Goal: Task Accomplishment & Management: Manage account settings

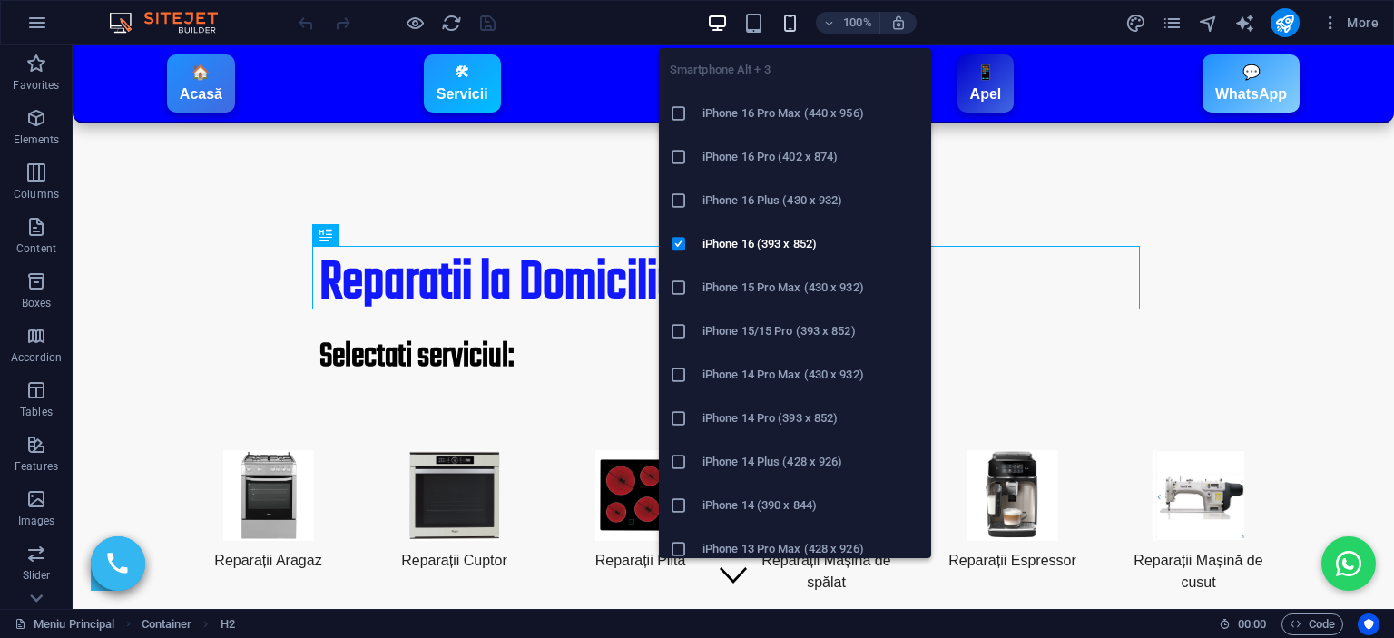
click at [788, 32] on icon "button" at bounding box center [790, 23] width 21 height 21
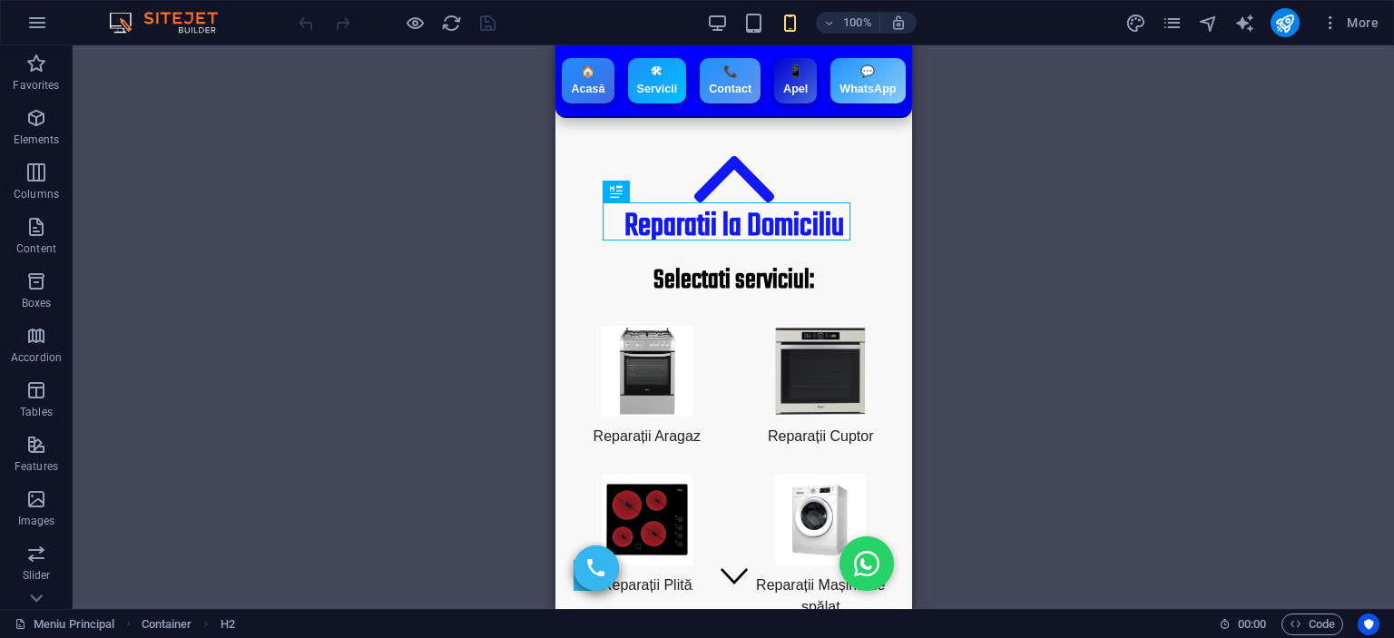
click at [1079, 316] on div "Drag here to replace the existing content. Press “Ctrl” if you want to create a…" at bounding box center [733, 327] width 1321 height 564
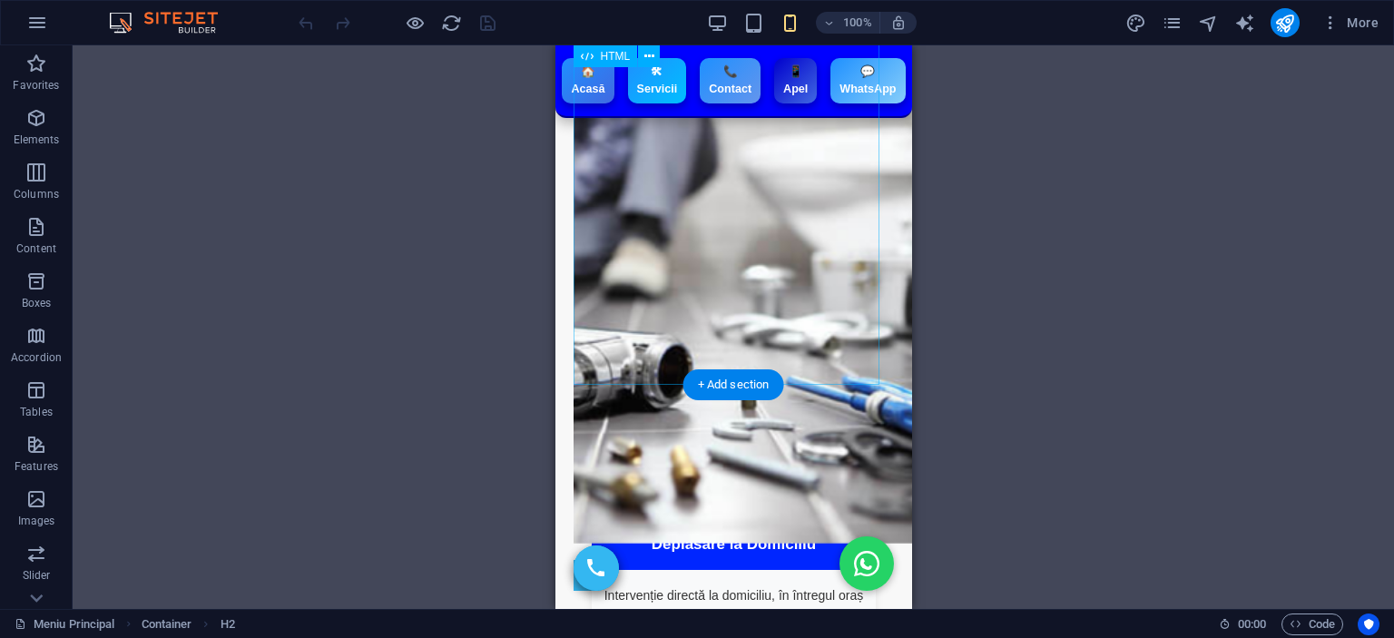
scroll to position [2904, 0]
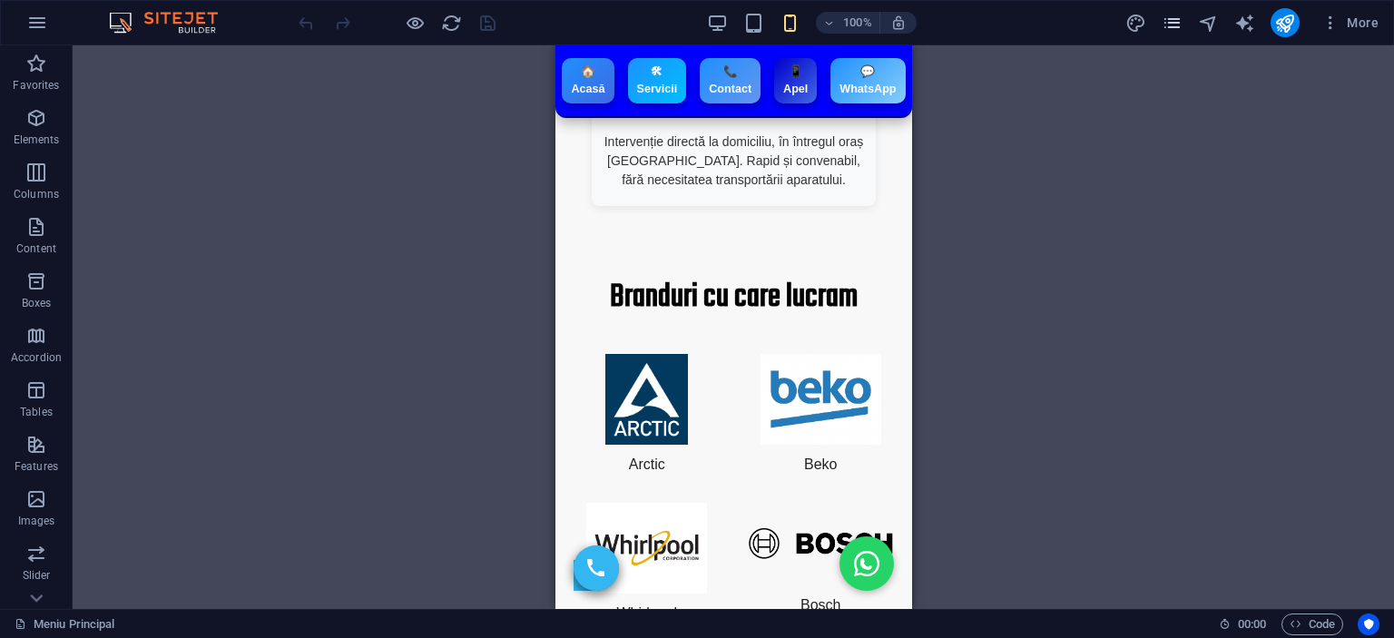
click at [1170, 24] on icon "pages" at bounding box center [1172, 23] width 21 height 21
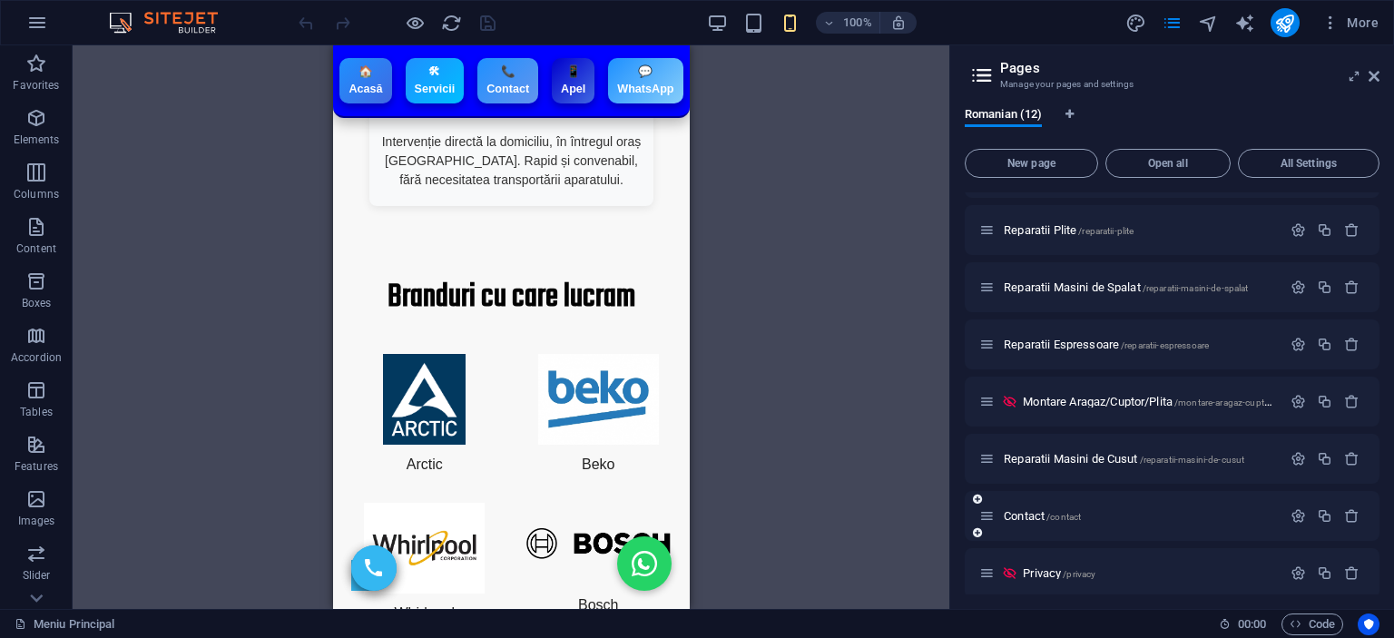
scroll to position [192, 0]
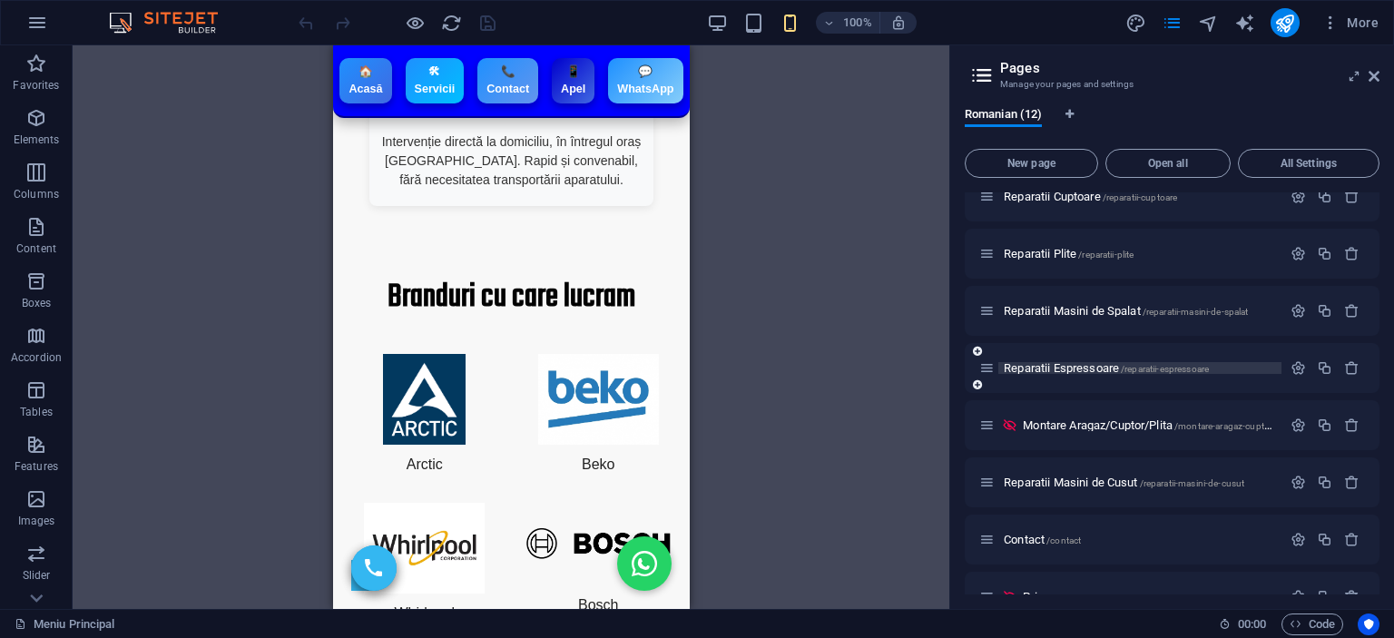
click at [1102, 365] on span "Reparatii Espressoare /reparatii-espressoare" at bounding box center [1106, 368] width 205 height 14
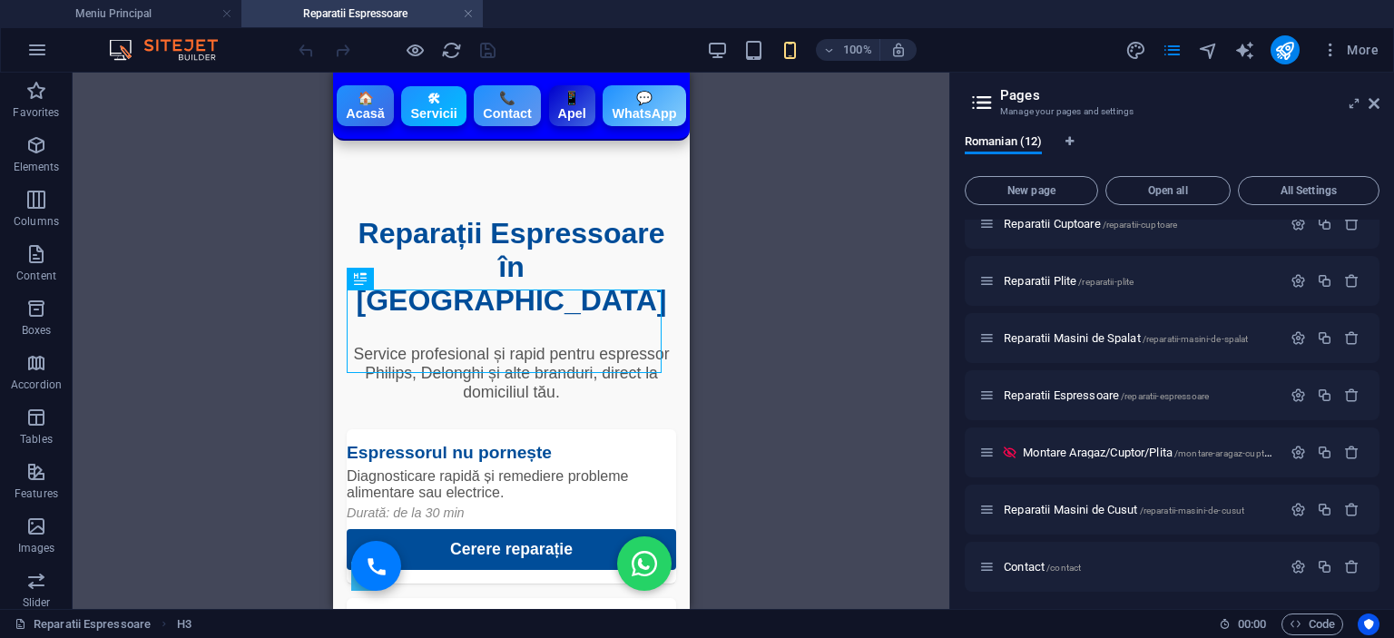
scroll to position [1712, 0]
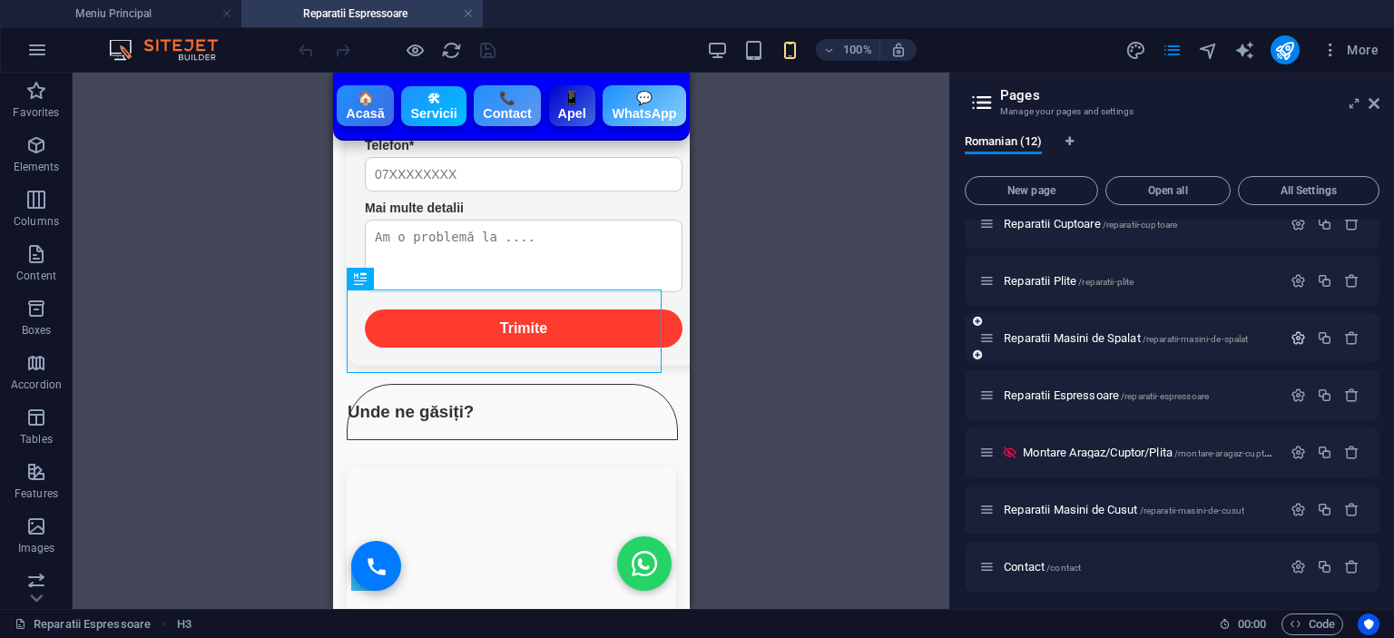
click at [1291, 341] on icon "button" at bounding box center [1298, 337] width 15 height 15
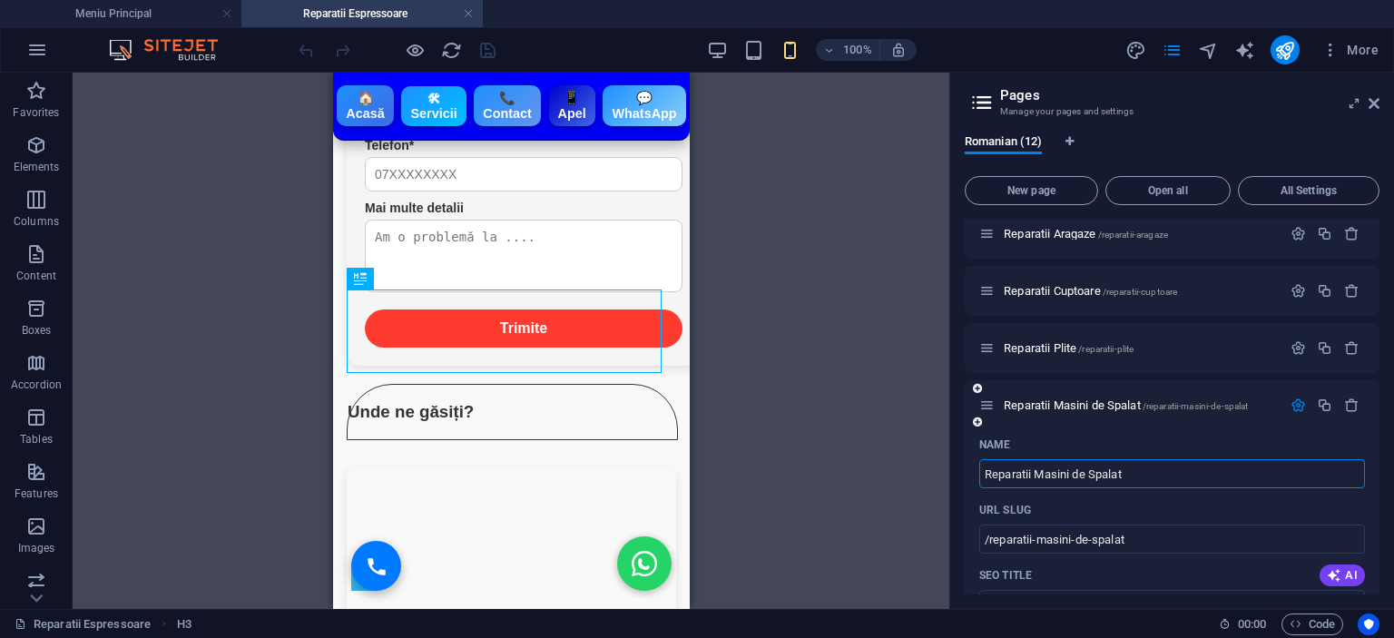
scroll to position [102, 0]
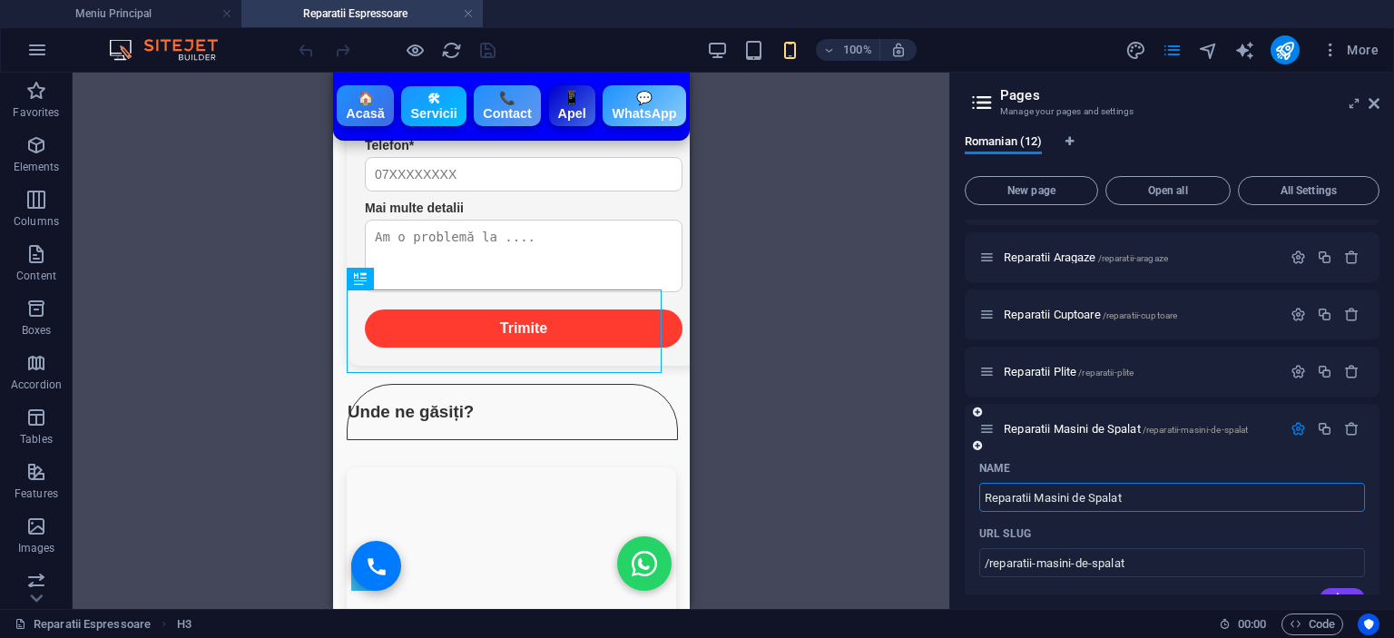
click at [1292, 422] on icon "button" at bounding box center [1298, 428] width 15 height 15
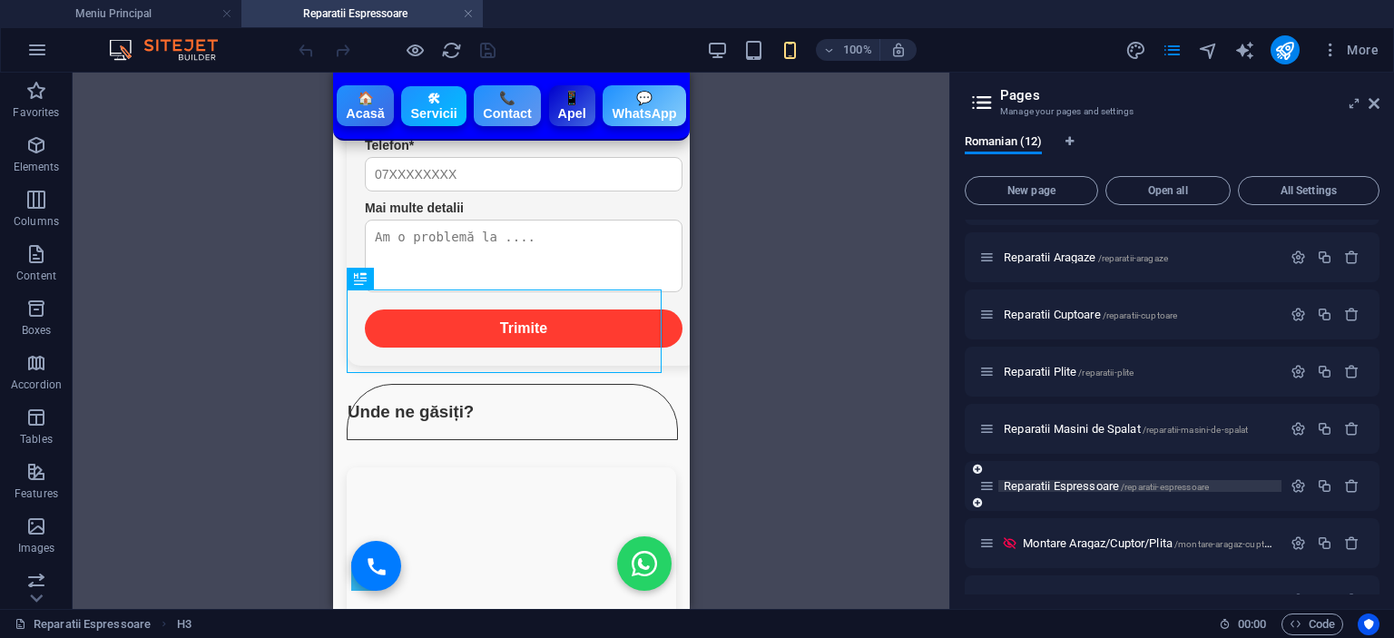
click at [1123, 489] on span "/reparatii-espressoare" at bounding box center [1165, 487] width 88 height 10
click at [1292, 484] on icon "button" at bounding box center [1298, 485] width 15 height 15
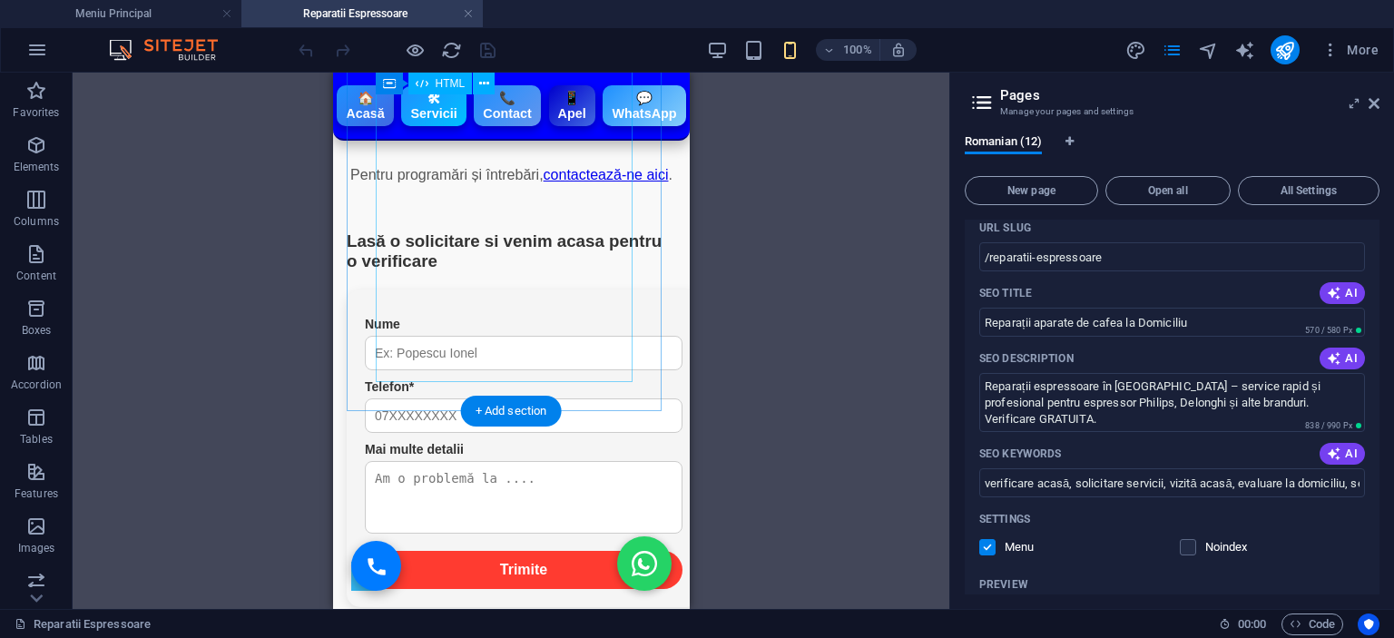
scroll to position [1452, 0]
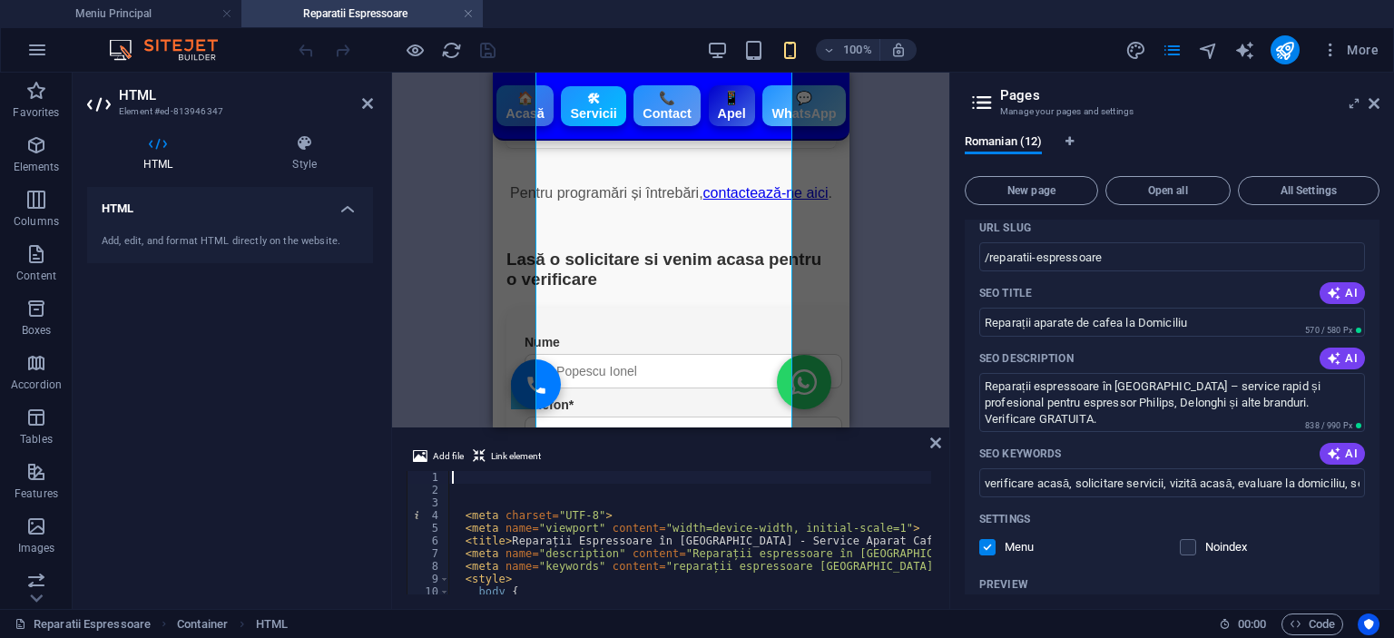
type textarea "<meta name="keywords" content="reparații espressoare Iași, reparat espressor Ph…"
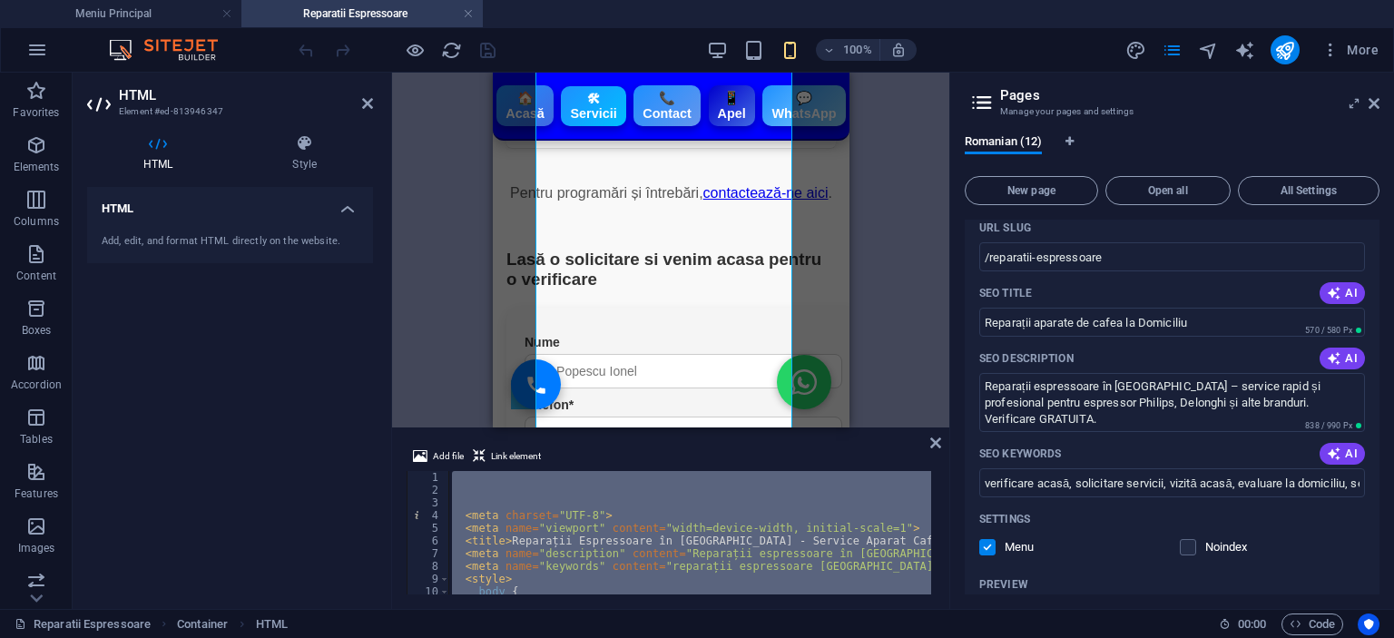
click at [944, 290] on div "H3 HTML HTML HTML Container HTML HTML" at bounding box center [670, 250] width 557 height 355
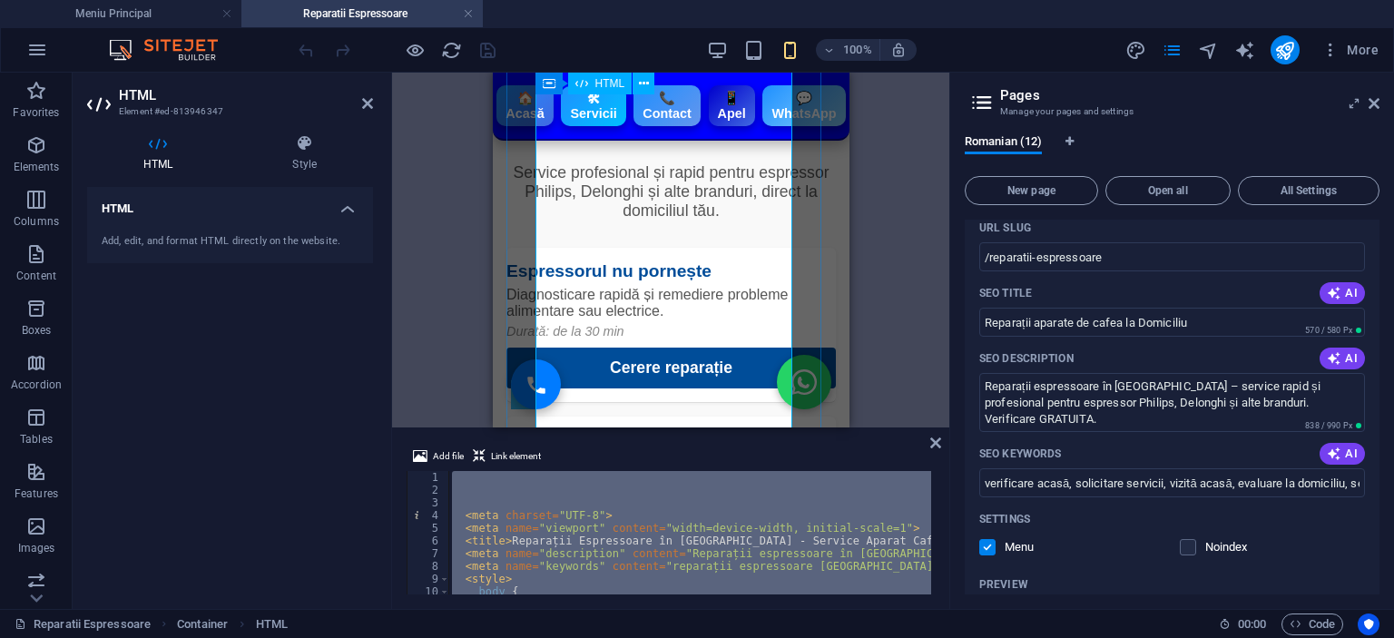
scroll to position [0, 0]
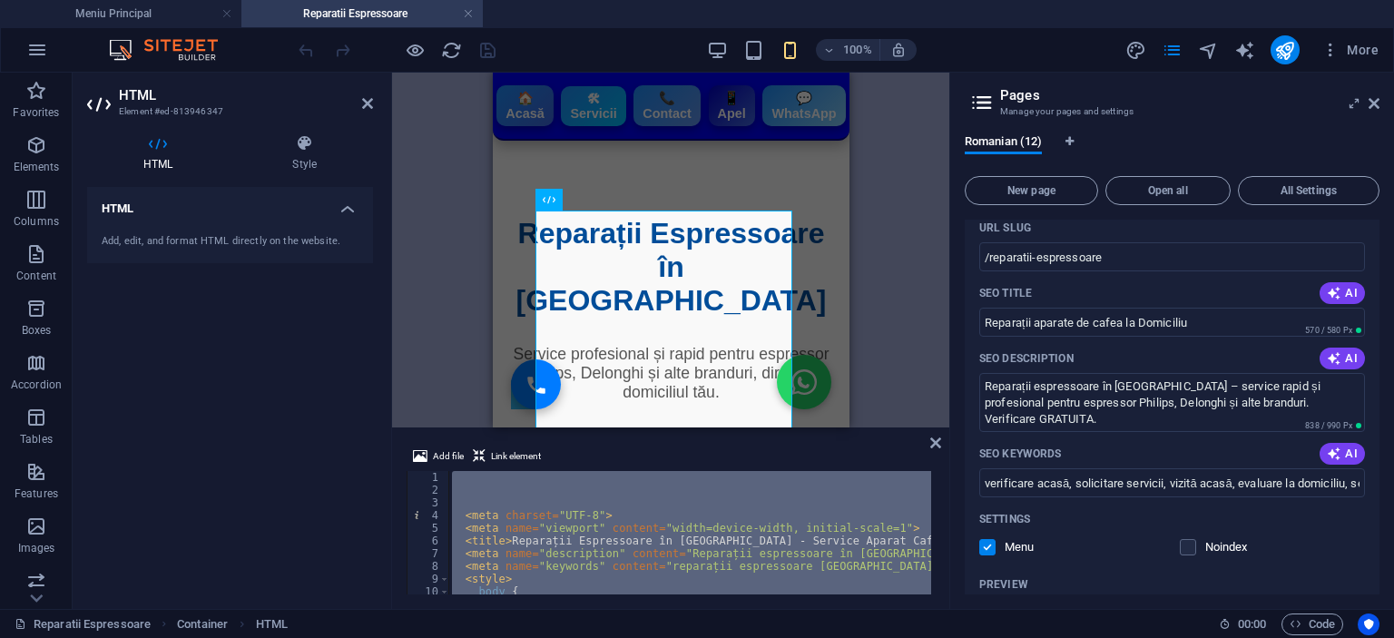
click at [919, 133] on div "H3 HTML HTML HTML Container HTML HTML" at bounding box center [670, 250] width 557 height 355
click at [151, 6] on h4 "Meniu Principal" at bounding box center [120, 14] width 241 height 20
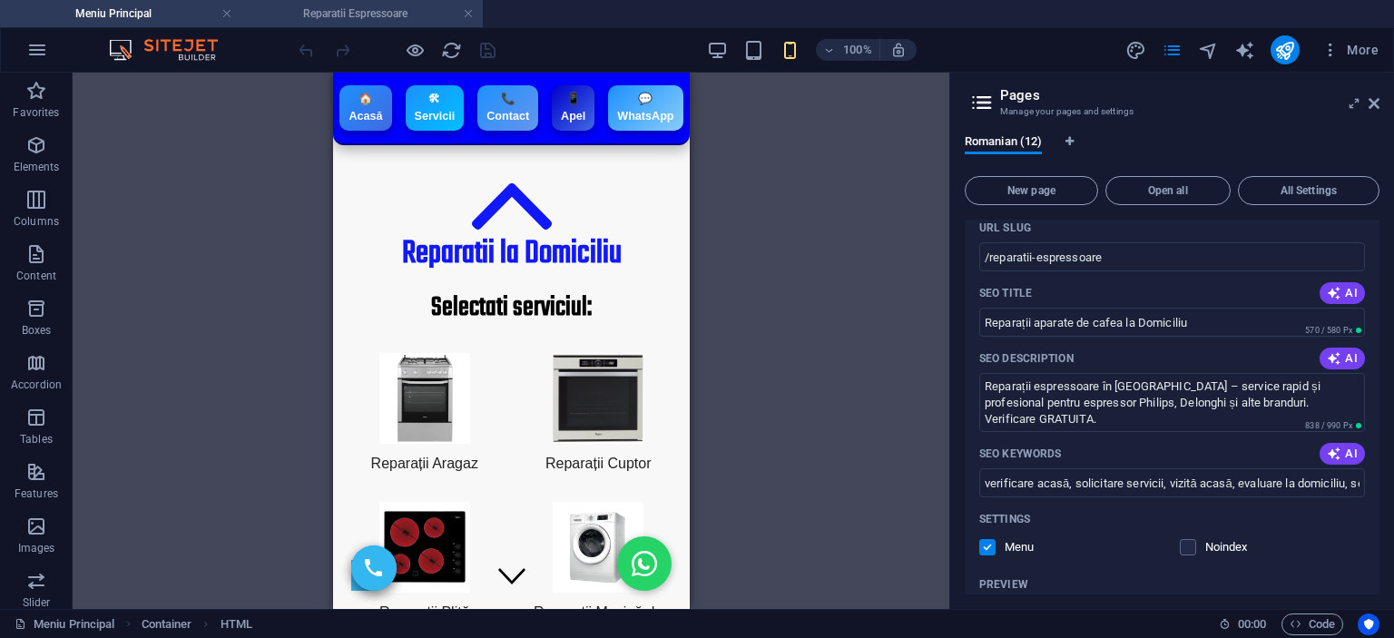
click at [370, 10] on h4 "Reparatii Espressoare" at bounding box center [361, 14] width 241 height 20
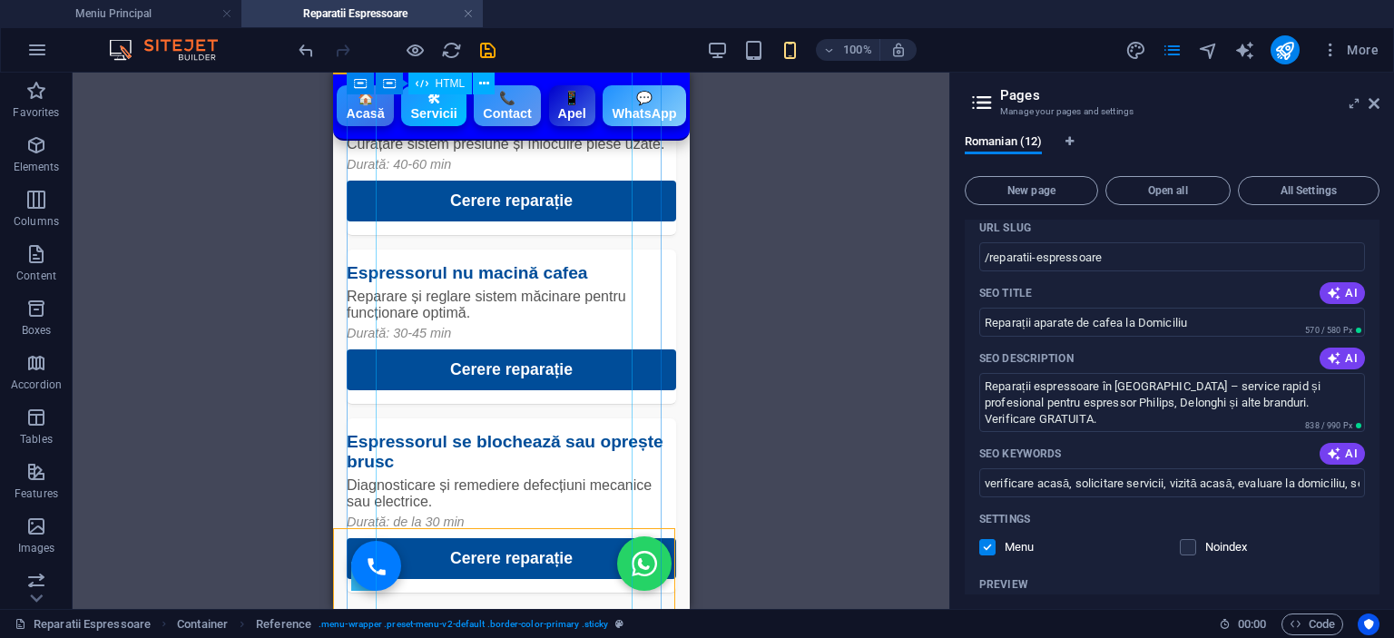
scroll to position [908, 0]
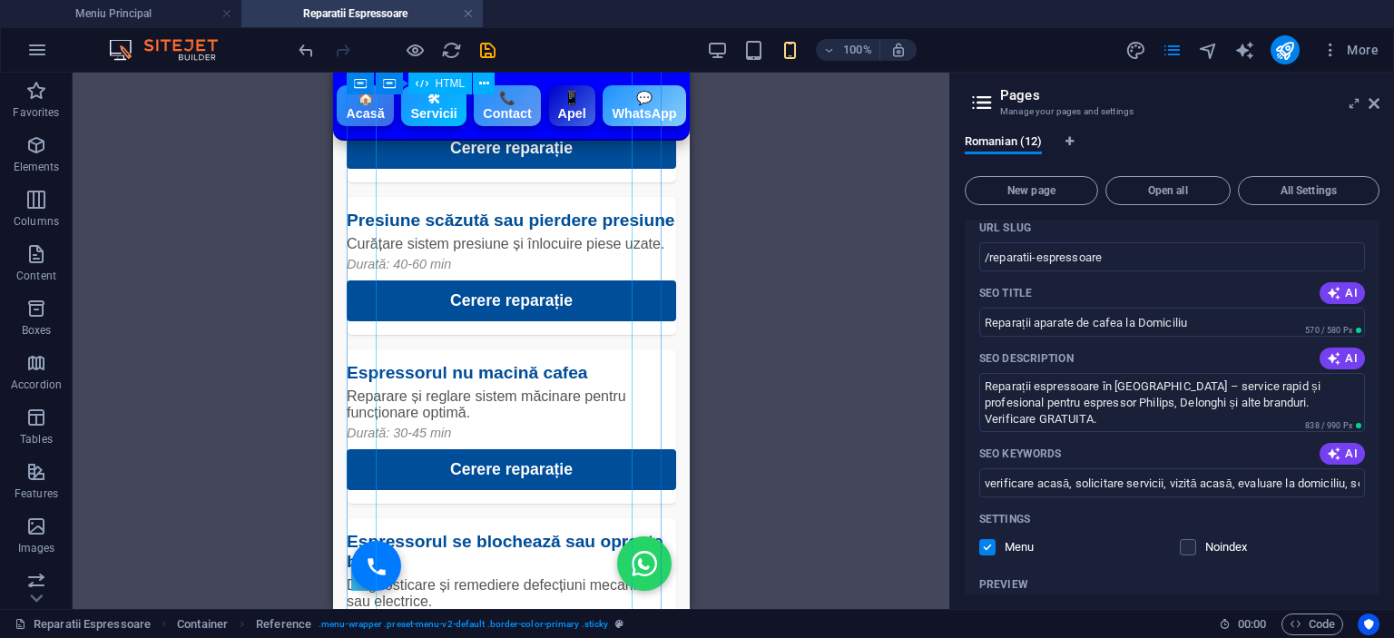
click at [500, 381] on div "Reparații Espressoare în Iași - Service Aparat Cafea la Domiciliu Reparații Esp…" at bounding box center [510, 27] width 329 height 1437
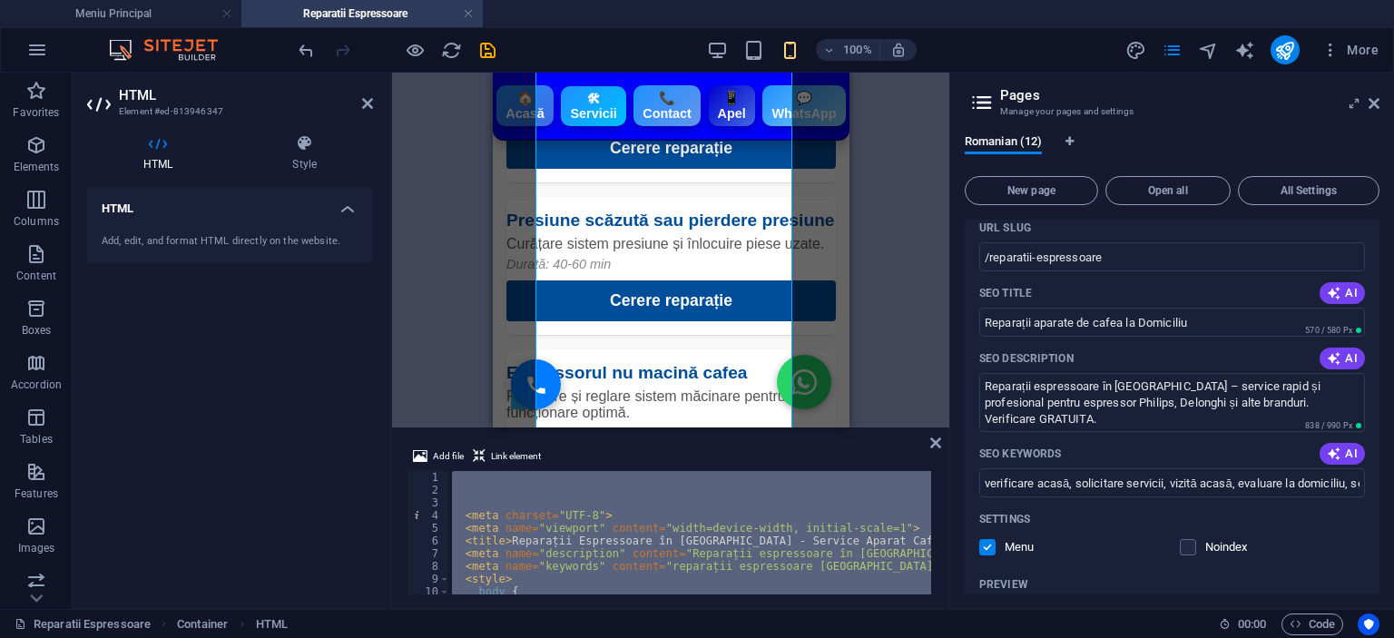
click at [565, 565] on div "< meta charset = "UTF-8" > < meta name = "viewport" content = "width=device-wid…" at bounding box center [689, 532] width 483 height 123
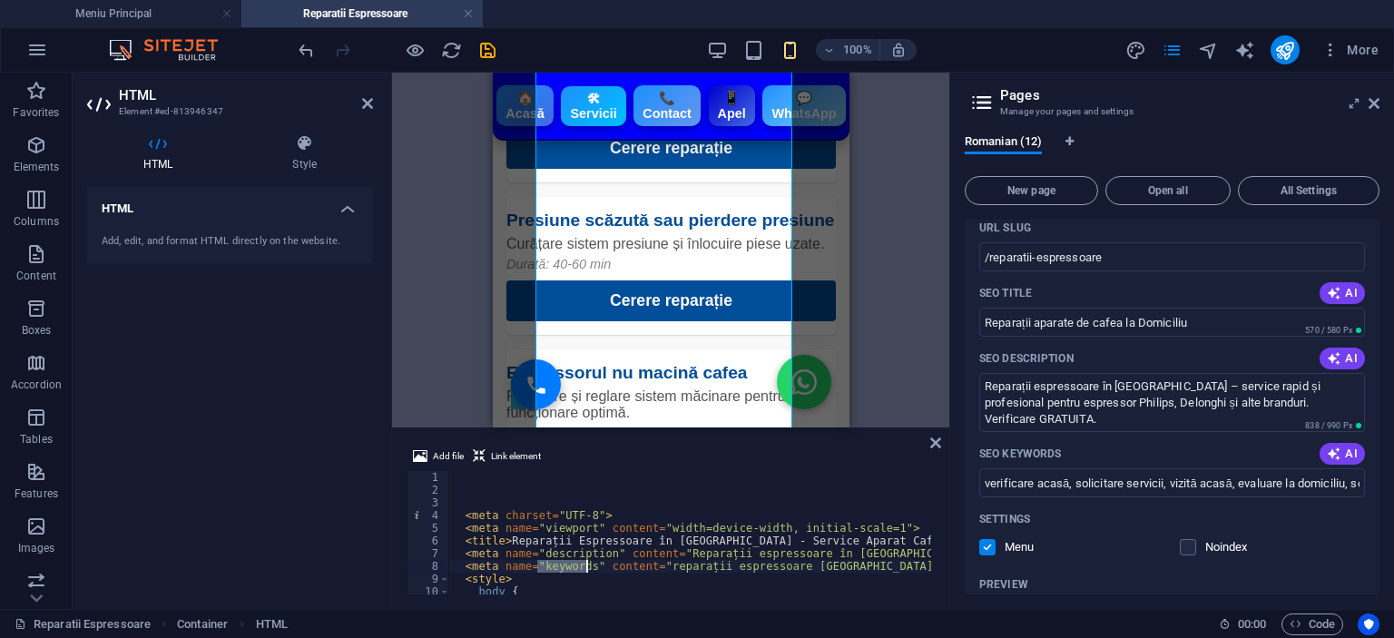
type textarea "<meta name="keywords" content="reparații espressoare Iași, reparat espressor Ph…"
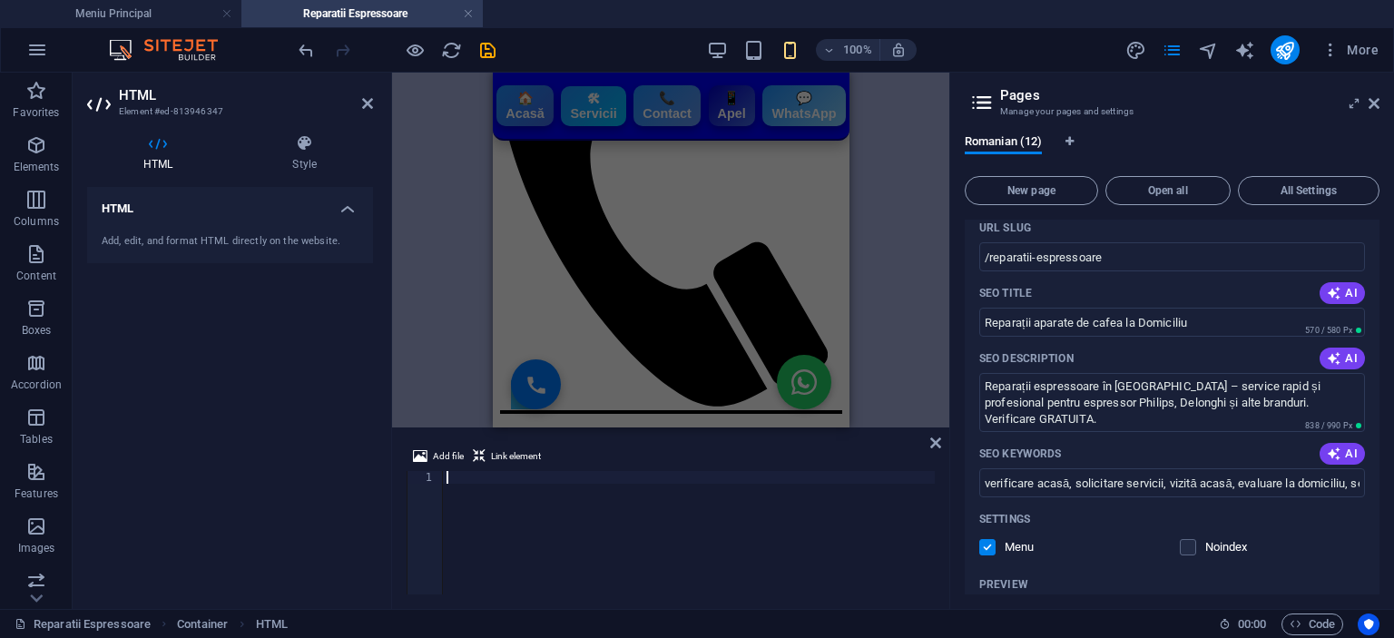
paste textarea "</html>"
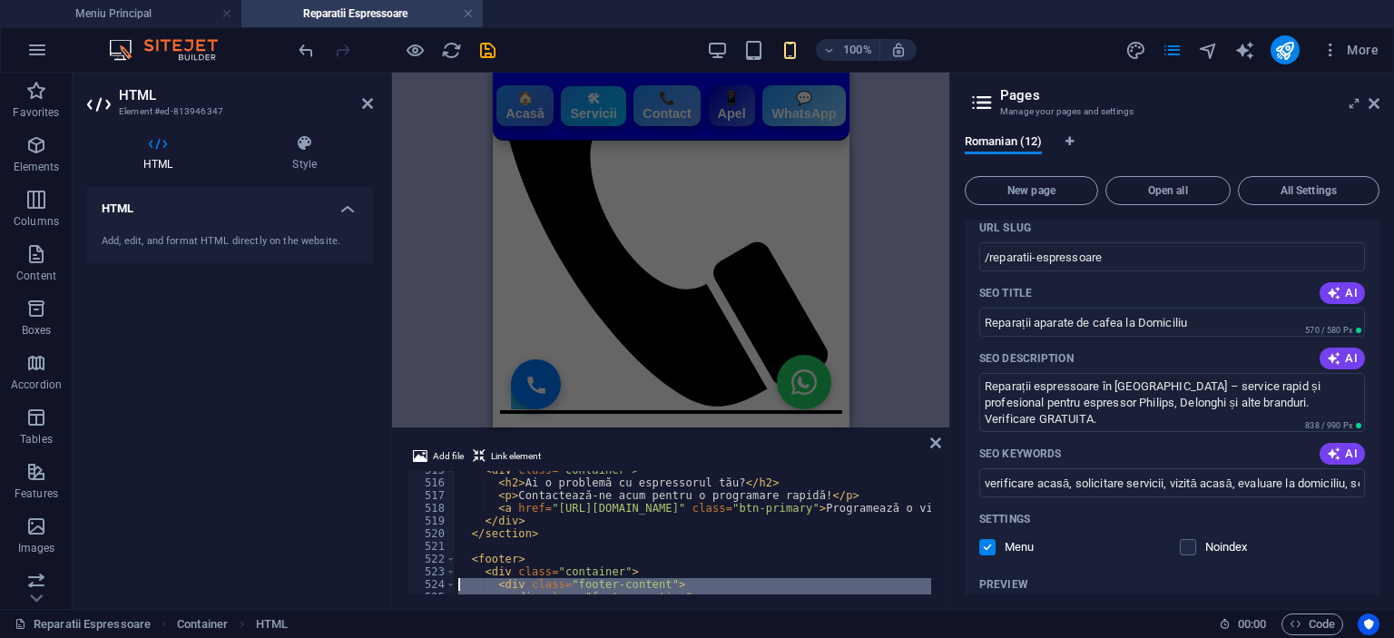
scroll to position [6538, 0]
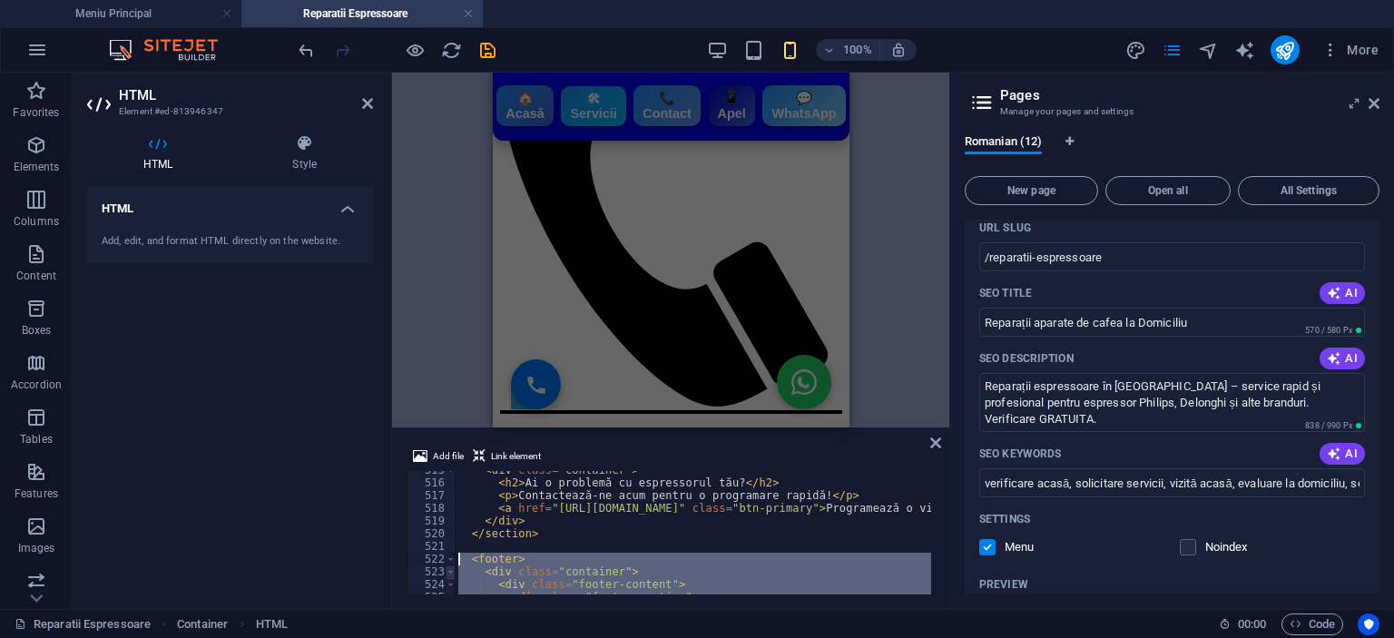
drag, startPoint x: 512, startPoint y: 576, endPoint x: 447, endPoint y: 566, distance: 66.1
click at [447, 566] on div "</html> 515 516 517 518 519 520 521 522 523 524 525 526 < div class = "containe…" at bounding box center [671, 532] width 528 height 123
type textarea "<div class="container"> <div class="footer-content">"
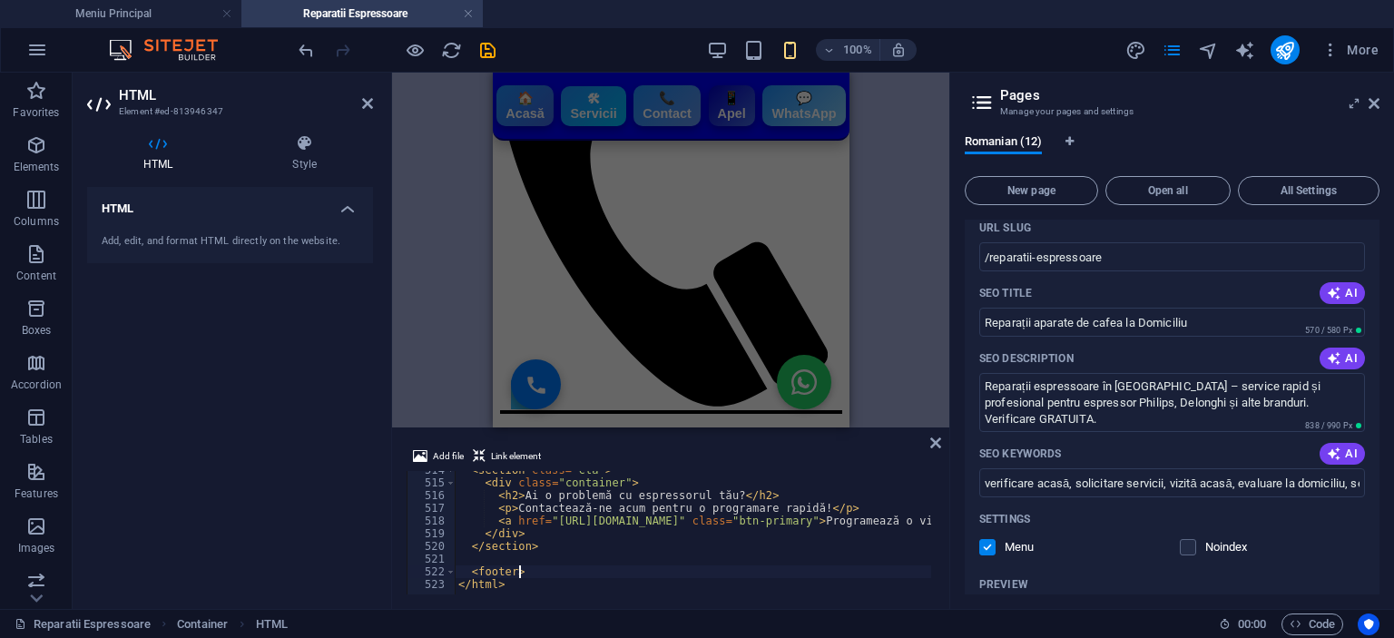
scroll to position [6526, 0]
type textarea "<"
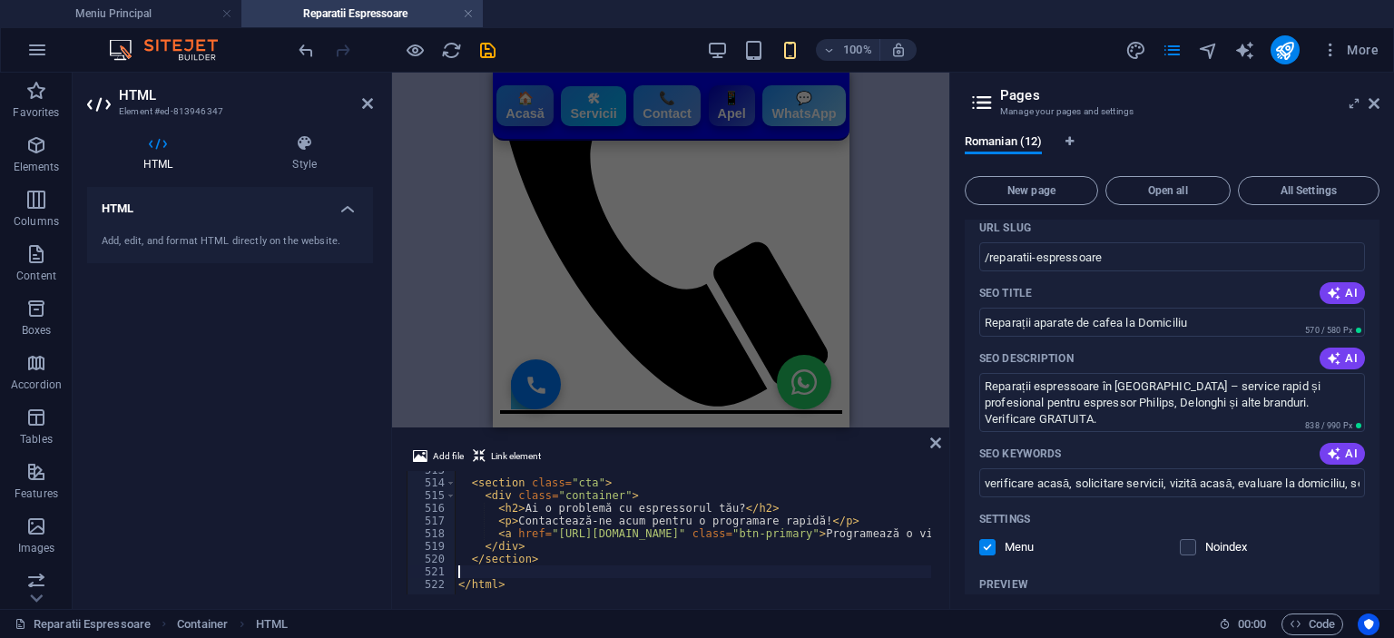
type textarea "</section>"
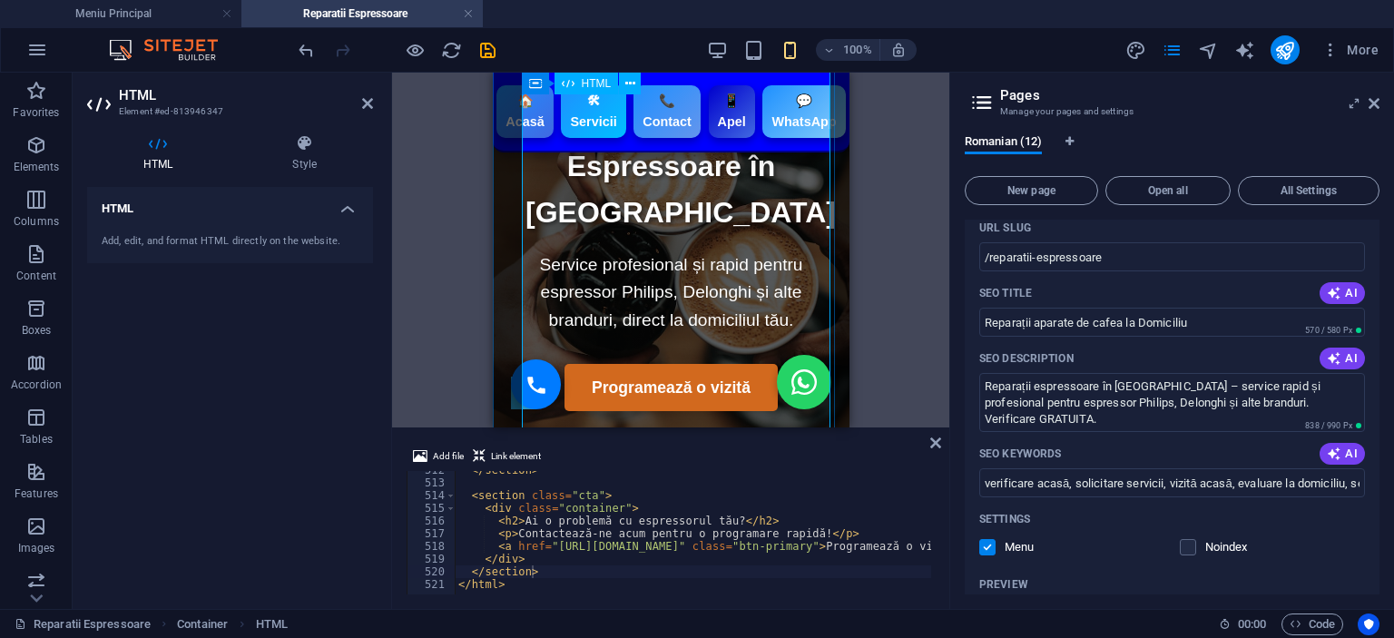
scroll to position [0, 0]
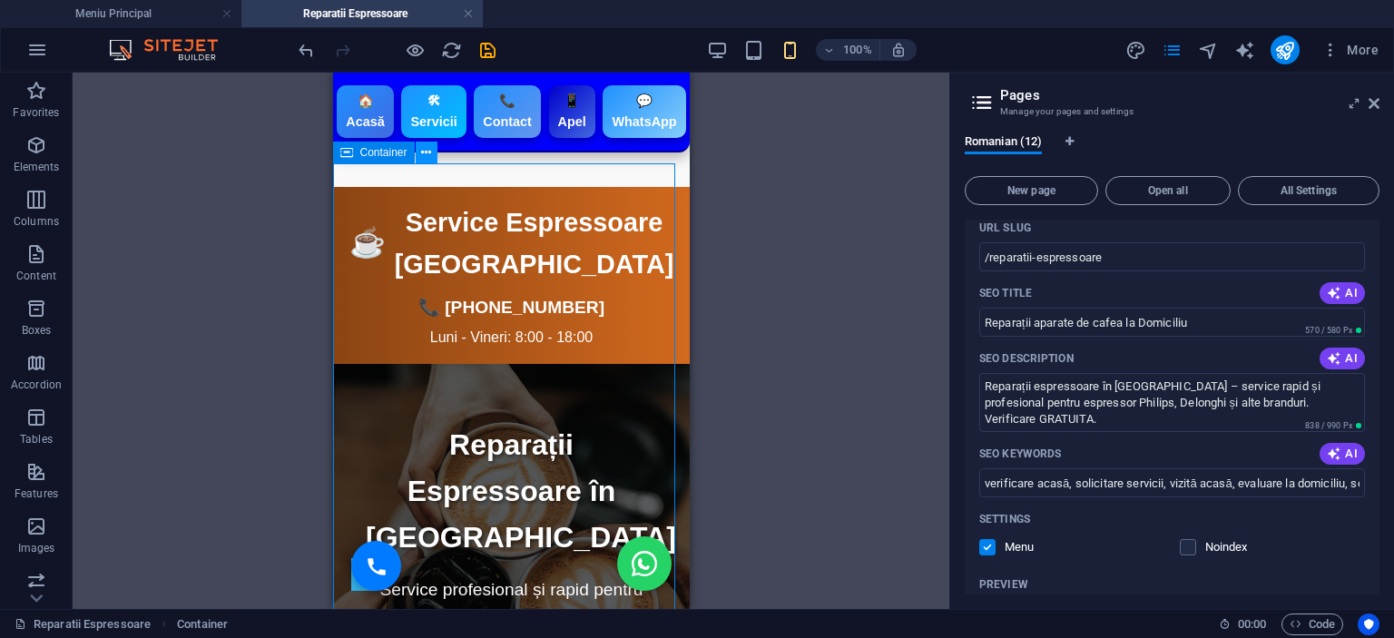
click at [430, 148] on icon at bounding box center [426, 152] width 10 height 19
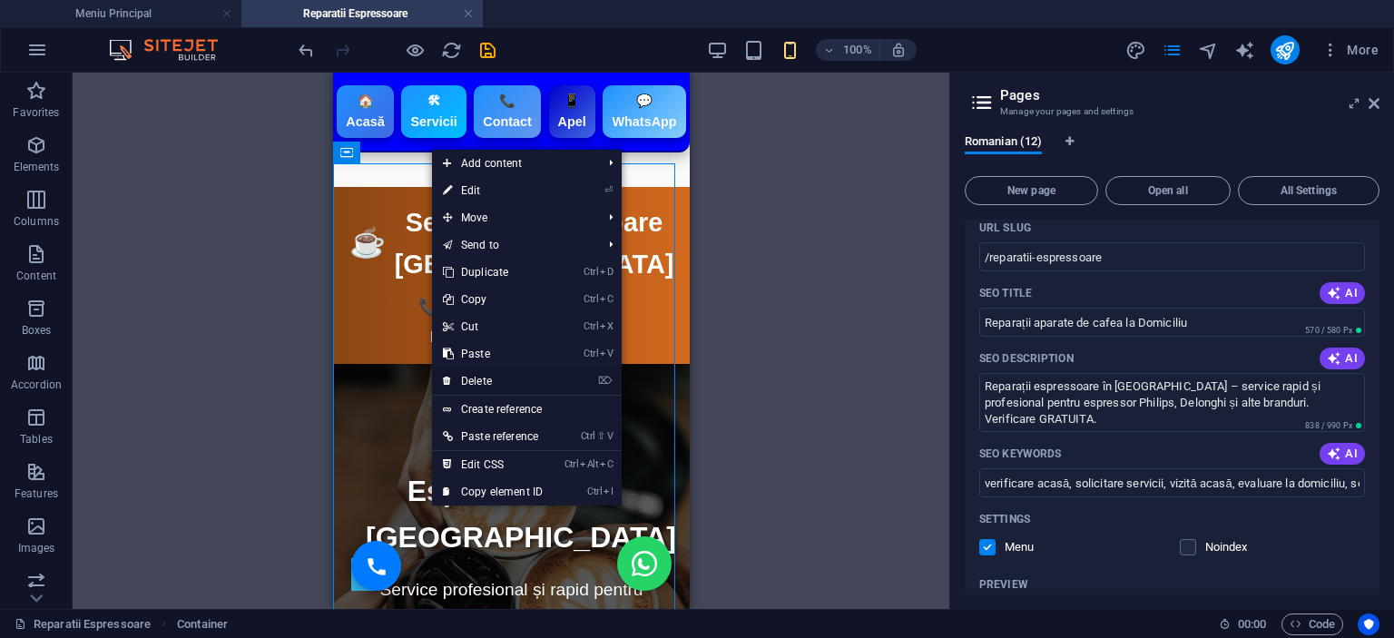
click at [505, 374] on link "⌦ Delete" at bounding box center [493, 381] width 122 height 27
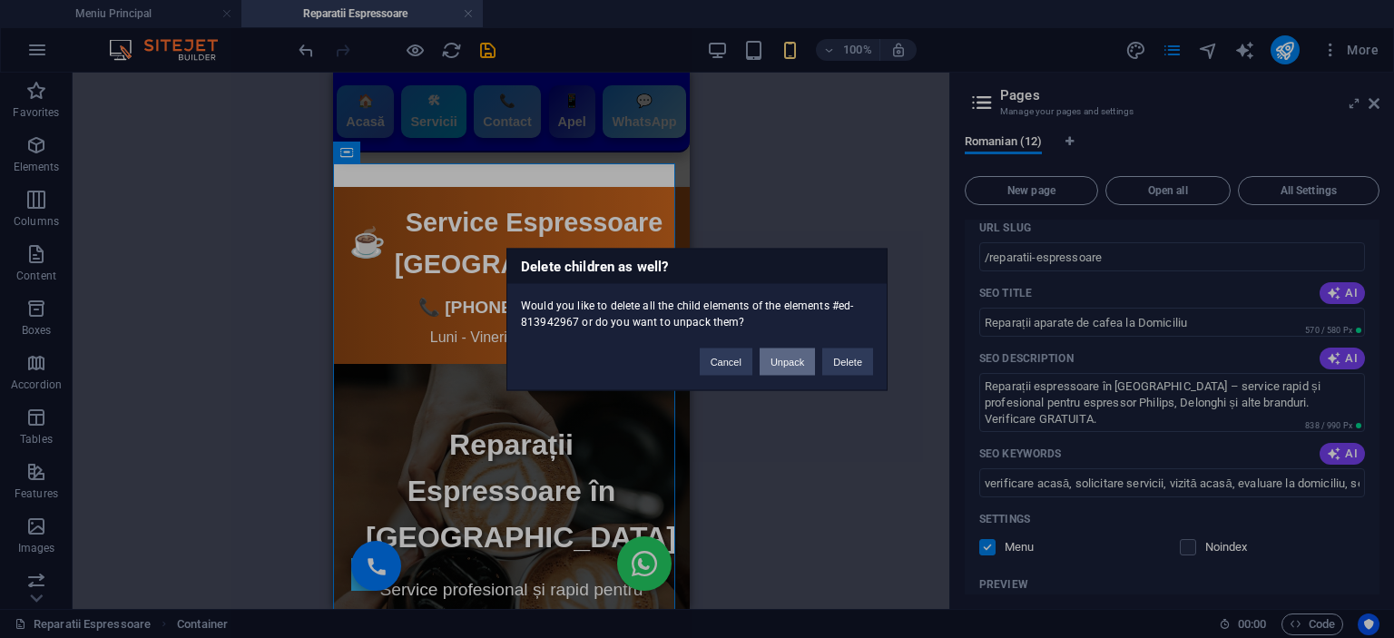
click at [787, 356] on button "Unpack" at bounding box center [787, 361] width 55 height 27
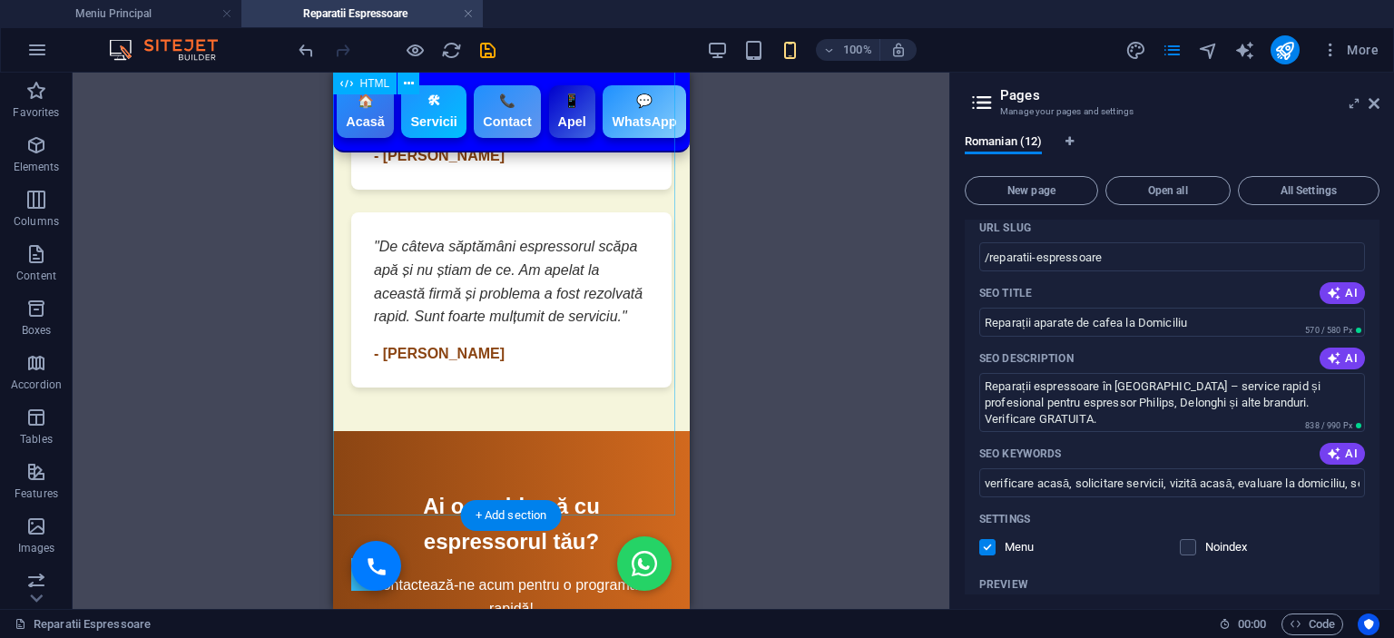
scroll to position [4901, 0]
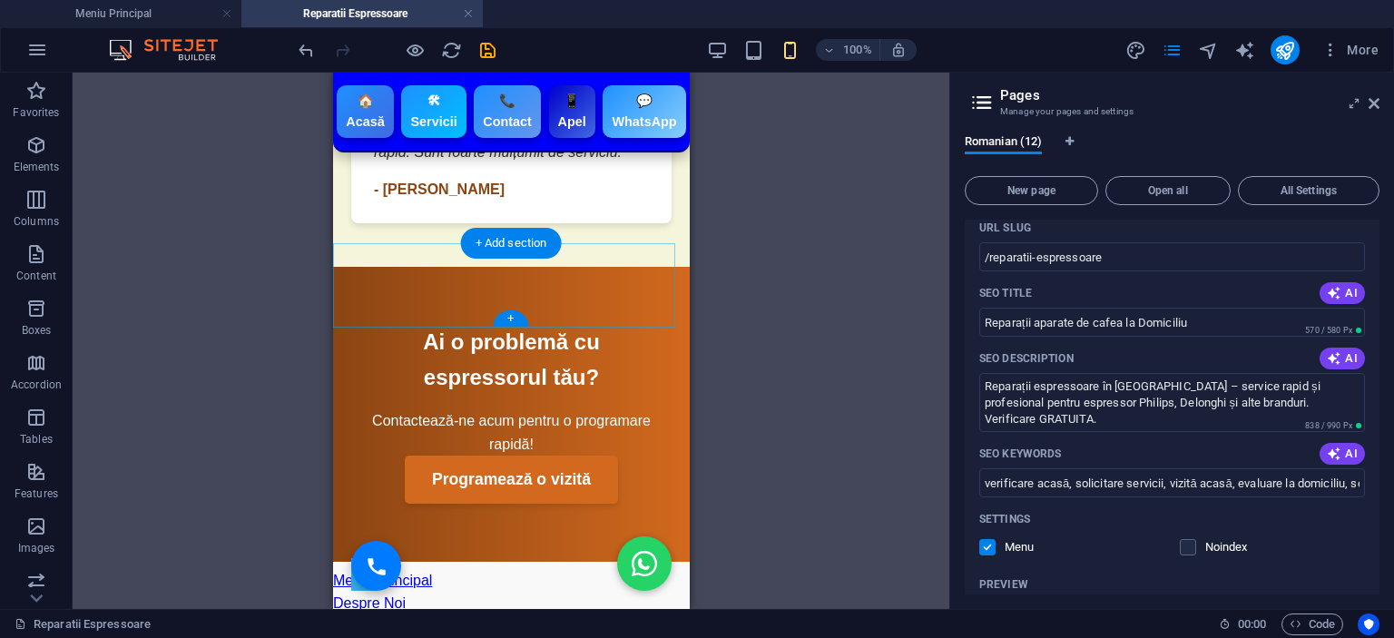
scroll to position [5083, 0]
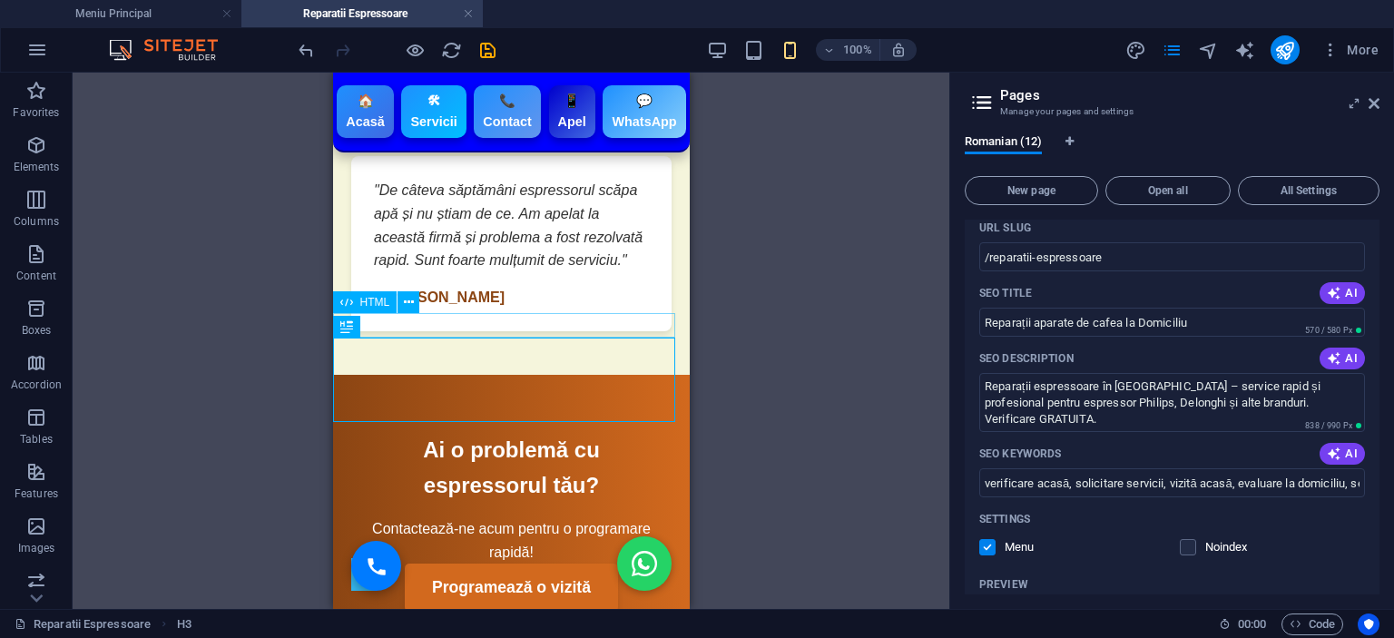
scroll to position [4810, 0]
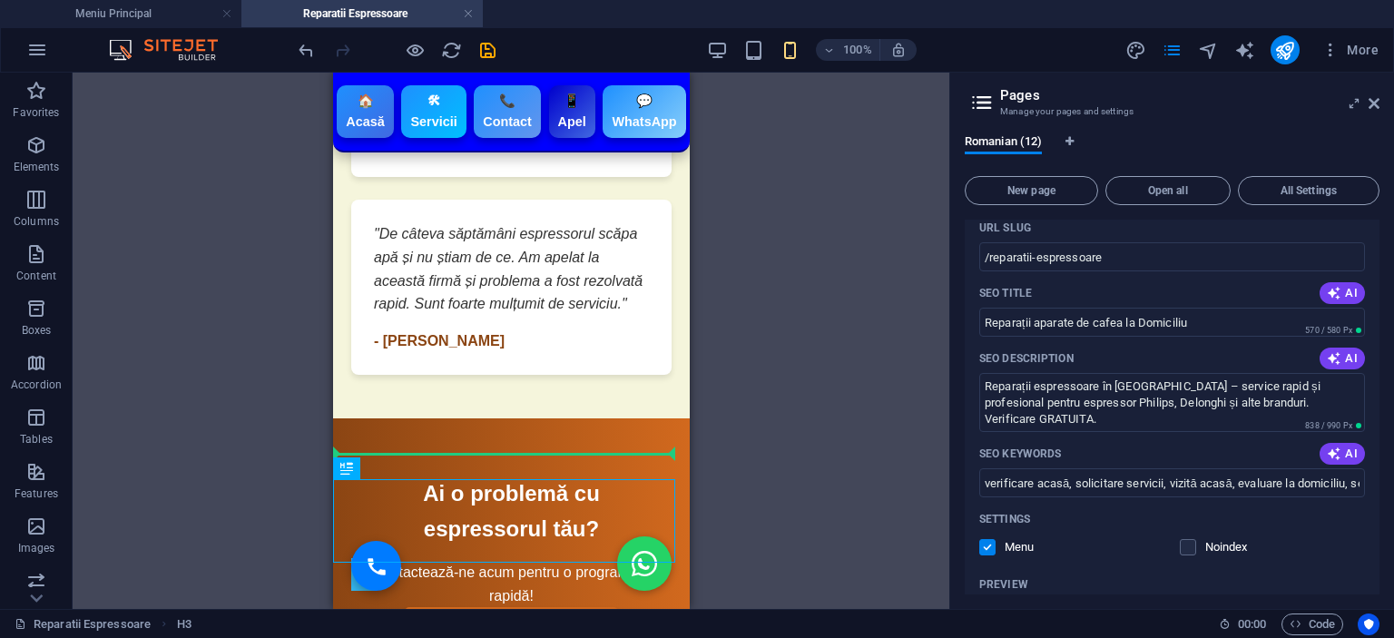
drag, startPoint x: 545, startPoint y: 536, endPoint x: 520, endPoint y: 445, distance: 95.1
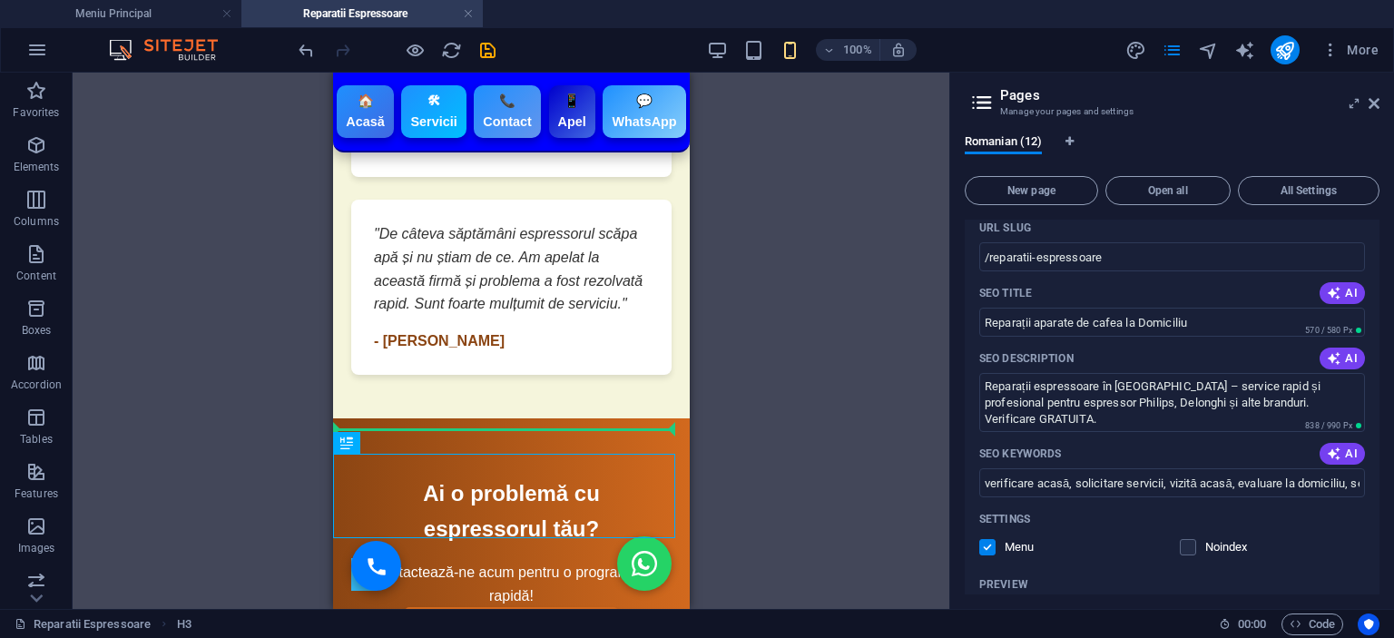
drag, startPoint x: 525, startPoint y: 512, endPoint x: 514, endPoint y: 432, distance: 80.6
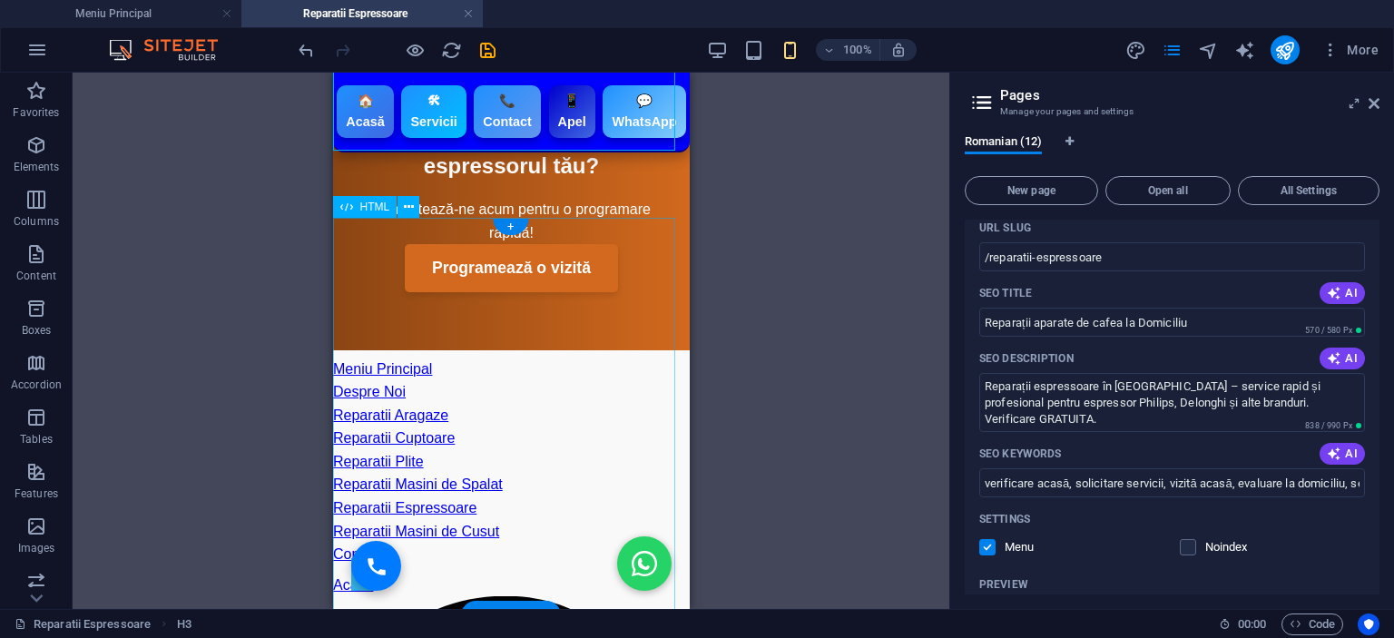
scroll to position [4992, 0]
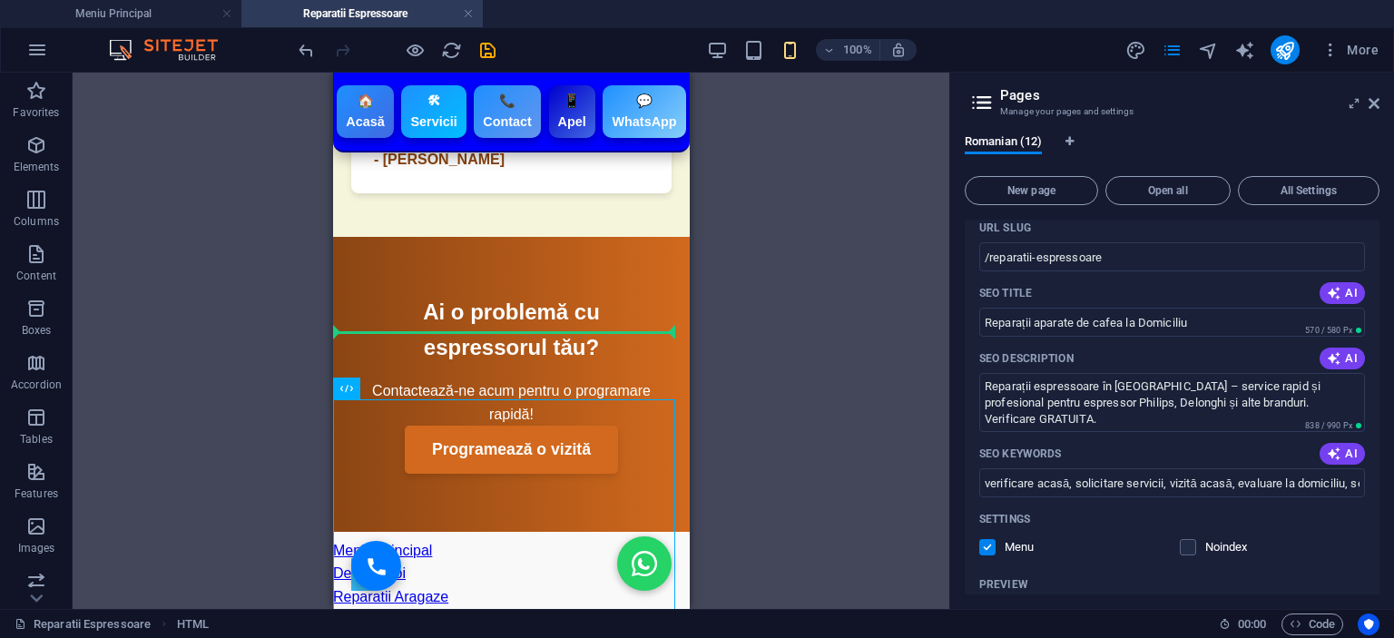
drag, startPoint x: 542, startPoint y: 547, endPoint x: 535, endPoint y: 342, distance: 205.2
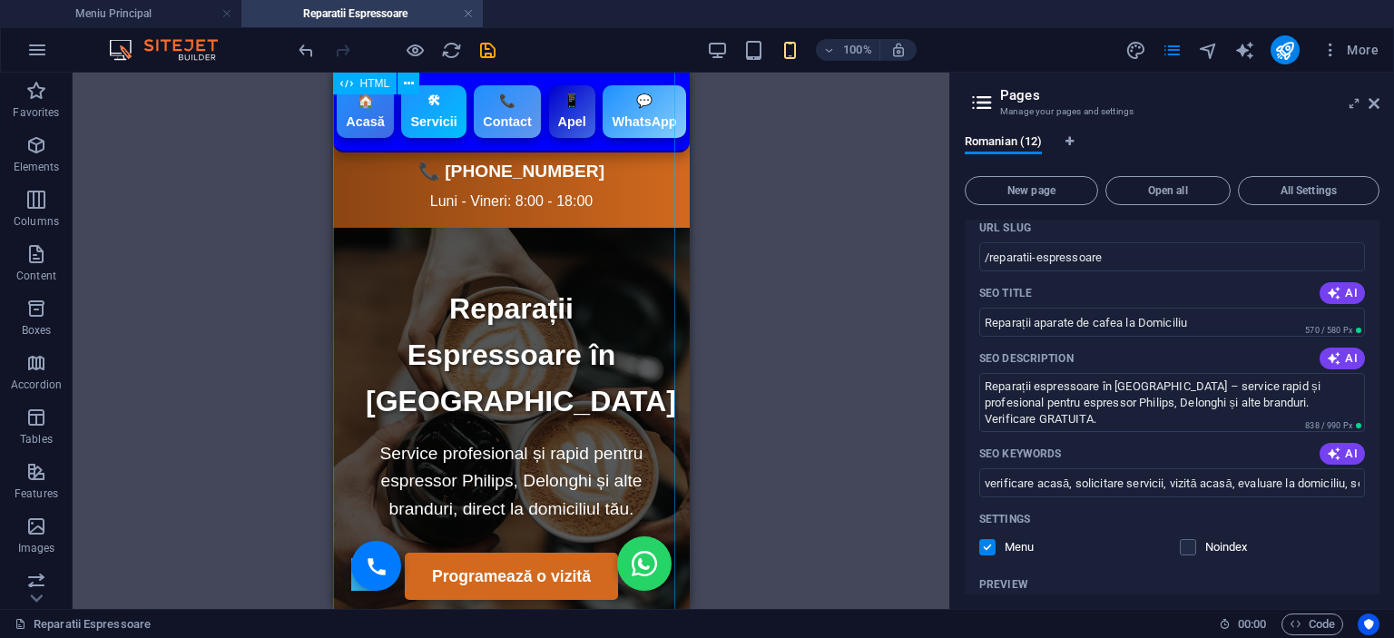
scroll to position [0, 0]
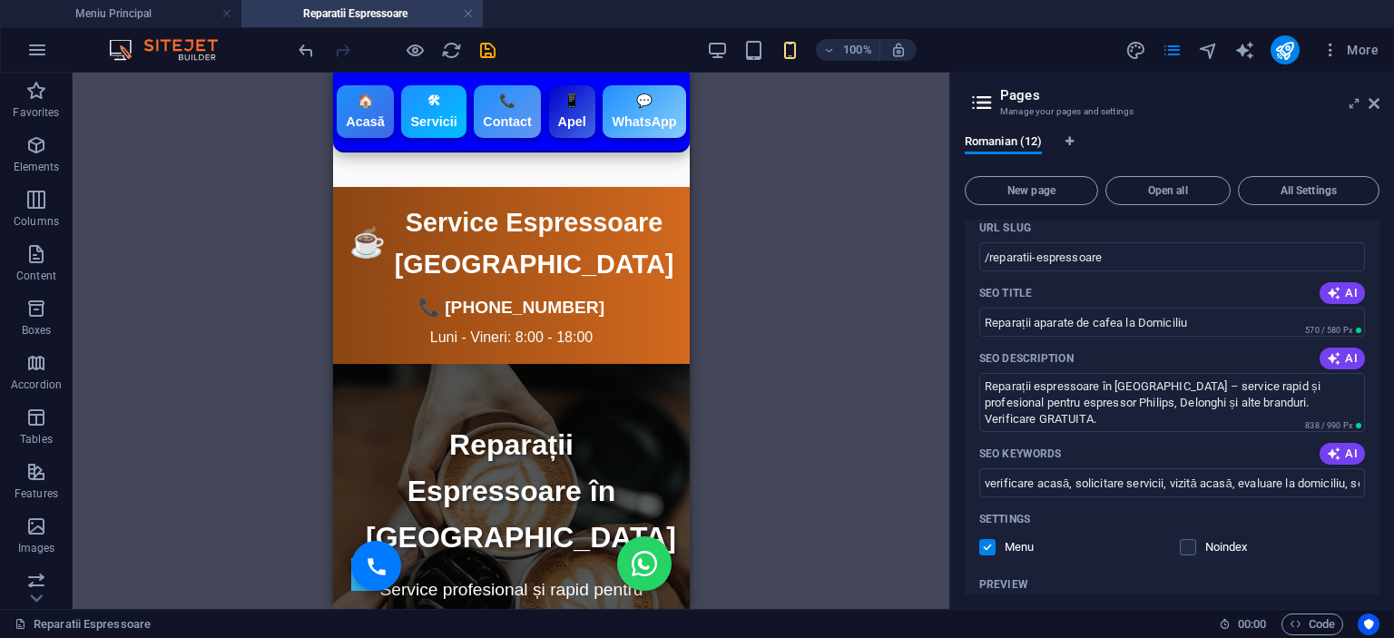
click at [830, 300] on div "Drag here to replace the existing content. Press “Ctrl” if you want to create a…" at bounding box center [511, 341] width 877 height 536
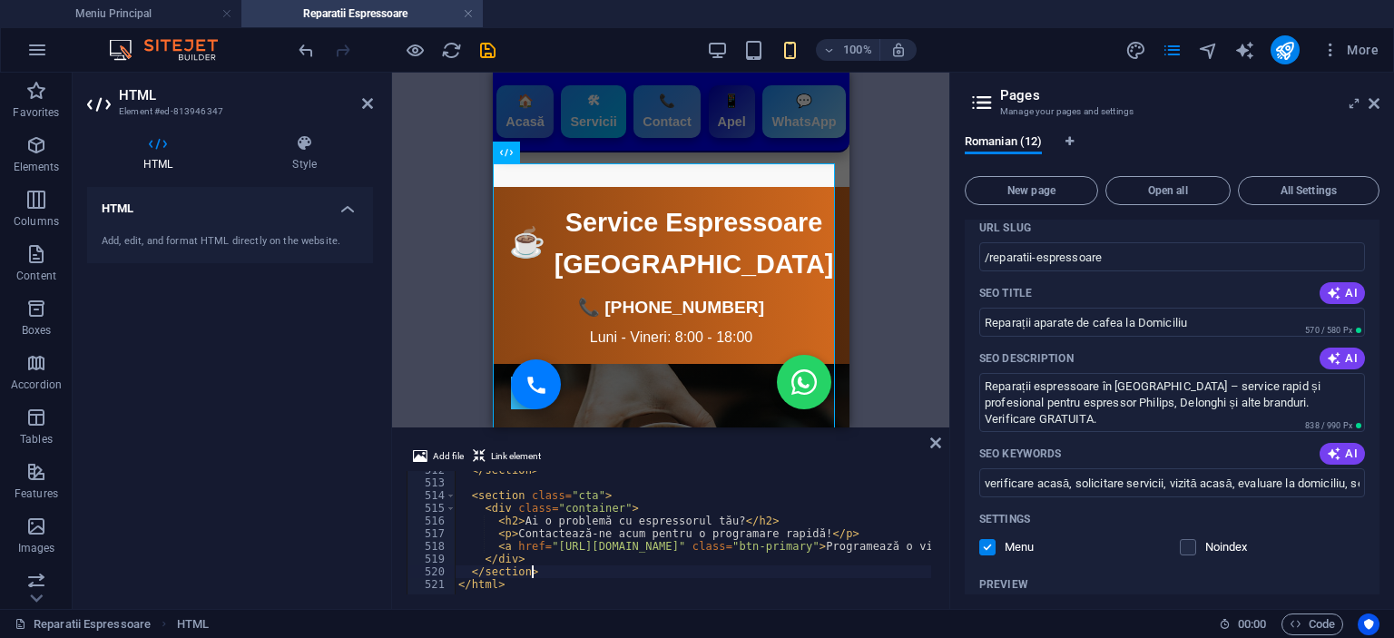
click at [975, 271] on div "Name Reparatii Espressoare ​ URL SLUG /reparatii-espressoare ​ SEO Title AI Rep…" at bounding box center [1172, 535] width 415 height 774
click at [940, 436] on icon at bounding box center [935, 443] width 11 height 15
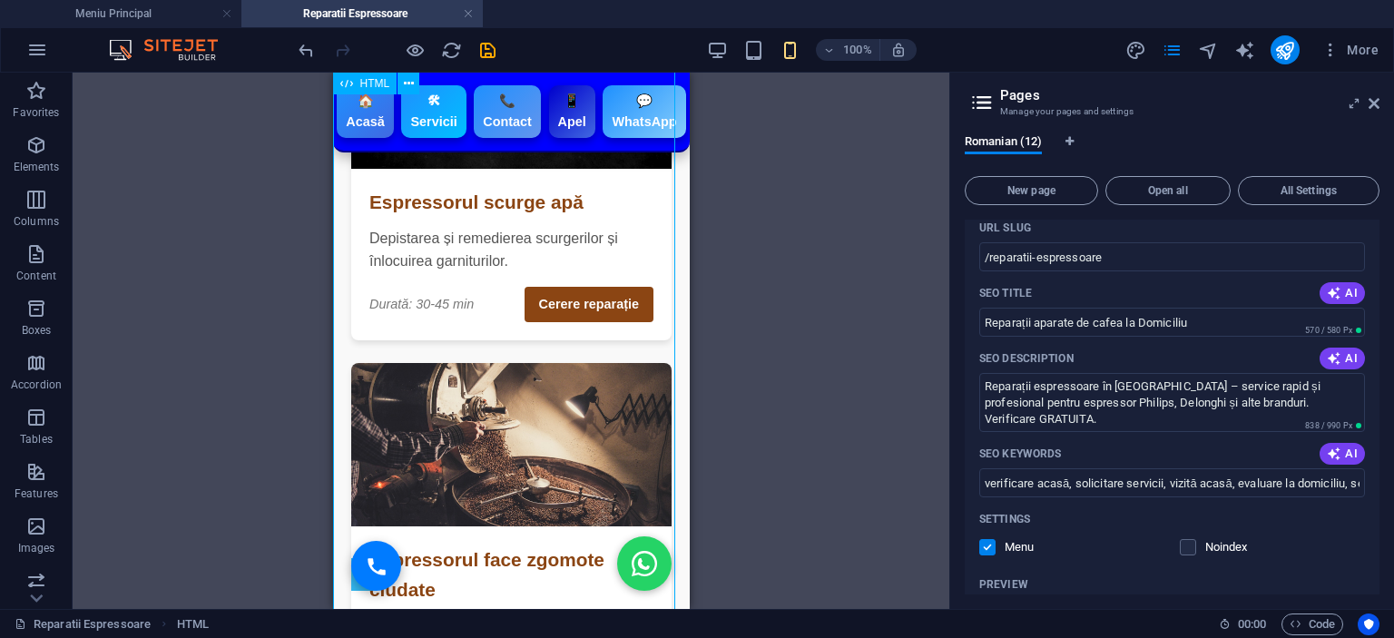
scroll to position [1452, 0]
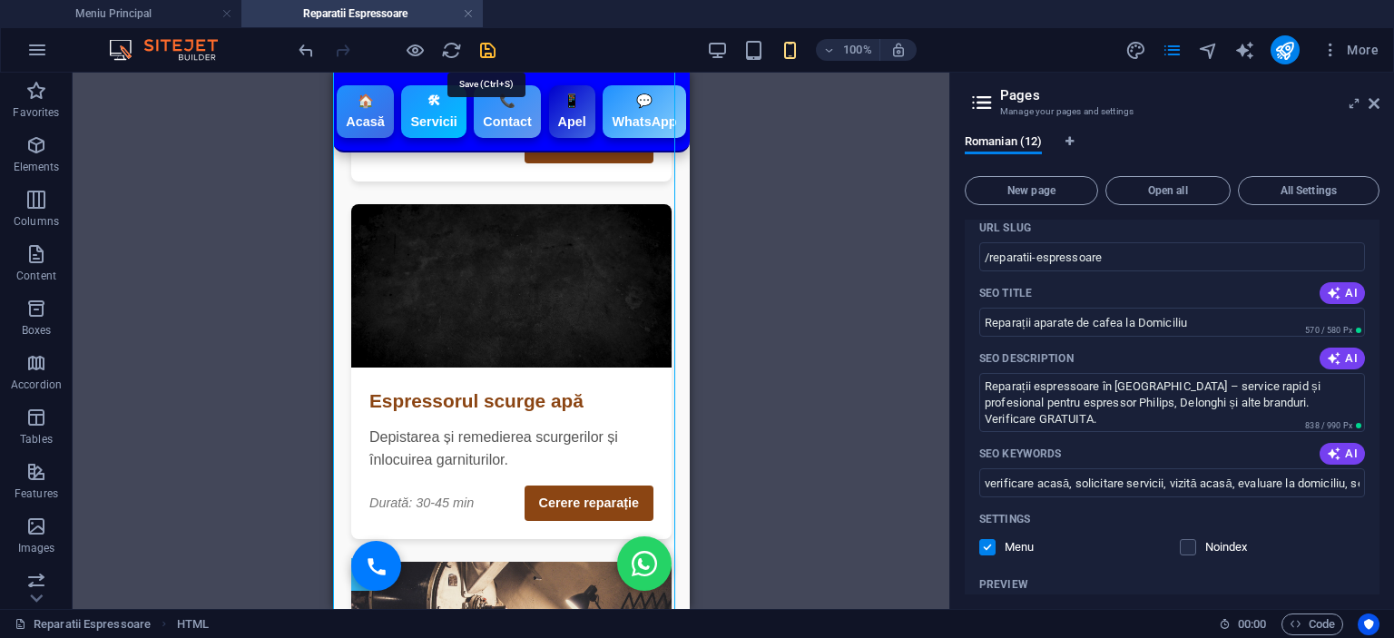
click at [479, 40] on icon "save" at bounding box center [487, 50] width 21 height 21
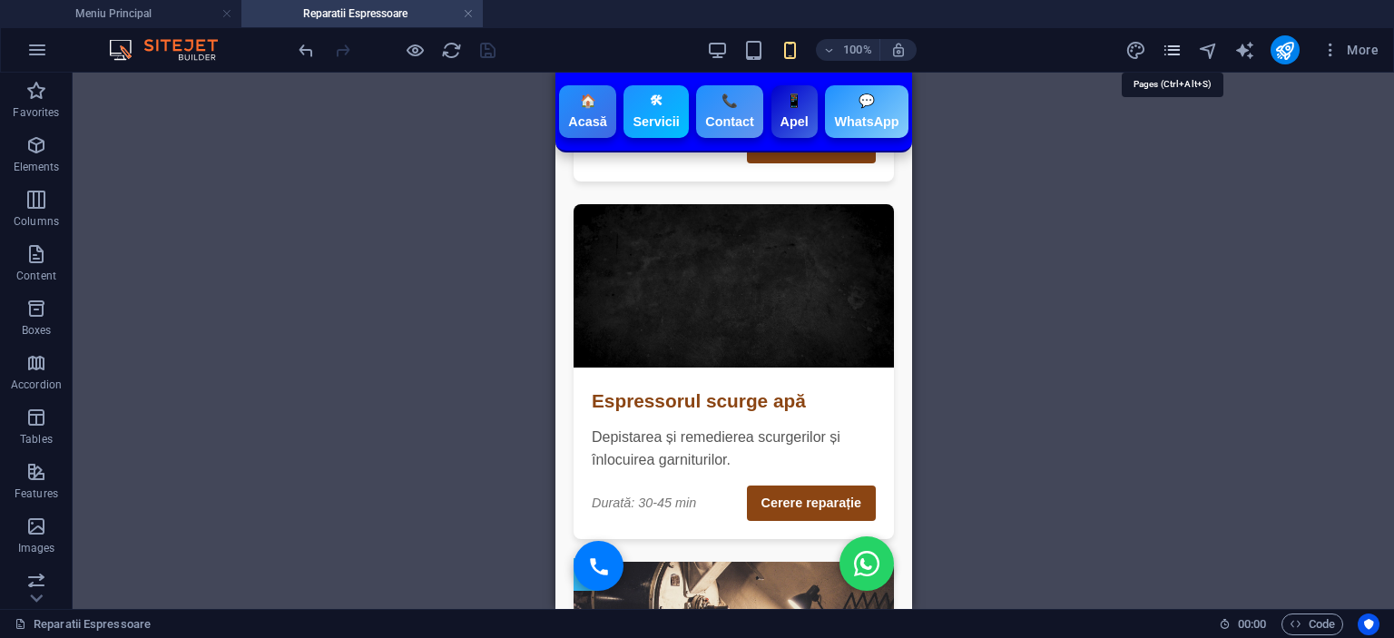
click at [1169, 58] on icon "pages" at bounding box center [1172, 50] width 21 height 21
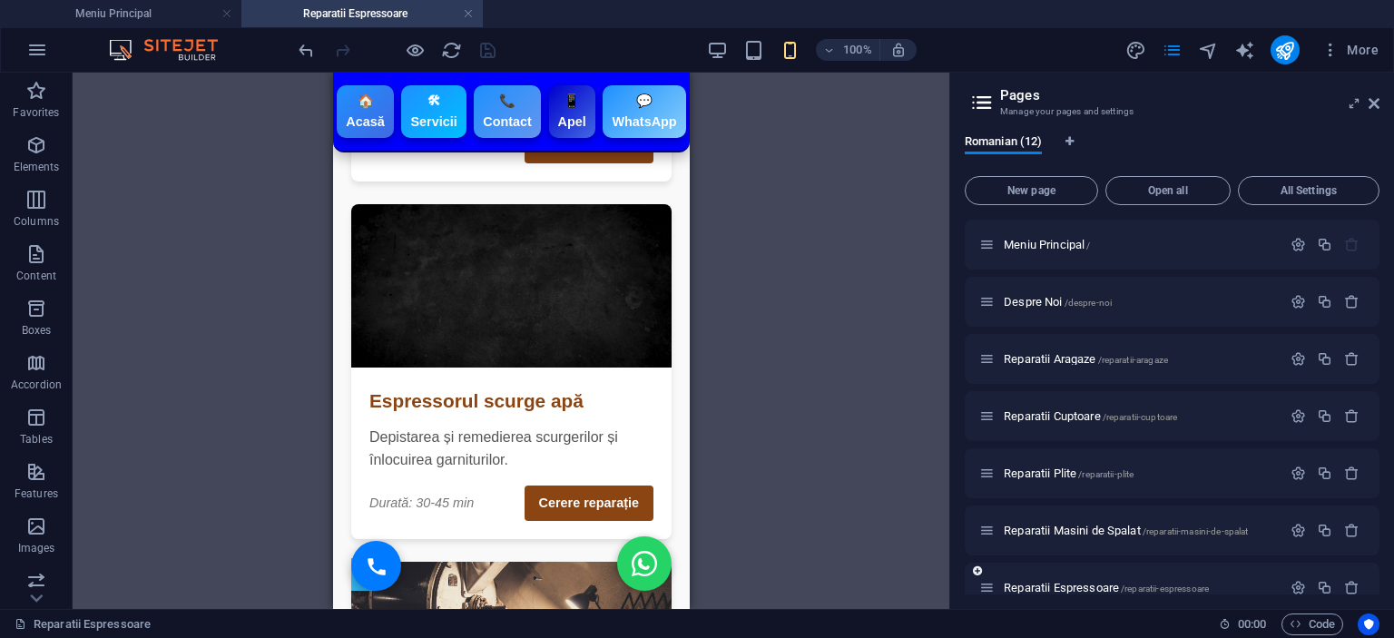
scroll to position [91, 0]
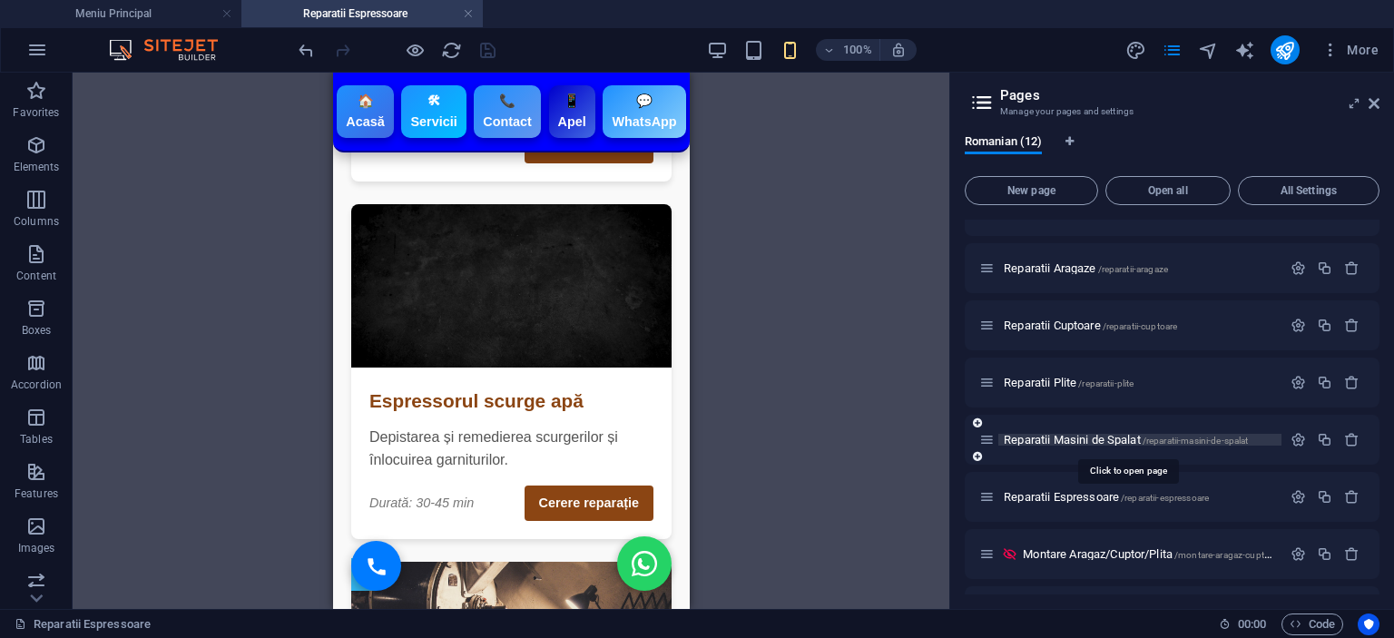
click at [1069, 436] on span "Reparatii Masini de Spalat /reparatii-masini-de-spalat" at bounding box center [1126, 440] width 244 height 14
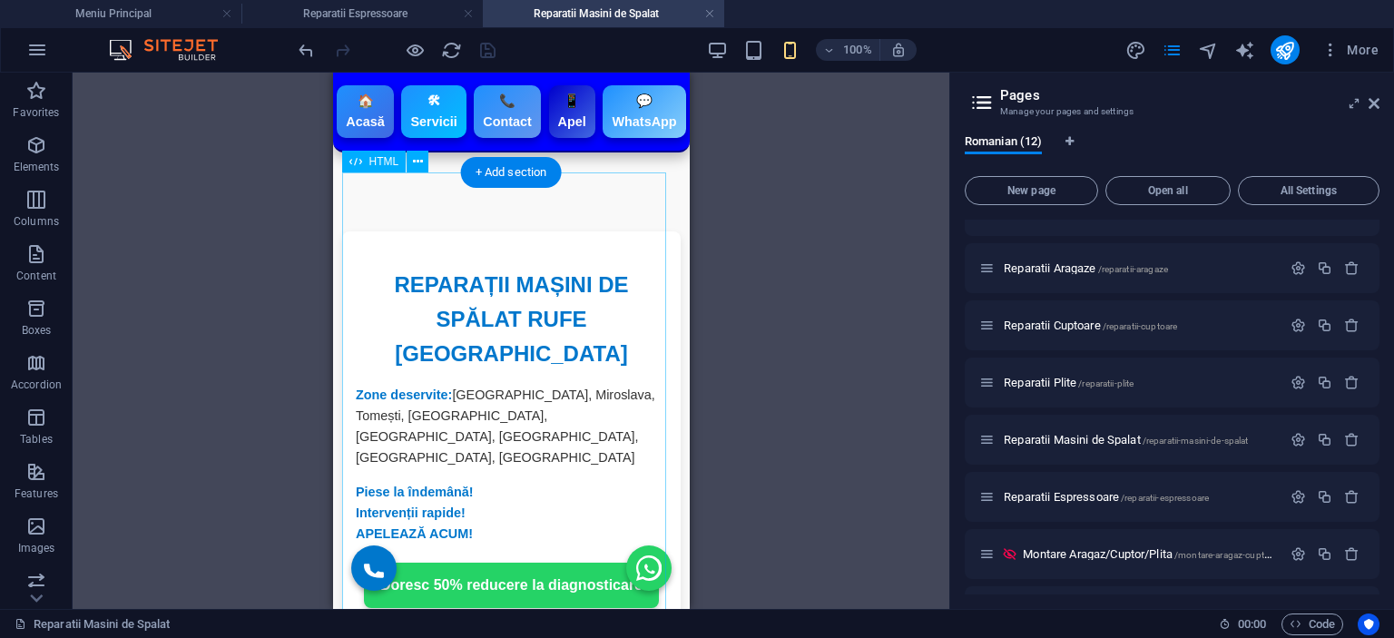
scroll to position [0, 0]
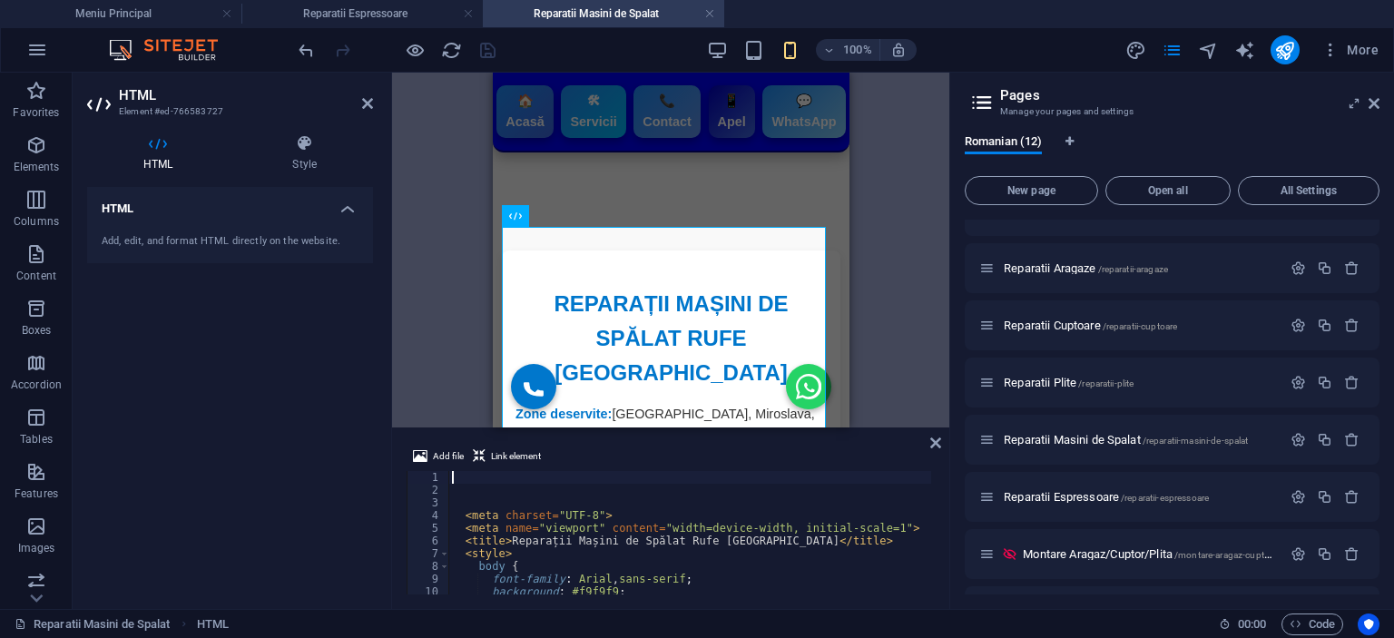
type textarea "<style>"
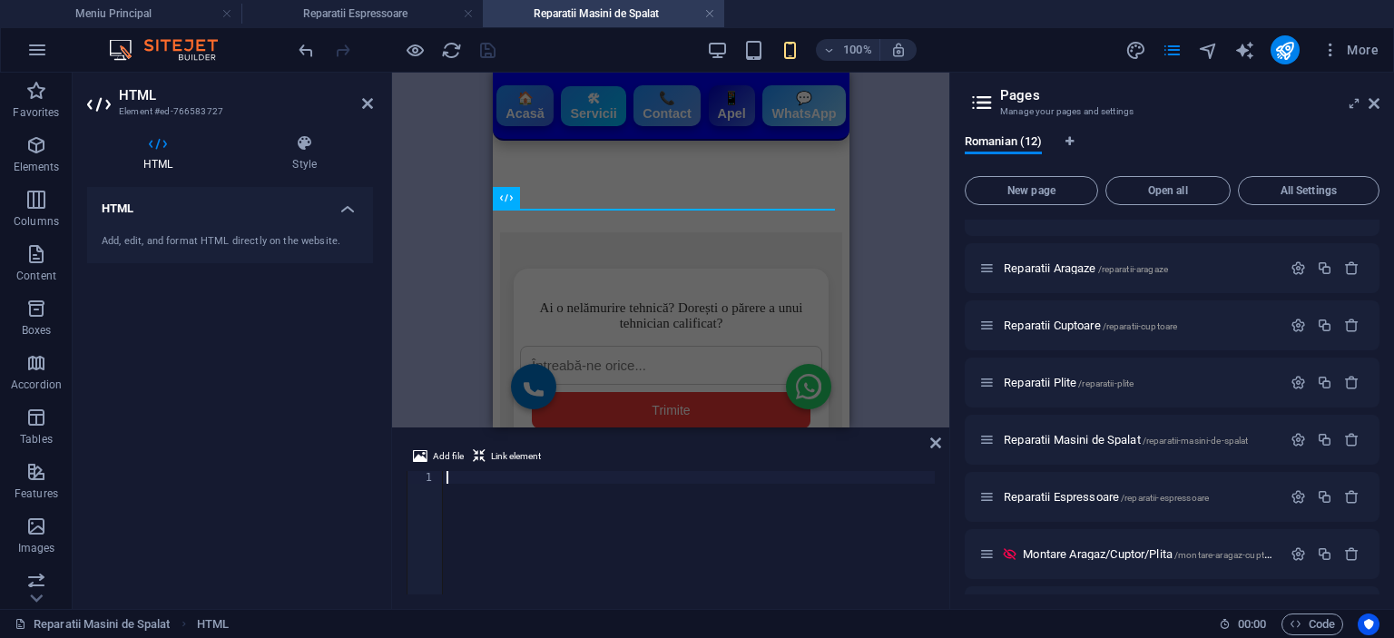
paste textarea "</html>"
type textarea "</html>"
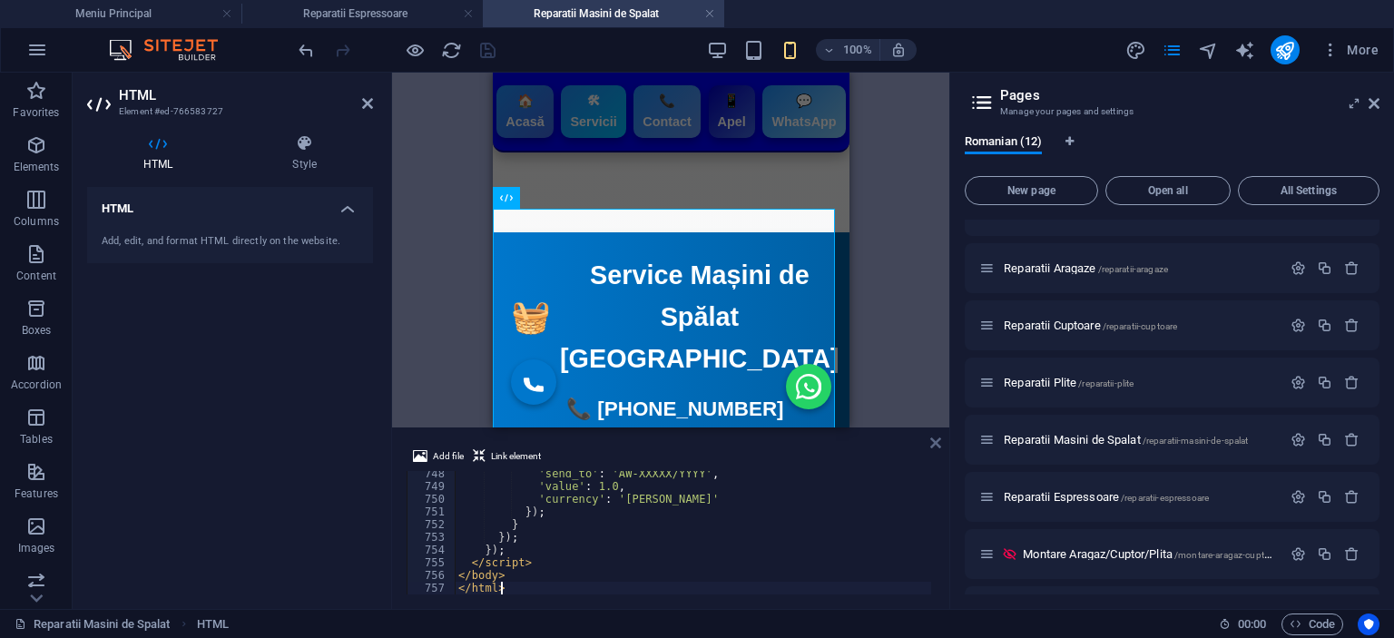
click at [938, 441] on icon at bounding box center [935, 443] width 11 height 15
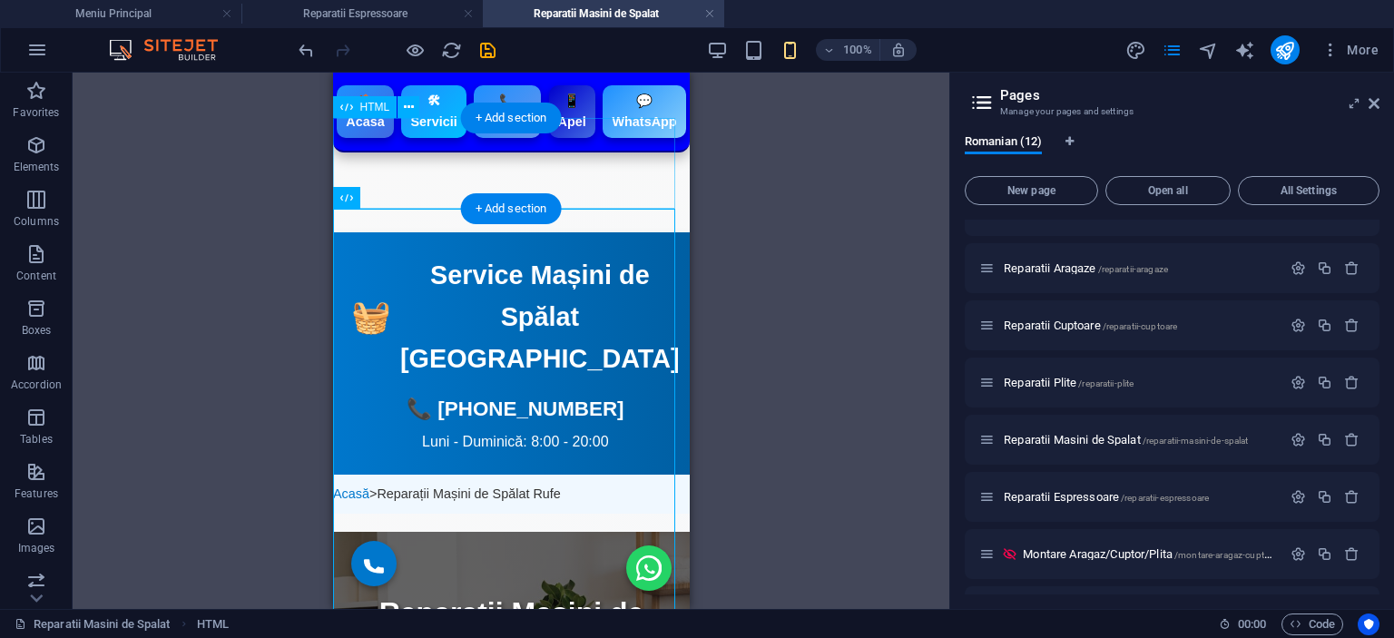
click at [469, 177] on div "🏠 Acasă 🛠 Servicii 📞 Contact 📱 Apel 💬 WhatsApp" at bounding box center [510, 187] width 357 height 91
click at [418, 181] on div "🏠 Acasă 🛠 Servicii 📞 Contact 📱 Apel 💬 WhatsApp" at bounding box center [510, 187] width 357 height 91
drag, startPoint x: 409, startPoint y: 224, endPoint x: 465, endPoint y: 153, distance: 89.9
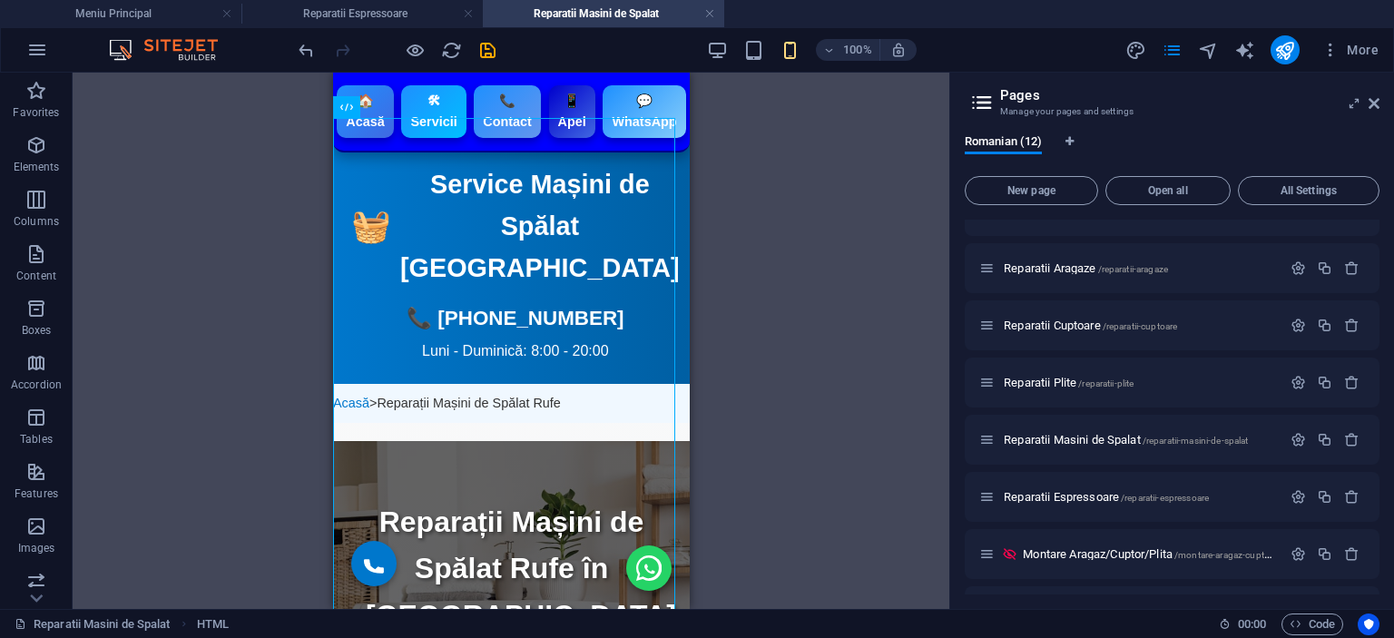
click at [879, 287] on div "H3 HTML HTML HTML HTML HTML" at bounding box center [511, 341] width 877 height 536
click at [788, 272] on div "H3 HTML HTML HTML HTML HTML" at bounding box center [511, 341] width 877 height 536
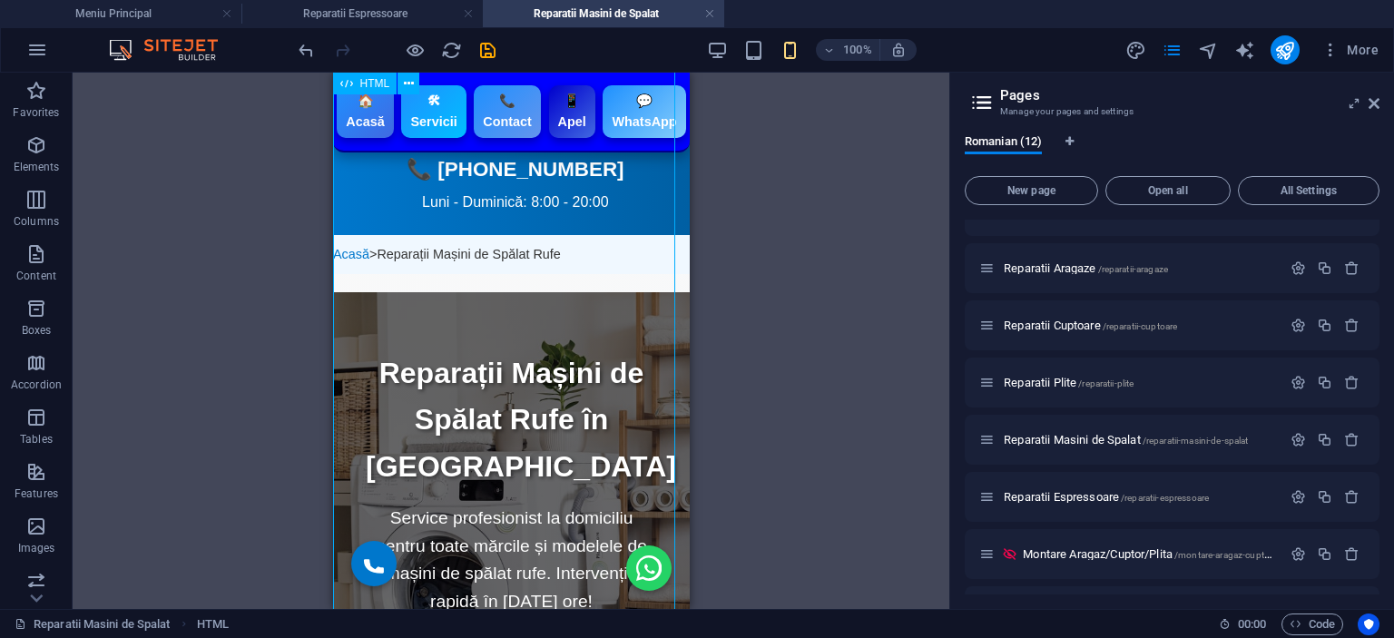
scroll to position [0, 0]
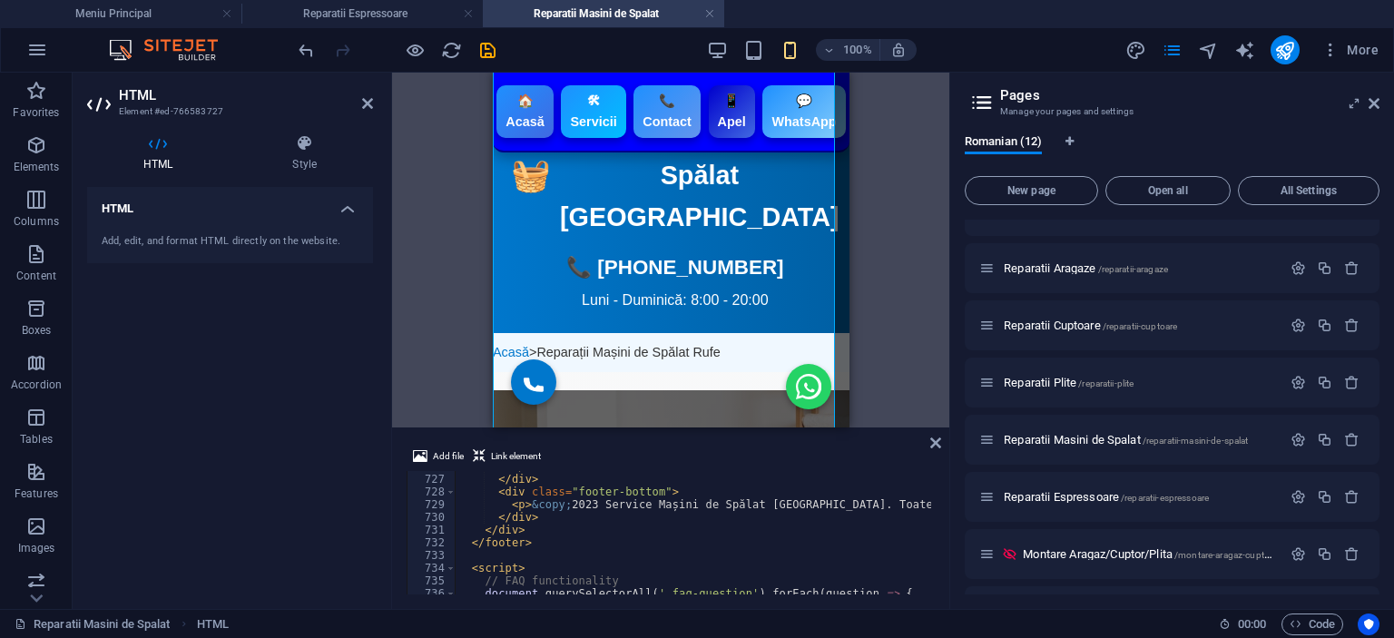
scroll to position [91, 0]
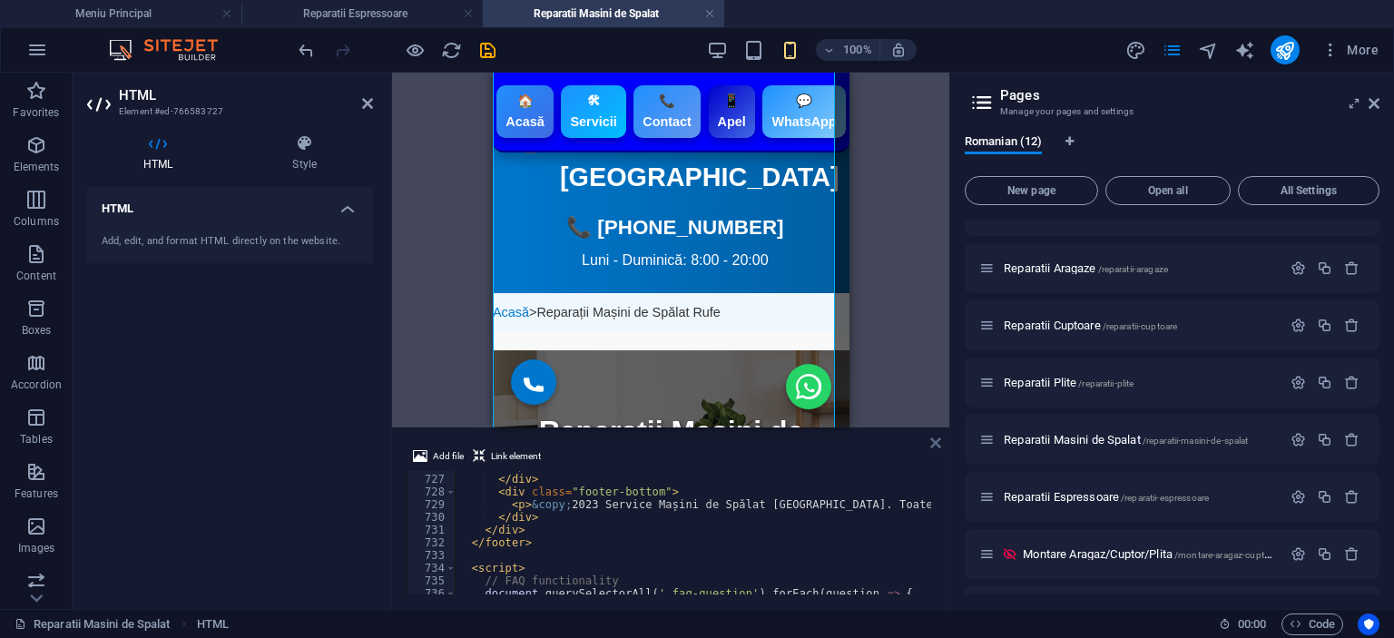
click at [937, 437] on icon at bounding box center [935, 443] width 11 height 15
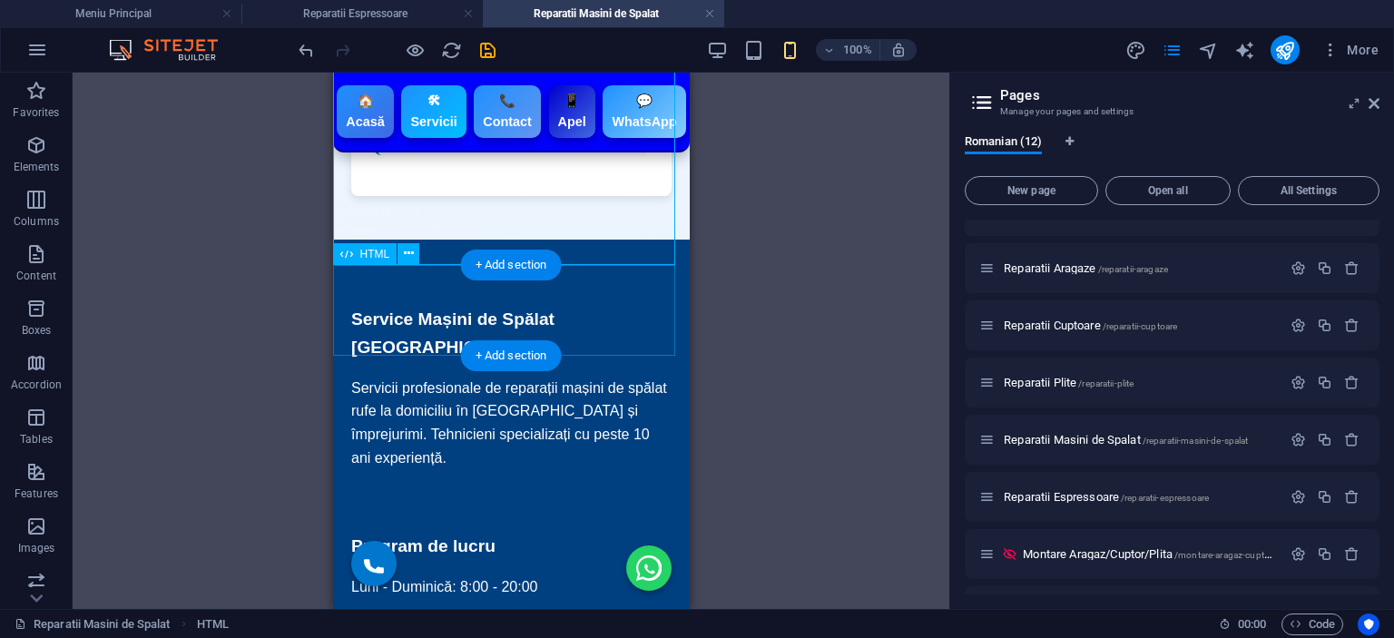
scroll to position [6716, 0]
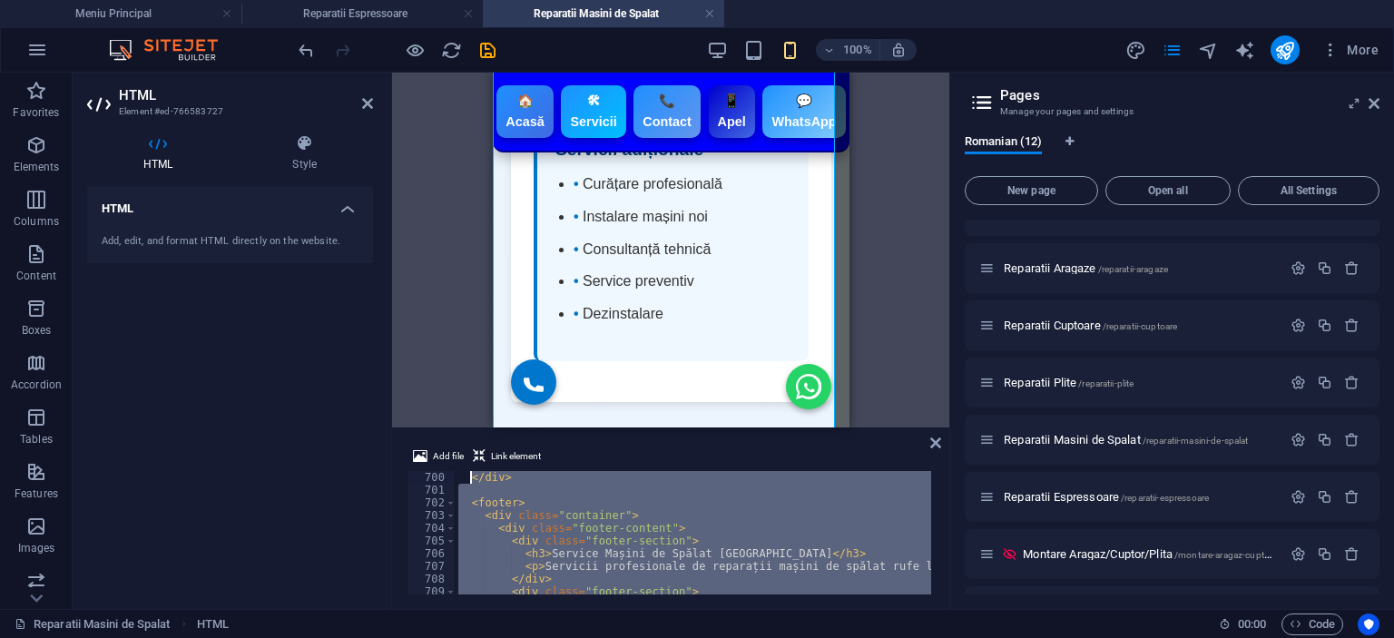
scroll to position [8869, 0]
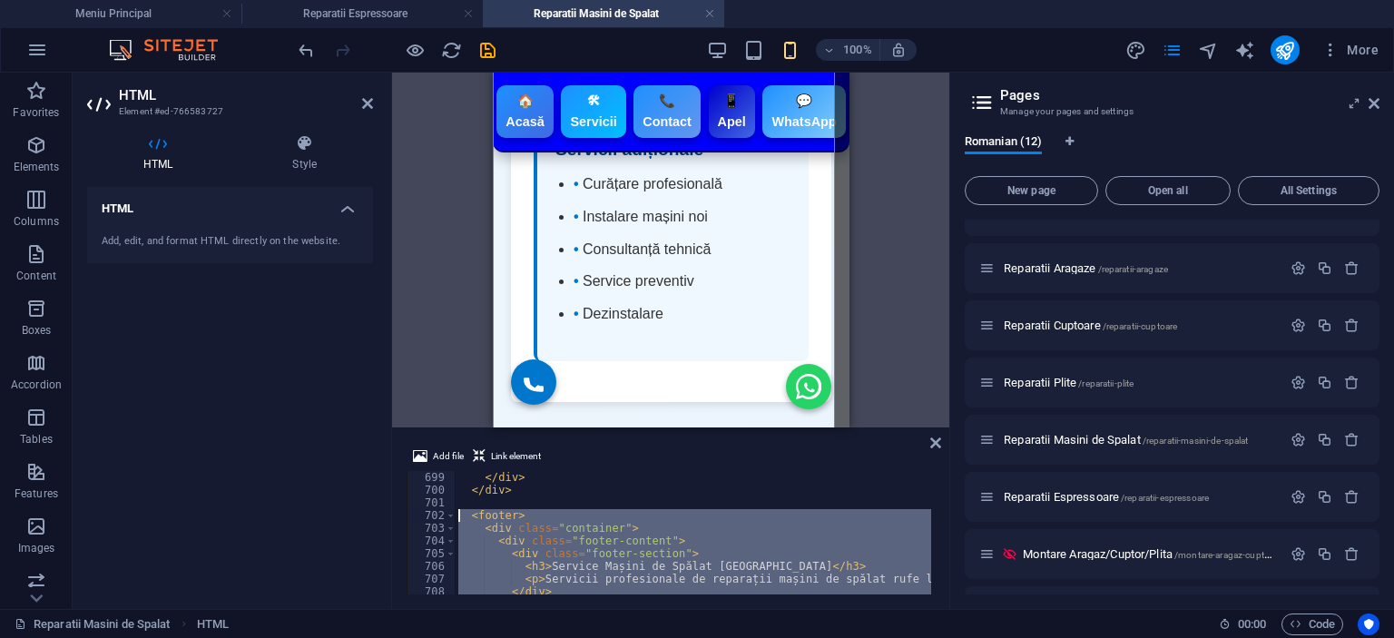
drag, startPoint x: 531, startPoint y: 584, endPoint x: 443, endPoint y: 516, distance: 110.7
click at [443, 516] on div "</html> 699 700 701 702 703 704 705 706 707 708 709 710 </ div > </ div > < foo…" at bounding box center [671, 532] width 528 height 123
type textarea "<footer> <div class="container">"
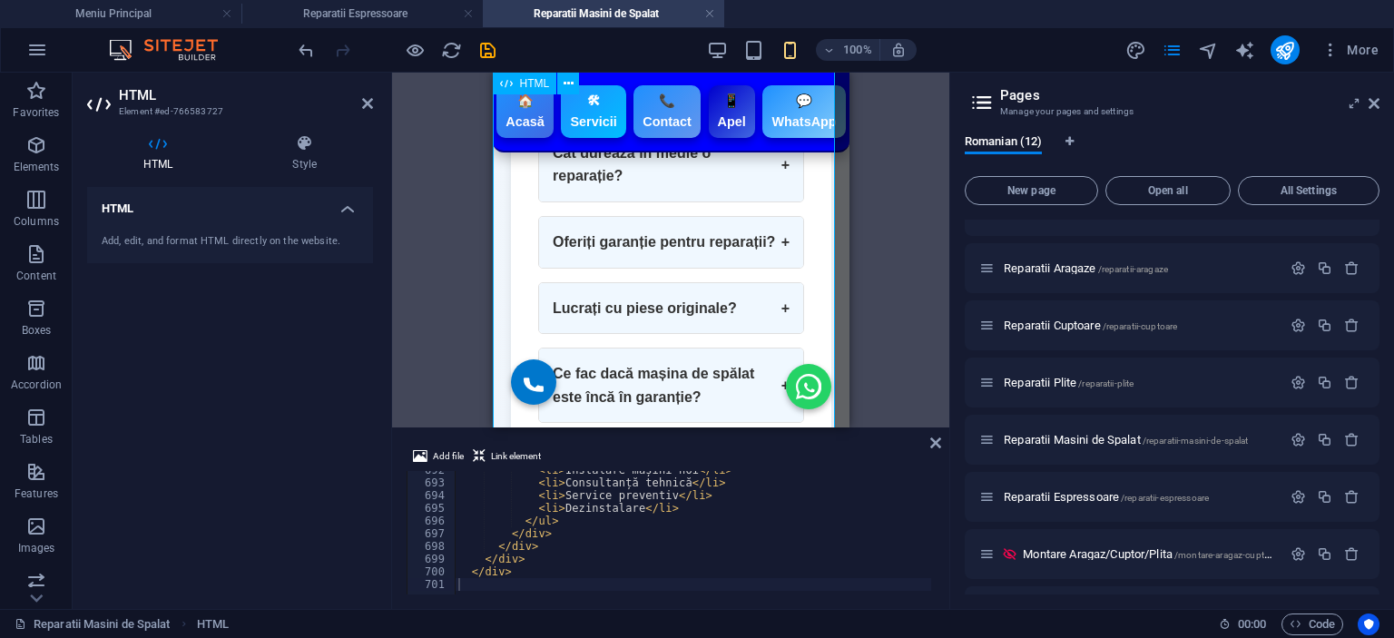
scroll to position [4130, 0]
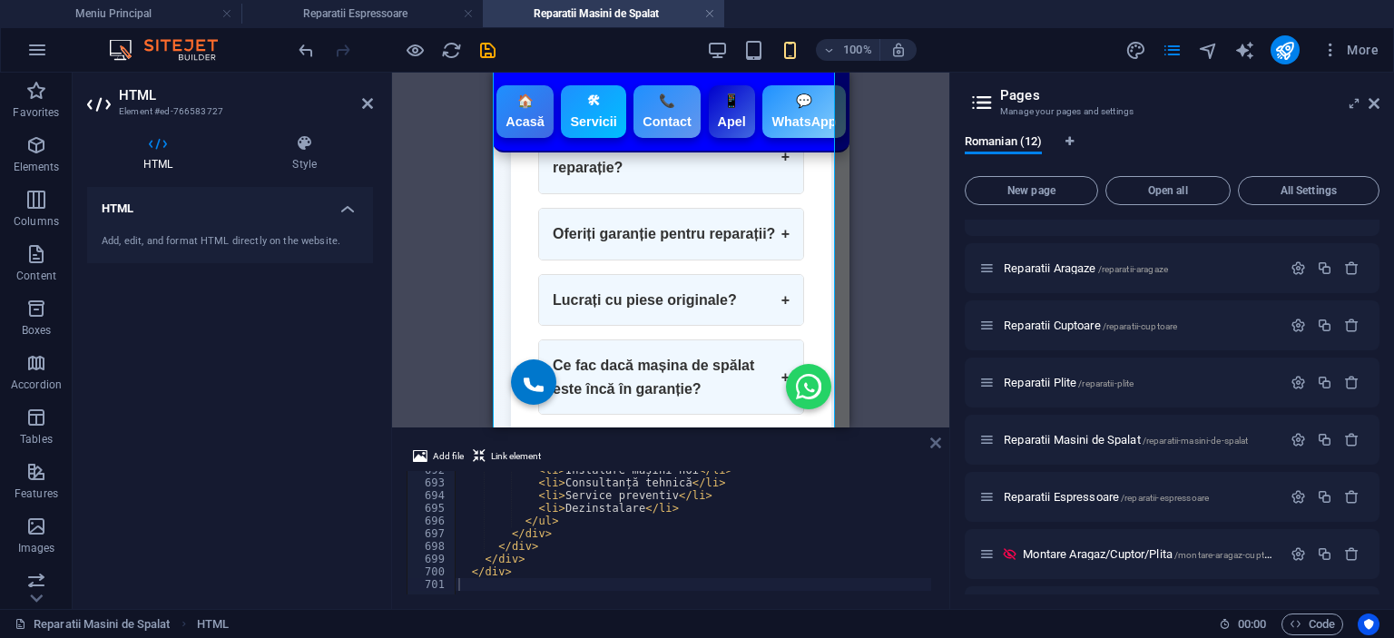
click at [938, 442] on icon at bounding box center [935, 443] width 11 height 15
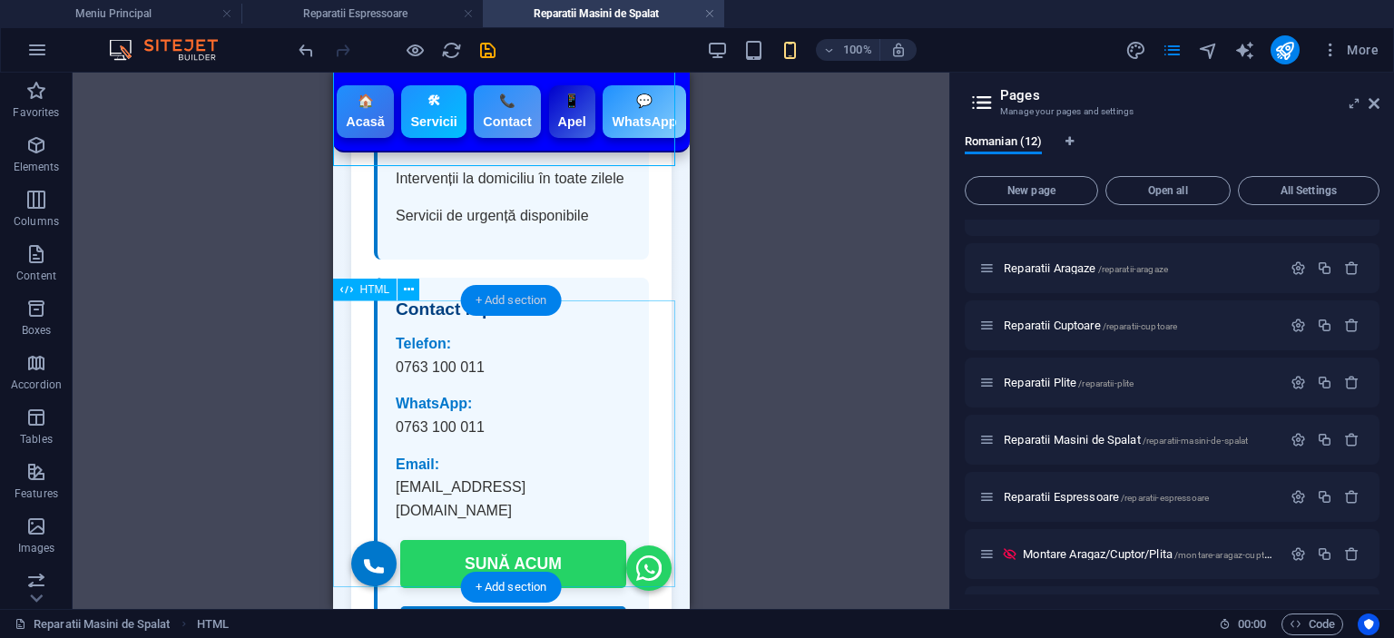
scroll to position [6036, 0]
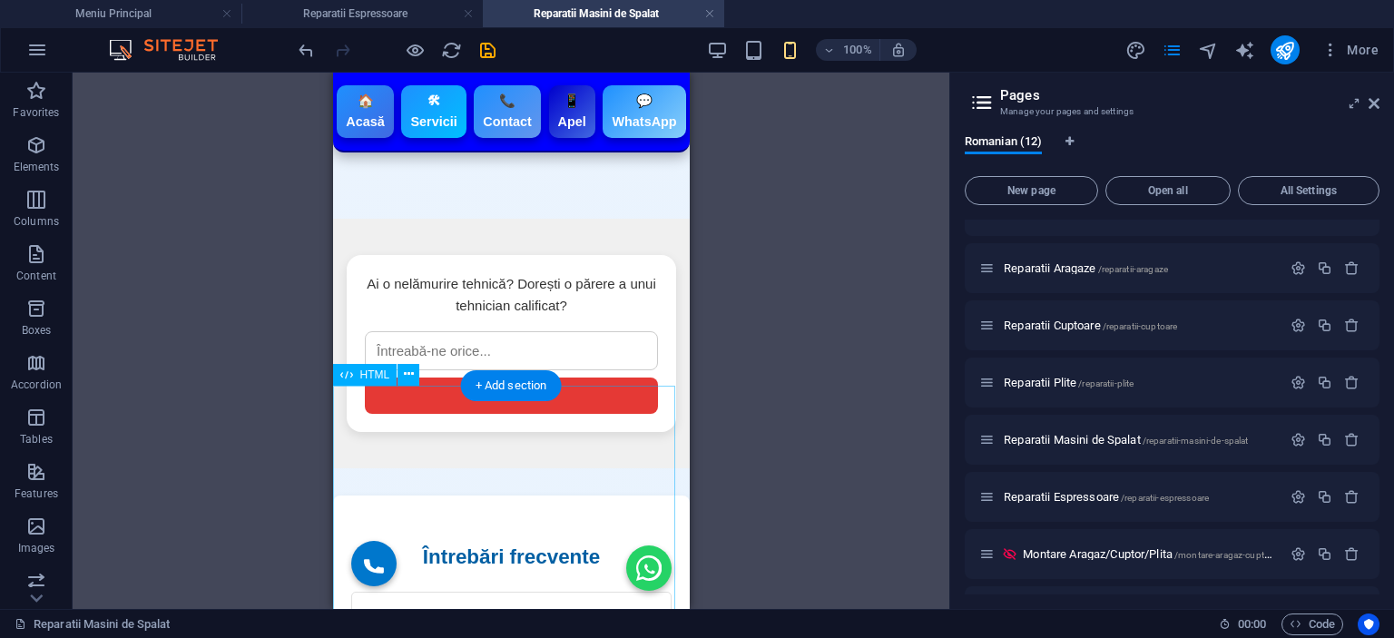
scroll to position [6762, 0]
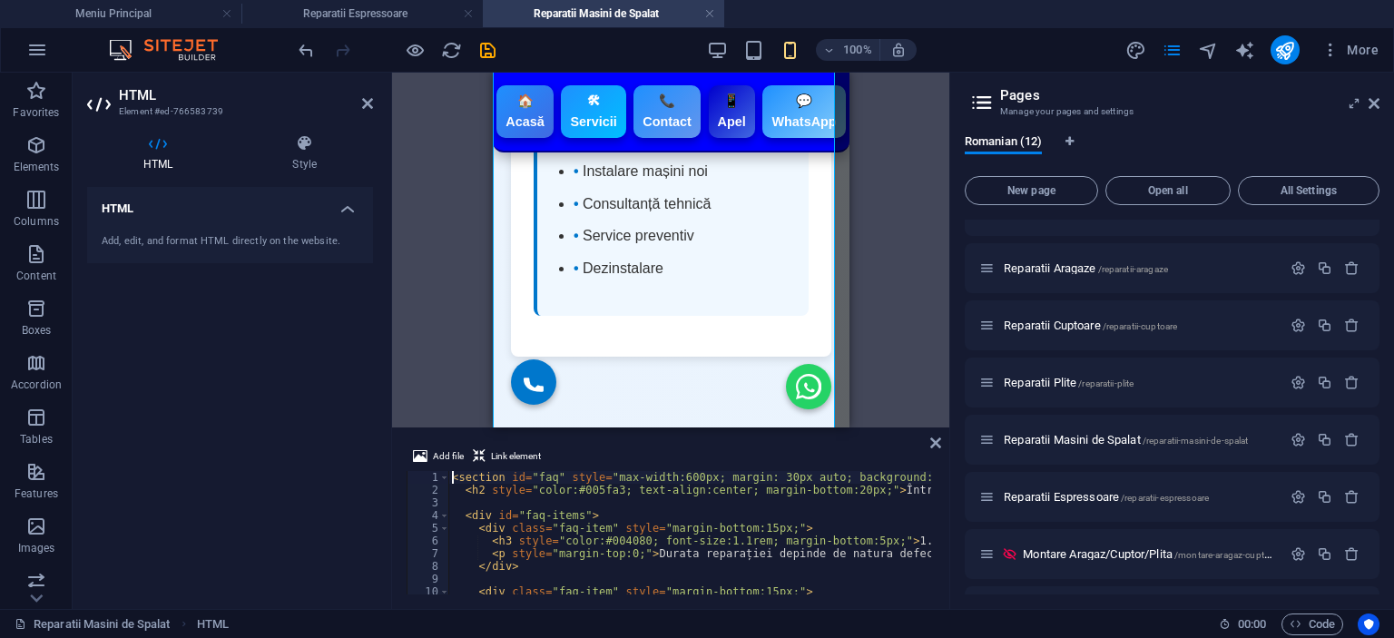
click at [583, 508] on div "< section id = "faq" style = "max-width:600px; margin: 30px auto; background:#f…" at bounding box center [1155, 543] width 1414 height 145
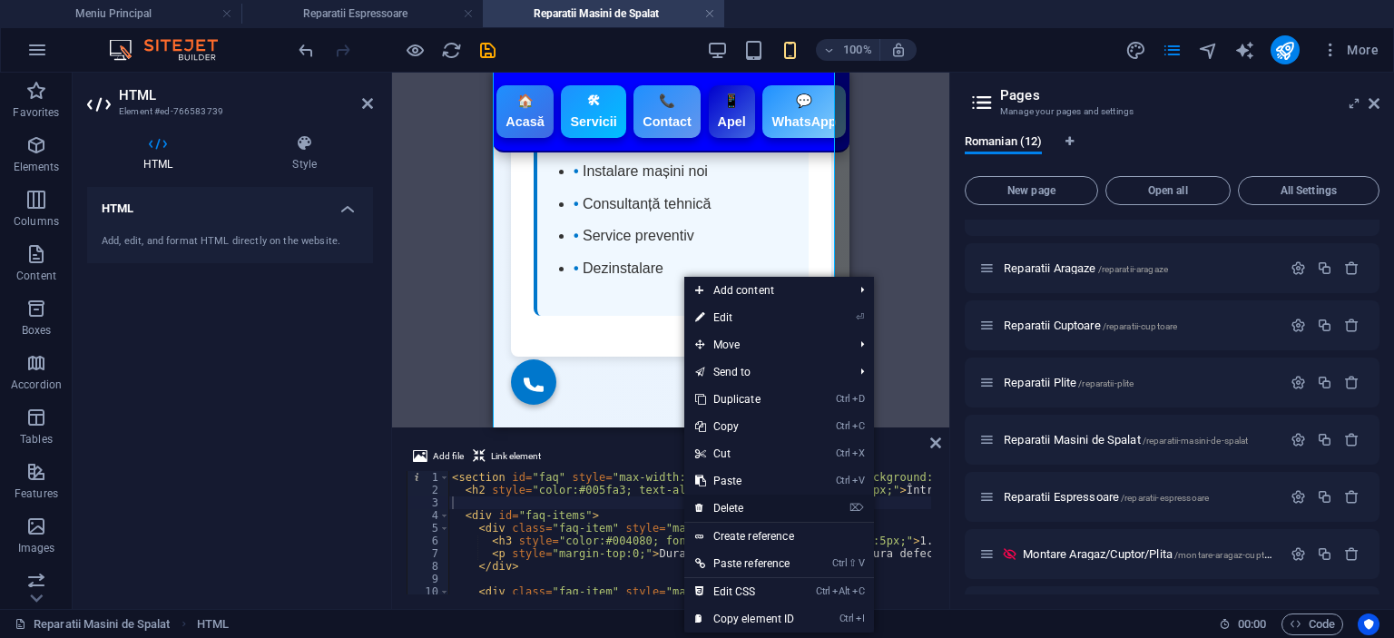
click at [755, 500] on link "⌦ Delete" at bounding box center [745, 508] width 122 height 27
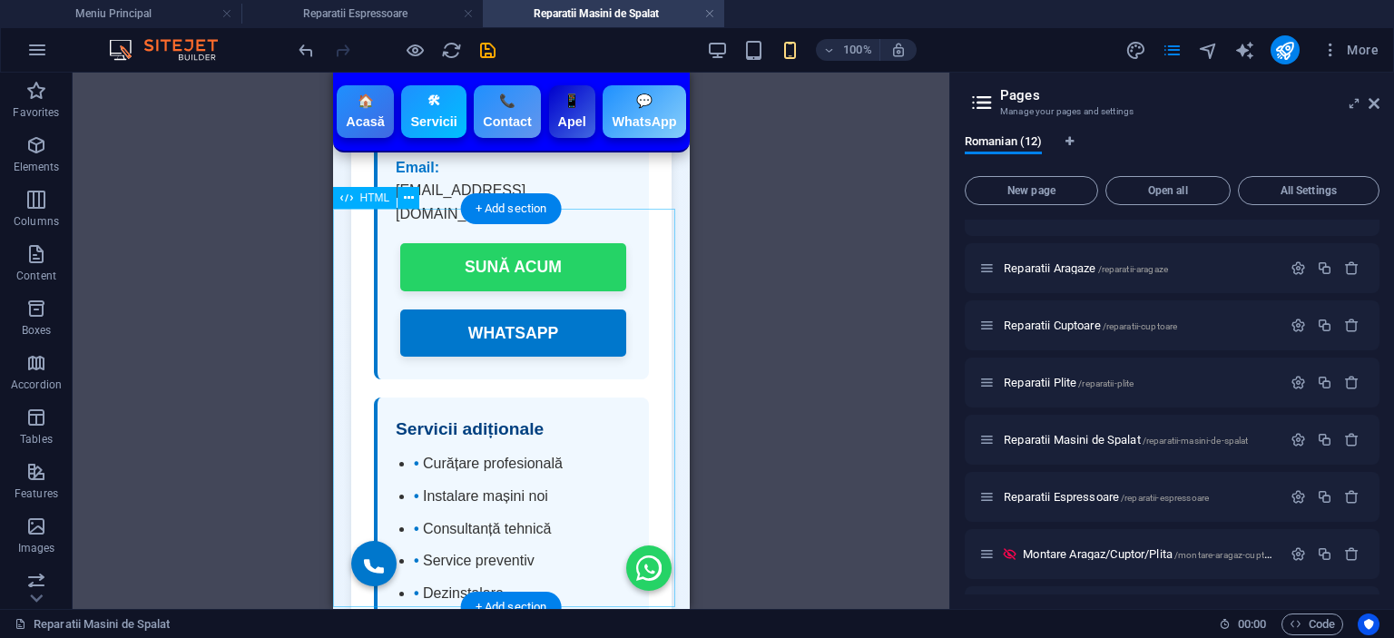
scroll to position [6307, 0]
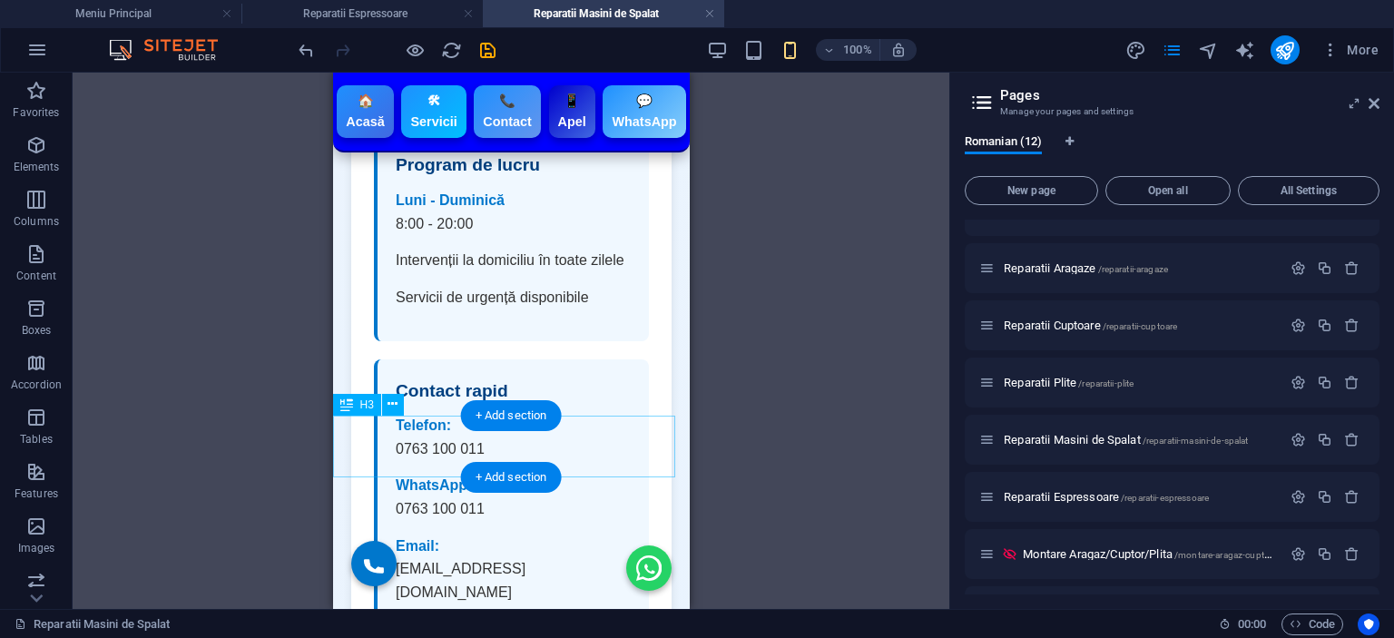
scroll to position [6126, 0]
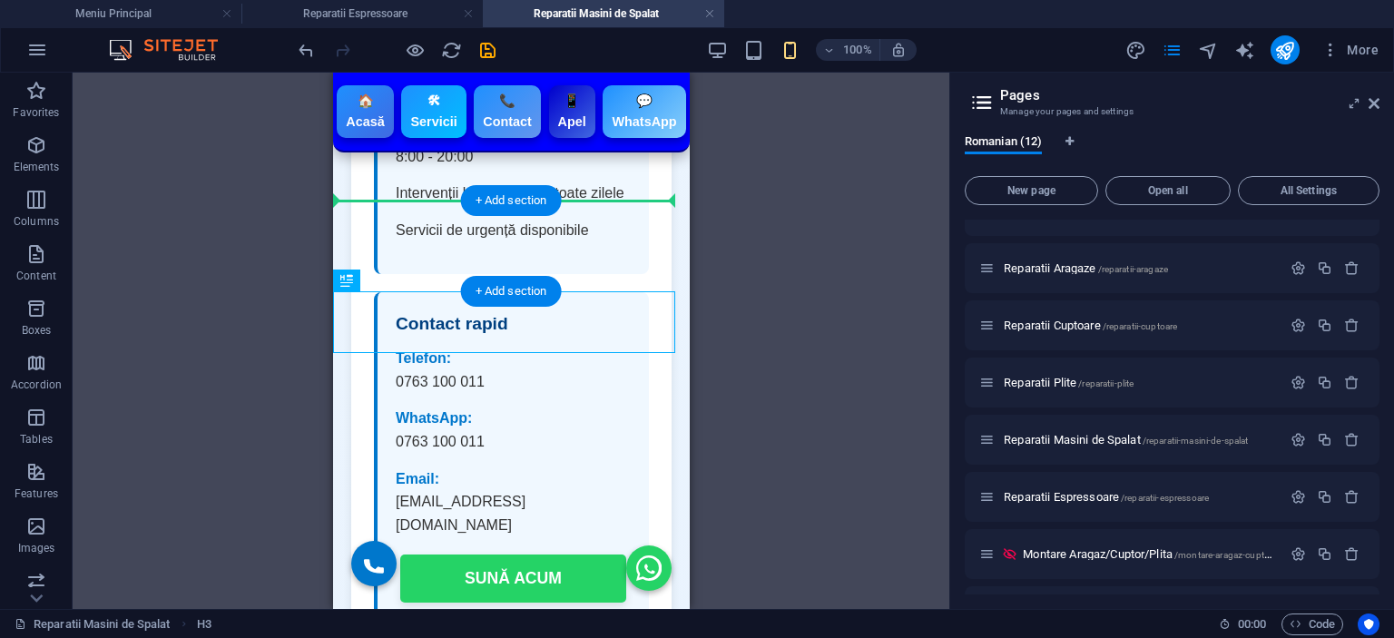
drag, startPoint x: 586, startPoint y: 337, endPoint x: 583, endPoint y: 207, distance: 129.8
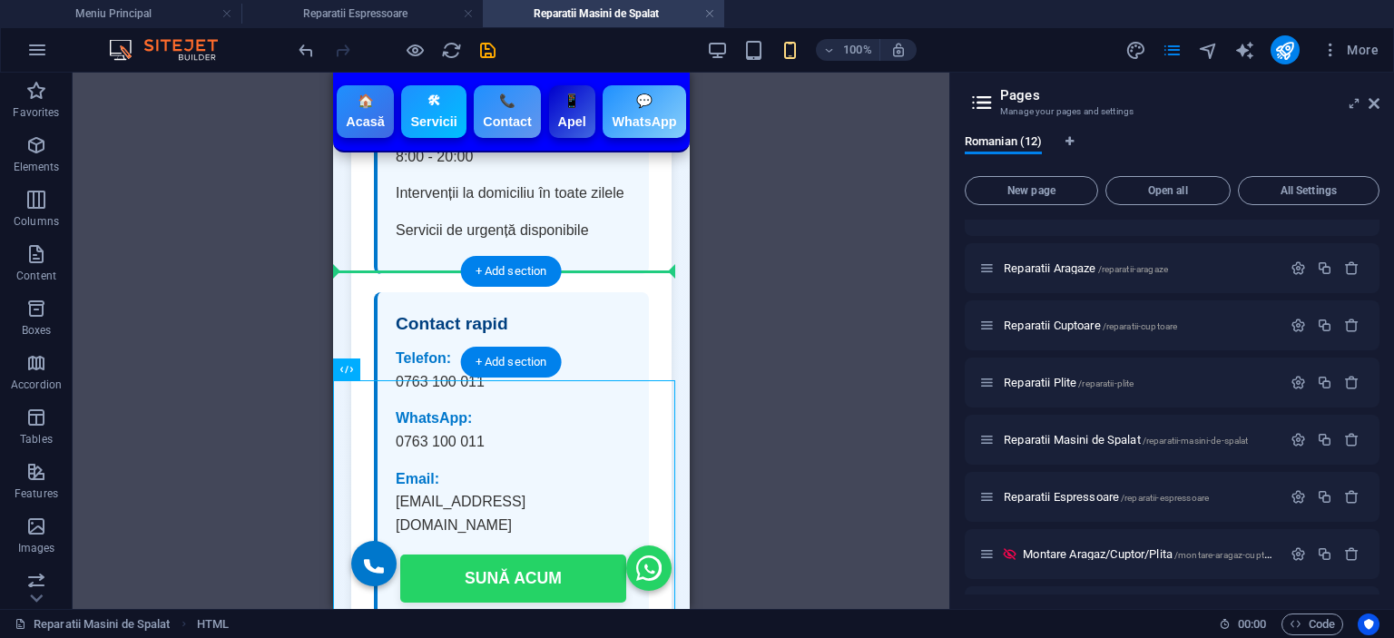
drag, startPoint x: 548, startPoint y: 529, endPoint x: 541, endPoint y: 280, distance: 248.8
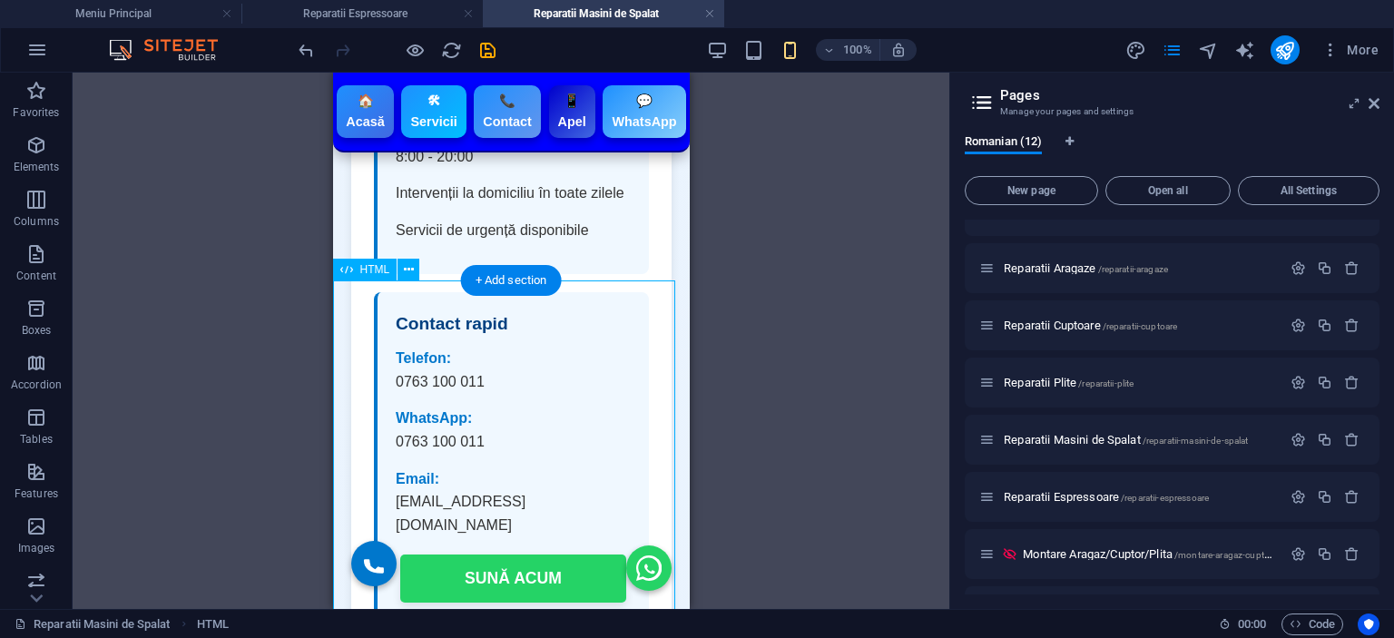
scroll to position [6579, 0]
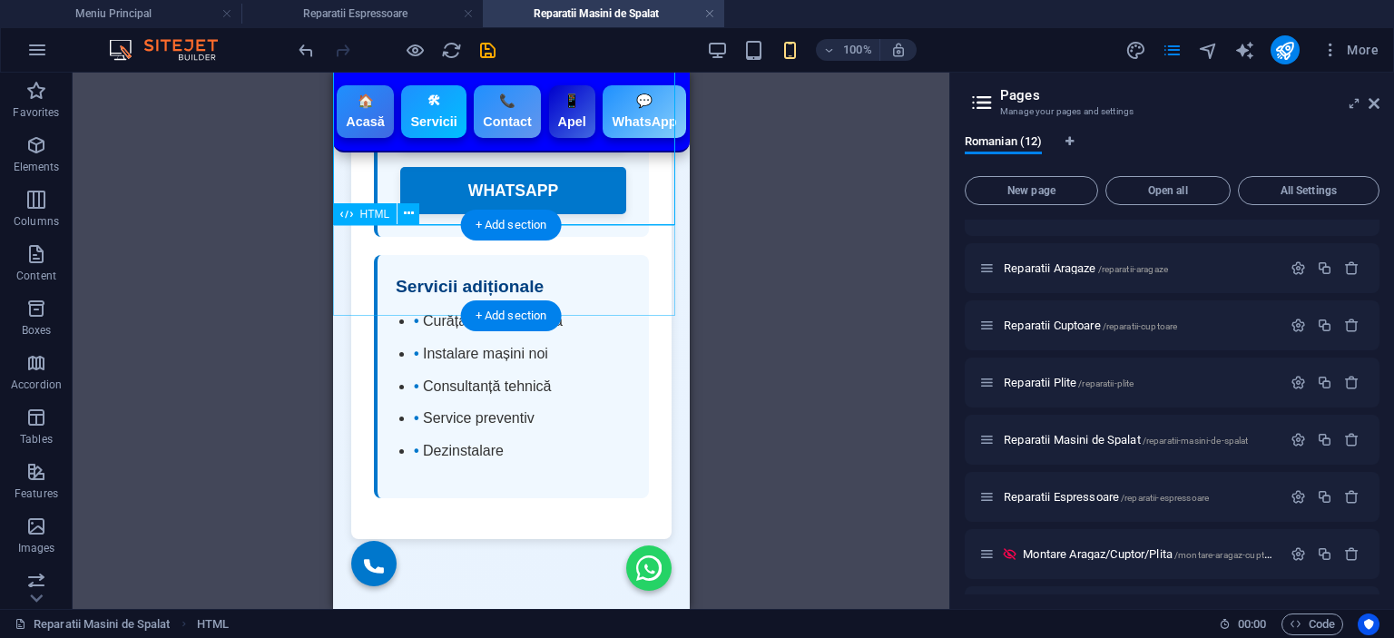
drag, startPoint x: 568, startPoint y: 276, endPoint x: 596, endPoint y: 275, distance: 28.2
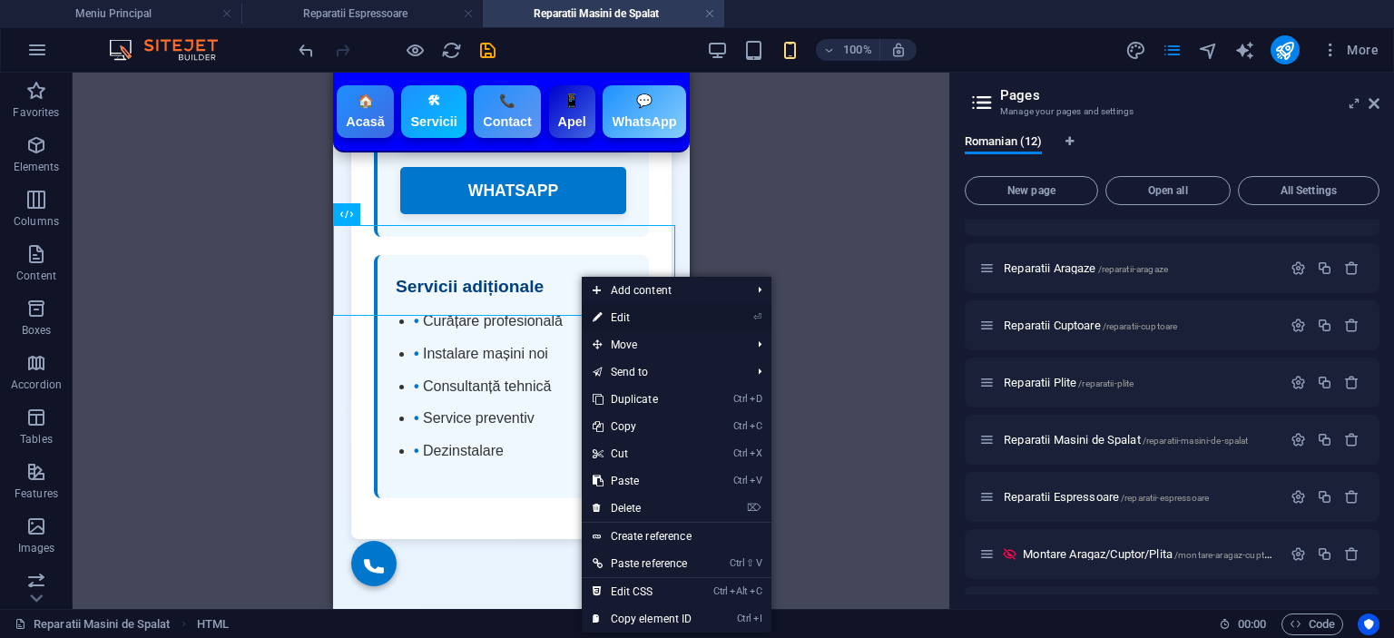
click at [639, 308] on link "⏎ Edit" at bounding box center [643, 317] width 122 height 27
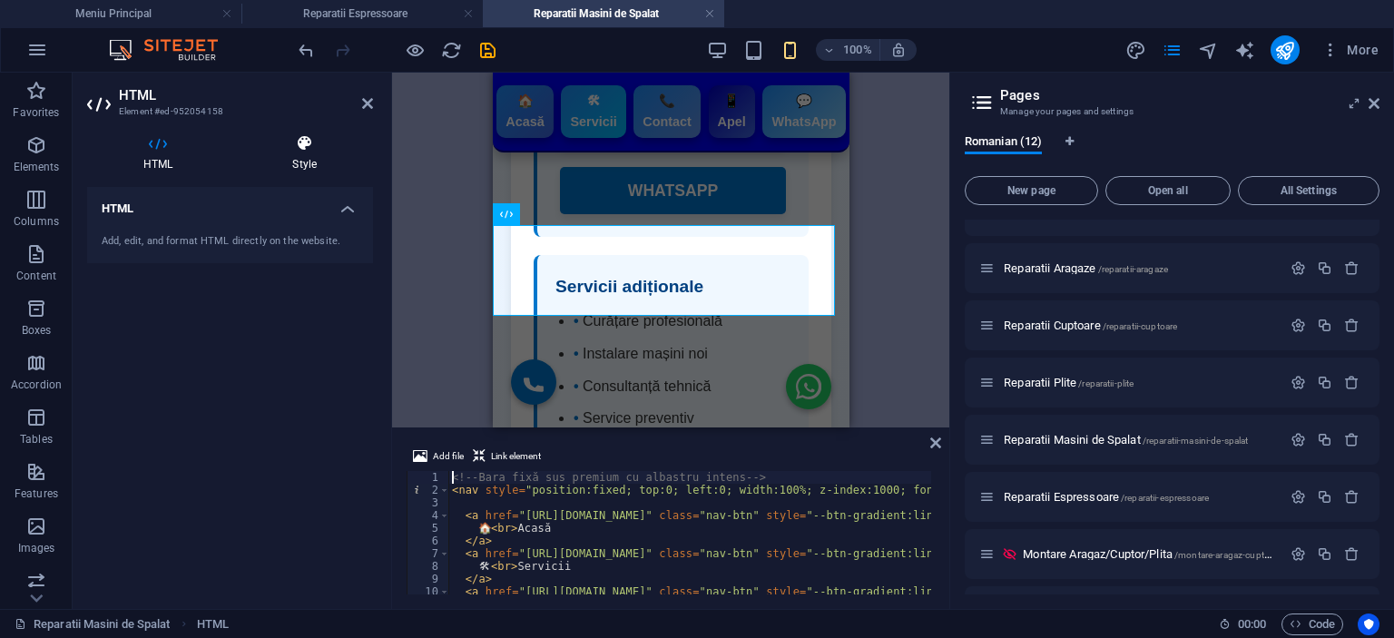
click at [304, 137] on icon at bounding box center [304, 143] width 137 height 18
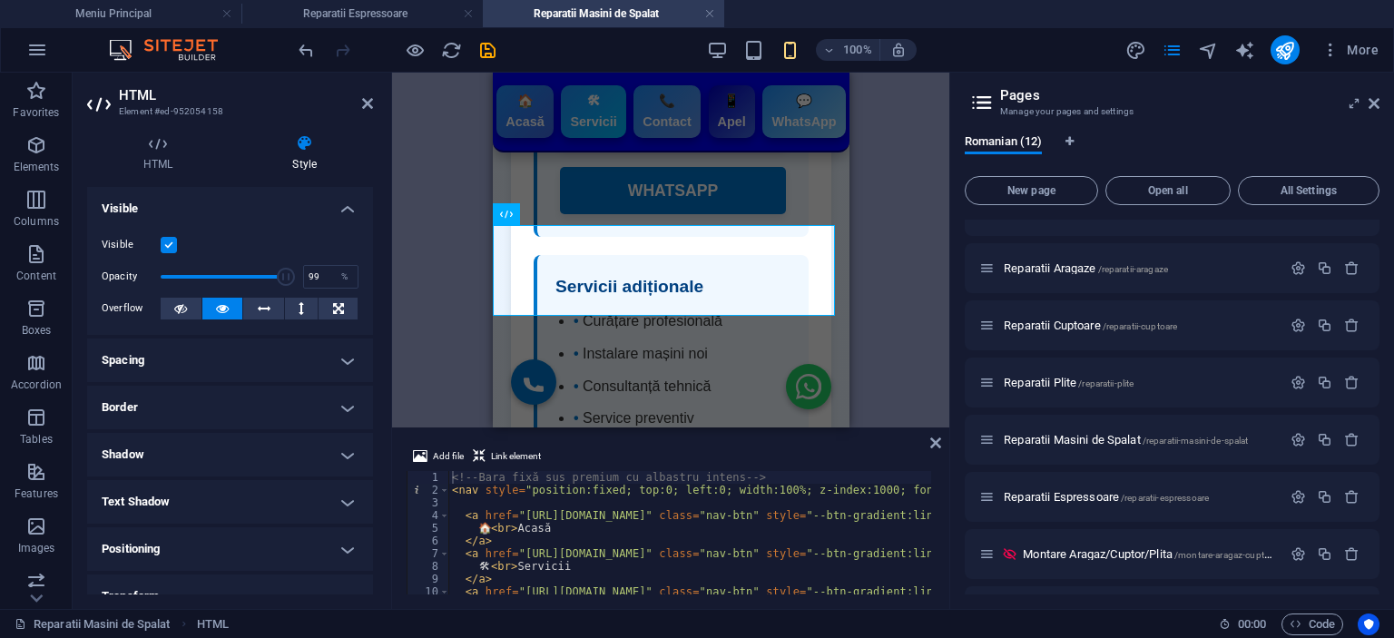
type input "100"
drag, startPoint x: 279, startPoint y: 282, endPoint x: 359, endPoint y: 271, distance: 81.5
click at [359, 271] on div "Visible Opacity 100 % Overflow" at bounding box center [230, 277] width 286 height 115
click at [226, 355] on h4 "Spacing" at bounding box center [230, 361] width 286 height 44
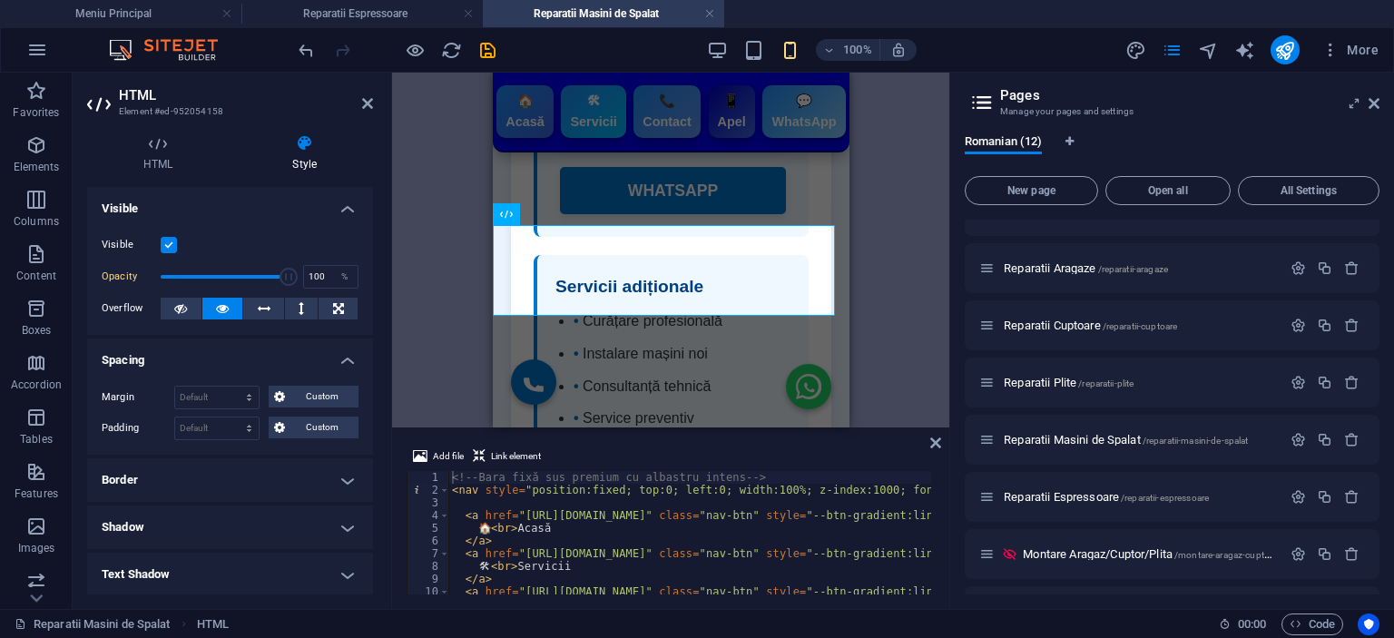
click at [243, 476] on h4 "Border" at bounding box center [230, 480] width 286 height 44
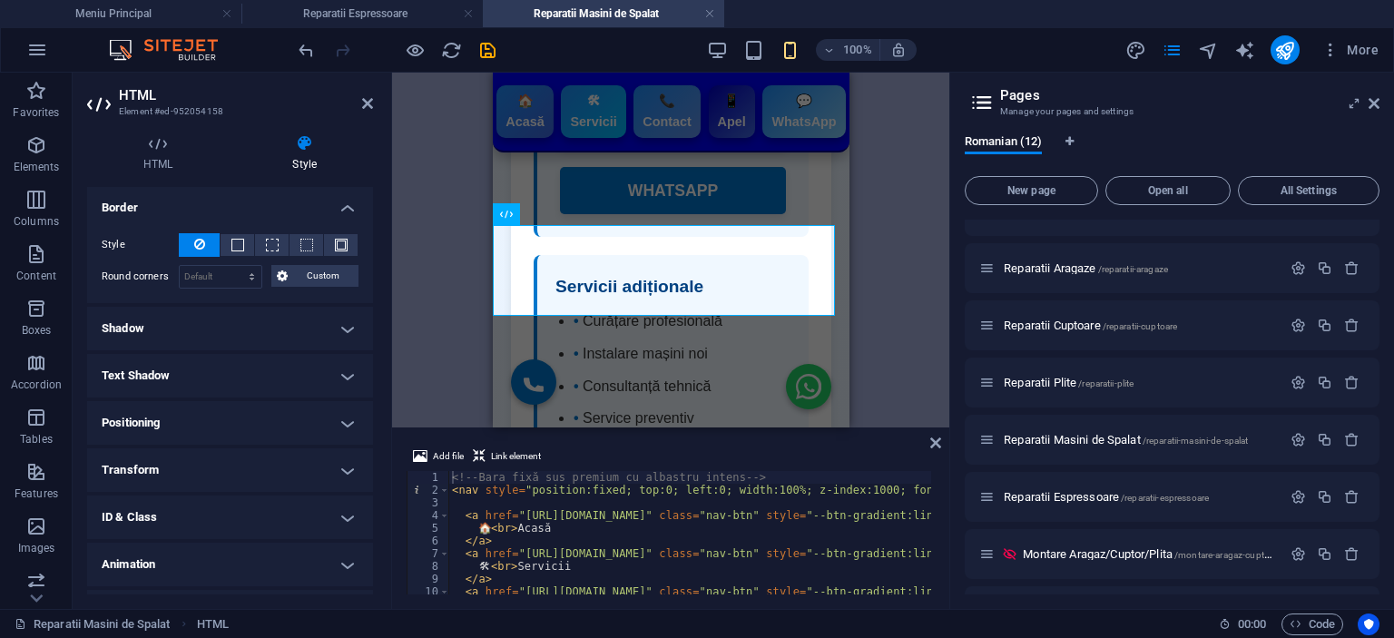
scroll to position [0, 0]
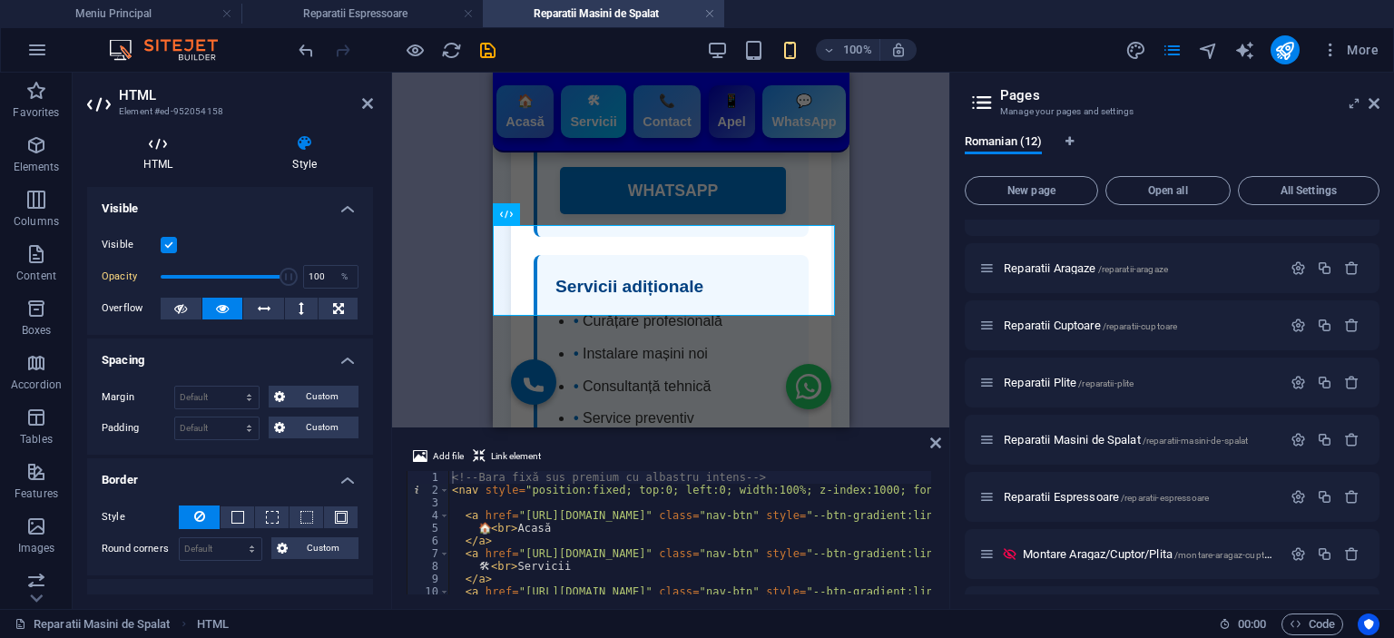
click at [166, 161] on h4 "HTML" at bounding box center [161, 153] width 149 height 38
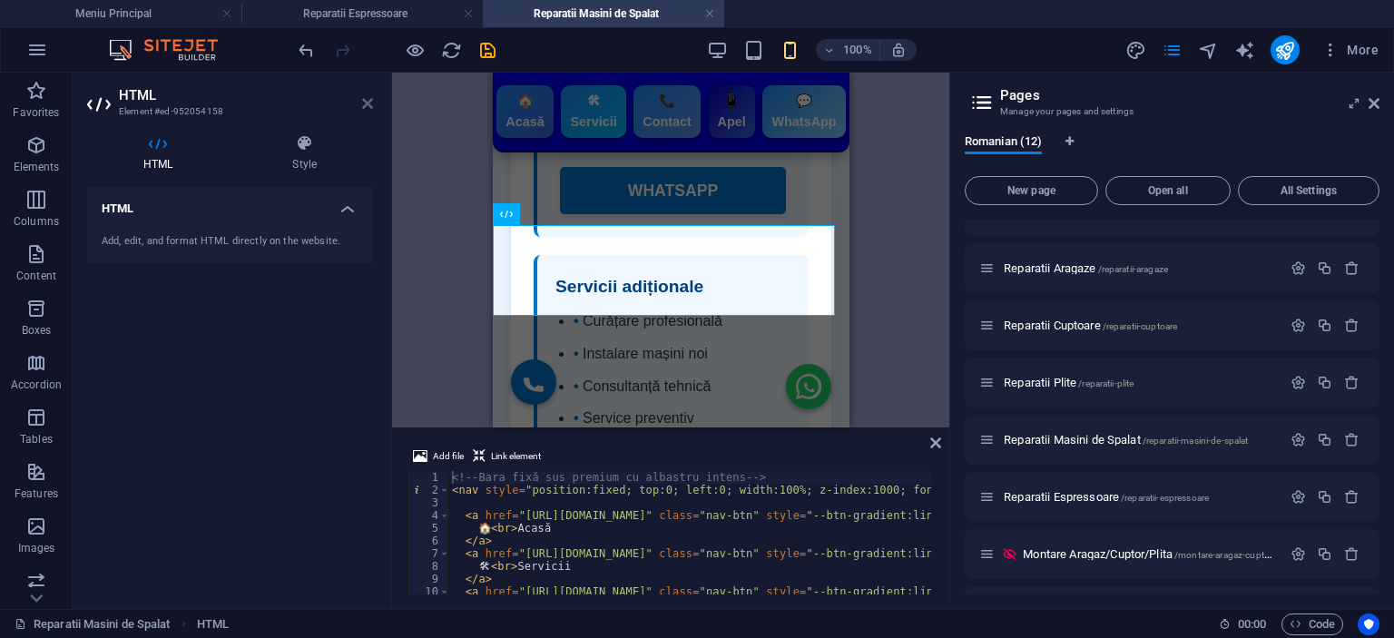
drag, startPoint x: 370, startPoint y: 97, endPoint x: 38, endPoint y: 32, distance: 338.6
click at [370, 97] on icon at bounding box center [367, 103] width 11 height 15
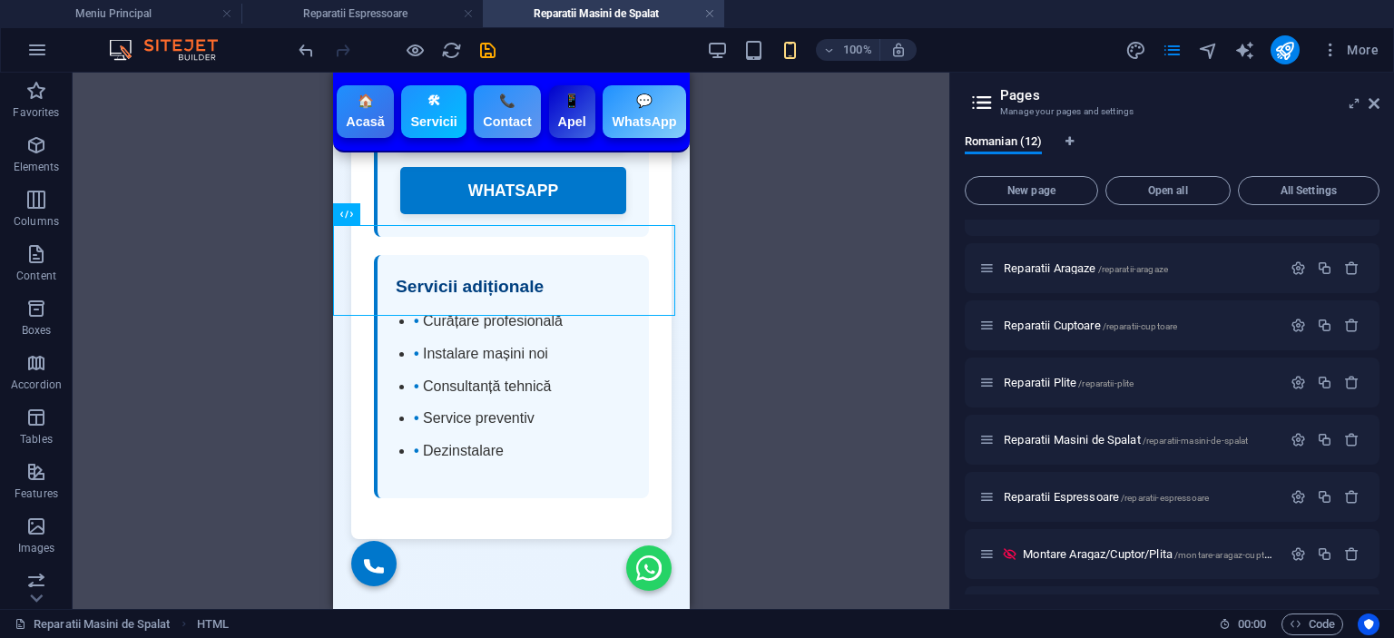
click at [851, 300] on div "H3 HTML HTML HTML HTML HTML Spacer Spacer Container" at bounding box center [511, 341] width 877 height 536
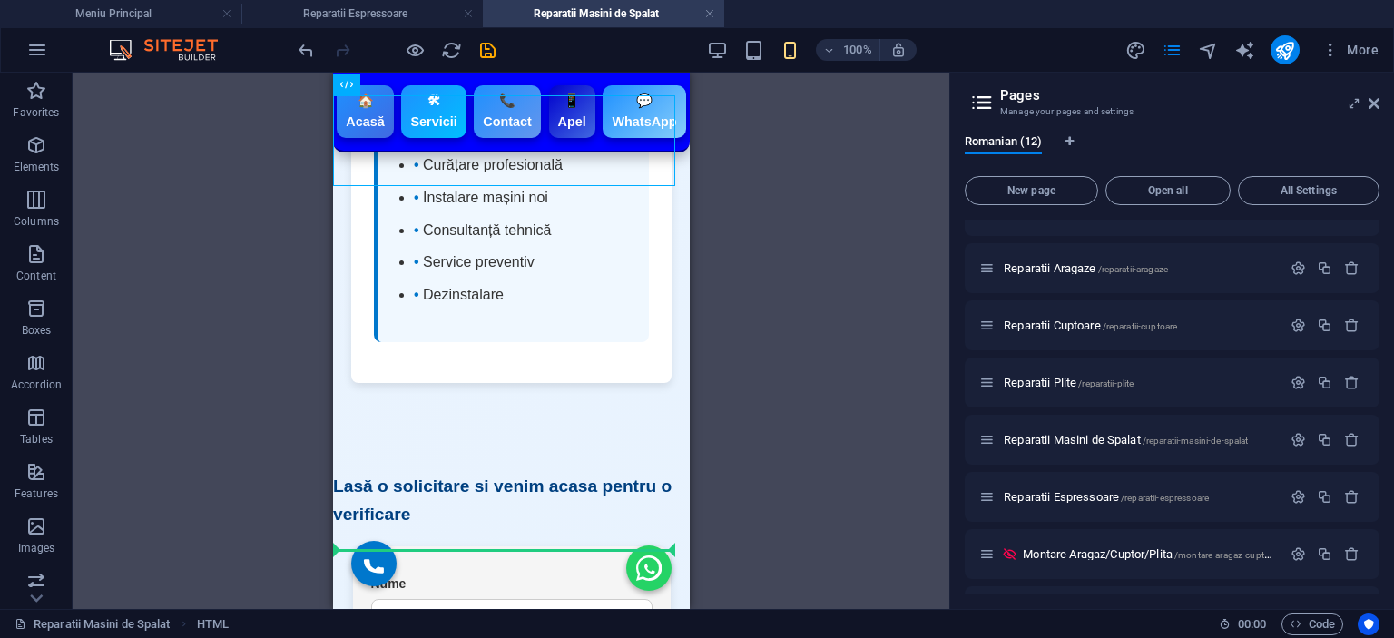
scroll to position [7000, 0]
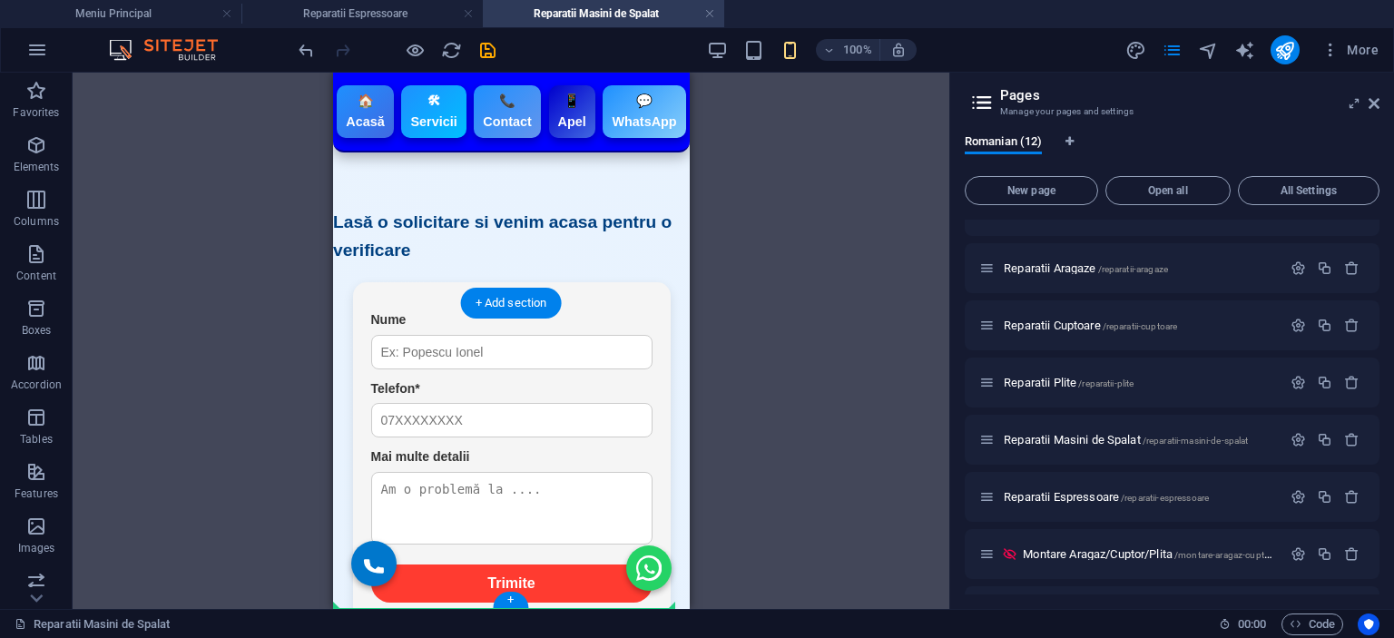
drag, startPoint x: 576, startPoint y: 192, endPoint x: 855, endPoint y: 671, distance: 554.3
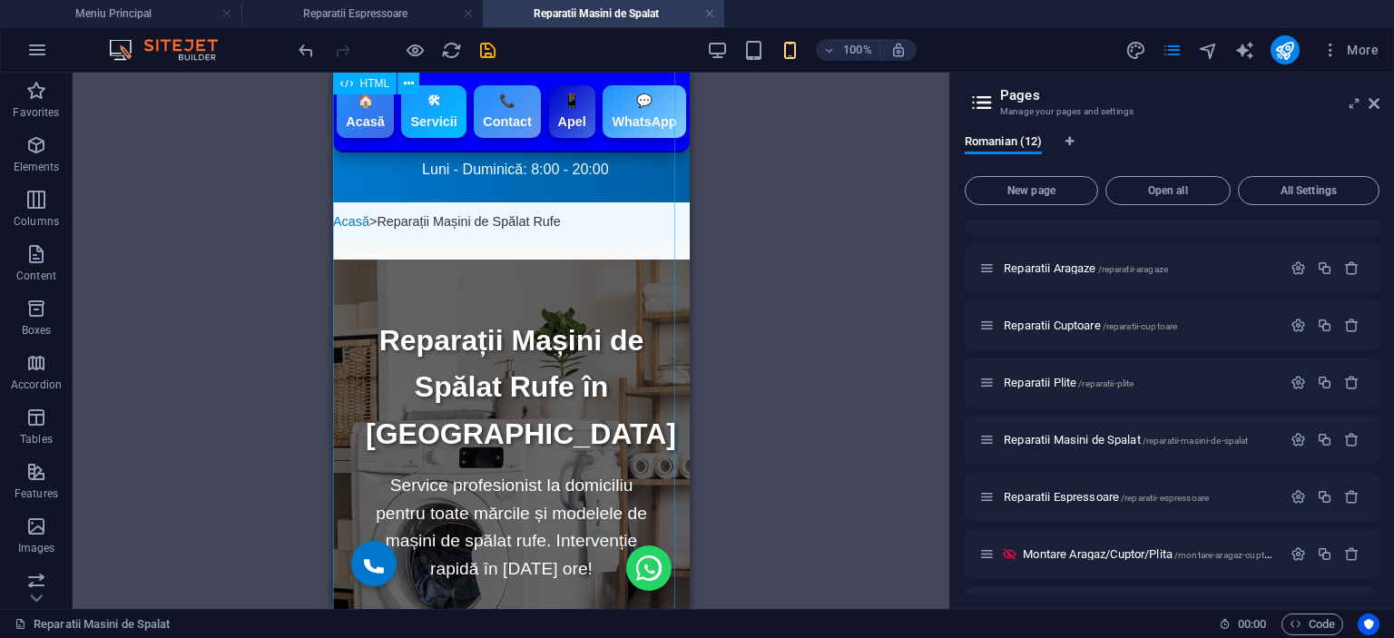
scroll to position [0, 0]
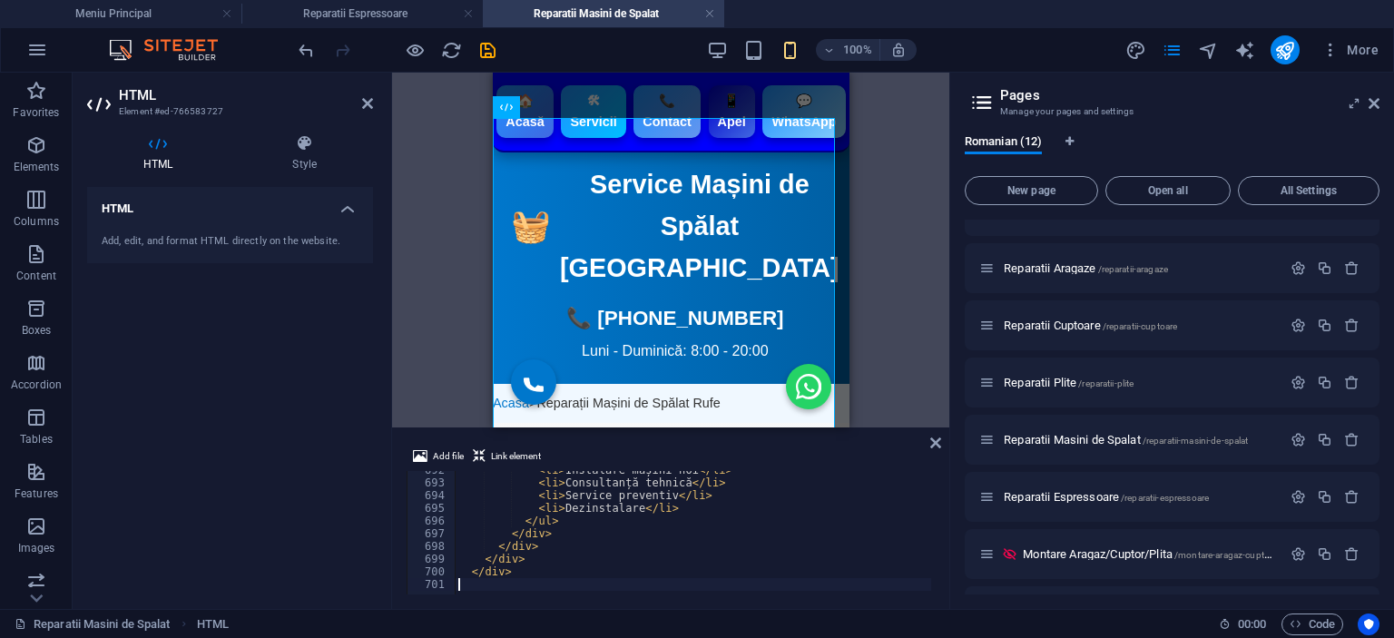
click at [657, 518] on div "< li > Instalare mașini noi </ li > < li > Consultanță tehnică </ li > < li > S…" at bounding box center [1415, 536] width 1921 height 145
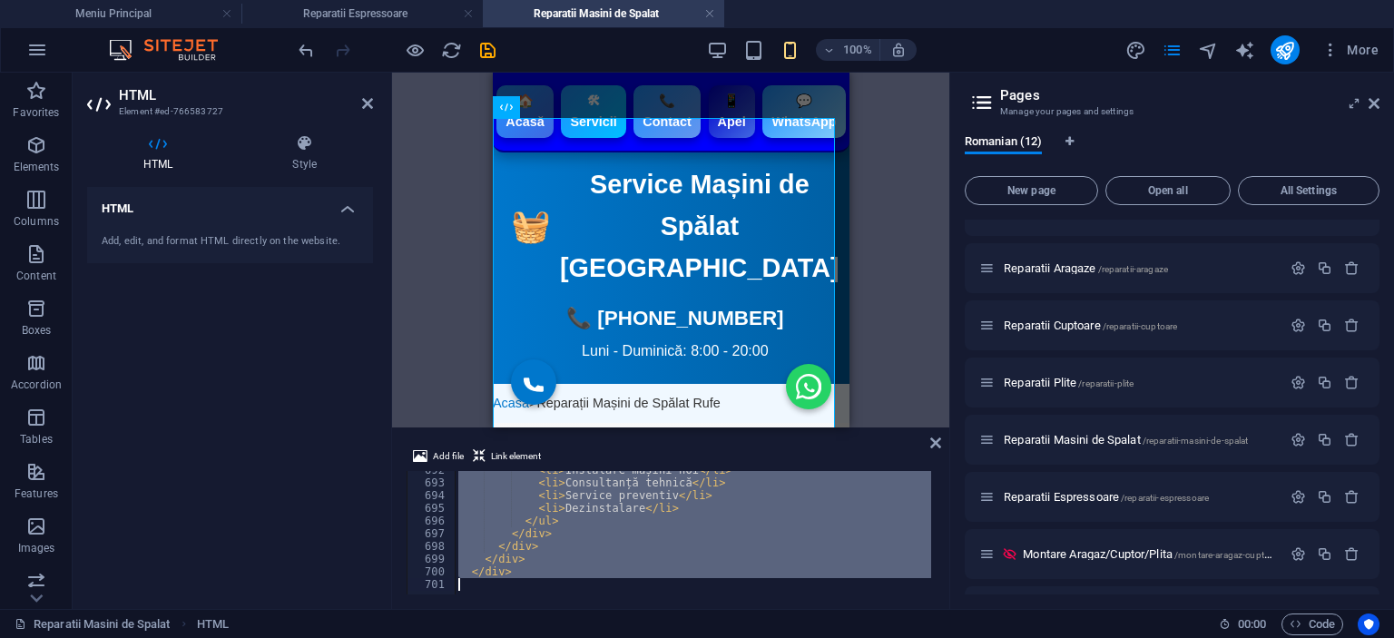
type textarea "</html>"
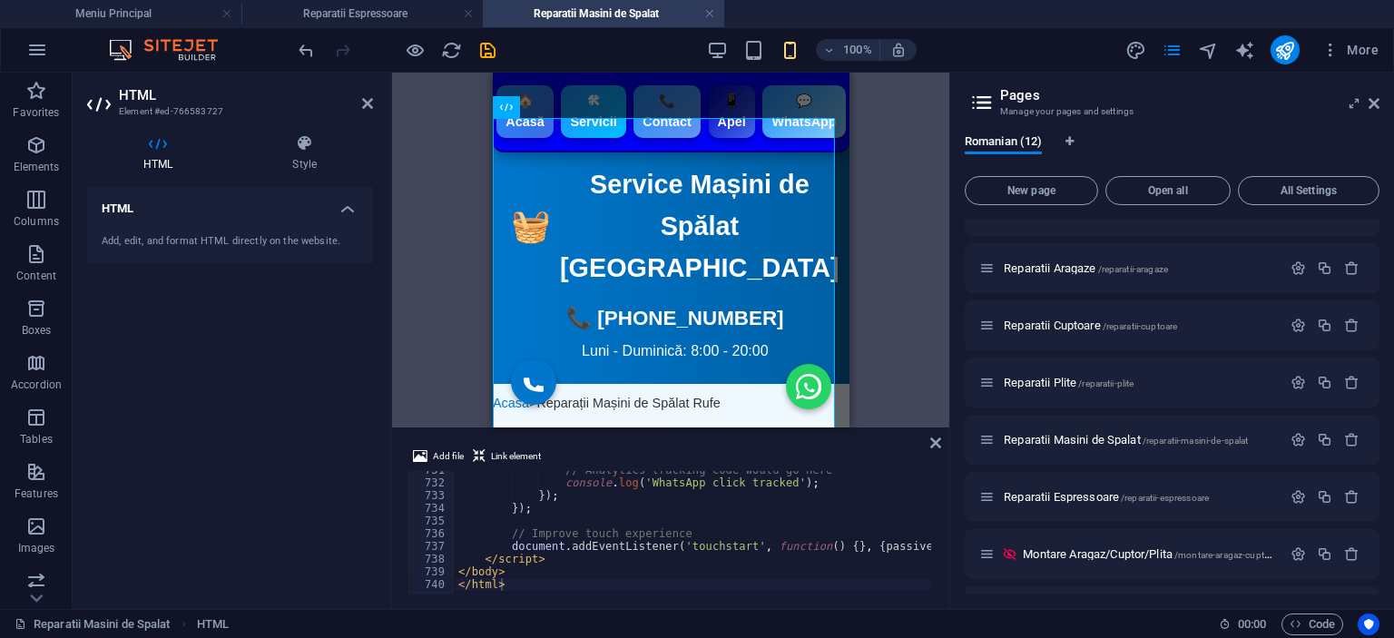
scroll to position [8788, 0]
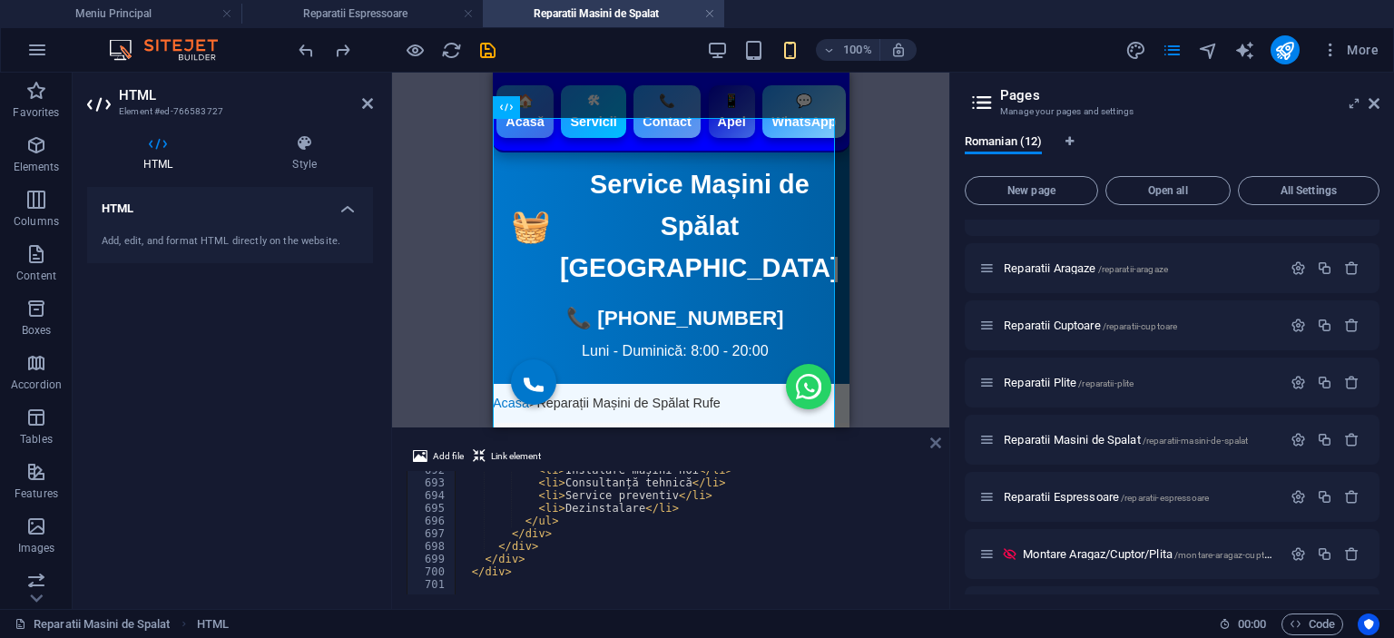
click at [937, 438] on icon at bounding box center [935, 443] width 11 height 15
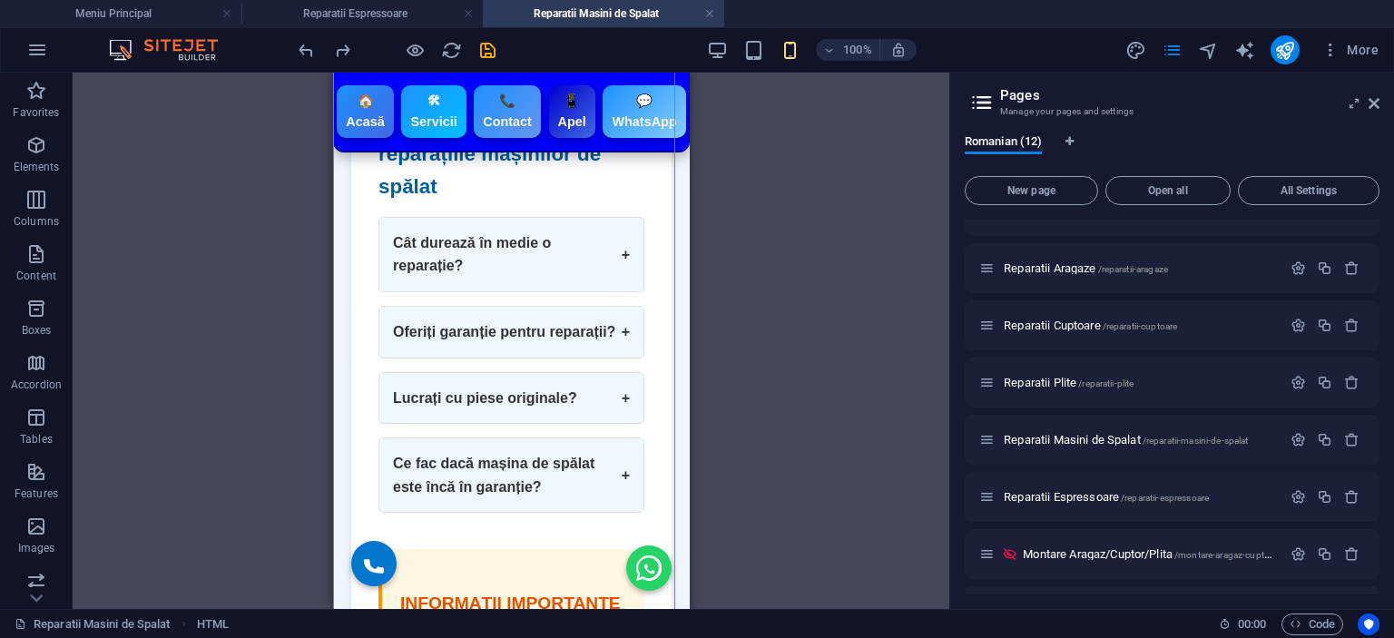
scroll to position [4175, 0]
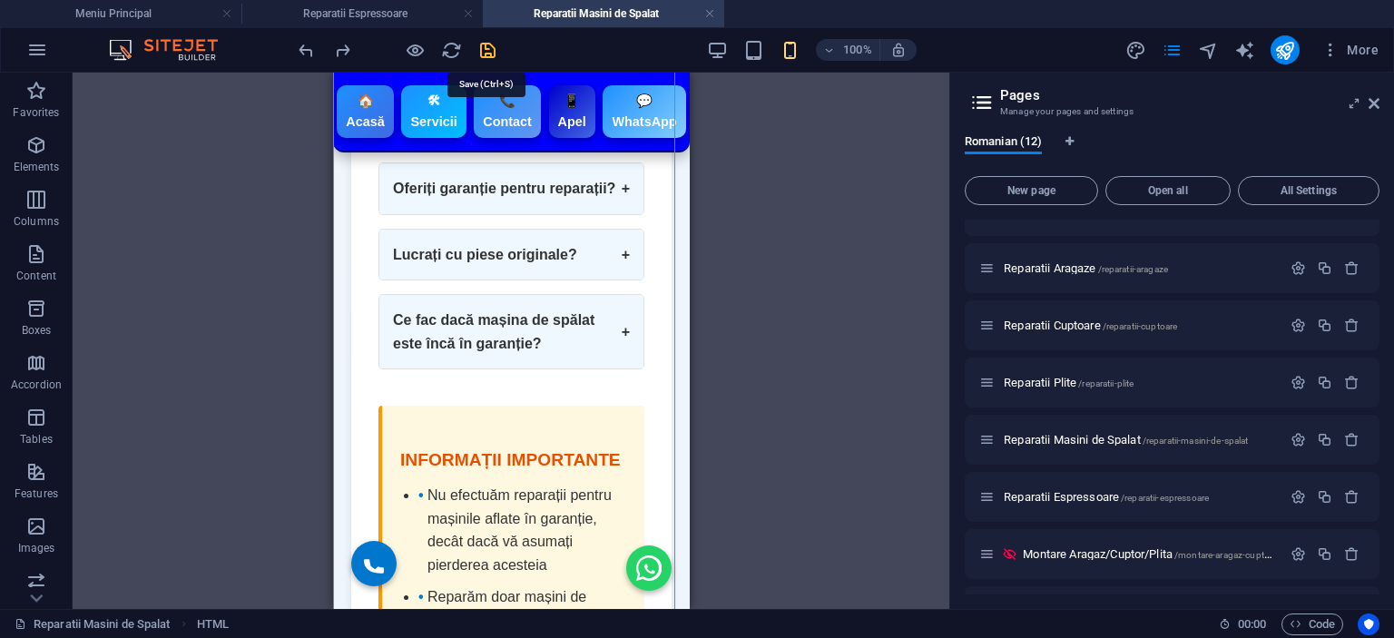
click at [484, 46] on icon "save" at bounding box center [487, 50] width 21 height 21
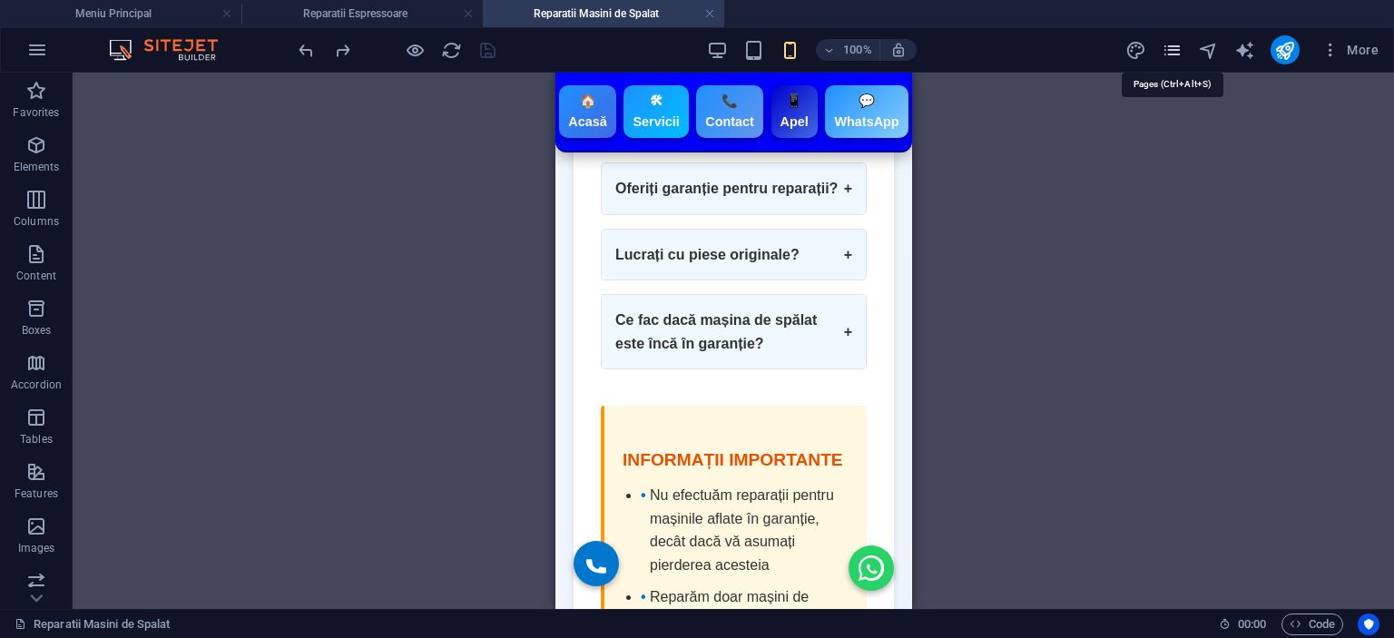
click at [1165, 55] on icon "pages" at bounding box center [1172, 50] width 21 height 21
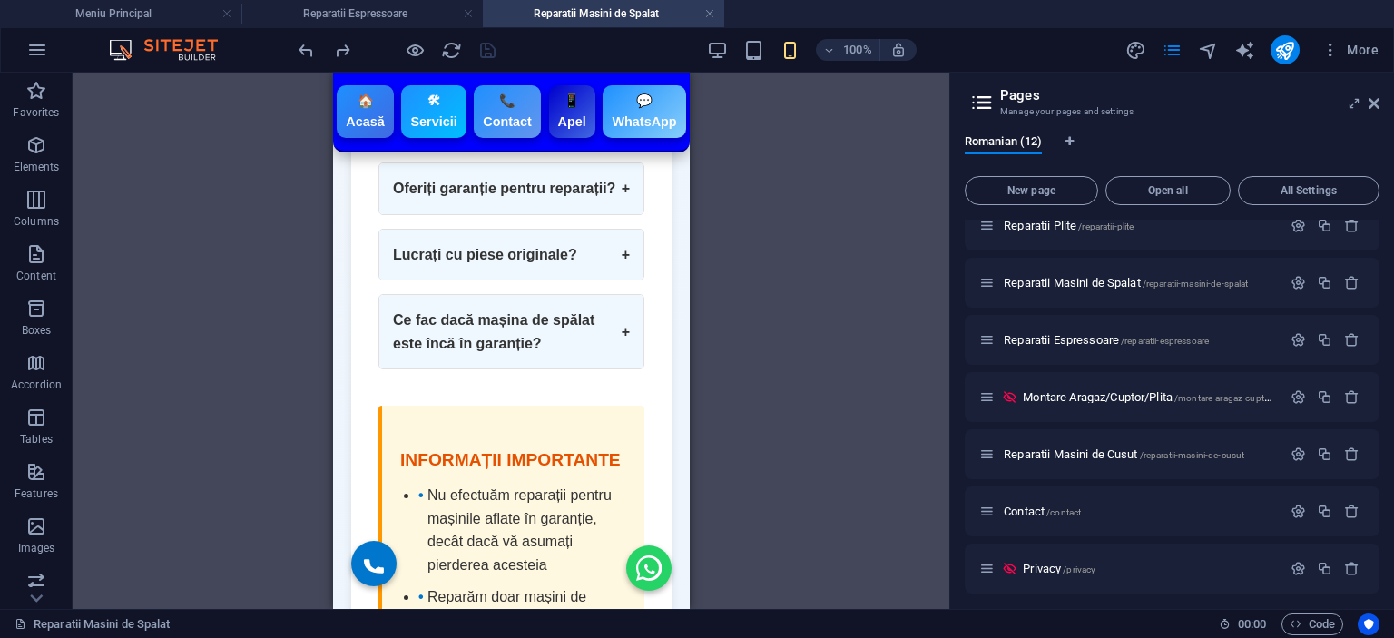
scroll to position [310, 0]
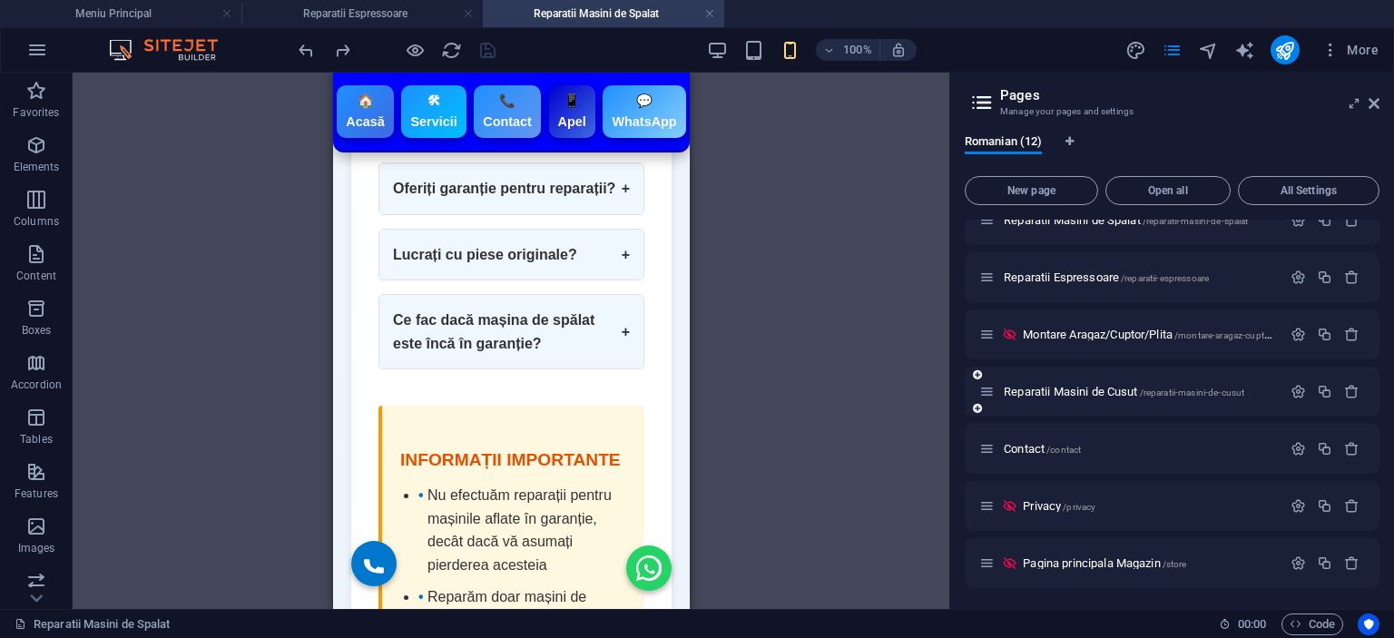
click at [1067, 384] on div "Reparatii Masini de Cusut /reparatii-masini-de-cusut" at bounding box center [1130, 391] width 302 height 21
click at [1077, 391] on span "Reparatii Masini de Cusut /reparatii-masini-de-cusut" at bounding box center [1124, 392] width 241 height 14
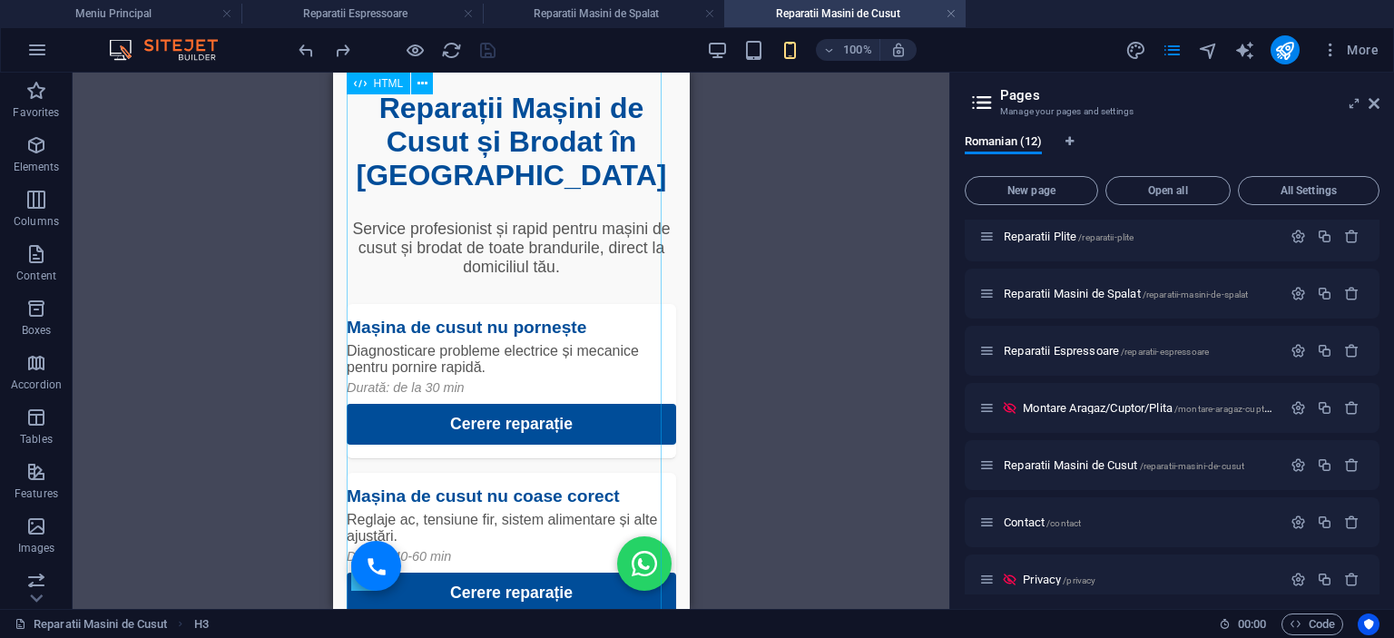
scroll to position [0, 0]
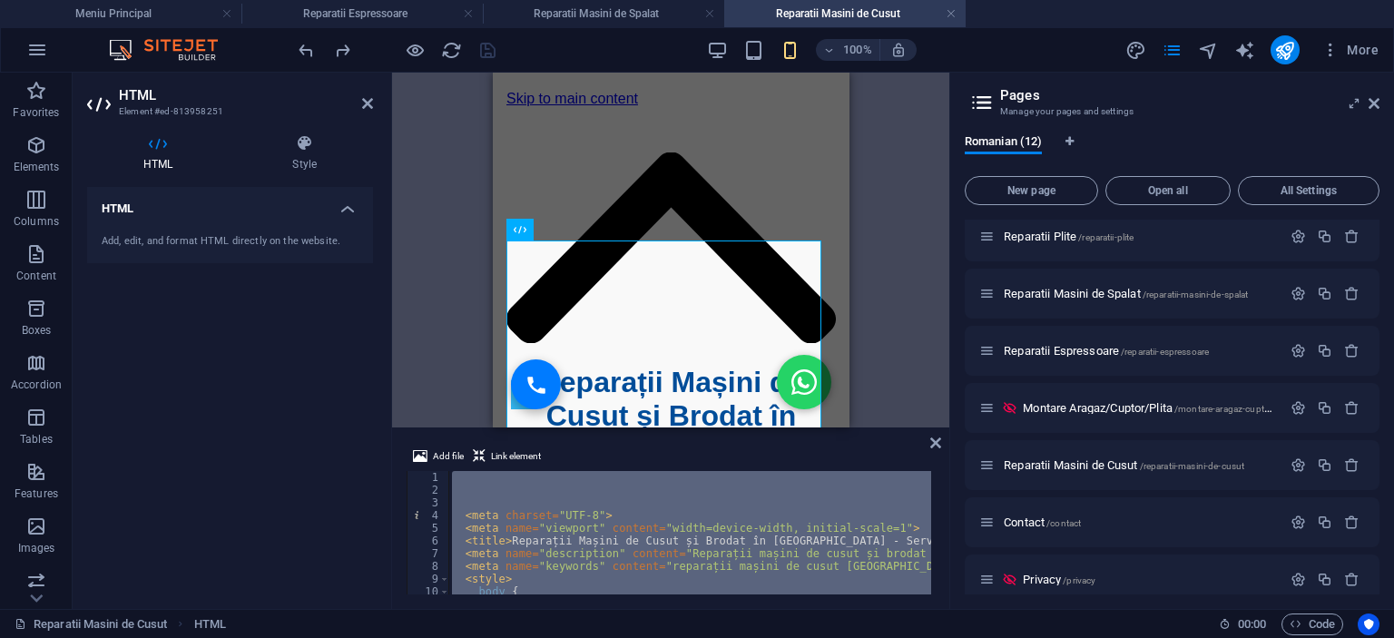
paste textarea "</html>"
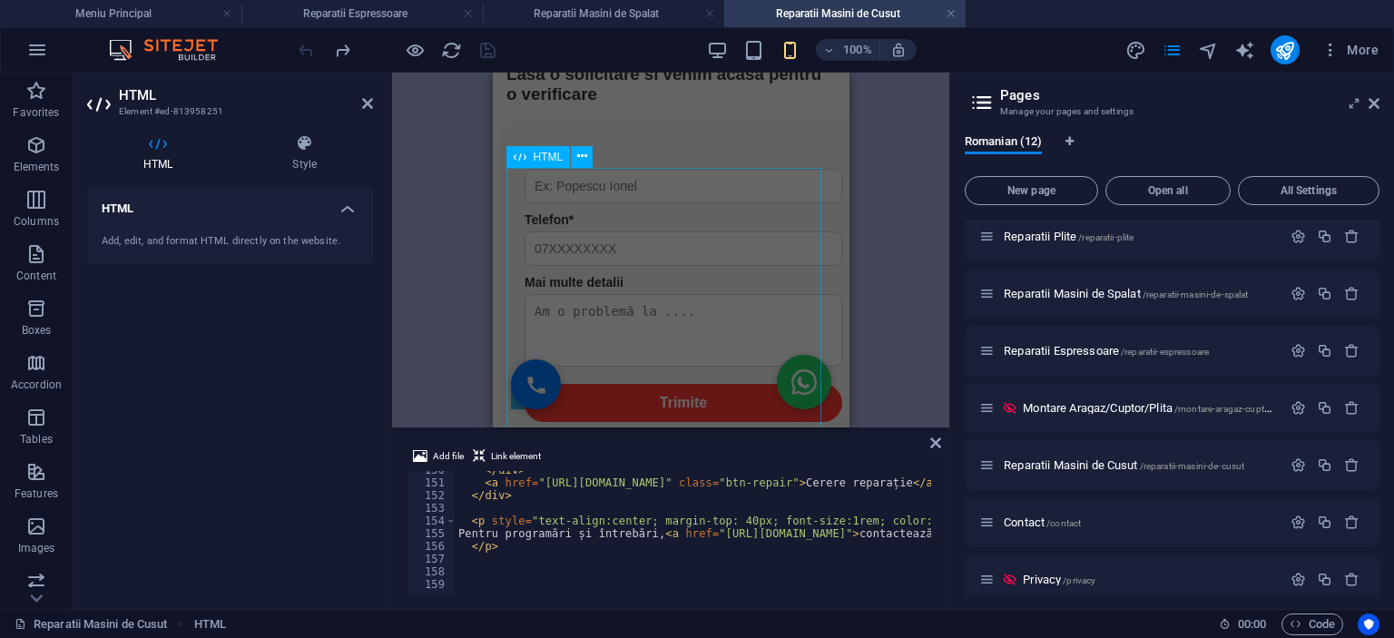
scroll to position [730, 0]
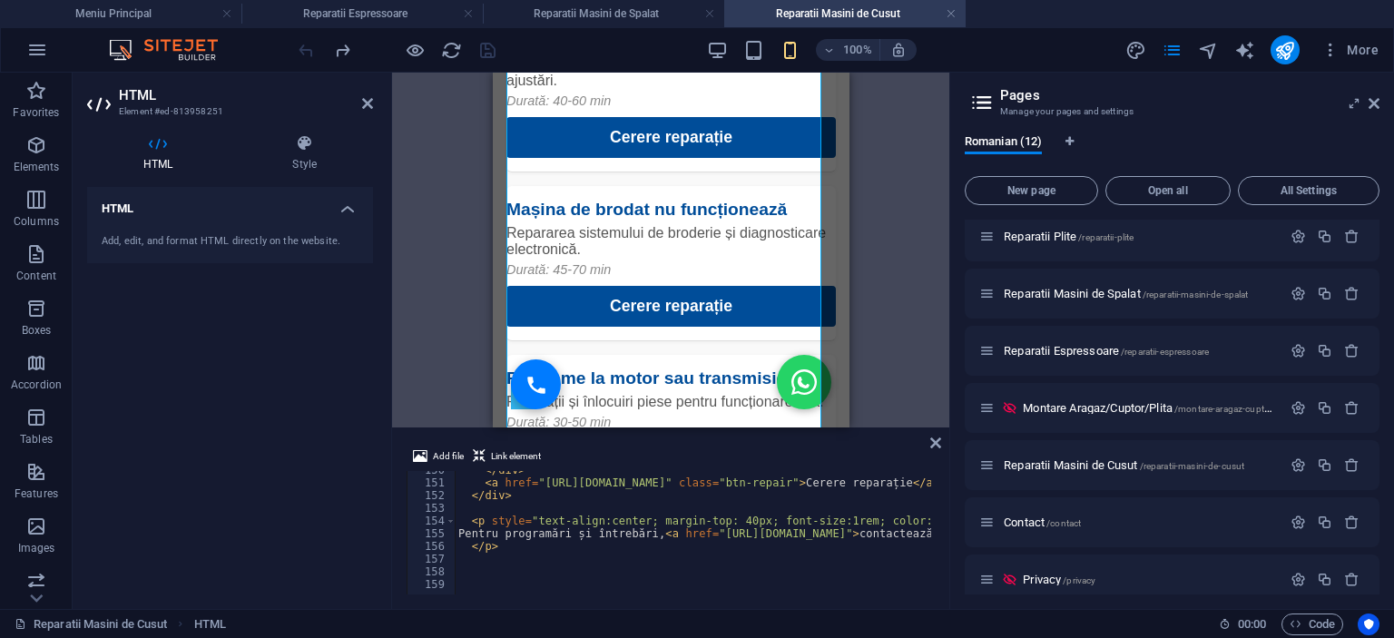
type textarea "</p>"
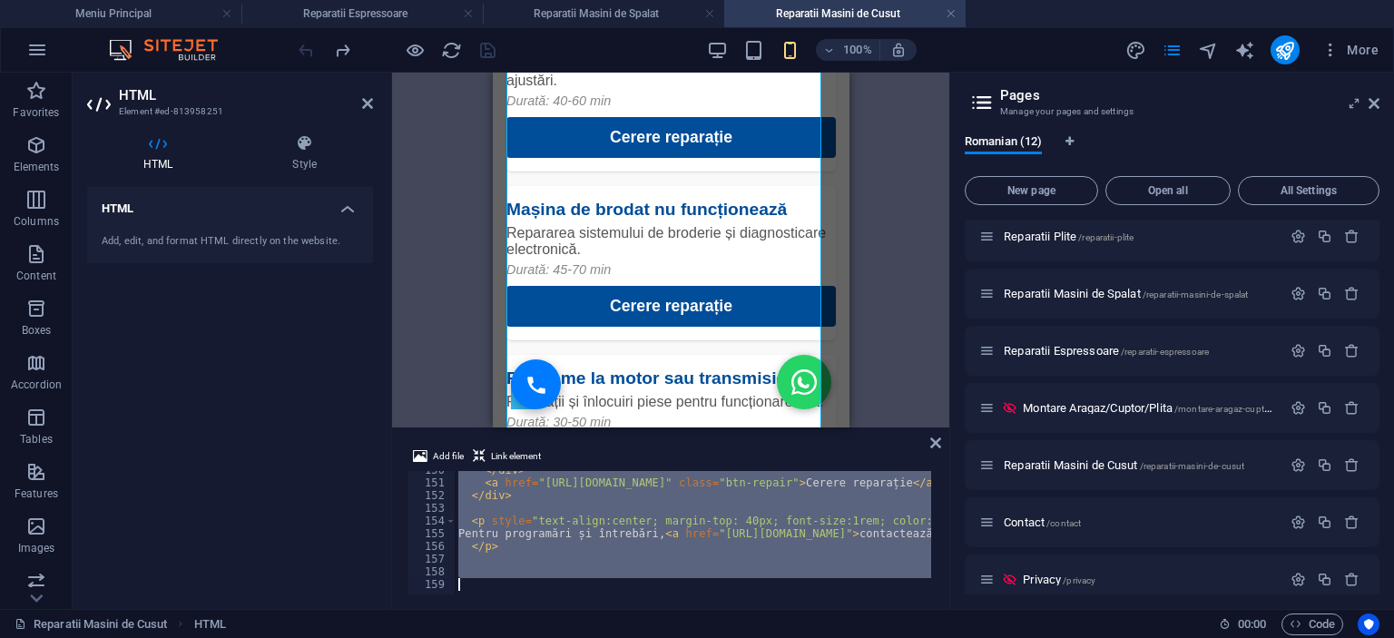
paste textarea "</html>"
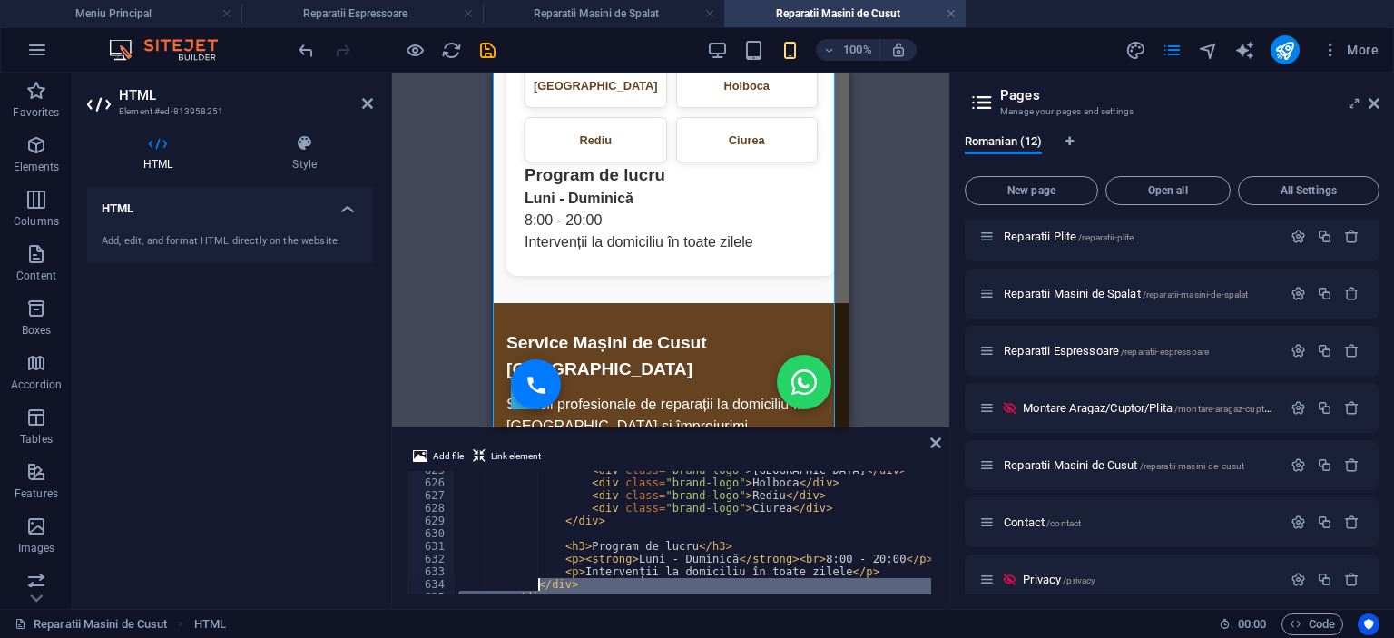
scroll to position [8051, 0]
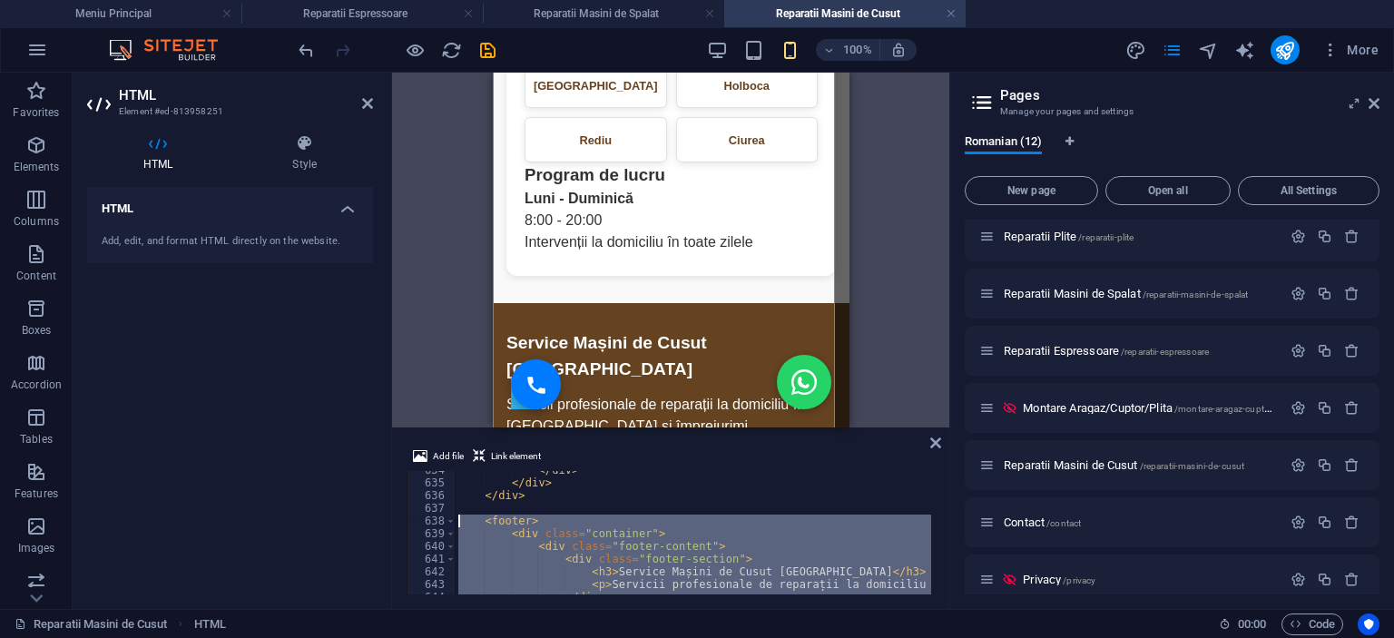
drag, startPoint x: 516, startPoint y: 575, endPoint x: 444, endPoint y: 524, distance: 88.6
click at [439, 523] on div "</body> 634 635 636 637 638 639 640 641 642 643 644 645 </ div > </ div > </ di…" at bounding box center [671, 532] width 528 height 123
type textarea "<footer> <div class="container">"
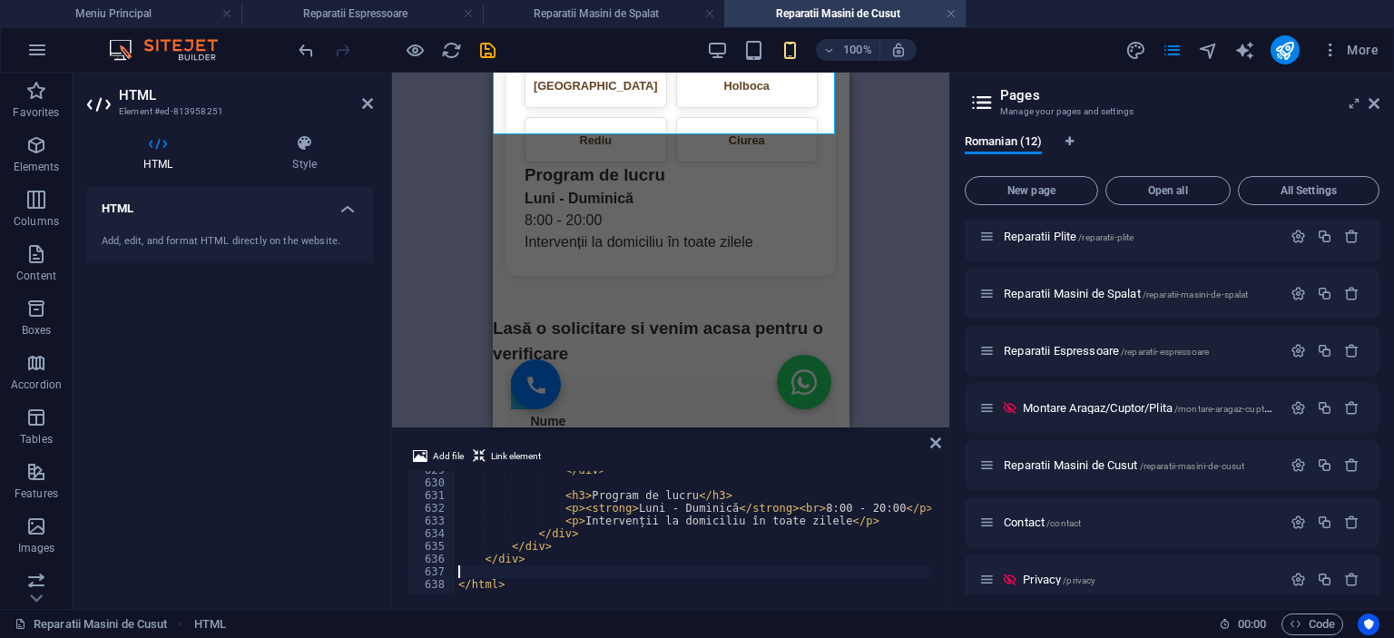
type textarea "</div>"
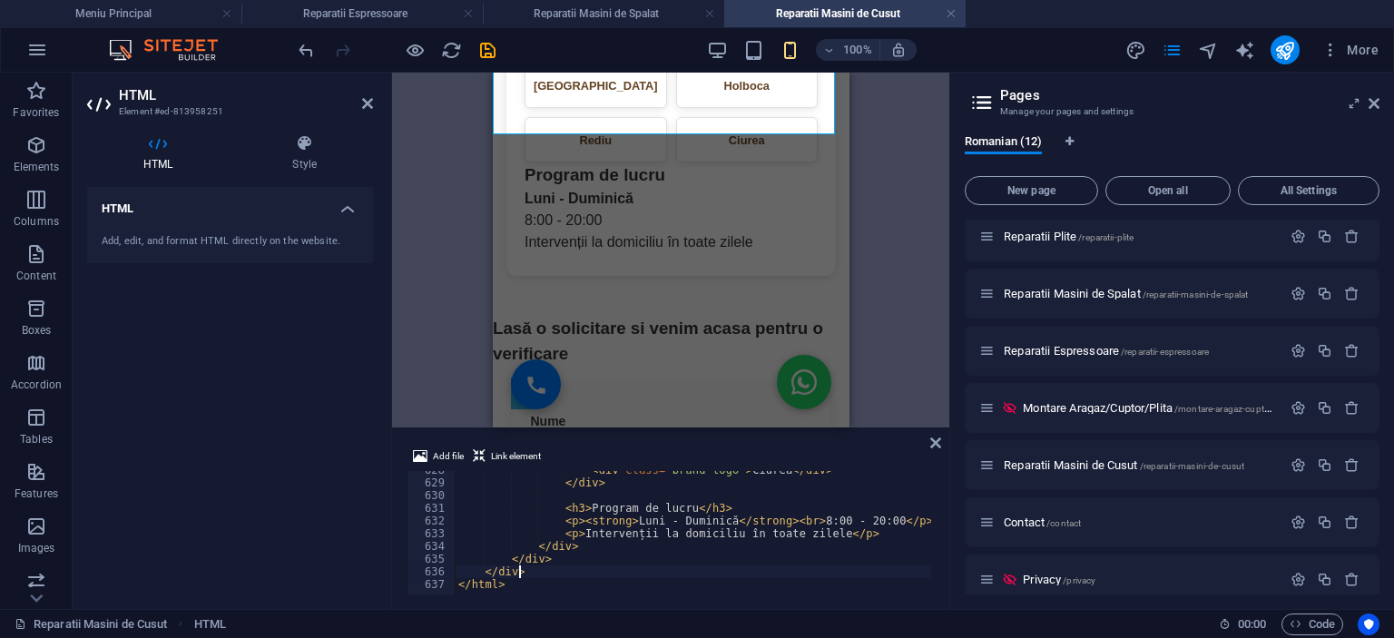
scroll to position [7974, 0]
click at [948, 424] on div "H3 HTML HTML HTML Container Spacer Container Icon HTML HTML H3 Container" at bounding box center [670, 250] width 557 height 355
click at [928, 446] on div "Add file Link element" at bounding box center [671, 459] width 528 height 26
click at [933, 437] on icon at bounding box center [935, 443] width 11 height 15
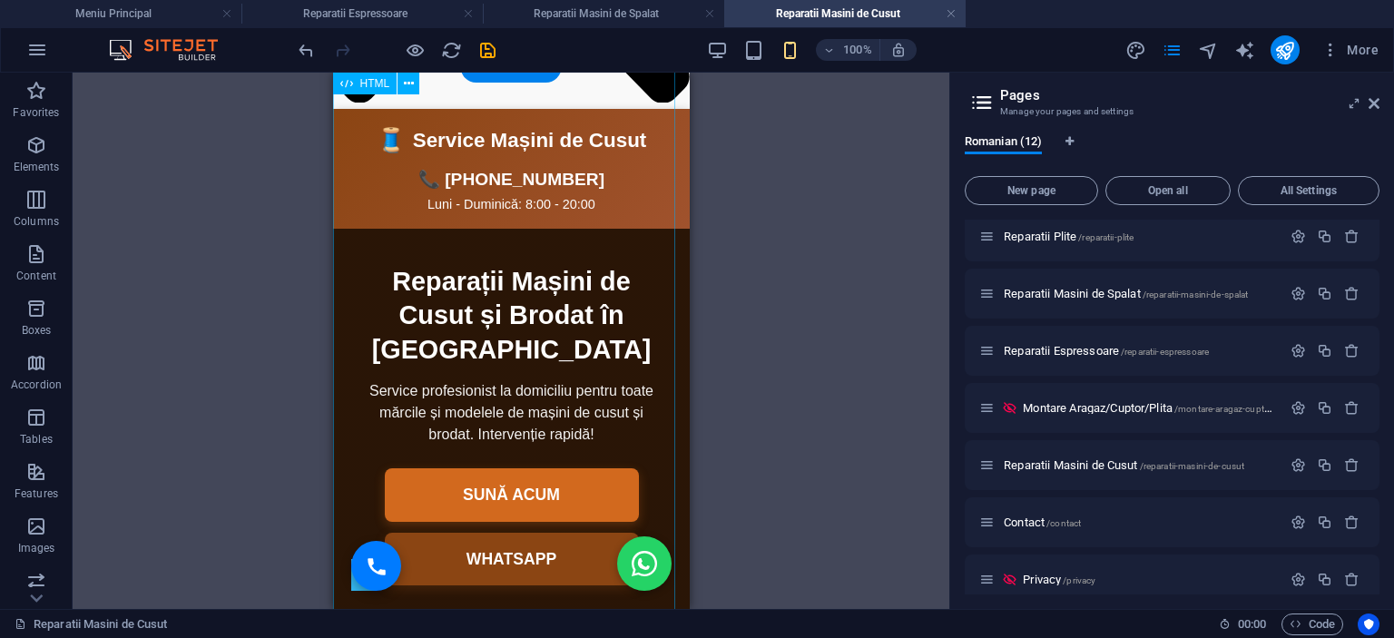
scroll to position [0, 0]
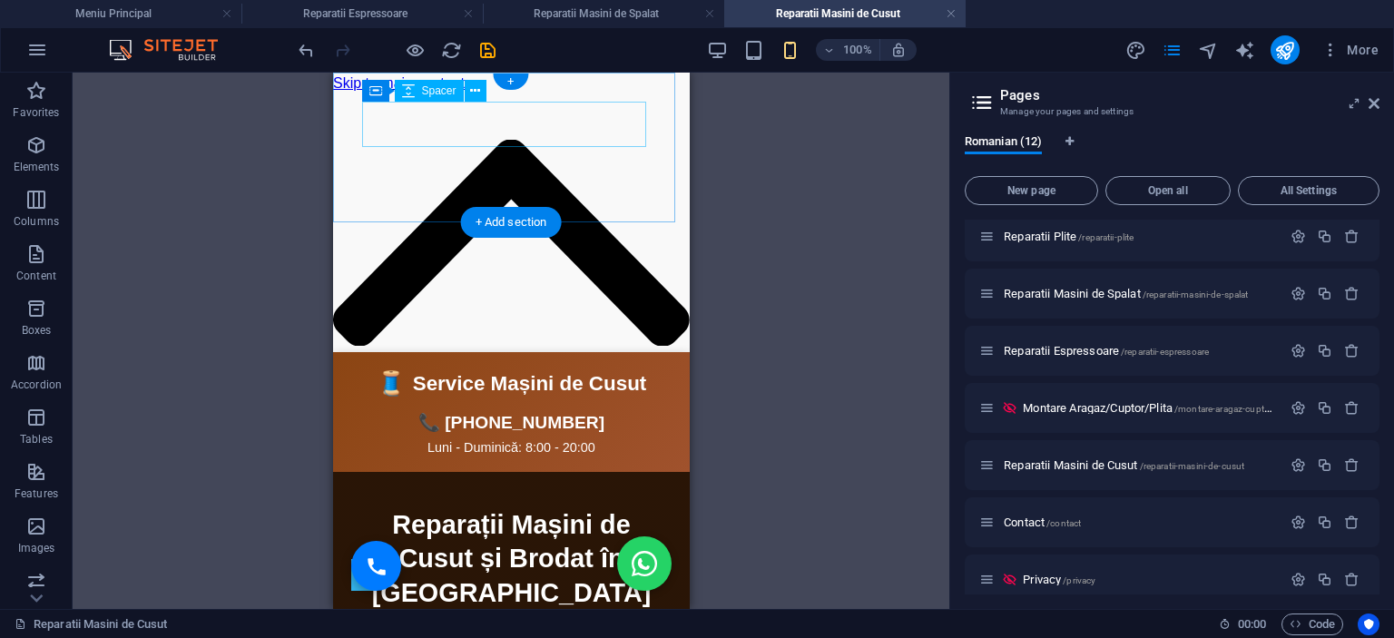
click at [564, 123] on div at bounding box center [510, 116] width 357 height 45
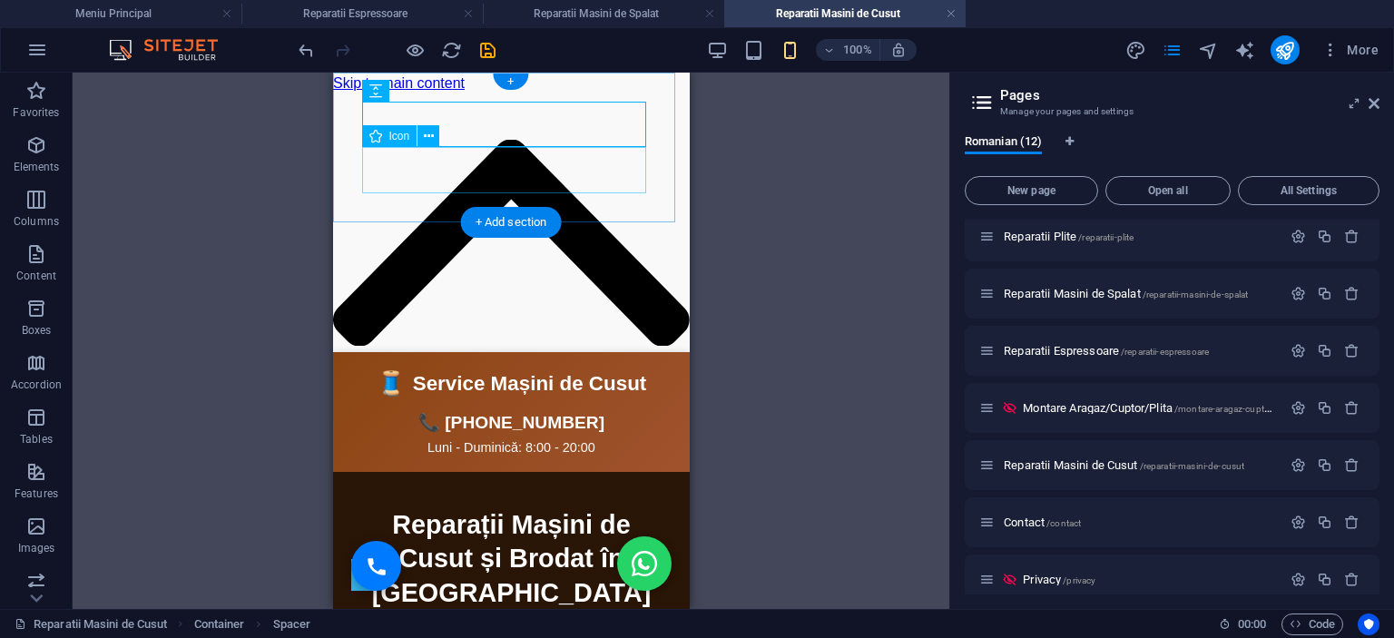
click at [495, 187] on figure at bounding box center [510, 246] width 357 height 212
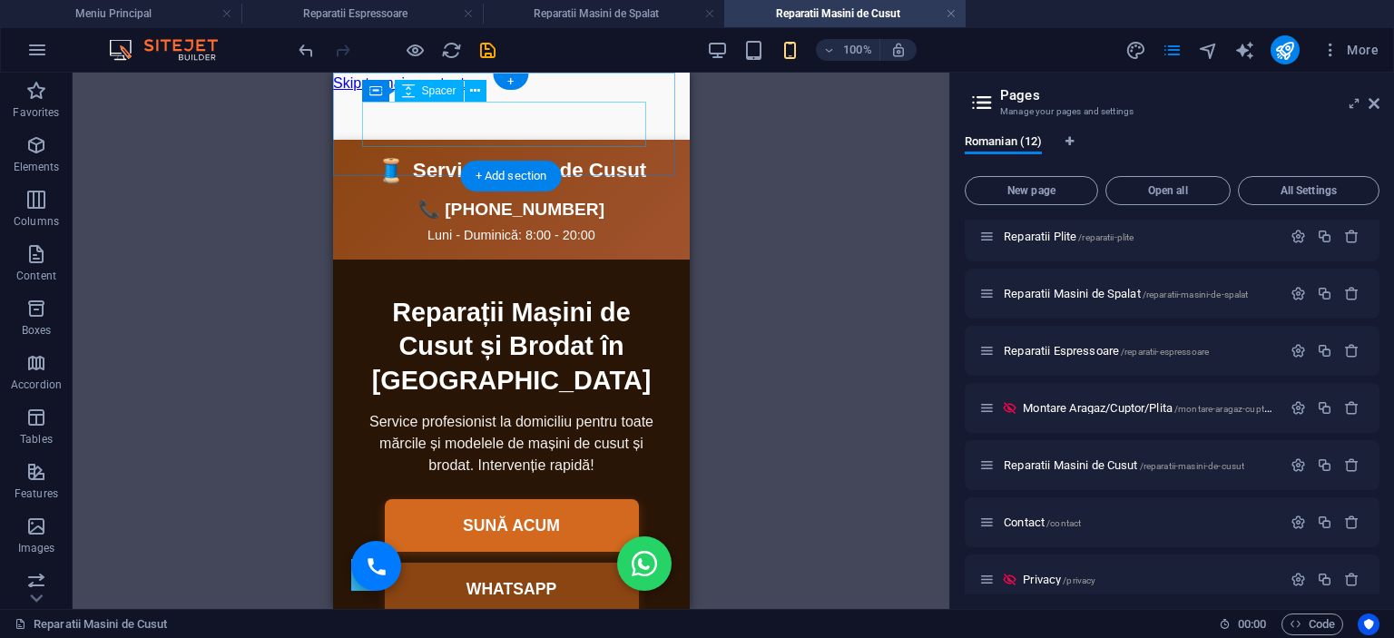
click at [516, 134] on div at bounding box center [510, 116] width 357 height 45
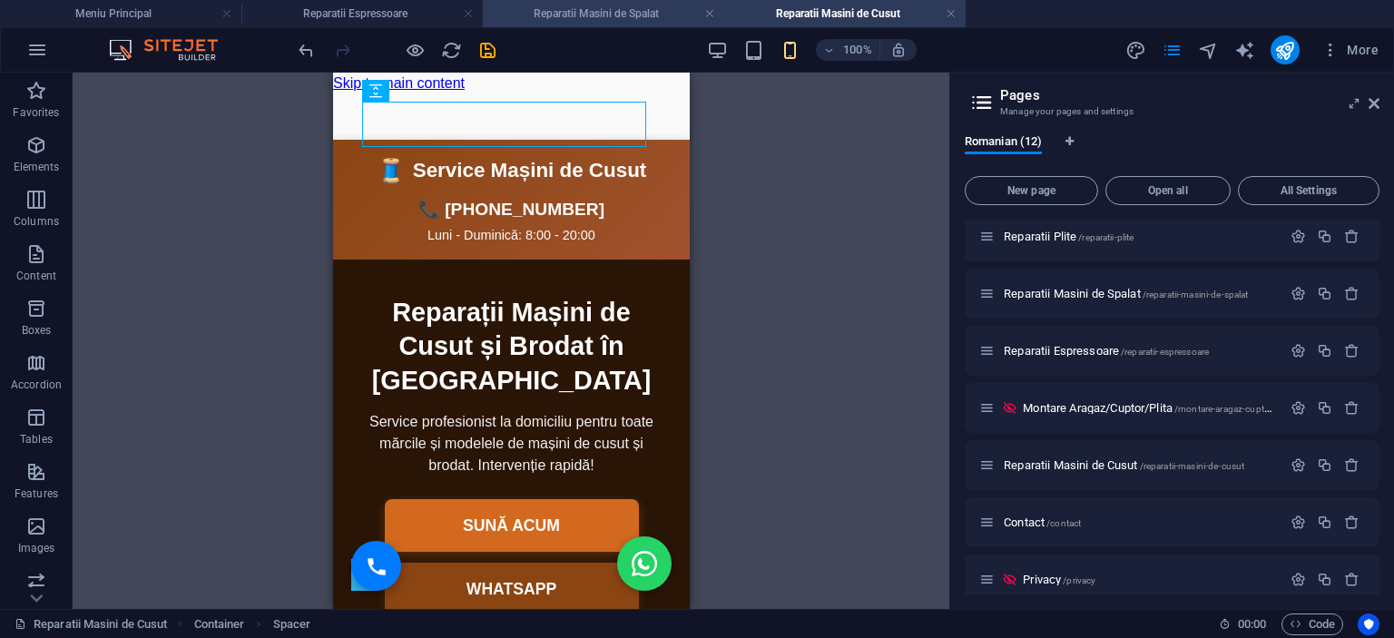
click at [615, 3] on li "Reparatii Masini de Spalat" at bounding box center [603, 13] width 241 height 27
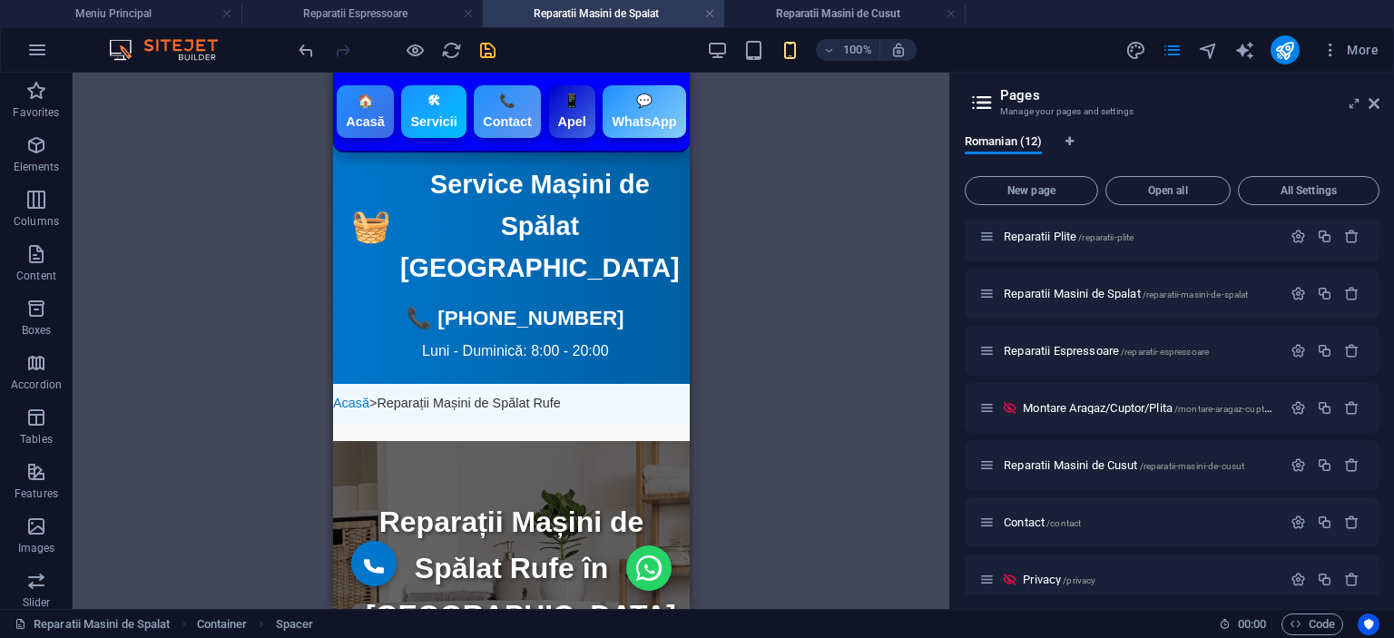
scroll to position [4175, 0]
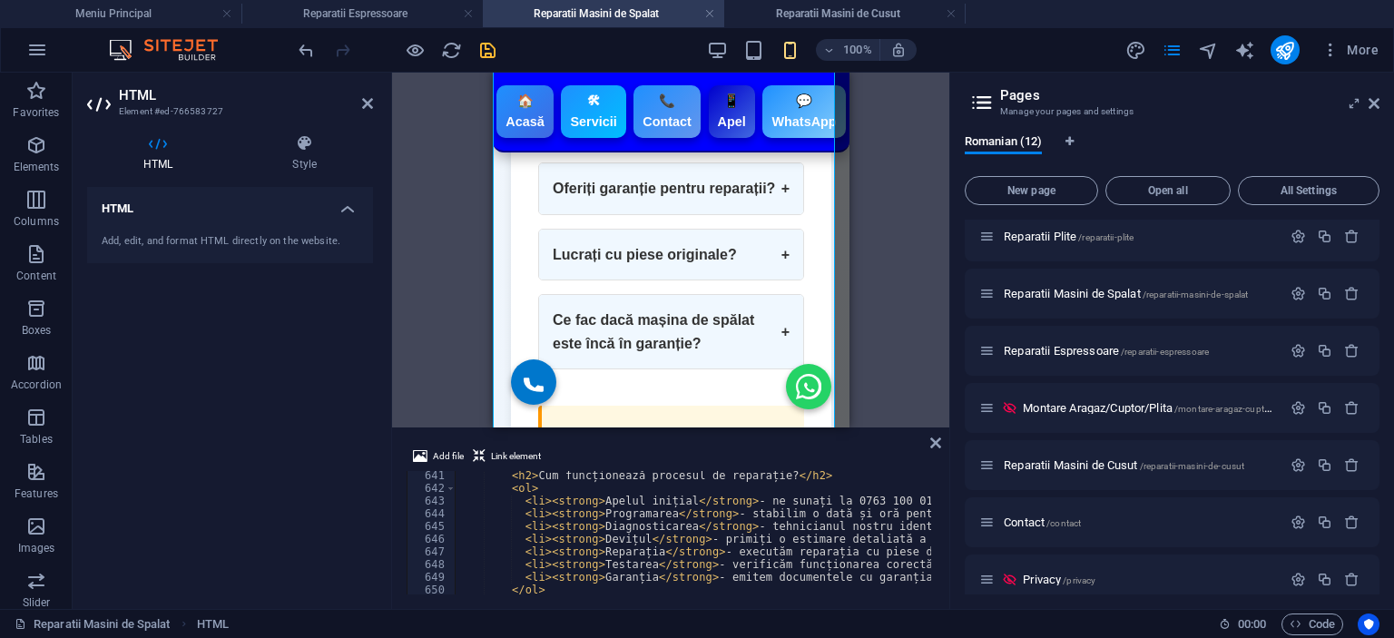
scroll to position [7916, 0]
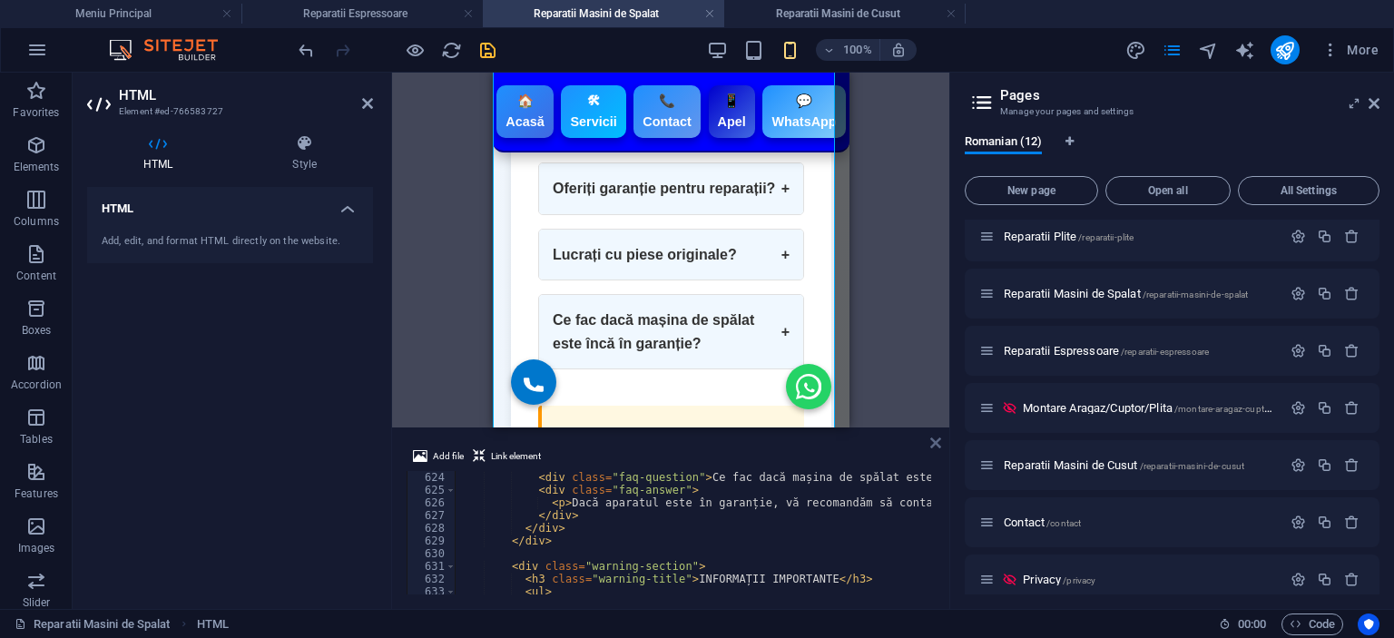
click at [933, 445] on icon at bounding box center [935, 443] width 11 height 15
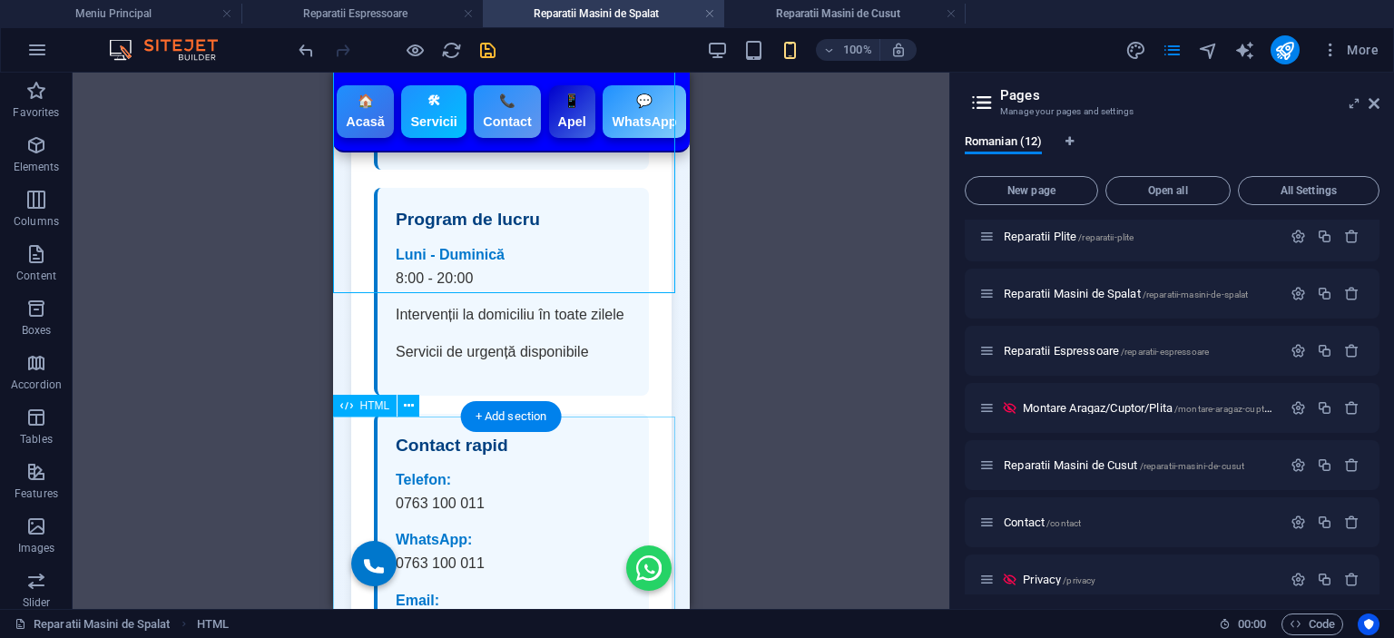
scroll to position [6444, 0]
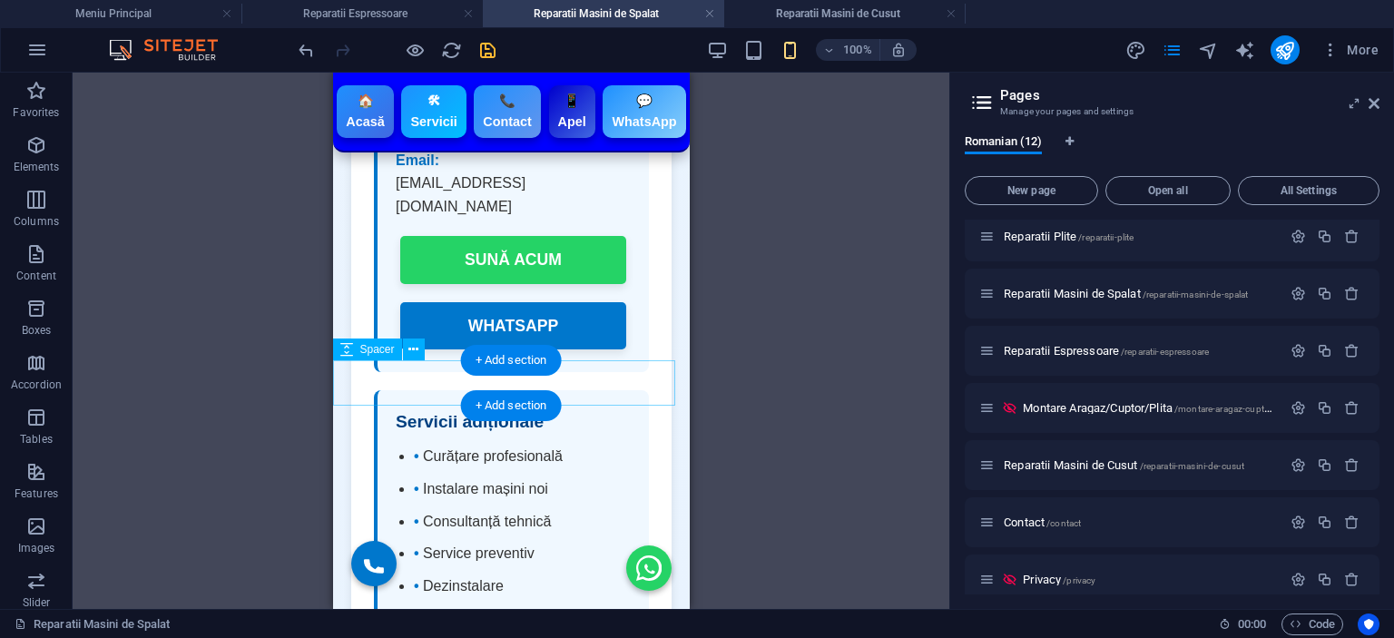
select select "px"
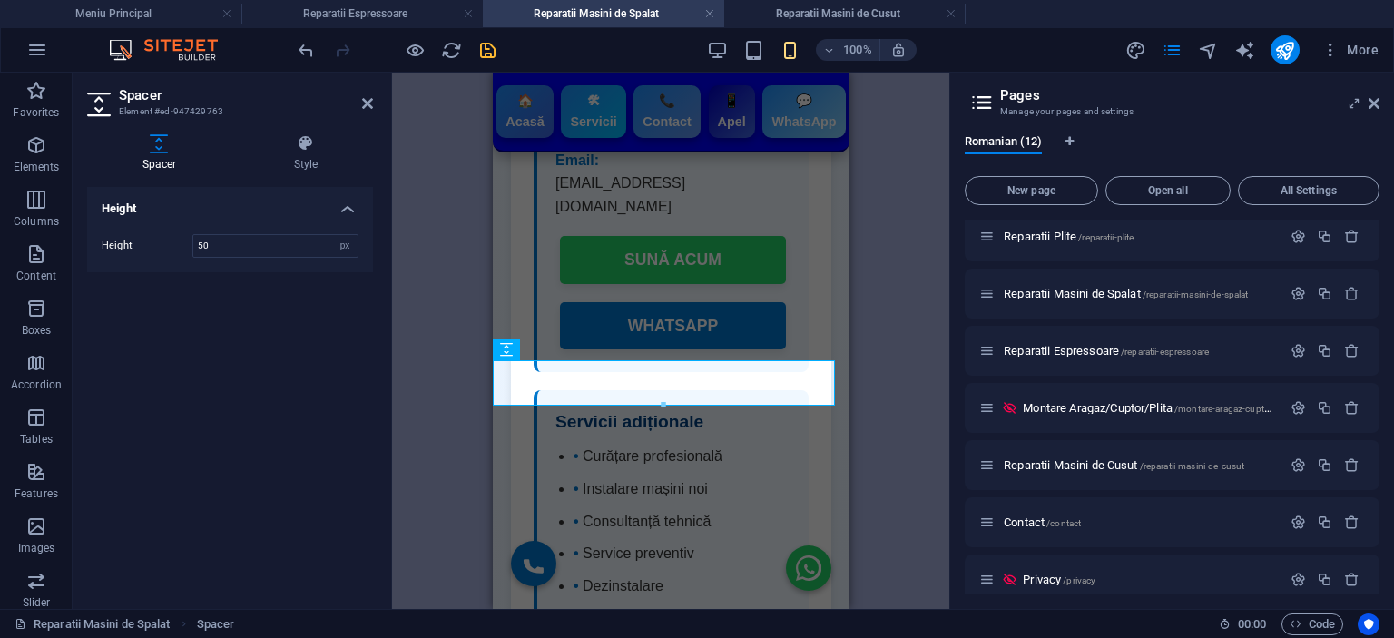
click at [909, 355] on div "H3 HTML HTML HTML HTML HTML Spacer Spacer Container HTML HTML H3" at bounding box center [670, 341] width 557 height 536
click at [365, 18] on h4 "Reparatii Espressoare" at bounding box center [361, 14] width 241 height 20
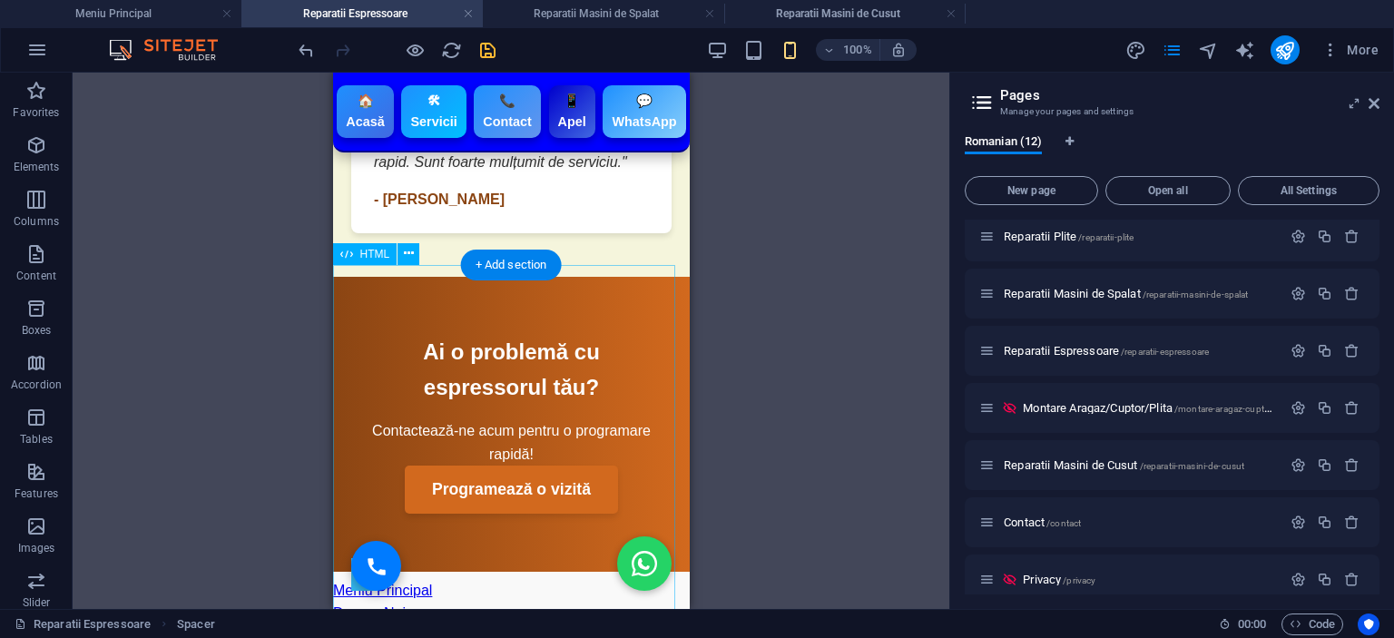
scroll to position [4810, 0]
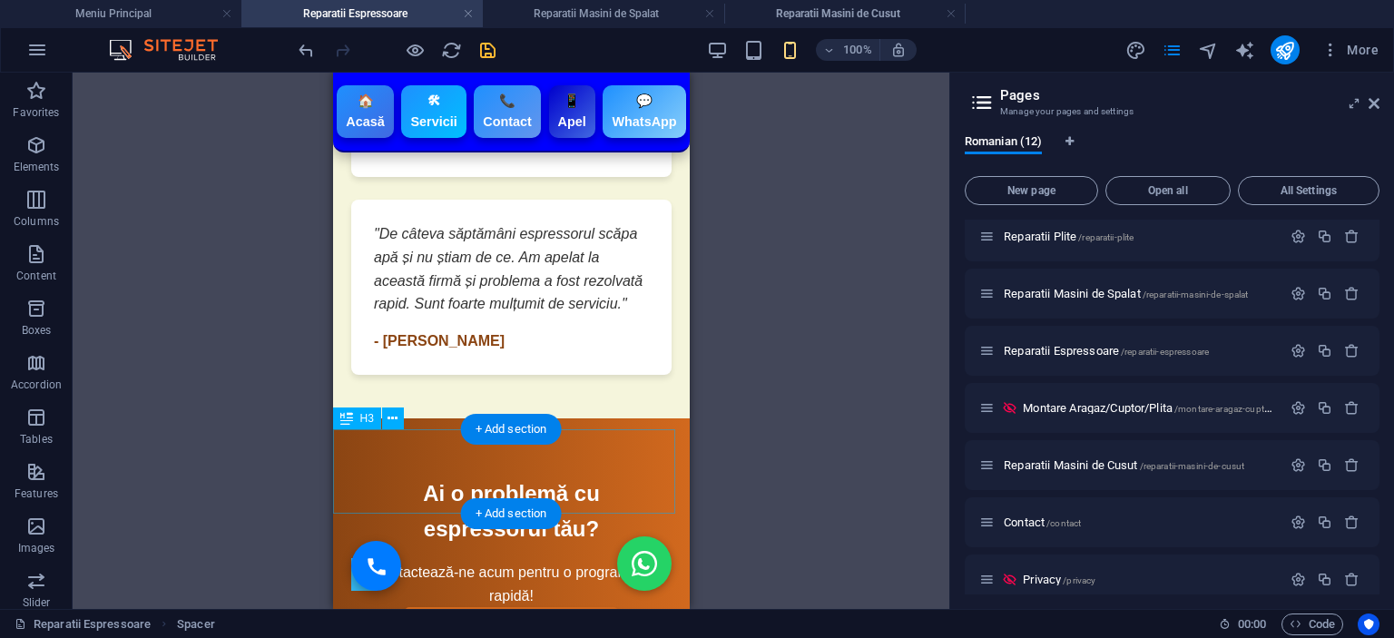
drag, startPoint x: 791, startPoint y: 508, endPoint x: 457, endPoint y: 447, distance: 338.6
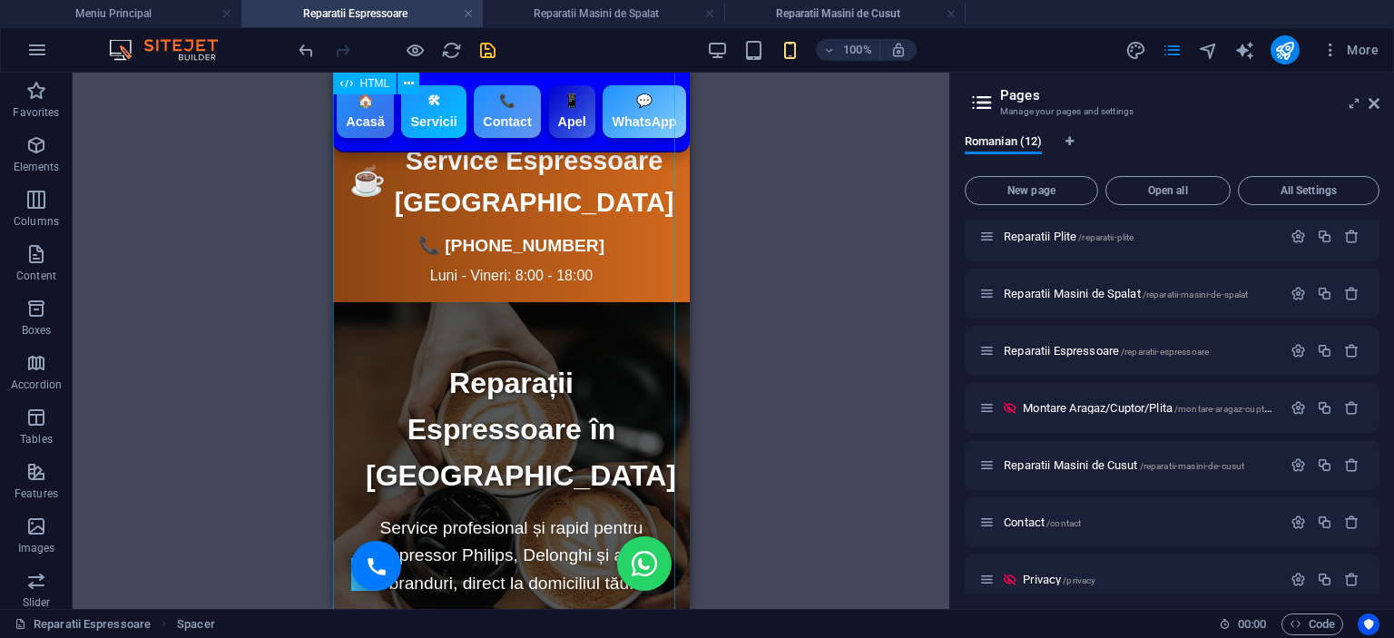
scroll to position [0, 0]
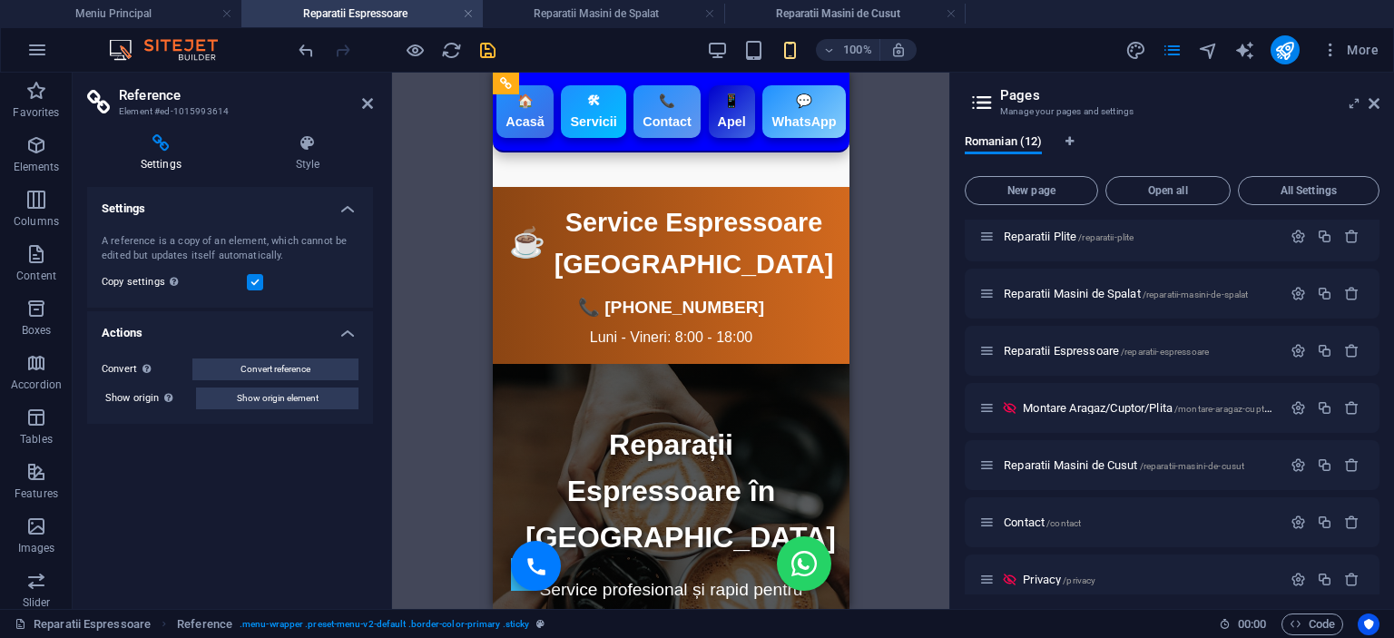
drag, startPoint x: 608, startPoint y: 152, endPoint x: 670, endPoint y: -110, distance: 268.6
click at [892, 256] on div "H3 HTML HTML HTML Container HTML HTML Reference H3 Container HTML HTML Reference" at bounding box center [670, 341] width 557 height 536
drag, startPoint x: 116, startPoint y: 5, endPoint x: 126, endPoint y: 10, distance: 11.0
click at [116, 5] on h4 "Meniu Principal" at bounding box center [120, 14] width 241 height 20
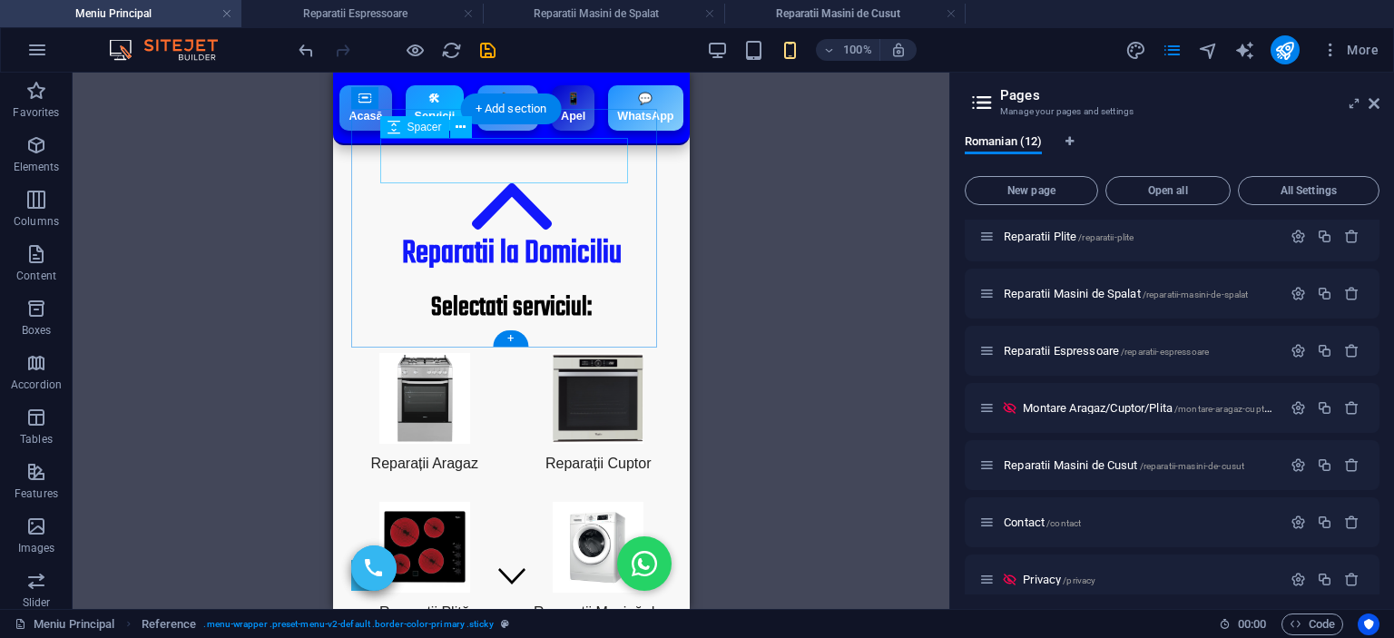
click at [470, 157] on div at bounding box center [510, 160] width 262 height 45
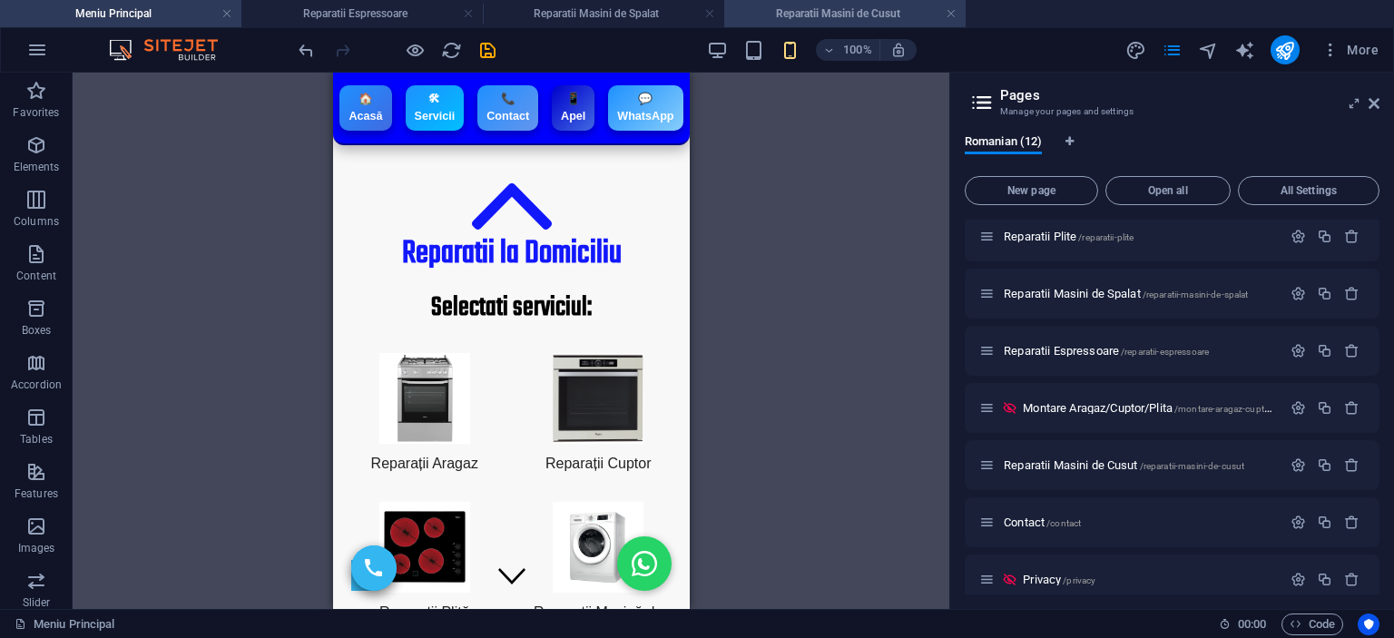
click at [819, 7] on h4 "Reparatii Masini de Cusut" at bounding box center [844, 14] width 241 height 20
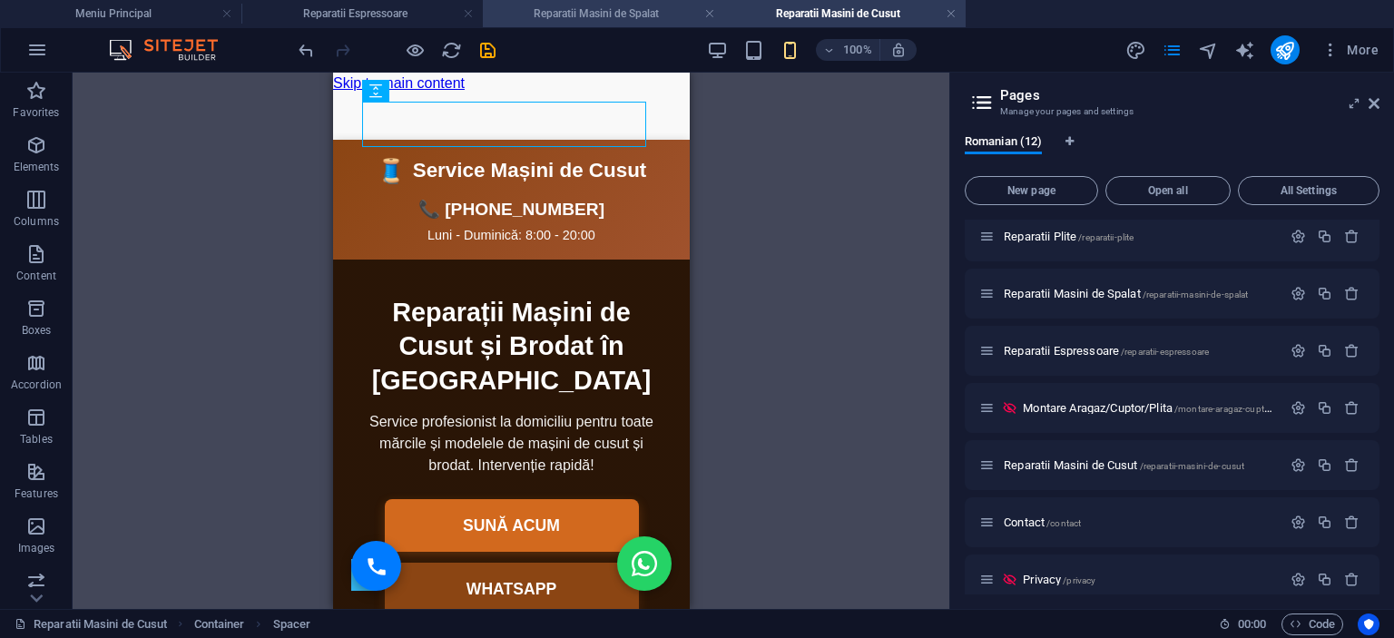
click at [614, 1] on li "Reparatii Masini de Spalat" at bounding box center [603, 13] width 241 height 27
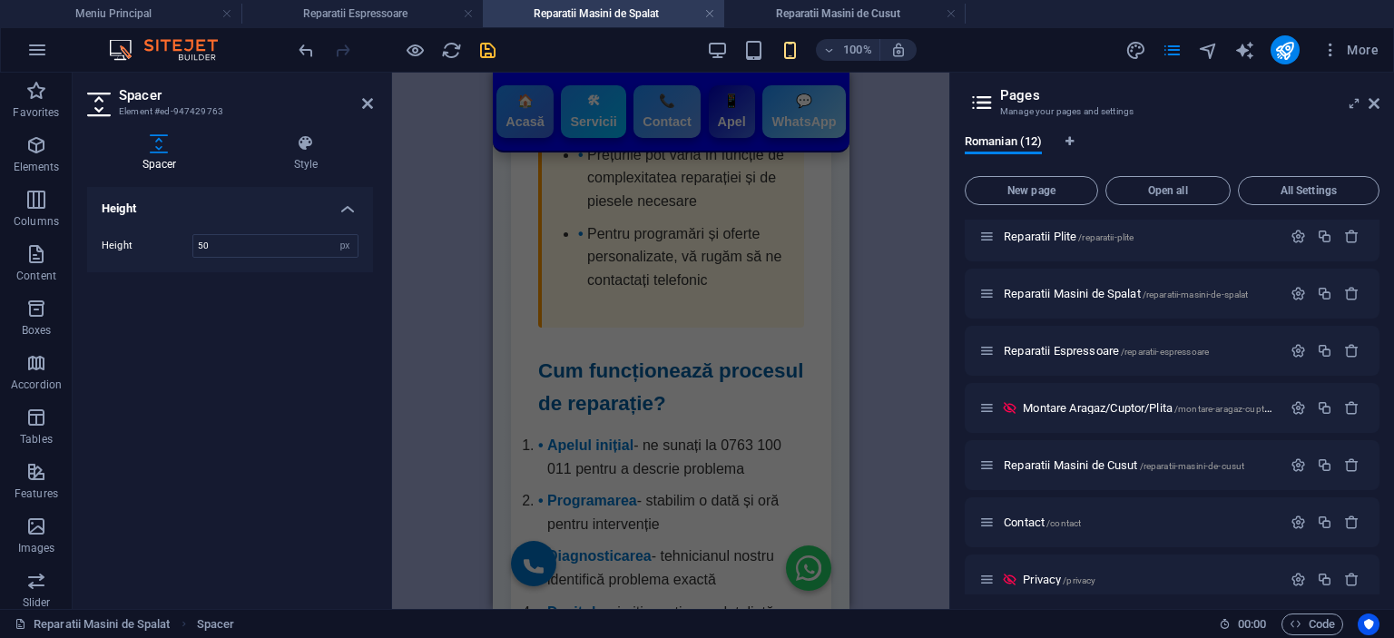
click at [924, 136] on div "H3 HTML HTML HTML HTML HTML Spacer Spacer Container HTML HTML H3" at bounding box center [670, 341] width 557 height 536
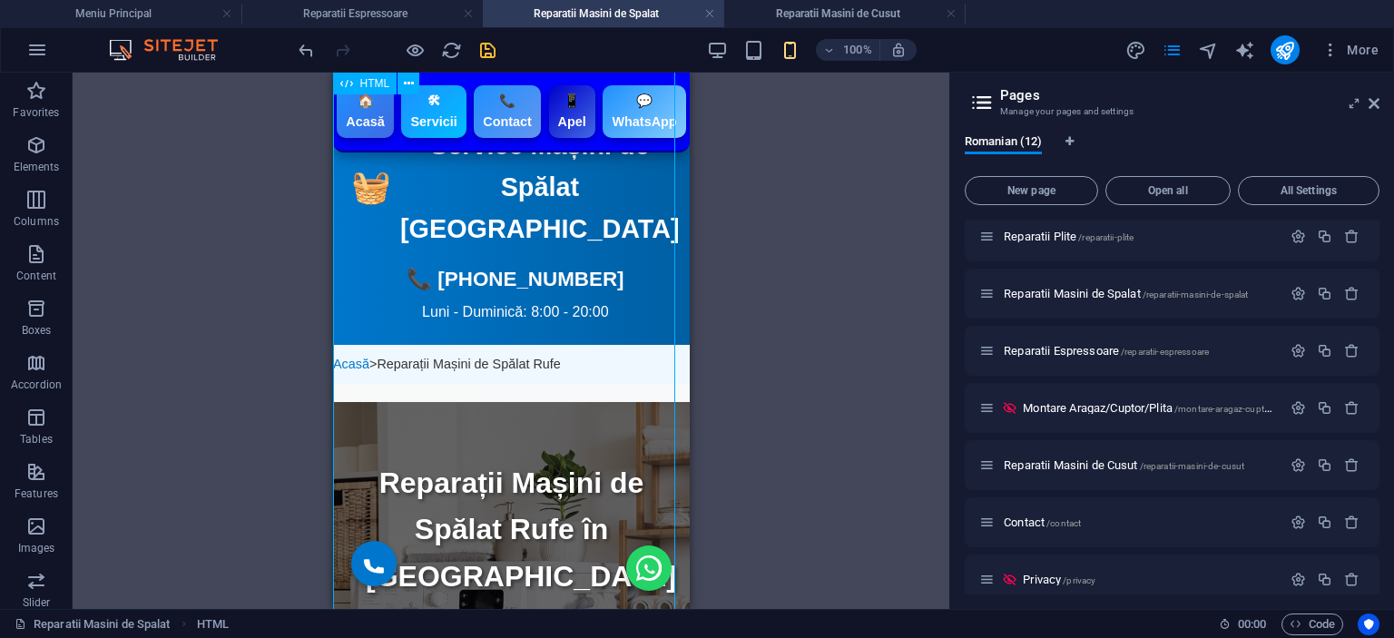
scroll to position [0, 0]
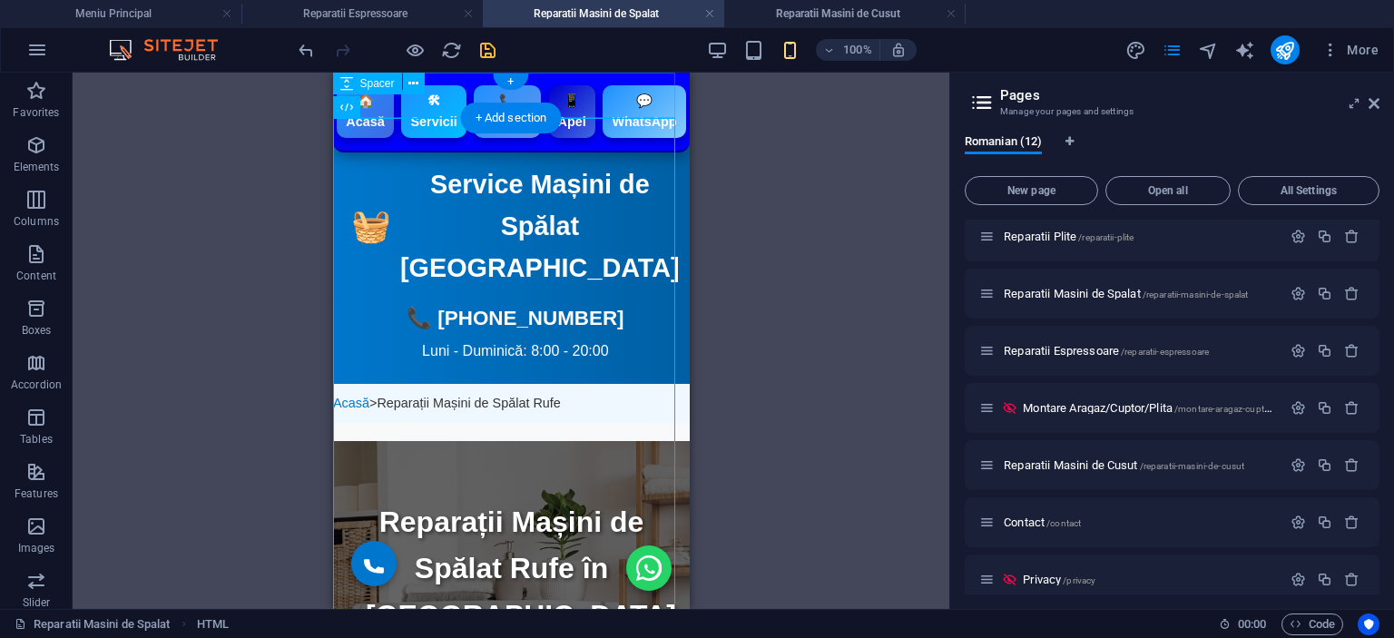
click at [433, 100] on div at bounding box center [510, 118] width 357 height 45
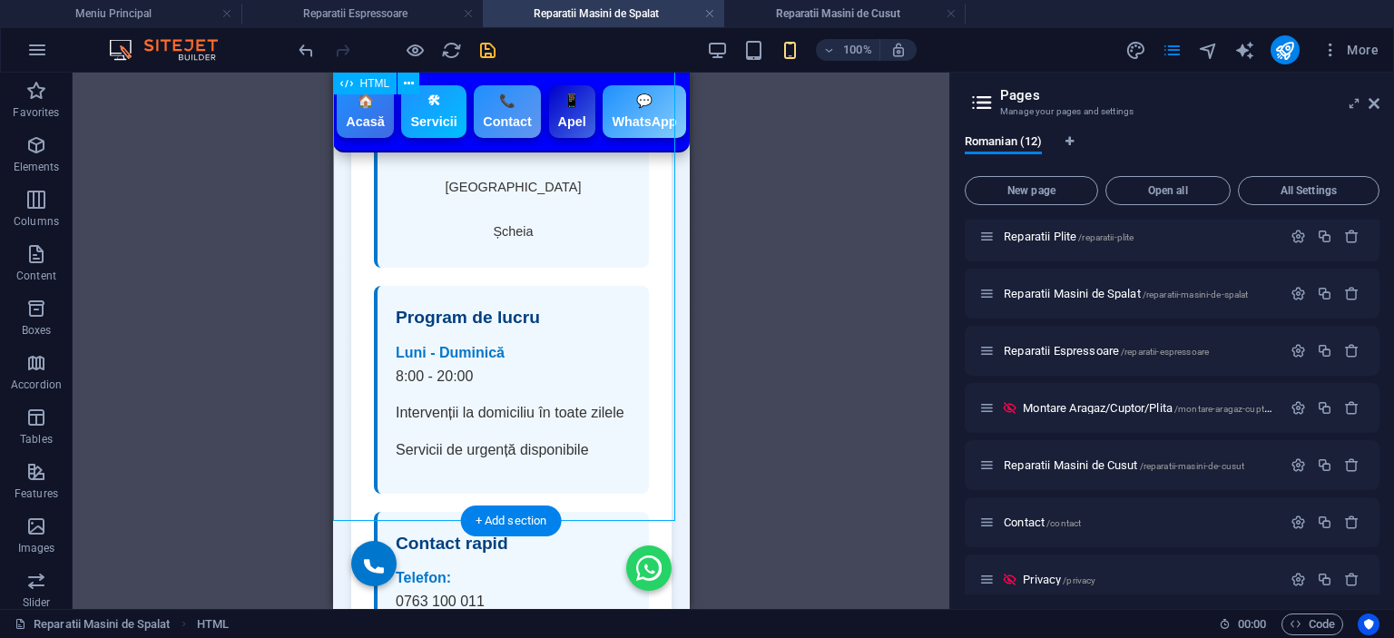
scroll to position [5990, 0]
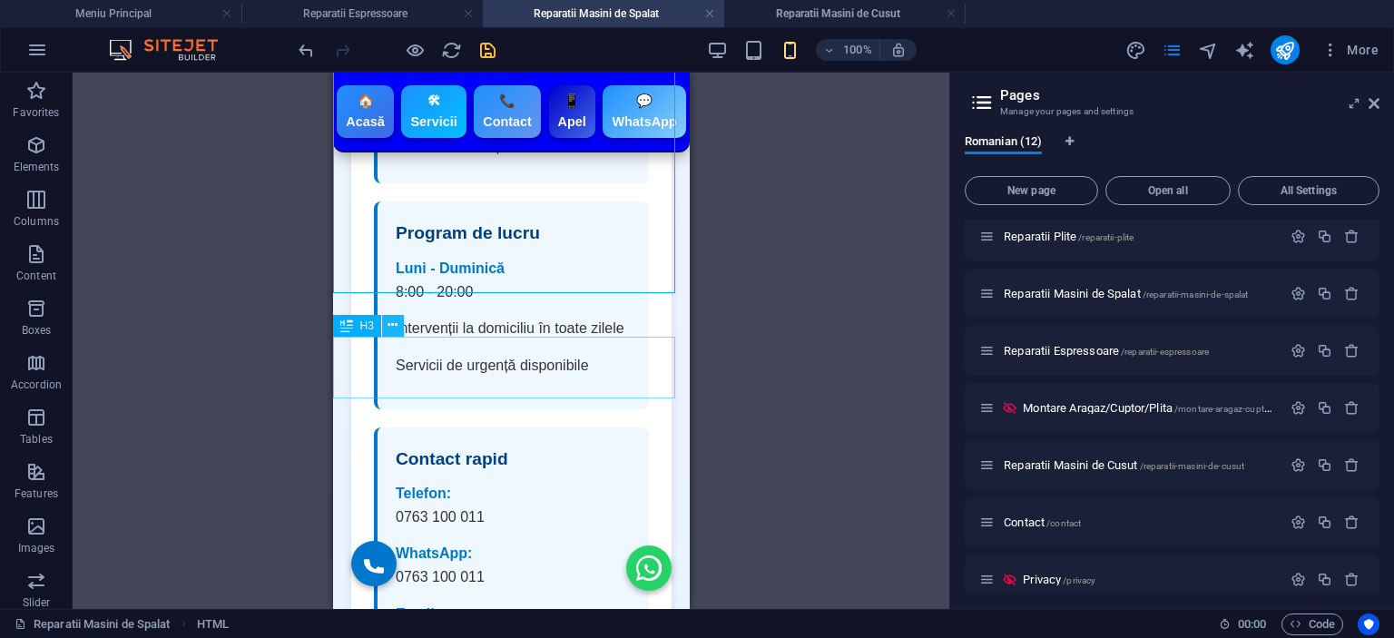
click at [389, 326] on icon at bounding box center [393, 325] width 10 height 19
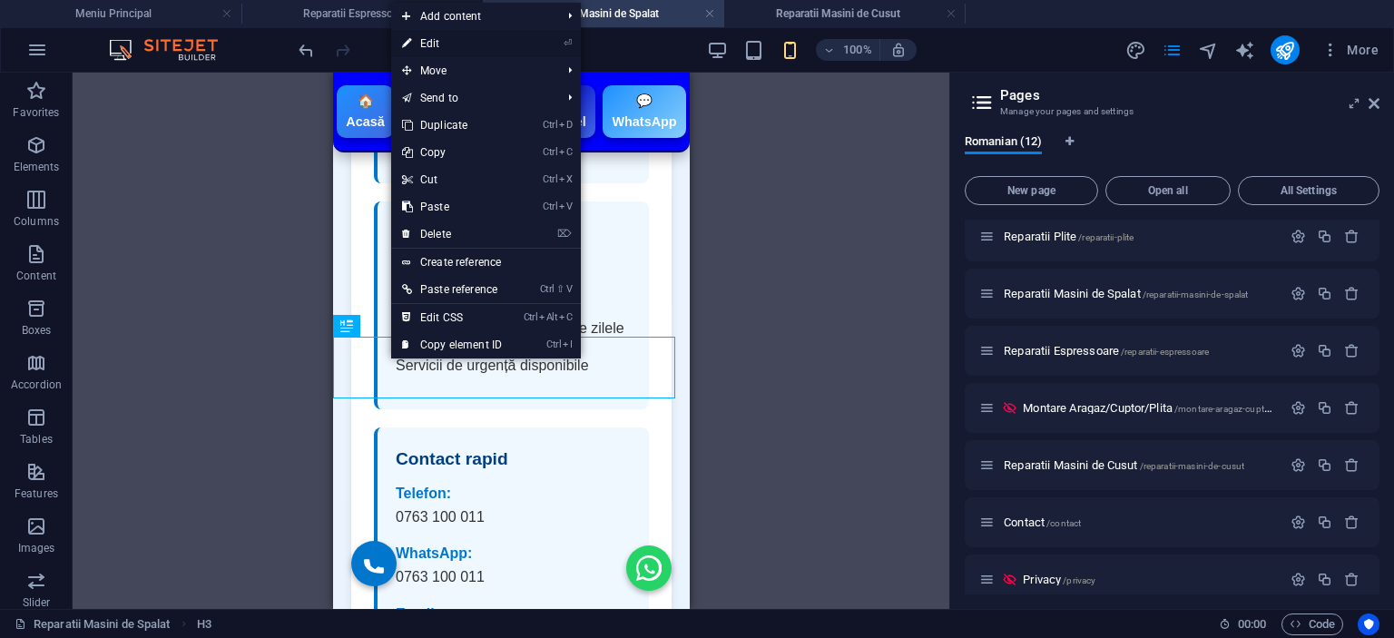
click at [447, 46] on link "⏎ Edit" at bounding box center [452, 43] width 122 height 27
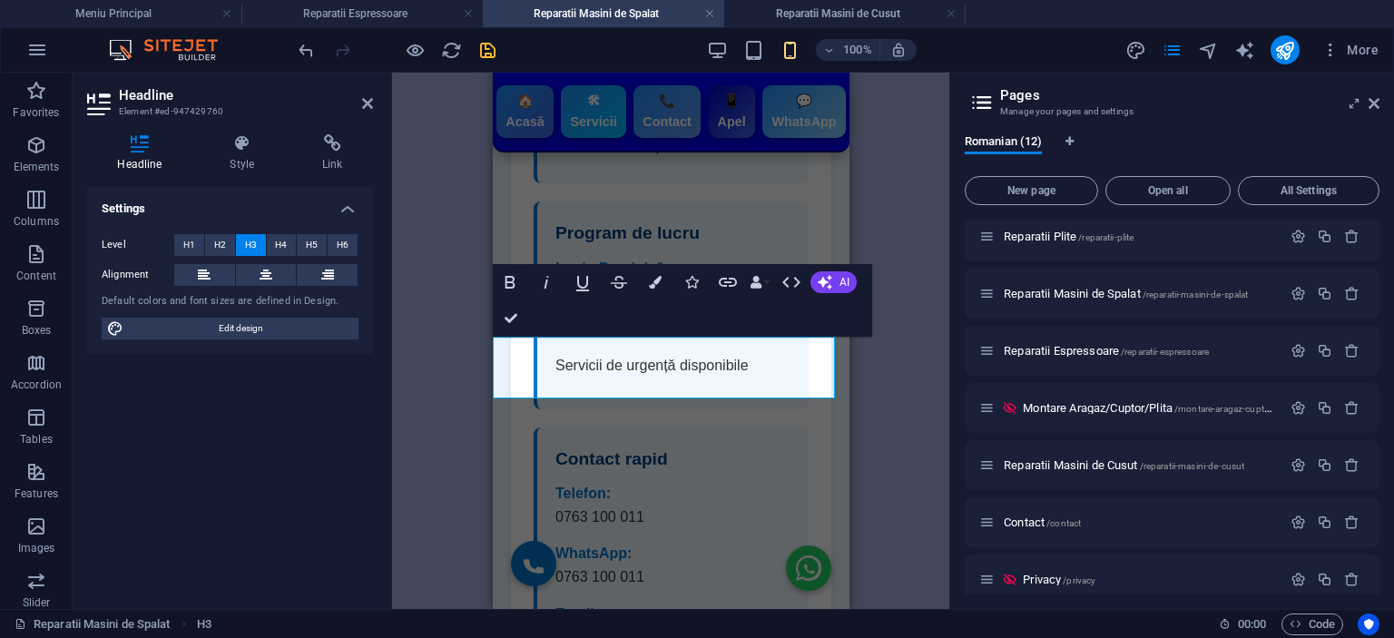
click at [231, 232] on div "Level H1 H2 H3 H4 H5 H6 Alignment Default colors and font sizes are defined in …" at bounding box center [230, 287] width 286 height 135
click at [219, 238] on span "H2" at bounding box center [220, 245] width 12 height 22
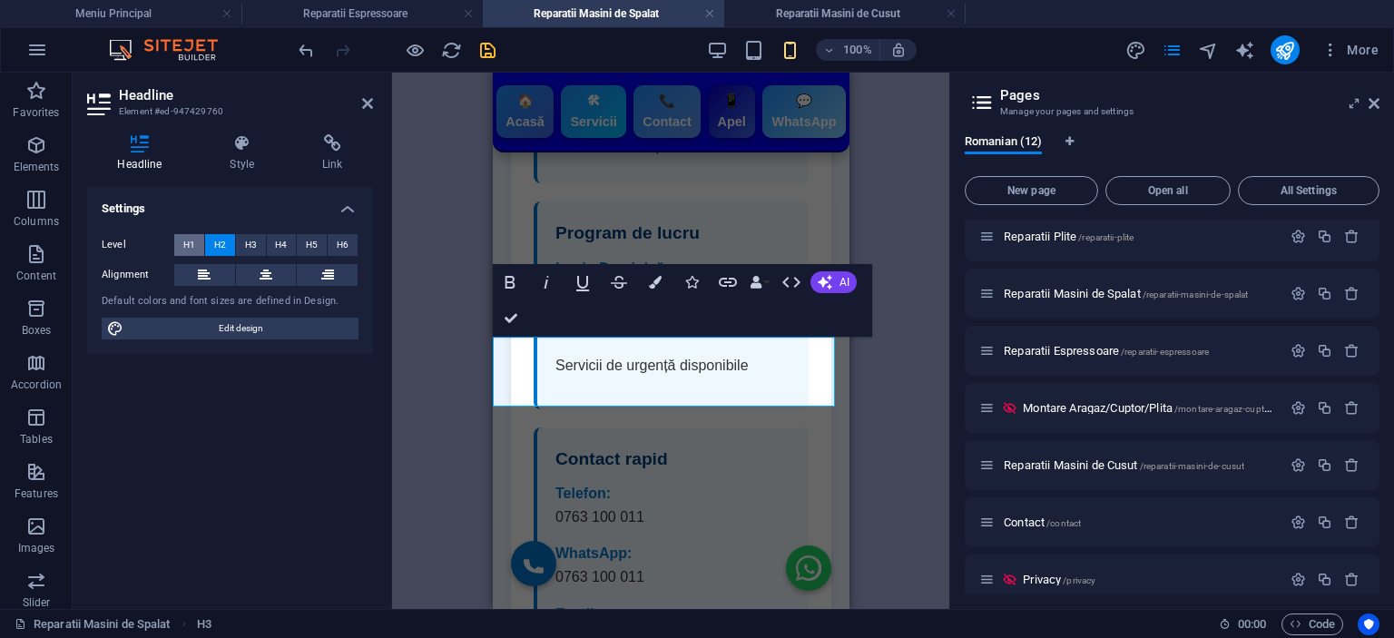
click at [190, 247] on span "H1" at bounding box center [189, 245] width 12 height 22
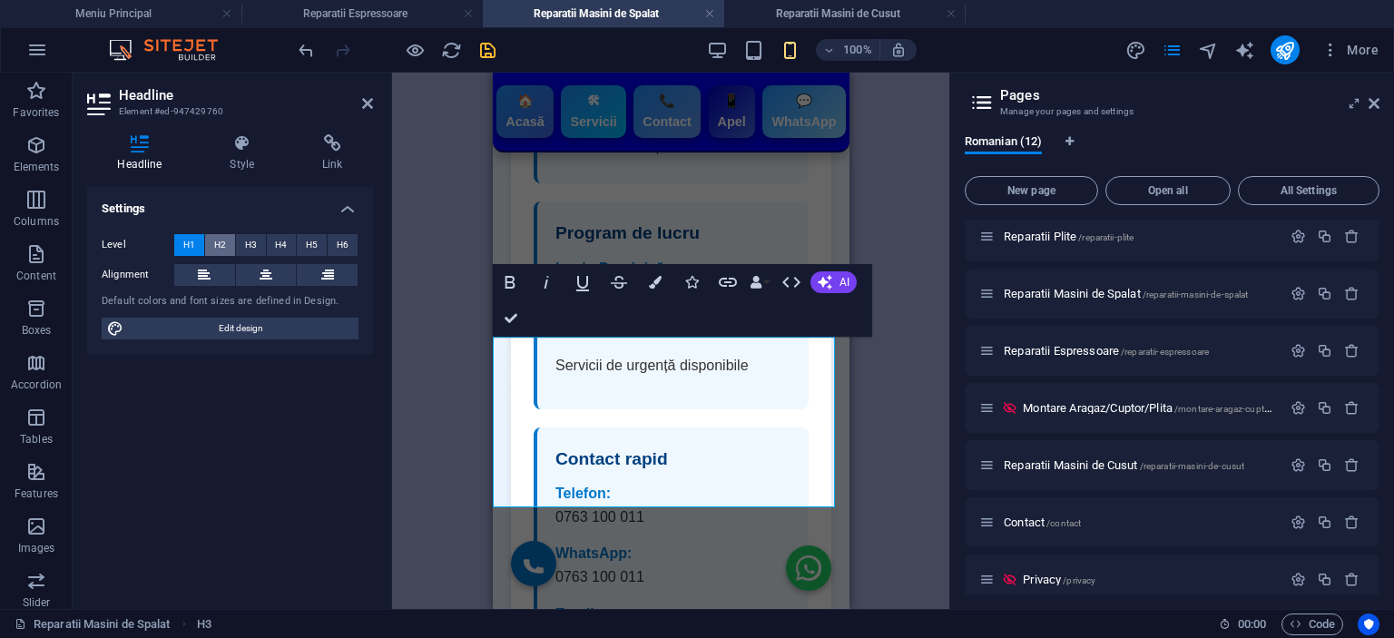
click at [225, 242] on span "H2" at bounding box center [220, 245] width 12 height 22
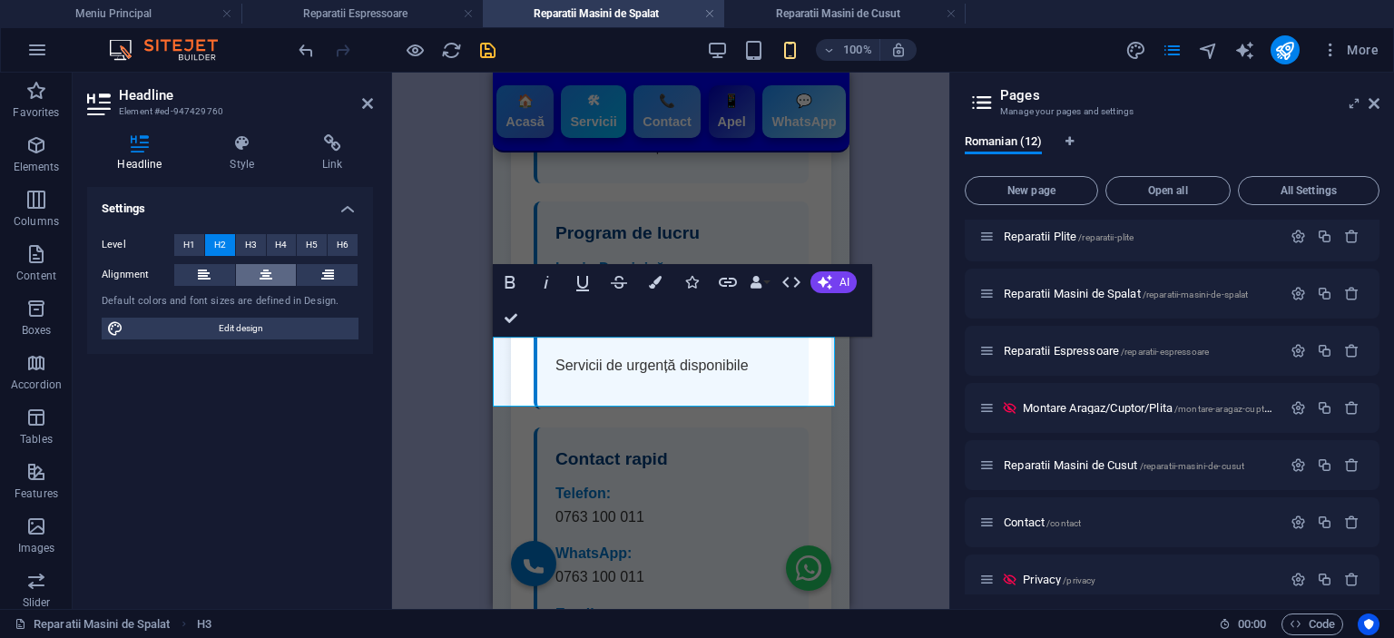
click at [272, 273] on icon at bounding box center [266, 275] width 13 height 22
click at [237, 155] on h4 "Style" at bounding box center [246, 153] width 93 height 38
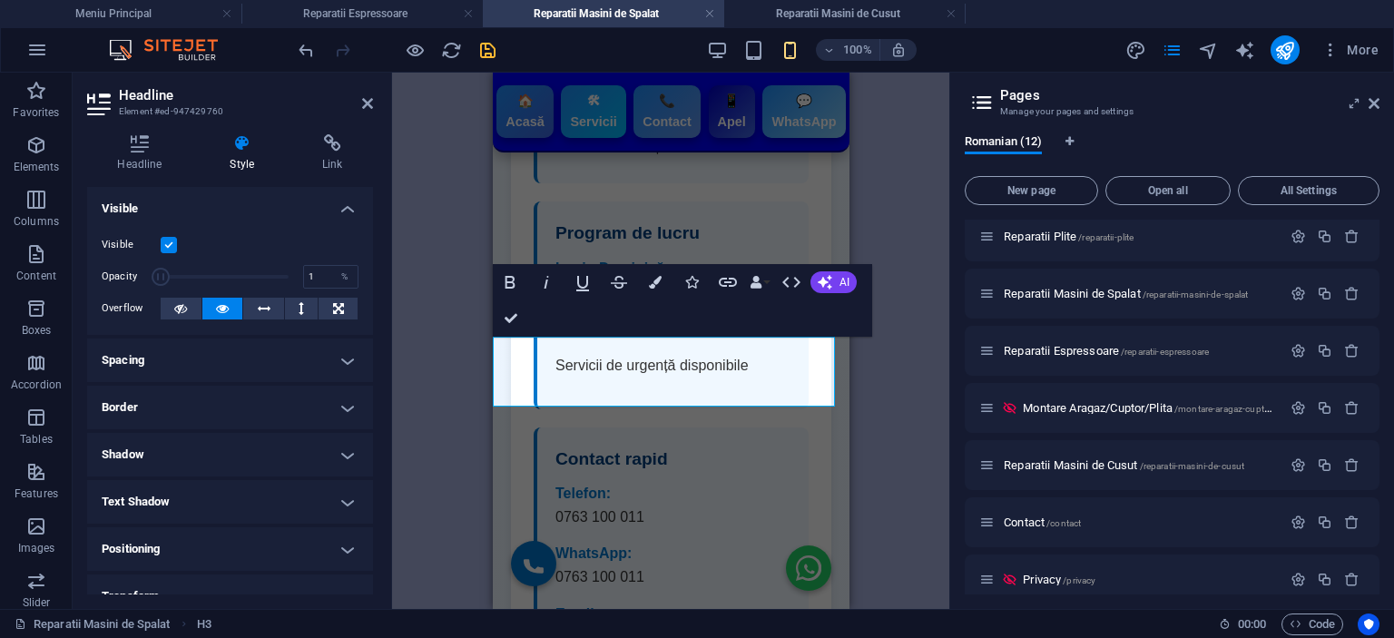
drag, startPoint x: 280, startPoint y: 270, endPoint x: 116, endPoint y: 300, distance: 167.0
click at [116, 300] on div "Visible Opacity 1 % Overflow" at bounding box center [230, 277] width 286 height 115
type input "100"
drag, startPoint x: 153, startPoint y: 274, endPoint x: 330, endPoint y: 294, distance: 178.1
click at [330, 294] on div "Visible Opacity 100 % Overflow" at bounding box center [230, 277] width 286 height 115
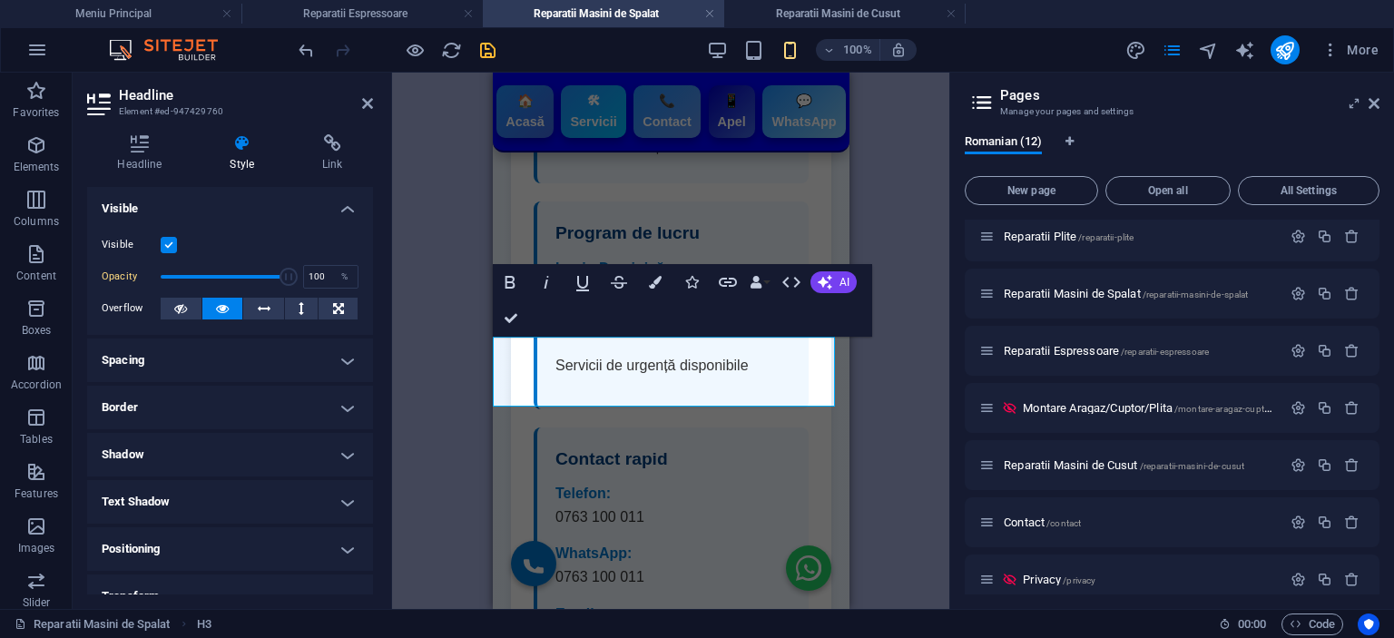
drag, startPoint x: 244, startPoint y: 355, endPoint x: 274, endPoint y: 351, distance: 30.2
click at [245, 355] on h4 "Spacing" at bounding box center [230, 361] width 286 height 44
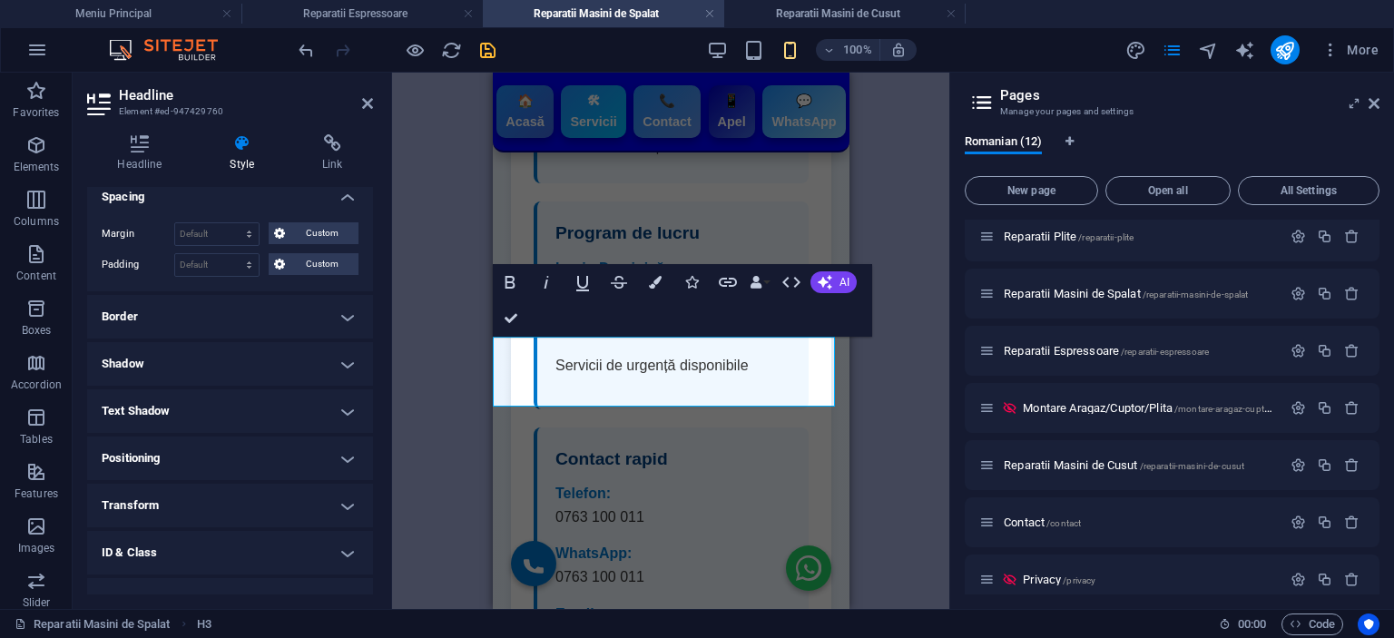
scroll to position [236, 0]
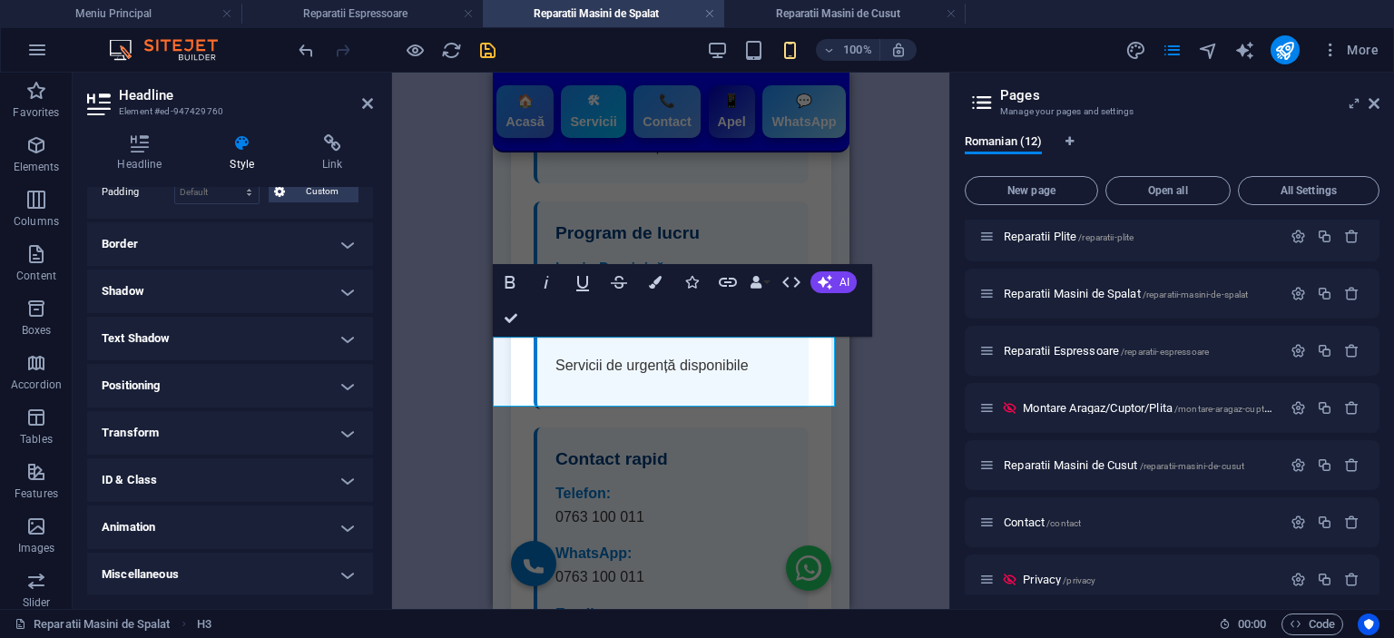
click at [267, 248] on h4 "Border" at bounding box center [230, 244] width 286 height 44
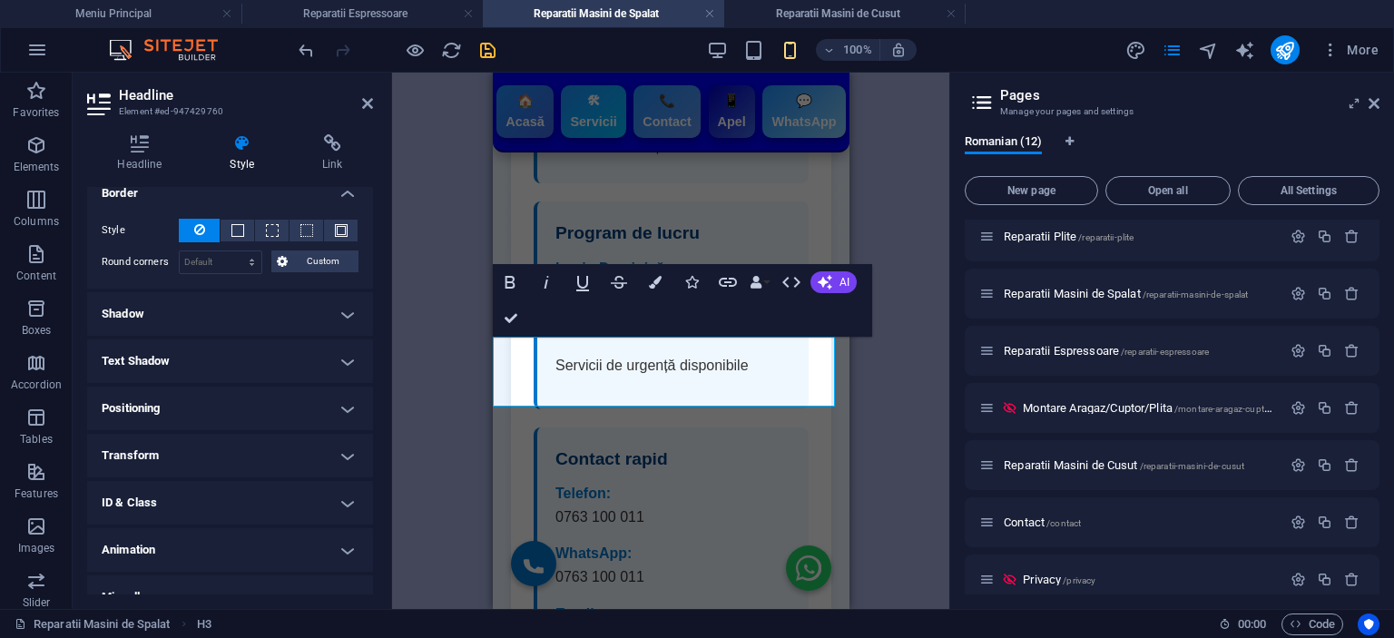
scroll to position [309, 0]
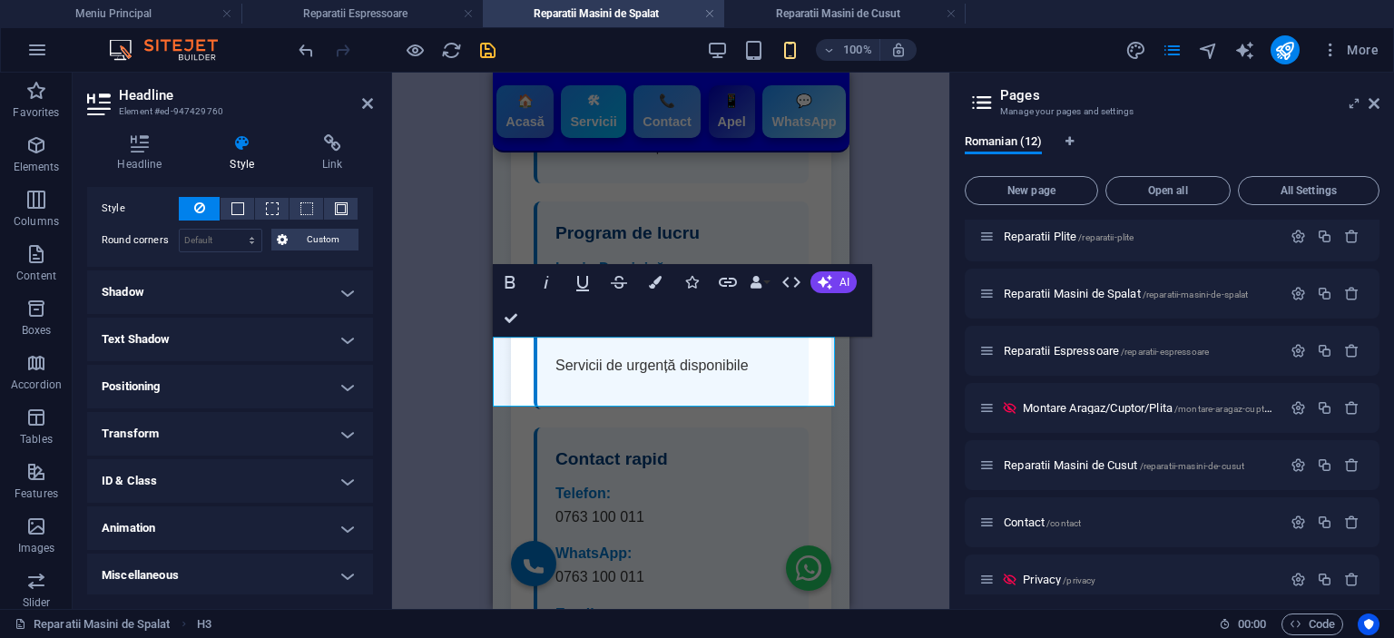
click at [244, 341] on h4 "Text Shadow" at bounding box center [230, 340] width 286 height 44
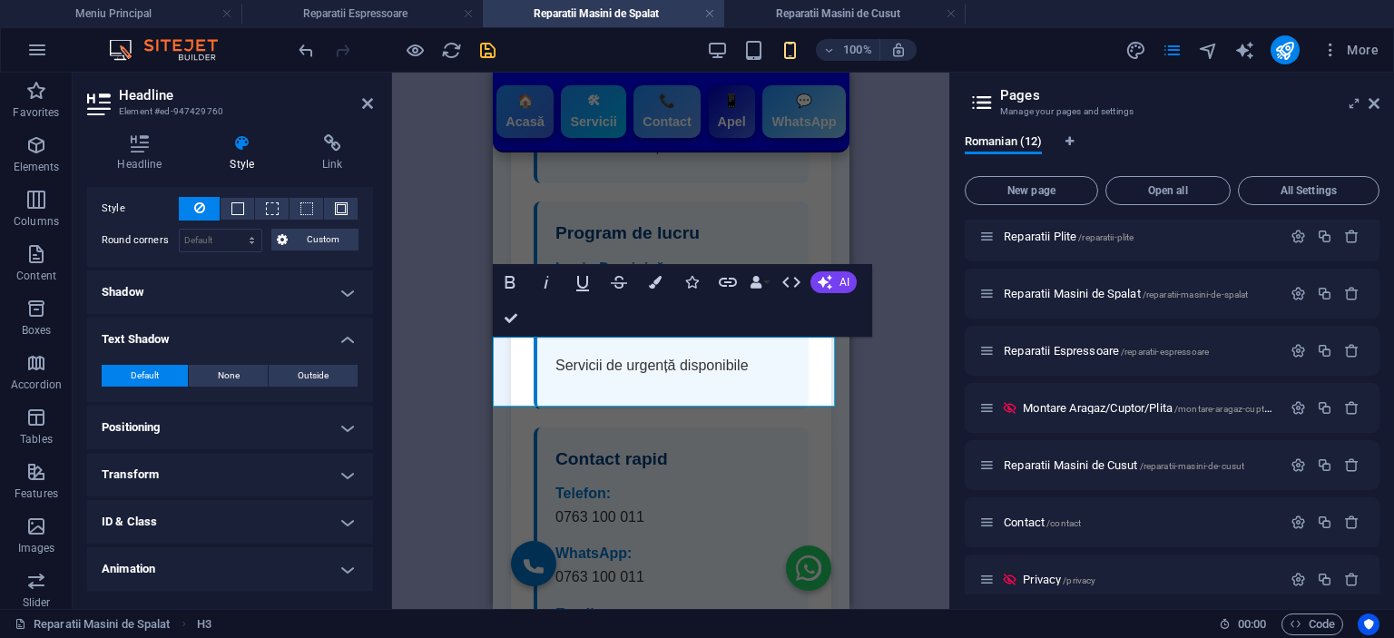
click at [244, 341] on h4 "Text Shadow" at bounding box center [230, 334] width 286 height 33
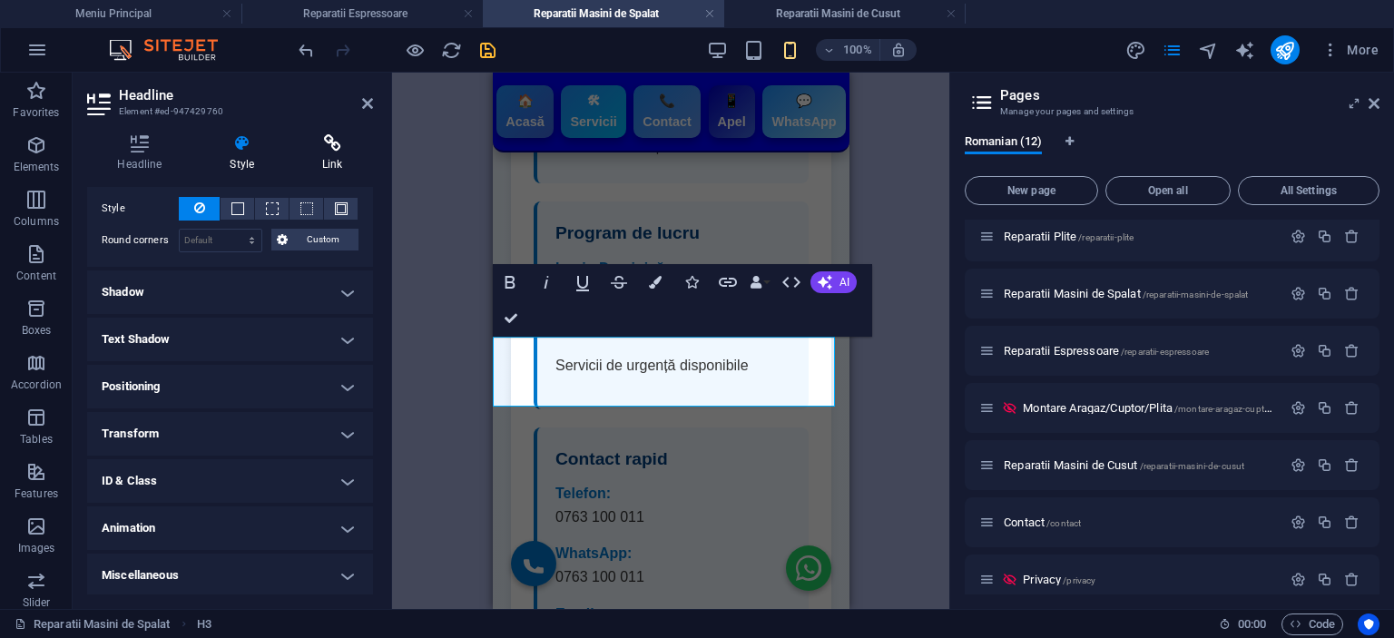
drag, startPoint x: 309, startPoint y: 150, endPoint x: 363, endPoint y: 133, distance: 56.3
click at [311, 150] on icon at bounding box center [332, 143] width 81 height 18
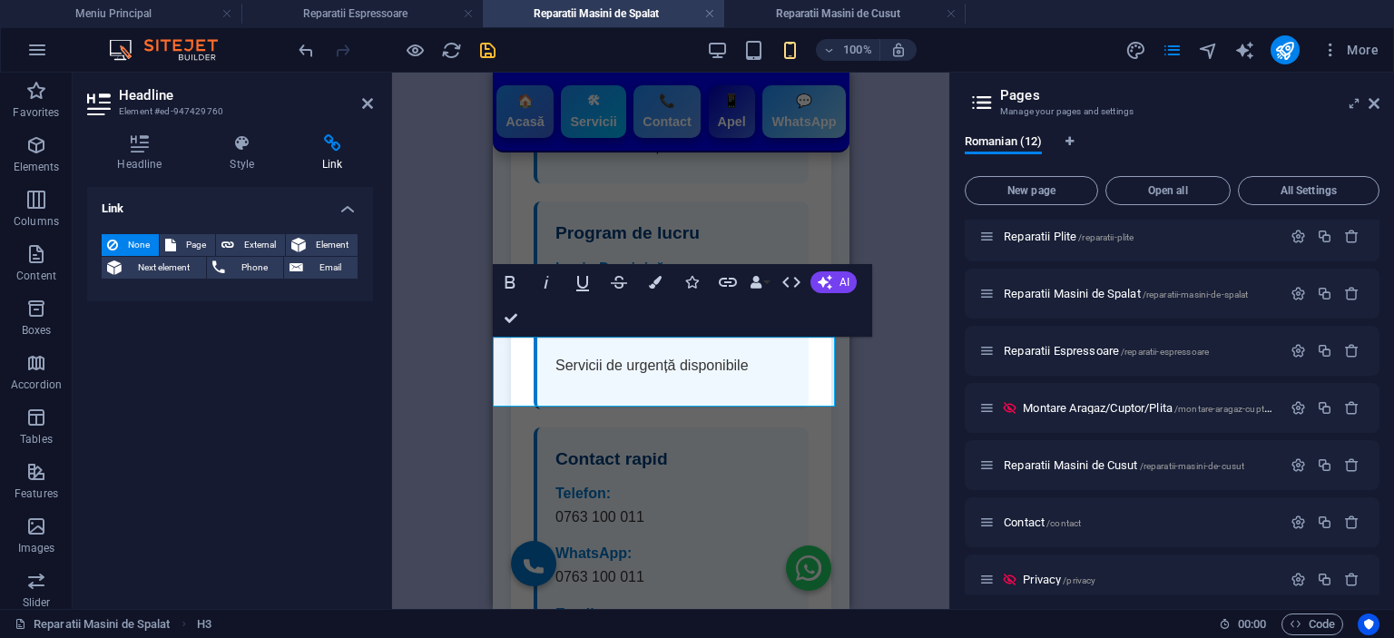
click at [358, 103] on h2 "Headline" at bounding box center [246, 95] width 254 height 16
click at [359, 108] on header "Headline Element #ed-947429760" at bounding box center [230, 96] width 286 height 47
click at [362, 104] on icon at bounding box center [367, 103] width 11 height 15
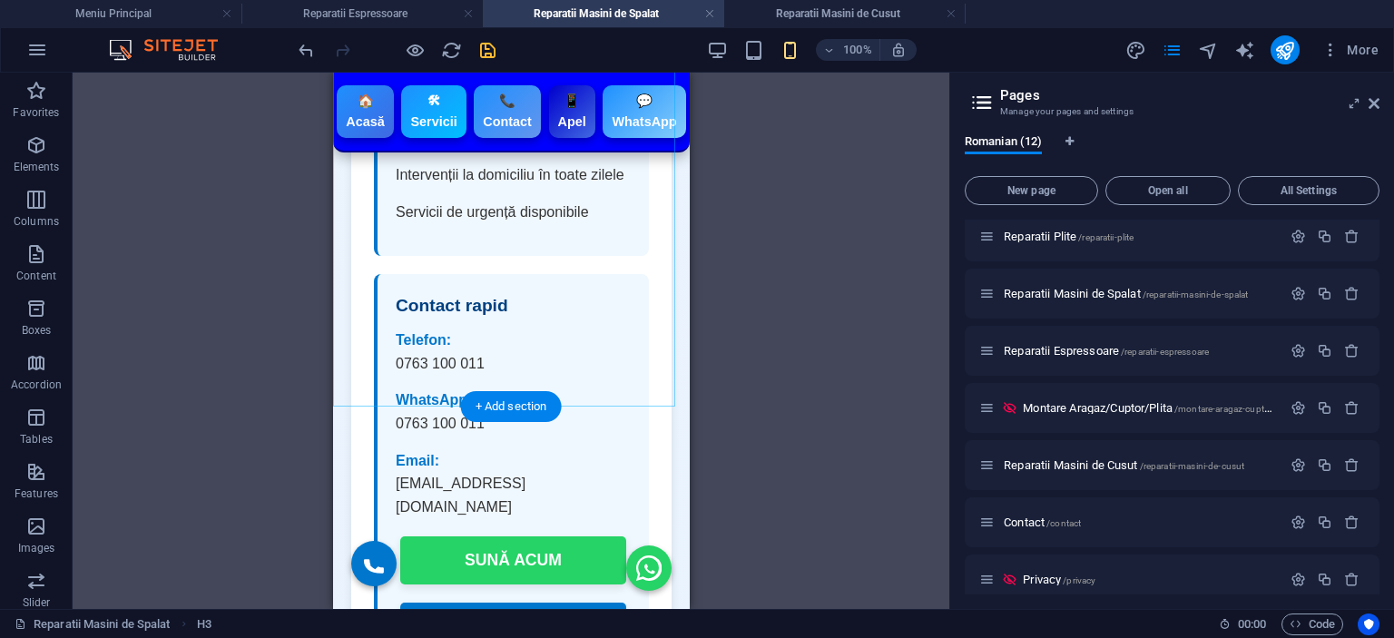
scroll to position [6444, 0]
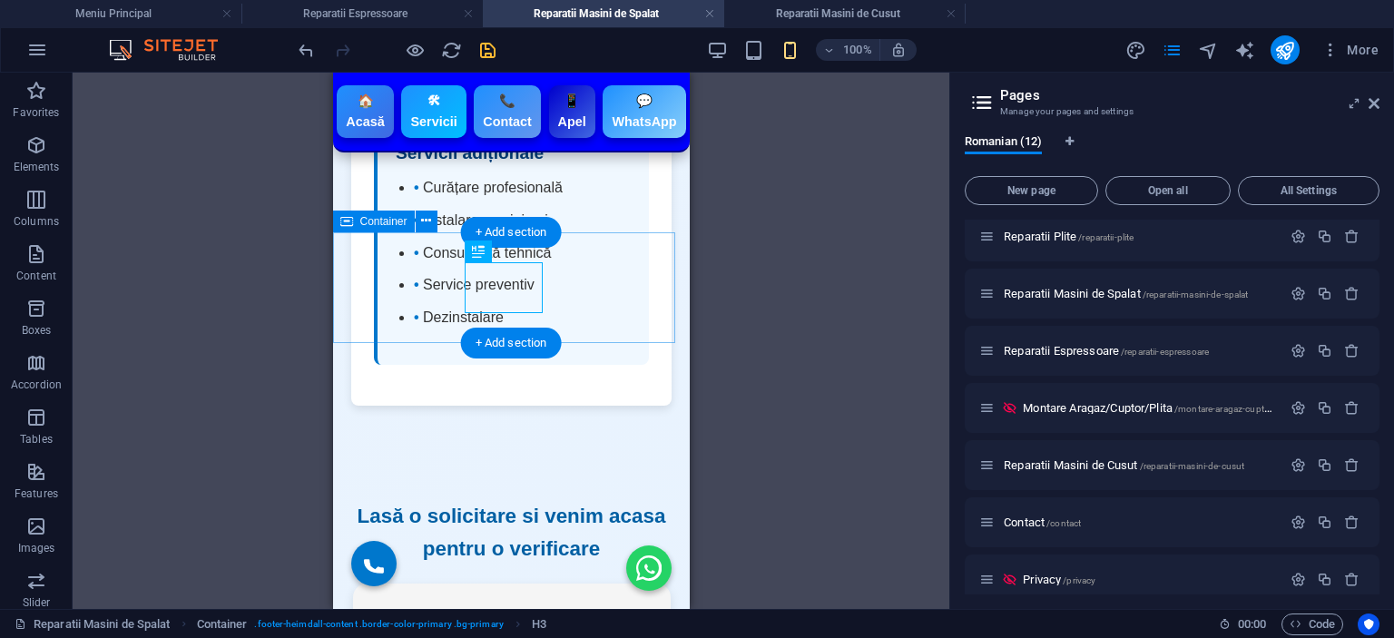
scroll to position [6626, 0]
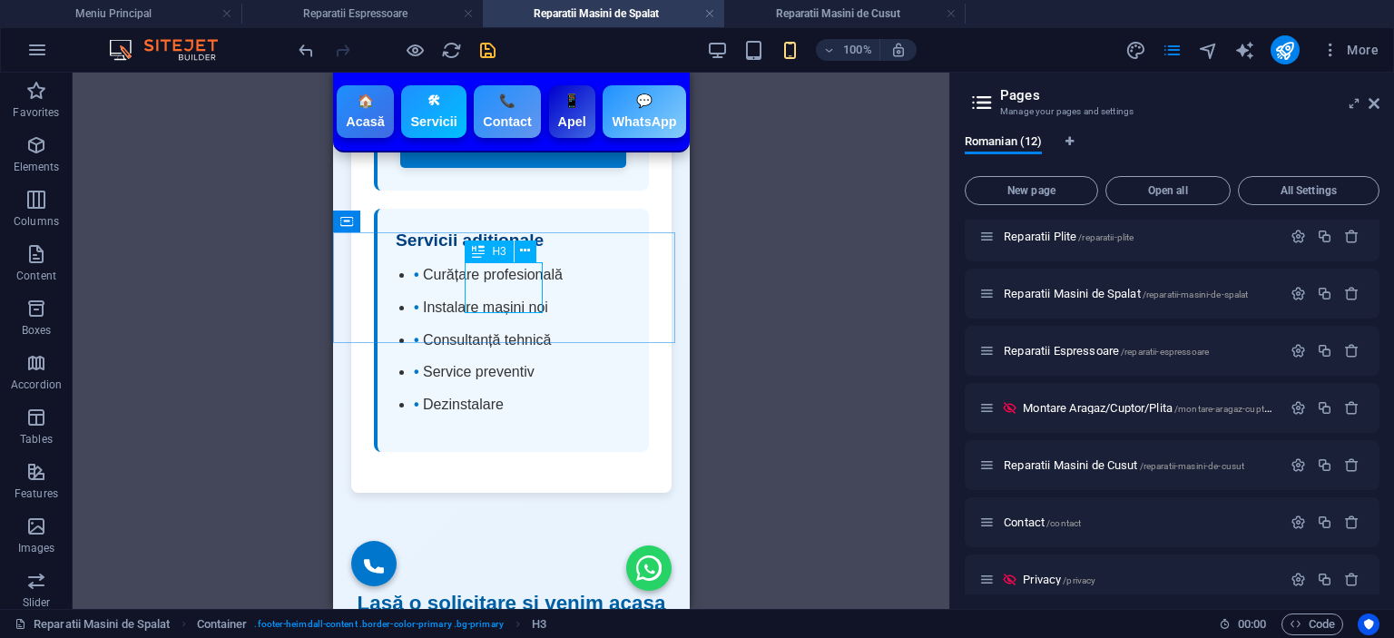
click at [497, 257] on span "H3" at bounding box center [499, 251] width 14 height 11
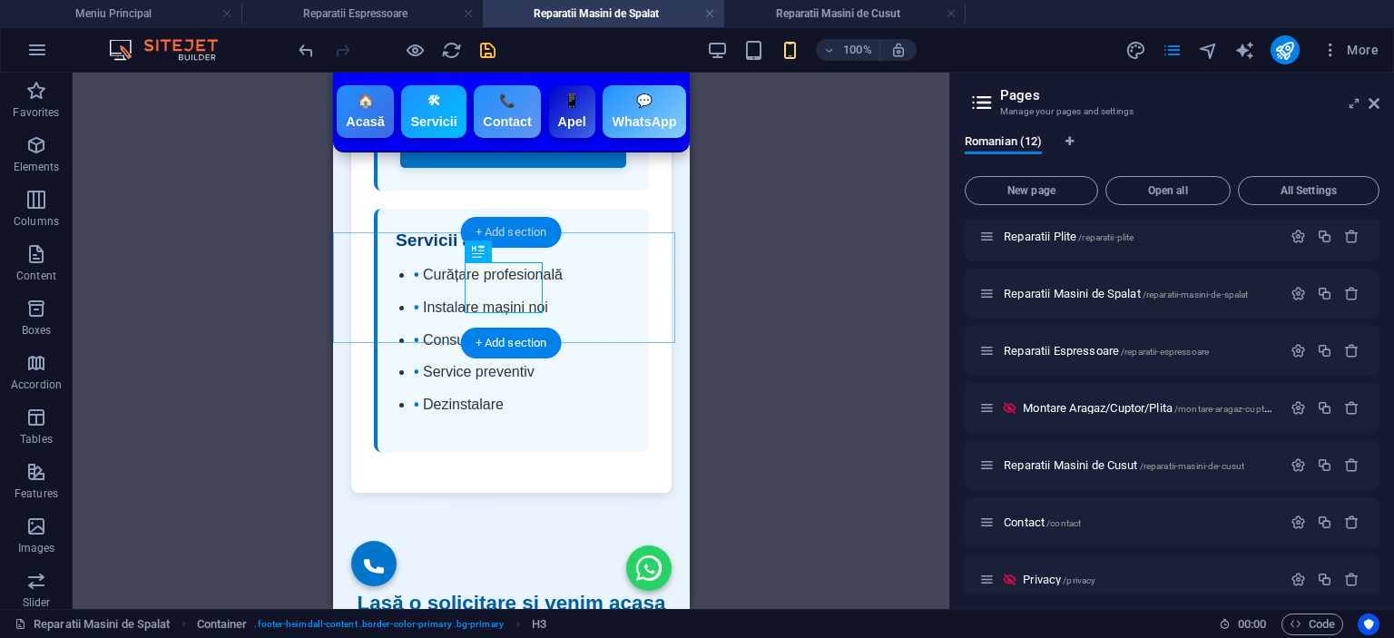
click at [499, 239] on div "+ Add section" at bounding box center [511, 232] width 101 height 31
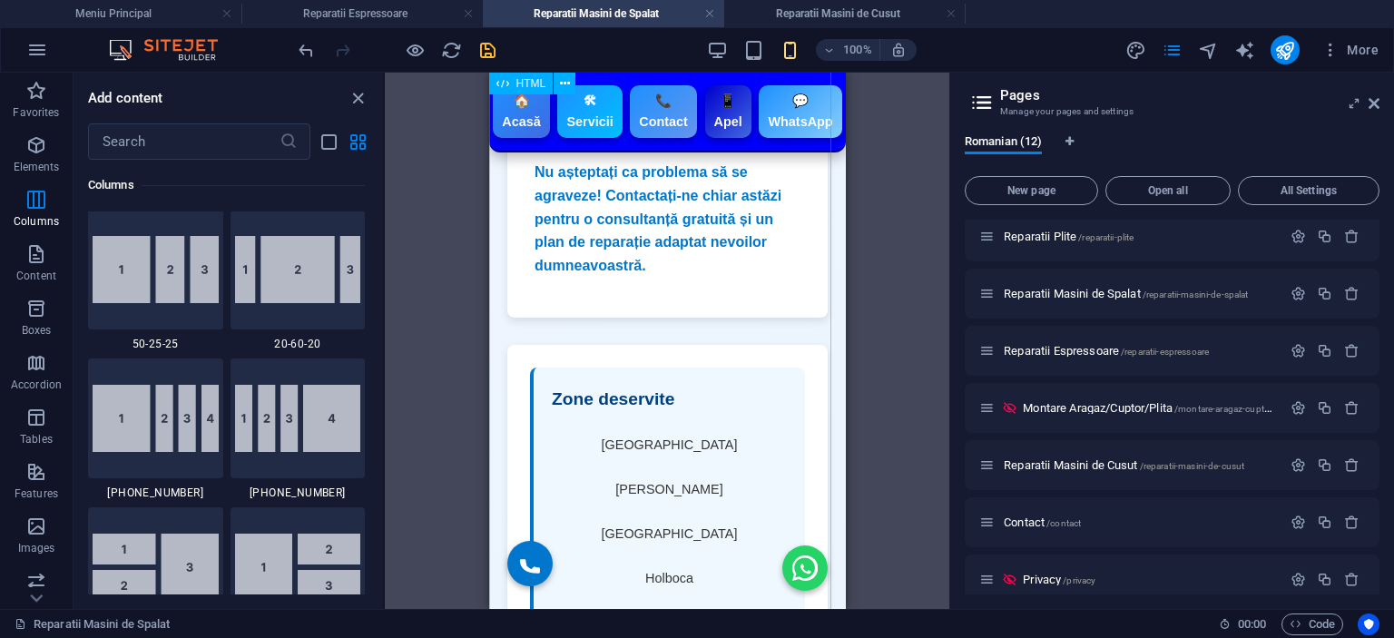
scroll to position [5192, 0]
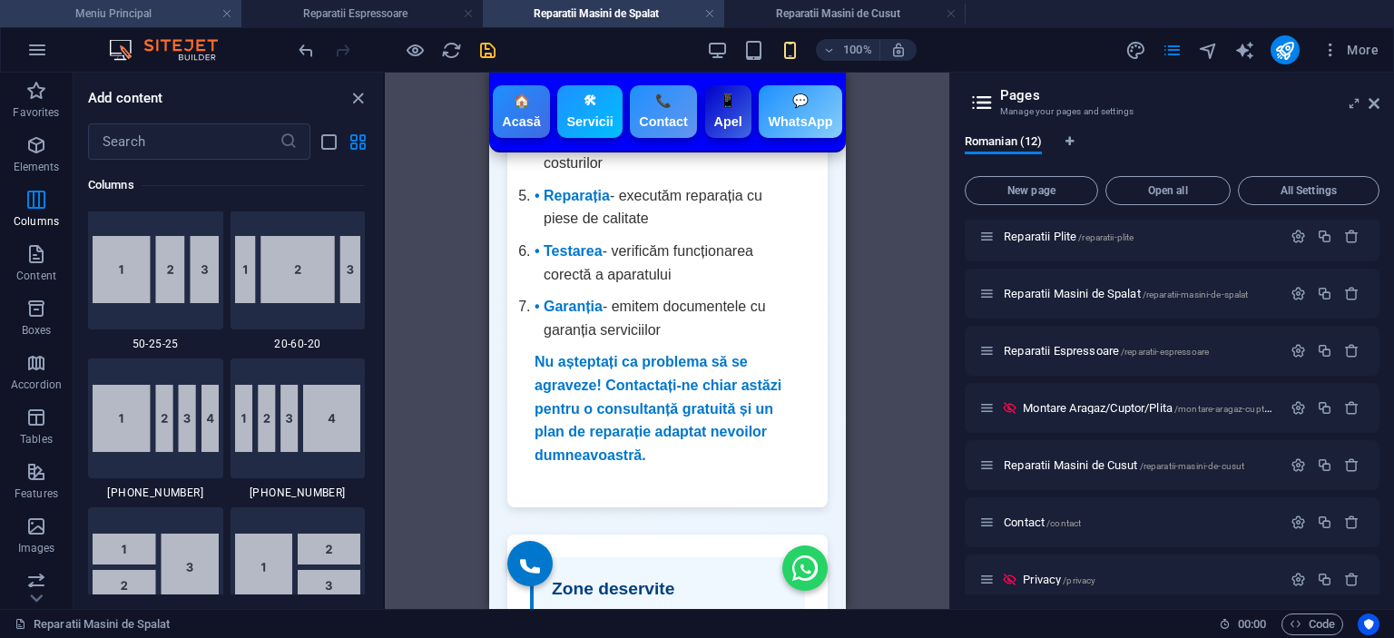
click at [109, 23] on h4 "Meniu Principal" at bounding box center [120, 14] width 241 height 20
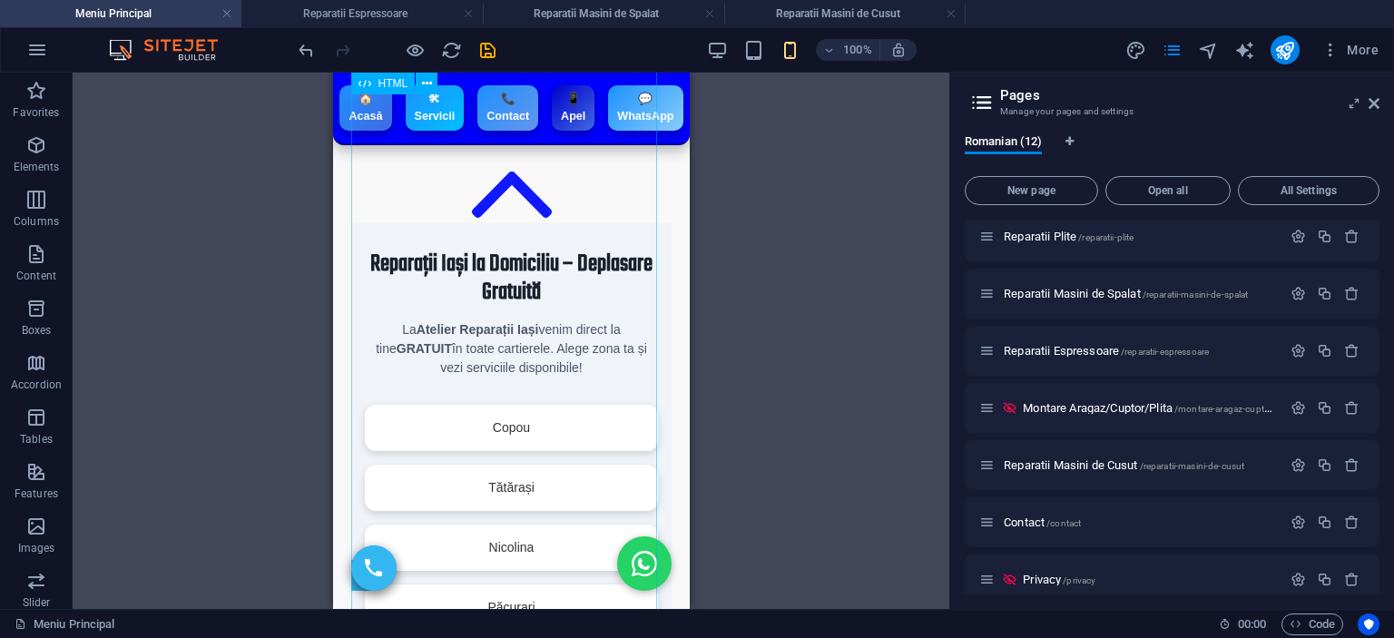
scroll to position [545, 0]
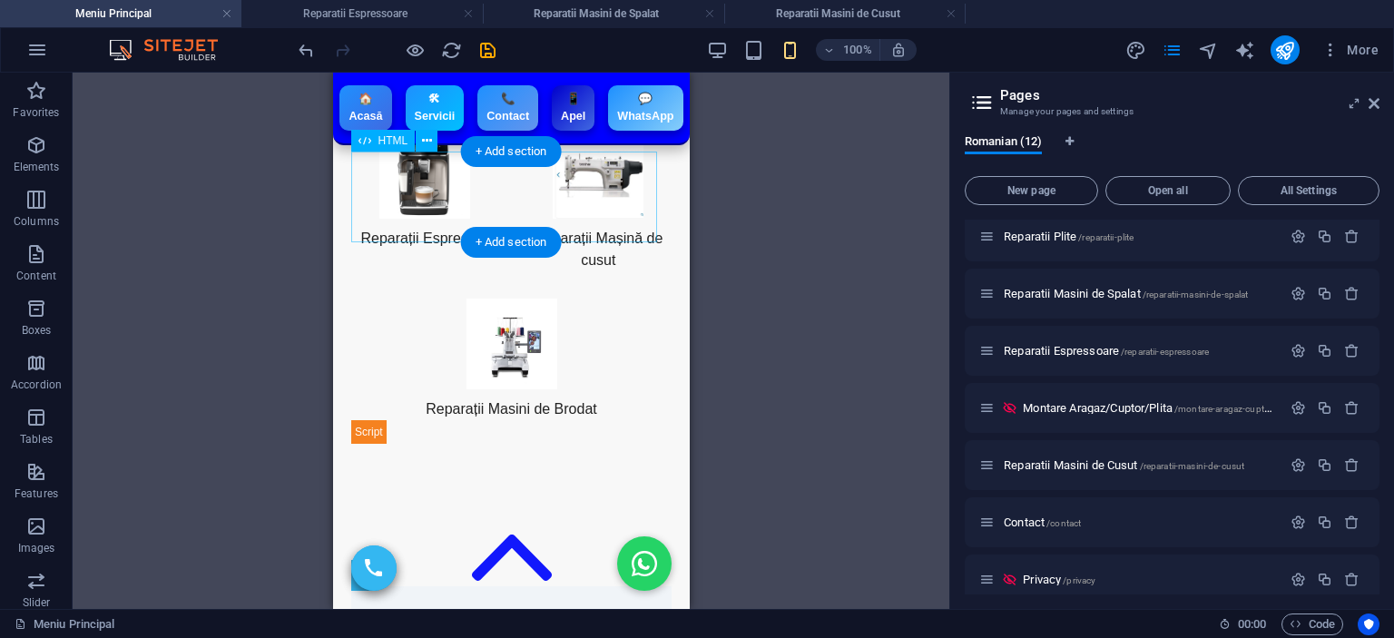
click at [485, 444] on div "🏠 Acasă 🛠 Servicii 📞 Contact 📱 Apel 💬 WhatsApp" at bounding box center [510, 489] width 320 height 91
click at [436, 140] on button at bounding box center [427, 141] width 22 height 22
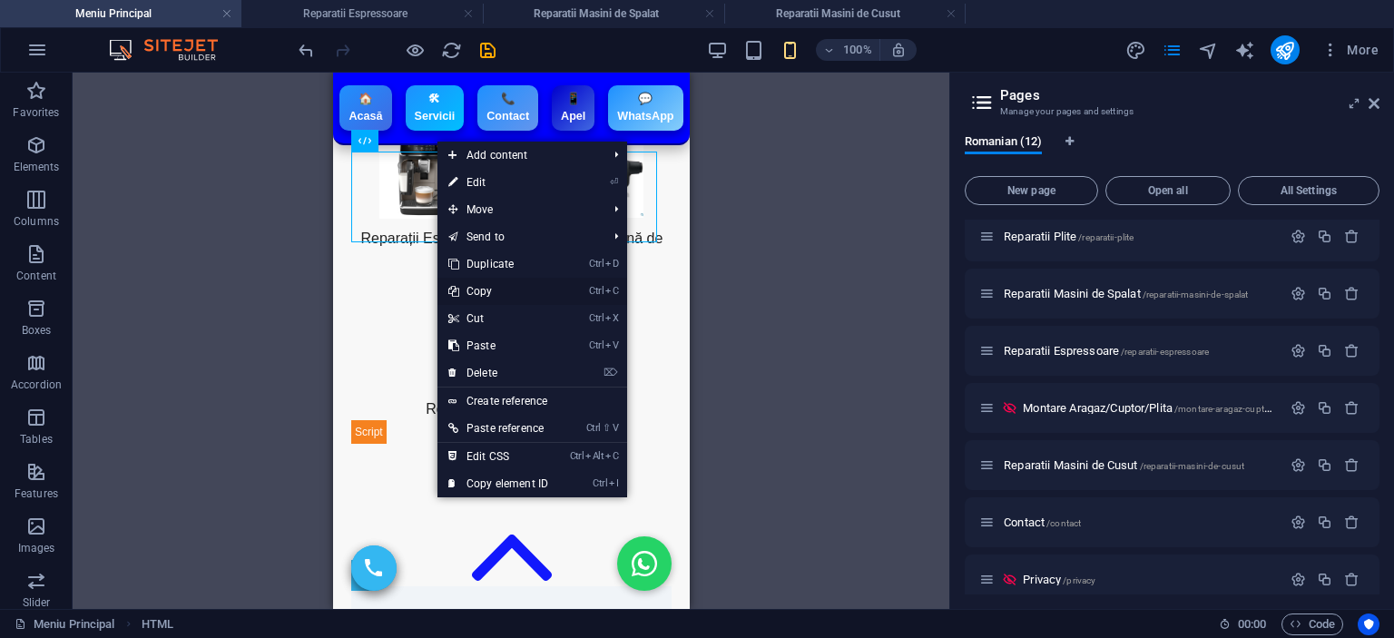
click at [501, 290] on link "Ctrl C Copy" at bounding box center [498, 291] width 122 height 27
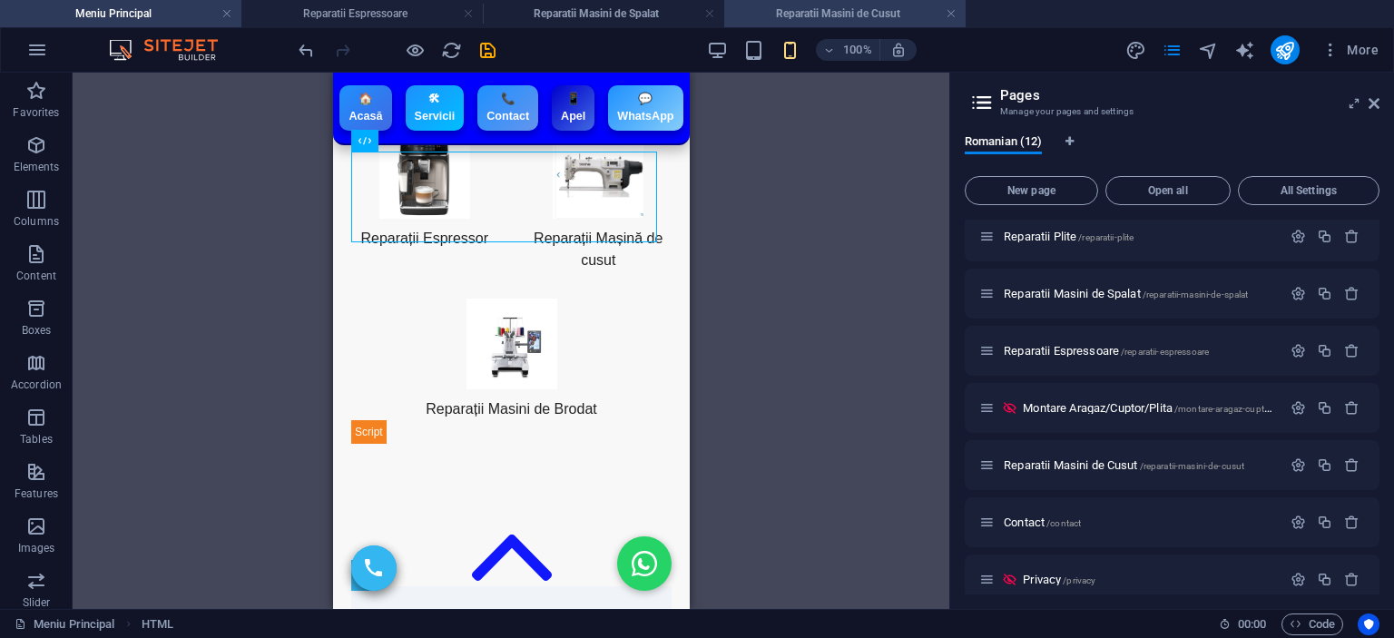
click at [843, 3] on li "Reparatii Masini de Cusut" at bounding box center [844, 13] width 241 height 27
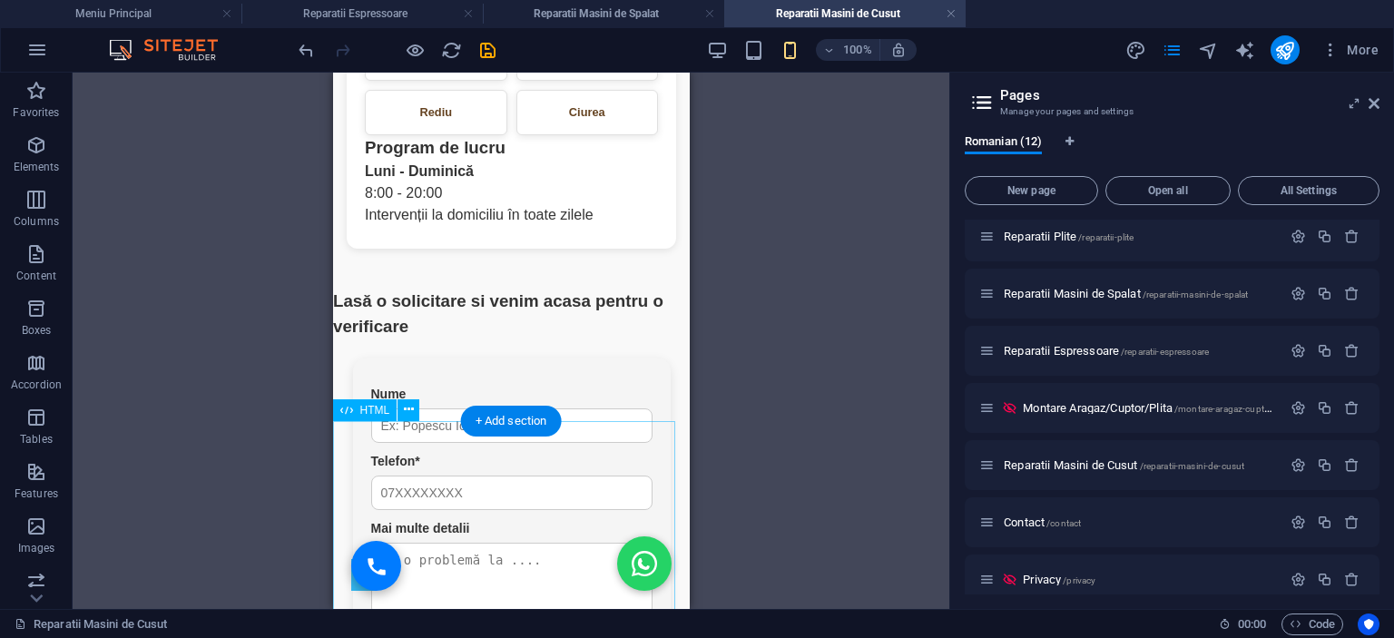
scroll to position [4538, 0]
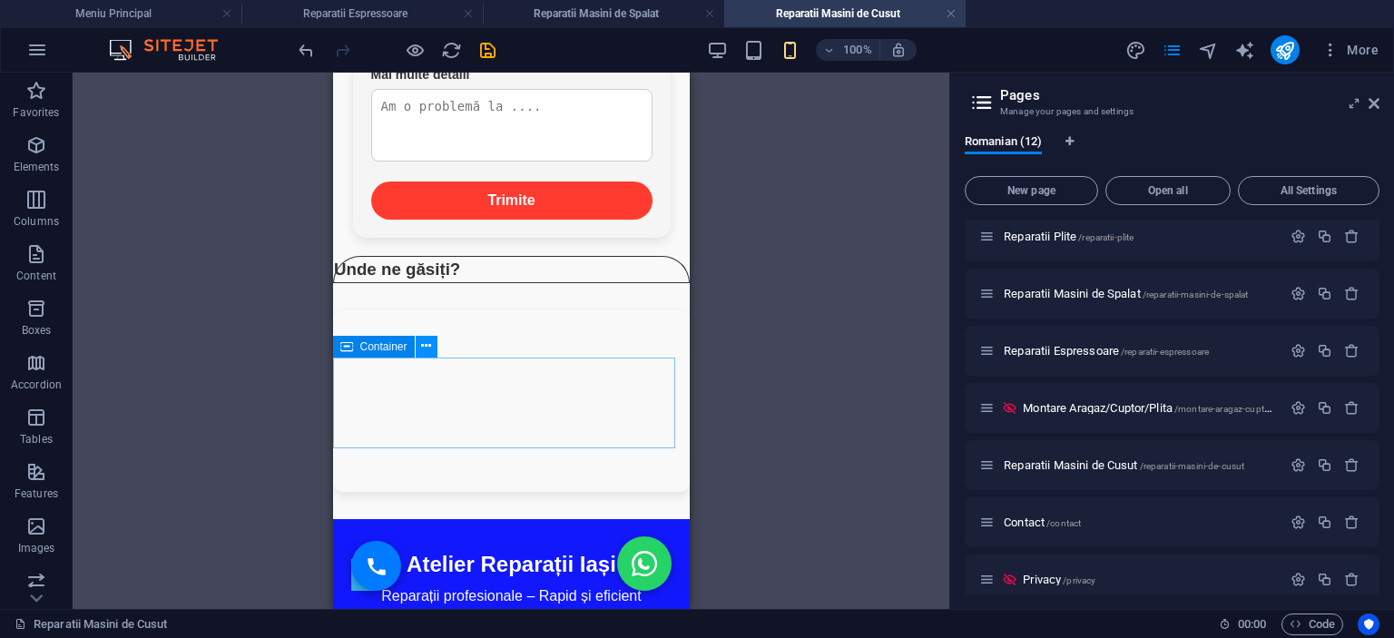
click at [434, 344] on button at bounding box center [427, 347] width 22 height 22
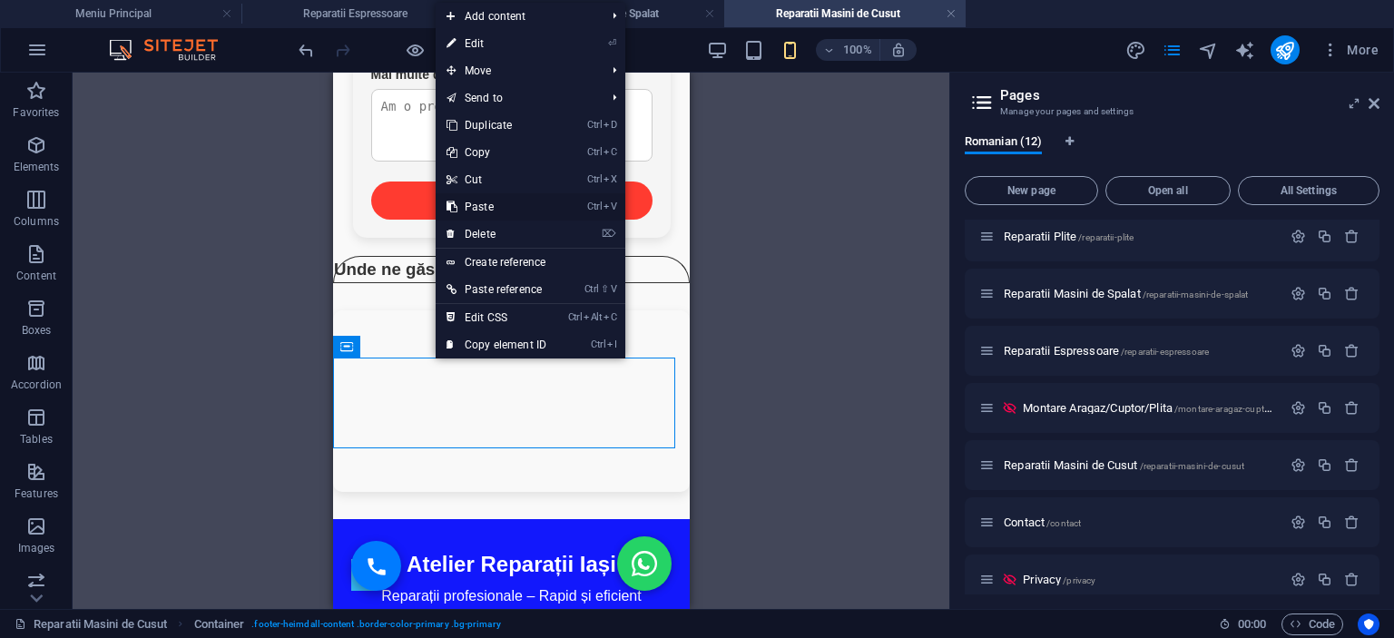
click at [505, 211] on link "Ctrl V Paste" at bounding box center [497, 206] width 122 height 27
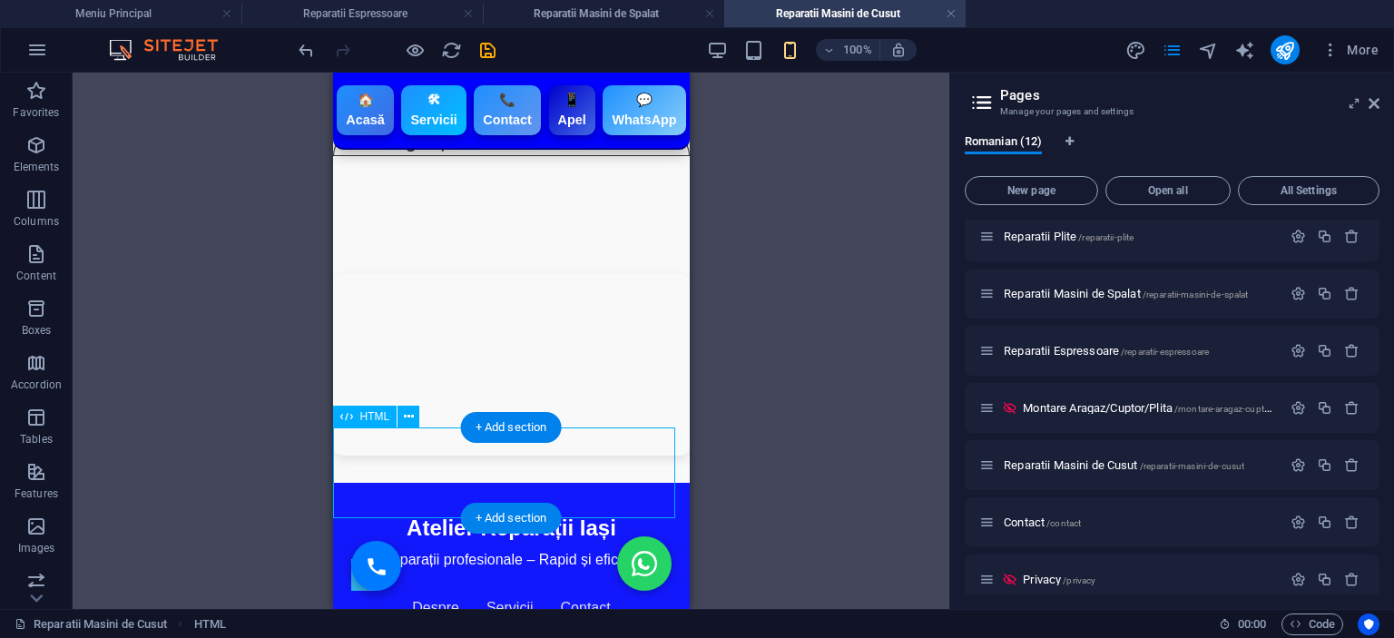
scroll to position [4720, 0]
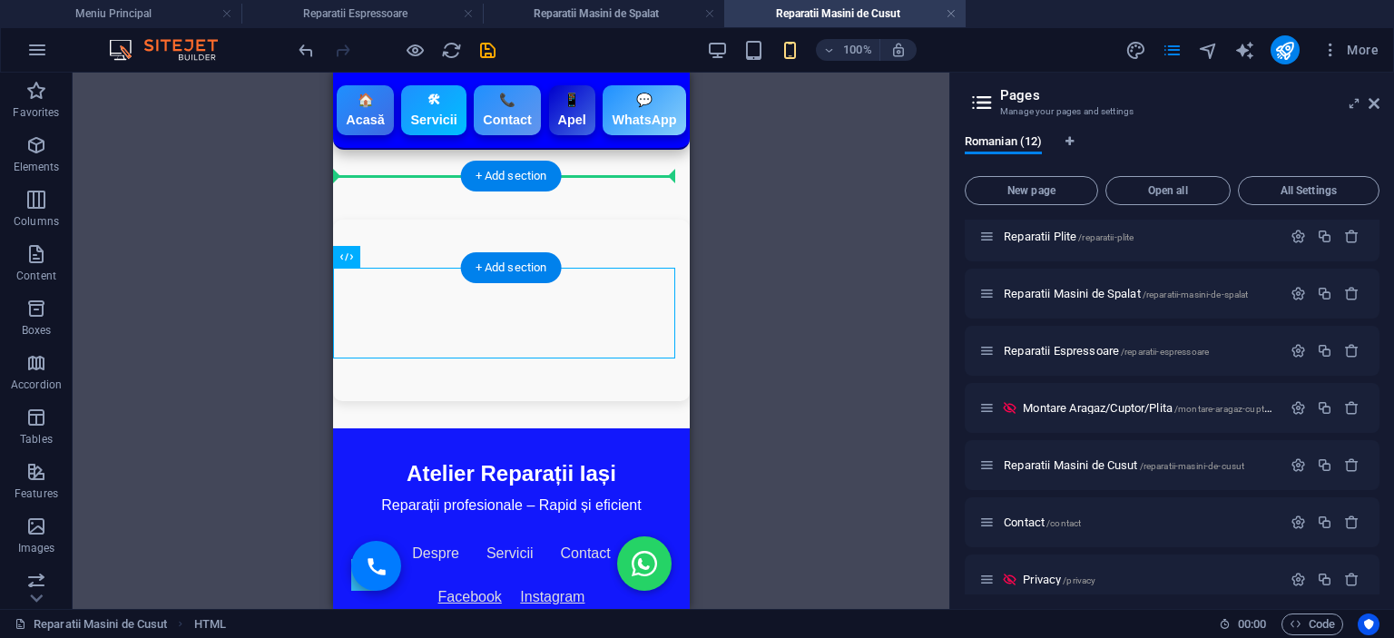
drag, startPoint x: 574, startPoint y: 309, endPoint x: 562, endPoint y: 181, distance: 129.4
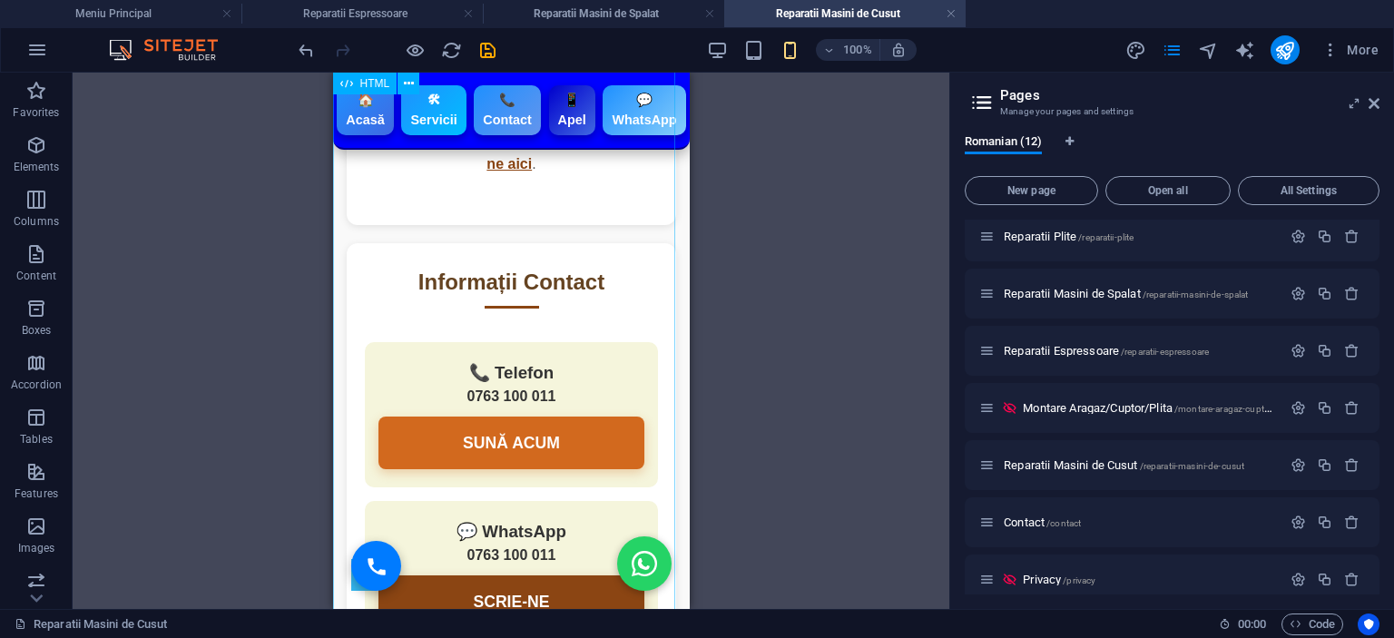
scroll to position [3267, 0]
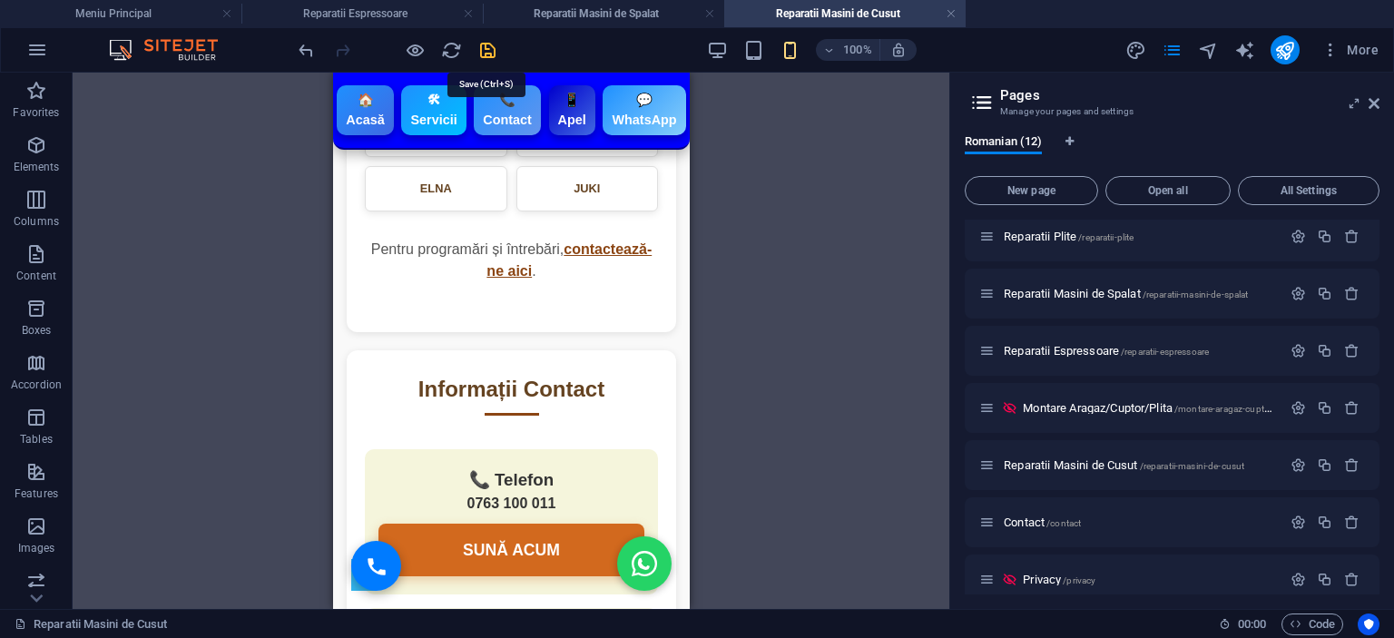
click at [485, 49] on icon "save" at bounding box center [487, 50] width 21 height 21
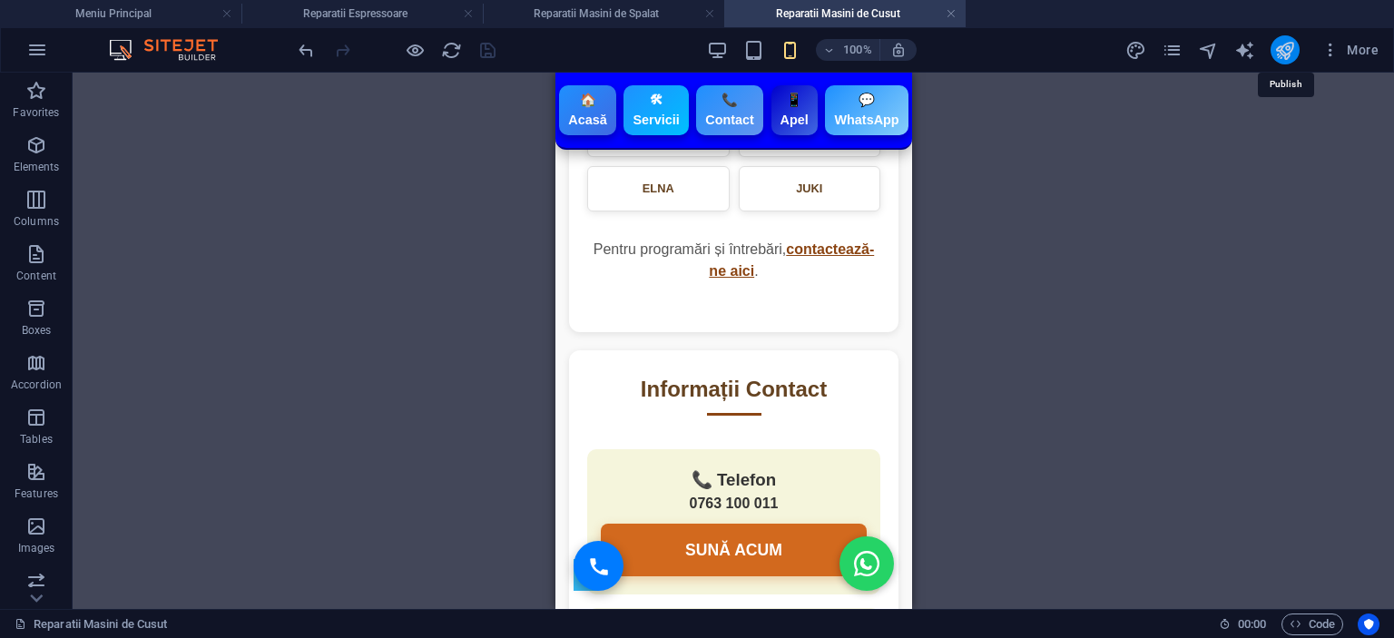
click at [1292, 53] on icon "publish" at bounding box center [1284, 50] width 21 height 21
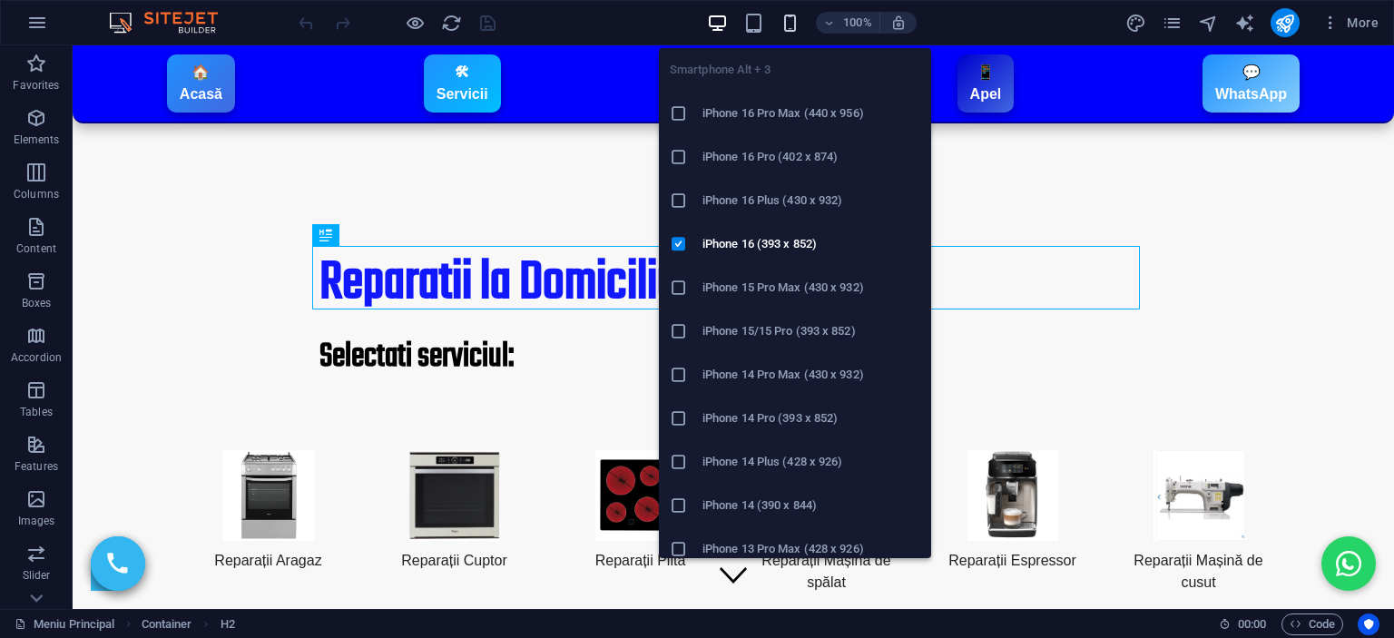
click at [783, 26] on icon "button" at bounding box center [790, 23] width 21 height 21
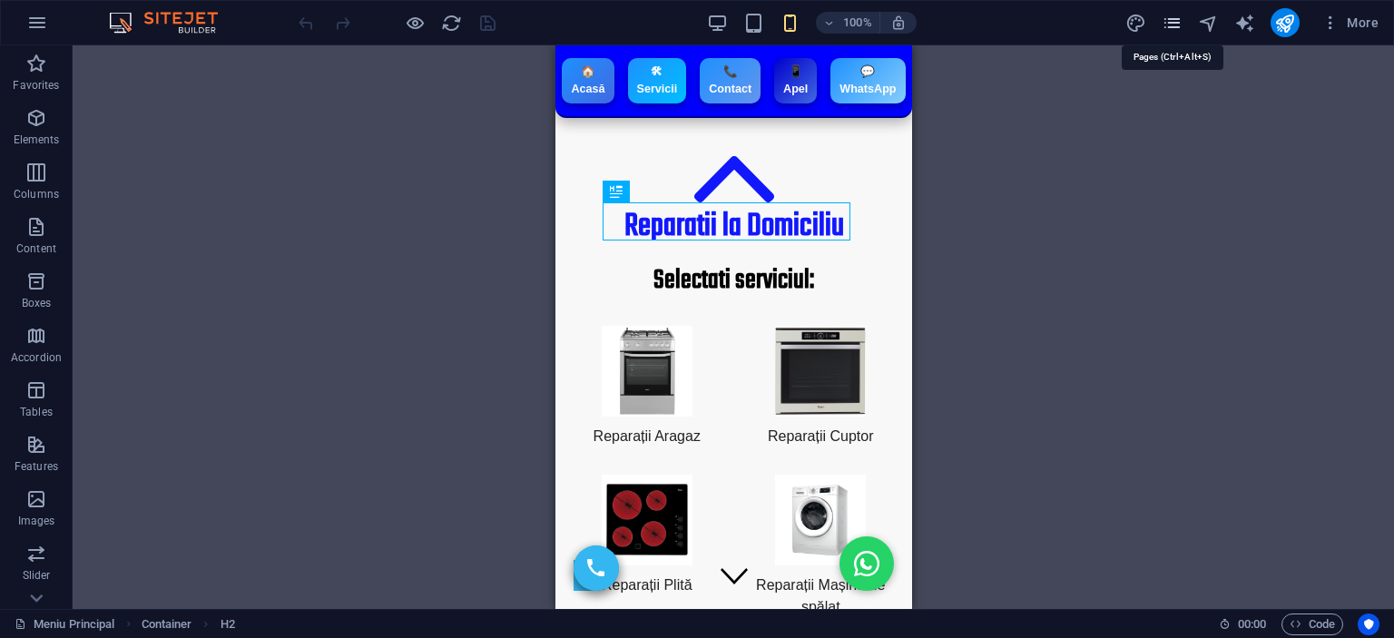
click at [1164, 21] on icon "pages" at bounding box center [1172, 23] width 21 height 21
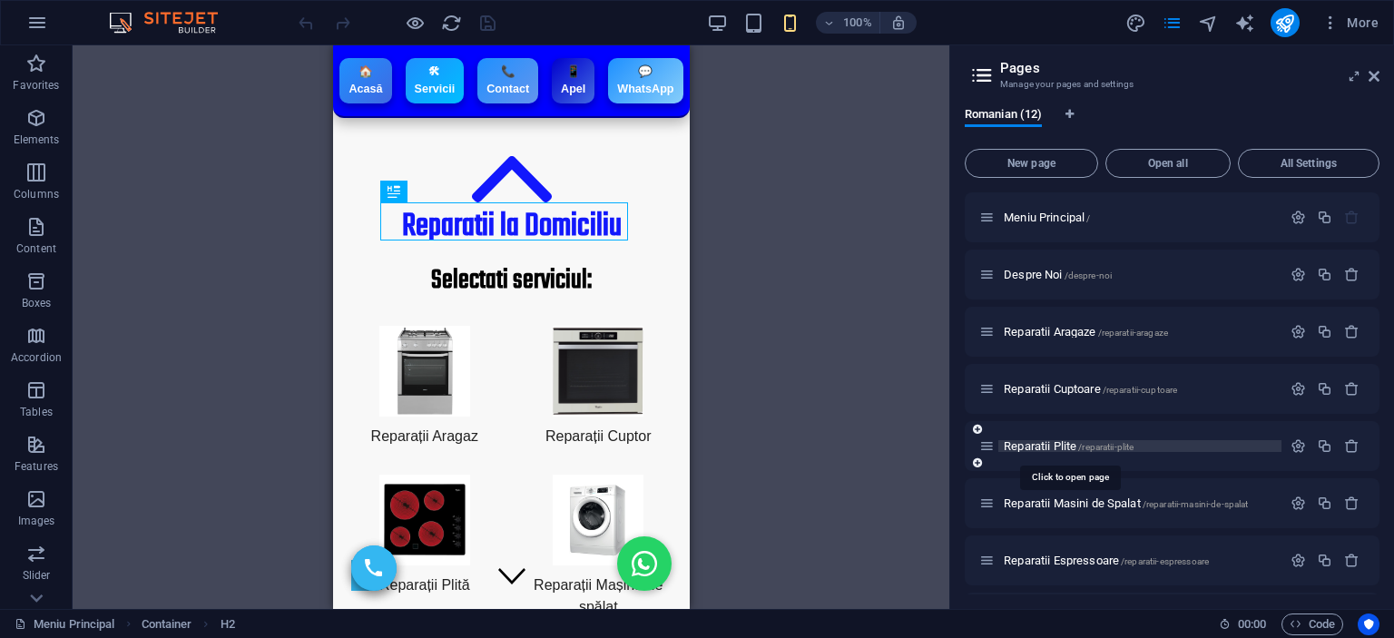
click at [1059, 442] on span "Reparatii Plite /reparatii-plite" at bounding box center [1069, 446] width 130 height 14
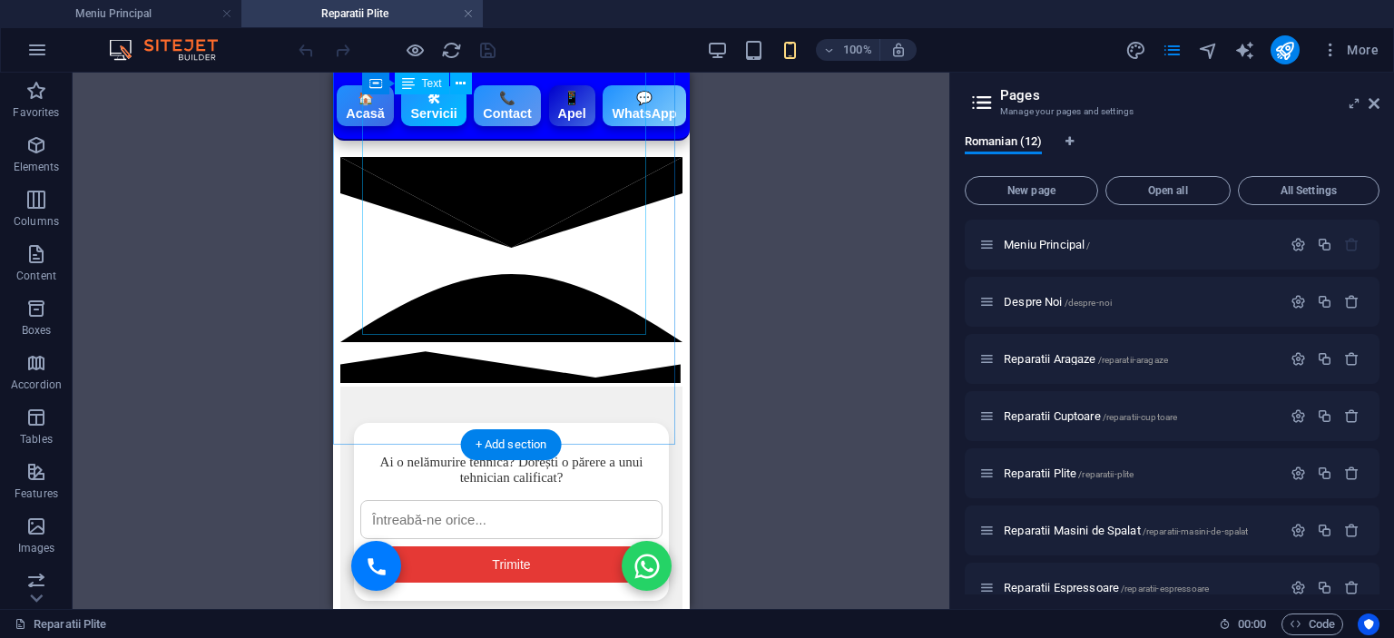
scroll to position [908, 0]
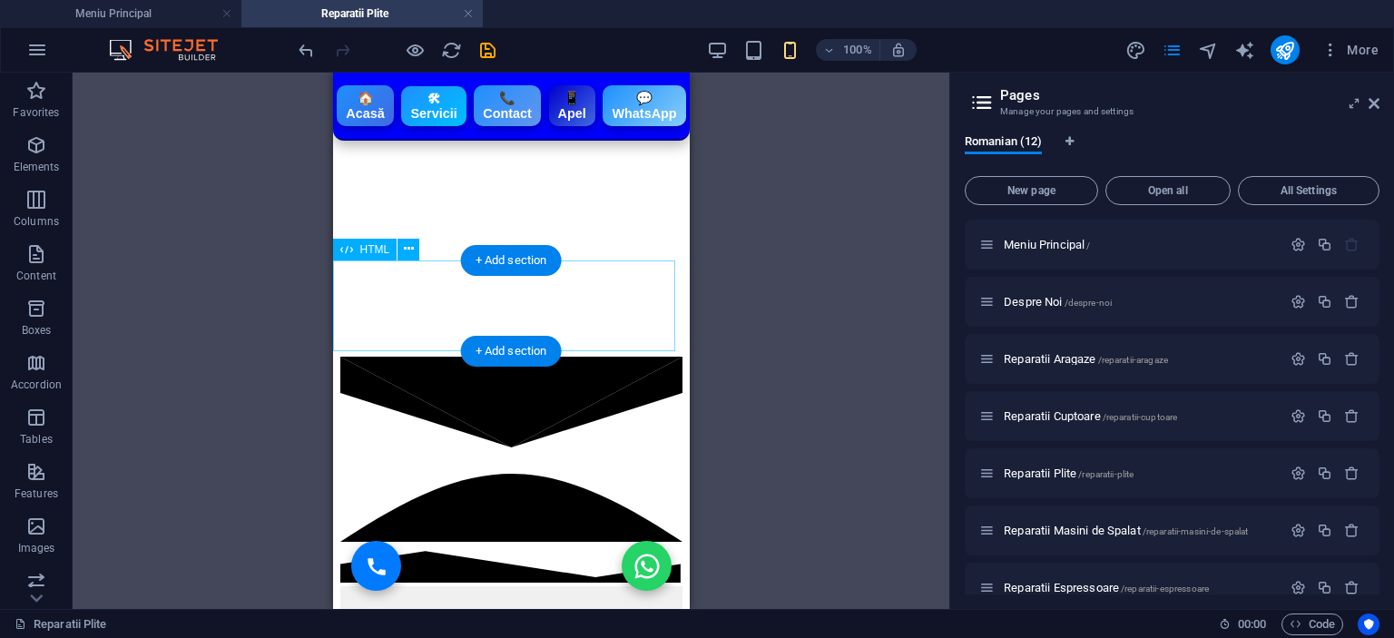
scroll to position [635, 0]
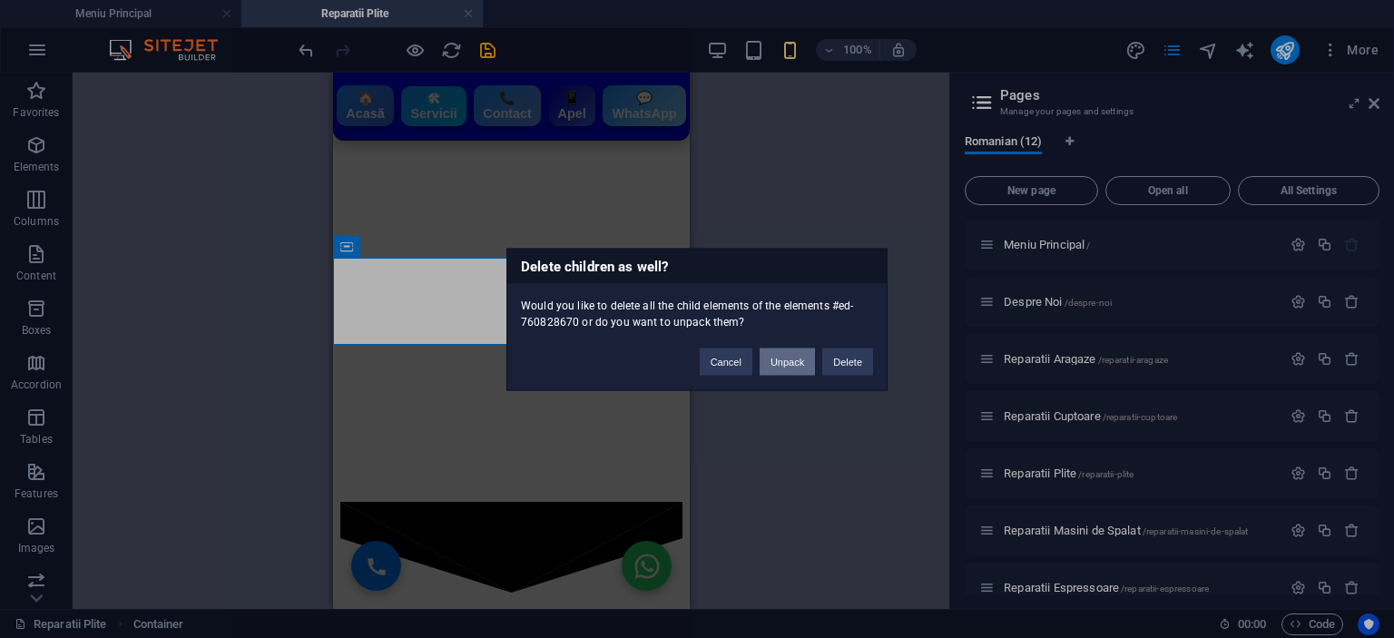
click at [788, 358] on button "Unpack" at bounding box center [787, 361] width 55 height 27
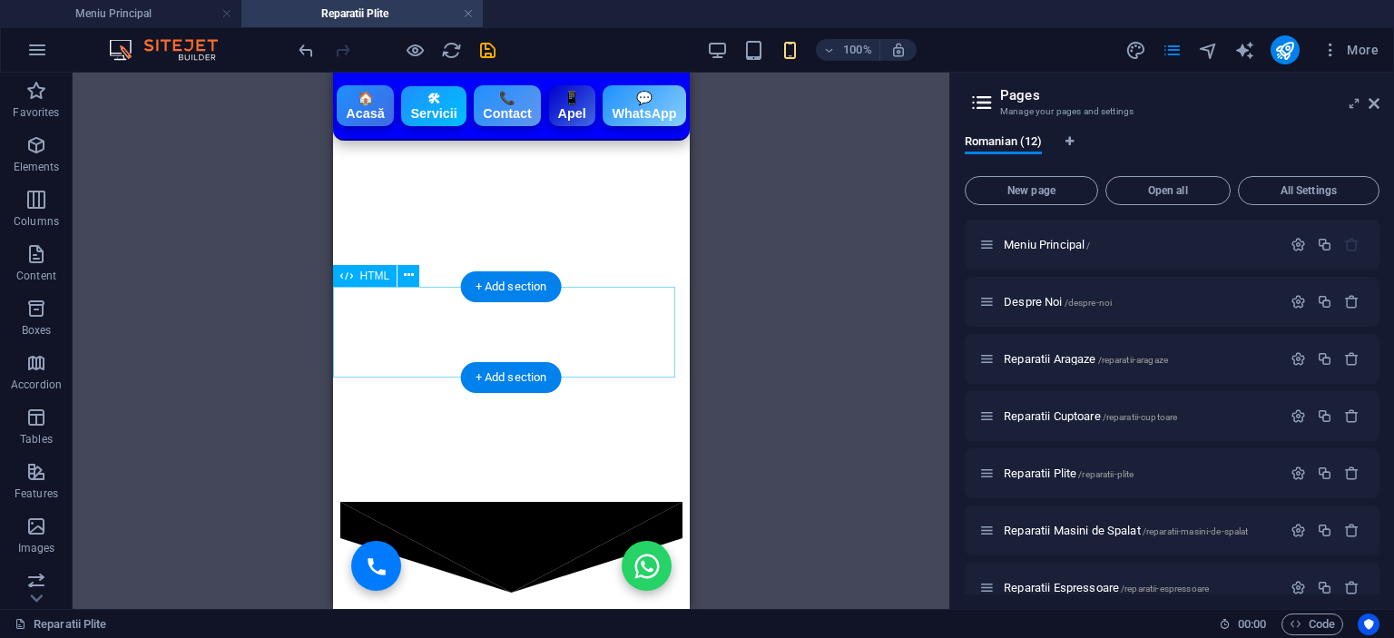
scroll to position [454, 0]
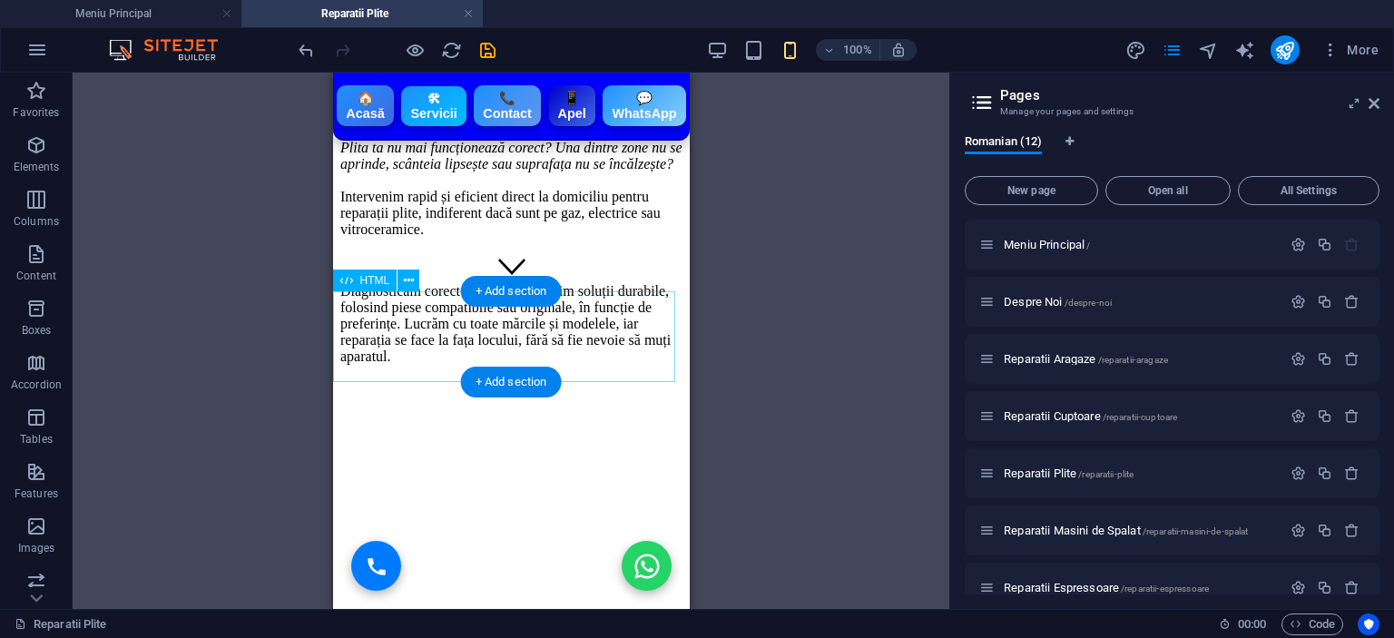
scroll to position [182, 0]
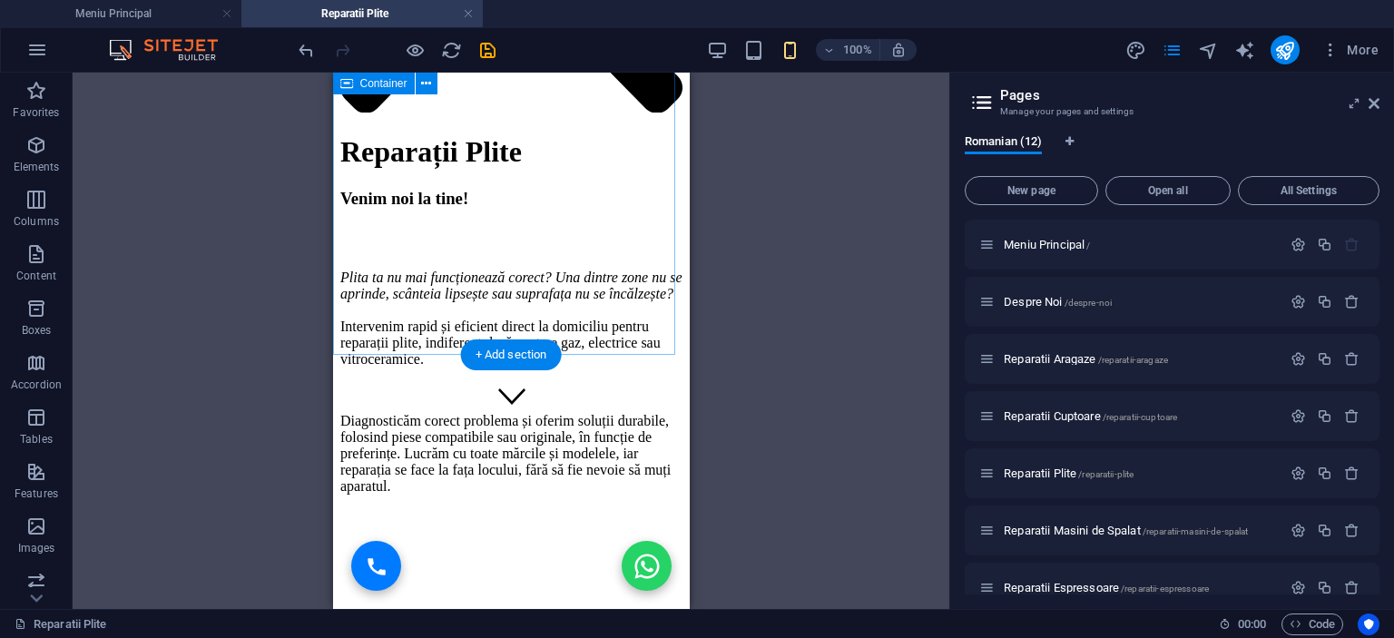
click at [602, 325] on div "Plita ta nu mai funcționează corect? Una dintre zone nu se aprinde, scânteia li…" at bounding box center [510, 382] width 342 height 225
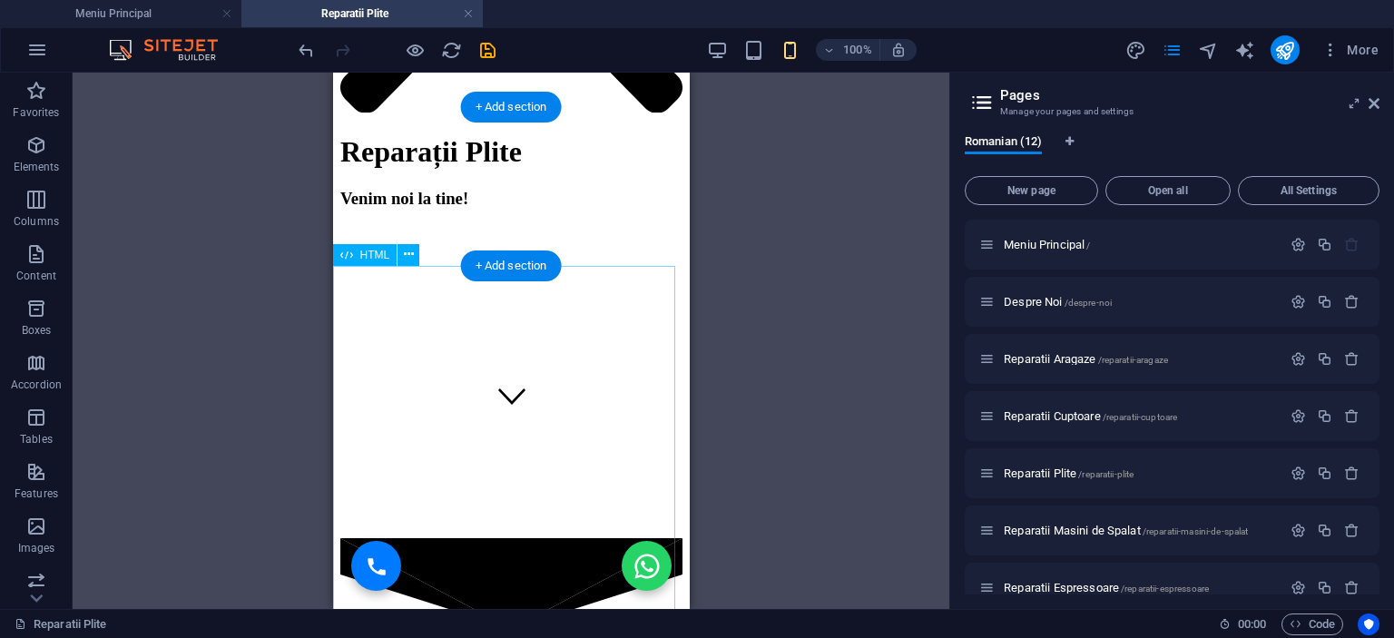
scroll to position [0, 0]
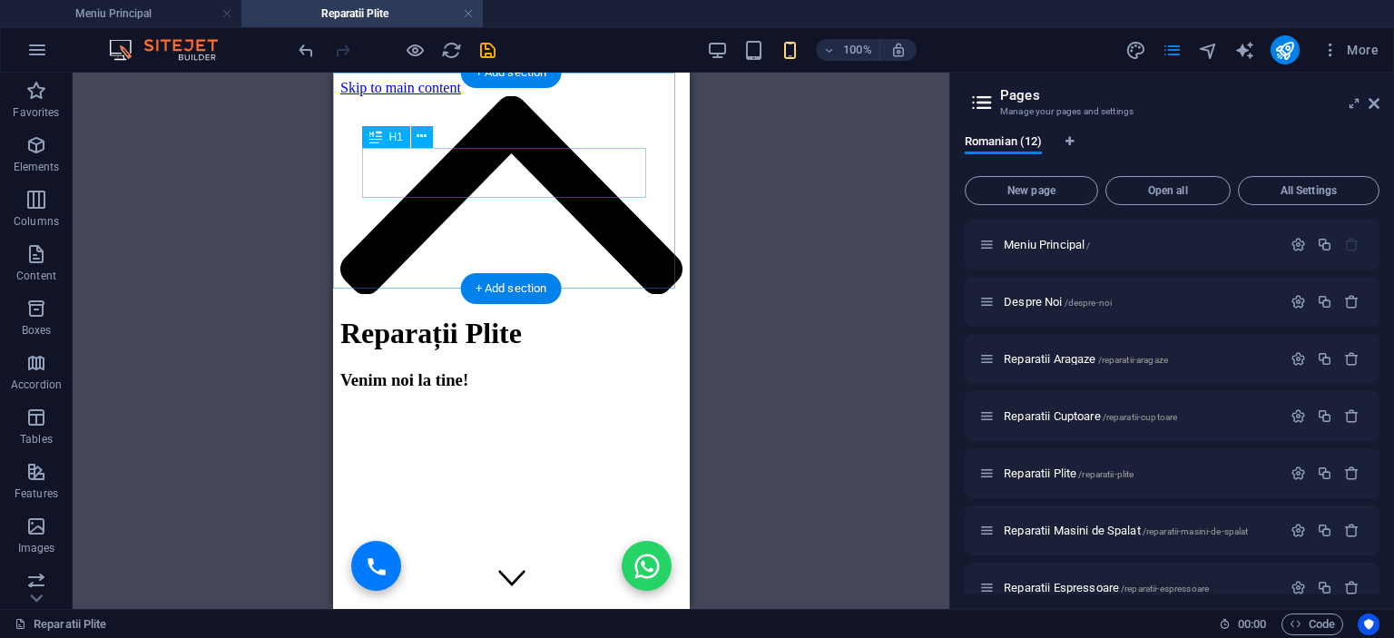
click at [561, 317] on div "Reparații Plite" at bounding box center [510, 334] width 342 height 34
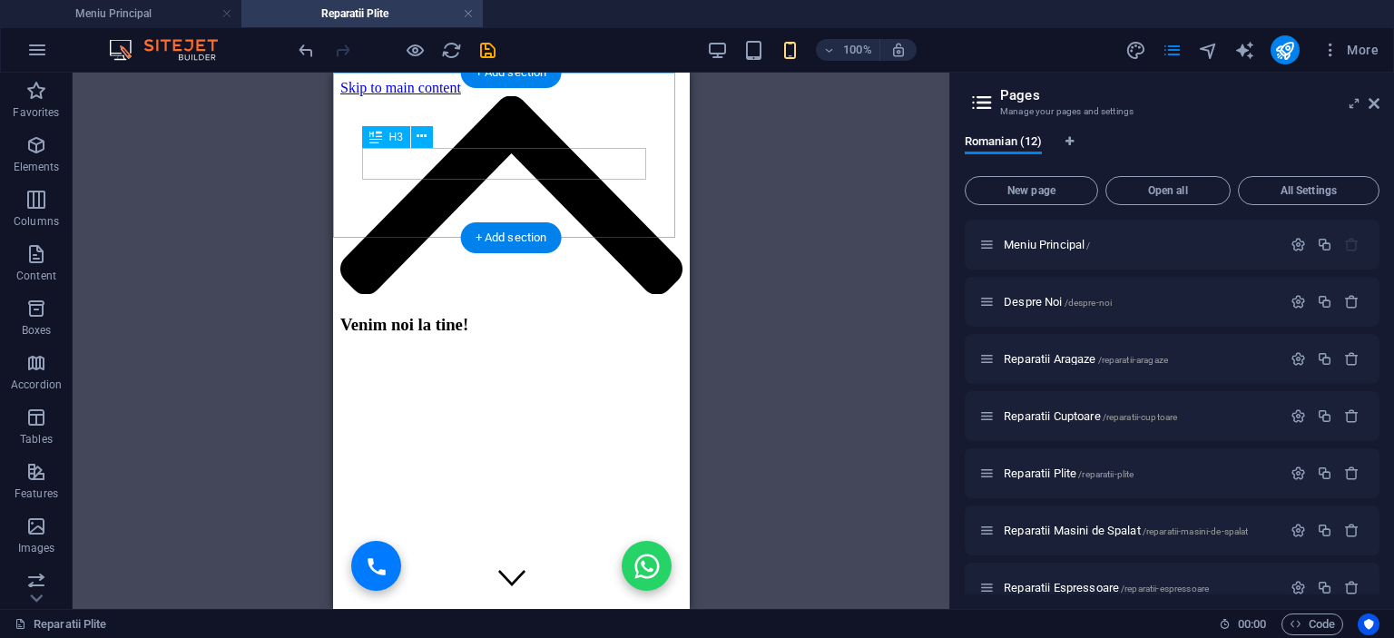
click at [535, 315] on div "Venim noi la tine!" at bounding box center [510, 325] width 342 height 20
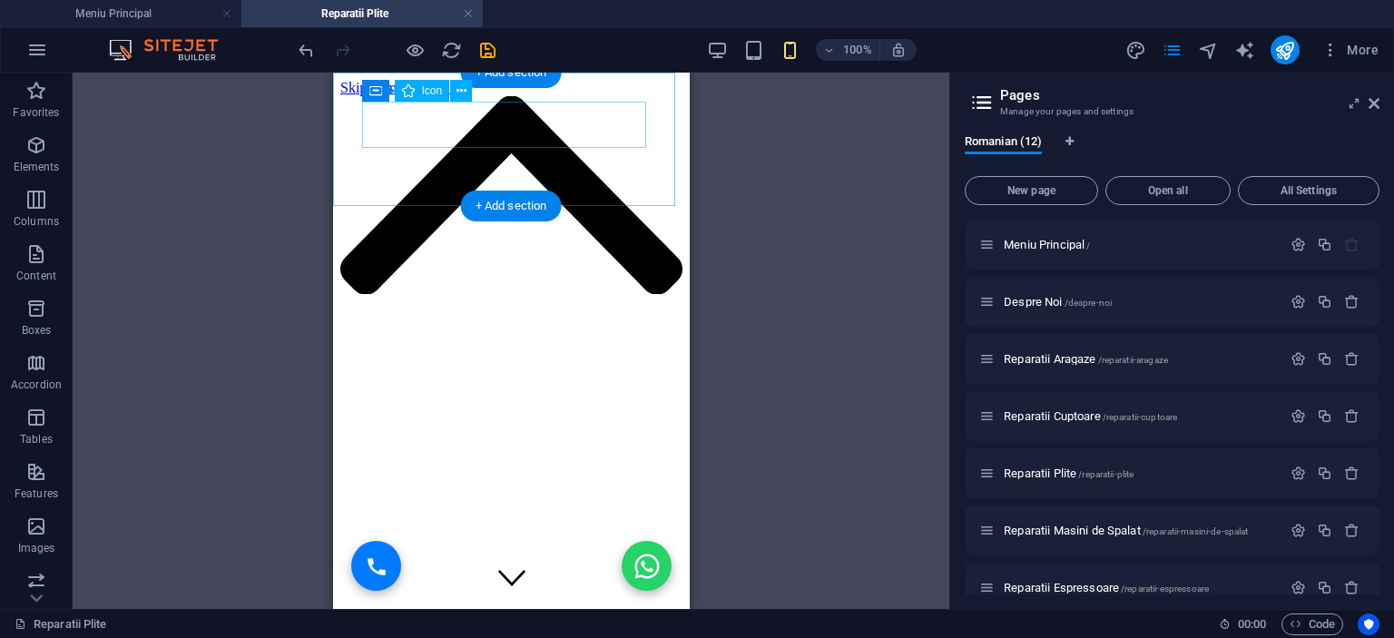
click at [494, 125] on figure at bounding box center [510, 196] width 342 height 201
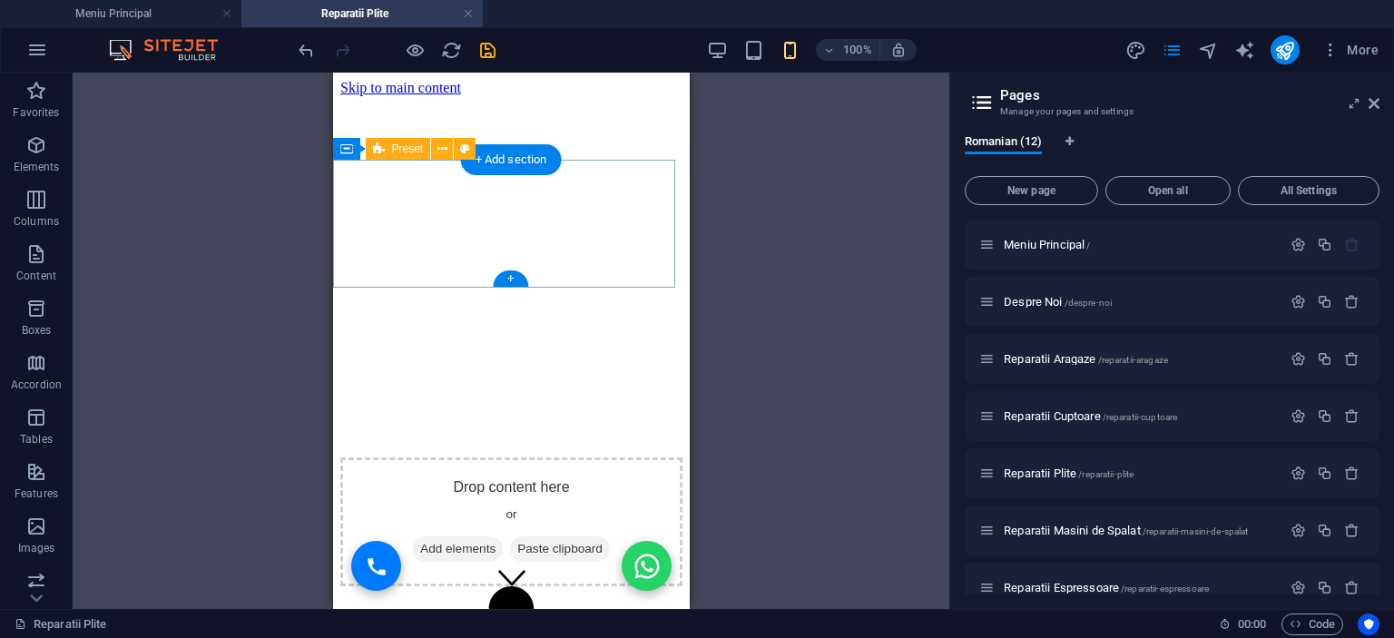
click at [587, 457] on div "Drop content here or Add elements Paste clipboard" at bounding box center [510, 521] width 342 height 129
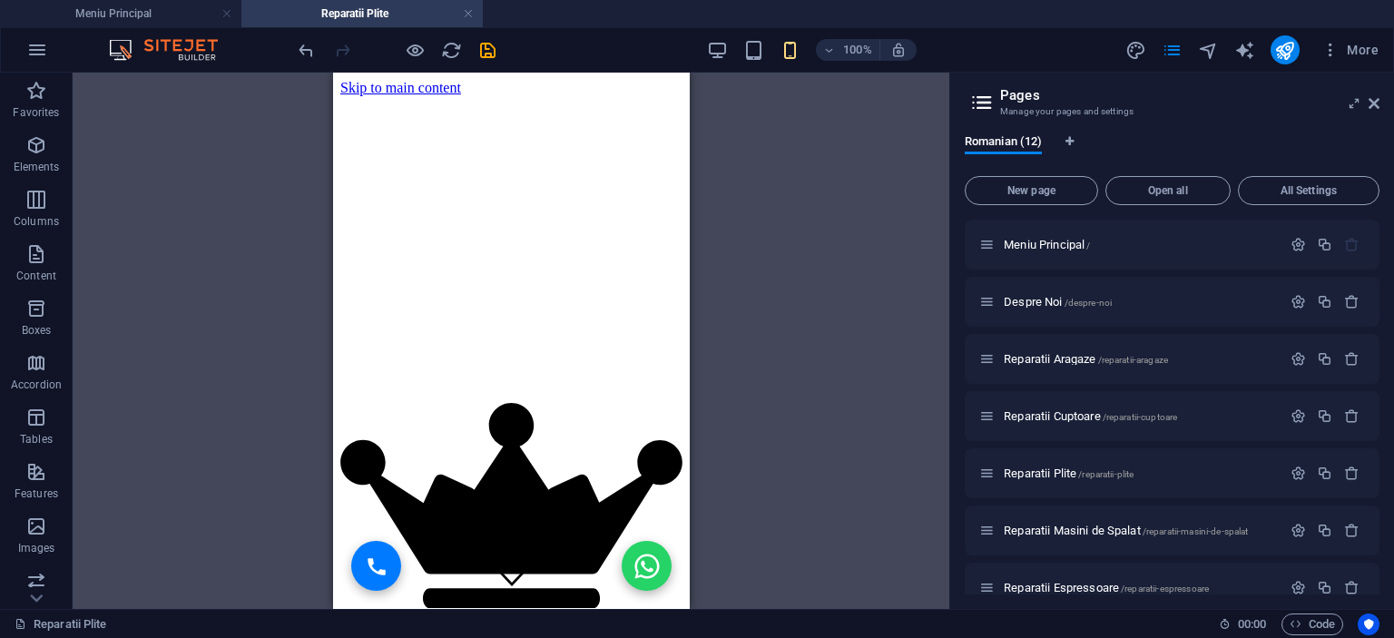
click at [596, 82] on figure at bounding box center [510, 82] width 342 height 0
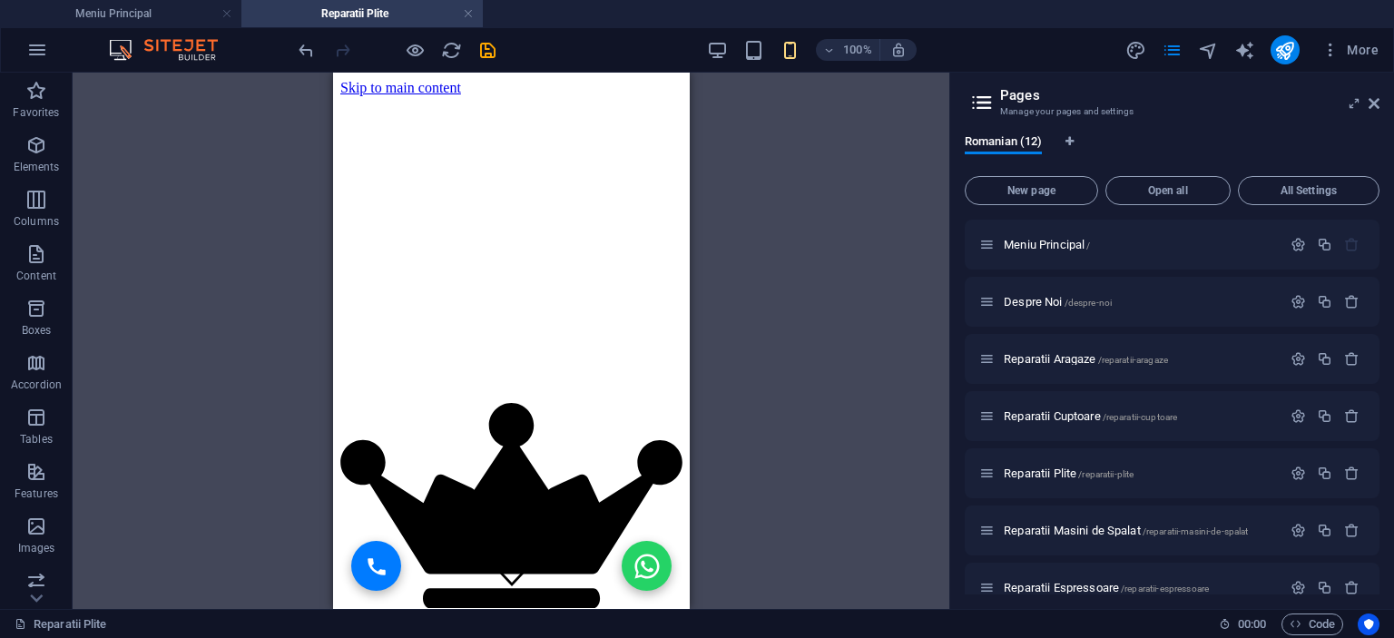
click at [567, 82] on figure at bounding box center [510, 82] width 342 height 0
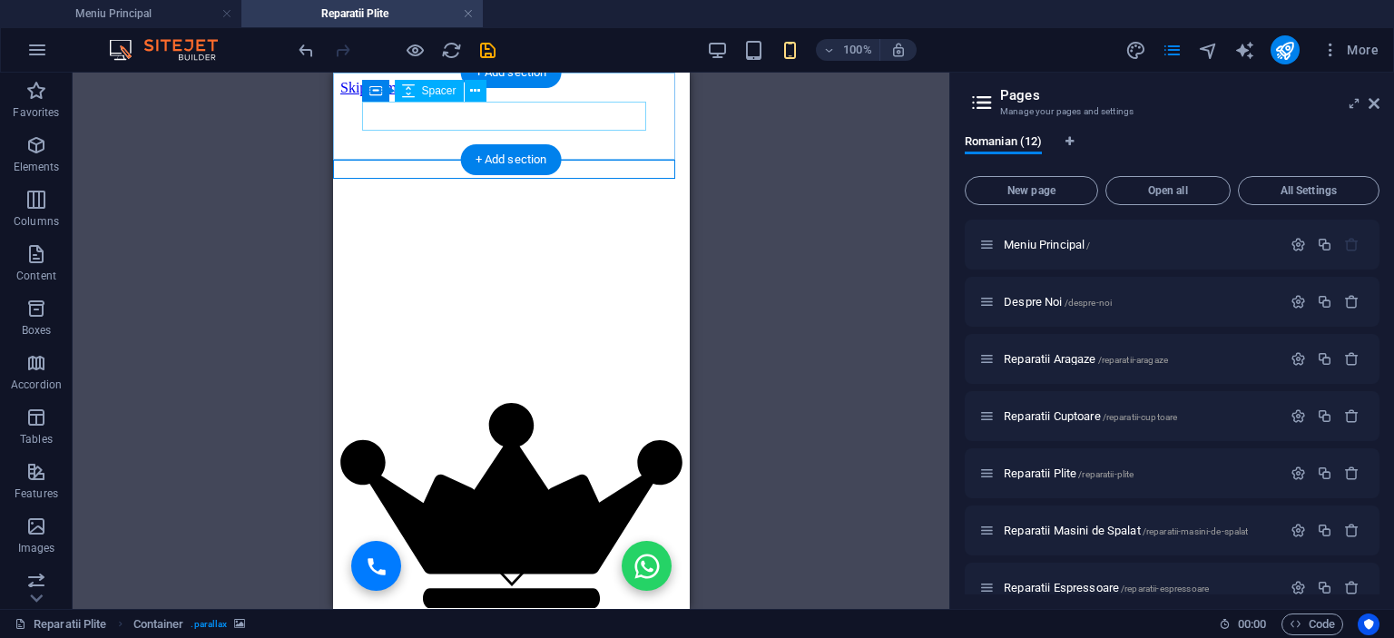
click at [567, 105] on div at bounding box center [510, 110] width 342 height 29
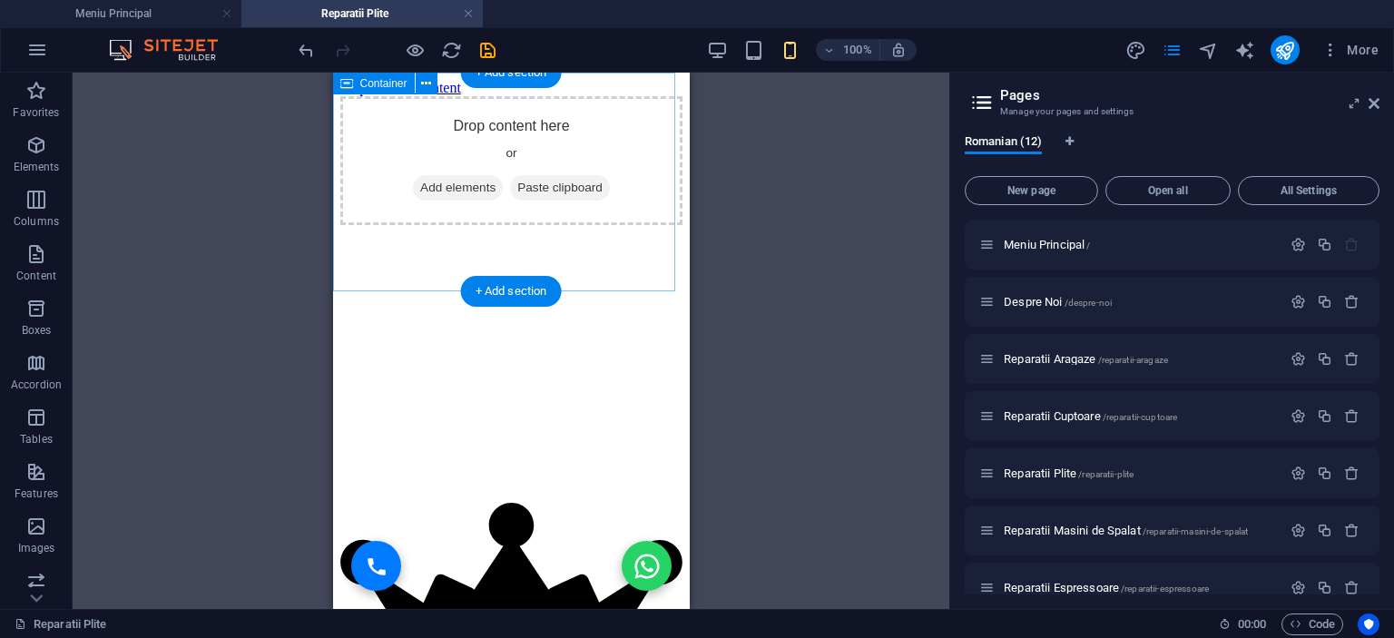
click at [590, 173] on div "Drop content here or Add elements Paste clipboard" at bounding box center [510, 160] width 342 height 129
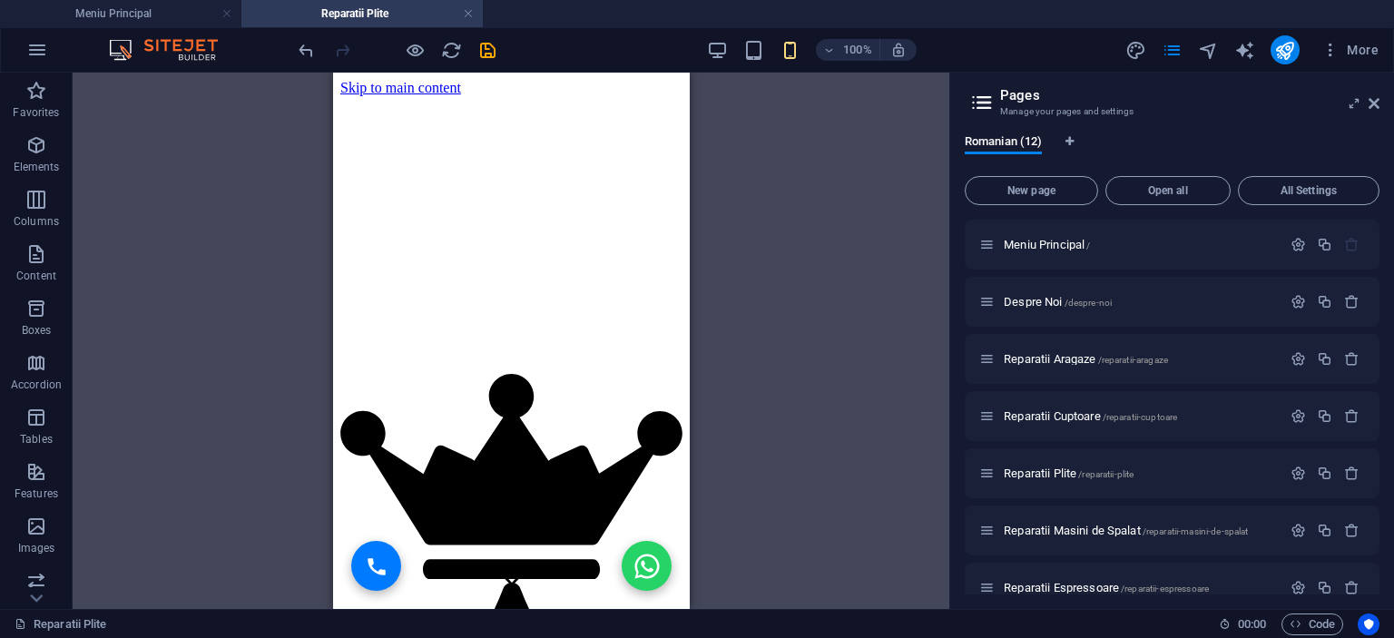
click at [593, 96] on figure at bounding box center [510, 96] width 342 height 0
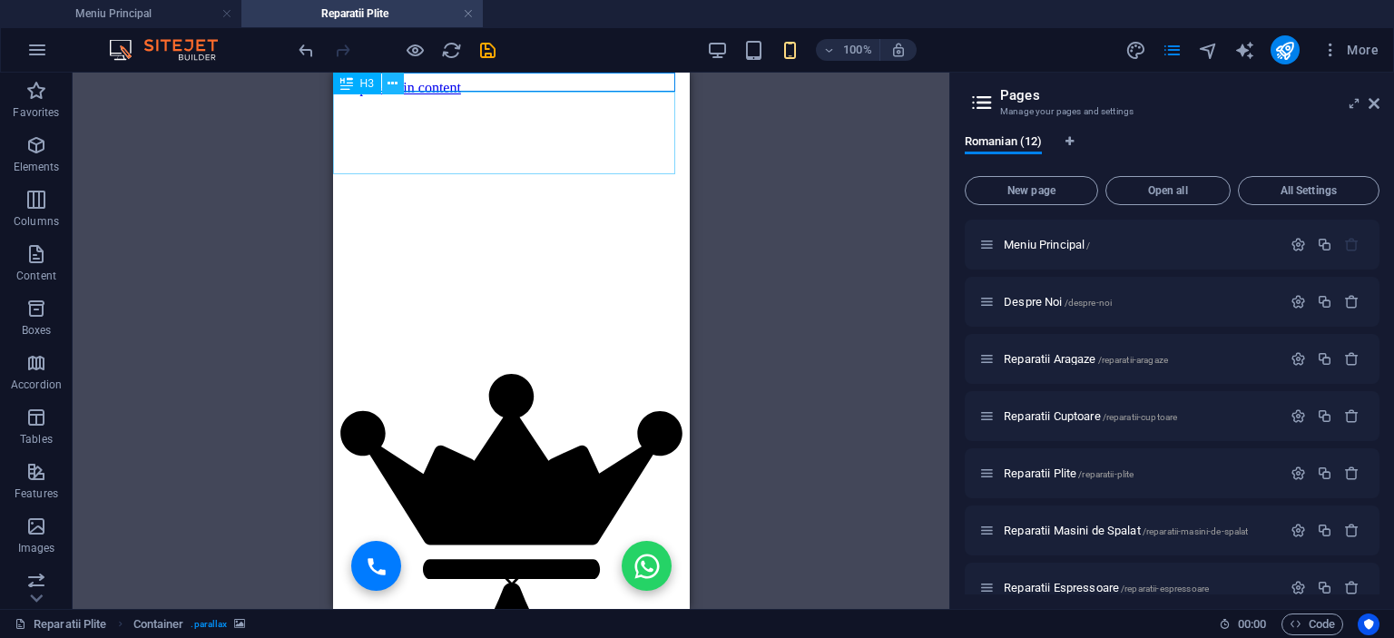
click at [397, 84] on icon at bounding box center [393, 83] width 10 height 19
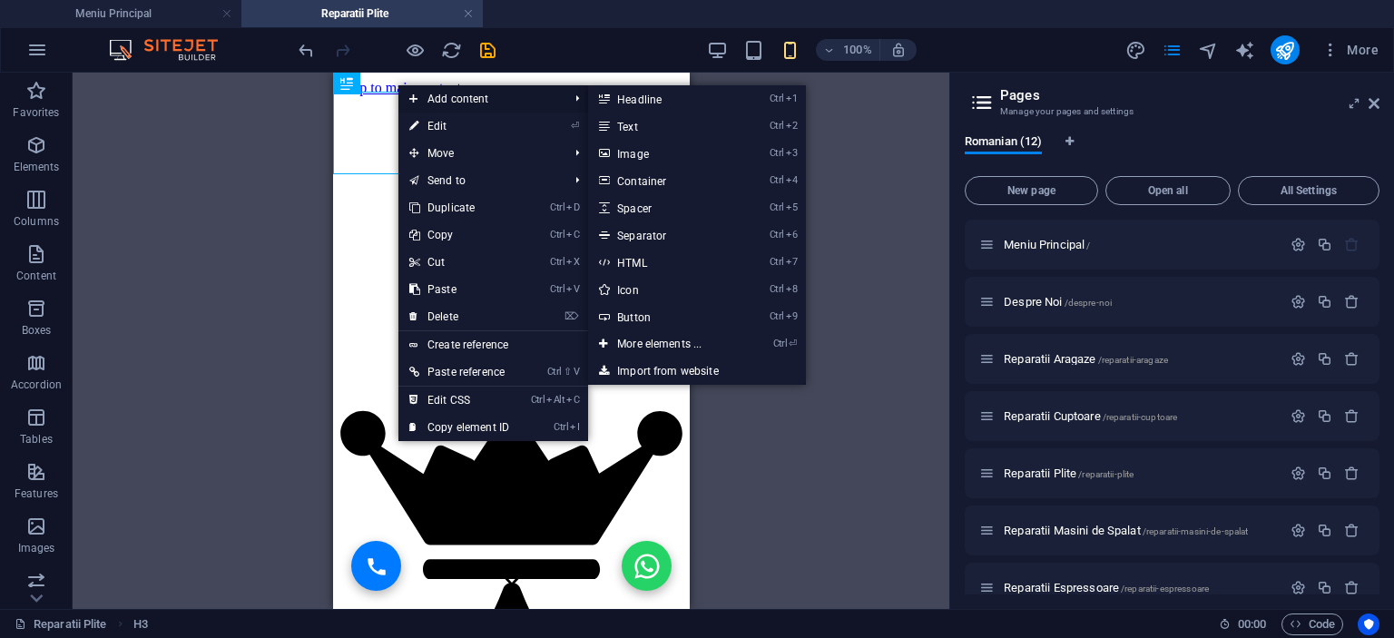
click at [448, 93] on span "Add content" at bounding box center [479, 98] width 162 height 27
click at [648, 263] on link "Ctrl 7 HTML" at bounding box center [663, 262] width 150 height 27
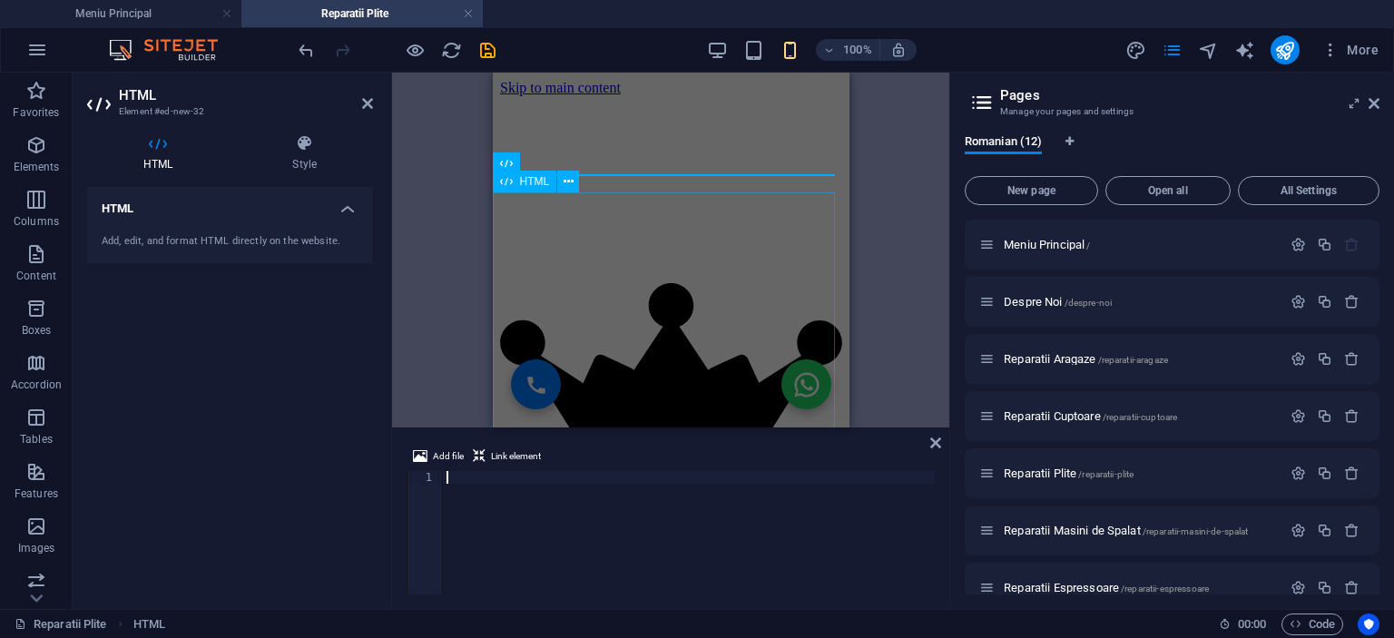
type textarea "</html>"
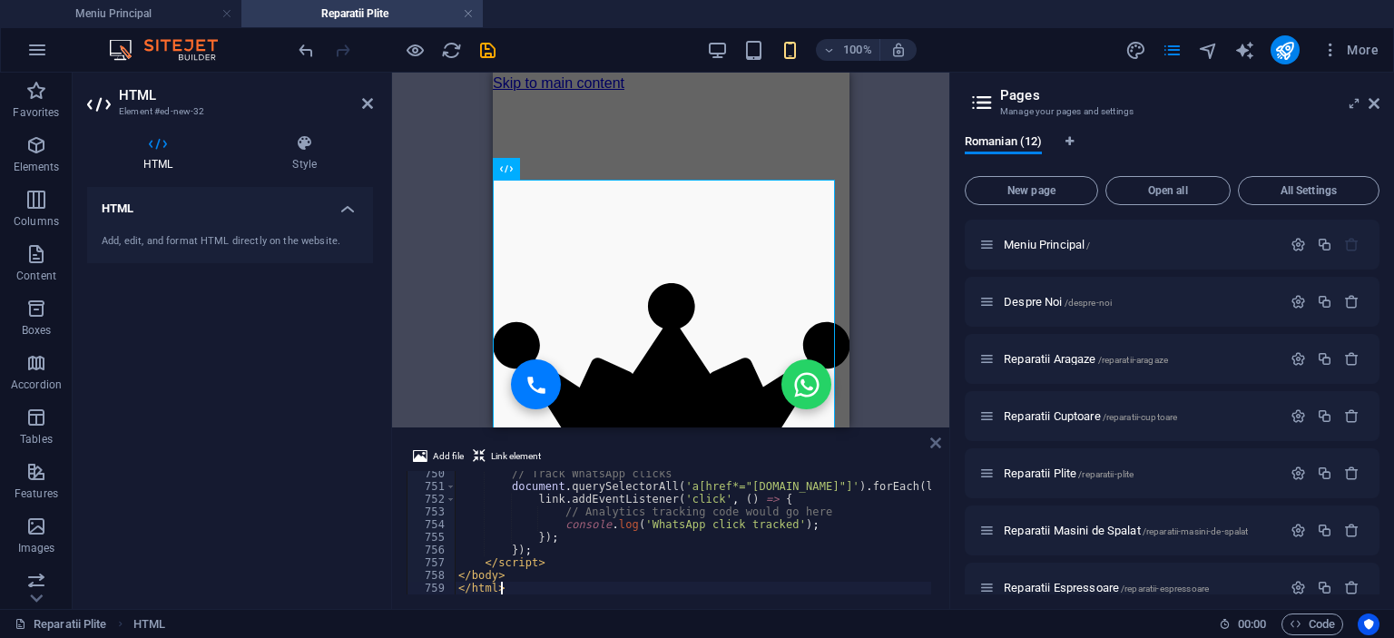
click at [934, 440] on icon at bounding box center [935, 443] width 11 height 15
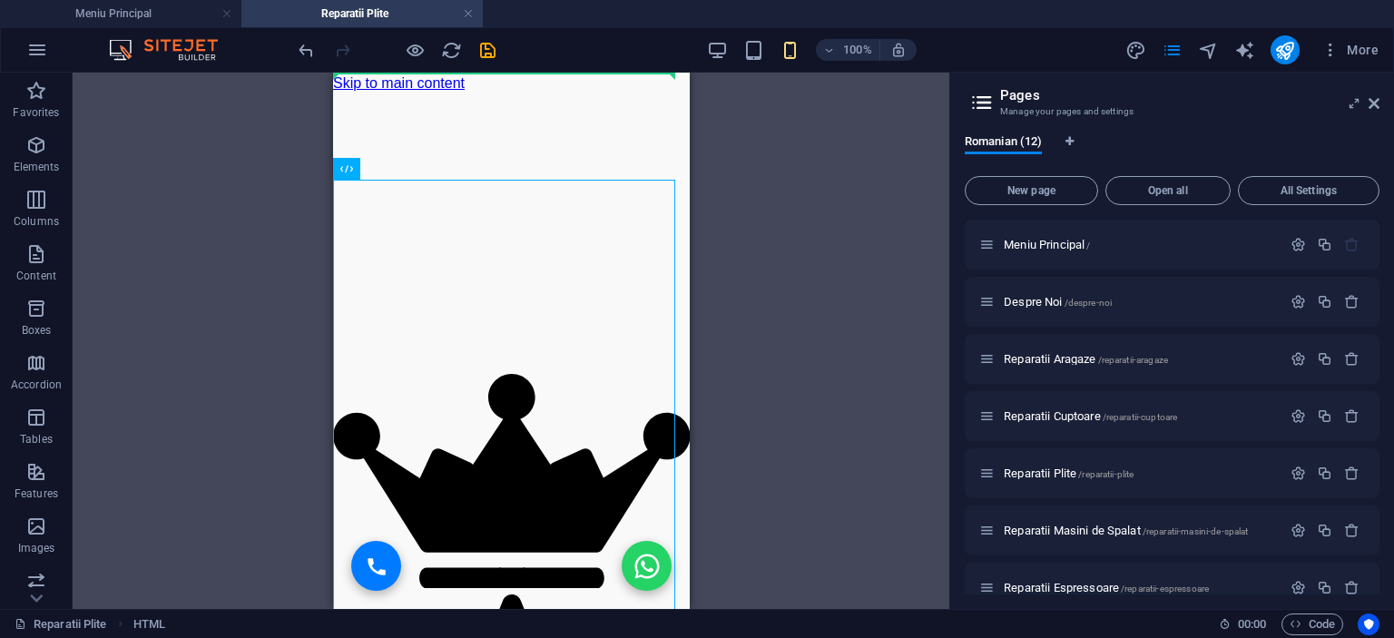
drag, startPoint x: 589, startPoint y: 327, endPoint x: 595, endPoint y: 47, distance: 279.6
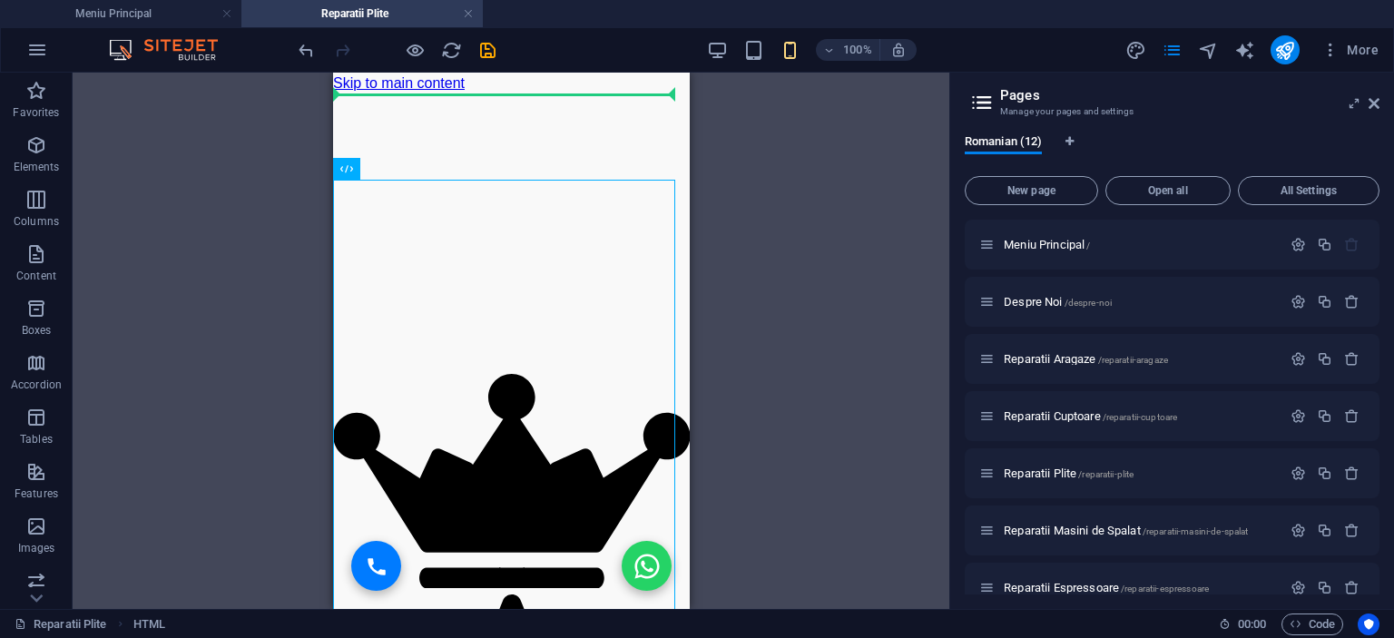
click at [596, 94] on figure at bounding box center [510, 94] width 357 height 0
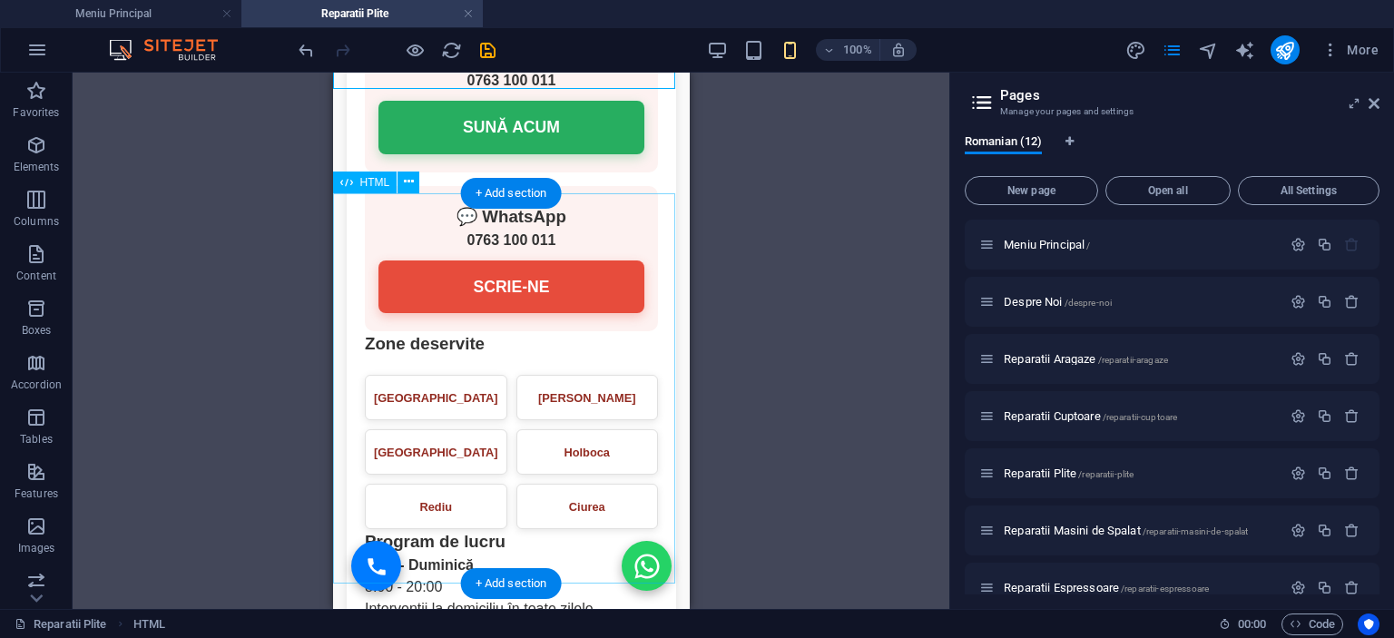
scroll to position [4720, 0]
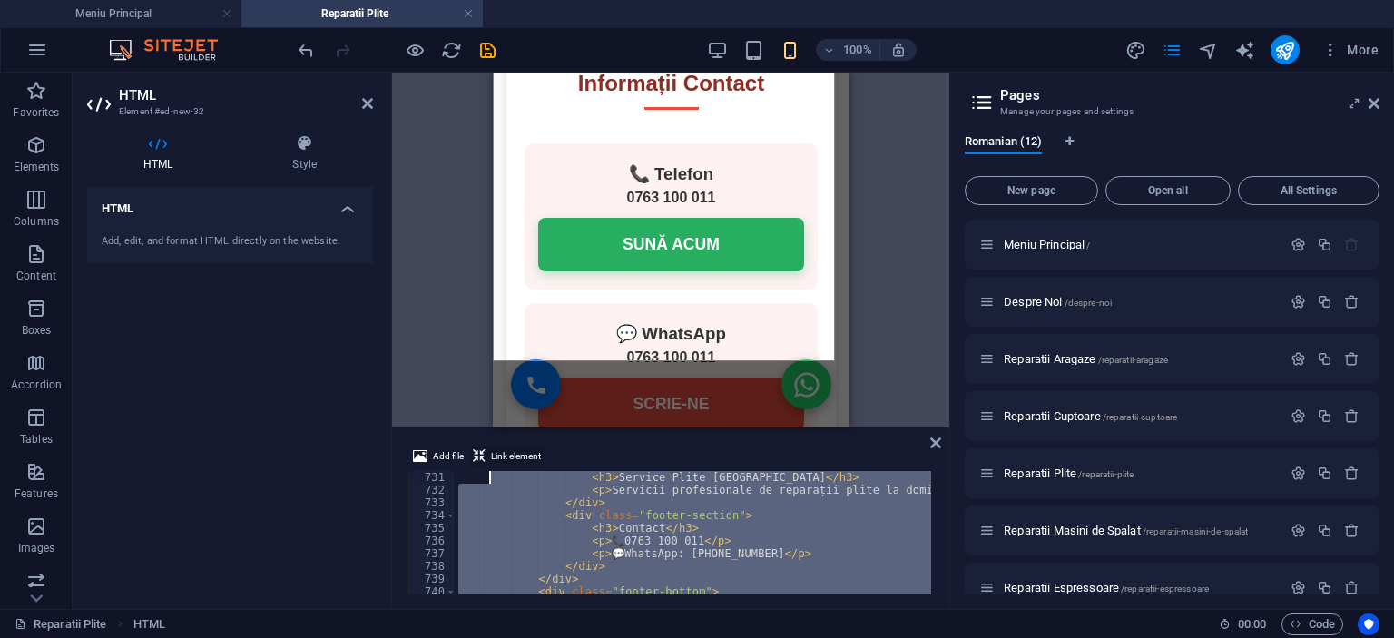
scroll to position [9225, 0]
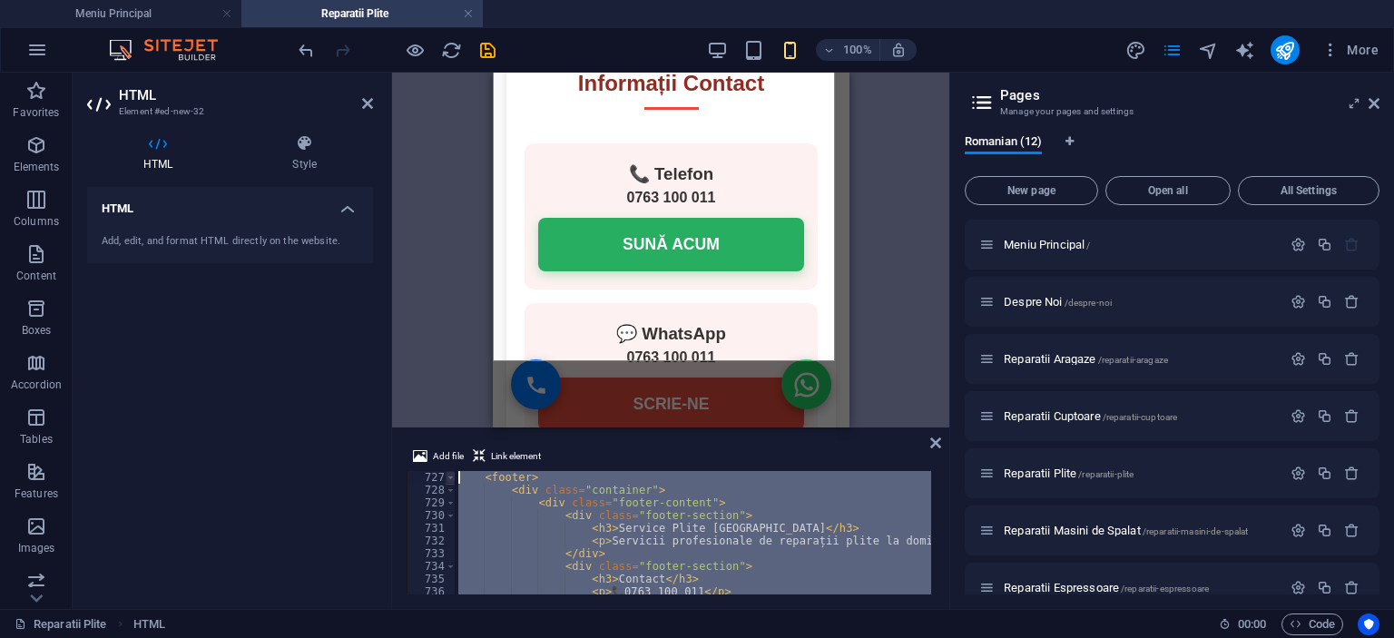
drag, startPoint x: 505, startPoint y: 571, endPoint x: 447, endPoint y: 478, distance: 109.3
click at [447, 478] on div "</html> 727 728 729 730 731 732 733 734 735 736 737 738 < footer > < div class …" at bounding box center [671, 532] width 528 height 123
type textarea "<footer> <div class="container">"
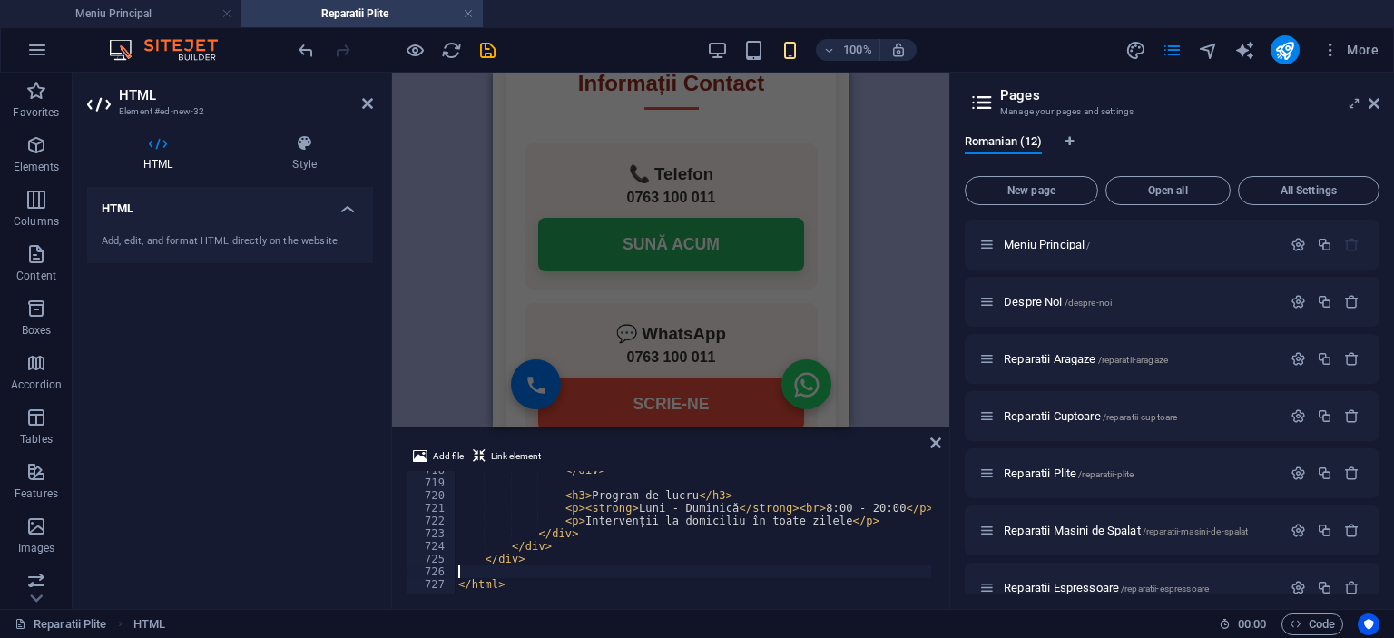
type textarea "</div>"
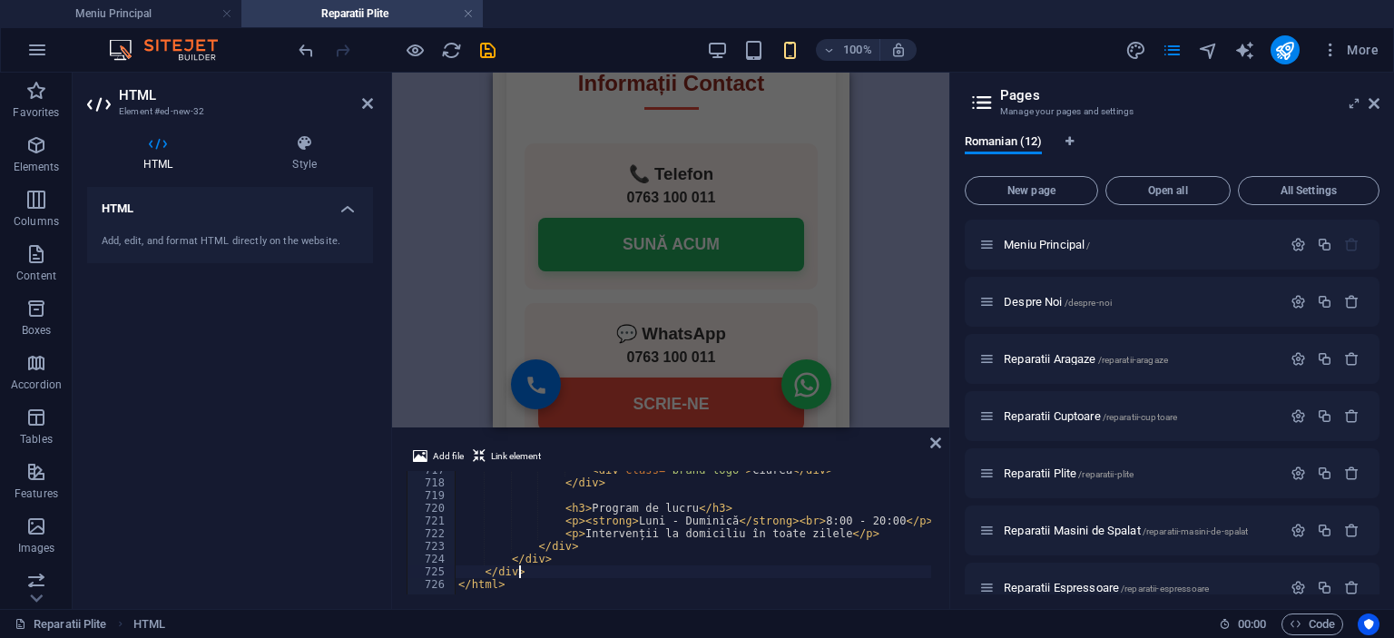
scroll to position [9105, 0]
click at [930, 436] on icon at bounding box center [935, 443] width 11 height 15
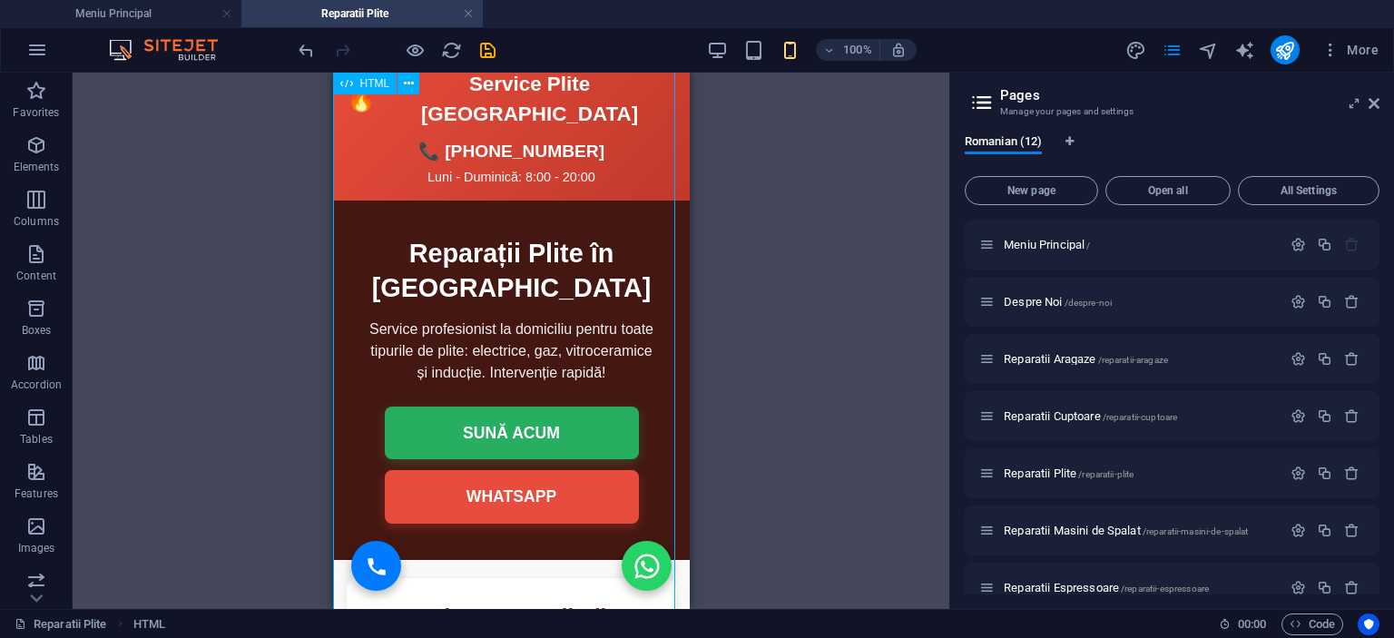
scroll to position [1180, 0]
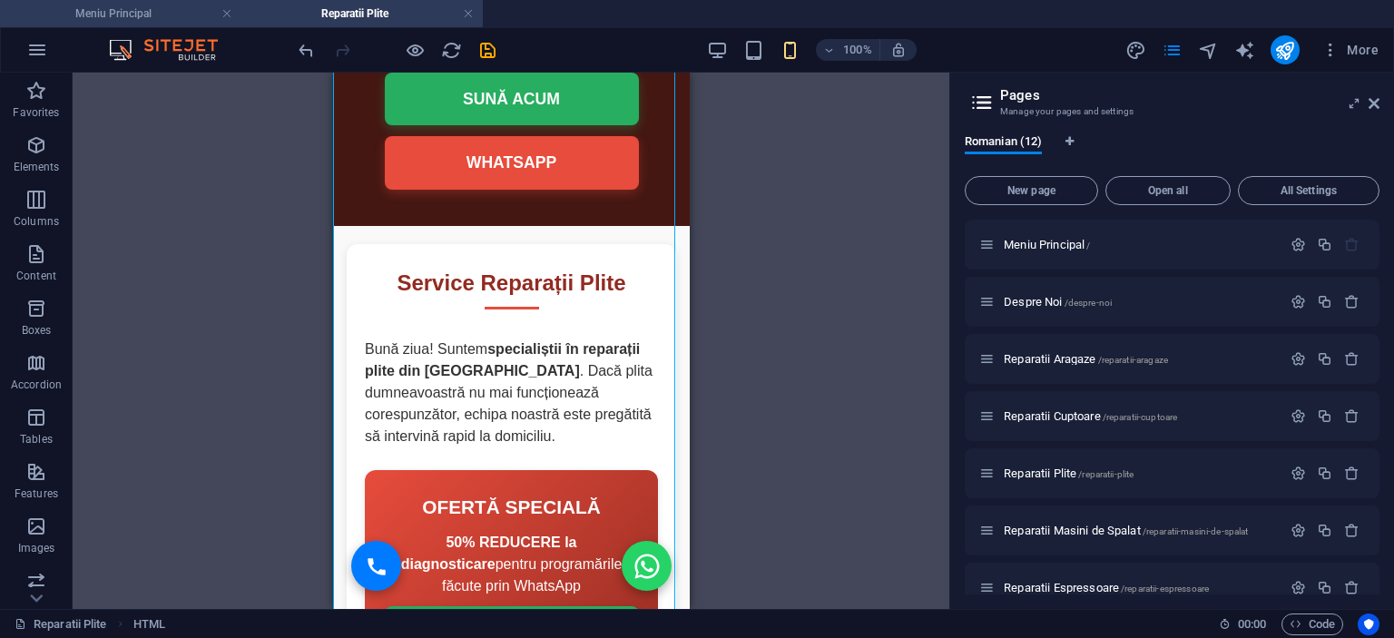
click at [157, 10] on h4 "Meniu Principal" at bounding box center [120, 14] width 241 height 20
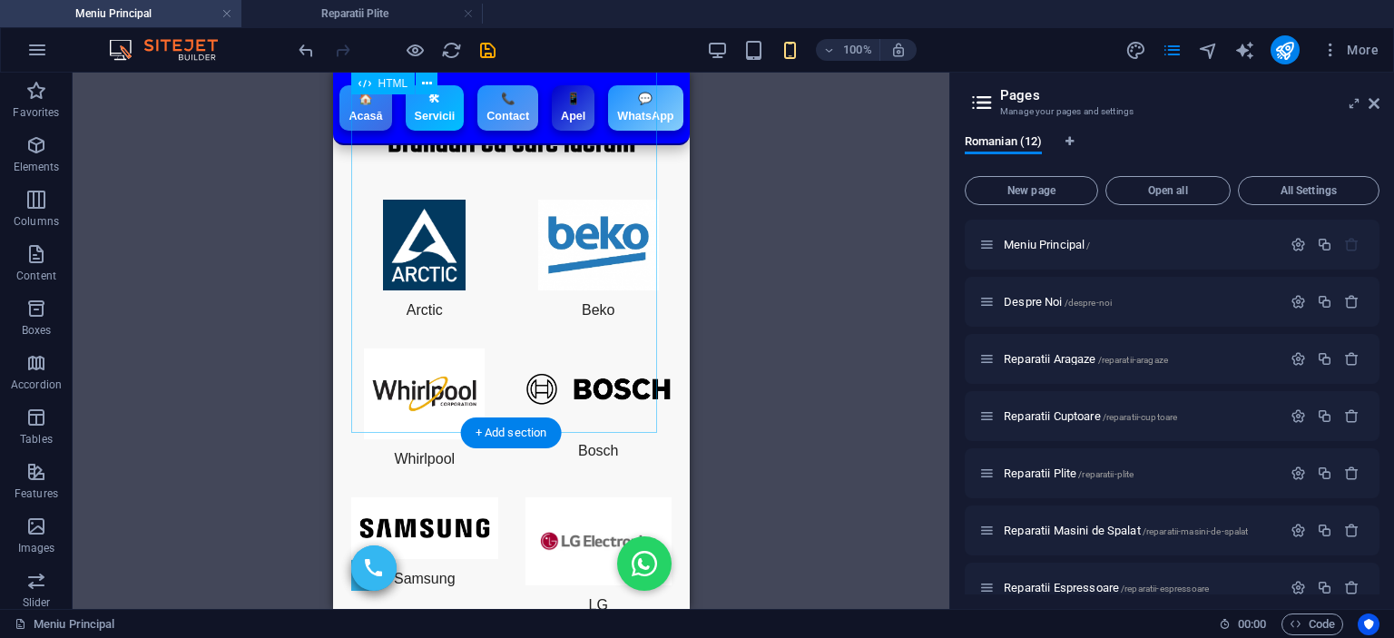
scroll to position [3630, 0]
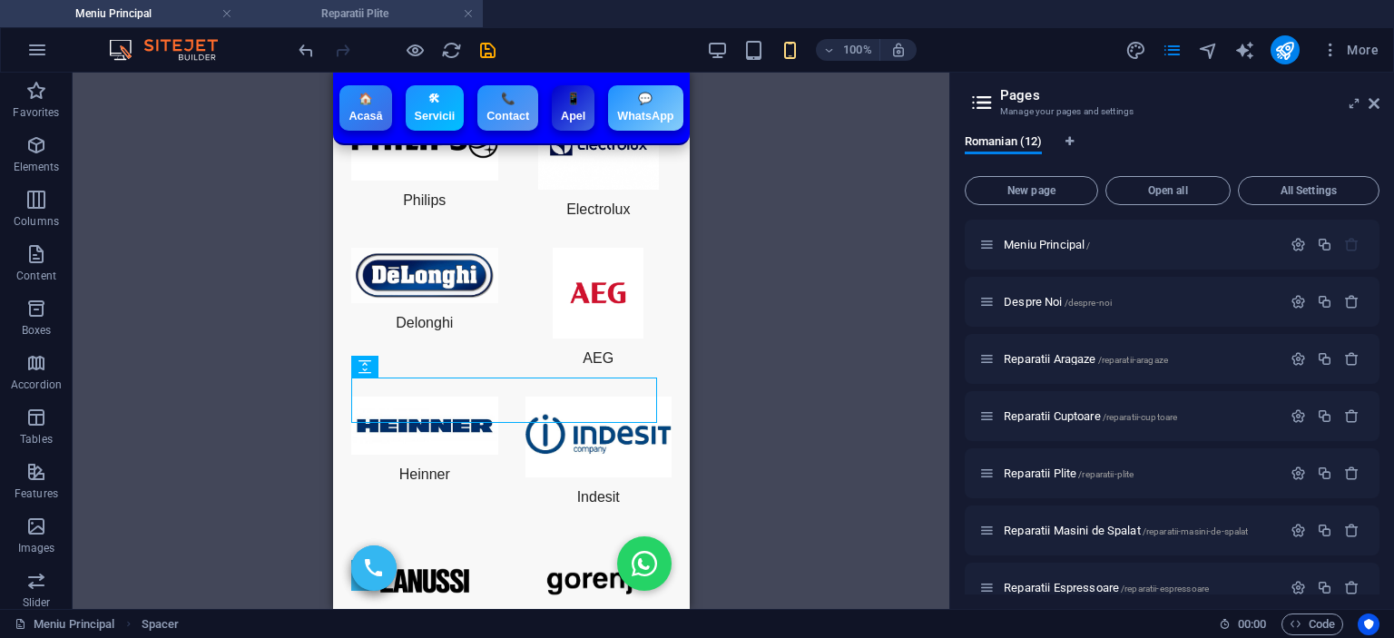
click at [393, 19] on h4 "Reparatii Plite" at bounding box center [361, 14] width 241 height 20
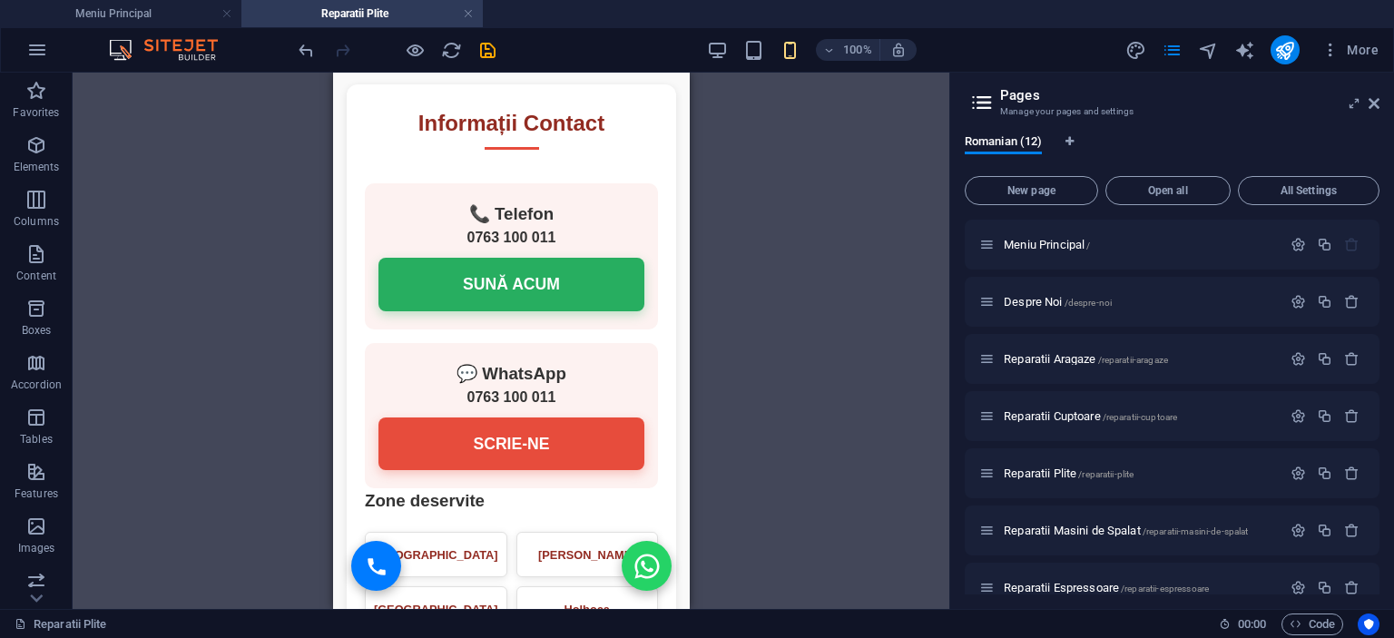
scroll to position [4508, 0]
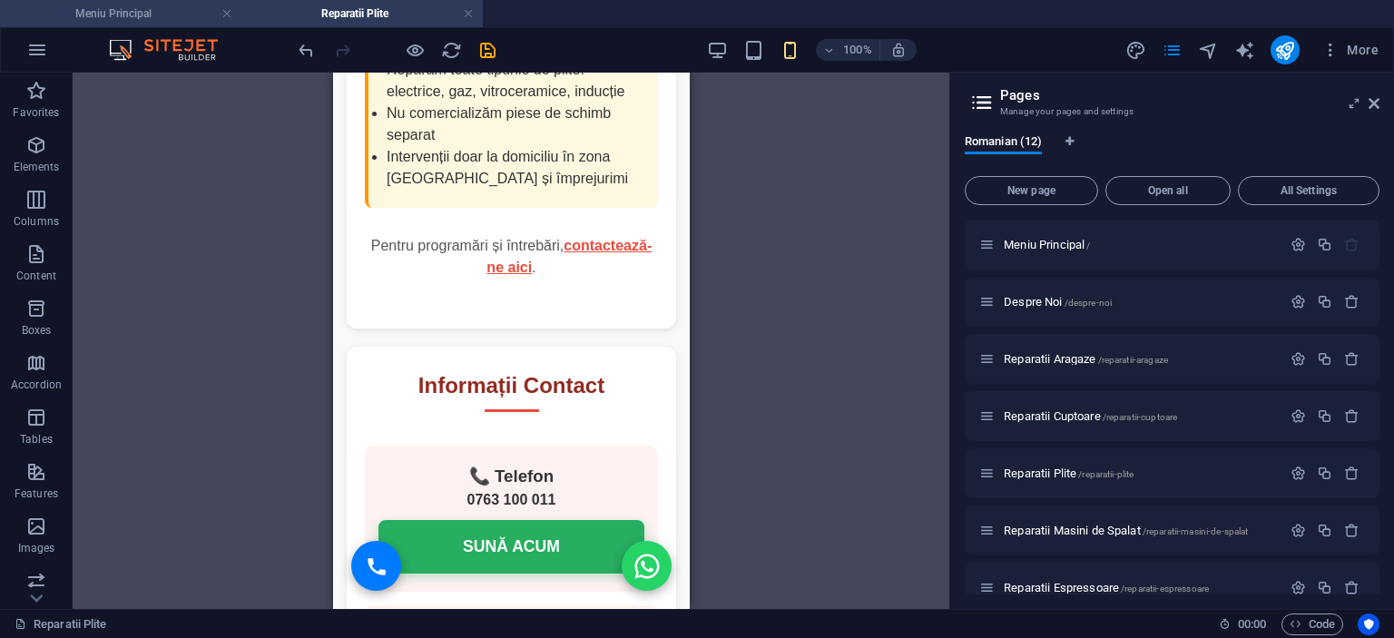
click at [162, 11] on h4 "Meniu Principal" at bounding box center [120, 14] width 241 height 20
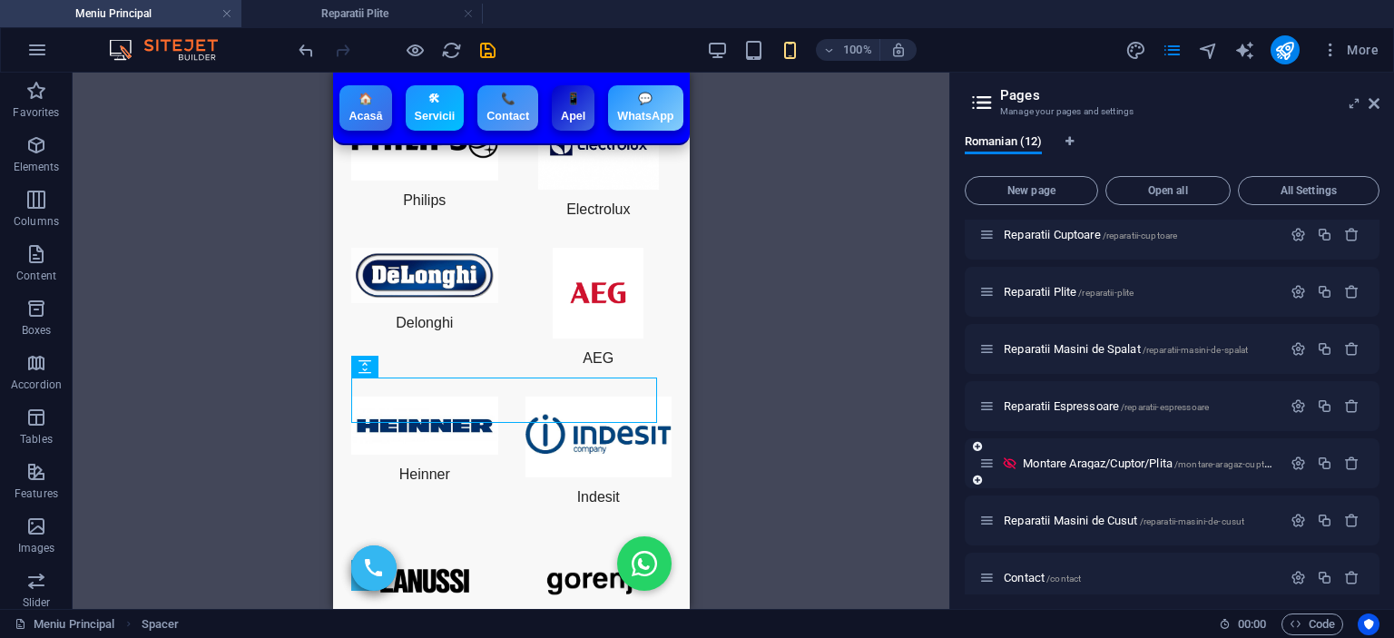
scroll to position [310, 0]
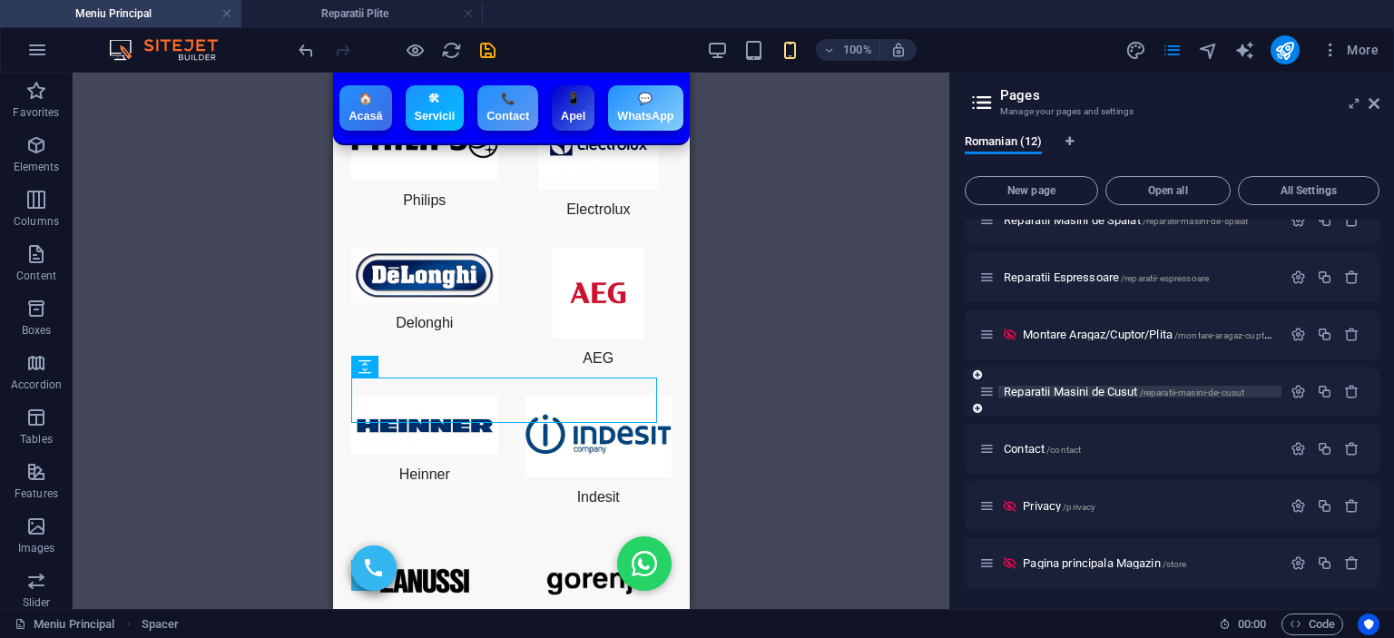
click at [1093, 391] on span "Reparatii Masini de Cusut /reparatii-masini-de-cusut" at bounding box center [1124, 392] width 241 height 14
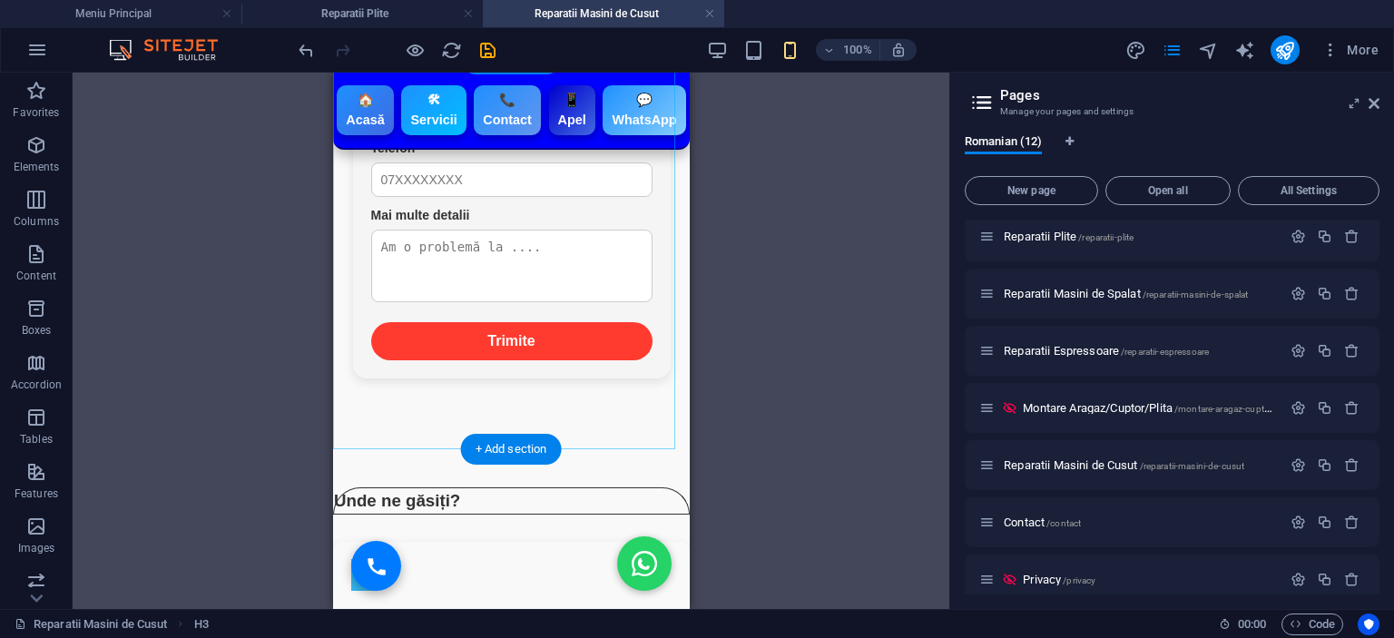
scroll to position [4469, 0]
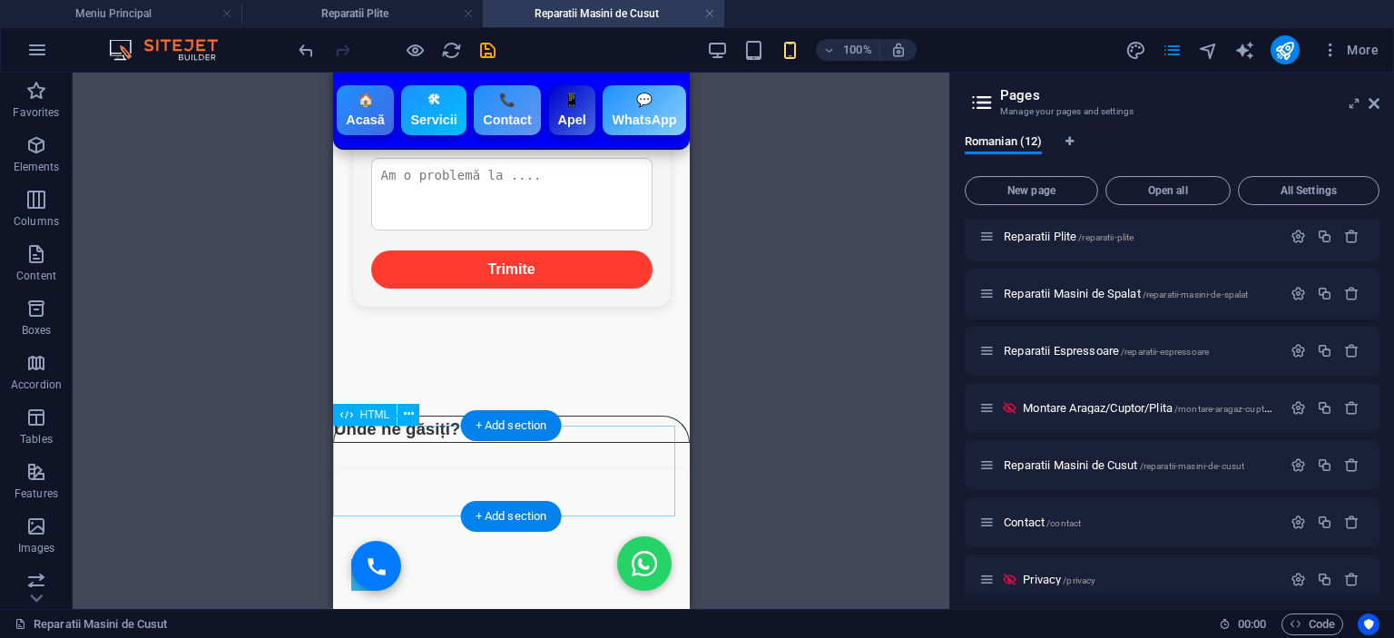
click at [545, 416] on div "🏠 Acasă 🛠 Servicii 📞 Contact 📱 Apel 💬 WhatsApp" at bounding box center [510, 370] width 357 height 91
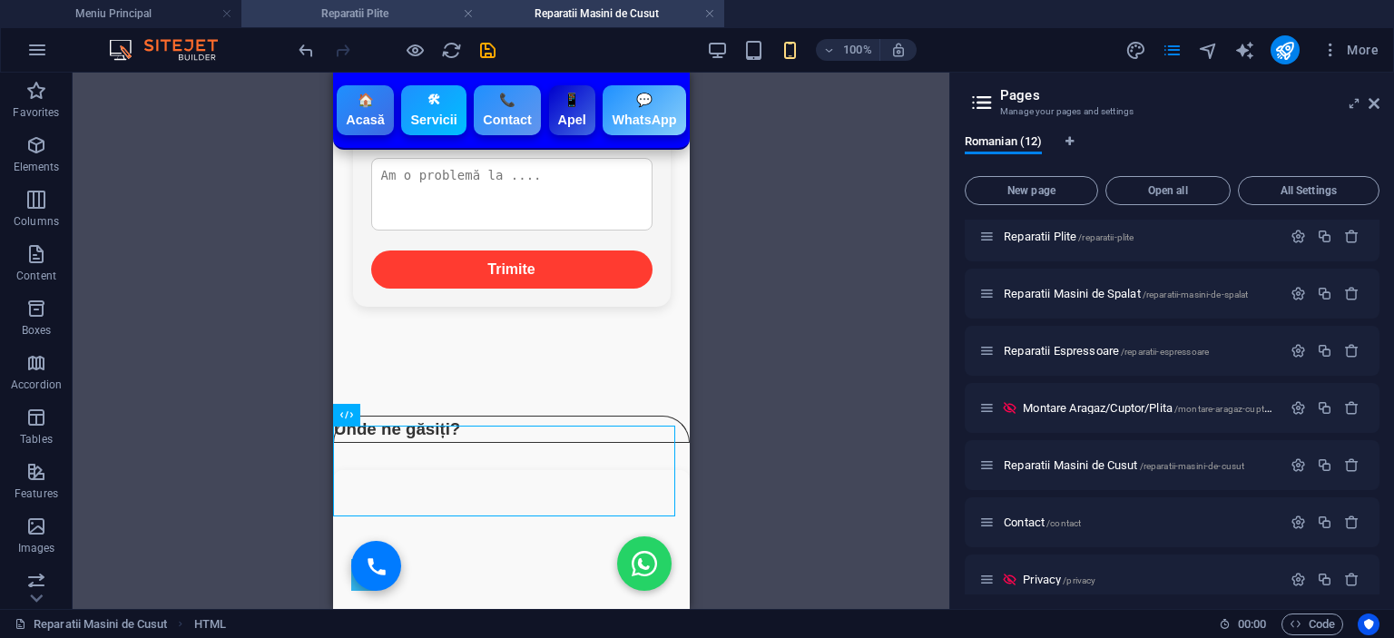
click at [351, 7] on h4 "Reparatii Plite" at bounding box center [361, 14] width 241 height 20
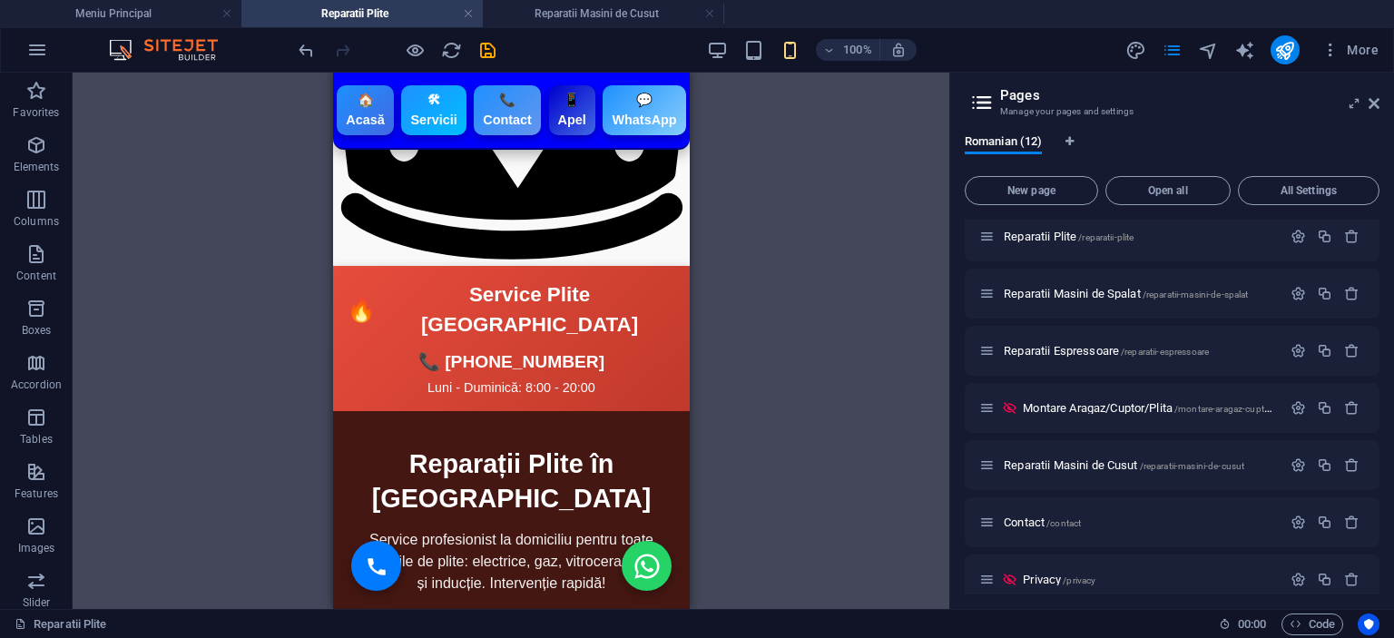
scroll to position [0, 0]
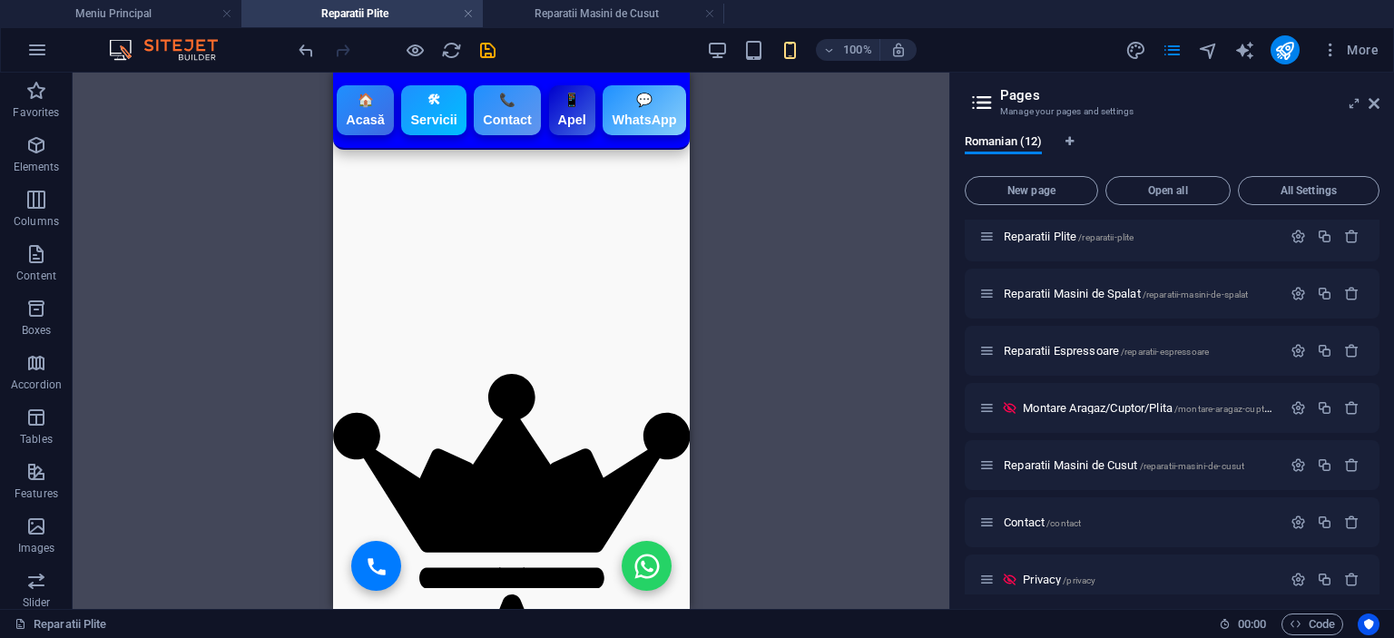
click at [720, 288] on div "H1 Container Text HTML Container Container Preset Spacer Container Text Contain…" at bounding box center [511, 341] width 877 height 536
drag, startPoint x: 506, startPoint y: 426, endPoint x: 549, endPoint y: 93, distance: 334.9
click at [782, 286] on div "H1 Container Text HTML Container Container Preset Spacer Container Text Contain…" at bounding box center [511, 341] width 877 height 536
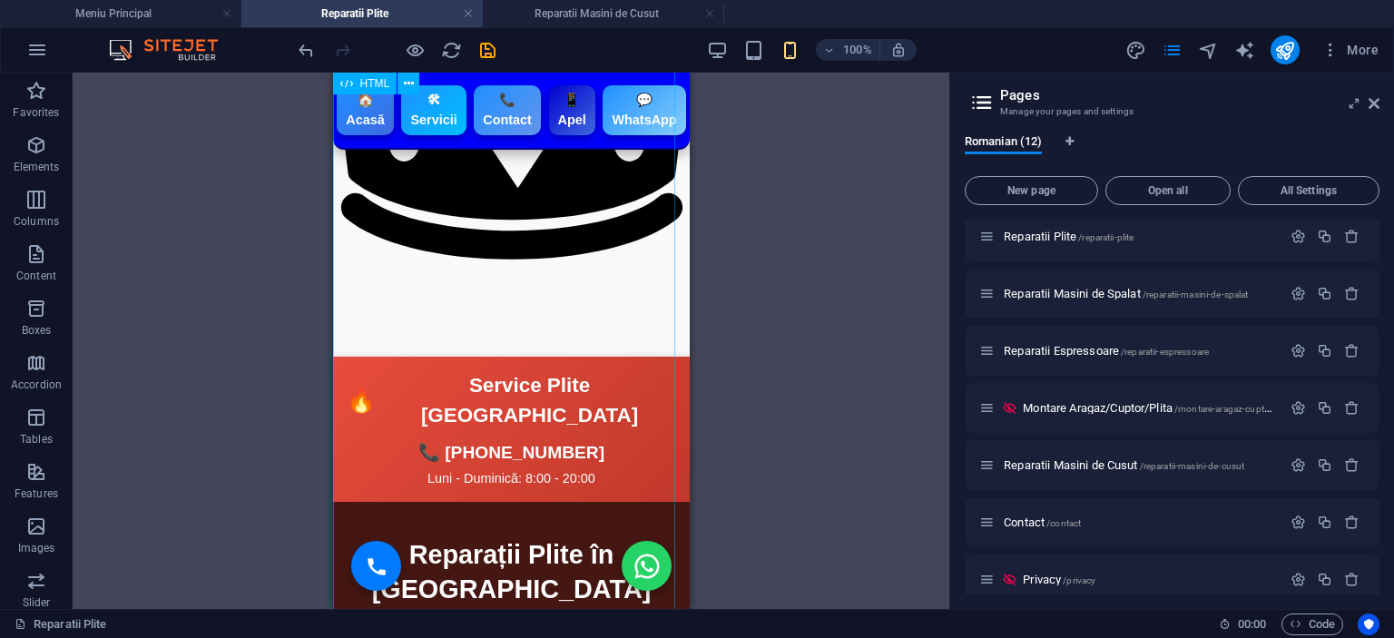
scroll to position [363, 0]
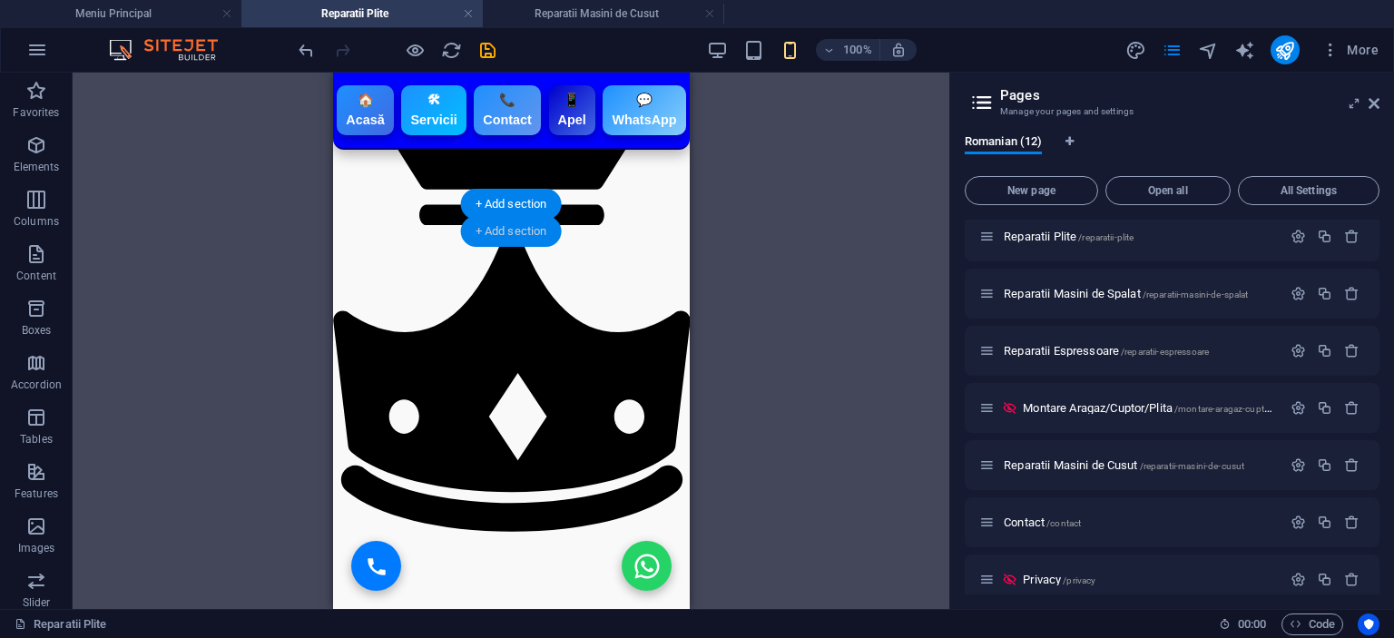
click at [501, 221] on div "+ Add section" at bounding box center [511, 231] width 101 height 31
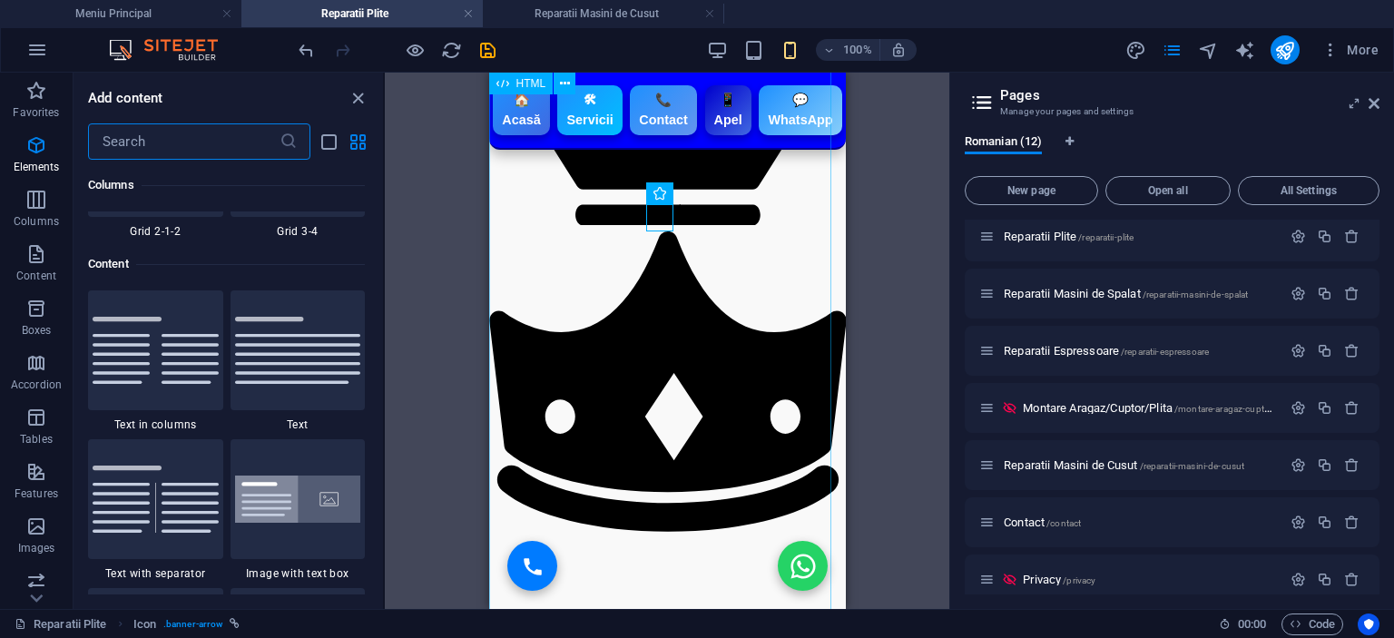
scroll to position [3176, 0]
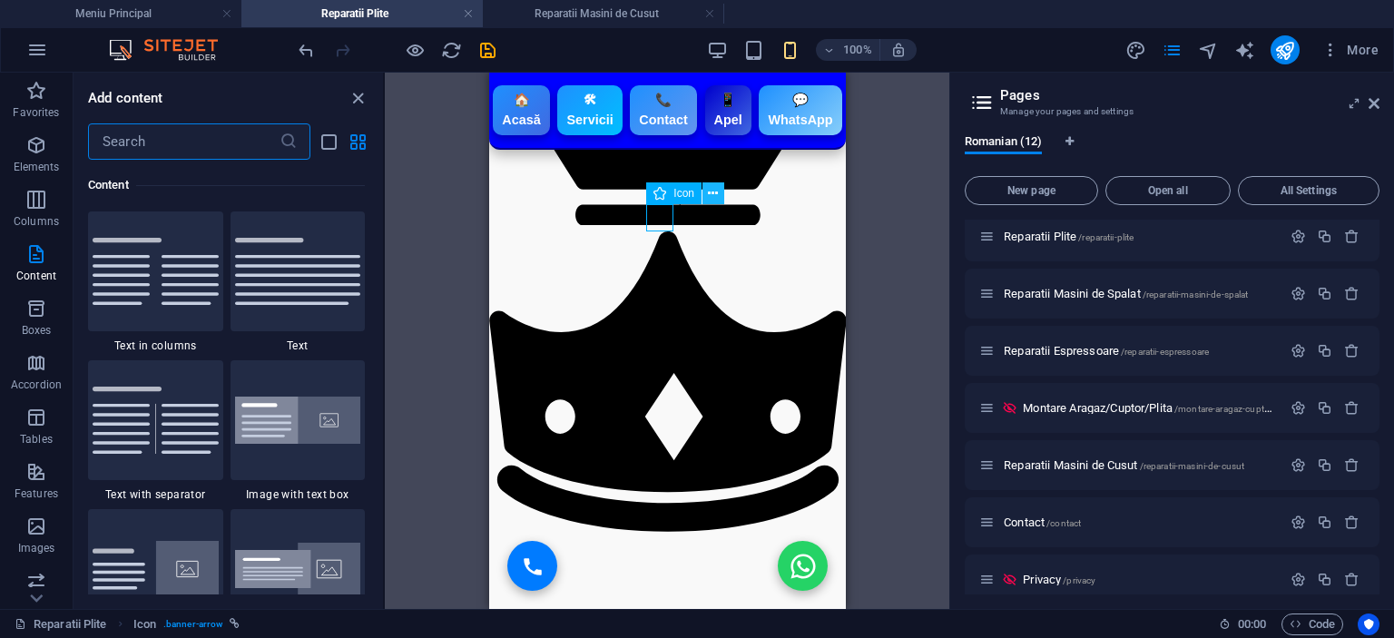
click at [714, 195] on icon at bounding box center [713, 193] width 10 height 19
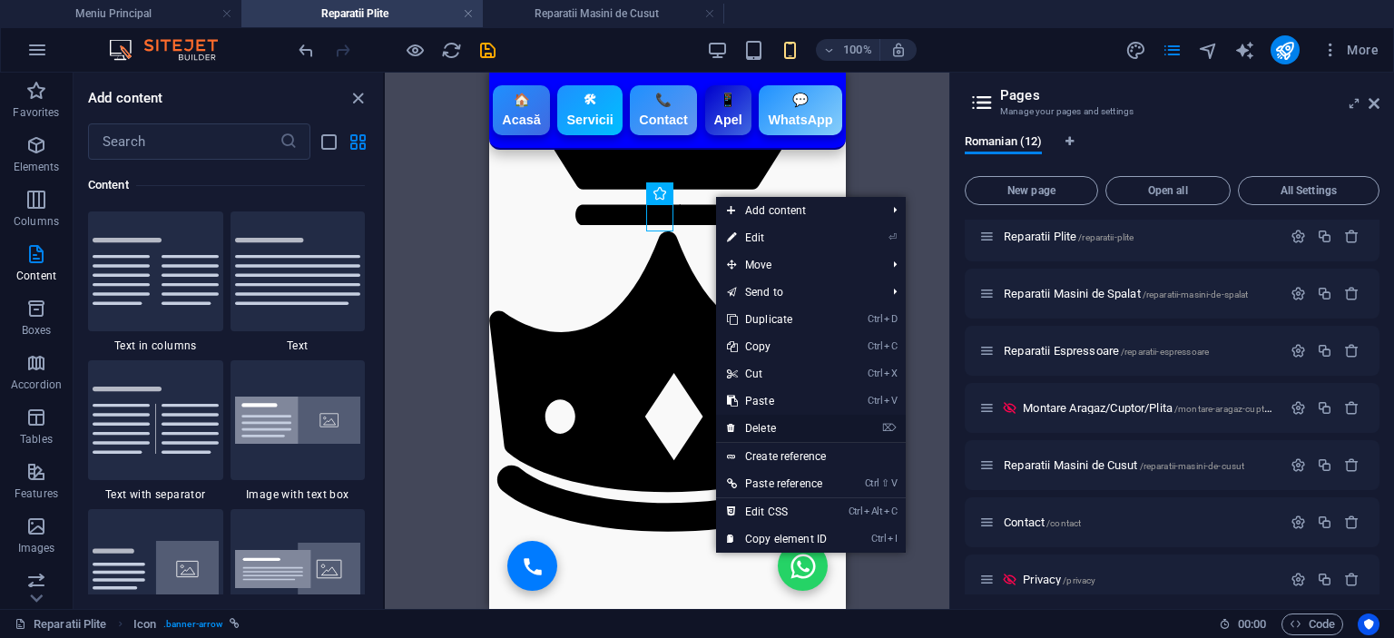
click at [771, 424] on link "⌦ Delete" at bounding box center [777, 428] width 122 height 27
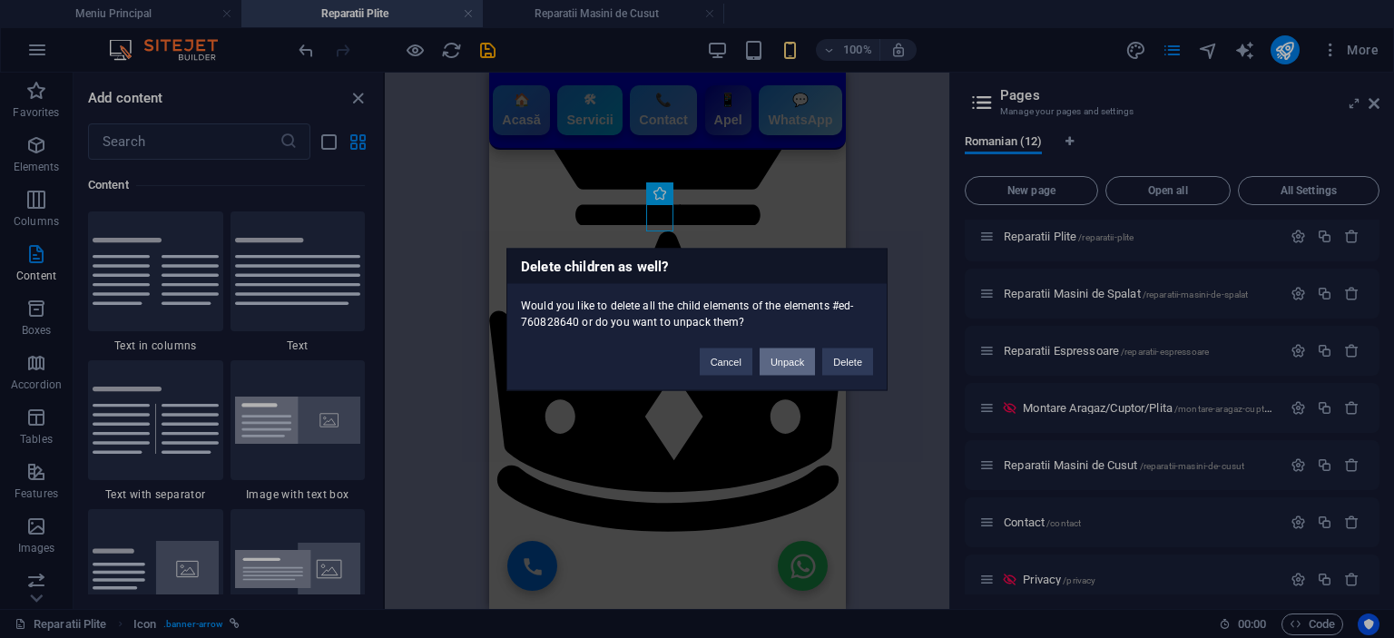
click at [793, 359] on button "Unpack" at bounding box center [787, 361] width 55 height 27
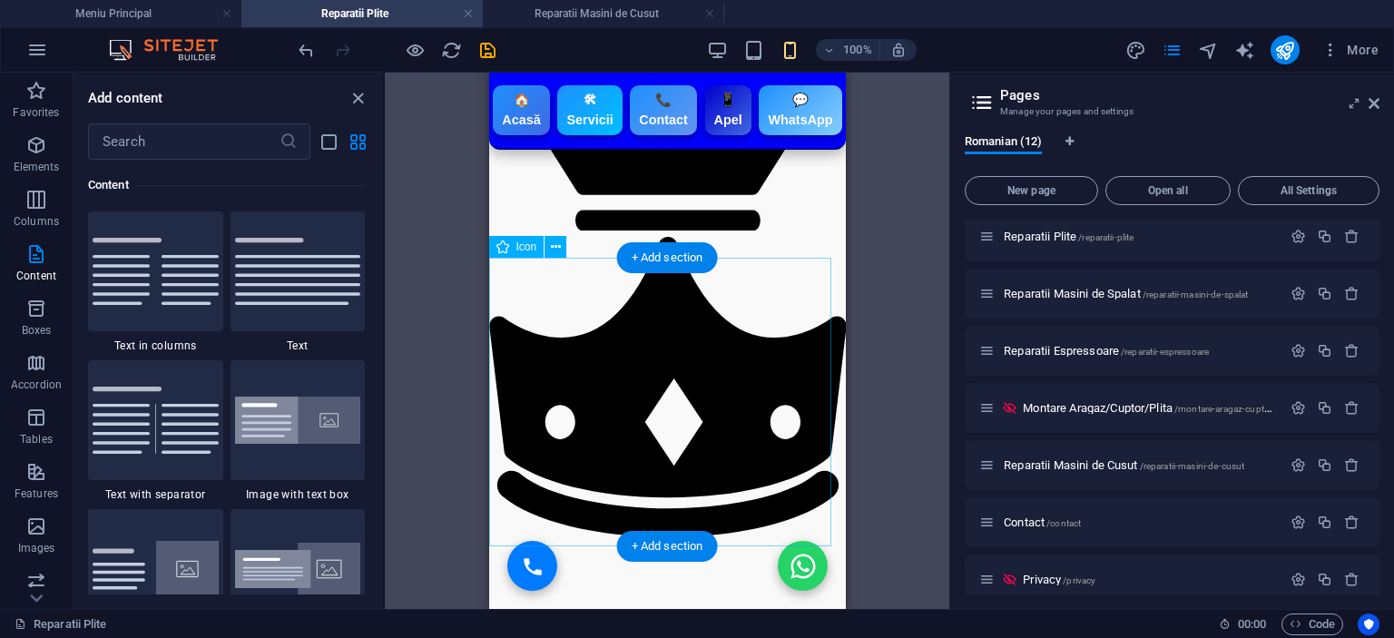
scroll to position [0, 0]
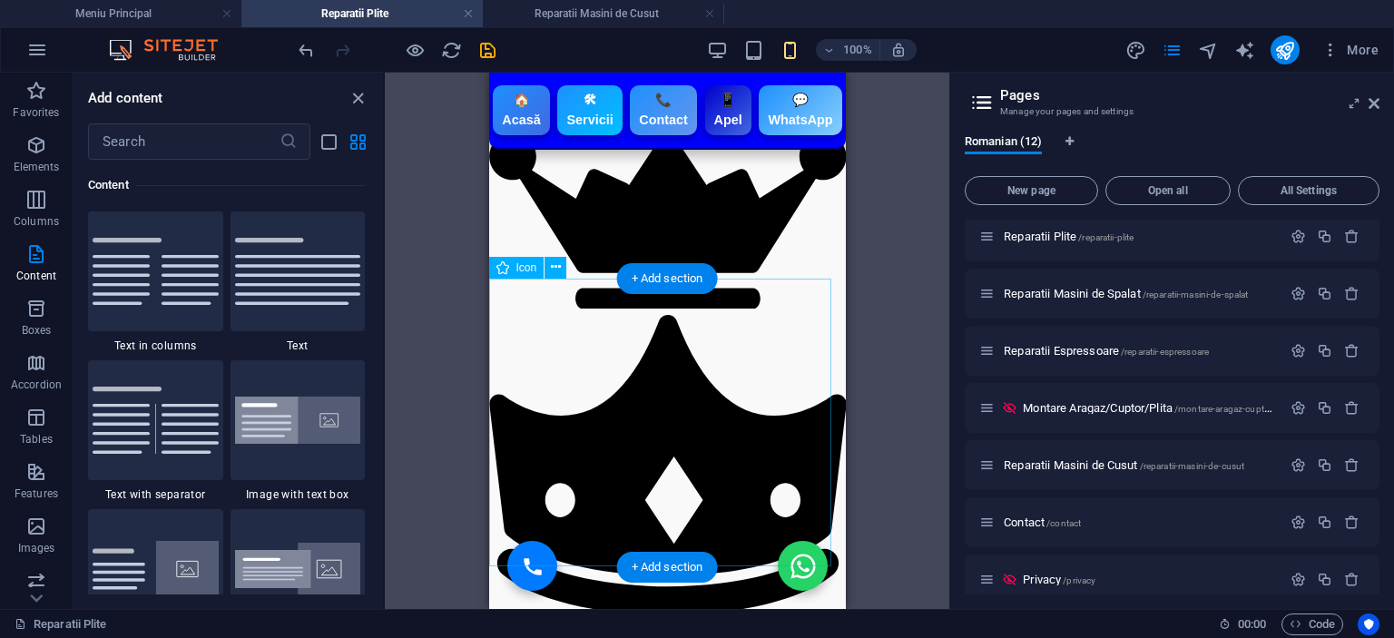
click at [716, 396] on figure at bounding box center [666, 468] width 357 height 306
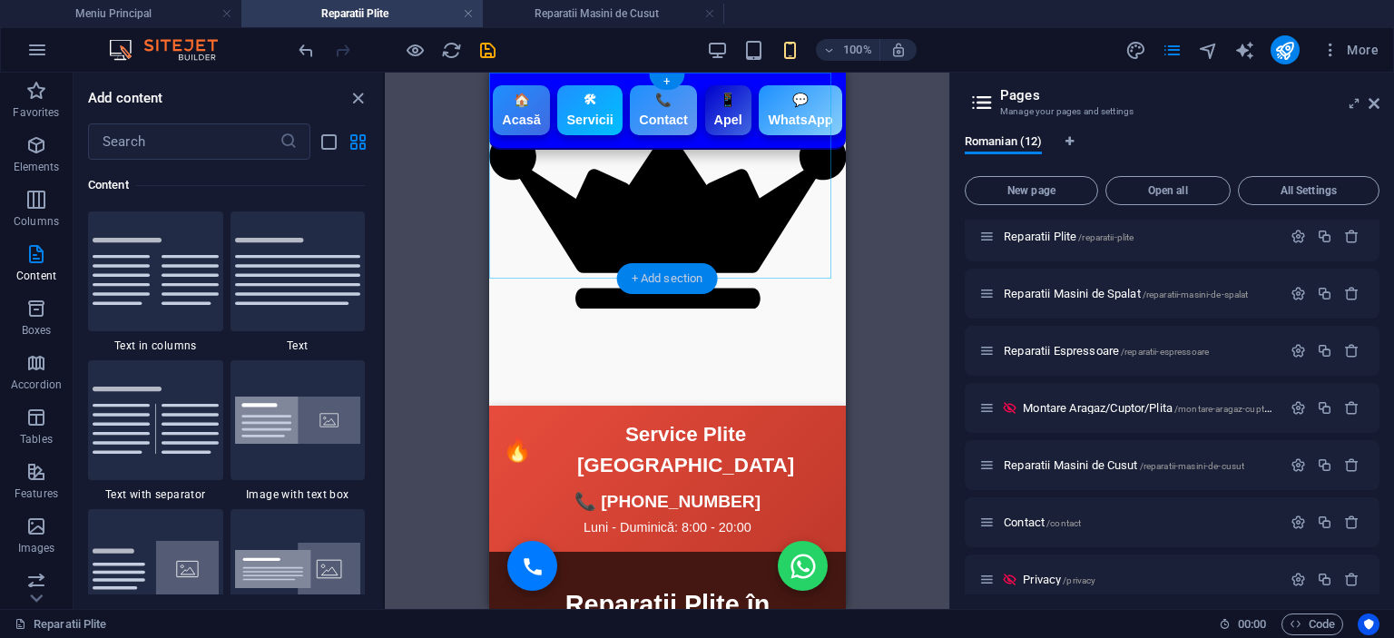
click at [678, 263] on div "+ Add section" at bounding box center [667, 278] width 101 height 31
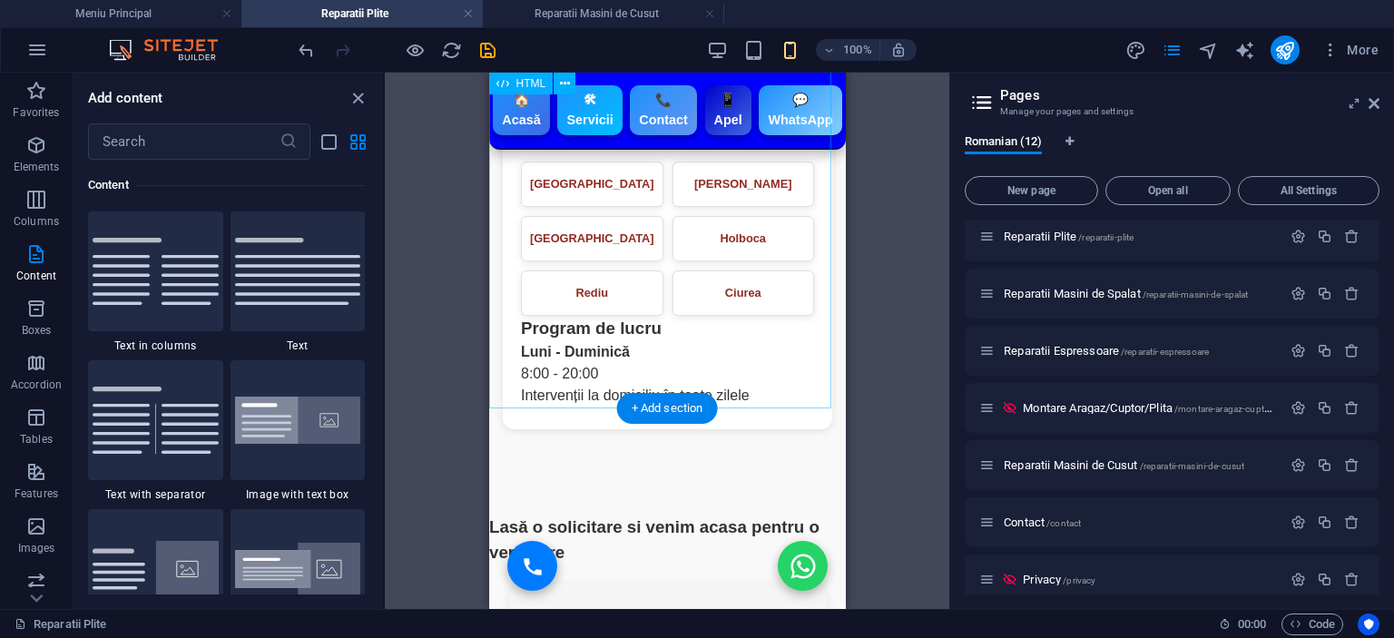
scroll to position [4516, 0]
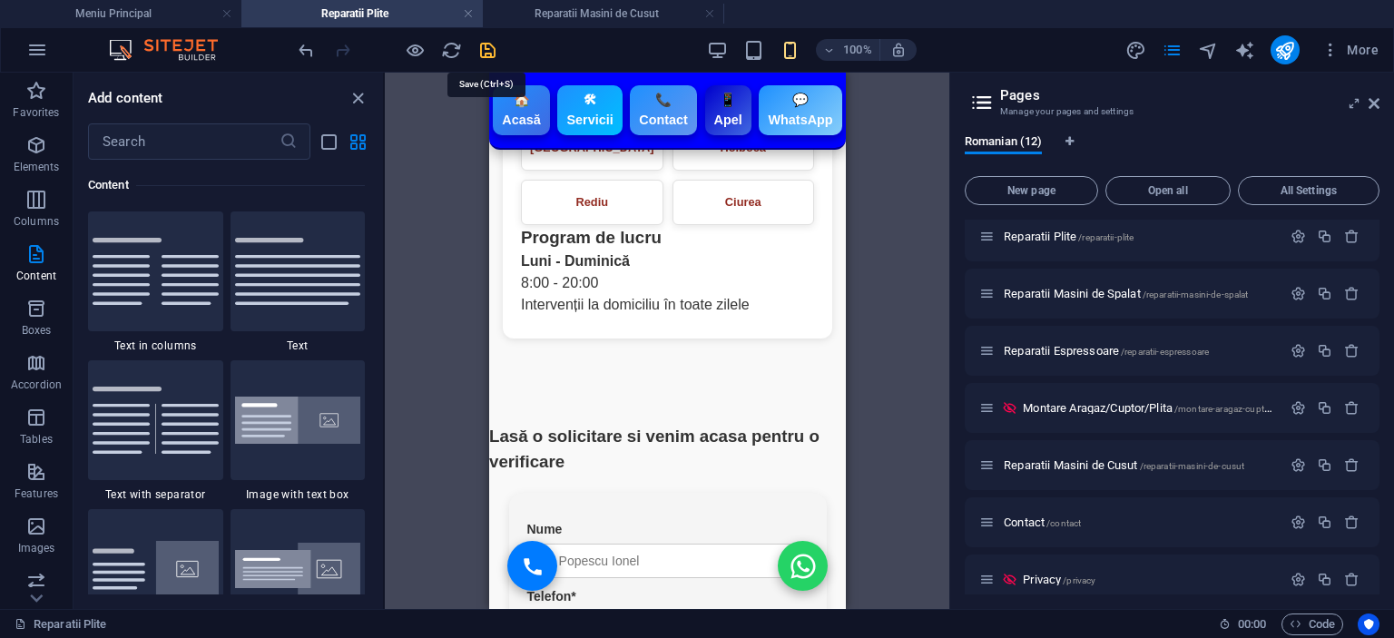
click at [492, 49] on icon "save" at bounding box center [487, 50] width 21 height 21
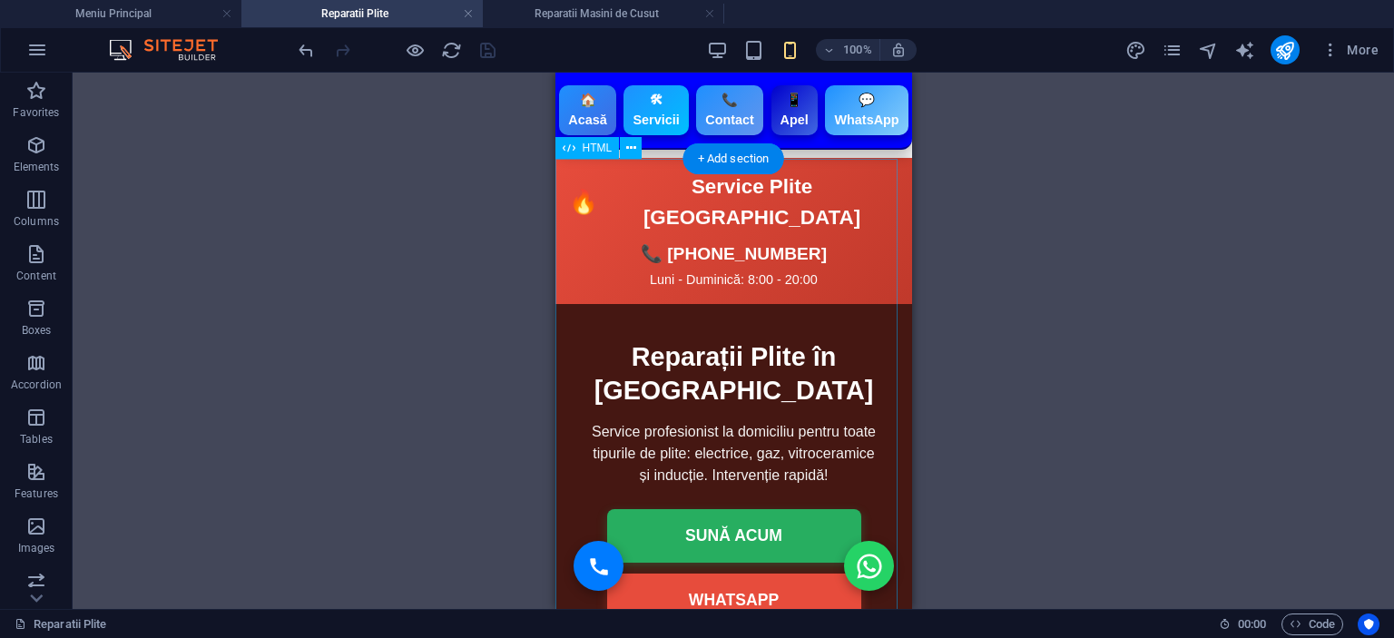
scroll to position [0, 0]
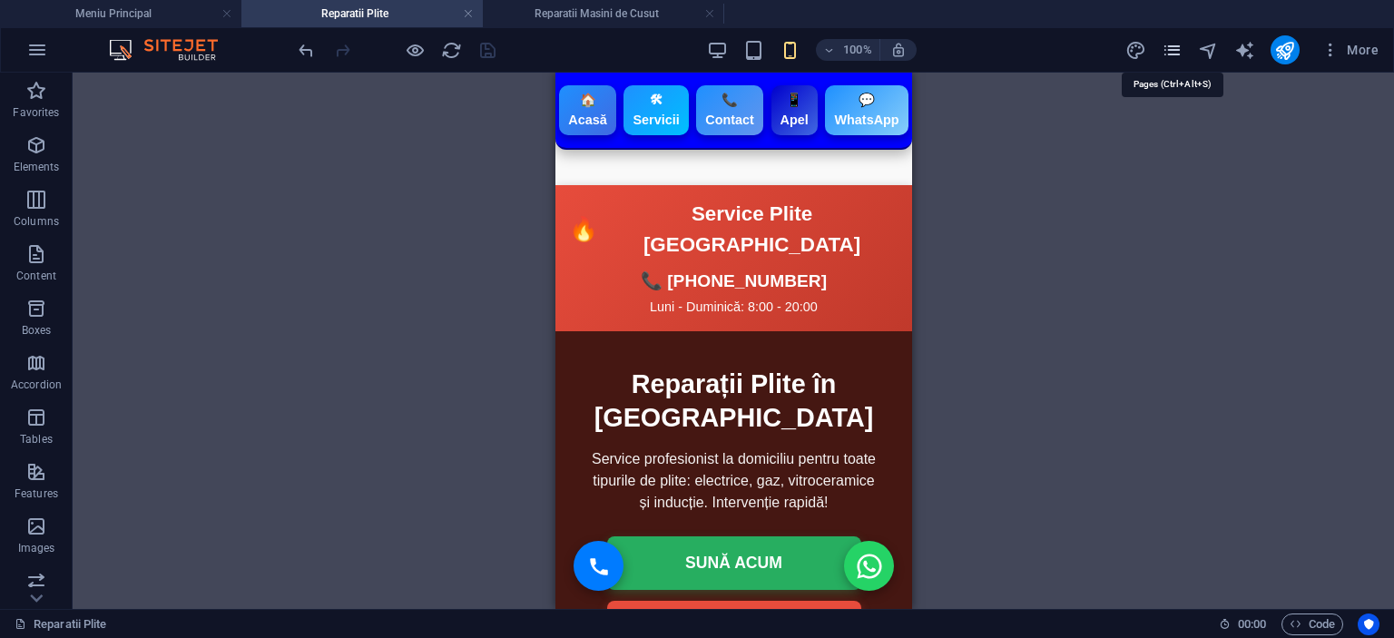
click at [1182, 51] on icon "pages" at bounding box center [1172, 50] width 21 height 21
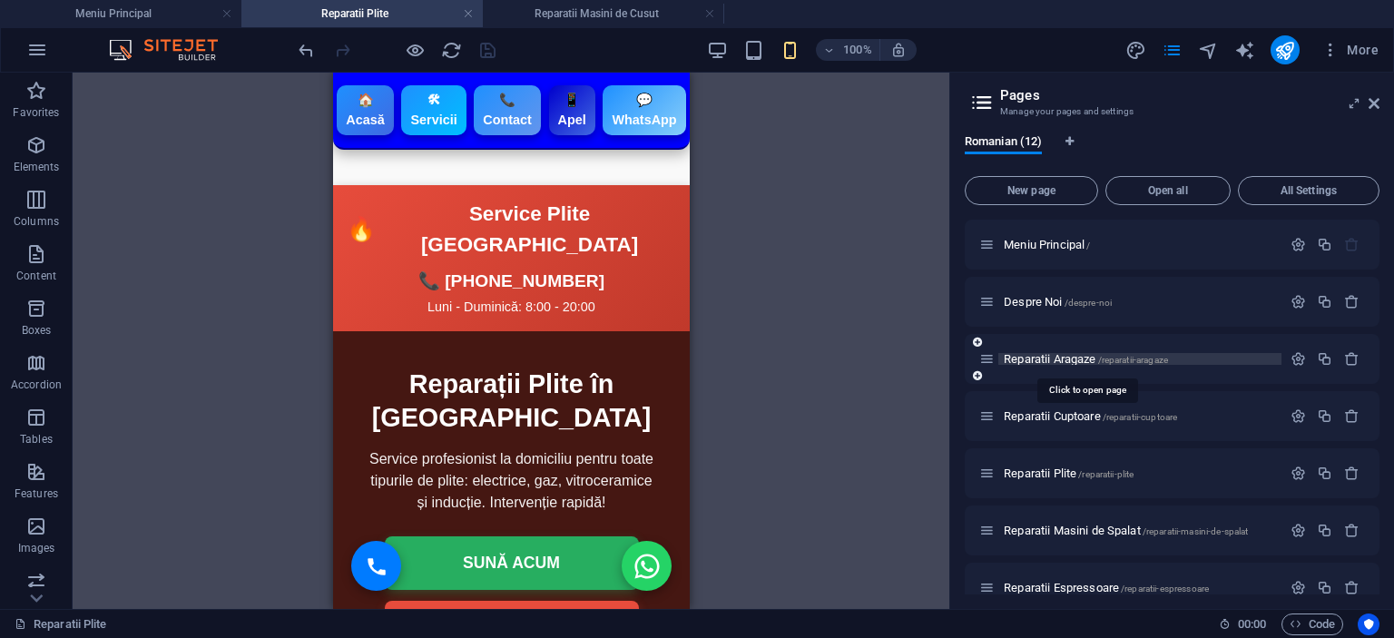
click at [1065, 360] on span "Reparatii Aragaze /reparatii-aragaze" at bounding box center [1086, 359] width 164 height 14
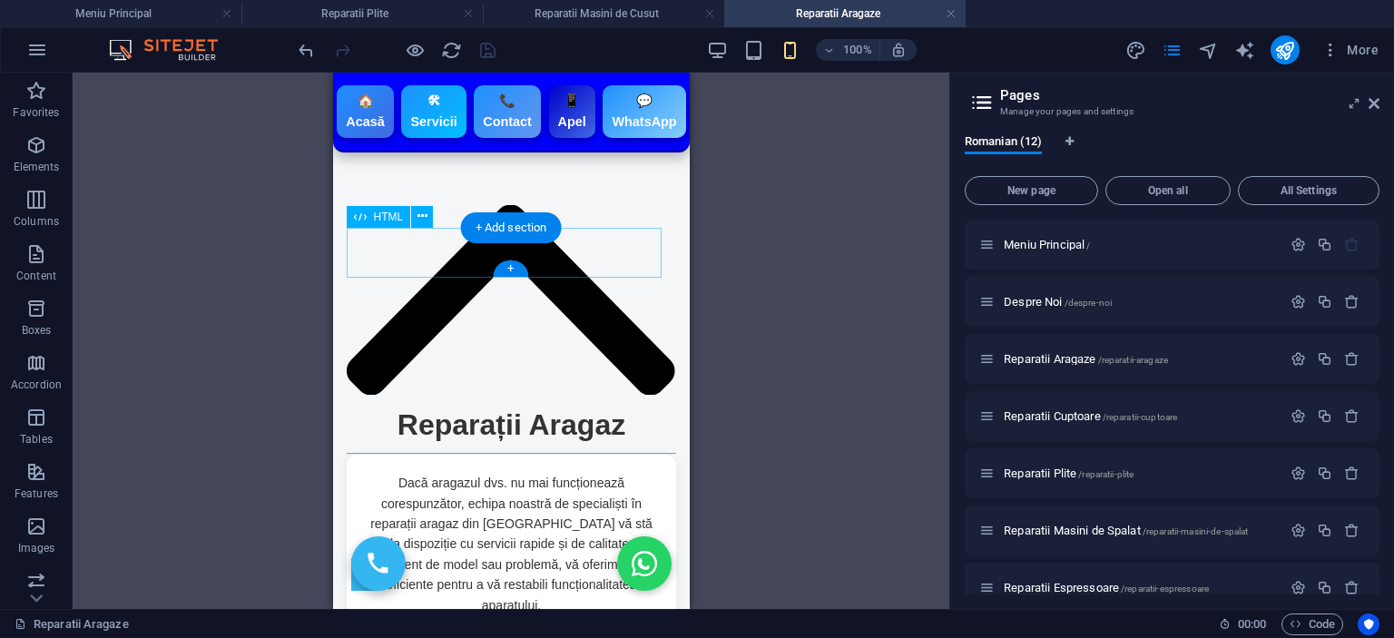
click at [575, 402] on div "Servicii reparații aragaz Reparații Aragaz" at bounding box center [510, 425] width 329 height 46
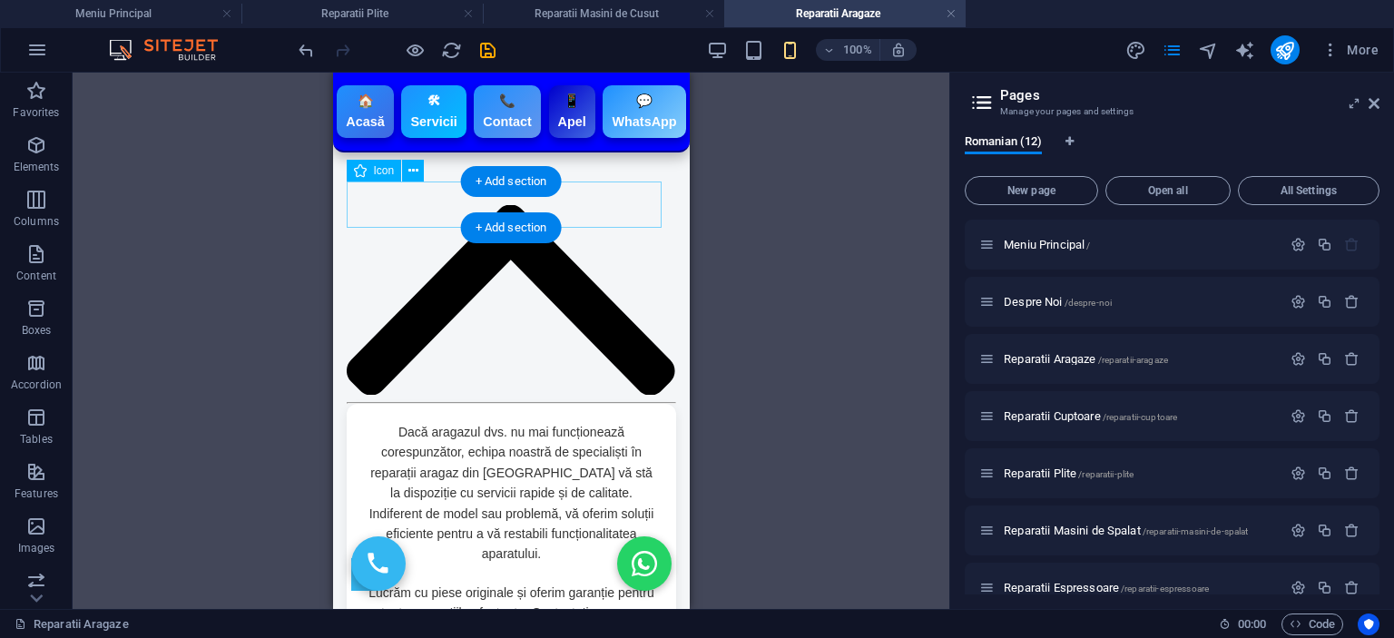
click at [553, 212] on figure at bounding box center [510, 303] width 329 height 197
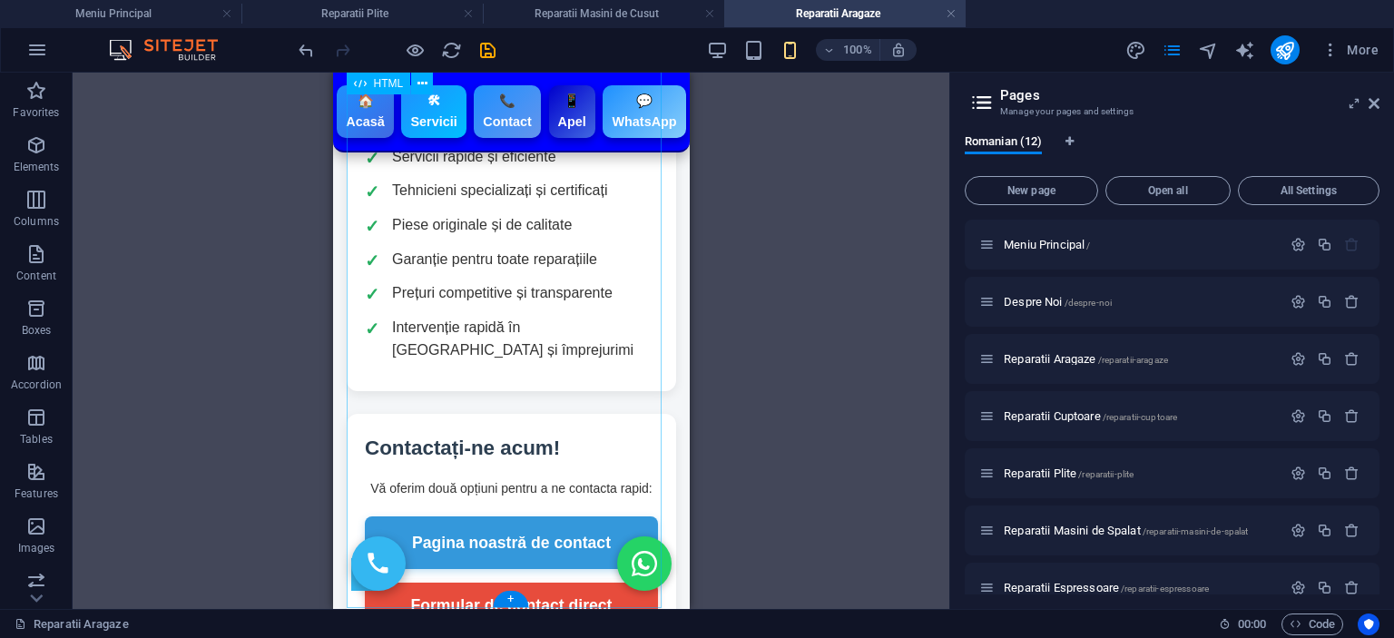
scroll to position [817, 0]
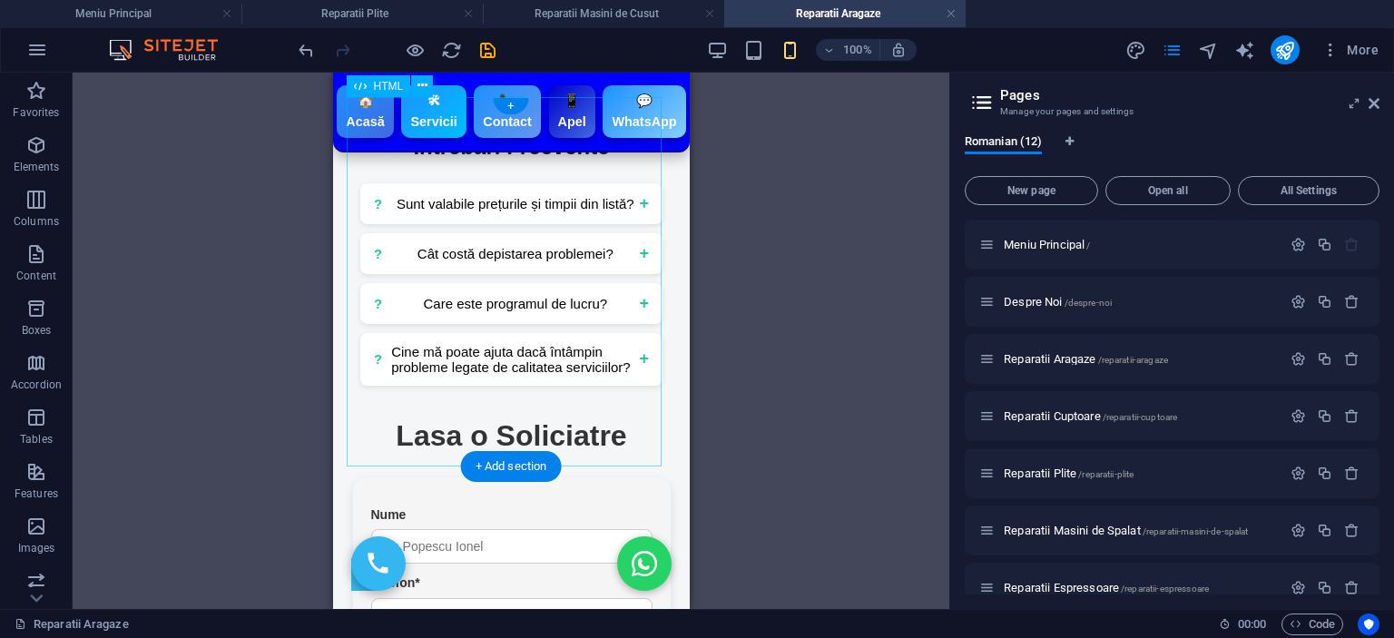
click at [499, 294] on div "Întrebări Frecvente ? Sunt valabile prețurile și timpii din listă? + Da, prețur…" at bounding box center [510, 257] width 329 height 255
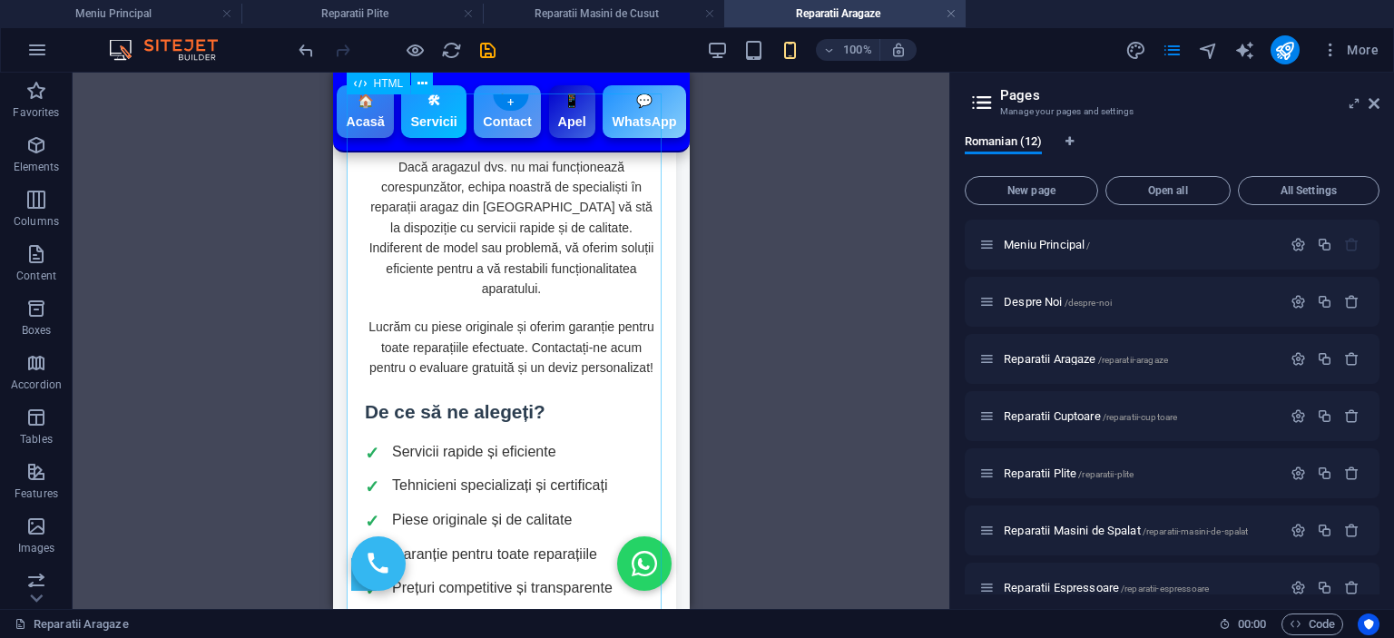
scroll to position [0, 0]
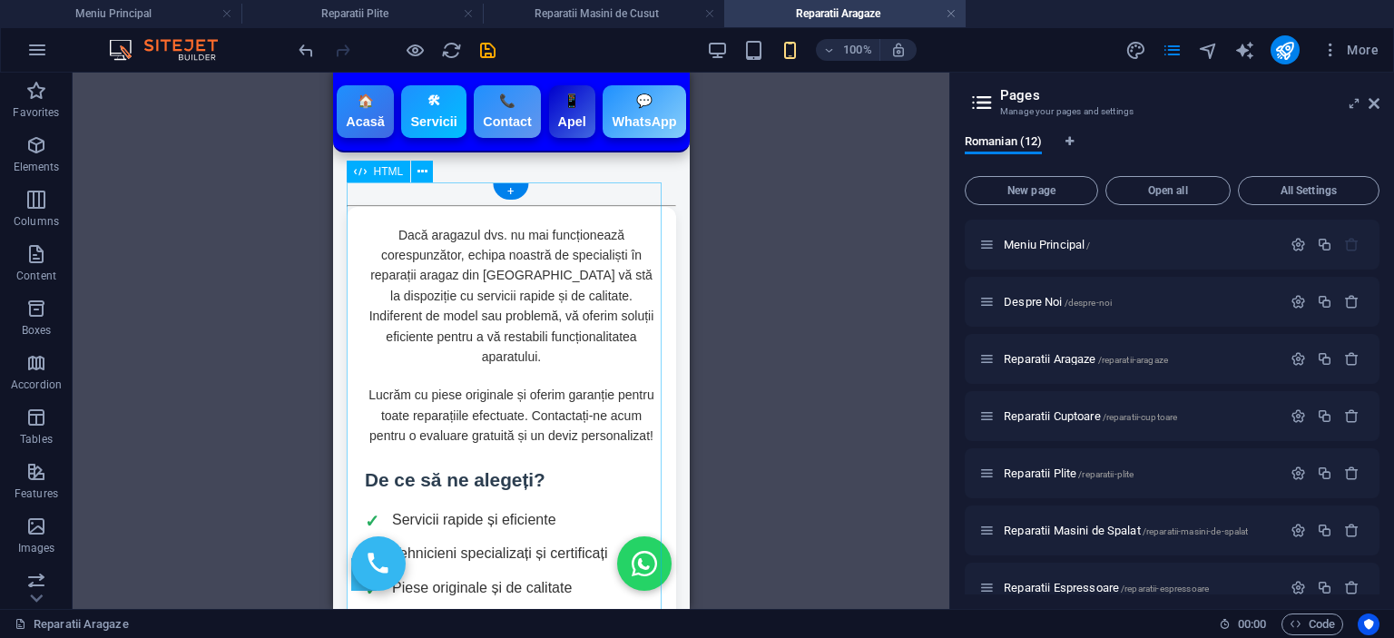
click at [487, 388] on div "Reparații Aragaz - Contact Dacă aragazul dvs. nu mai funcționează corespunzător…" at bounding box center [510, 609] width 329 height 804
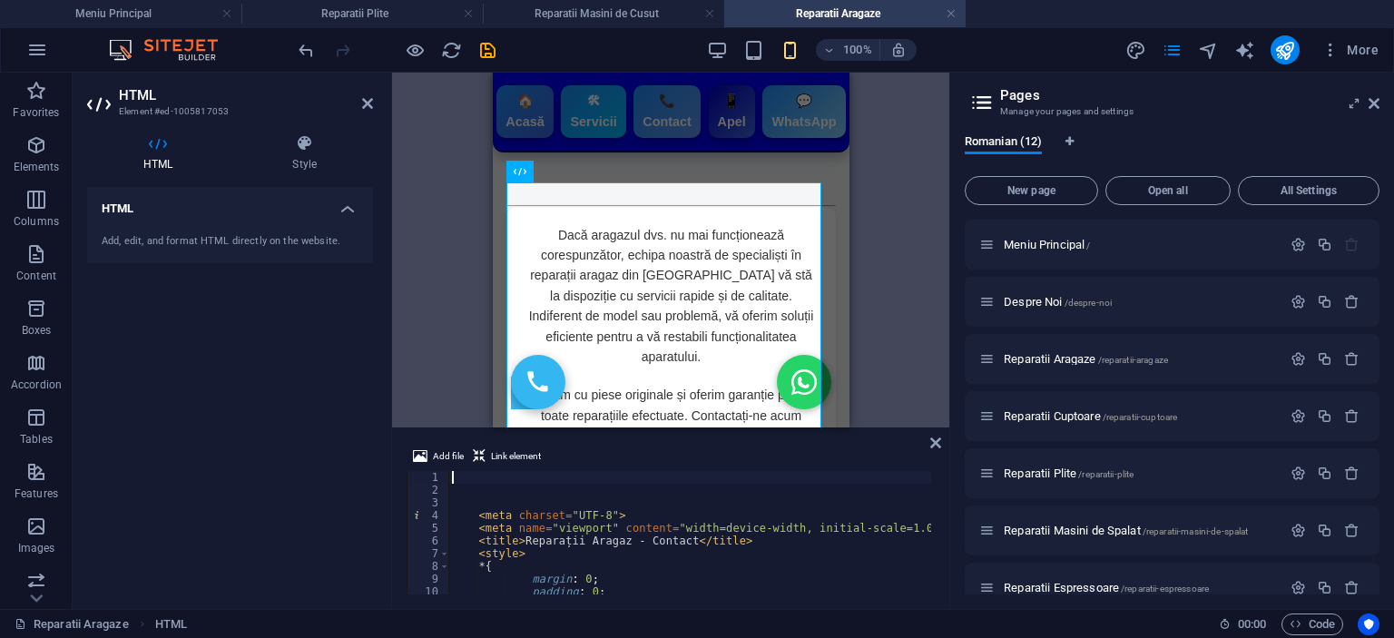
click at [538, 556] on div "< meta charset = "UTF-8" > < meta name = "viewport" content = "width=device-wid…" at bounding box center [1369, 543] width 1842 height 145
type textarea "<style>"
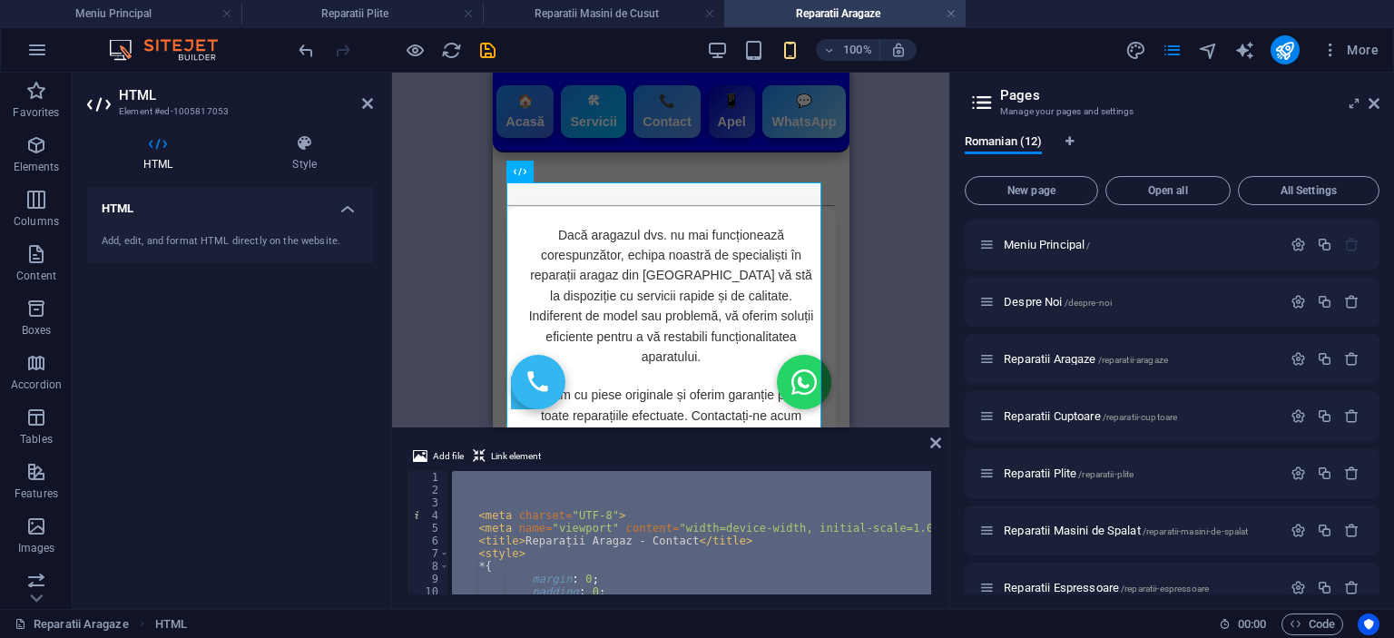
type textarea "</html>"
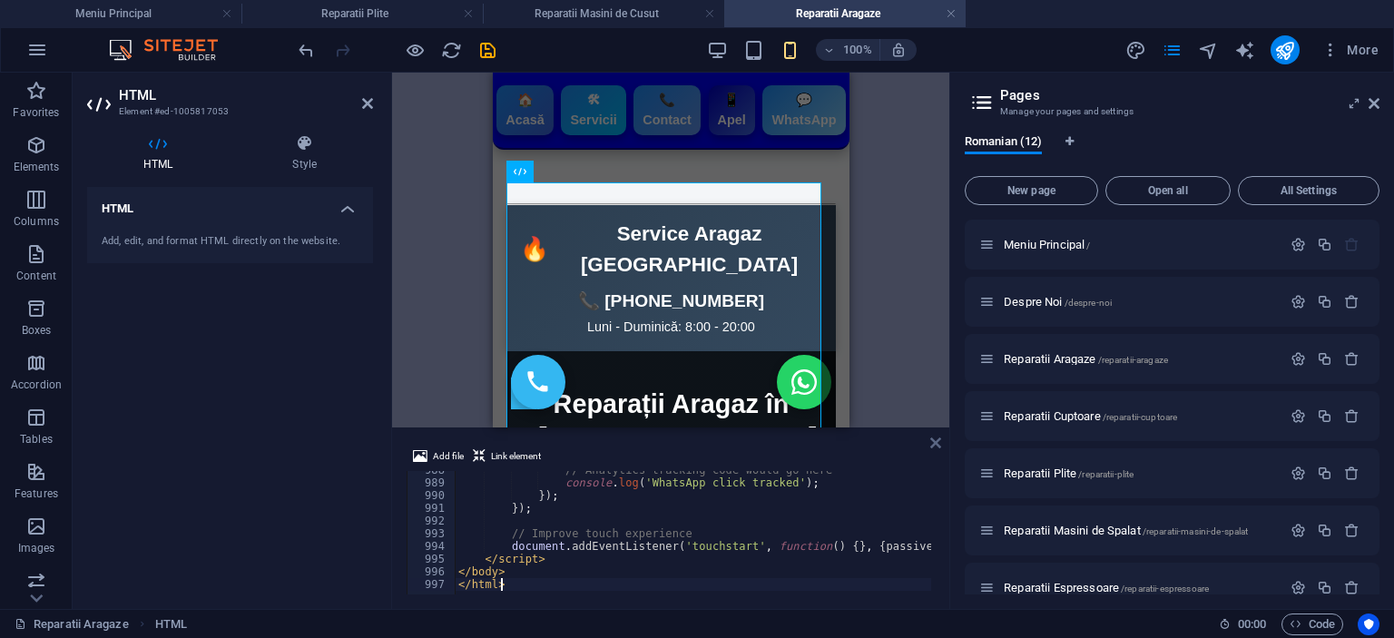
click at [929, 444] on div "Add file Link element </html> 988 989 990 991 992 993 994 995 996 997 // Analyt…" at bounding box center [670, 520] width 557 height 178
click at [928, 441] on div "Add file Link element </html> 988 989 990 991 992 993 994 995 996 997 // Analyt…" at bounding box center [670, 520] width 557 height 178
click at [937, 440] on icon at bounding box center [935, 443] width 11 height 15
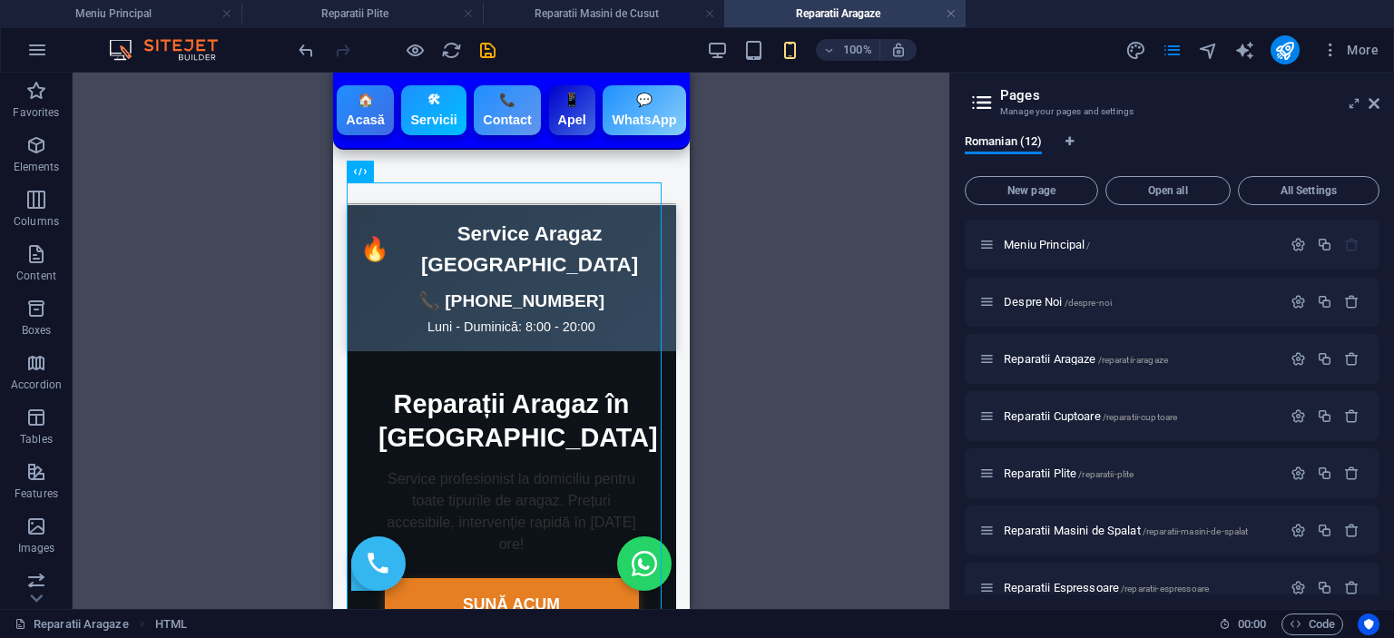
click at [502, 188] on div "+" at bounding box center [510, 191] width 35 height 16
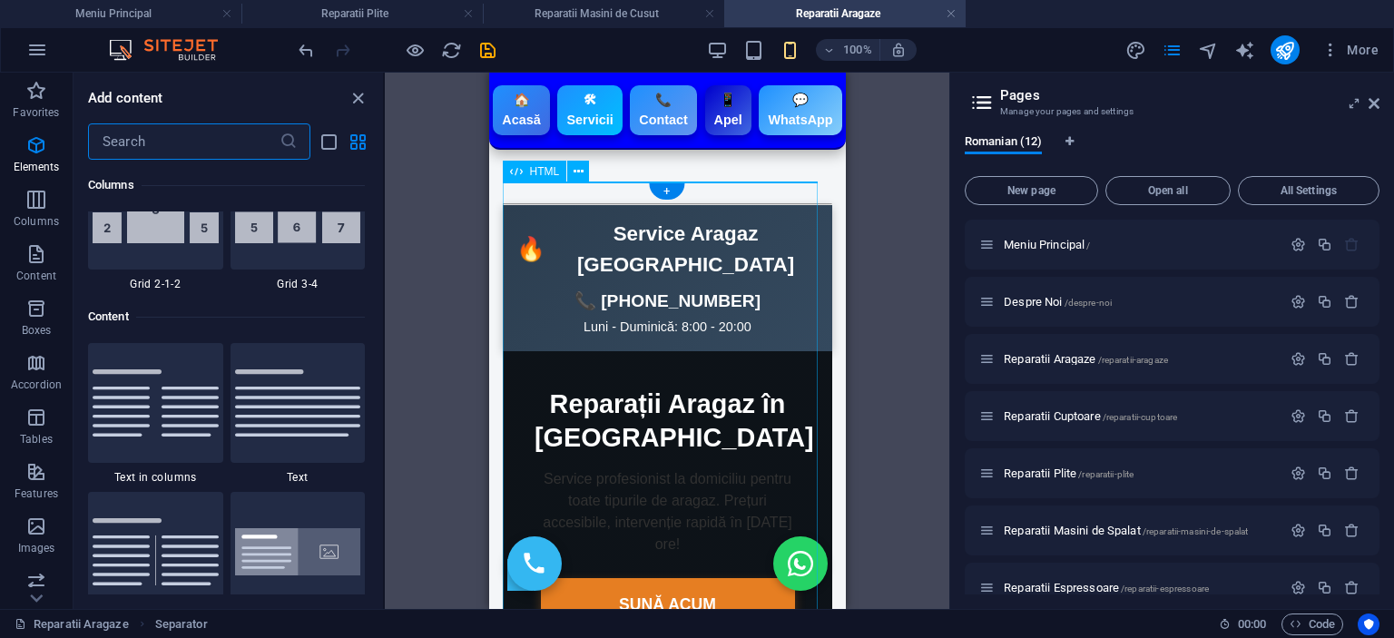
scroll to position [3176, 0]
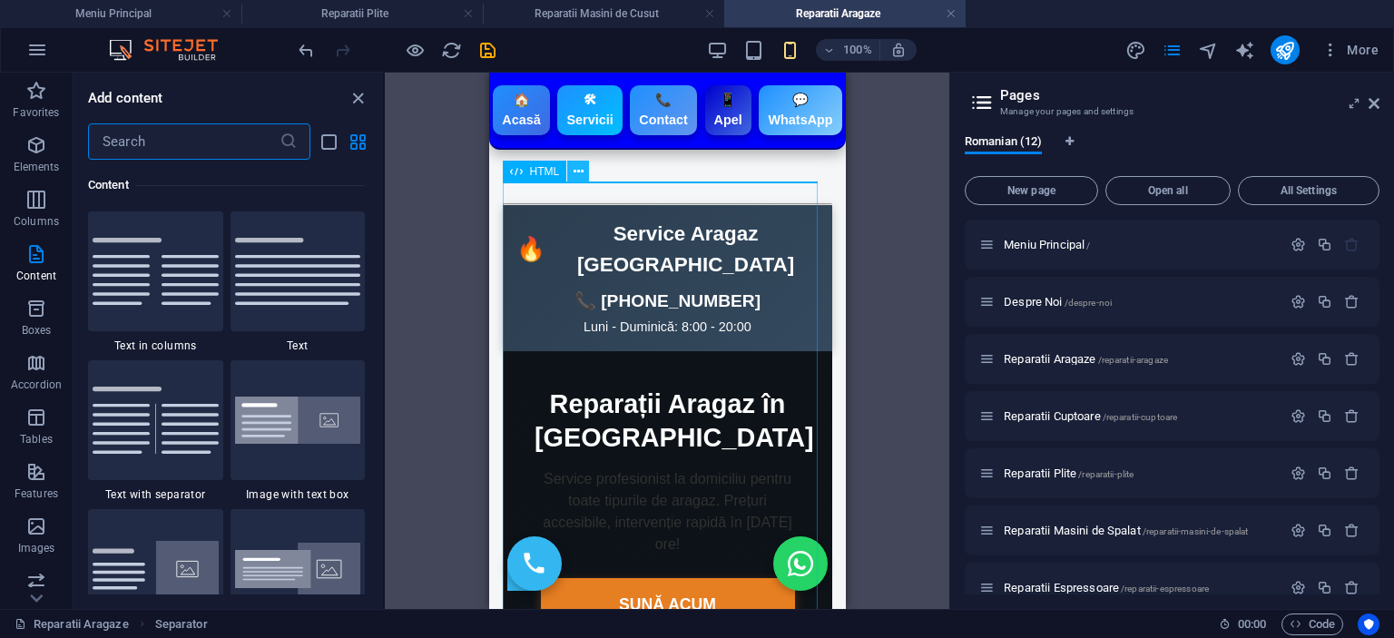
click at [577, 168] on icon at bounding box center [579, 171] width 10 height 19
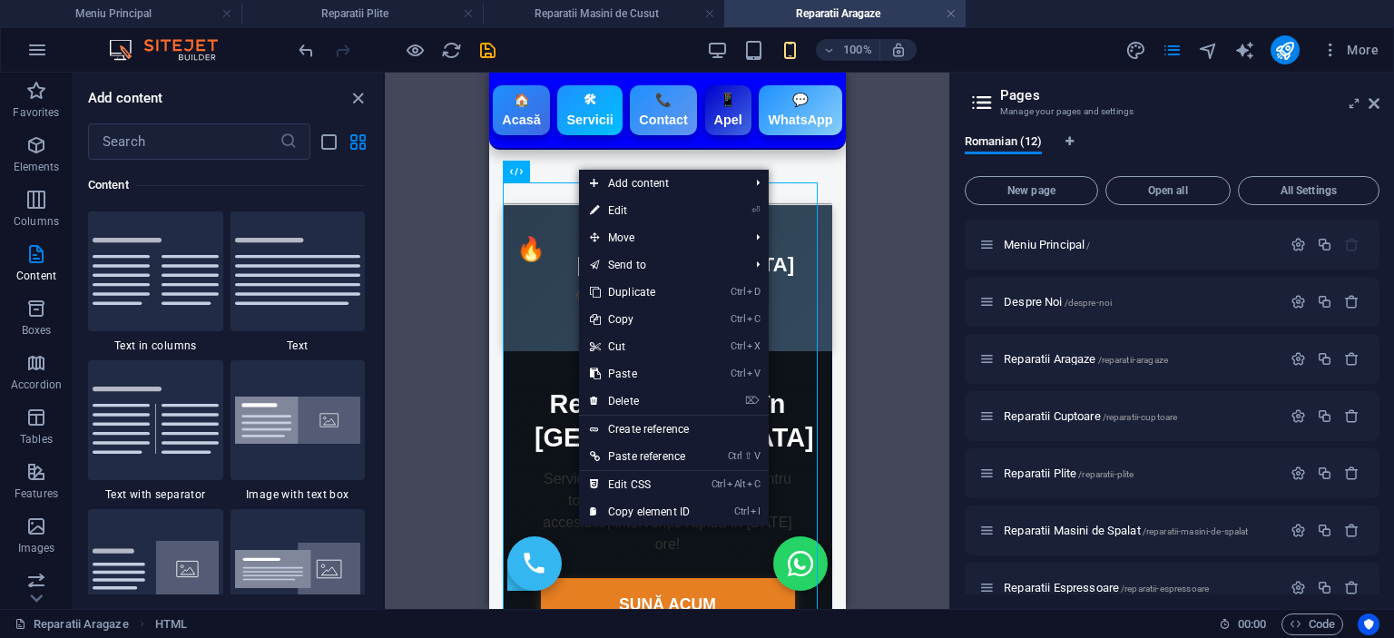
click at [895, 305] on div "H3 Container HTML HTML HTML HTML HTML HTML Icon HTML HTML Separator" at bounding box center [667, 341] width 565 height 536
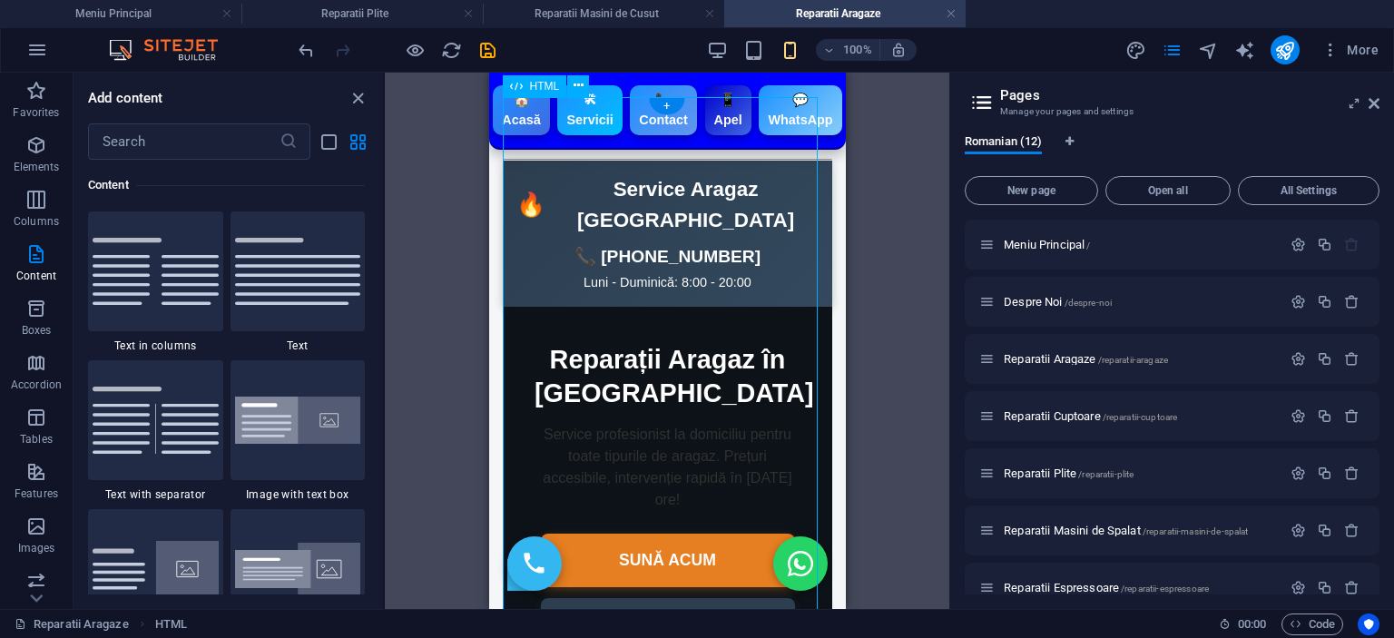
scroll to position [0, 0]
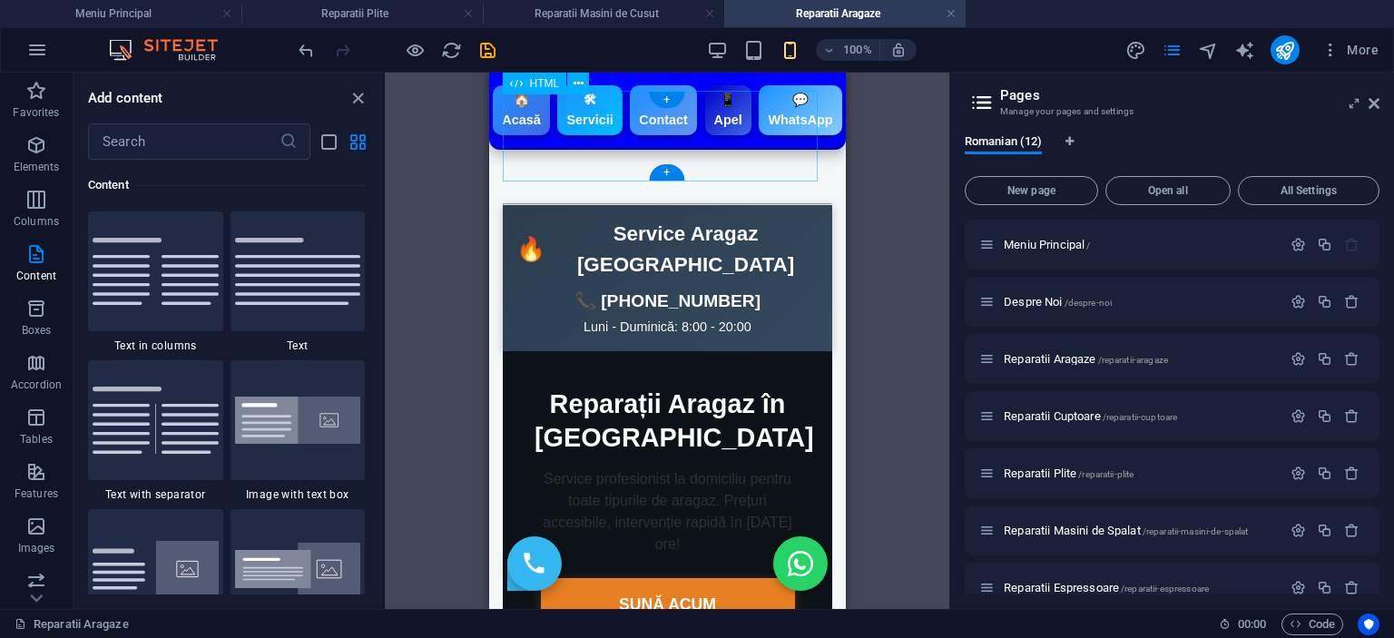
click at [526, 162] on div "🏠 Acasă 🛠 Servicii 📞 Contact 📱 Apel 💬 WhatsApp" at bounding box center [666, 158] width 329 height 91
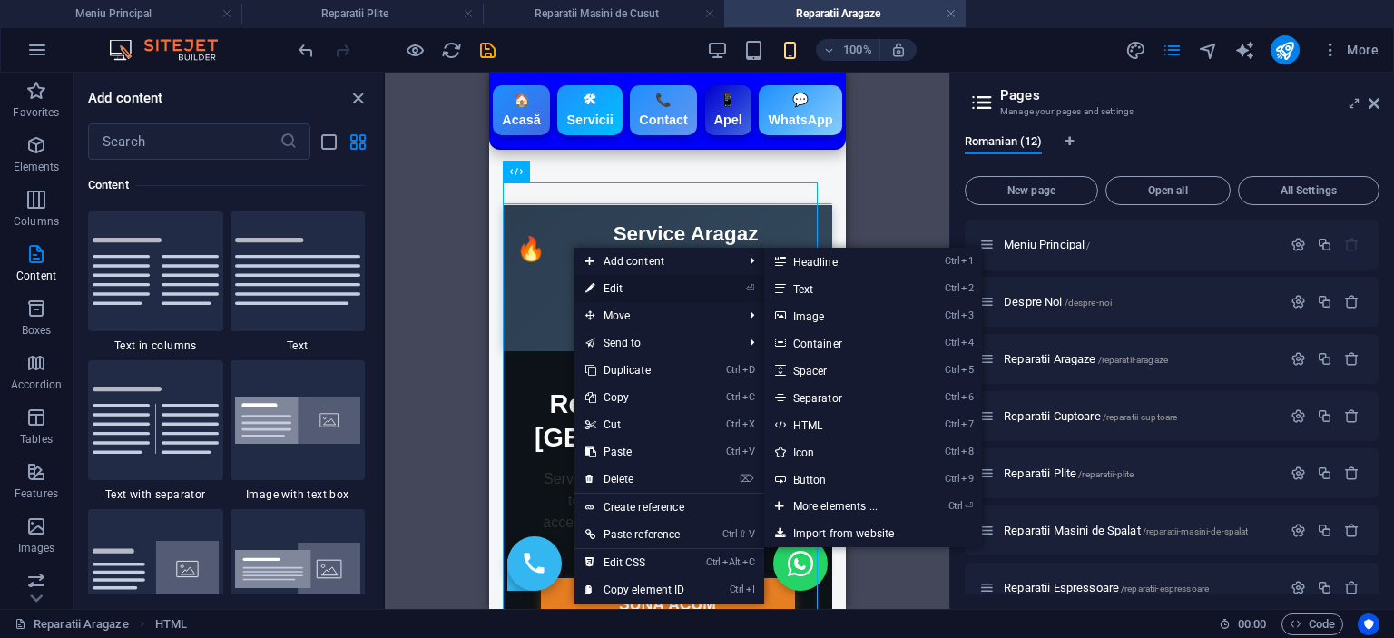
click at [620, 287] on link "⏎ Edit" at bounding box center [636, 288] width 122 height 27
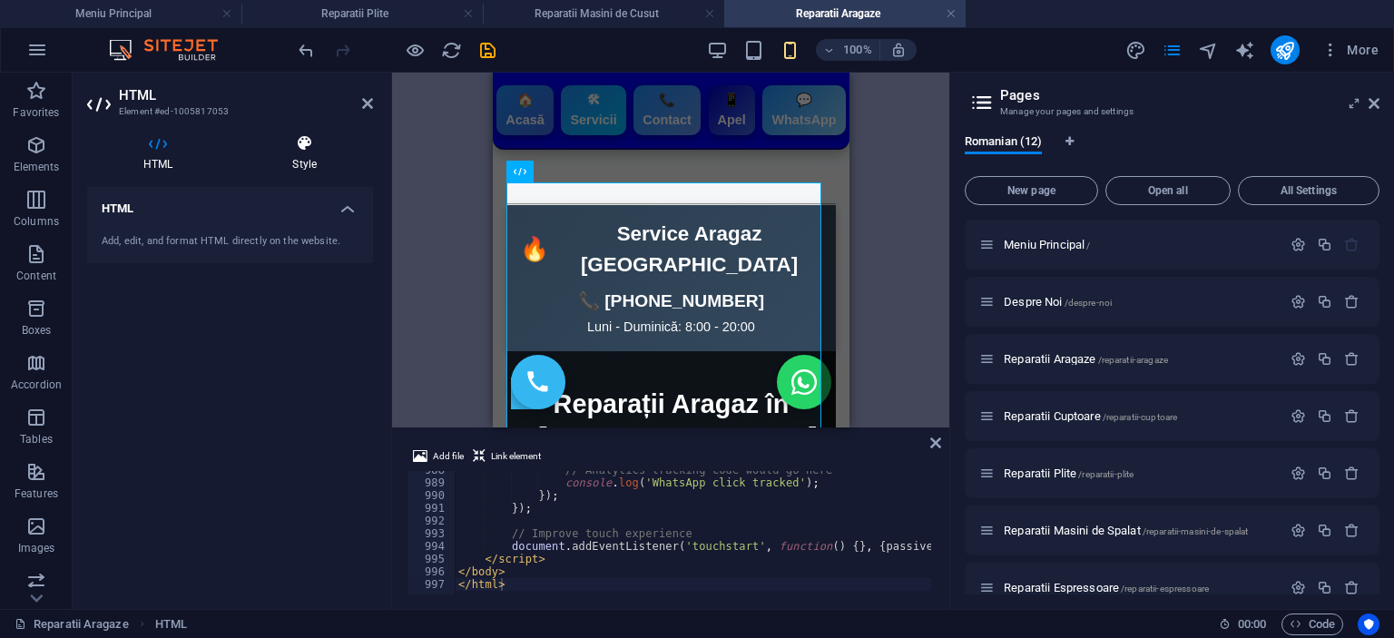
click at [305, 153] on h4 "Style" at bounding box center [304, 153] width 137 height 38
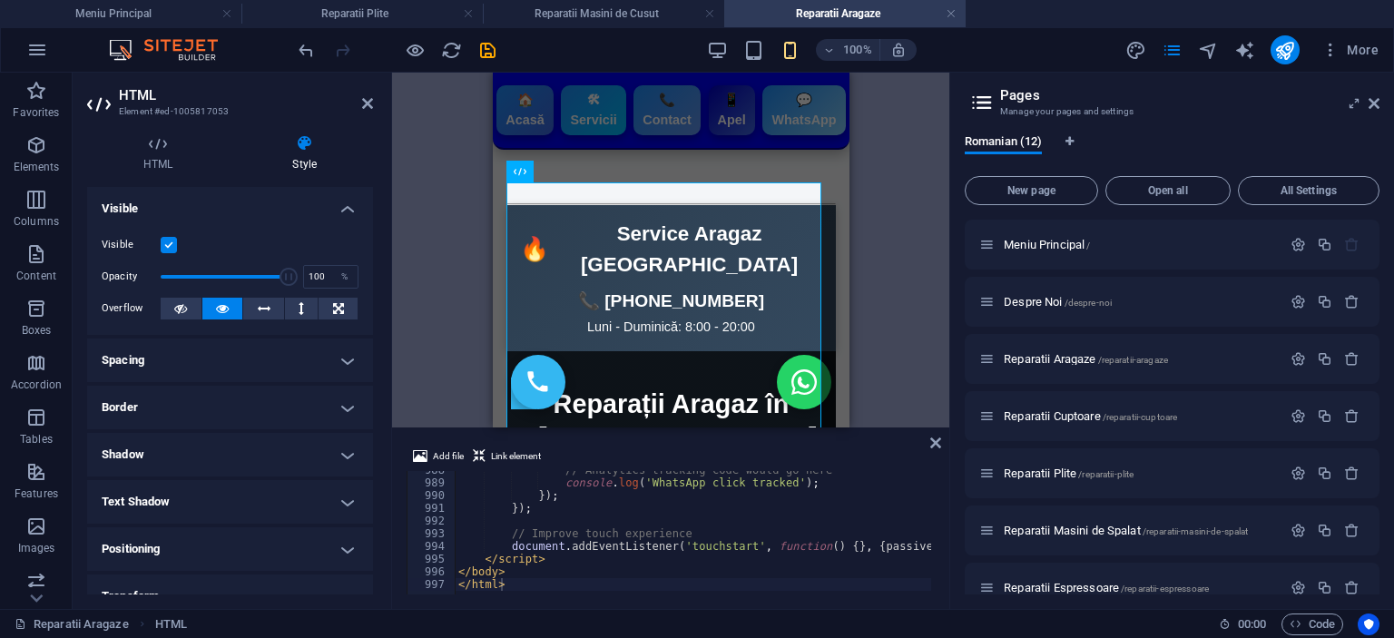
click at [162, 365] on h4 "Spacing" at bounding box center [230, 361] width 286 height 44
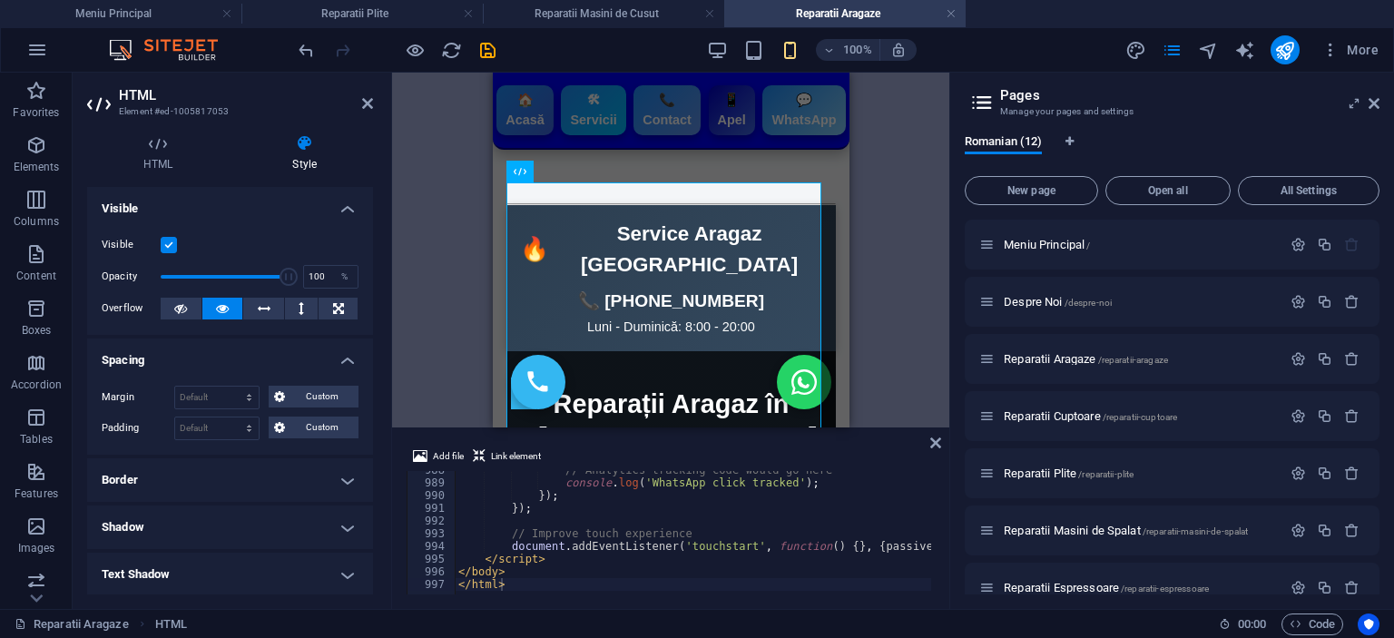
click at [166, 365] on h4 "Spacing" at bounding box center [230, 355] width 286 height 33
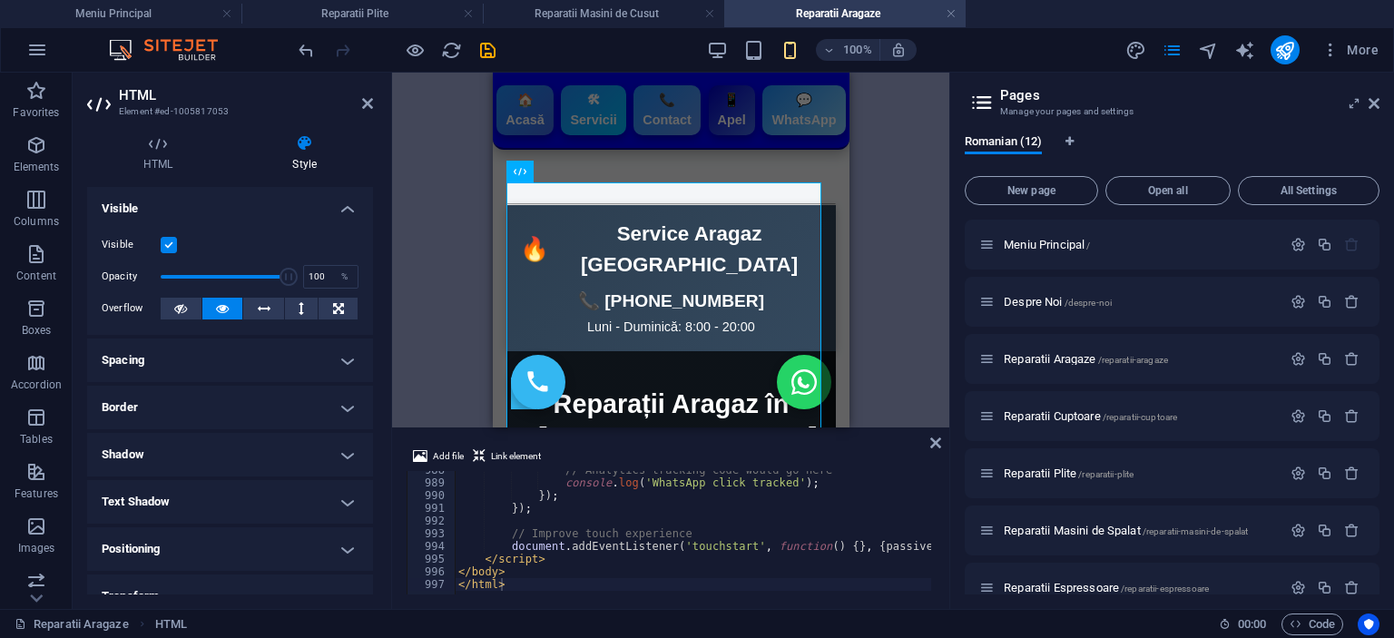
click at [168, 406] on h4 "Border" at bounding box center [230, 408] width 286 height 44
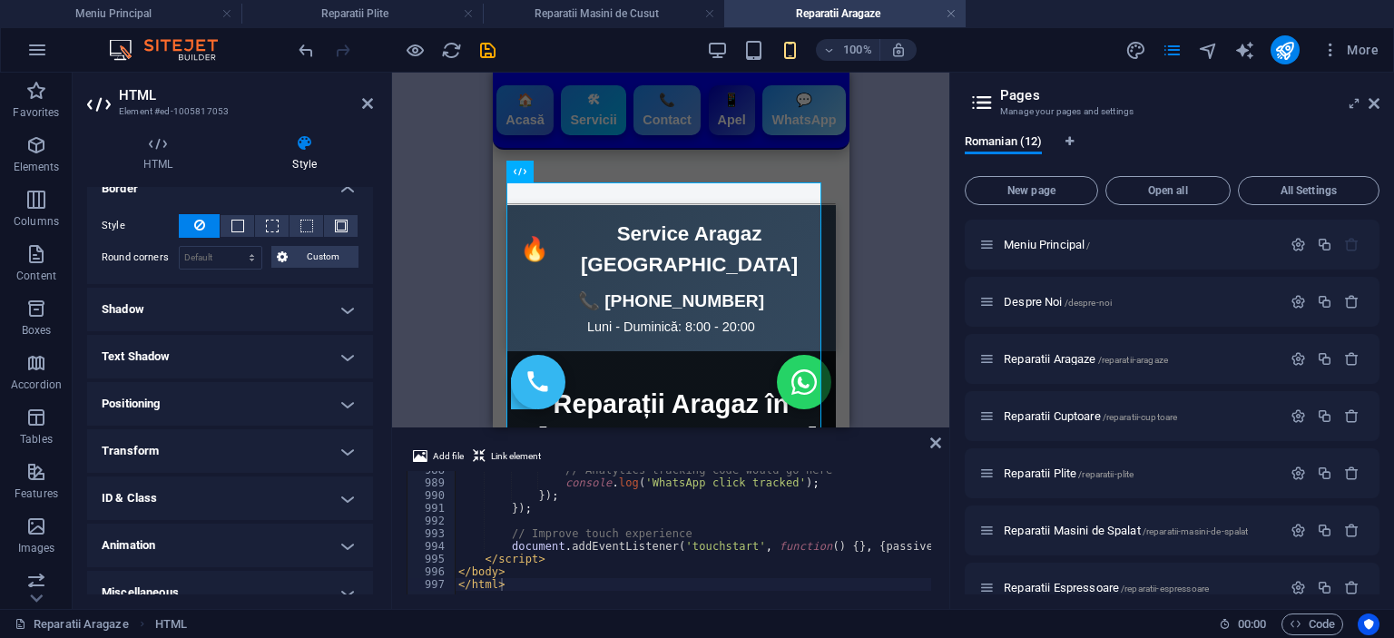
scroll to position [237, 0]
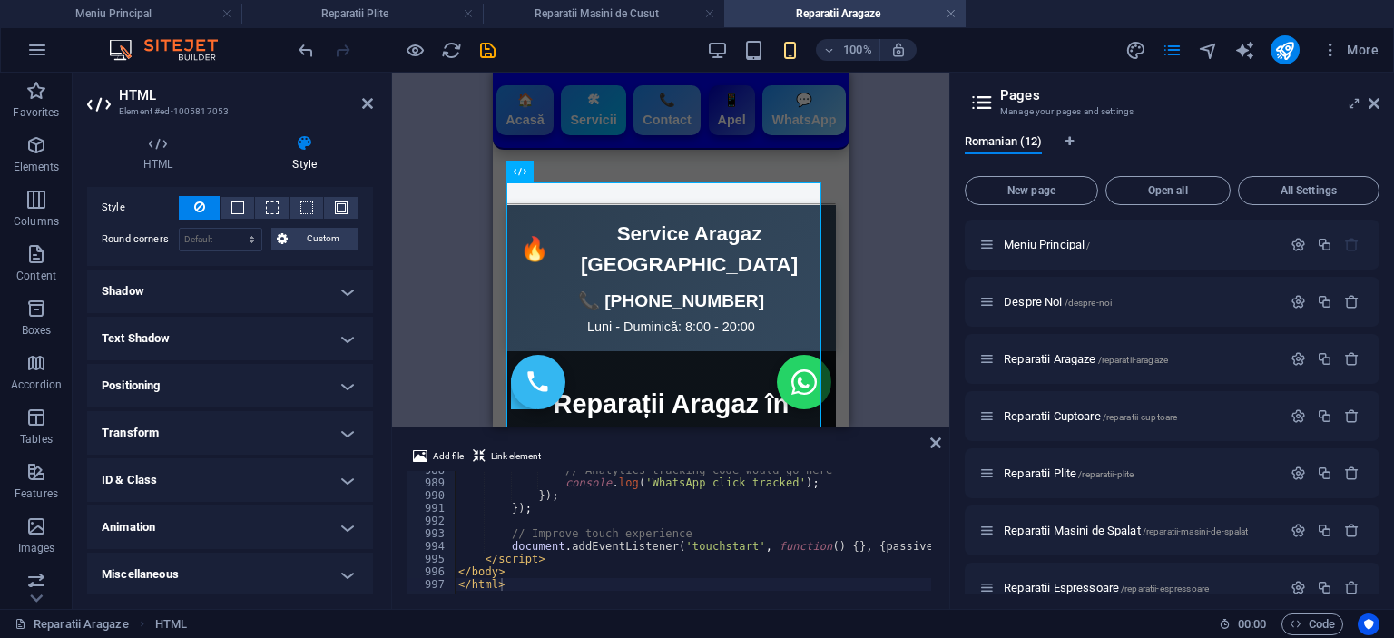
click at [225, 383] on h4 "Positioning" at bounding box center [230, 386] width 286 height 44
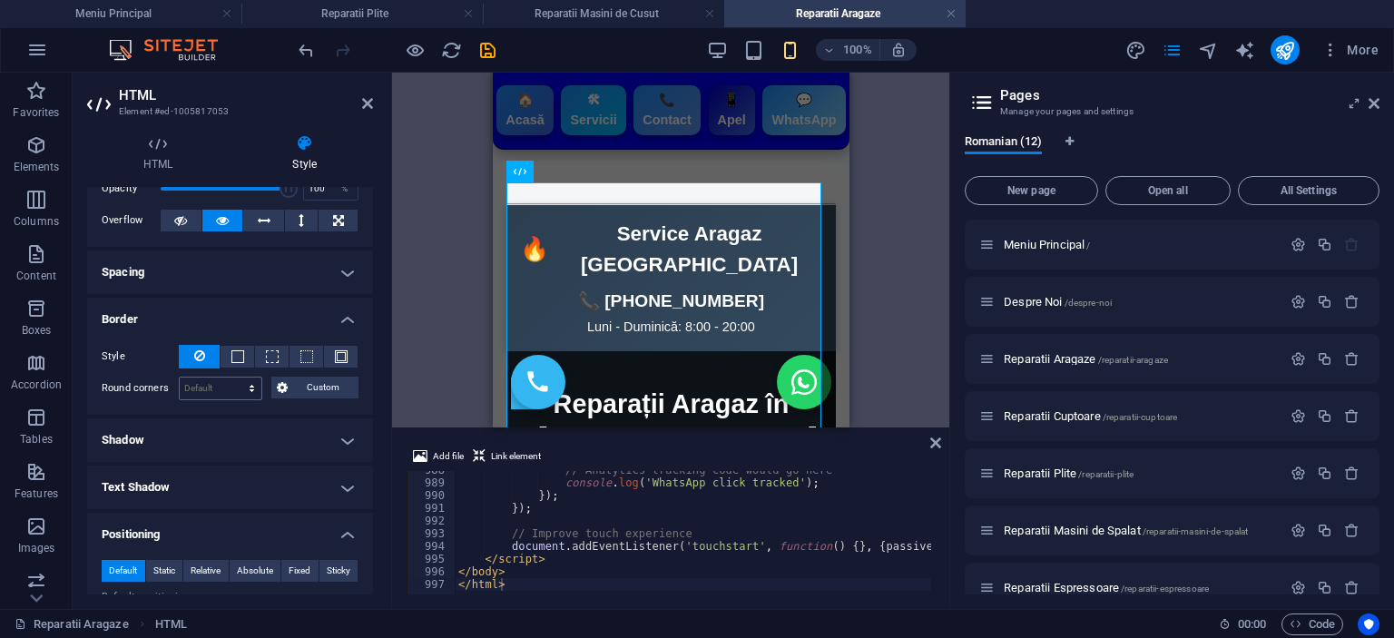
scroll to position [119, 0]
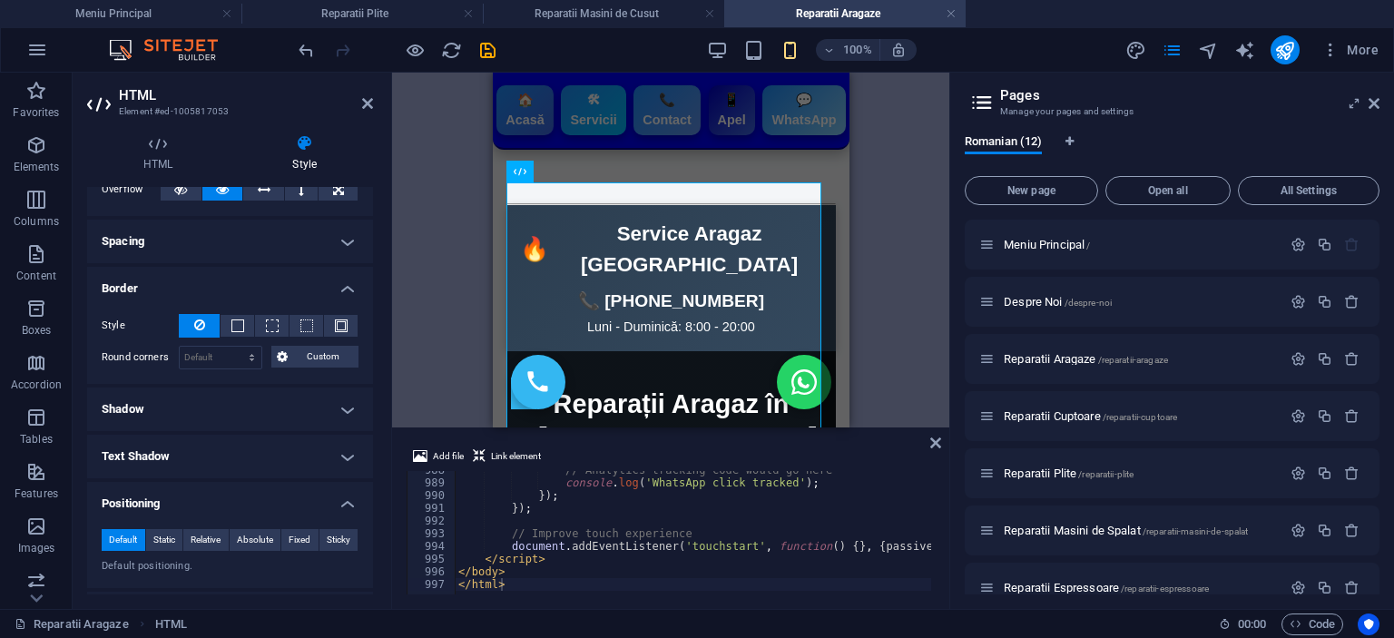
click at [493, 231] on iframe at bounding box center [671, 250] width 357 height 355
click at [696, 203] on div at bounding box center [670, 204] width 329 height 2
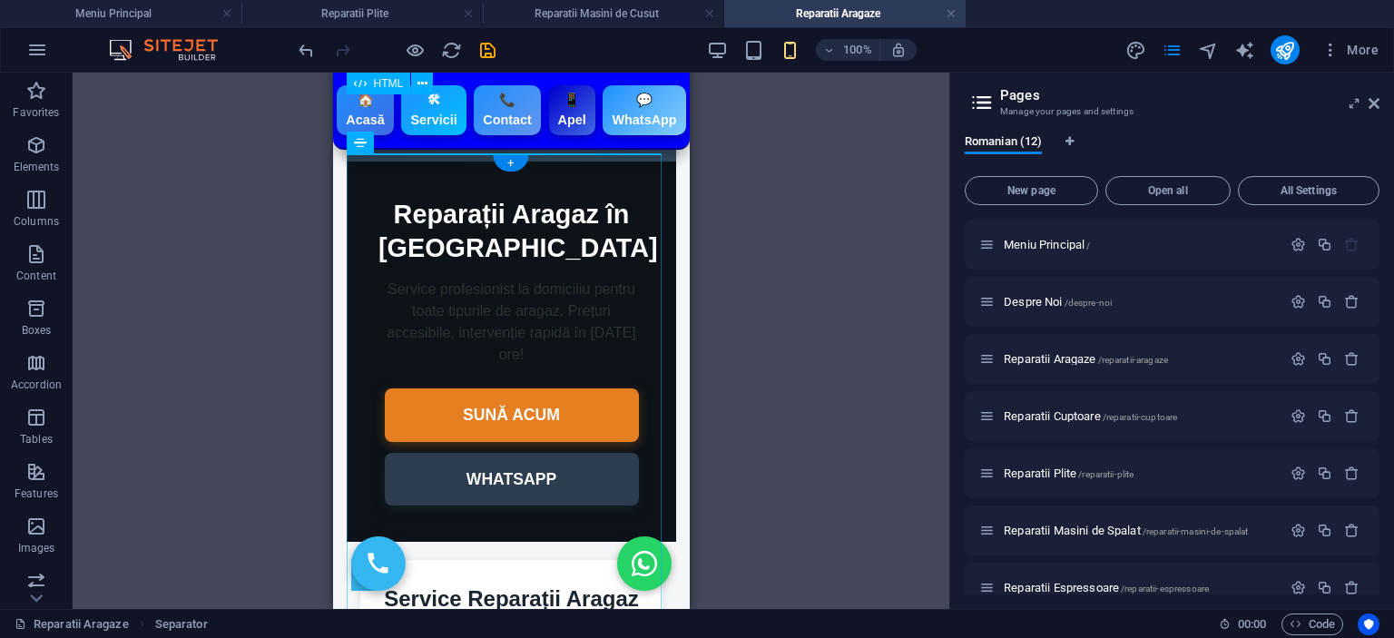
scroll to position [0, 0]
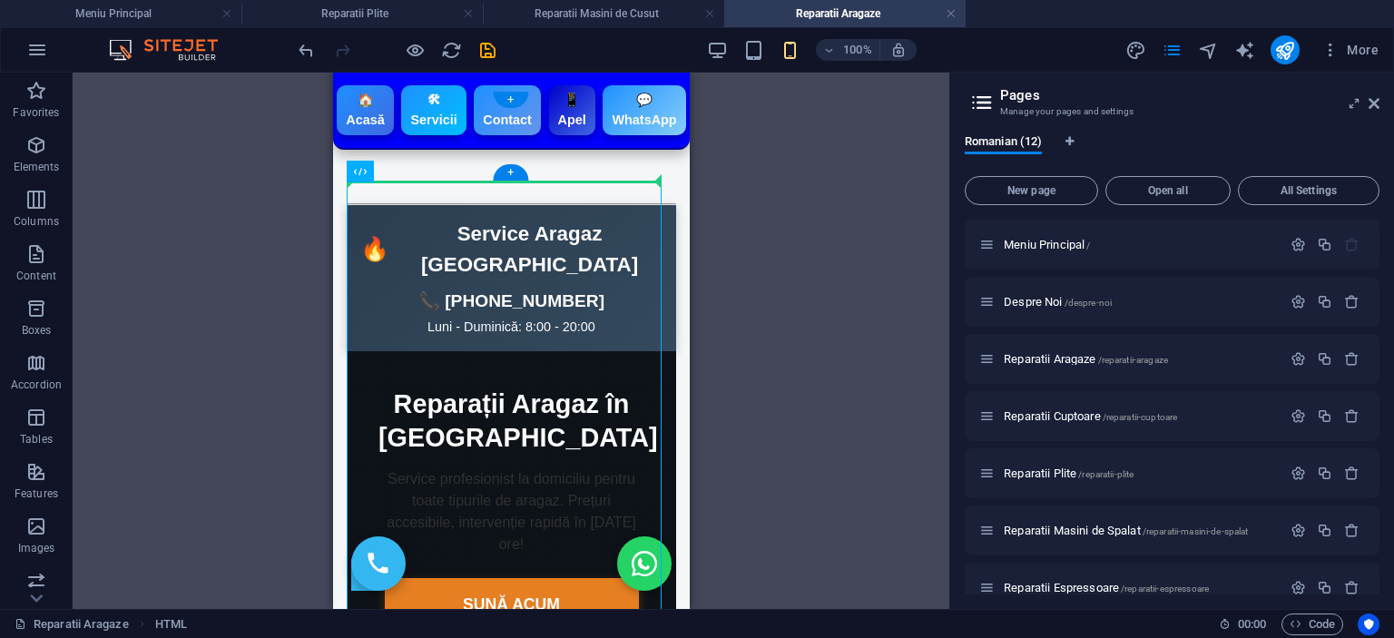
drag, startPoint x: 521, startPoint y: 260, endPoint x: 496, endPoint y: 142, distance: 119.6
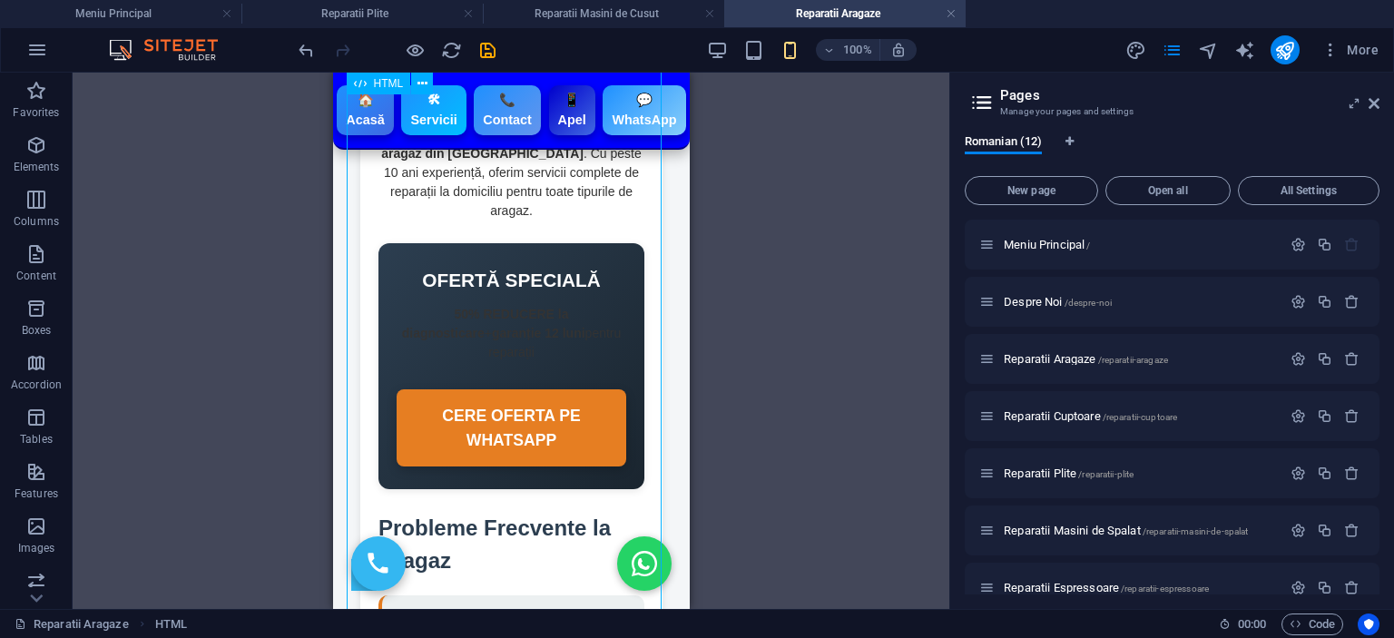
scroll to position [817, 0]
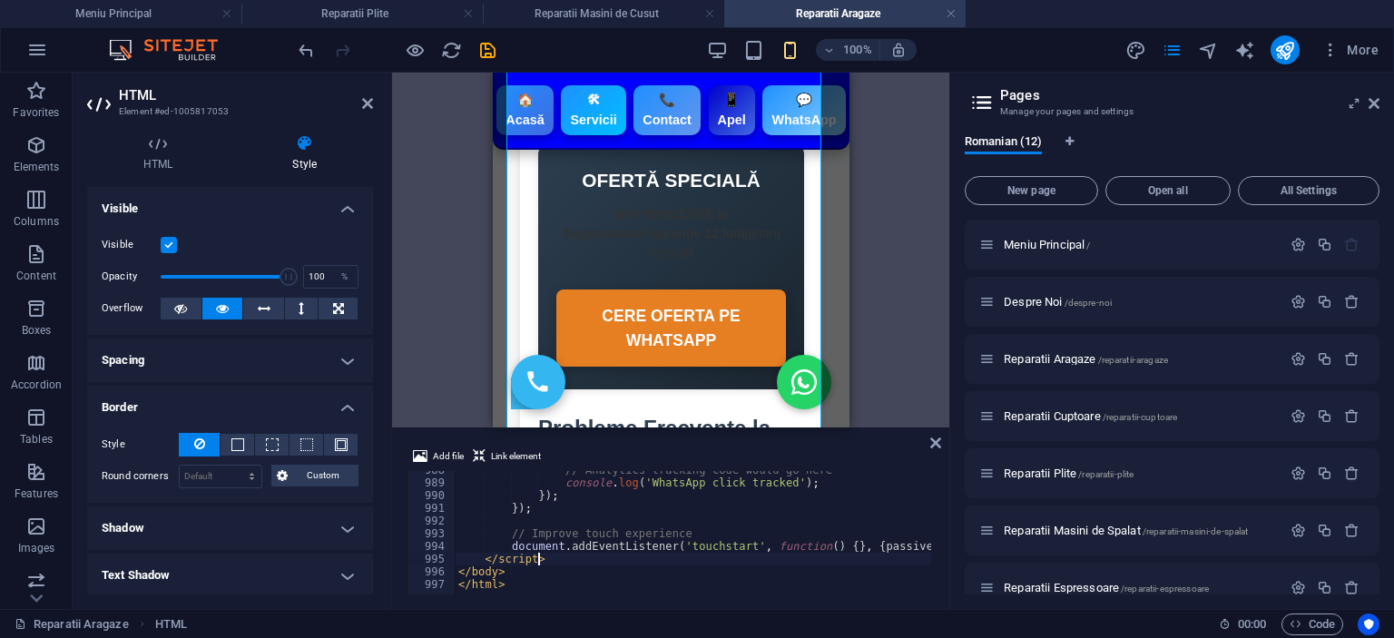
click at [667, 558] on div "// Analytics tracking code would go here console . log ( 'WhatsApp click tracke…" at bounding box center [1247, 536] width 1585 height 145
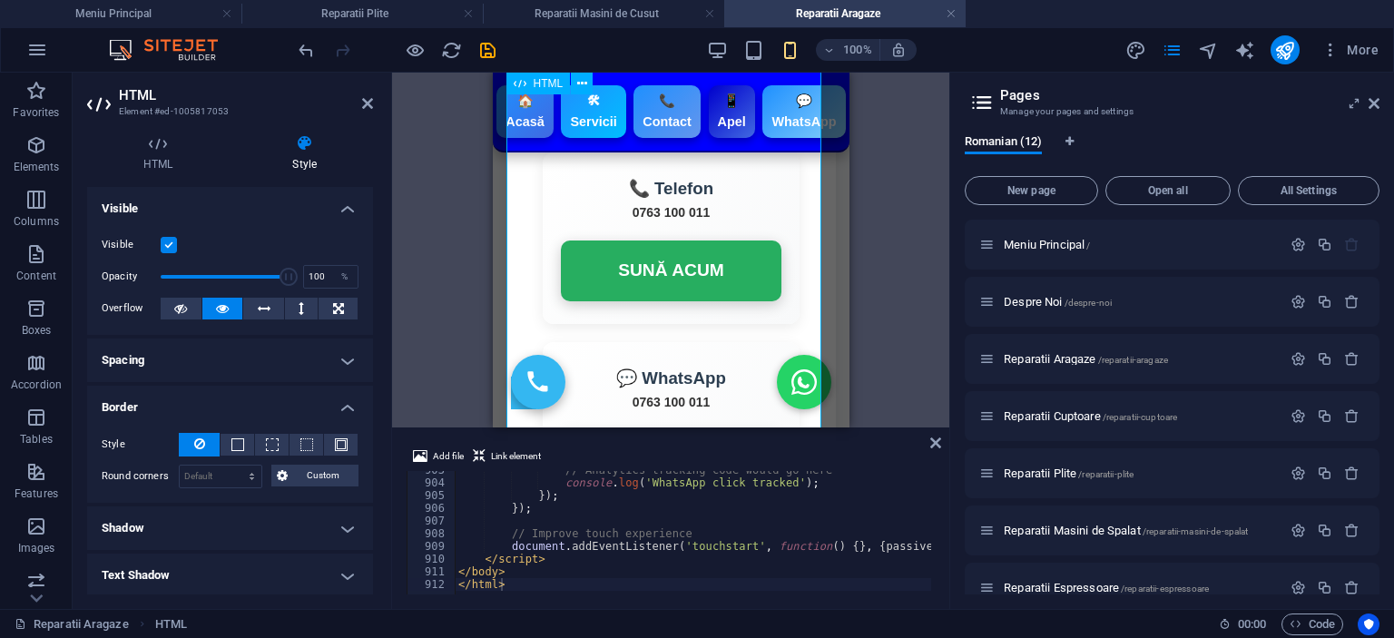
scroll to position [3358, 0]
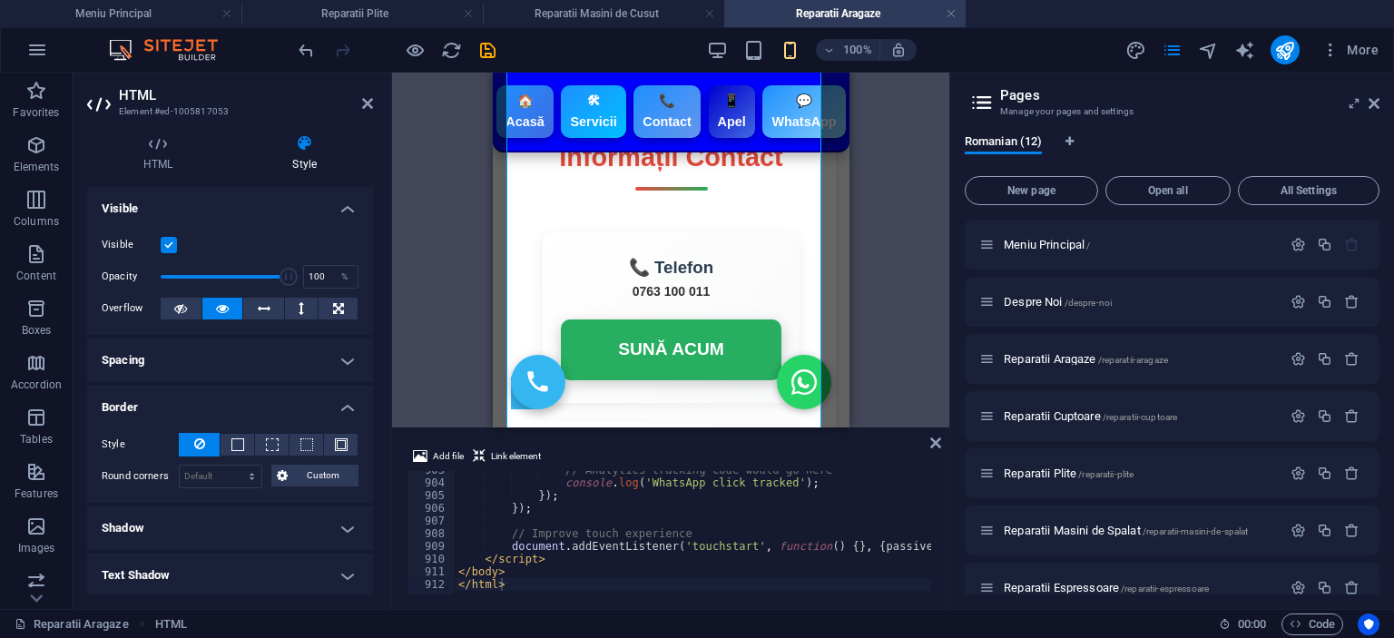
click at [682, 506] on div "// Analytics tracking code would go here console . log ( 'WhatsApp click tracke…" at bounding box center [1201, 536] width 1493 height 145
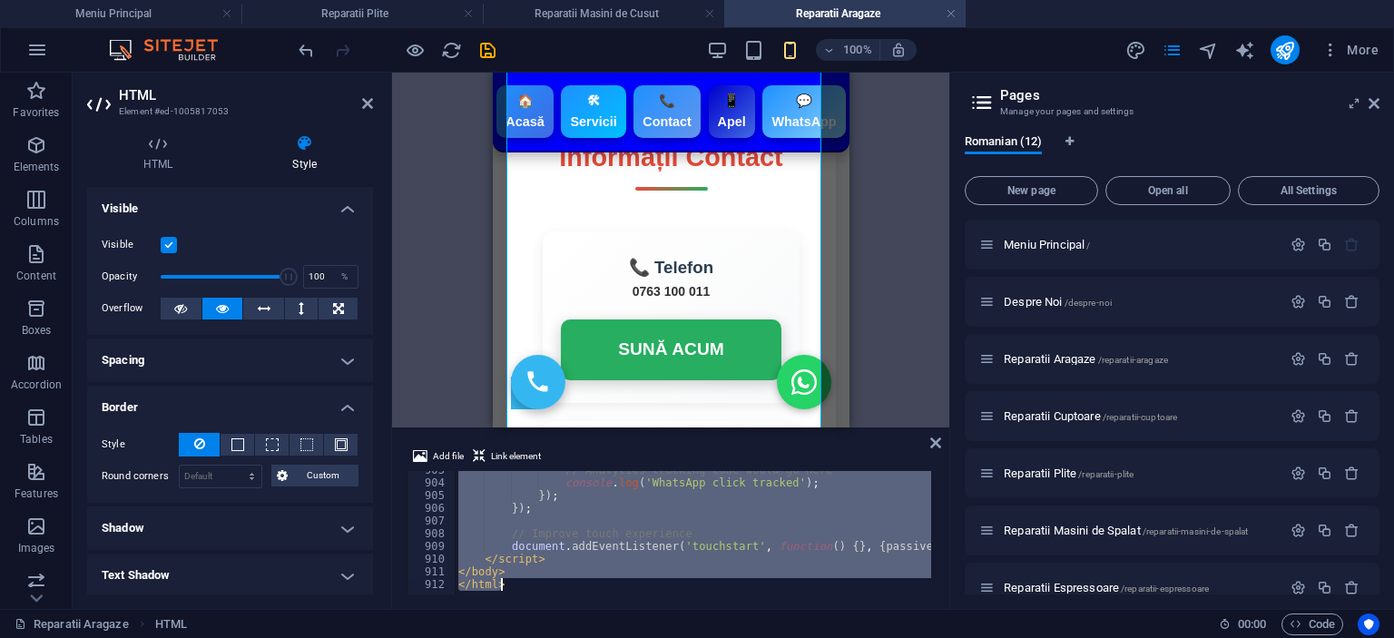
paste textarea
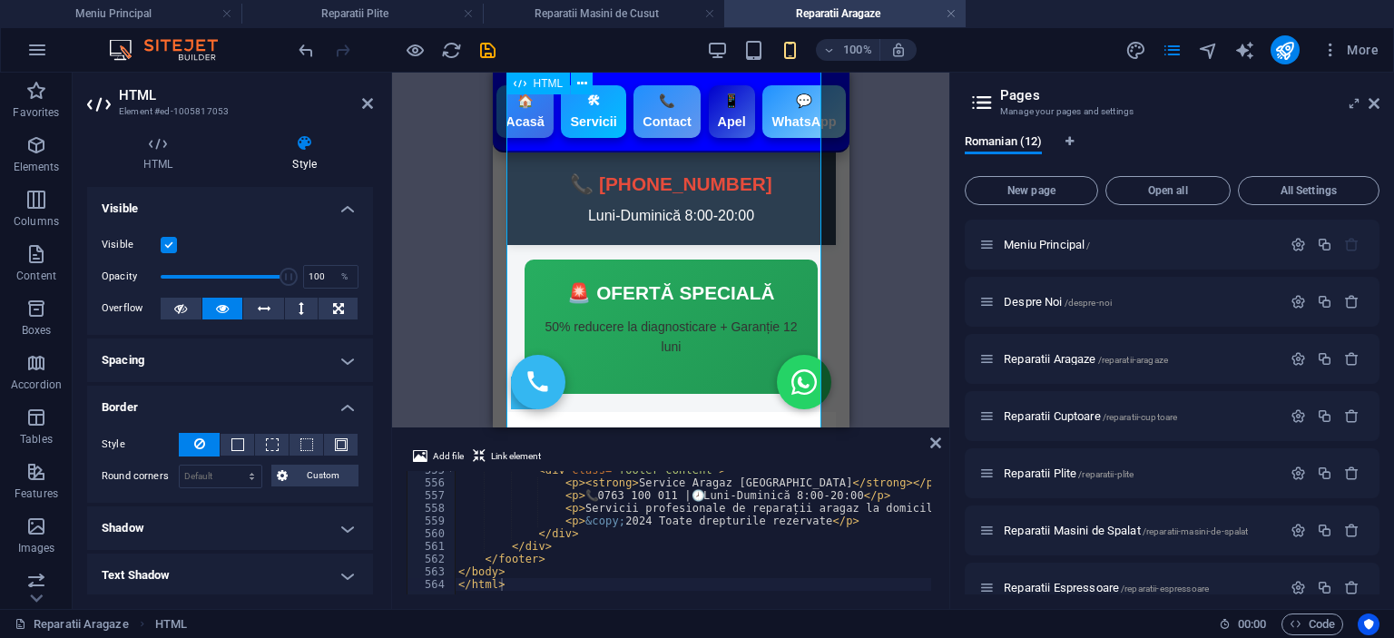
scroll to position [908, 0]
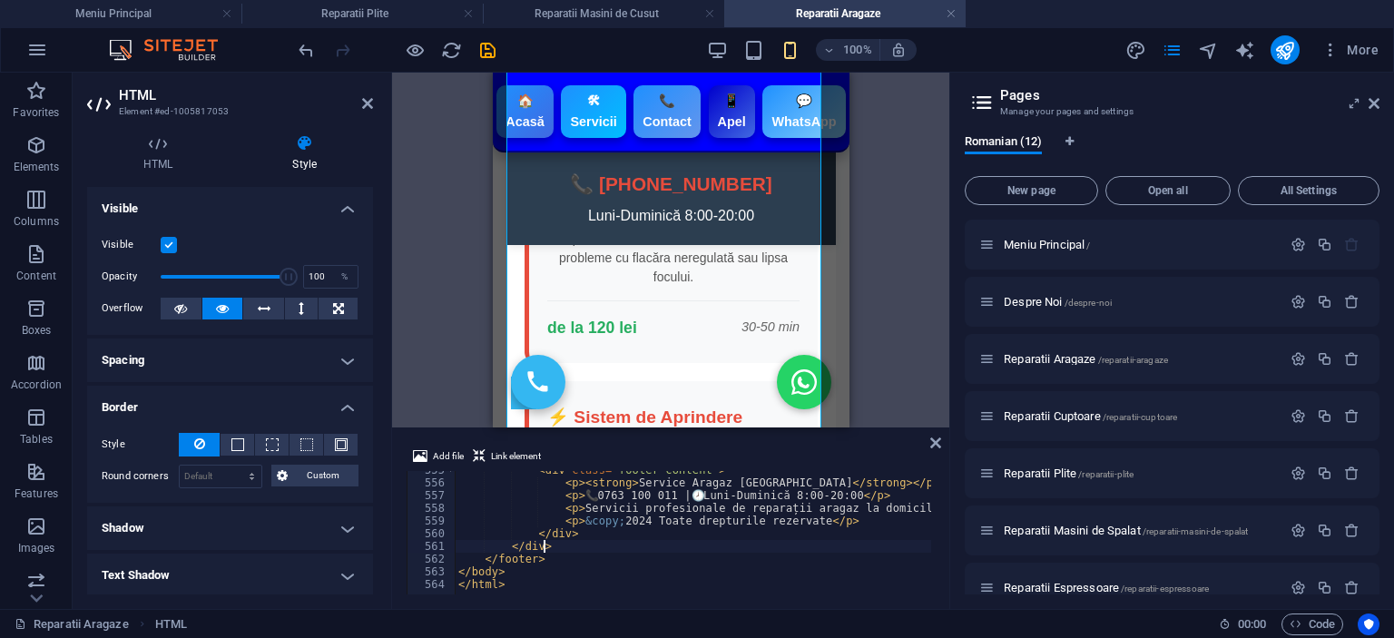
click at [675, 540] on div "< div class = "footer-content" > < p > < strong > Service Aragaz Iași </ strong…" at bounding box center [1076, 536] width 1243 height 145
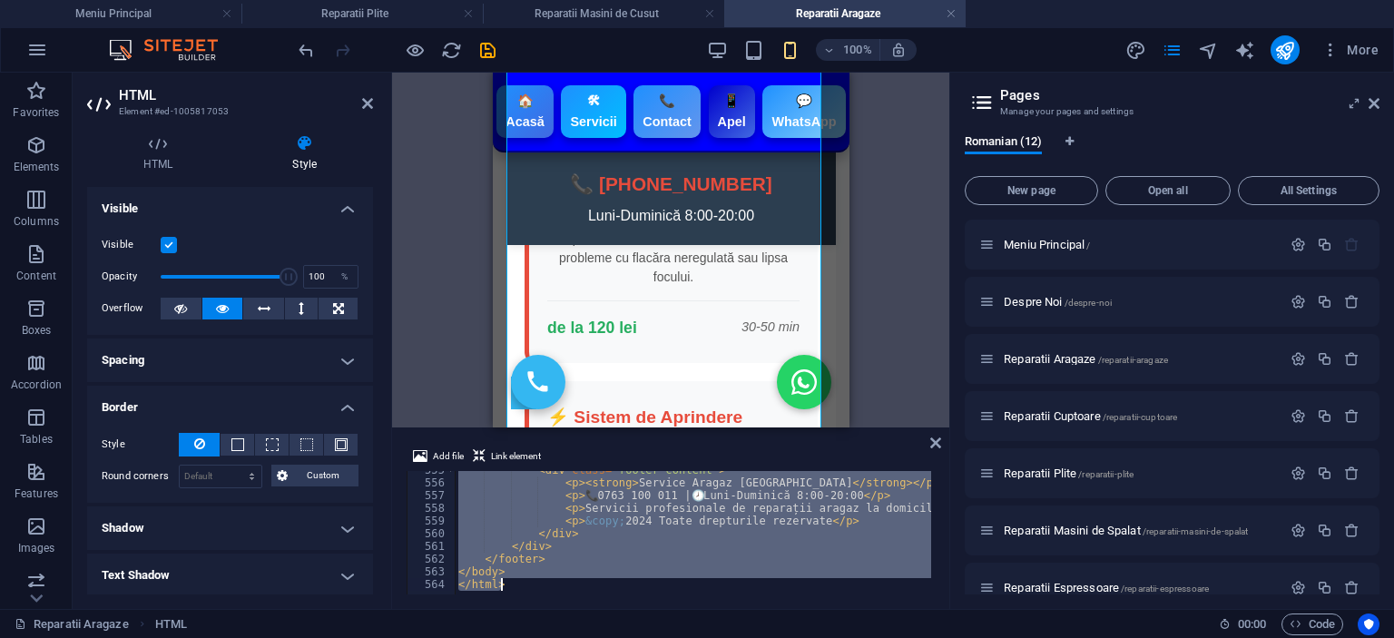
paste textarea
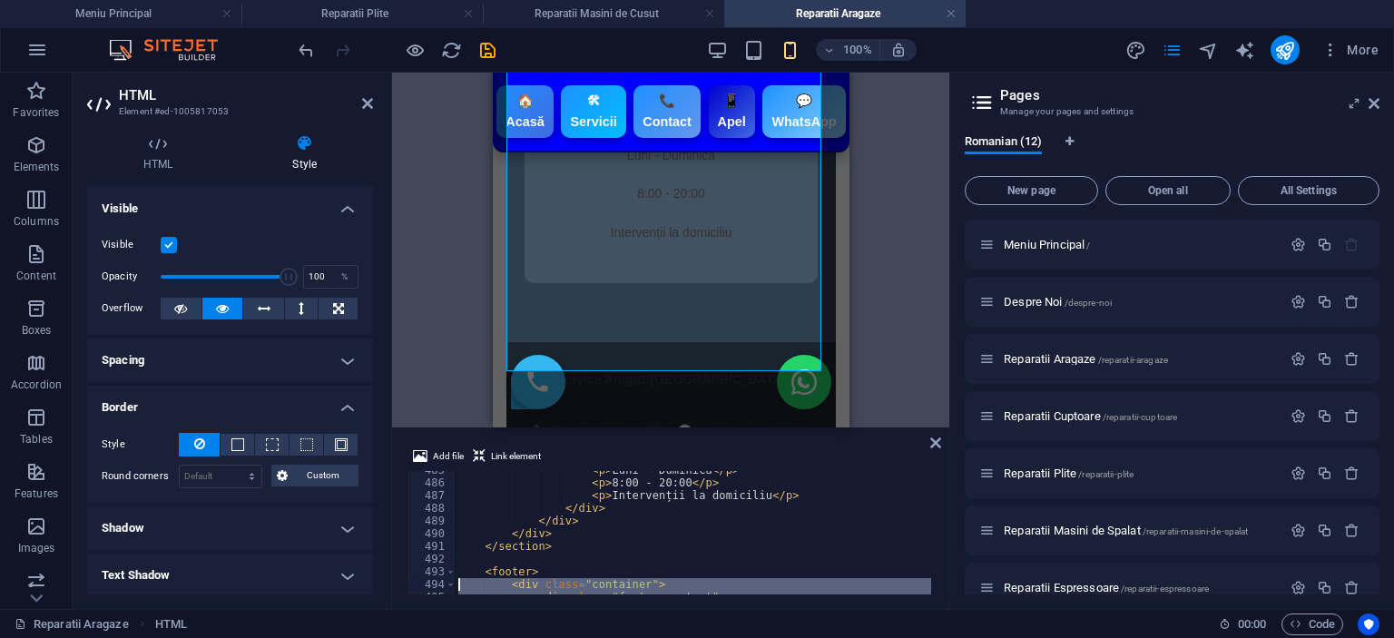
scroll to position [6157, 0]
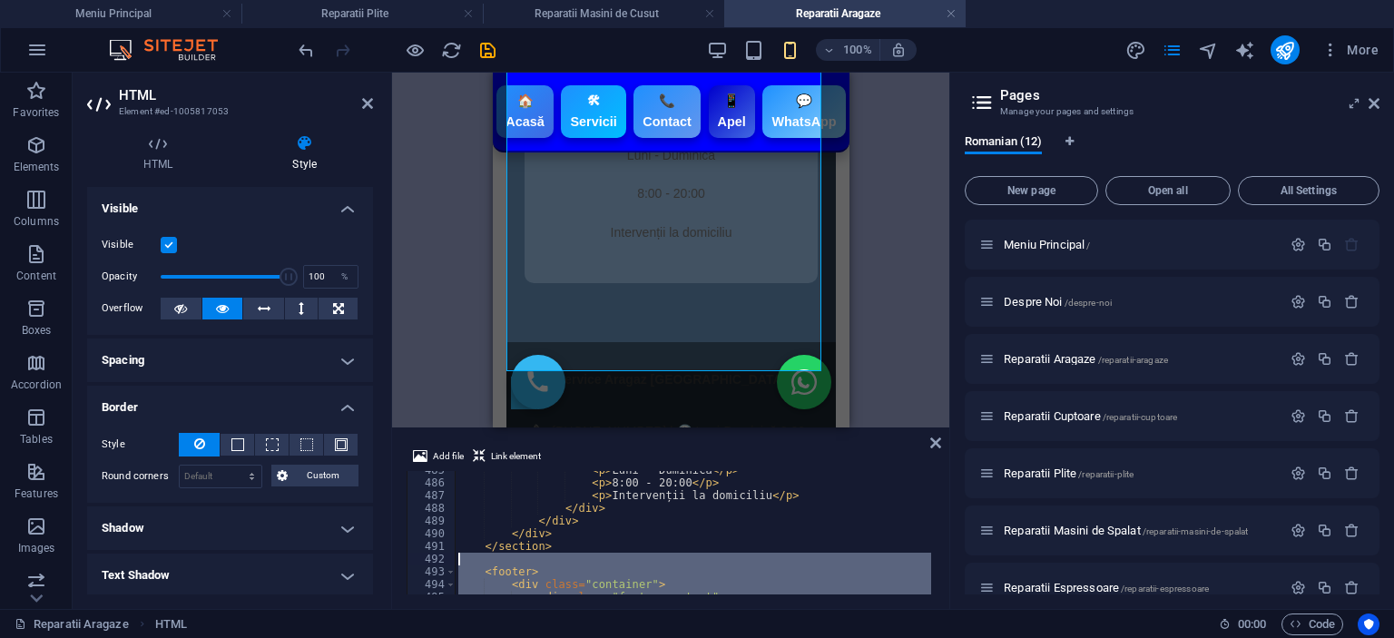
drag, startPoint x: 506, startPoint y: 575, endPoint x: 426, endPoint y: 562, distance: 81.0
click at [425, 562] on div "</body> 485 486 487 488 489 490 491 492 493 494 495 496 < p > Luni - Duminică <…" at bounding box center [671, 532] width 528 height 123
type textarea "â"
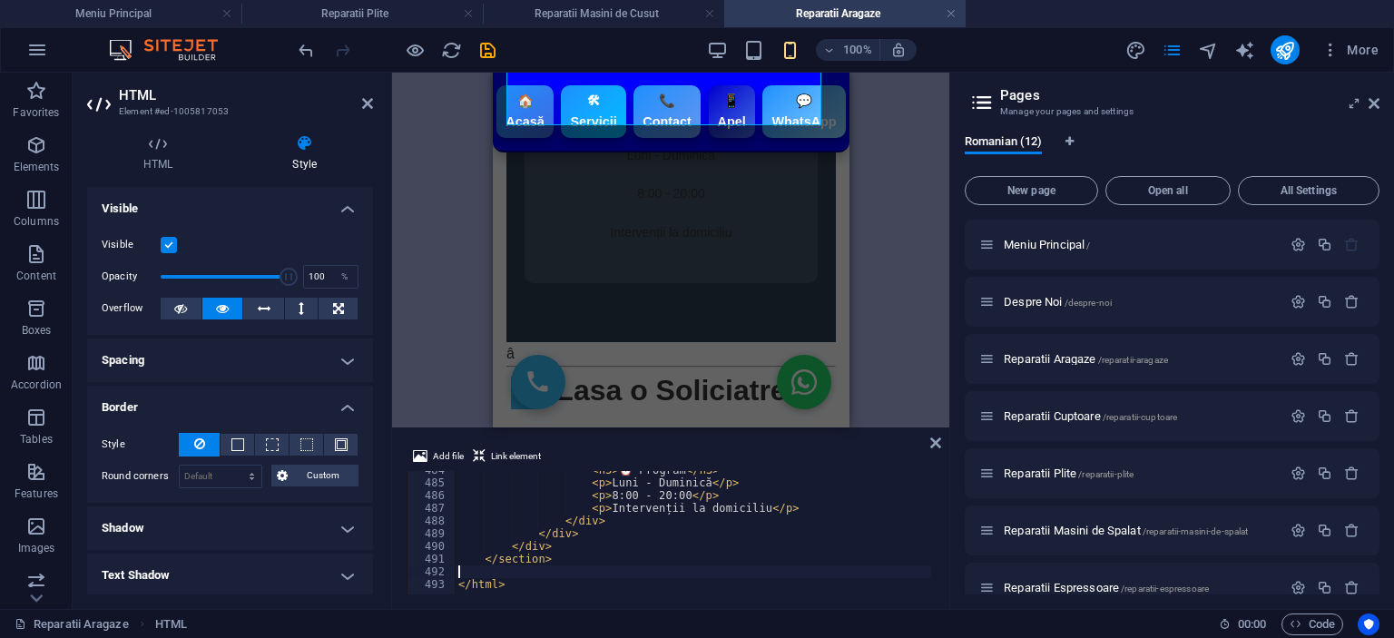
scroll to position [6132, 0]
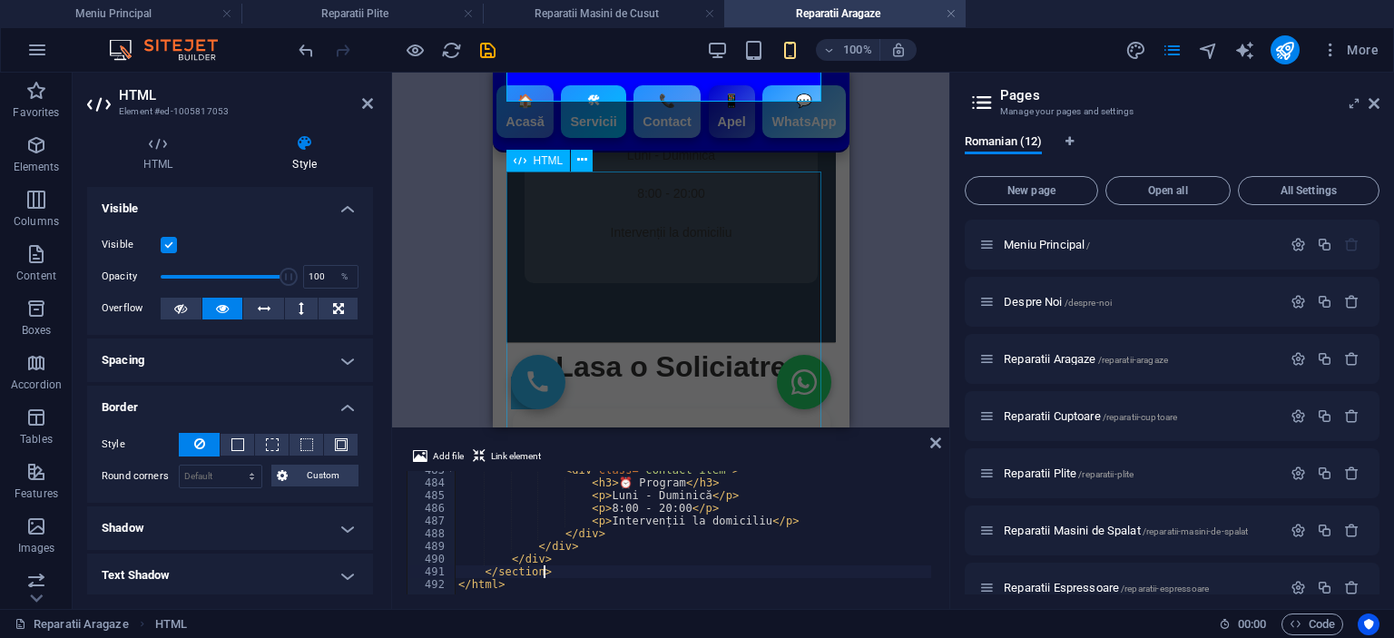
type textarea "</section>"
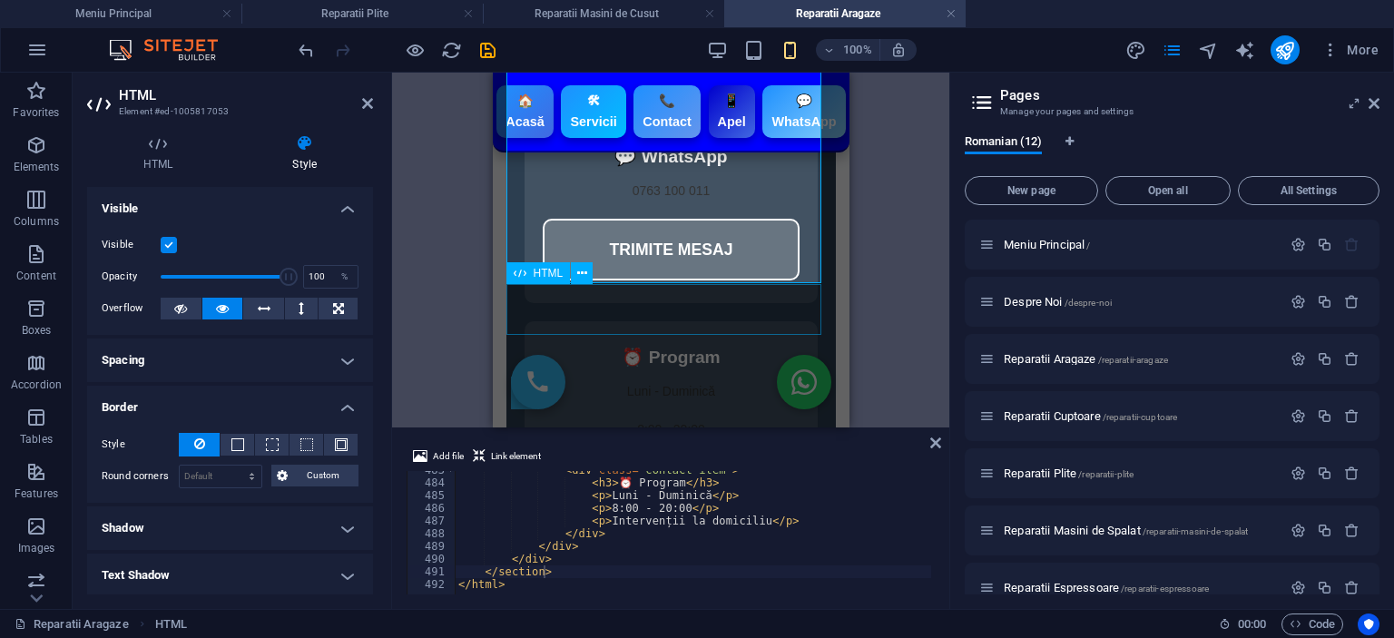
scroll to position [3994, 0]
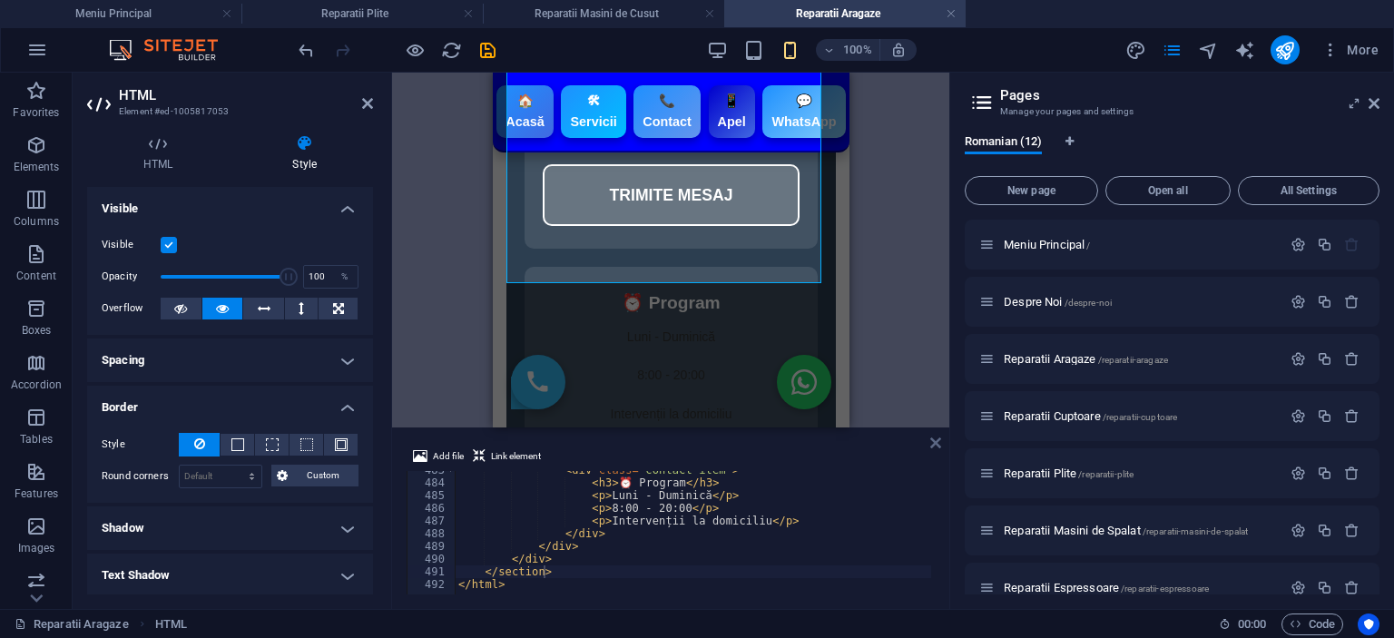
click at [934, 442] on icon at bounding box center [935, 443] width 11 height 15
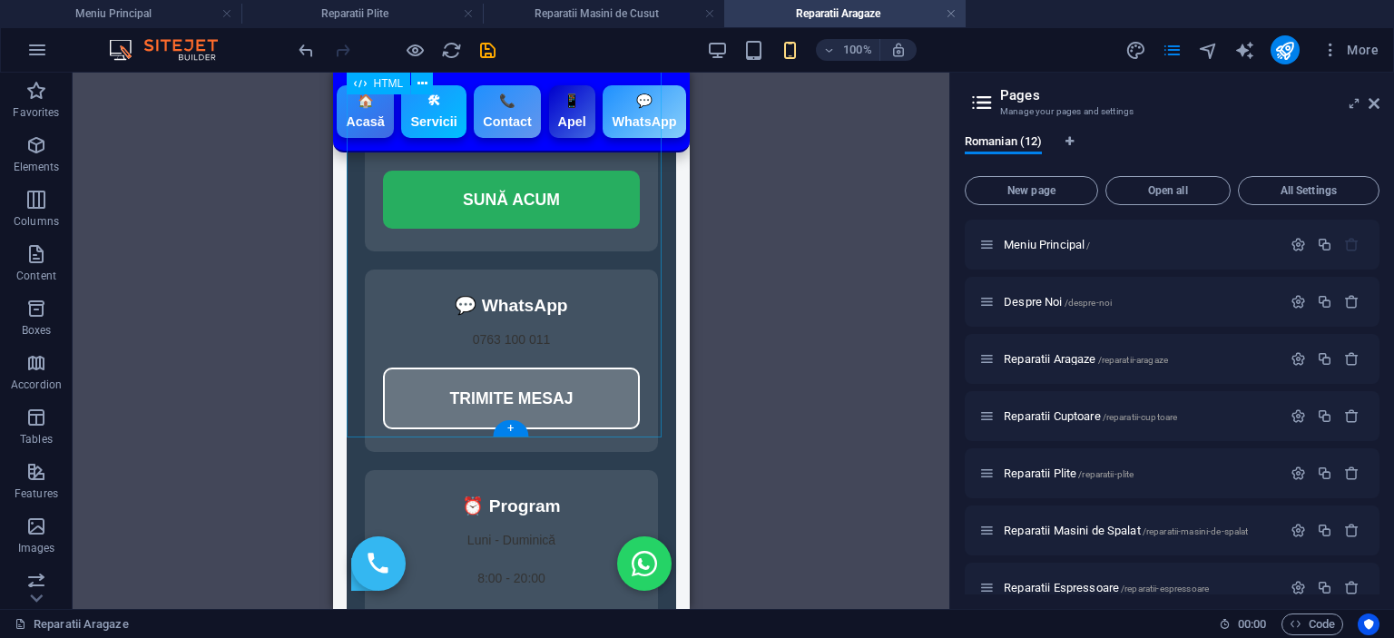
scroll to position [3839, 0]
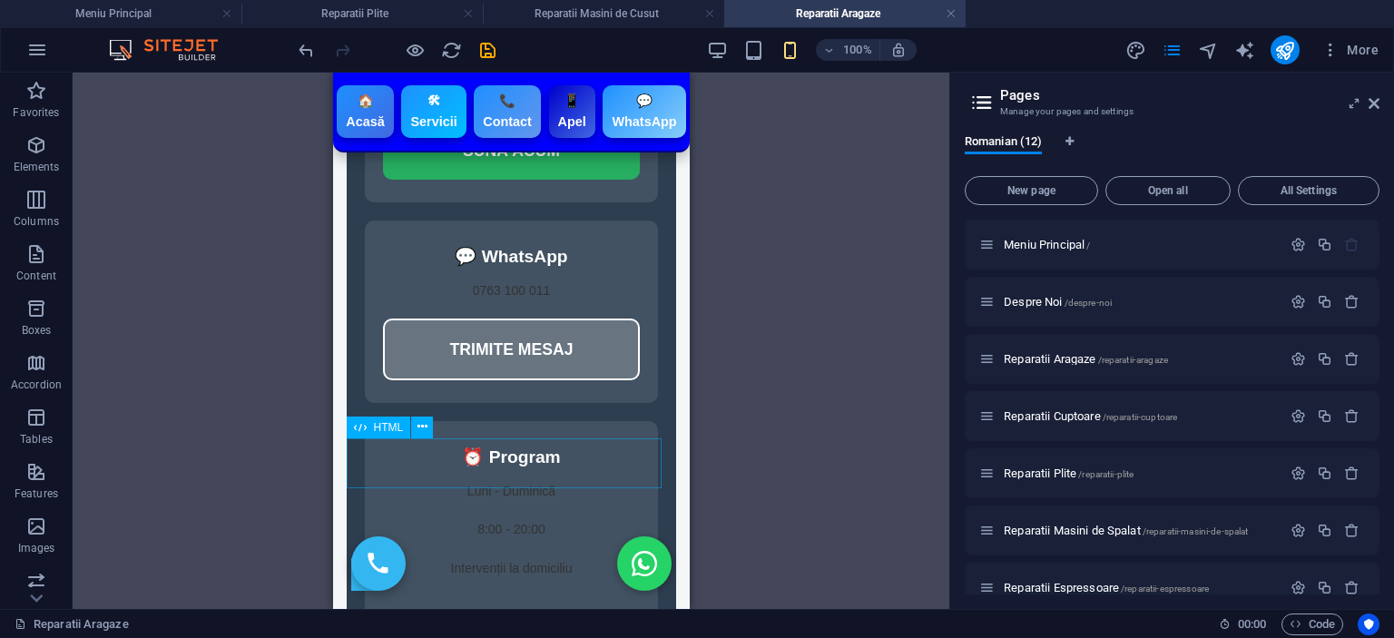
click at [409, 424] on div "HTML" at bounding box center [379, 428] width 64 height 22
click at [415, 425] on button at bounding box center [422, 428] width 22 height 22
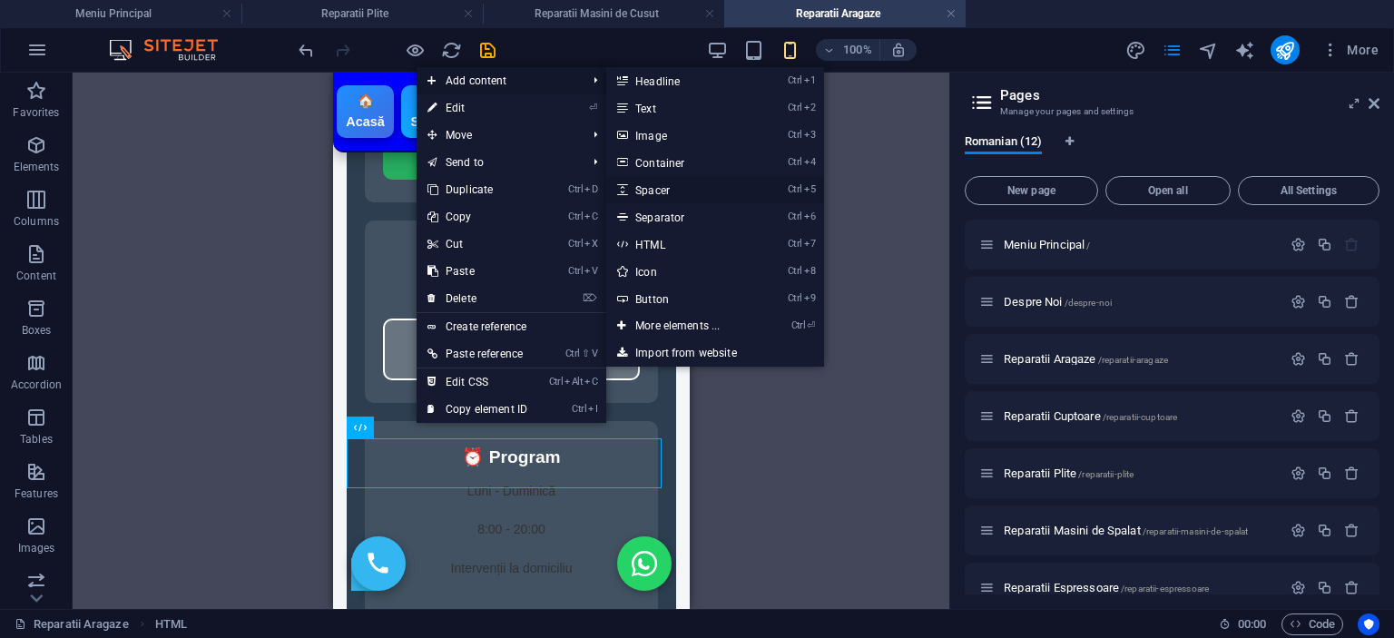
click at [674, 187] on link "Ctrl 5 Spacer" at bounding box center [681, 189] width 150 height 27
select select "px"
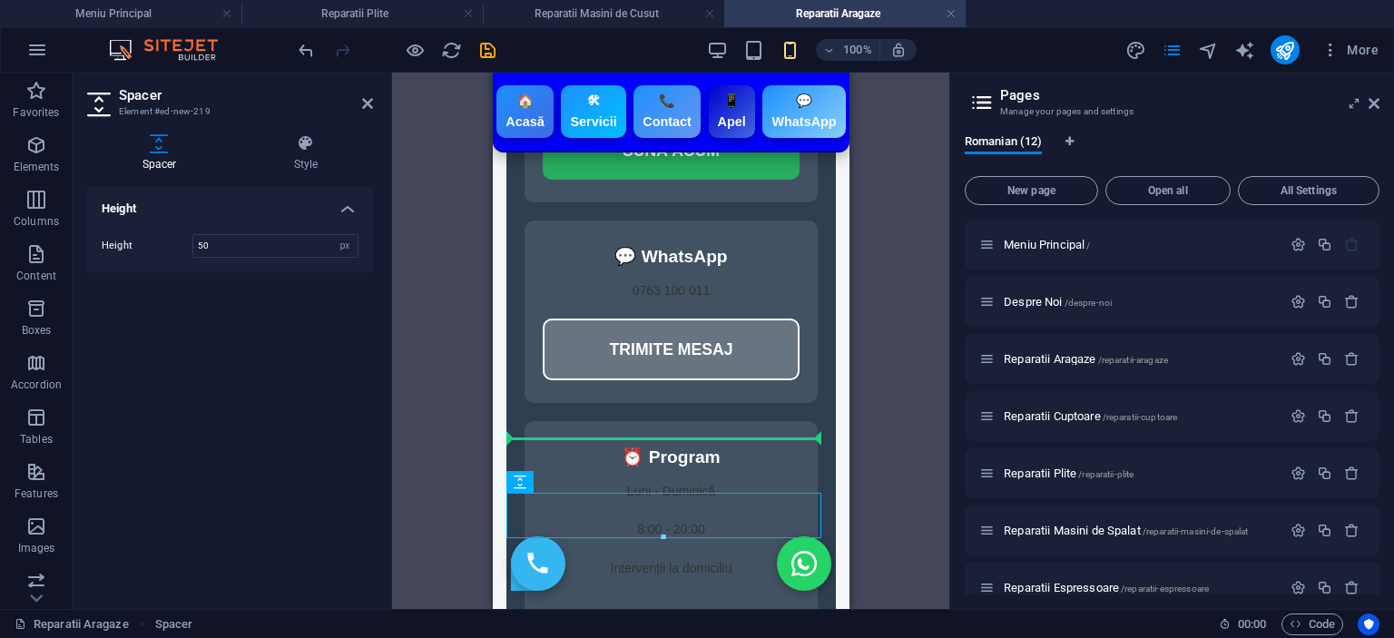
drag, startPoint x: 615, startPoint y: 506, endPoint x: 612, endPoint y: 443, distance: 62.7
click at [874, 360] on div "H3 Container HTML HTML HTML HTML HTML HTML Icon HTML HTML Separator Spacer" at bounding box center [670, 341] width 557 height 536
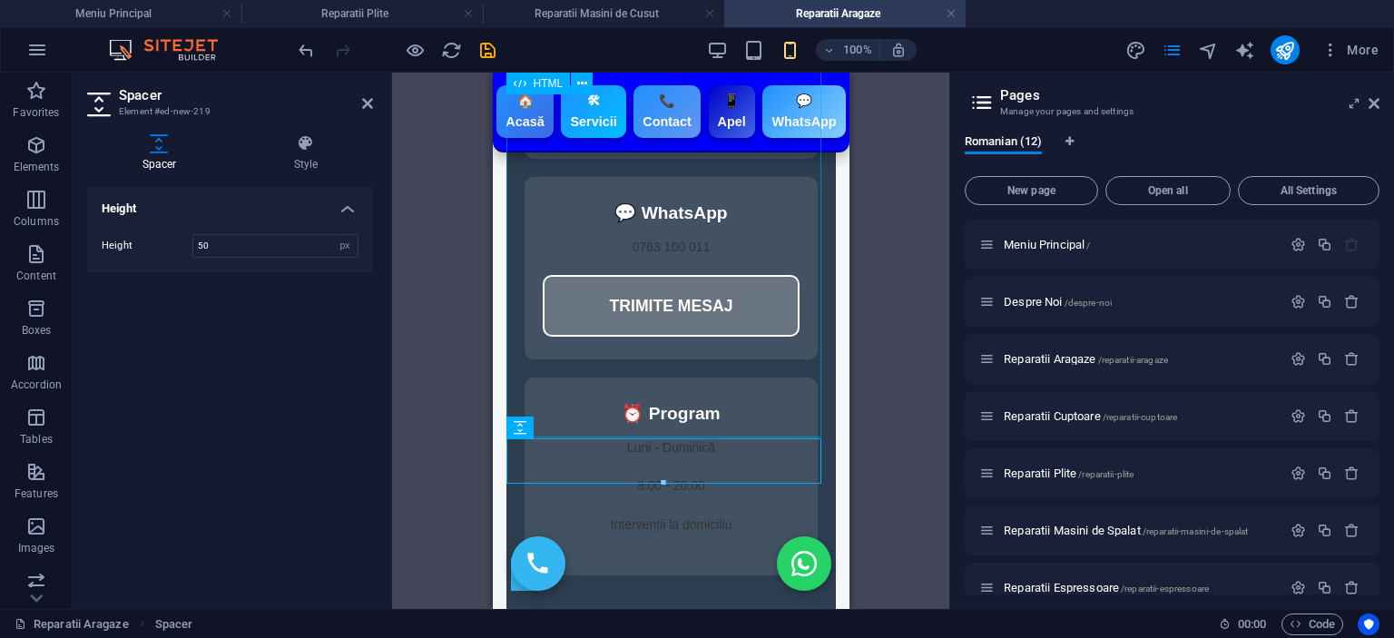
scroll to position [4112, 0]
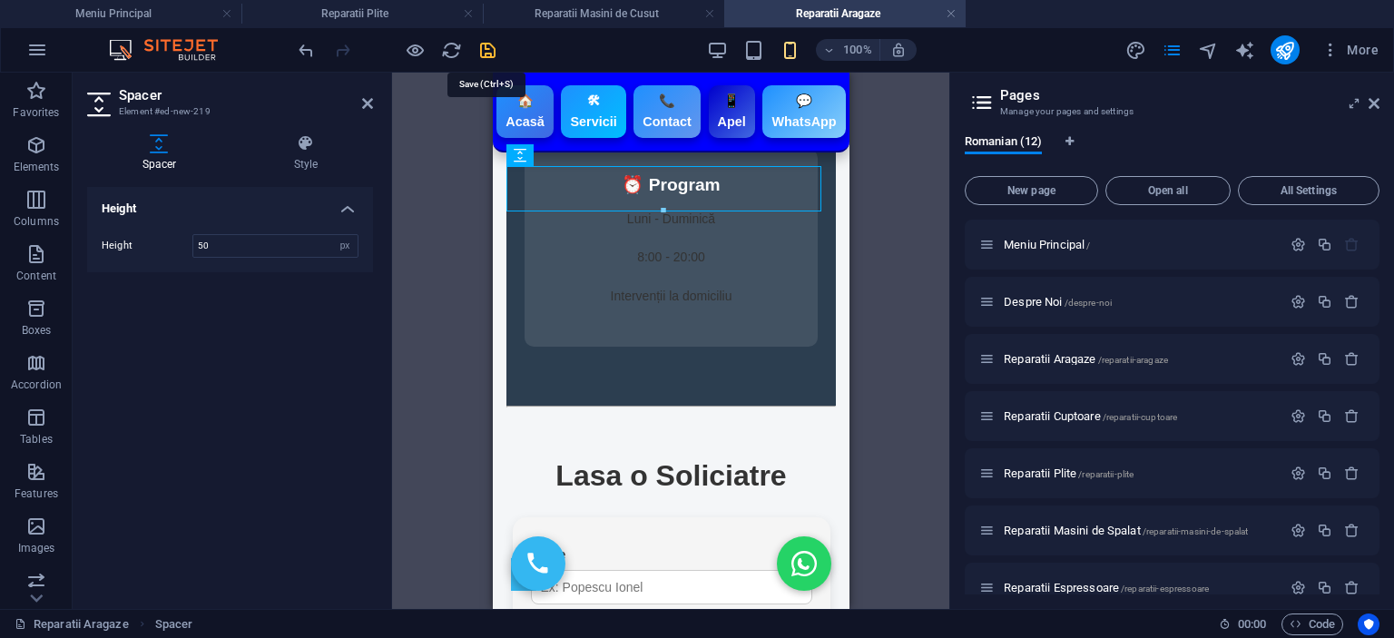
click at [489, 46] on icon "save" at bounding box center [487, 50] width 21 height 21
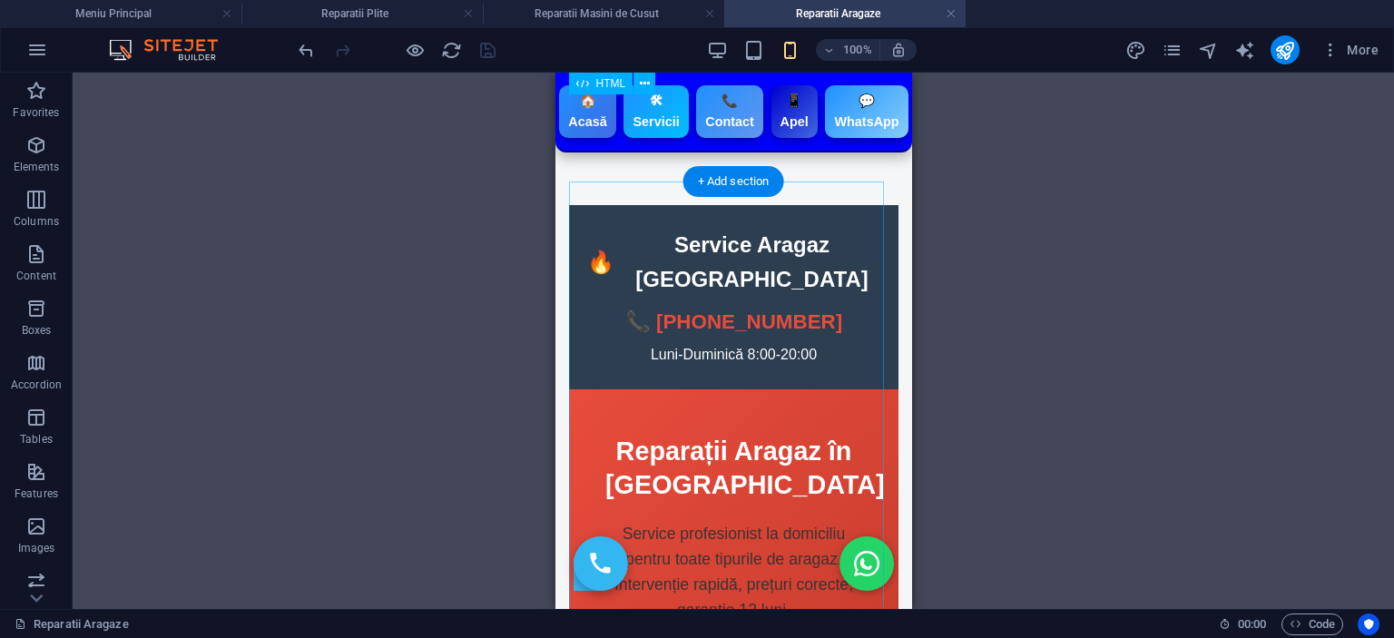
scroll to position [0, 0]
click at [1050, 305] on div "H3 Container HTML HTML HTML HTML HTML HTML Icon HTML HTML Separator Spacer Spac…" at bounding box center [733, 341] width 1321 height 536
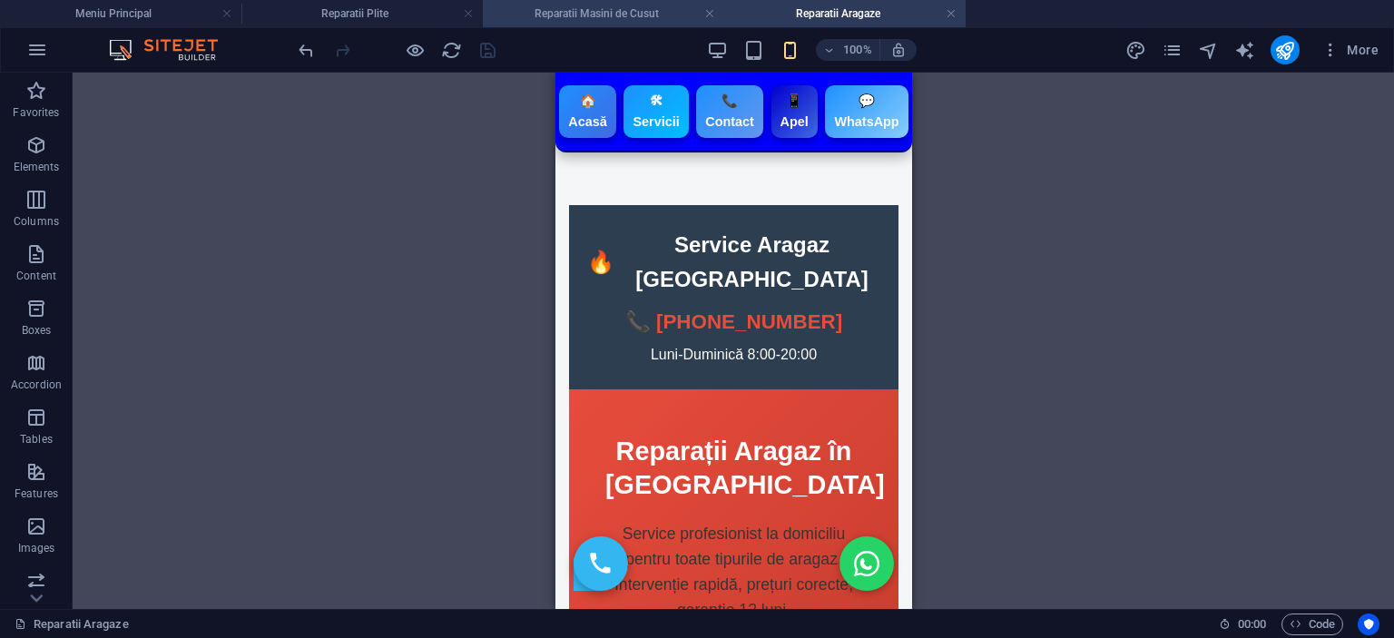
click at [614, 10] on h4 "Reparatii Masini de Cusut" at bounding box center [603, 14] width 241 height 20
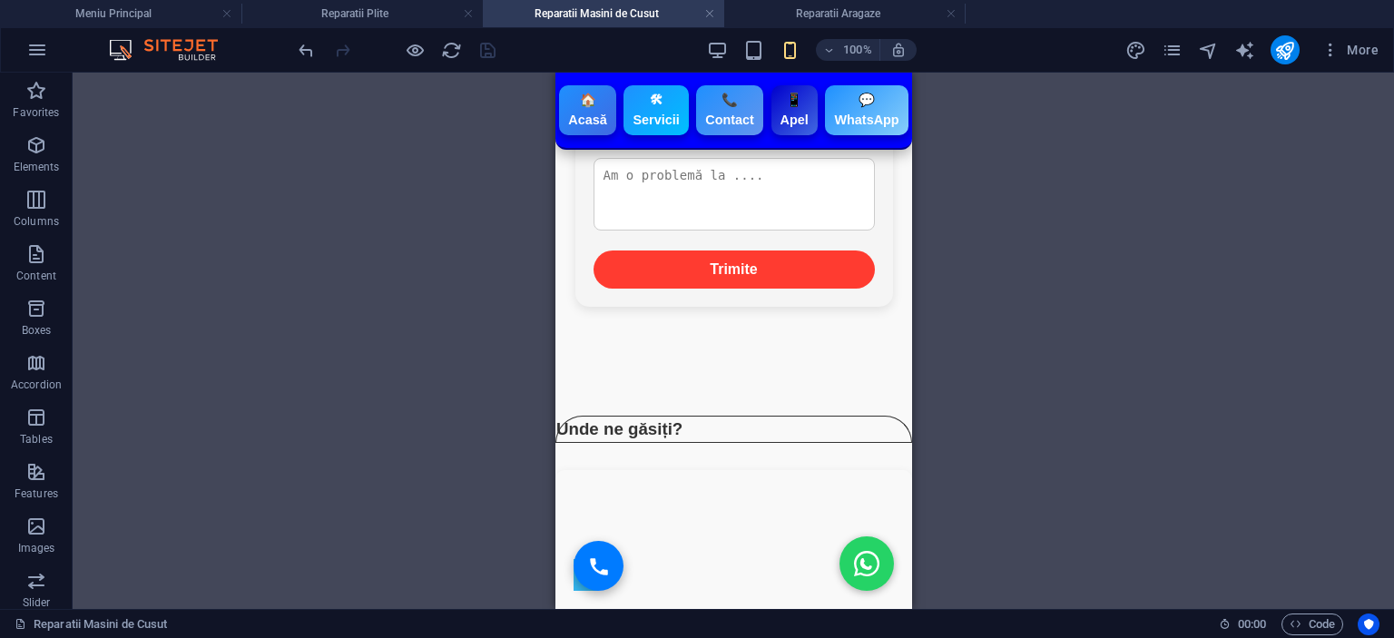
scroll to position [4469, 0]
click at [394, 9] on h4 "Reparatii Plite" at bounding box center [361, 14] width 241 height 20
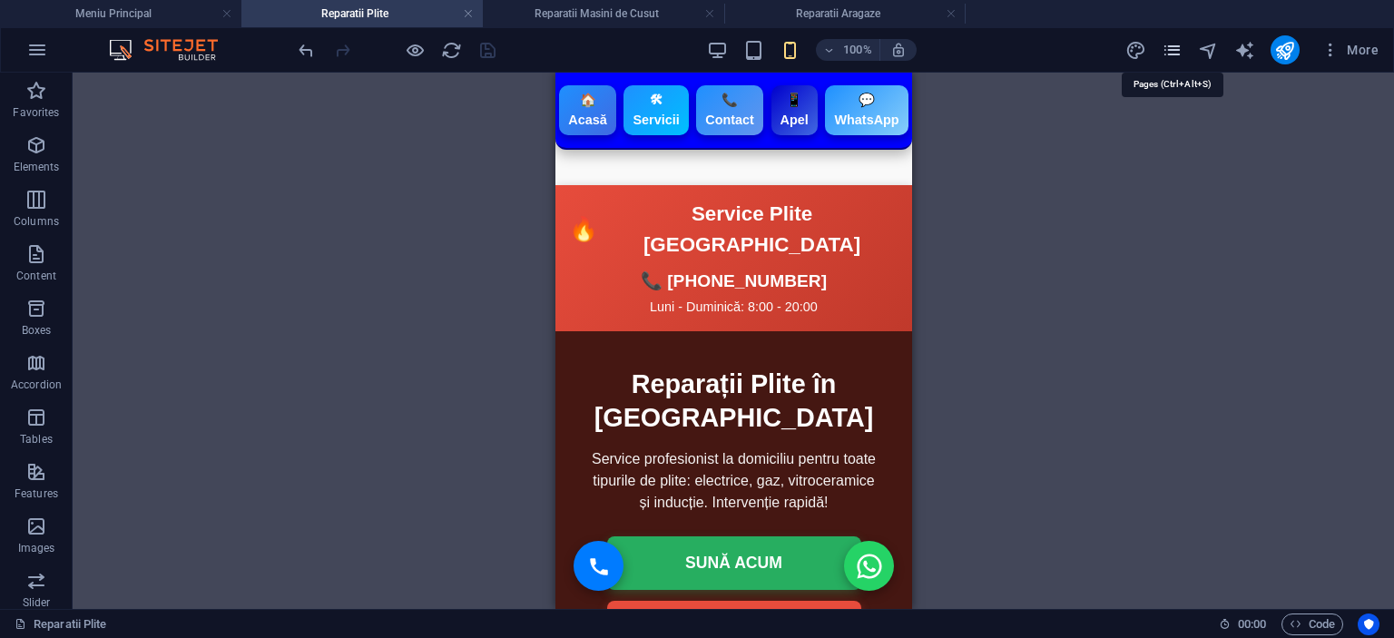
click at [1168, 47] on icon "pages" at bounding box center [1172, 50] width 21 height 21
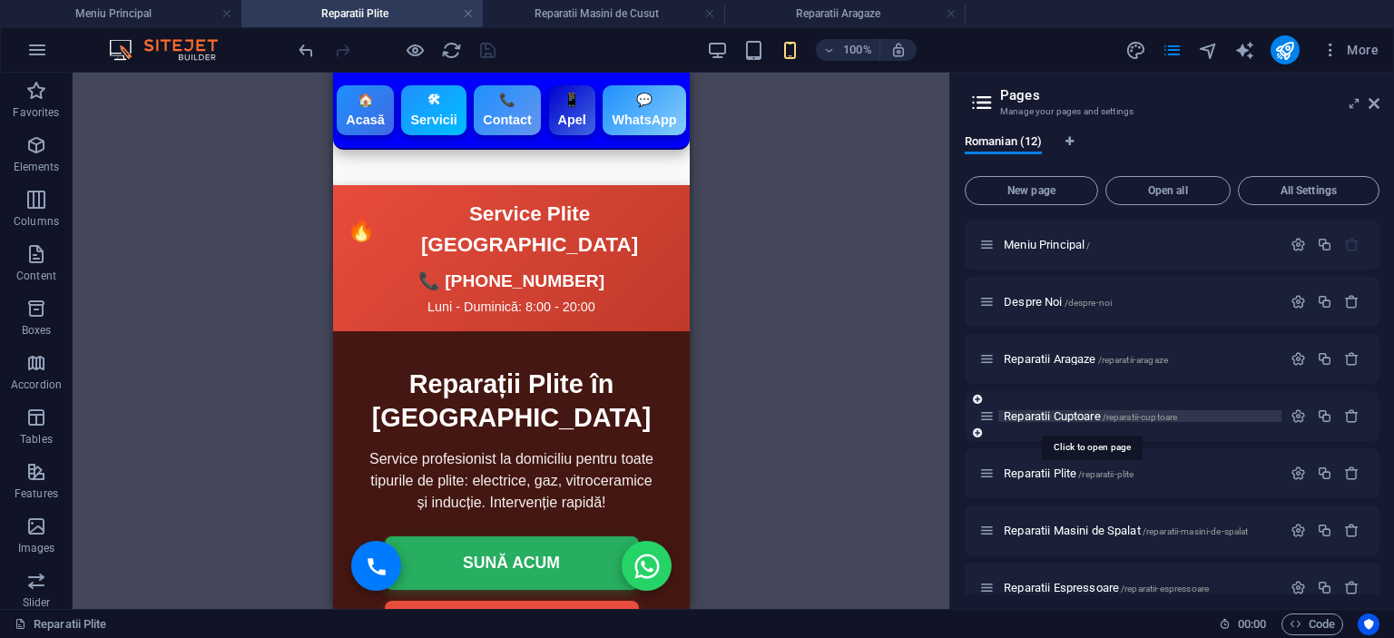
click at [1006, 413] on span "Reparatii Cuptoare /reparatii-cuptoare" at bounding box center [1090, 416] width 173 height 14
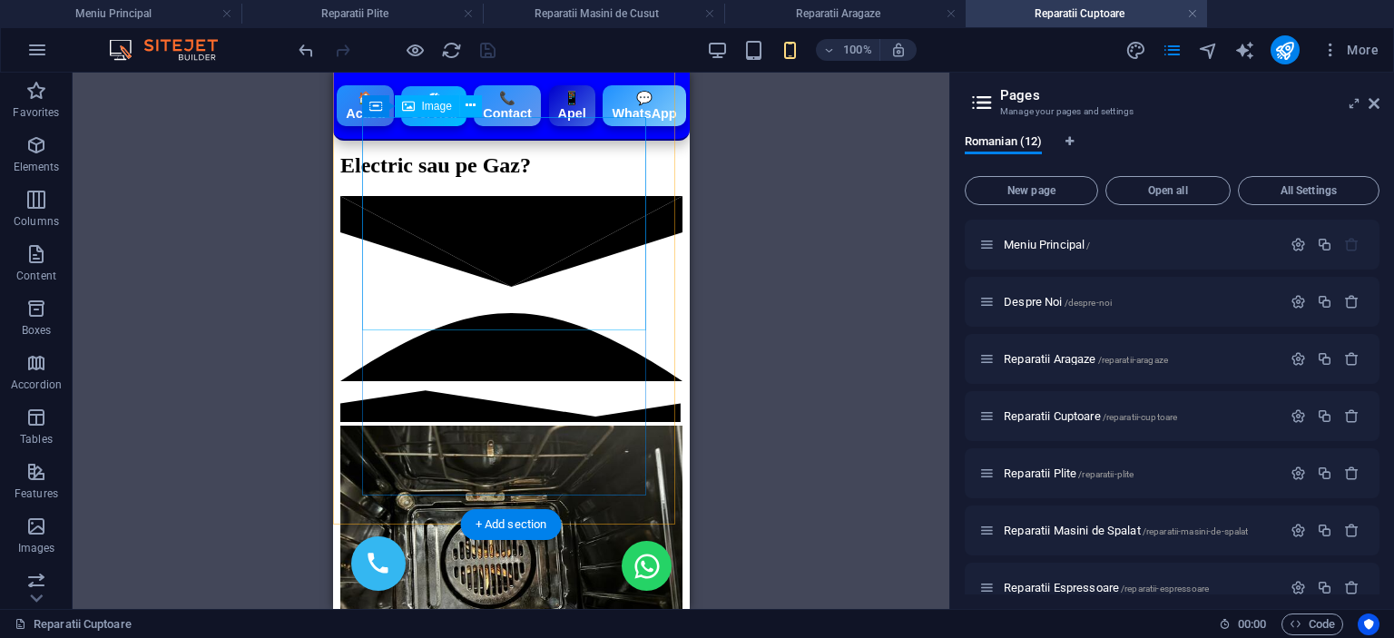
scroll to position [1238, 0]
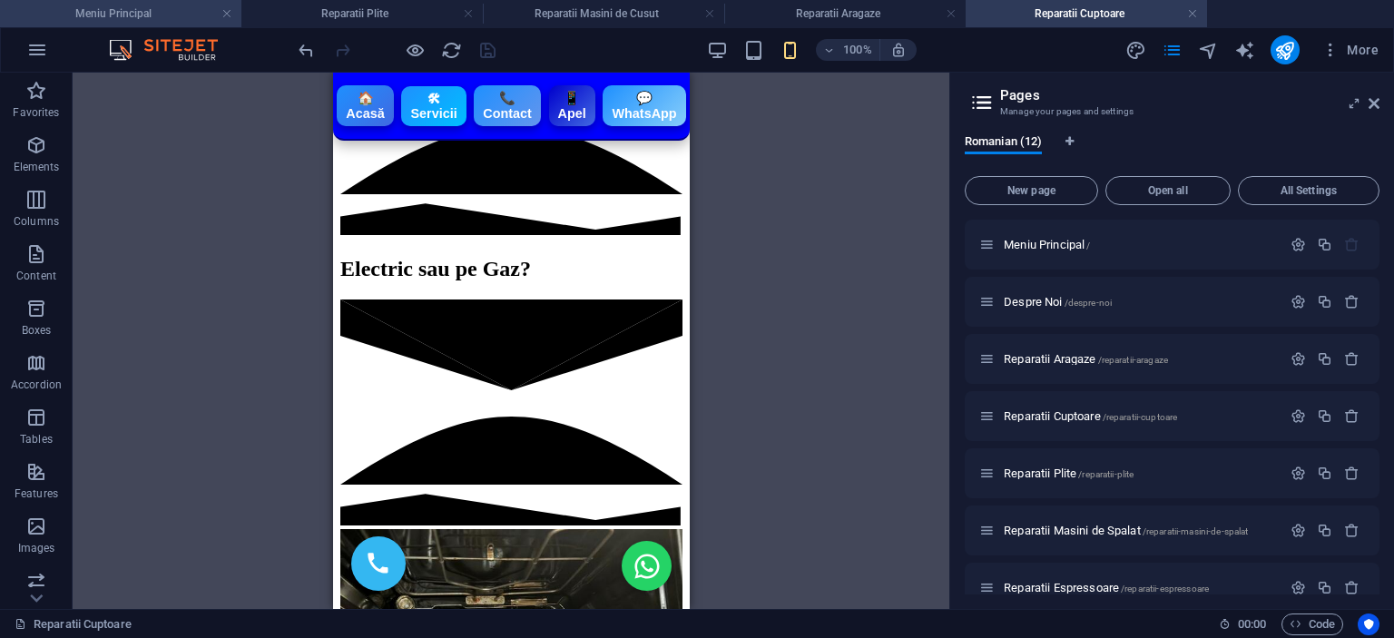
click at [133, 9] on h4 "Meniu Principal" at bounding box center [120, 14] width 241 height 20
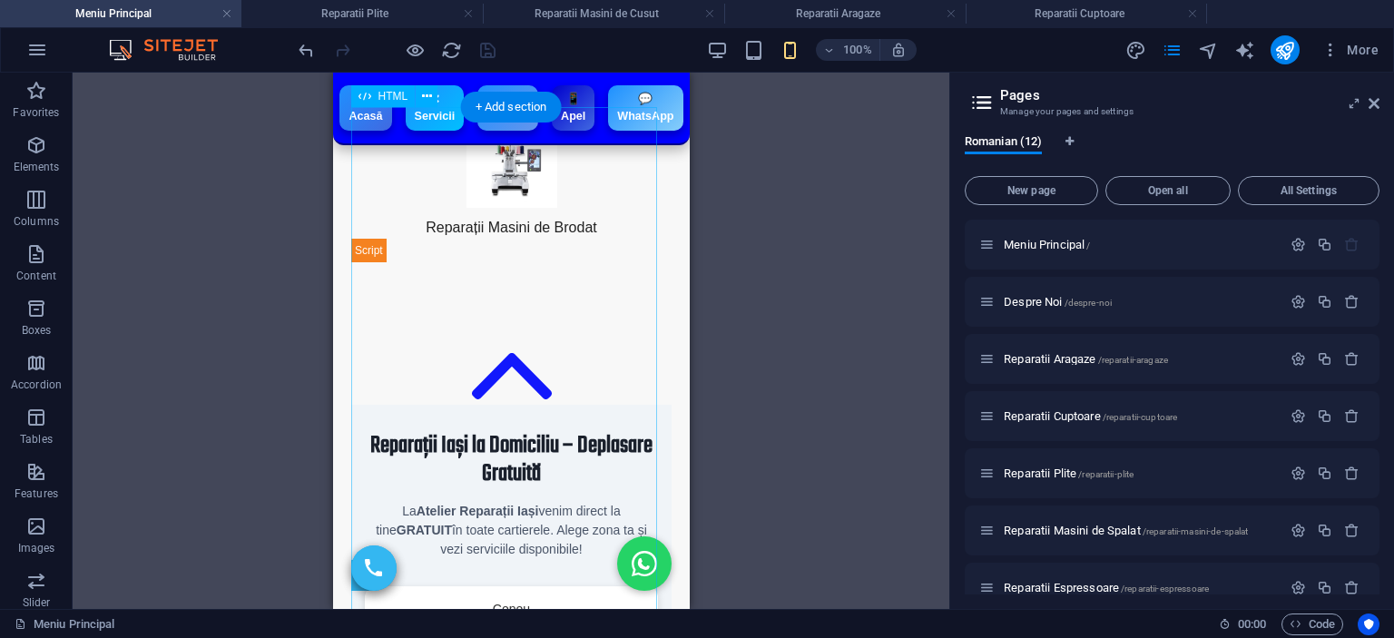
scroll to position [545, 0]
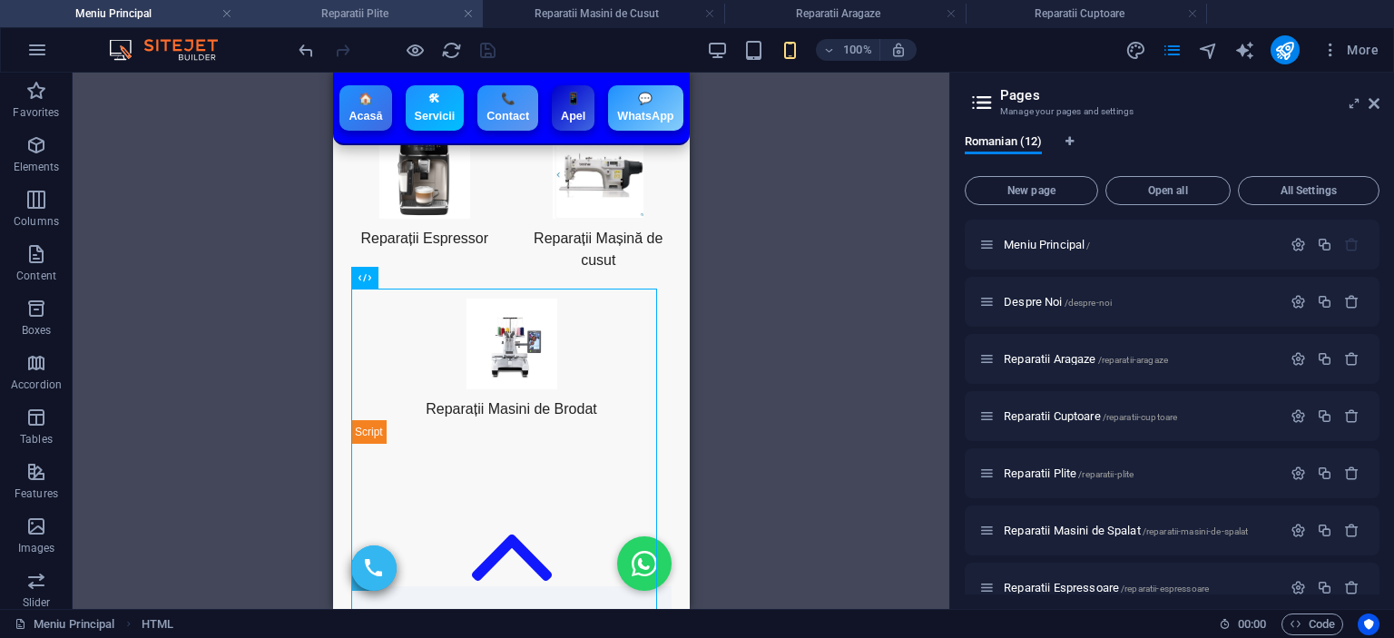
click at [364, 16] on h4 "Reparatii Plite" at bounding box center [361, 14] width 241 height 20
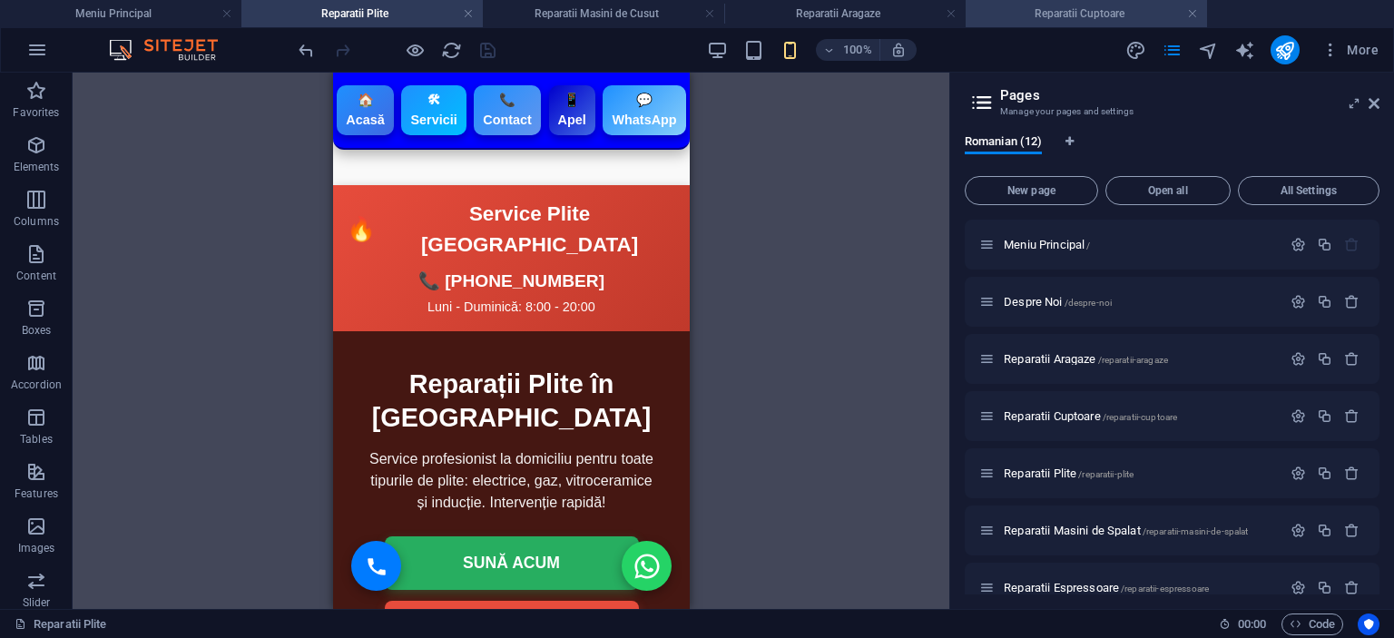
click at [1074, 16] on h4 "Reparatii Cuptoare" at bounding box center [1086, 14] width 241 height 20
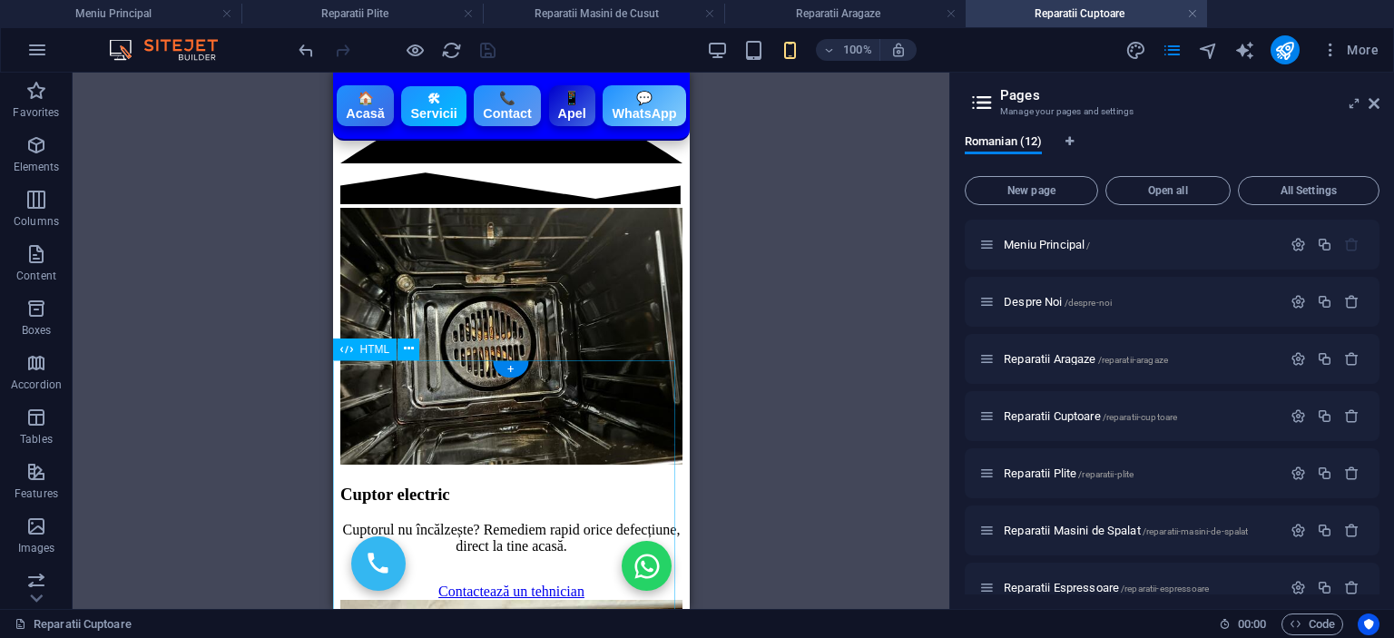
scroll to position [1601, 0]
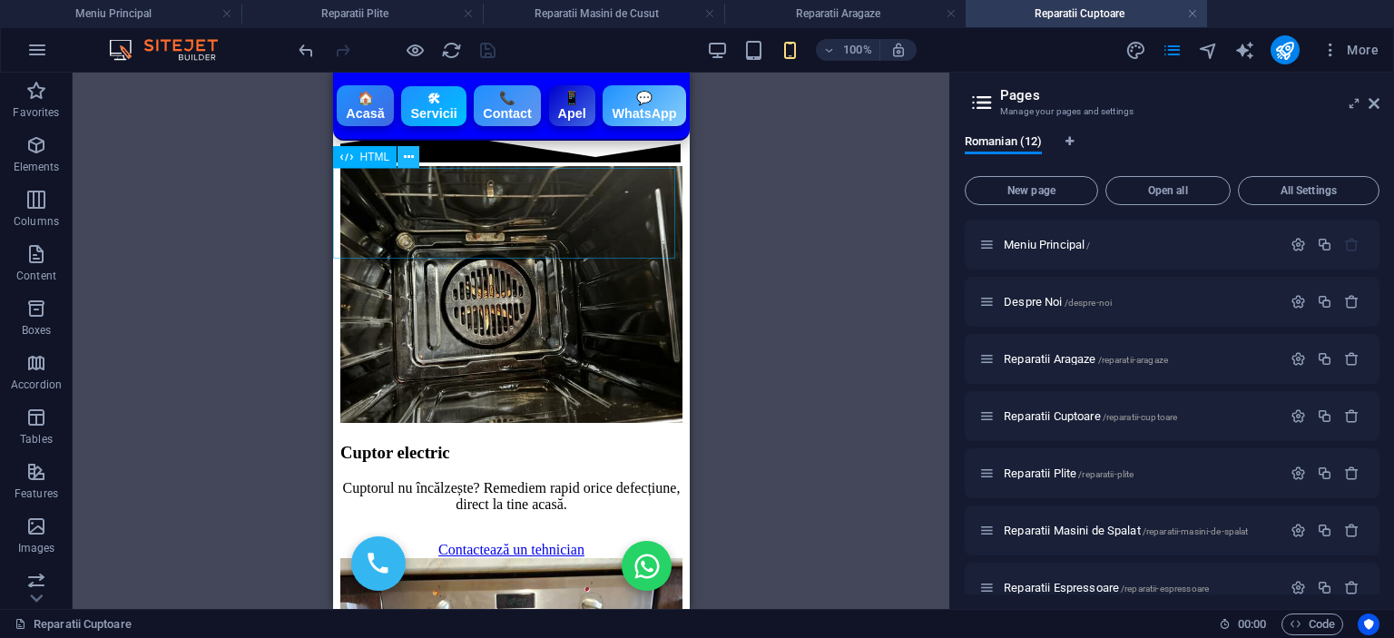
click at [415, 158] on button at bounding box center [409, 157] width 22 height 22
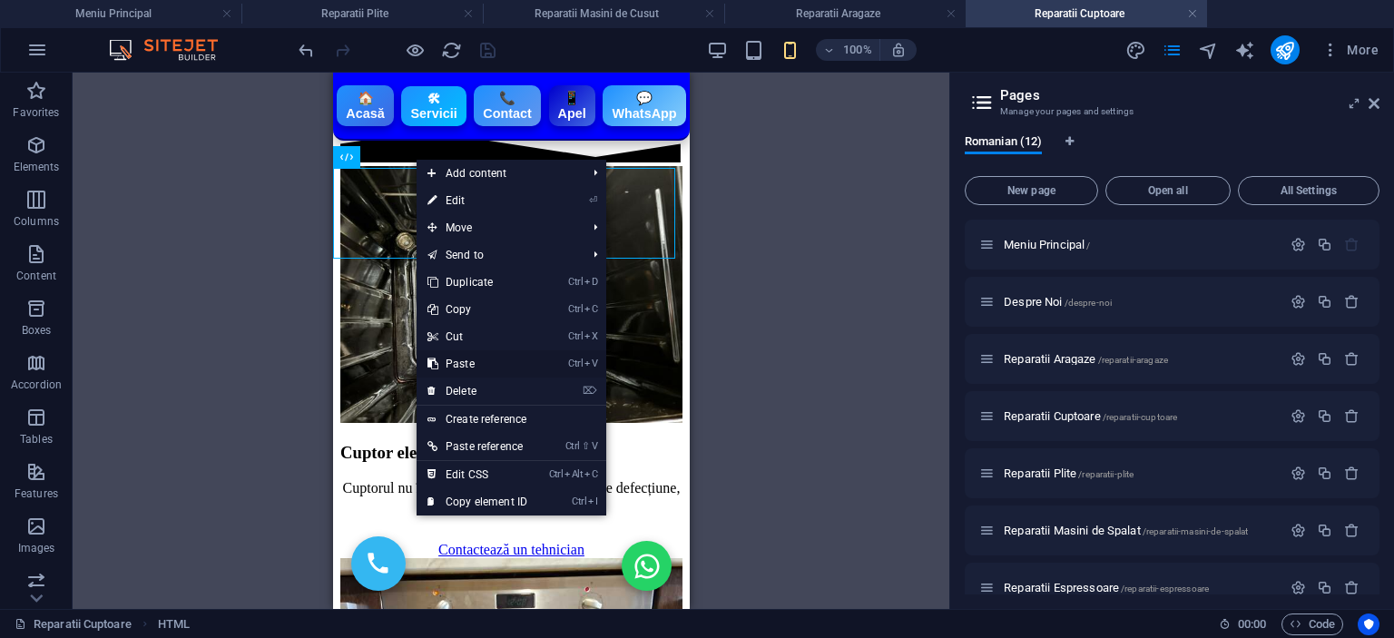
click at [457, 366] on link "Ctrl V Paste" at bounding box center [478, 363] width 122 height 27
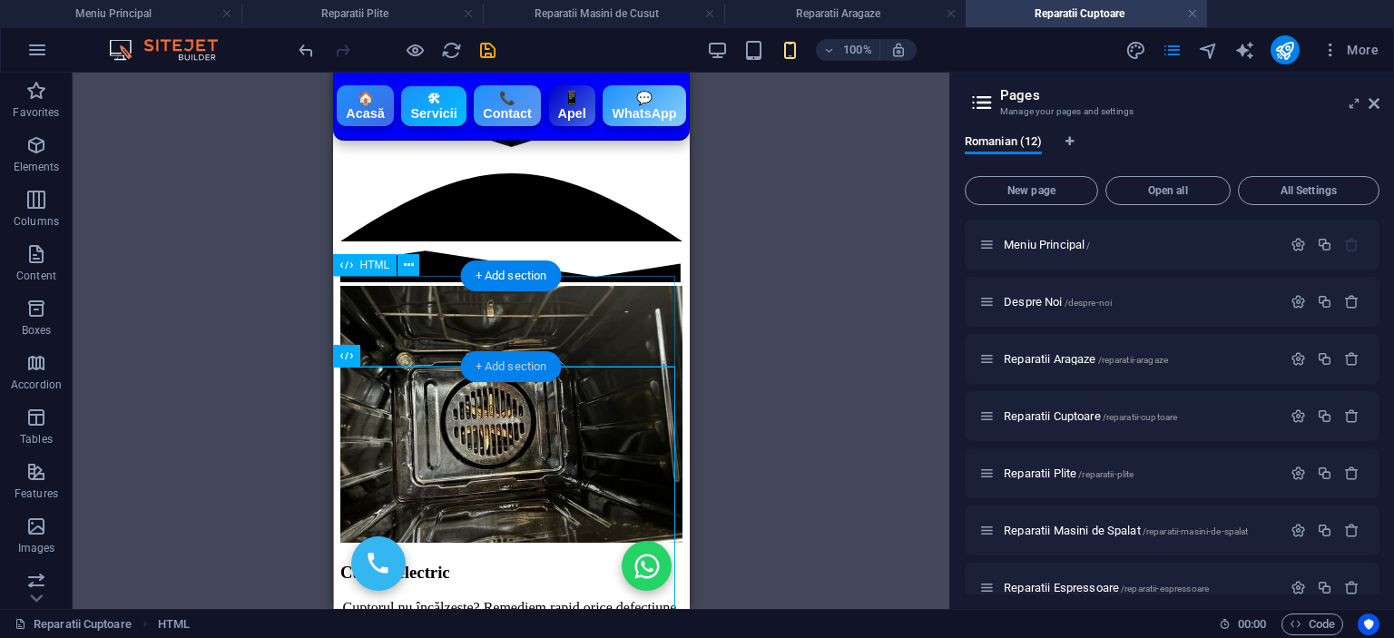
scroll to position [1510, 0]
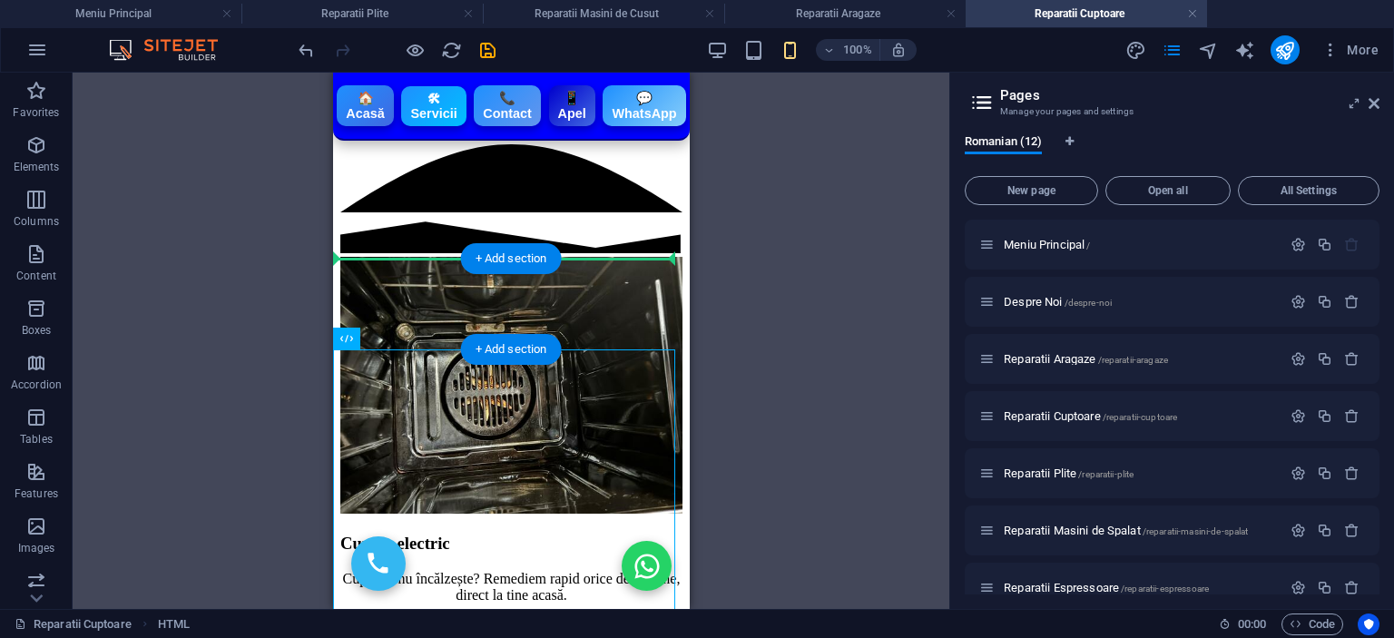
drag, startPoint x: 487, startPoint y: 463, endPoint x: 502, endPoint y: 300, distance: 163.1
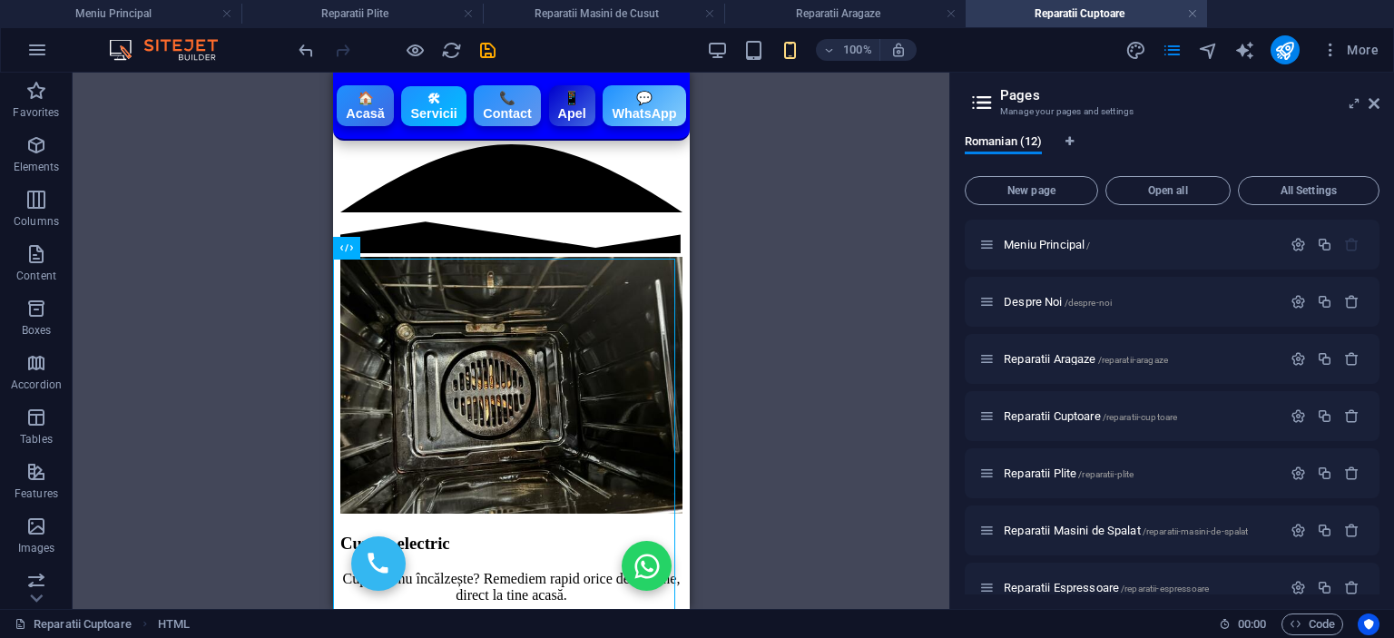
click at [770, 310] on div "Drag here to replace the existing content. Press “Ctrl” if you want to create a…" at bounding box center [511, 341] width 877 height 536
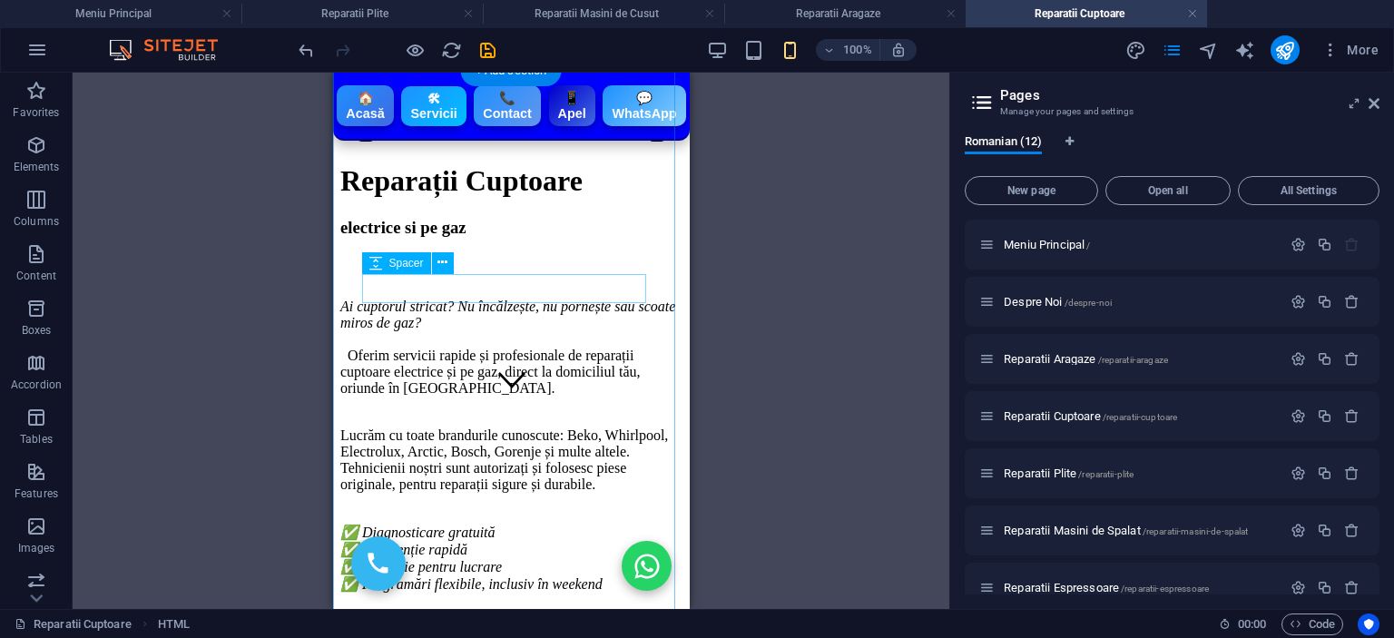
scroll to position [0, 0]
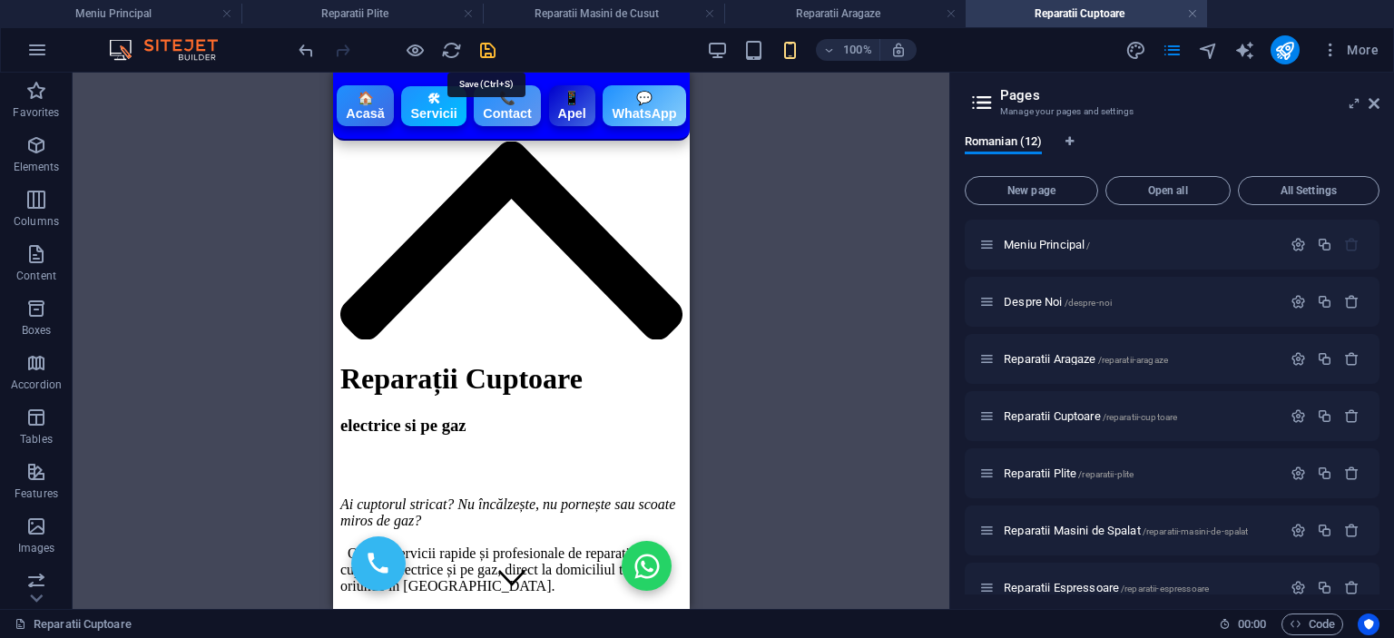
click at [481, 55] on icon "save" at bounding box center [487, 50] width 21 height 21
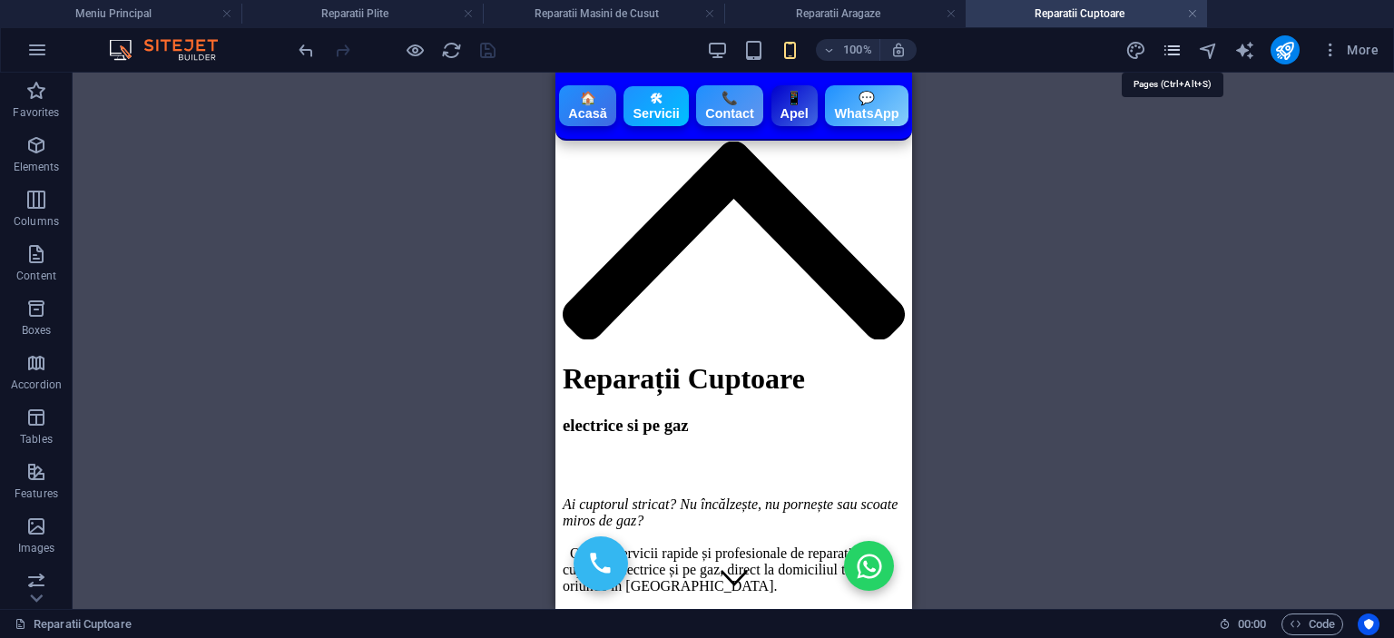
click at [1164, 52] on icon "pages" at bounding box center [1172, 50] width 21 height 21
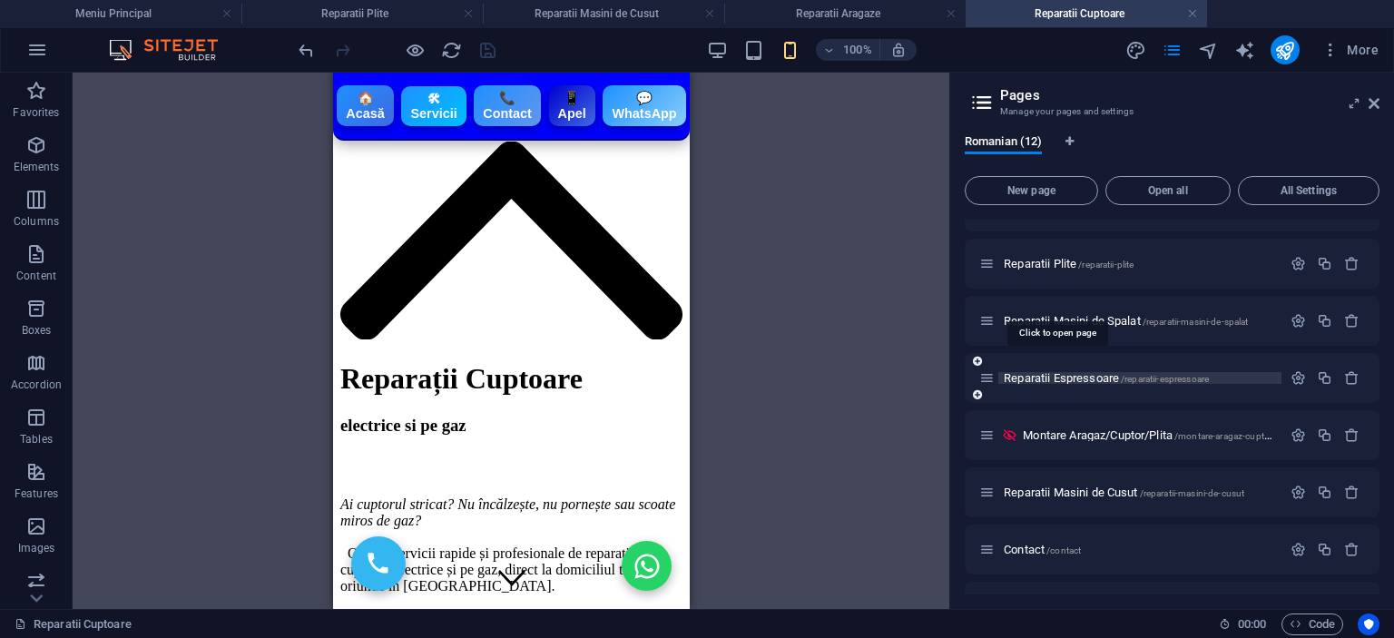
scroll to position [272, 0]
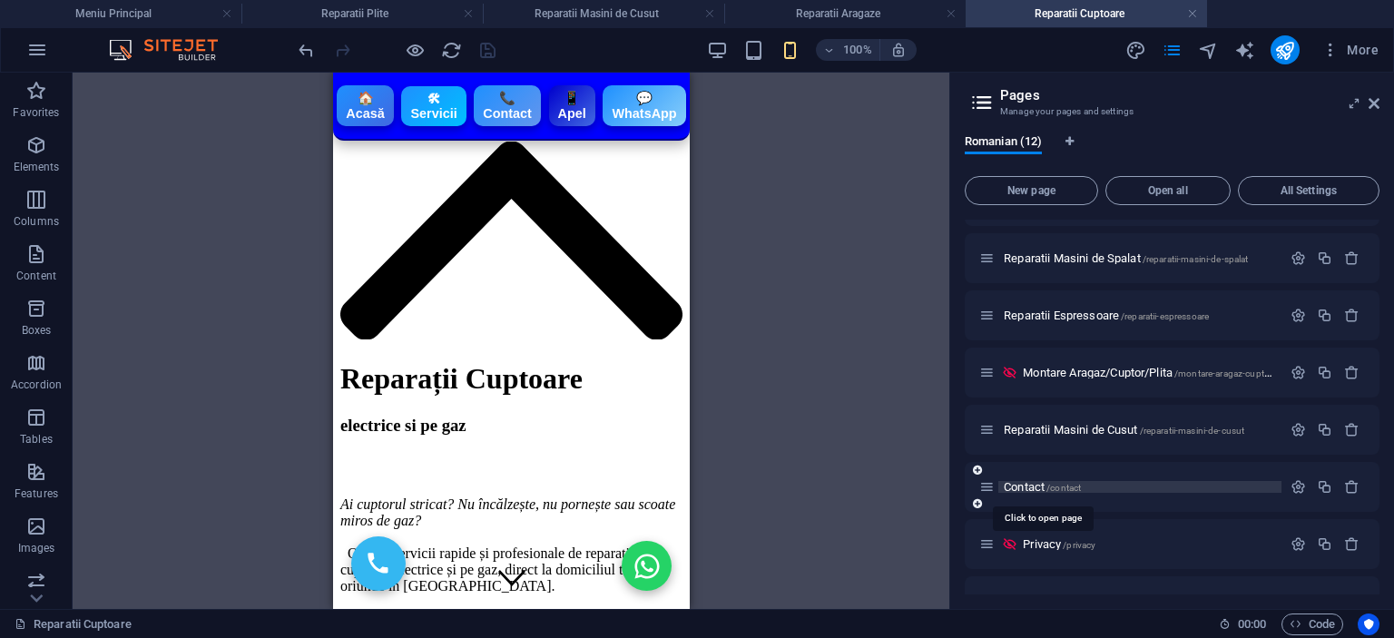
click at [1038, 482] on span "Contact /contact" at bounding box center [1042, 487] width 77 height 14
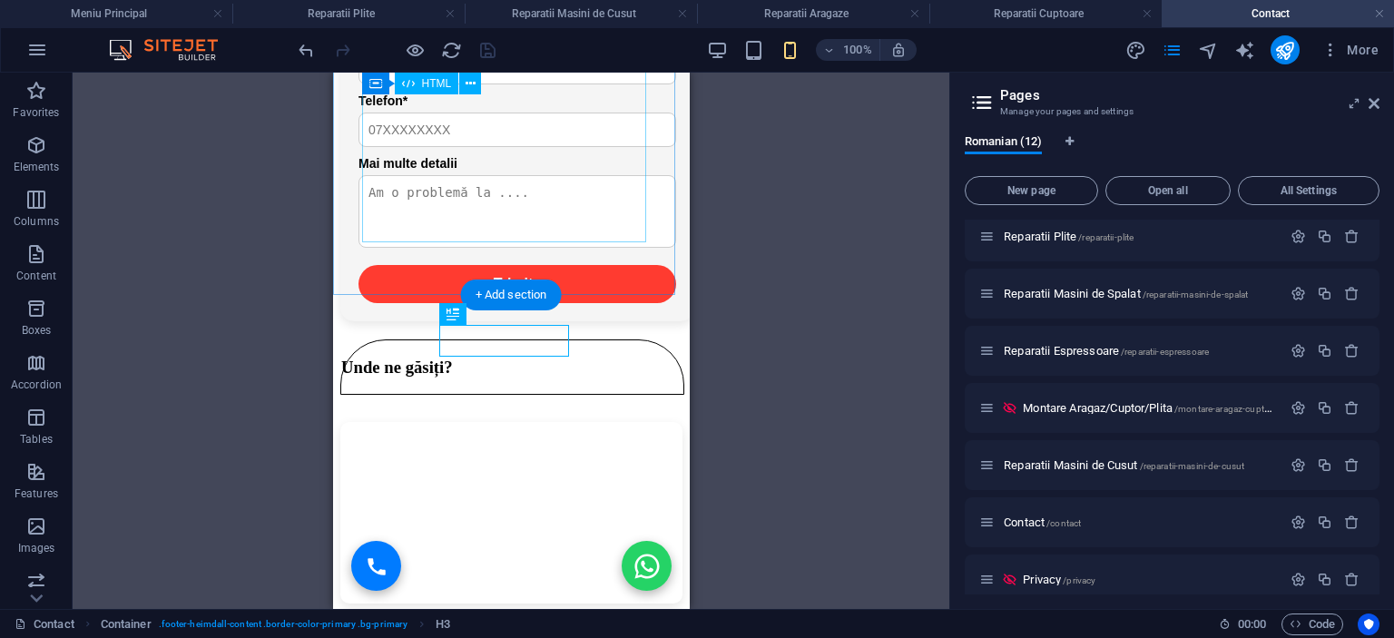
scroll to position [0, 0]
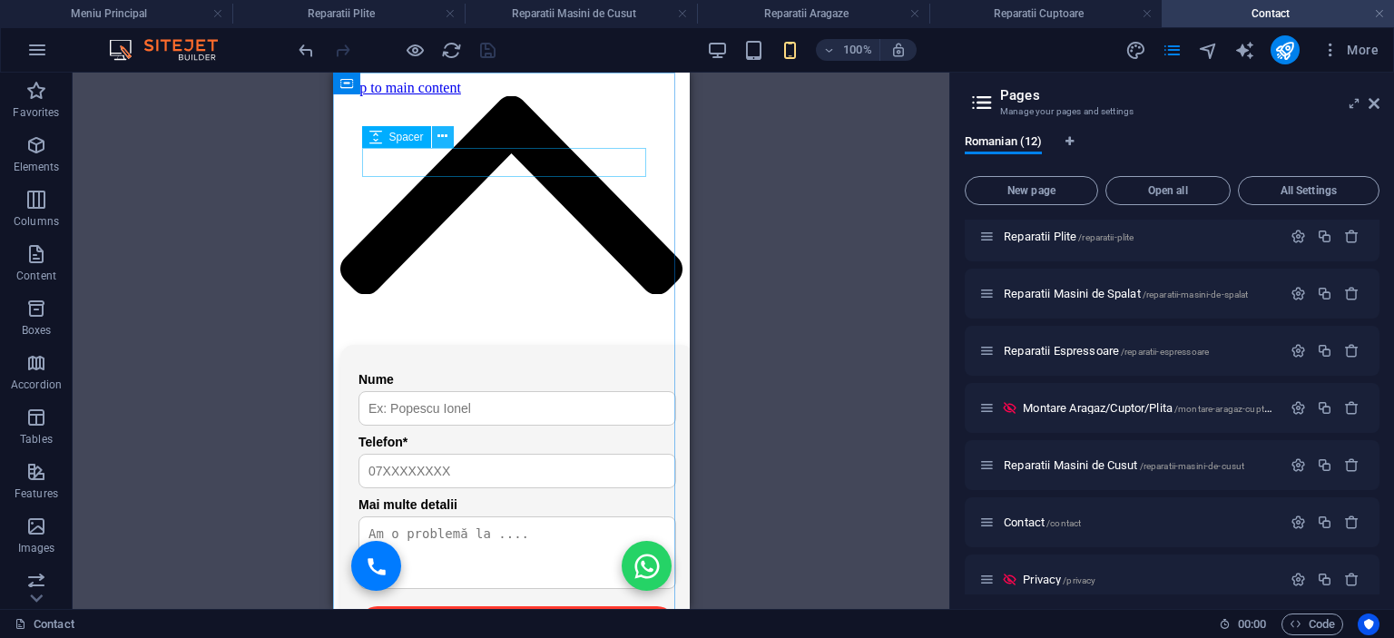
click at [438, 136] on icon at bounding box center [442, 136] width 10 height 19
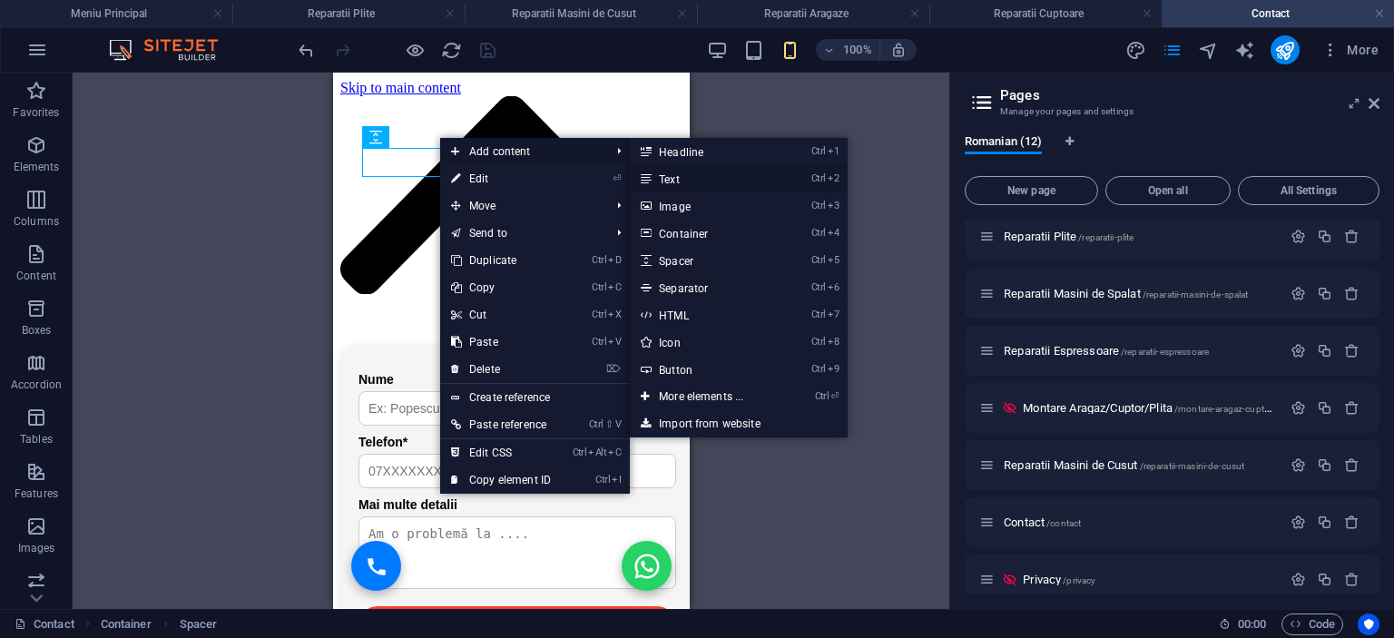
click at [683, 179] on link "Ctrl 2 Text" at bounding box center [705, 178] width 150 height 27
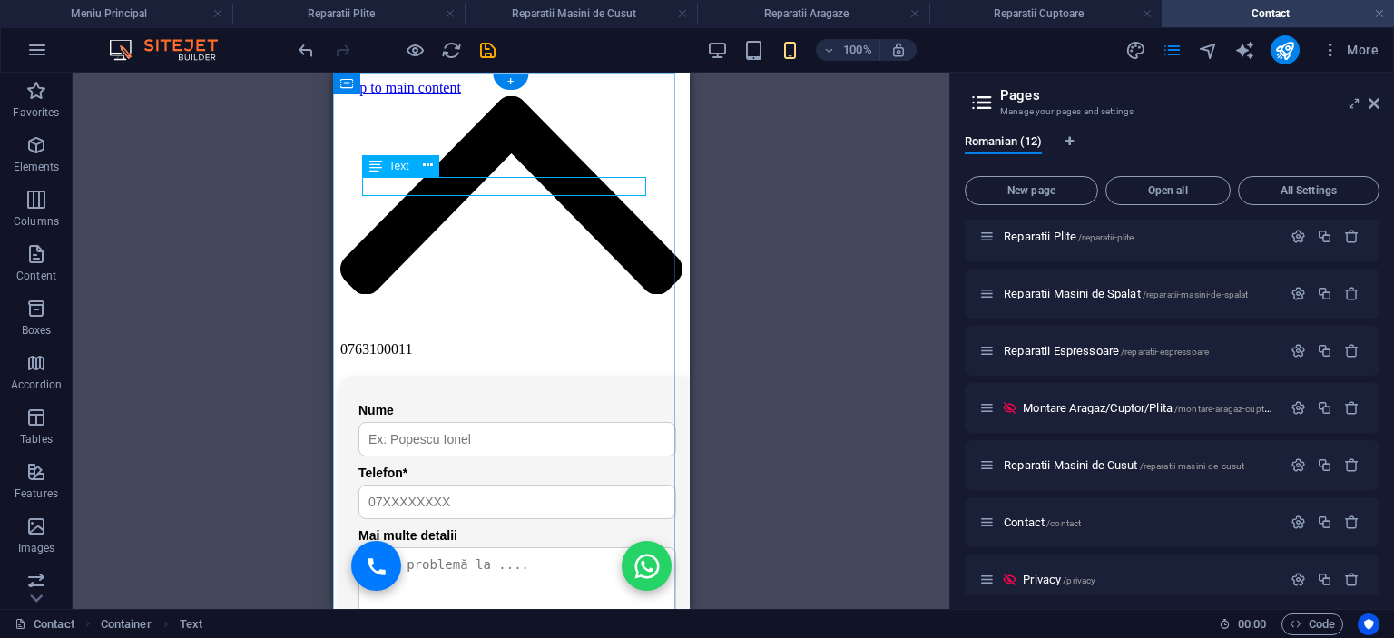
click at [476, 341] on div "0763100011" at bounding box center [510, 349] width 342 height 16
click at [486, 341] on div "0763100011" at bounding box center [510, 349] width 342 height 16
click at [426, 167] on icon at bounding box center [428, 165] width 10 height 19
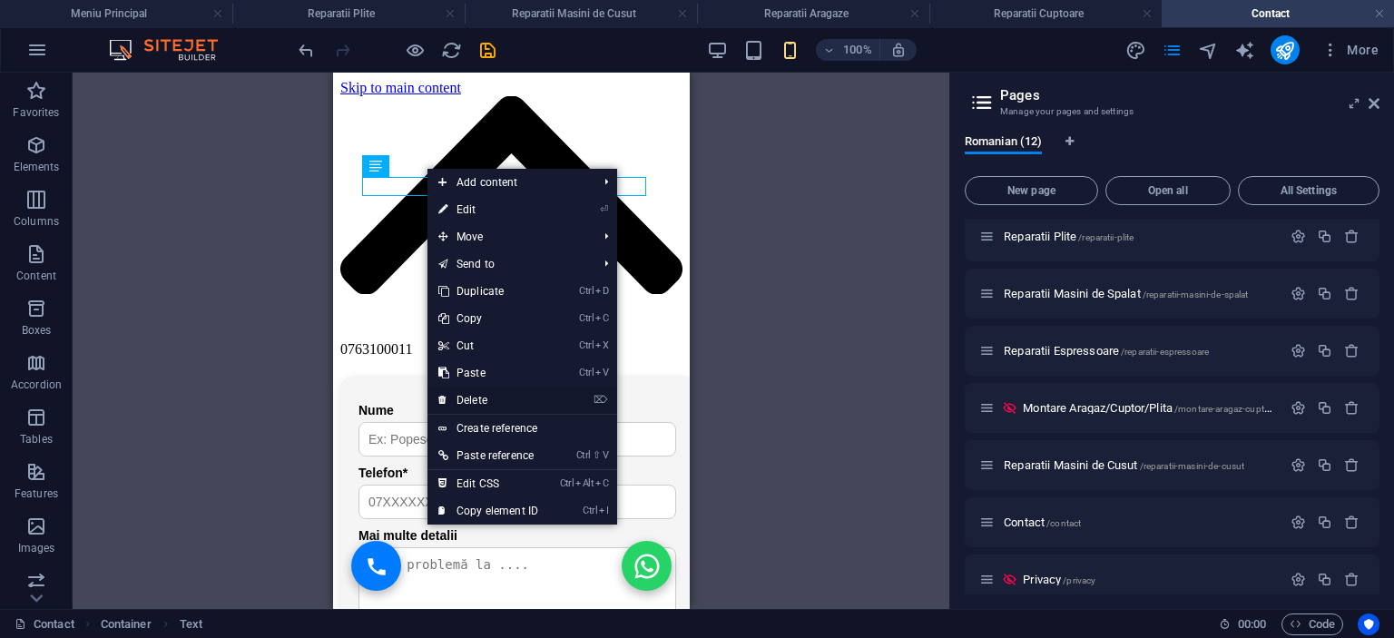
click at [478, 401] on link "⌦ Delete" at bounding box center [488, 400] width 122 height 27
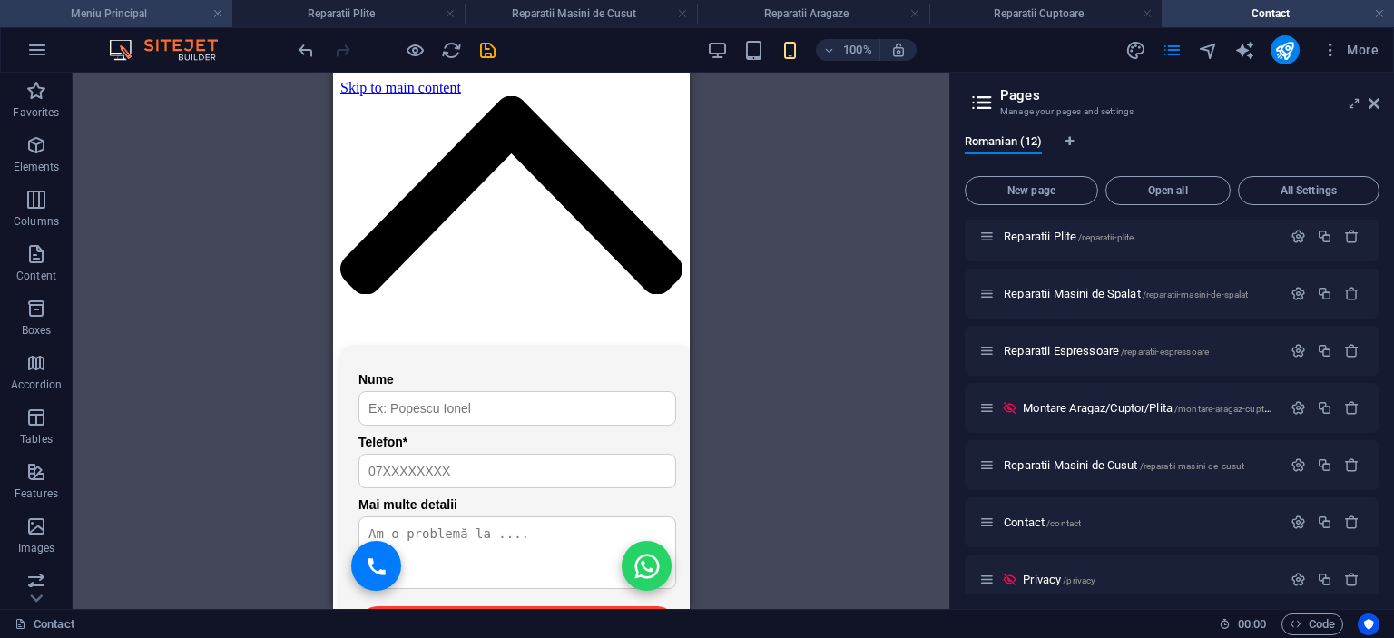
click at [138, 3] on li "Meniu Principal" at bounding box center [116, 13] width 232 height 27
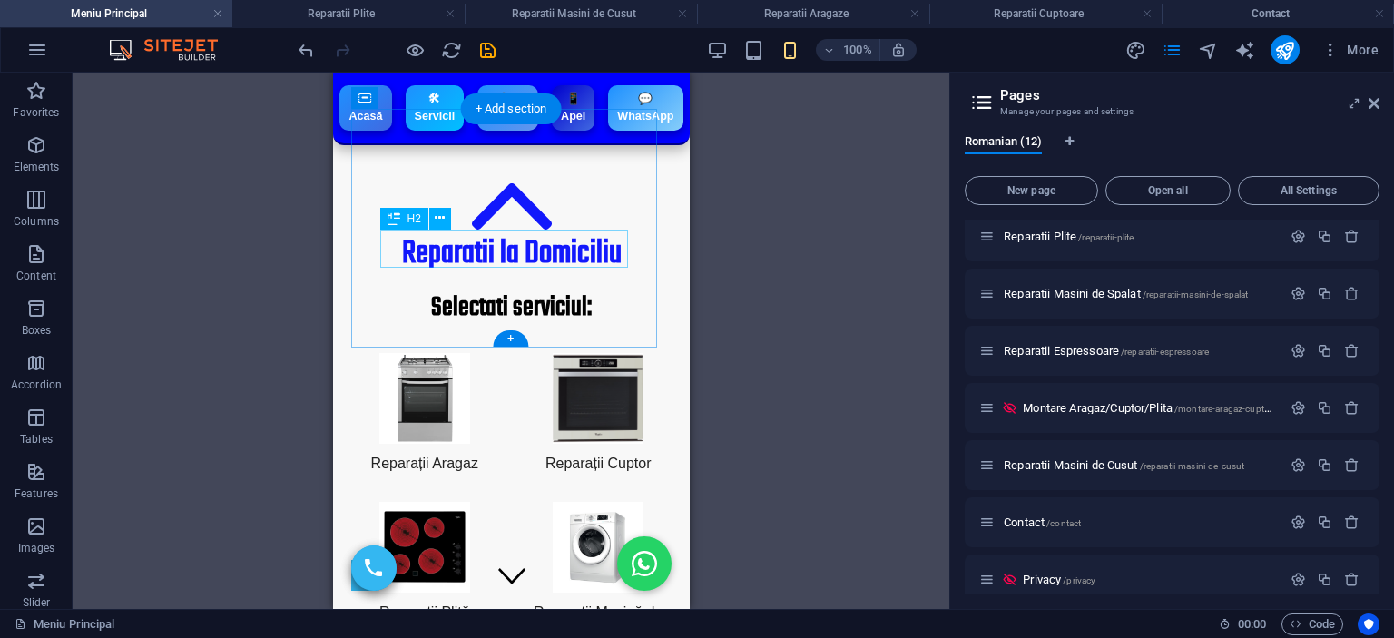
click at [537, 246] on div "Reparatii la Domiciliu" at bounding box center [510, 254] width 262 height 38
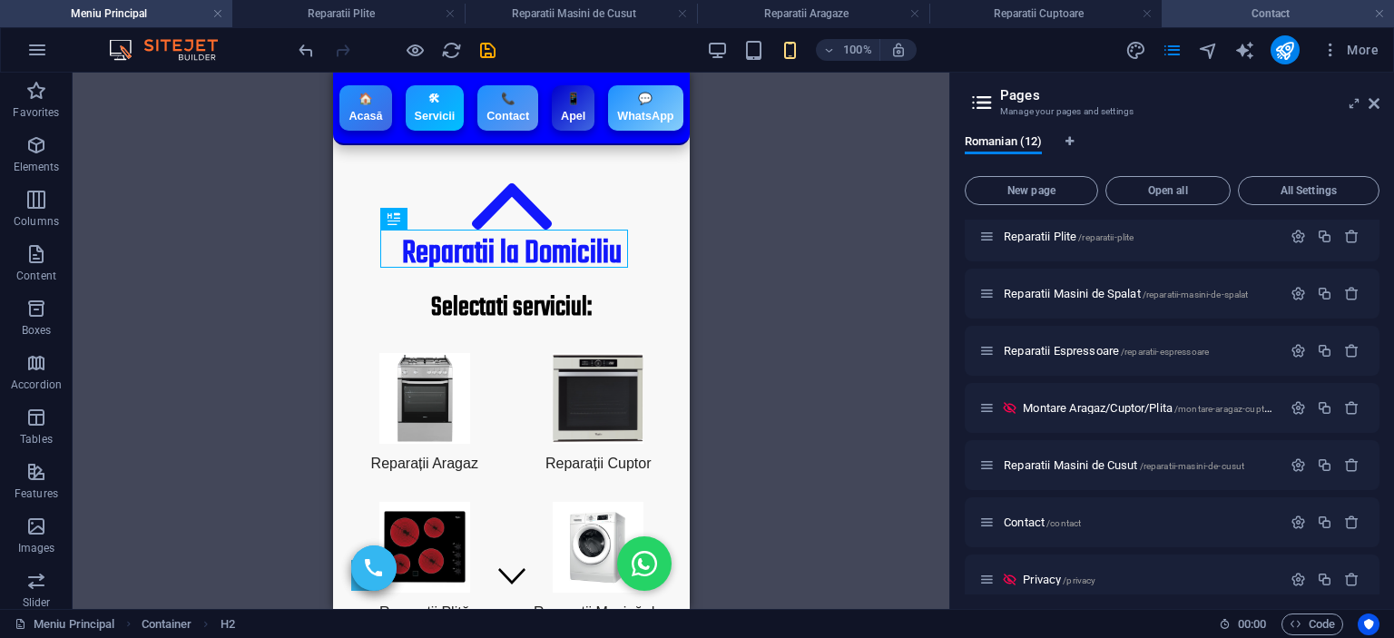
click at [1281, 18] on h4 "Contact" at bounding box center [1278, 14] width 232 height 20
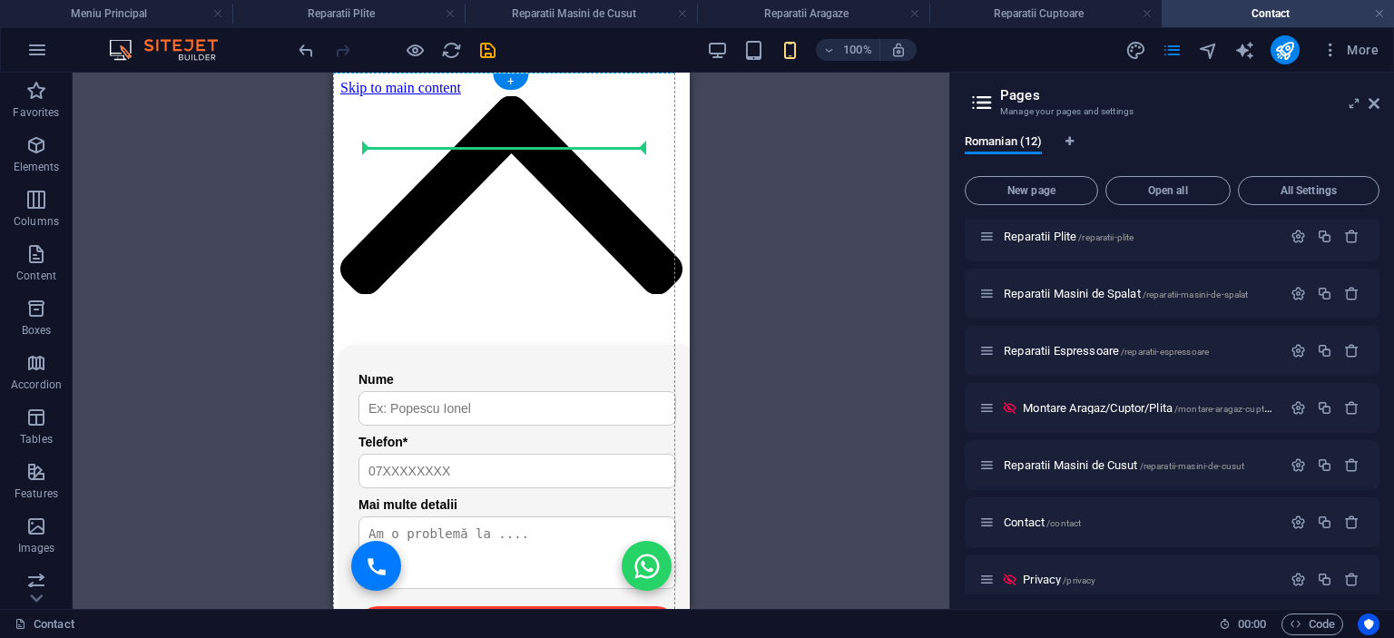
drag, startPoint x: 480, startPoint y: 583, endPoint x: 494, endPoint y: 162, distance: 421.4
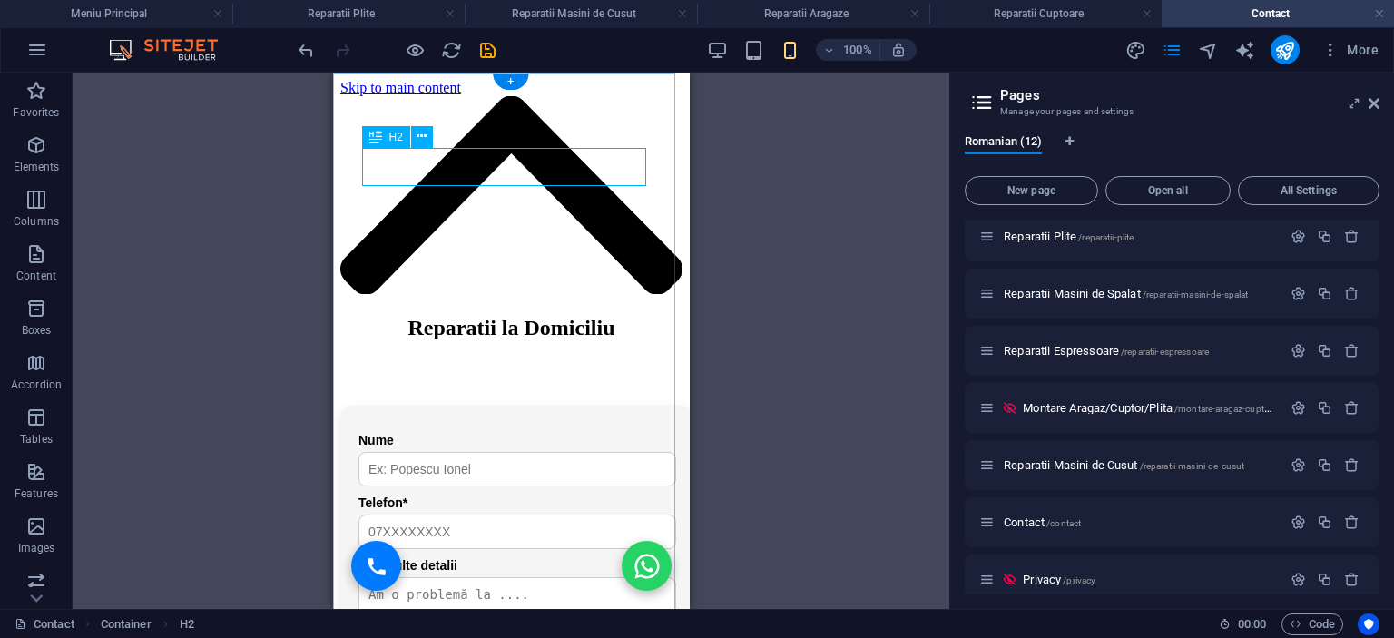
click at [528, 316] on div "Reparatii la Domiciliu" at bounding box center [510, 328] width 342 height 25
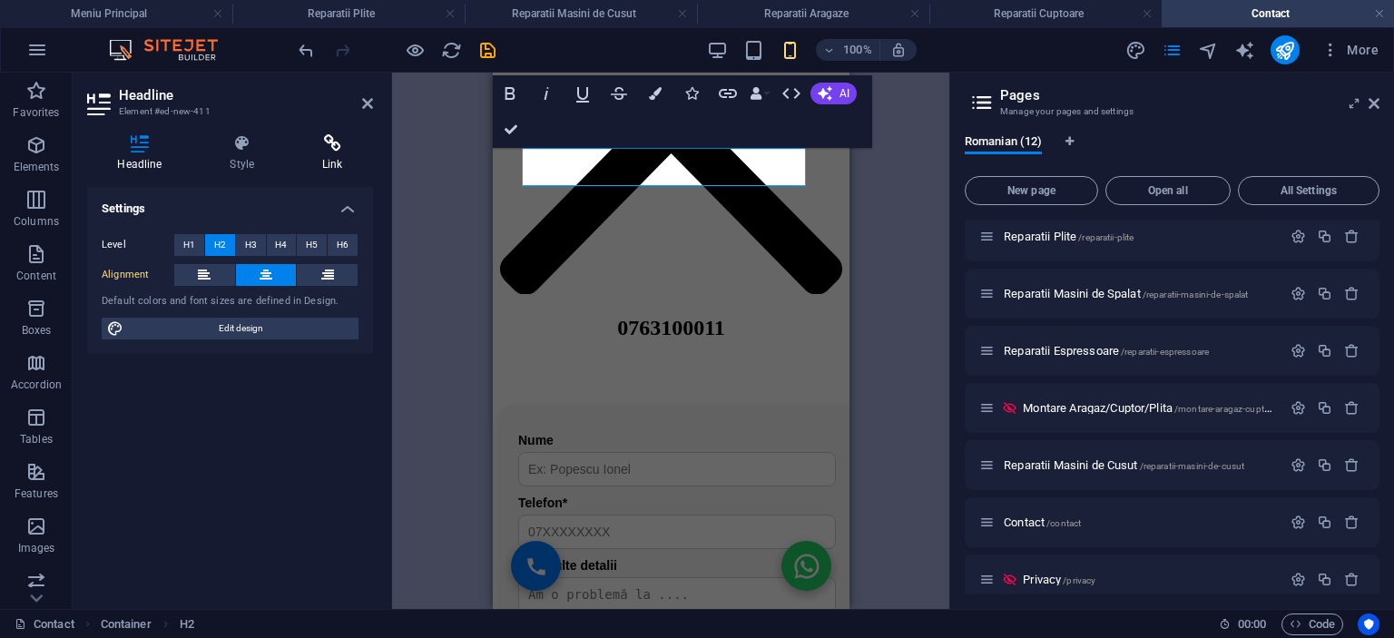
drag, startPoint x: 336, startPoint y: 148, endPoint x: 324, endPoint y: 148, distance: 11.8
click at [335, 148] on icon at bounding box center [332, 143] width 81 height 18
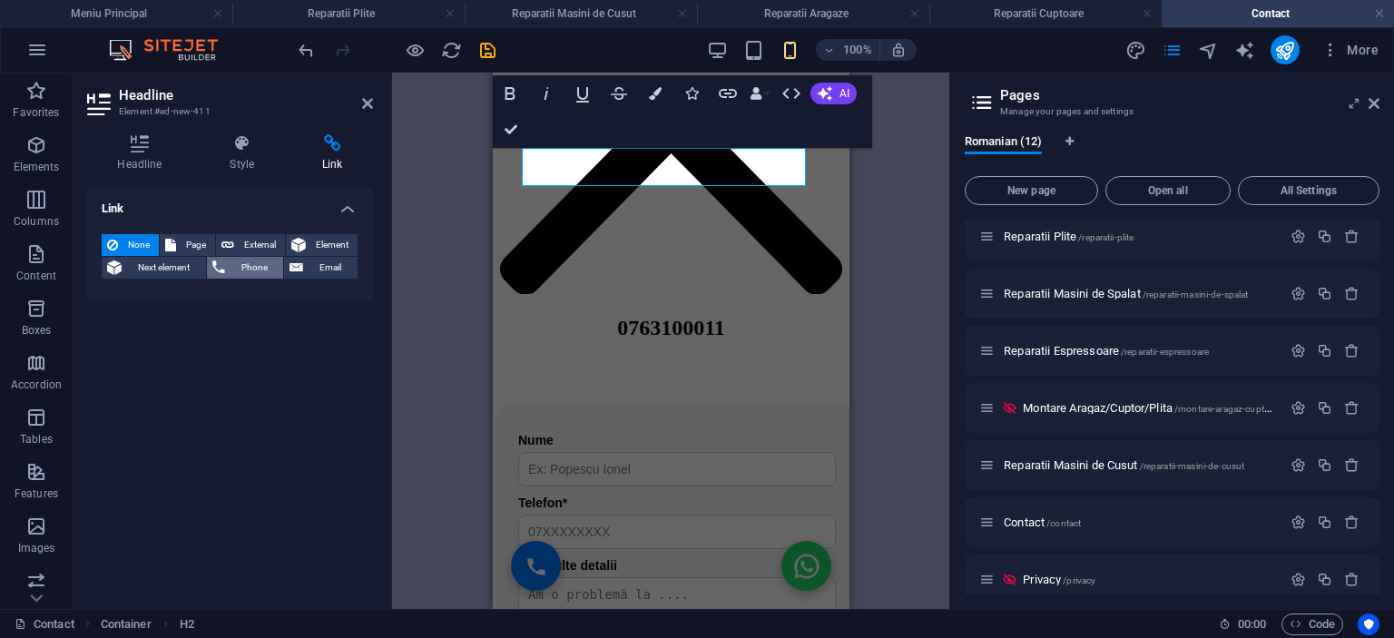
click at [242, 266] on span "Phone" at bounding box center [255, 268] width 48 height 22
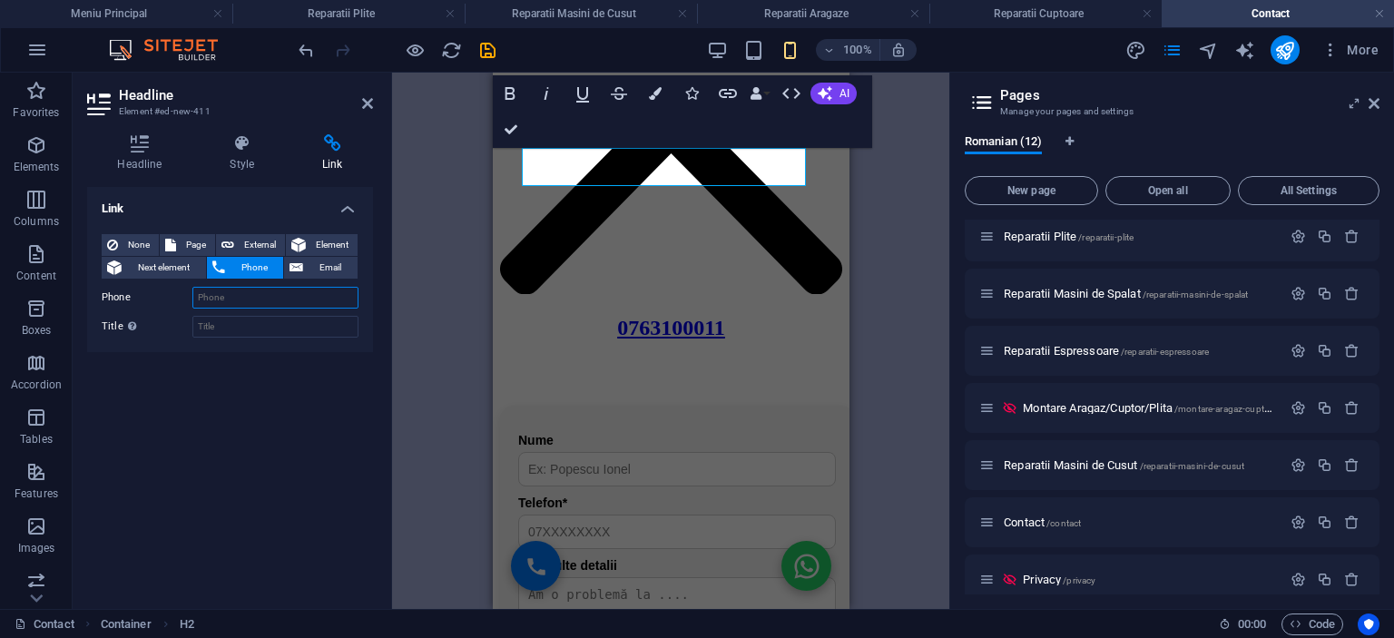
click at [231, 300] on input "Phone" at bounding box center [275, 298] width 166 height 22
type input "0763100011"
click at [272, 391] on div "Link None Page External Element Next element Phone Email Page Meniu Principal D…" at bounding box center [230, 391] width 286 height 408
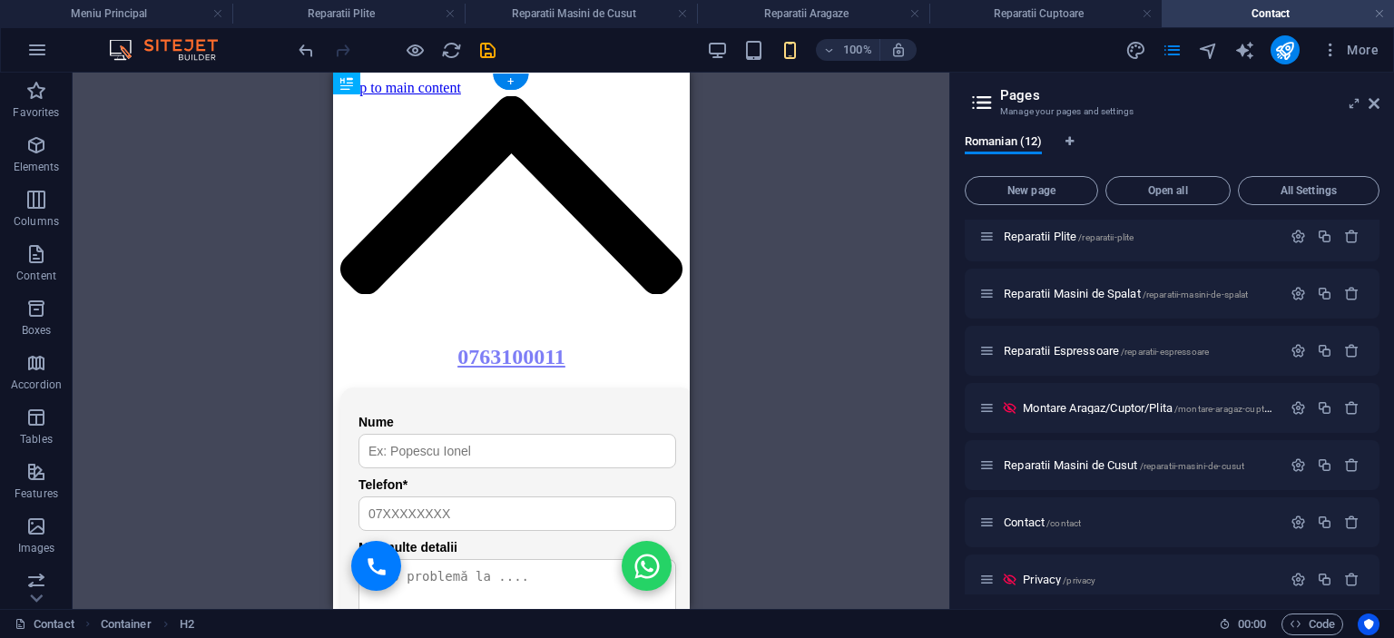
drag, startPoint x: 555, startPoint y: 170, endPoint x: 527, endPoint y: 202, distance: 42.5
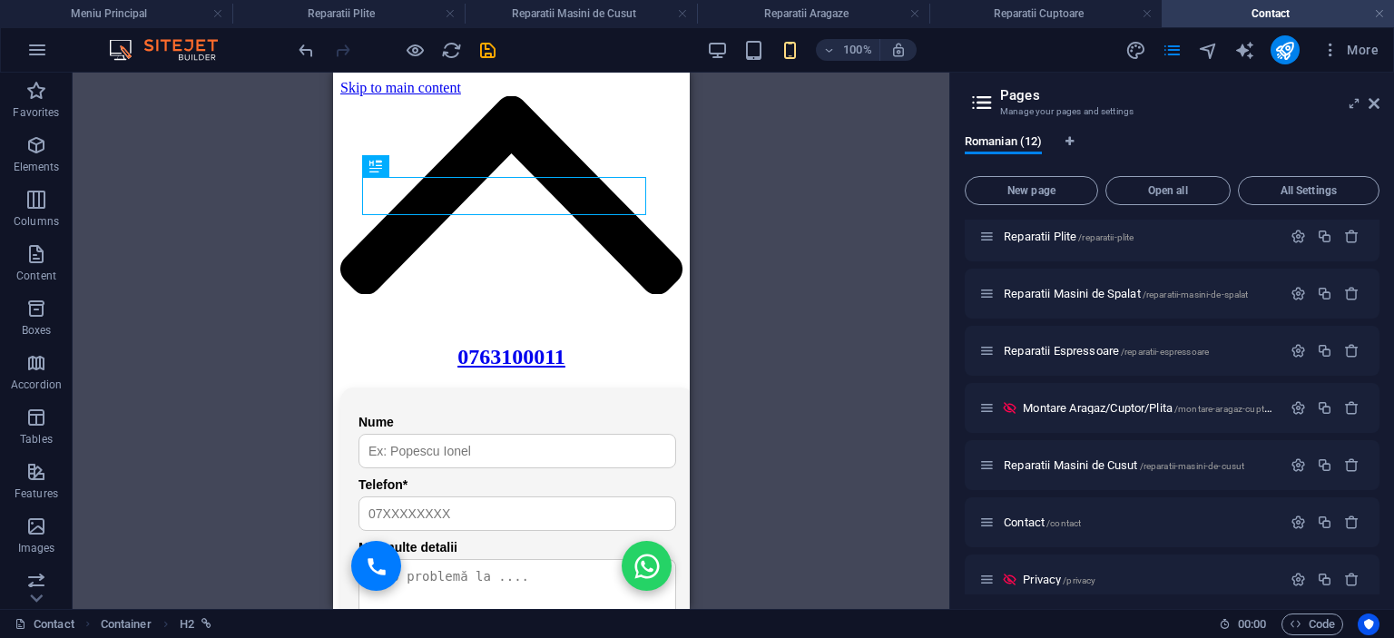
click at [847, 192] on div "H3 Container HTML Container HTML Spacer Text Icon H2 HTML HTML" at bounding box center [511, 341] width 877 height 536
click at [467, 345] on div "0763100011" at bounding box center [510, 357] width 342 height 25
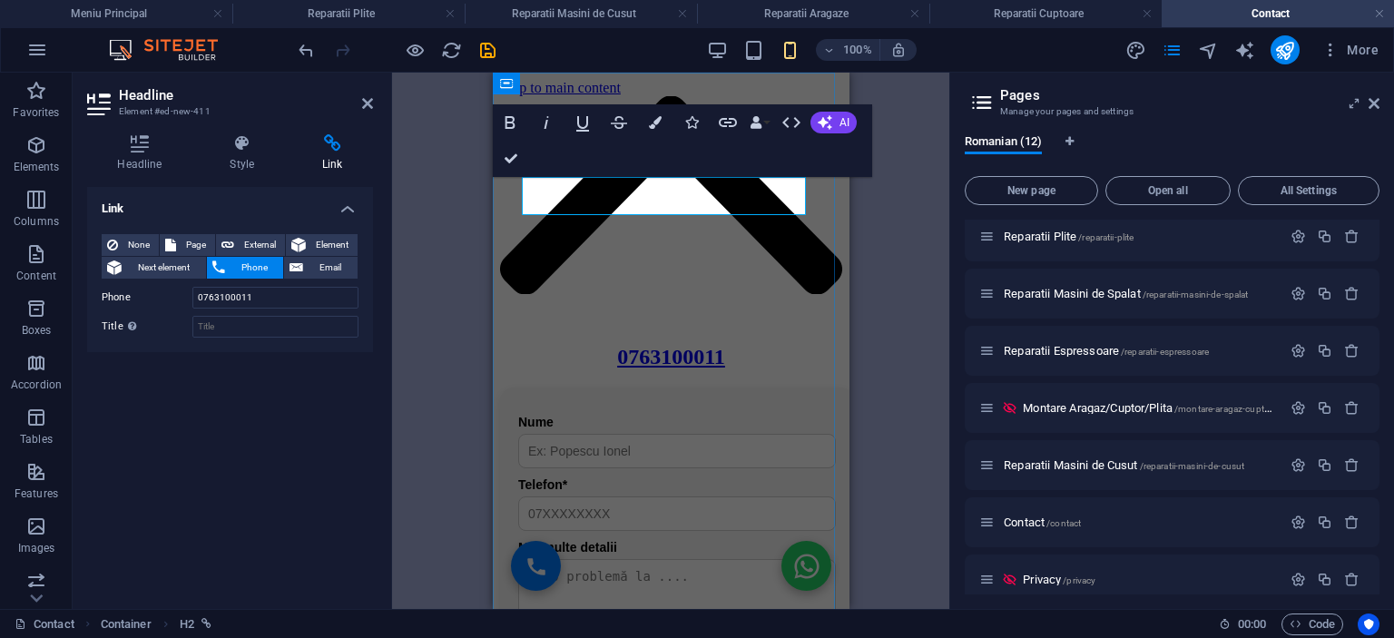
drag, startPoint x: 1051, startPoint y: 250, endPoint x: 584, endPoint y: 209, distance: 469.2
click at [597, 345] on h2 "0763100011" at bounding box center [670, 357] width 342 height 25
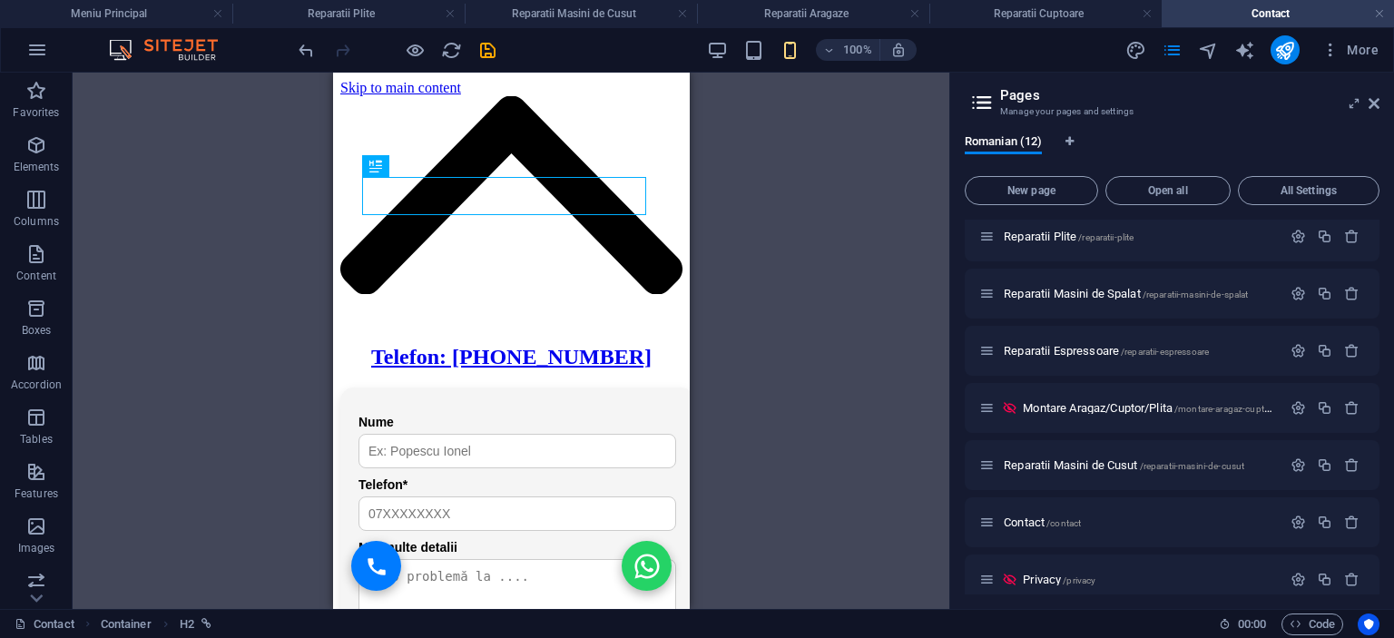
click at [827, 325] on div "H3 Container HTML Container HTML Spacer Text Icon H2 HTML HTML" at bounding box center [511, 341] width 877 height 536
click at [759, 318] on div "H3 Container HTML Container HTML Spacer Text Icon H2 HTML HTML" at bounding box center [511, 341] width 877 height 536
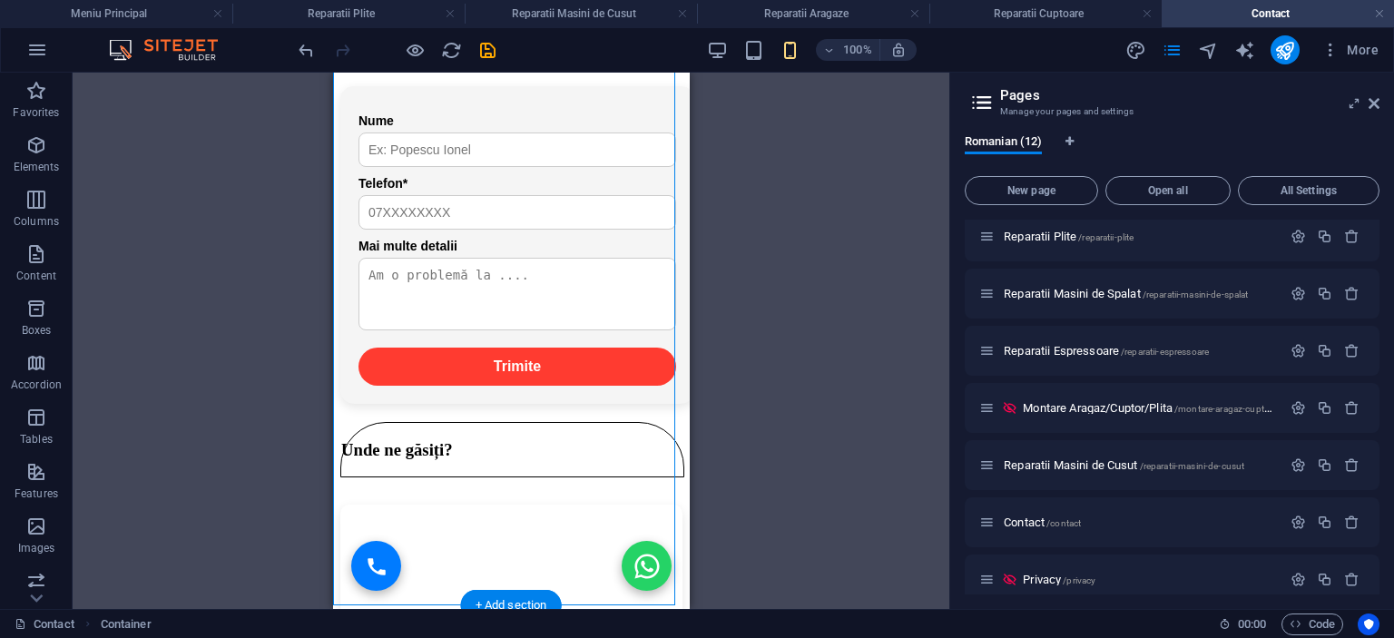
scroll to position [440, 0]
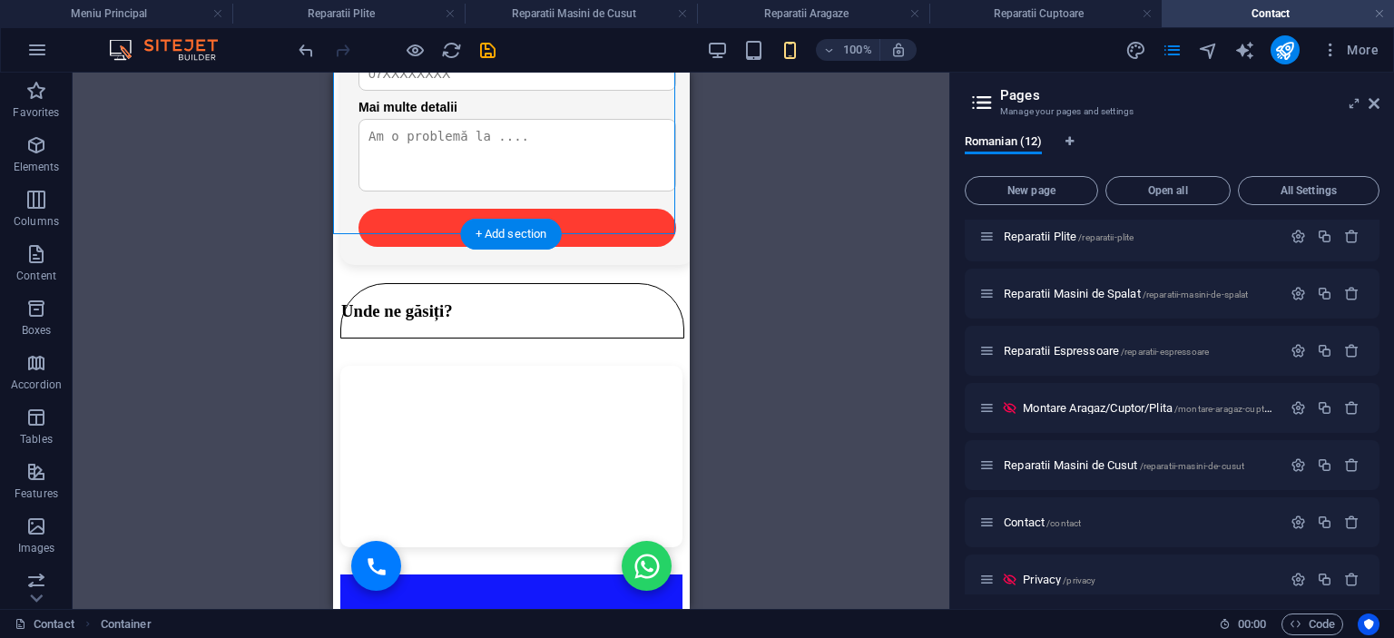
drag, startPoint x: 515, startPoint y: 199, endPoint x: 800, endPoint y: 300, distance: 302.6
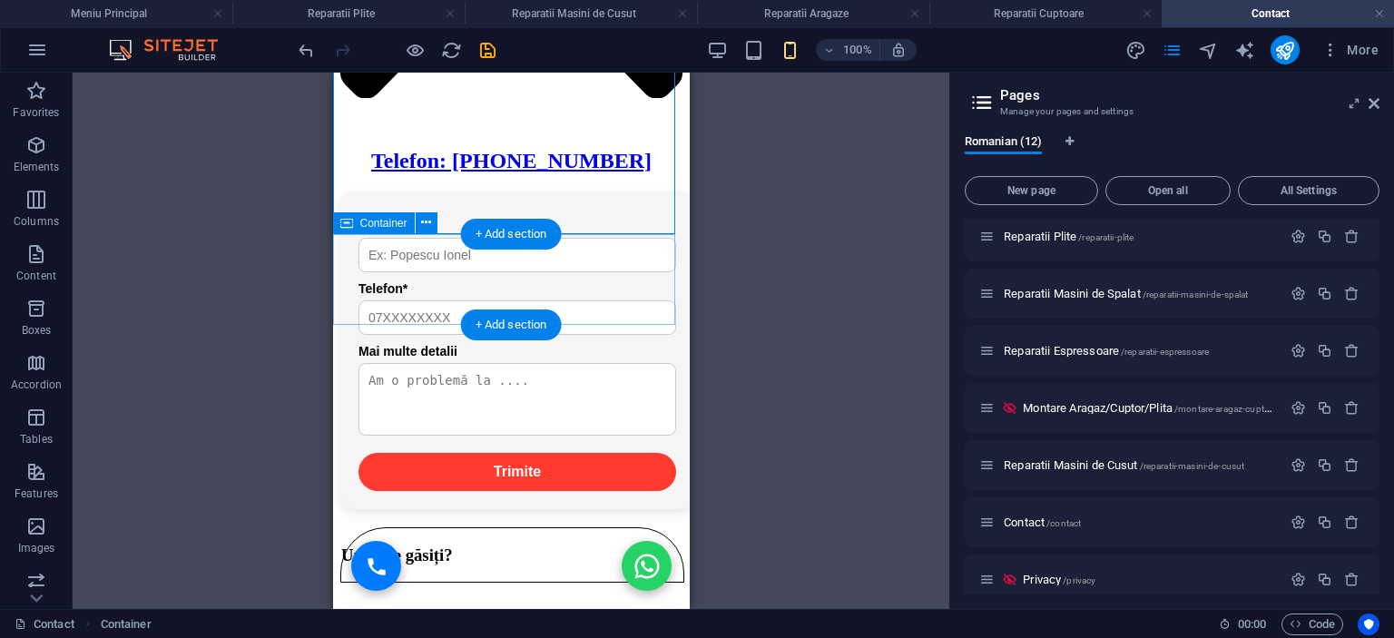
scroll to position [77, 0]
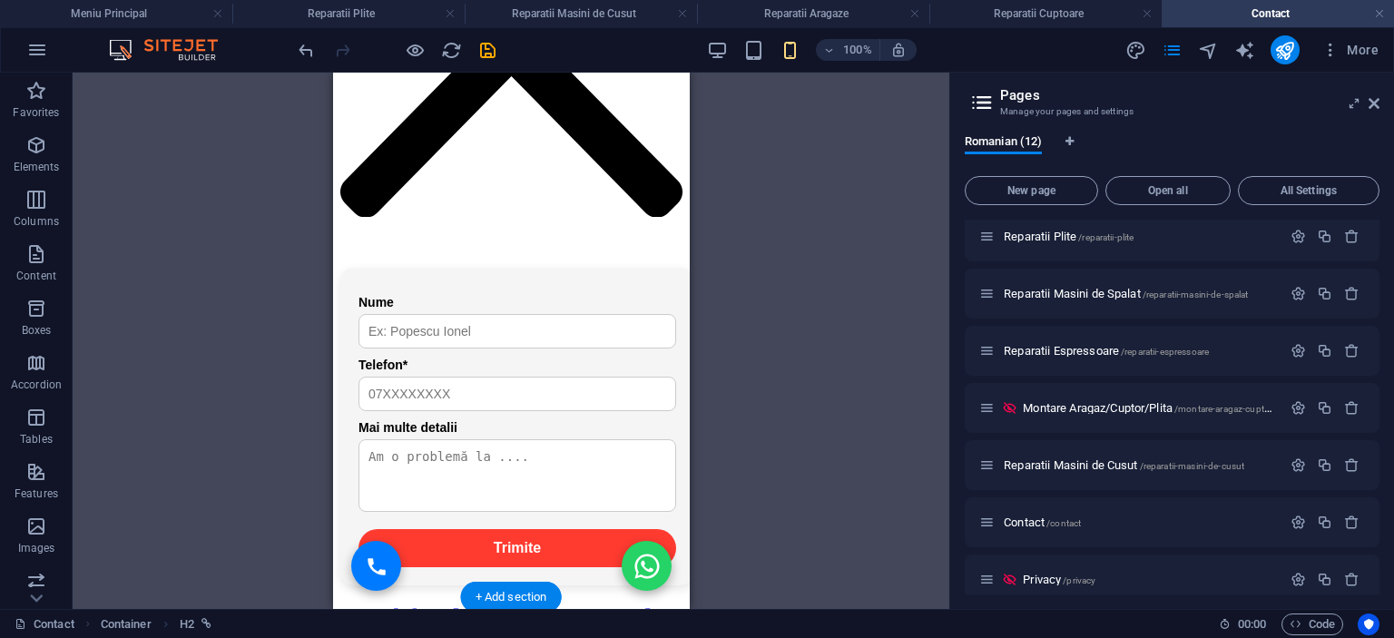
drag, startPoint x: 496, startPoint y: 207, endPoint x: 446, endPoint y: 492, distance: 289.5
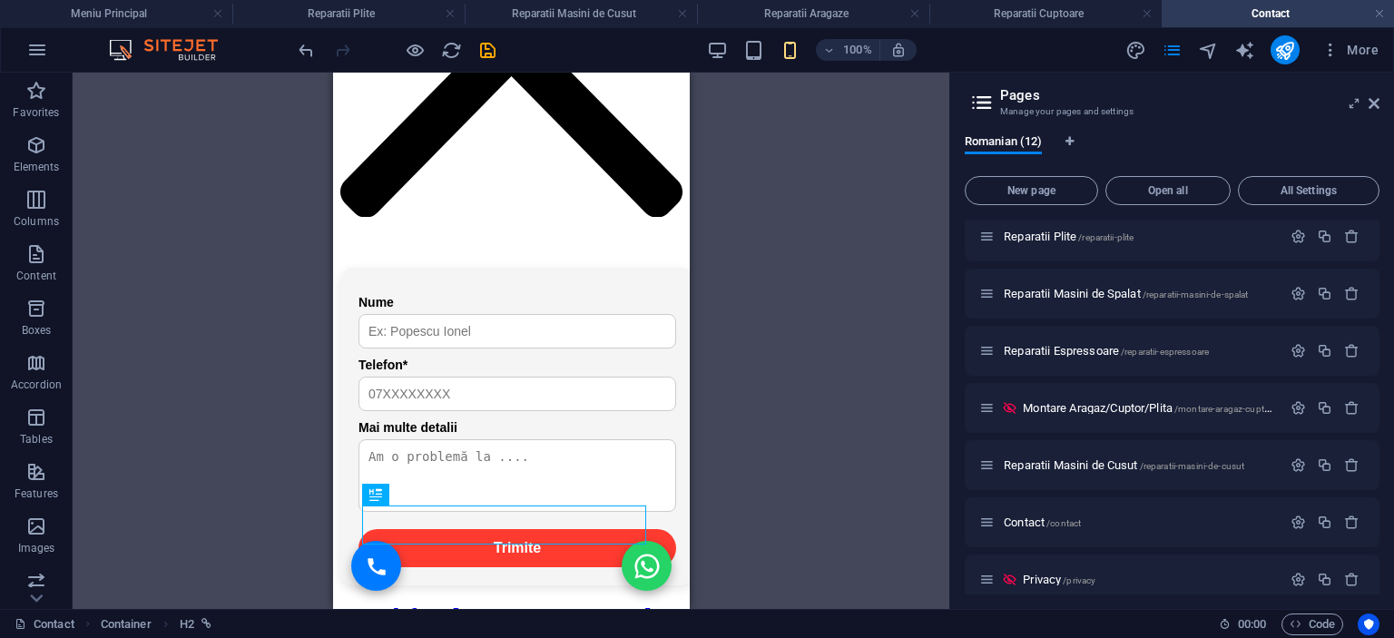
click at [798, 409] on div "H3 Container HTML Container HTML Spacer Text Icon H2 HTML HTML" at bounding box center [511, 341] width 877 height 536
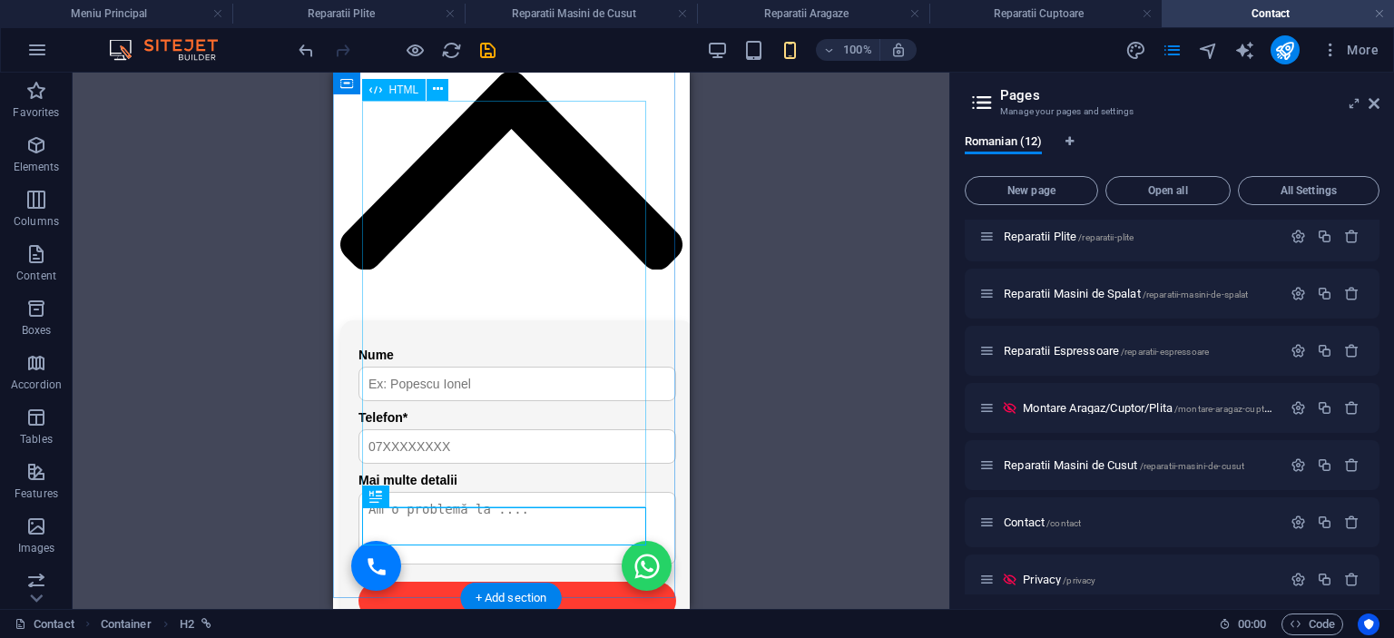
scroll to position [0, 0]
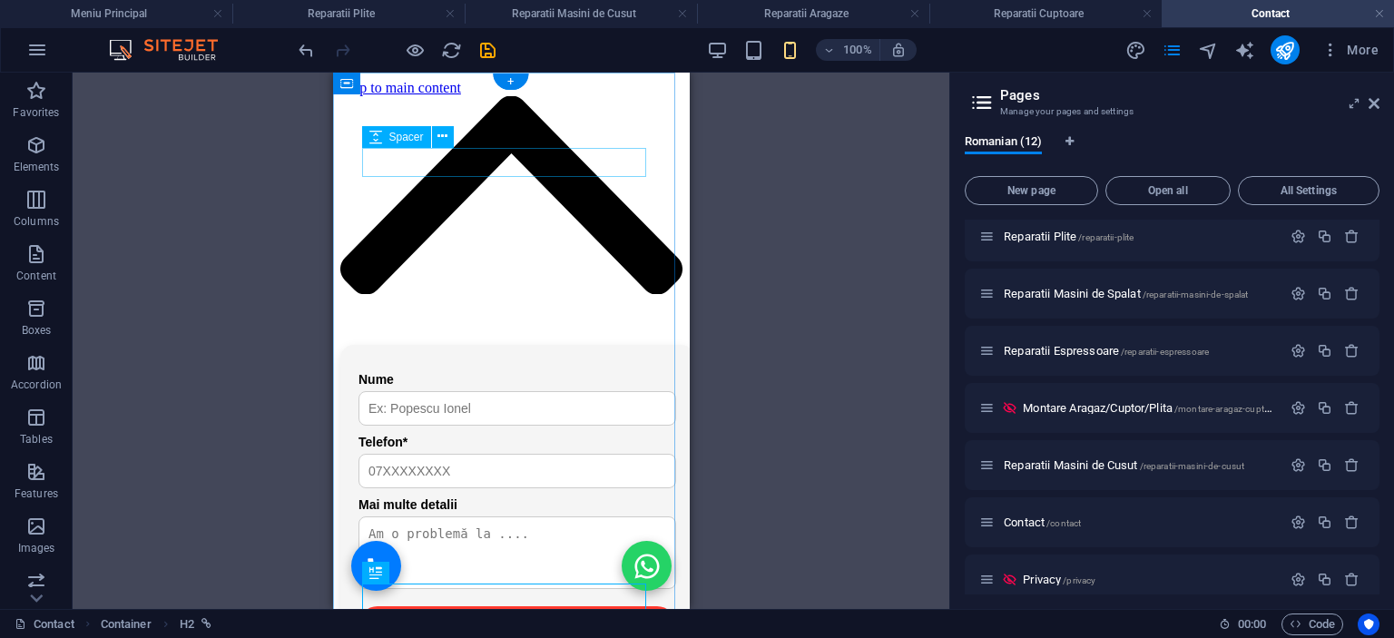
click at [496, 298] on div at bounding box center [510, 312] width 342 height 29
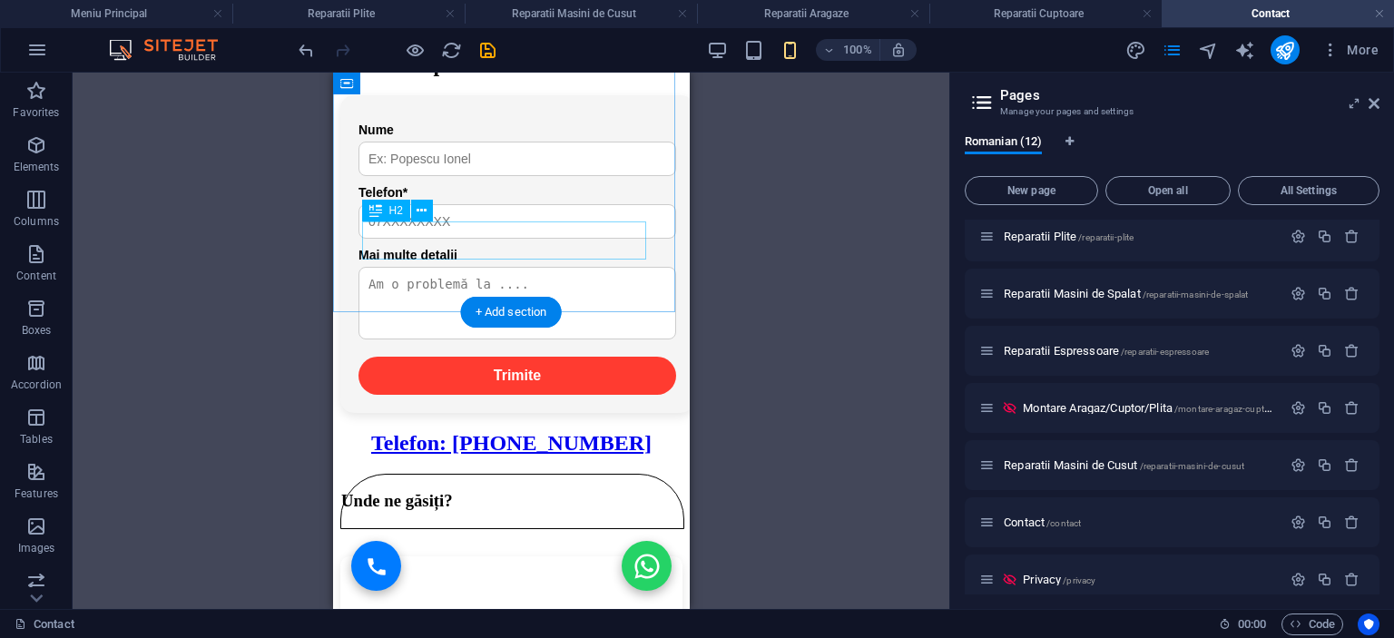
scroll to position [91, 0]
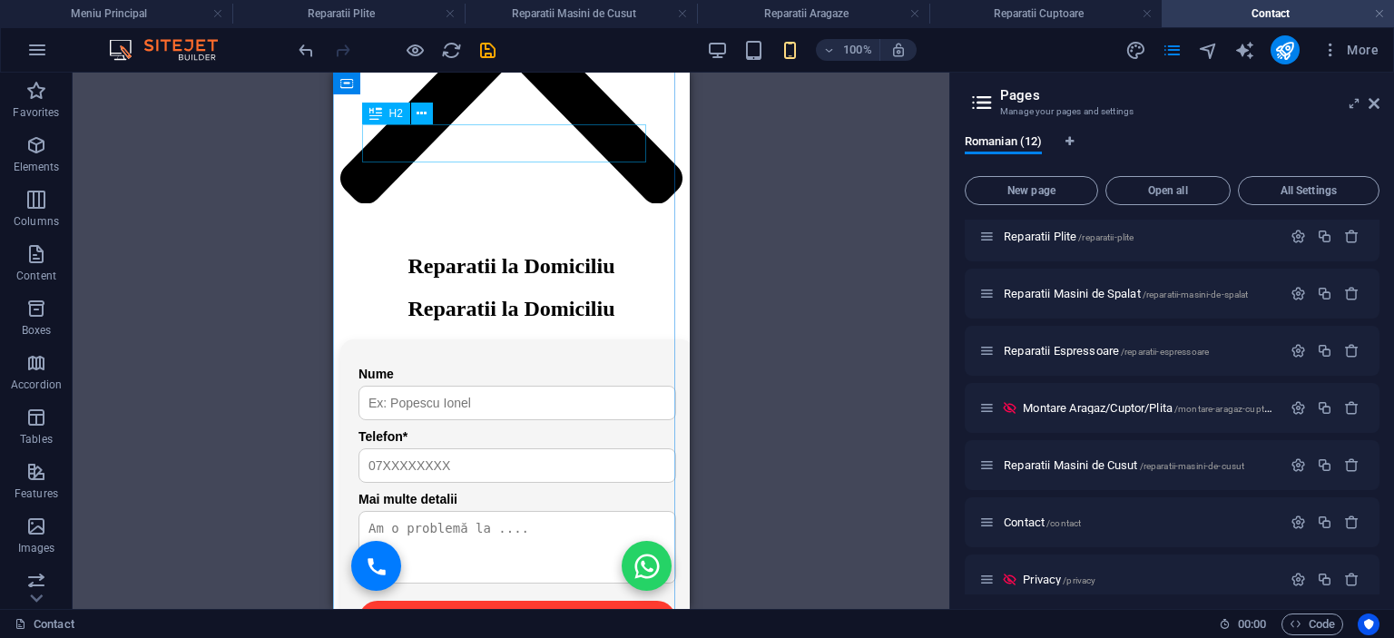
click at [524, 297] on div "Reparatii la Domiciliu" at bounding box center [510, 309] width 342 height 25
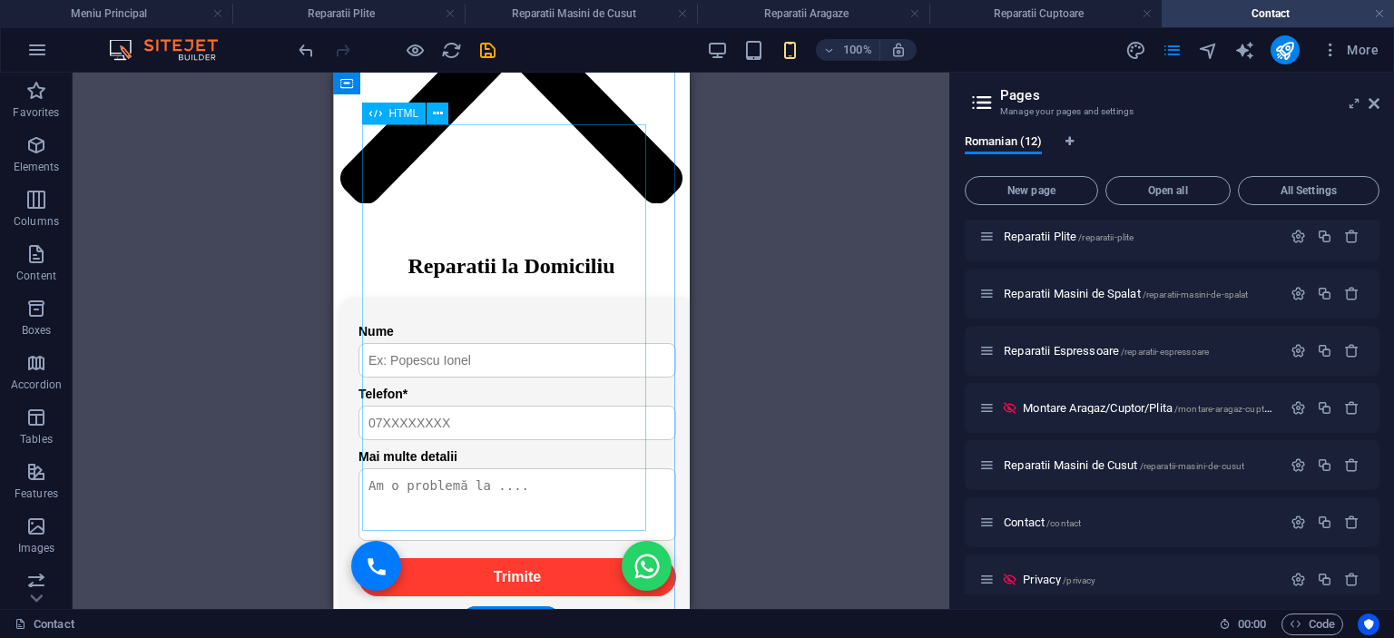
scroll to position [0, 0]
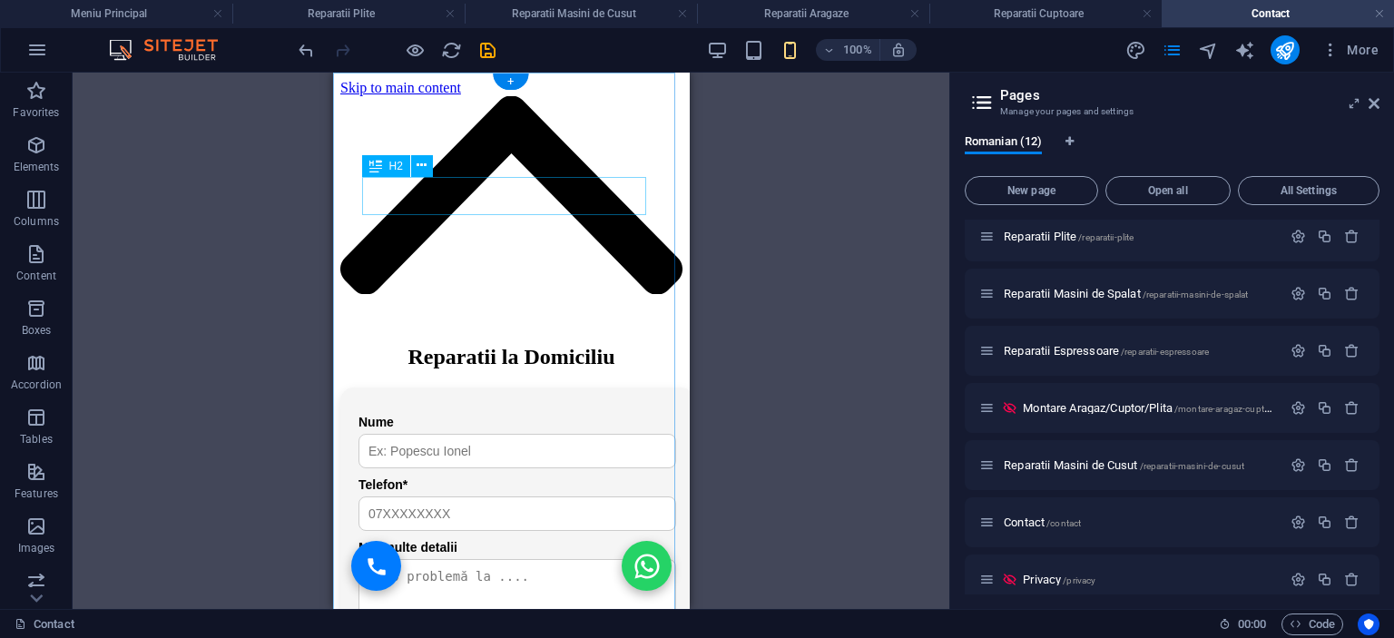
click at [490, 345] on div "Reparatii la Domiciliu" at bounding box center [510, 357] width 342 height 25
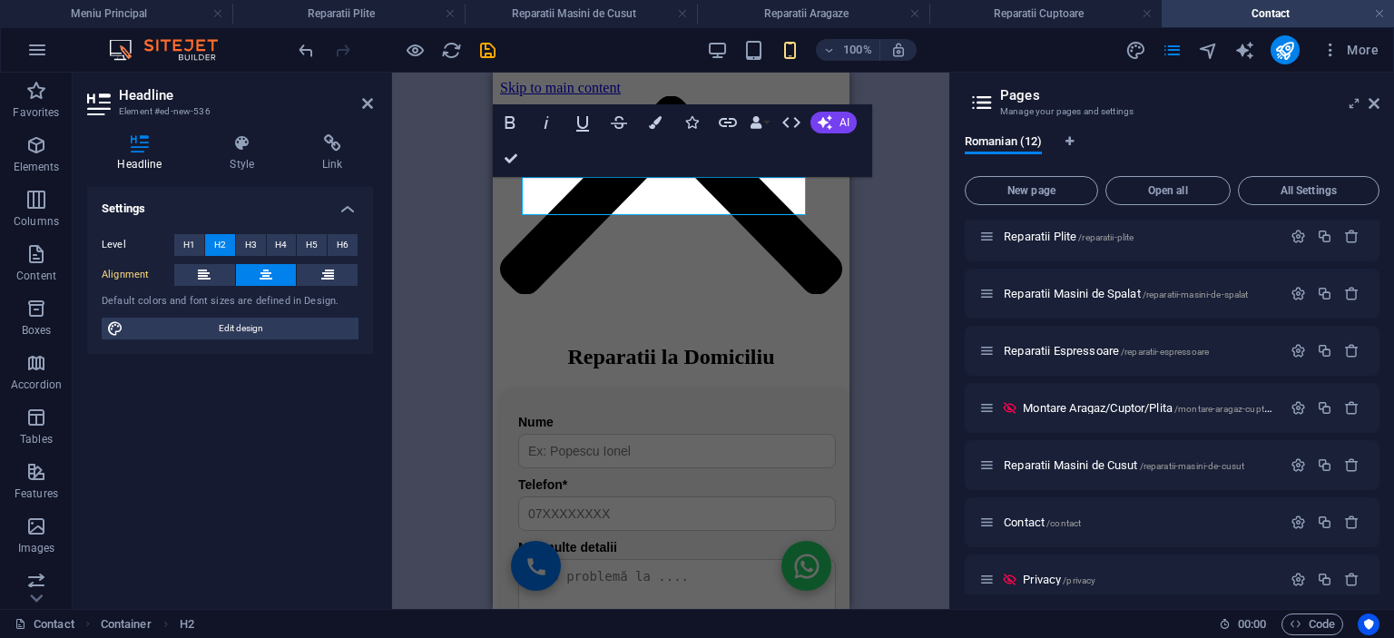
click at [916, 286] on div "H3 Container HTML Container HTML Spacer Text Icon H2 HTML HTML H2 H2 Bold Itali…" at bounding box center [670, 341] width 557 height 536
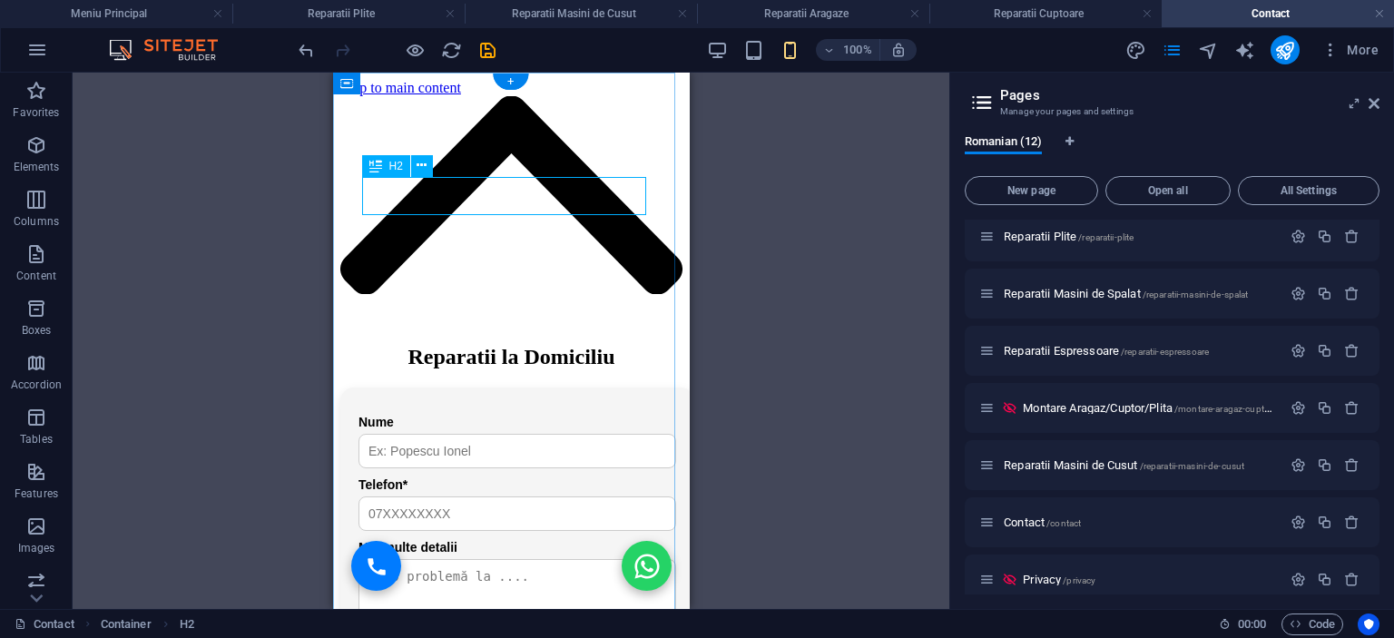
click at [514, 345] on div "Reparatii la Domiciliu" at bounding box center [510, 357] width 342 height 25
click at [354, 189] on div "Reparatii la Domiciliu Nume Telefon* Mai multe detalii Trimite × Mesaj trimis c…" at bounding box center [510, 422] width 342 height 652
click at [560, 345] on div "Reparatii la Domiciliu" at bounding box center [510, 357] width 342 height 25
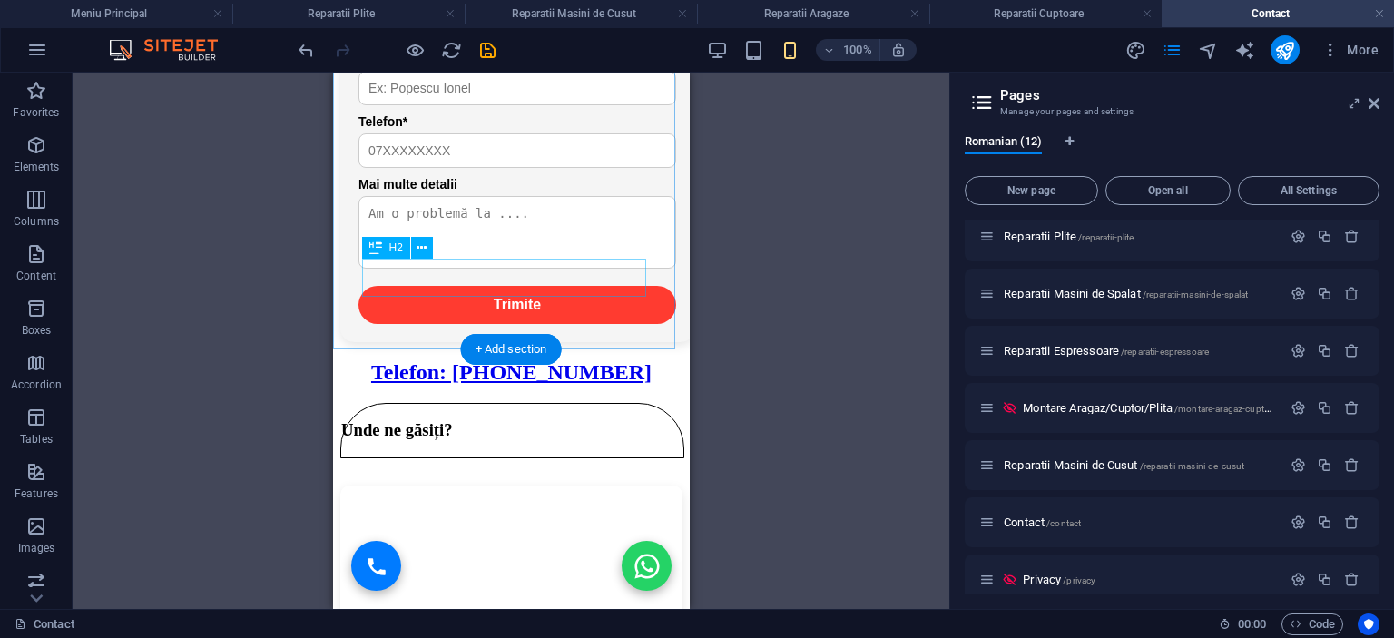
scroll to position [91, 0]
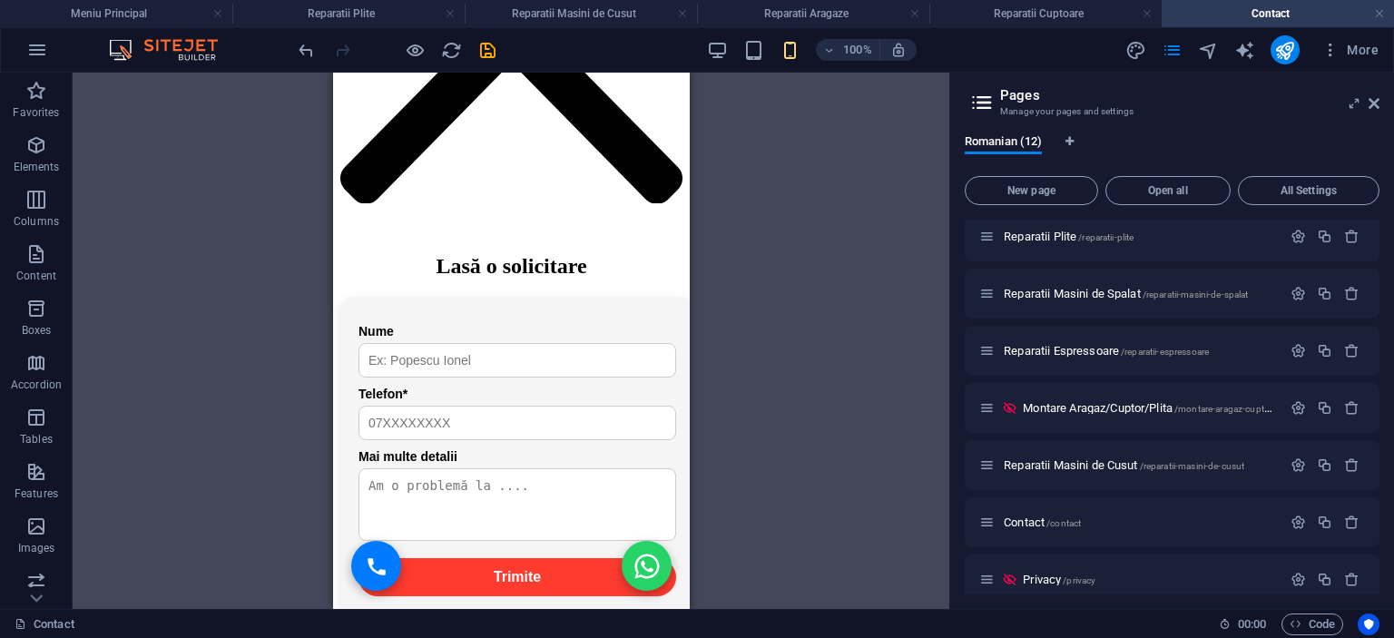
click at [734, 291] on div "H3 Container HTML Container HTML Spacer Text Icon H2 HTML HTML H2 H2" at bounding box center [511, 341] width 877 height 536
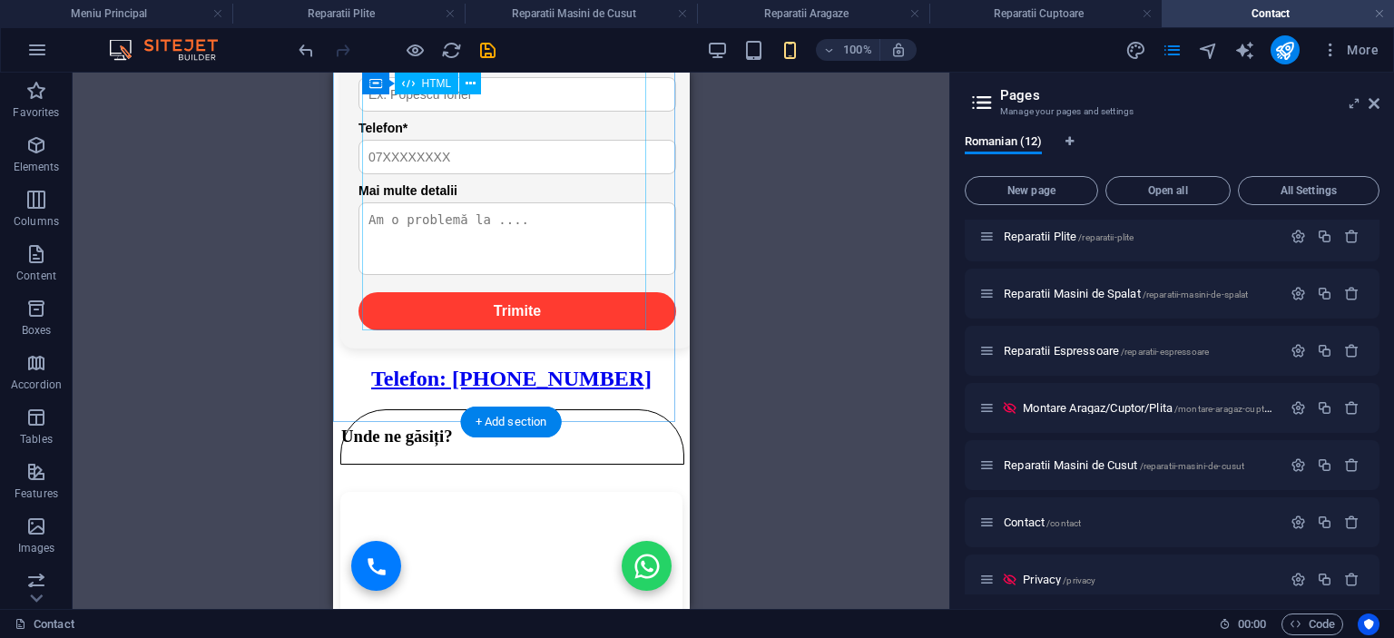
scroll to position [0, 0]
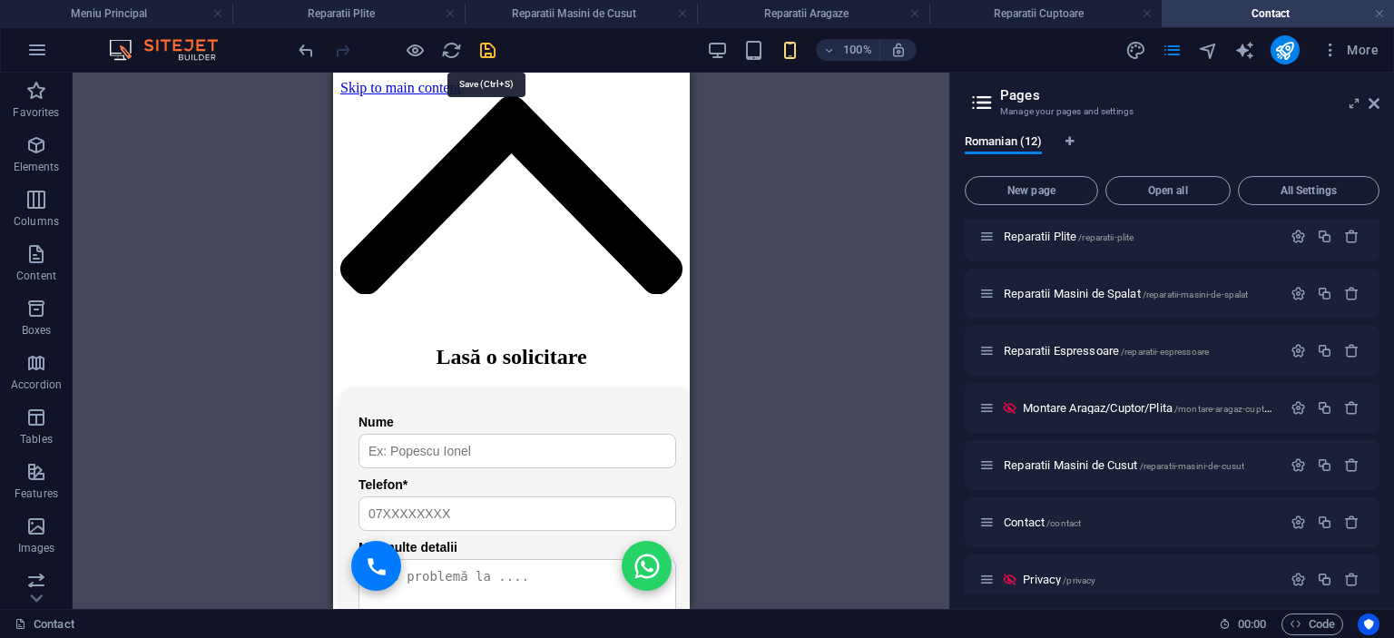
click at [482, 48] on icon "save" at bounding box center [487, 50] width 21 height 21
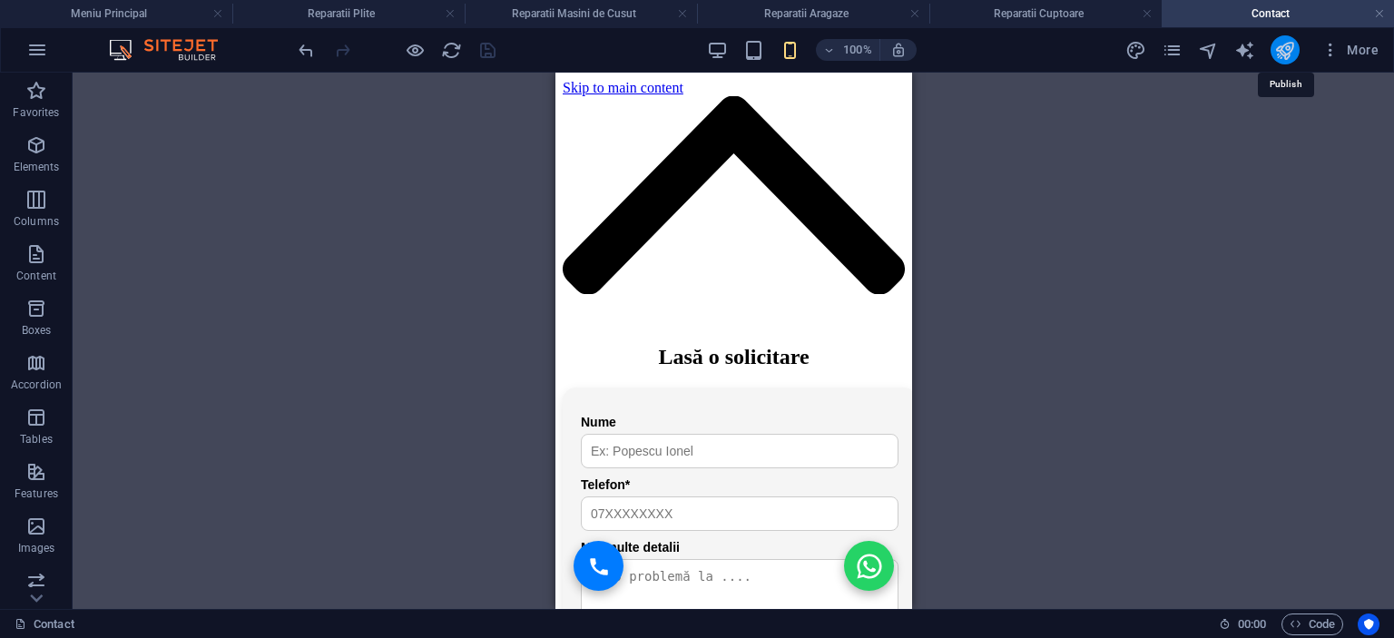
click at [1278, 53] on icon "publish" at bounding box center [1284, 50] width 21 height 21
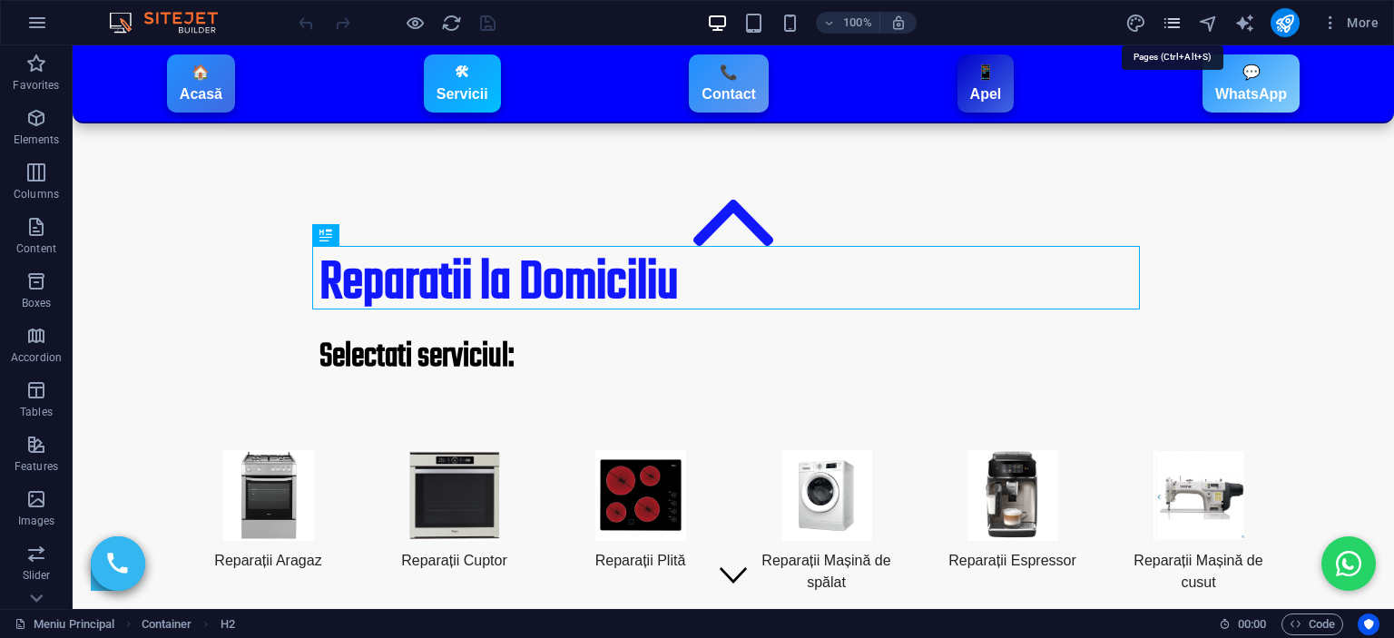
click at [1180, 25] on icon "pages" at bounding box center [1172, 23] width 21 height 21
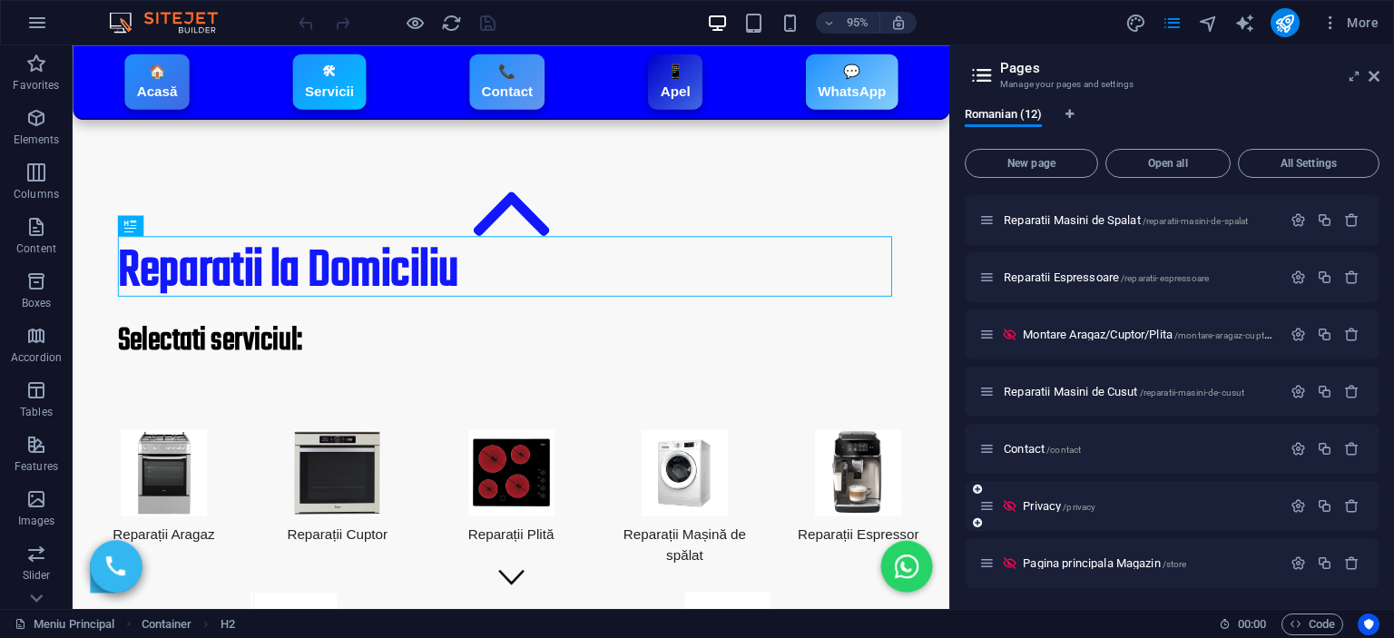
scroll to position [102, 0]
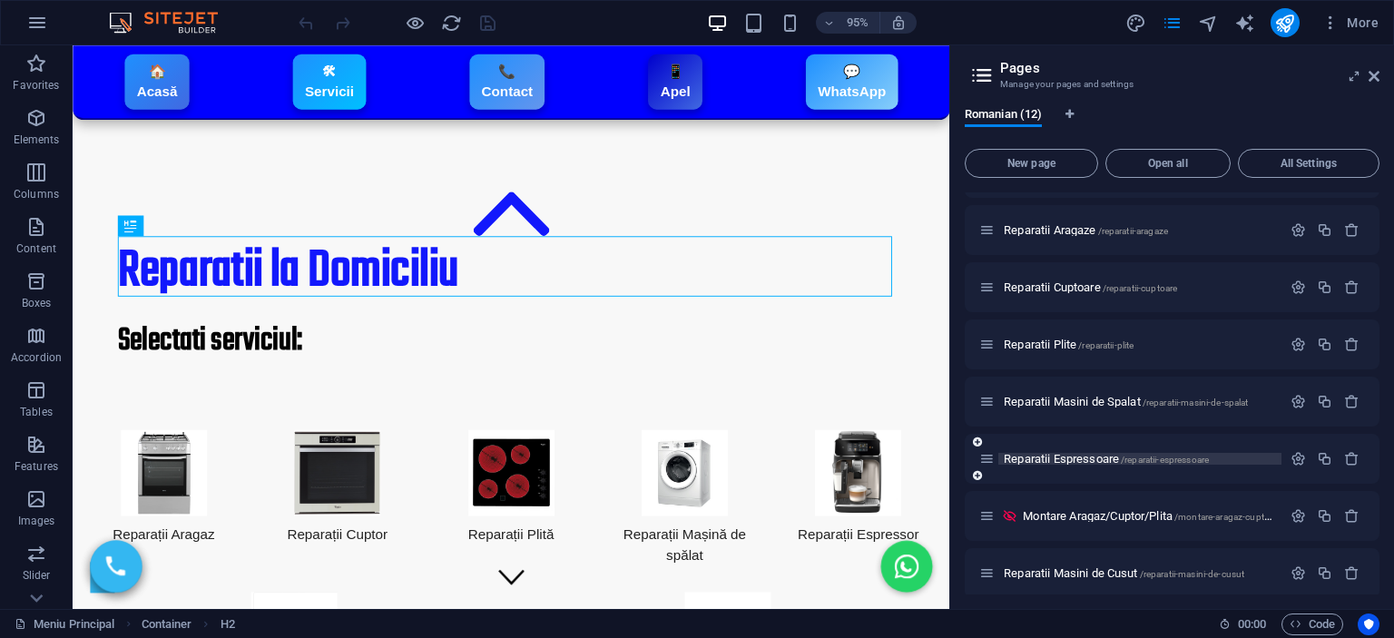
click at [1065, 454] on span "Reparatii Espressoare /reparatii-espressoare" at bounding box center [1106, 459] width 205 height 14
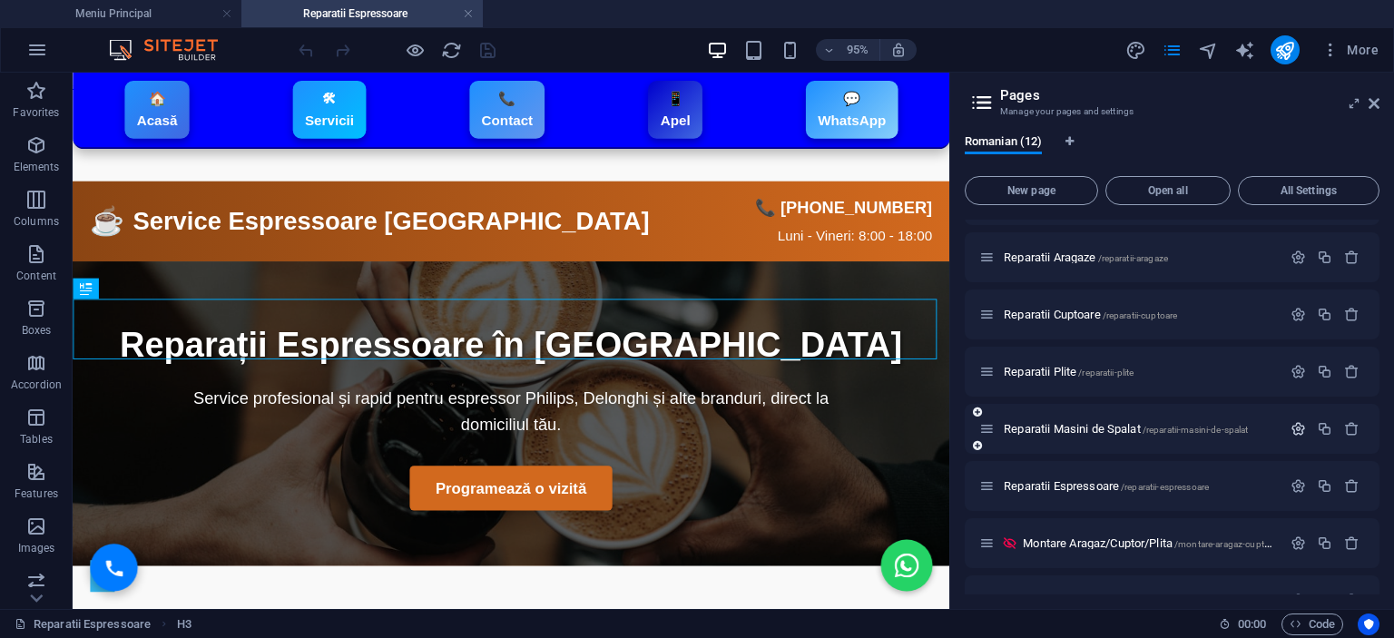
scroll to position [2975, 0]
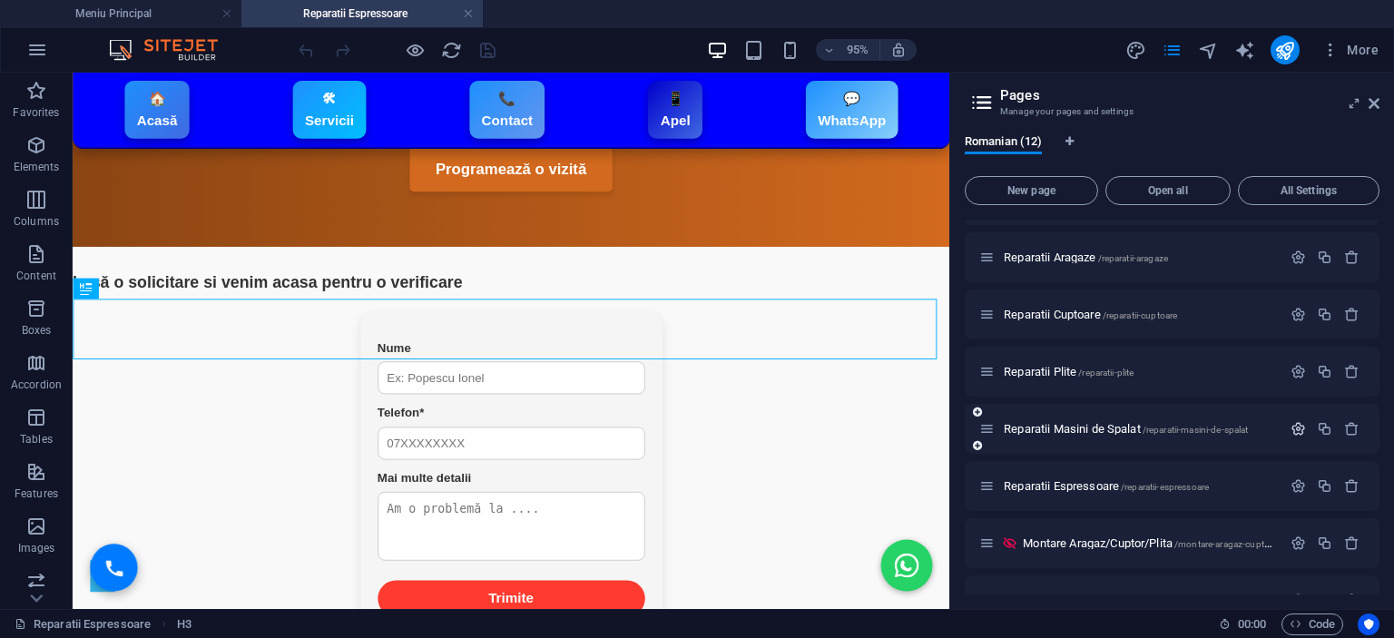
click at [1291, 421] on icon "button" at bounding box center [1298, 428] width 15 height 15
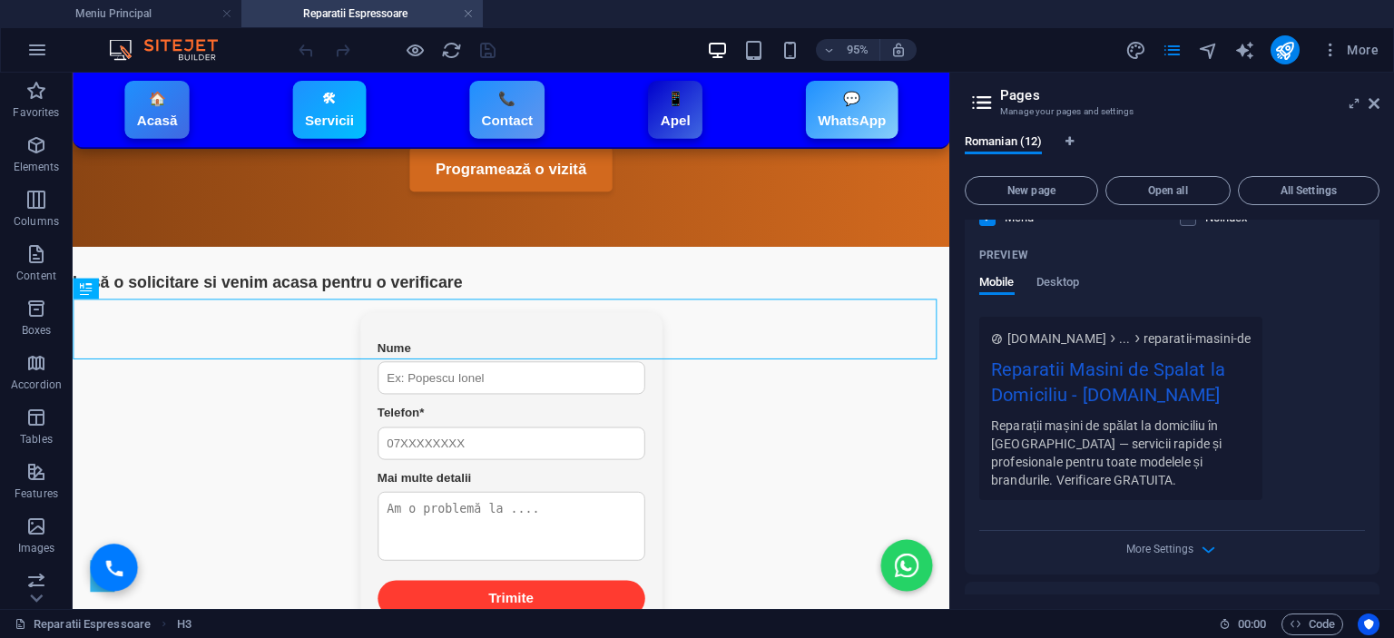
scroll to position [919, 0]
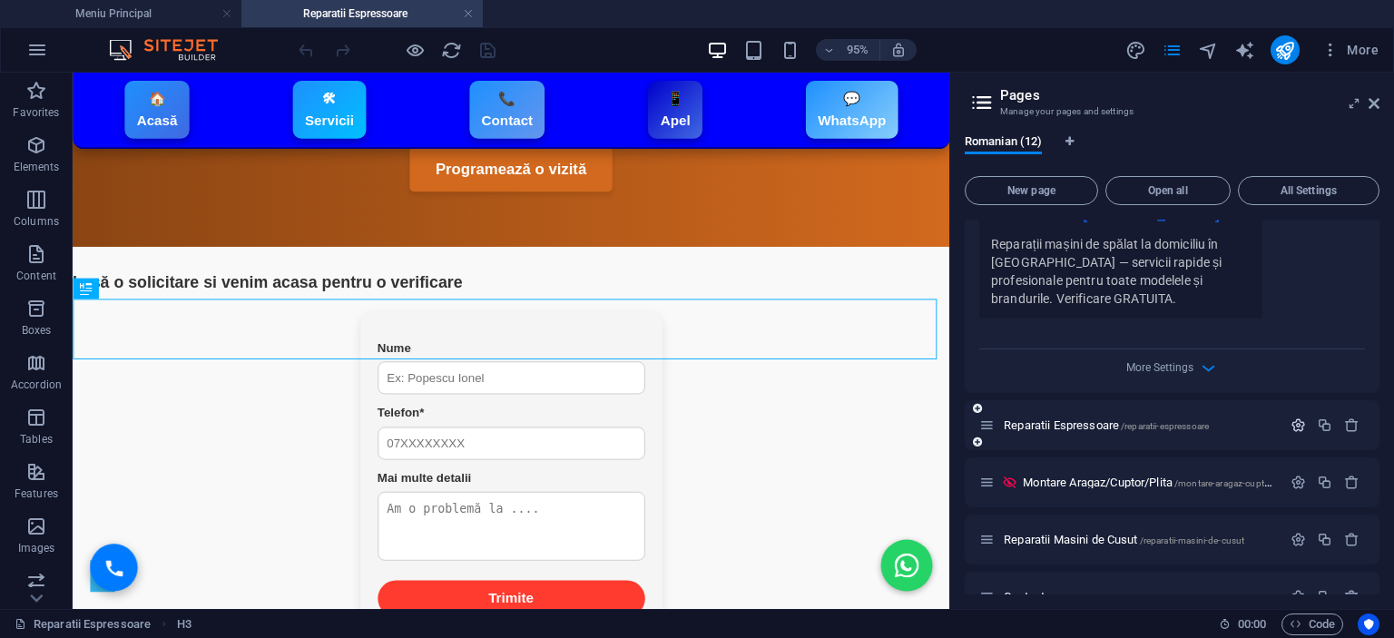
click at [1292, 427] on icon "button" at bounding box center [1298, 425] width 15 height 15
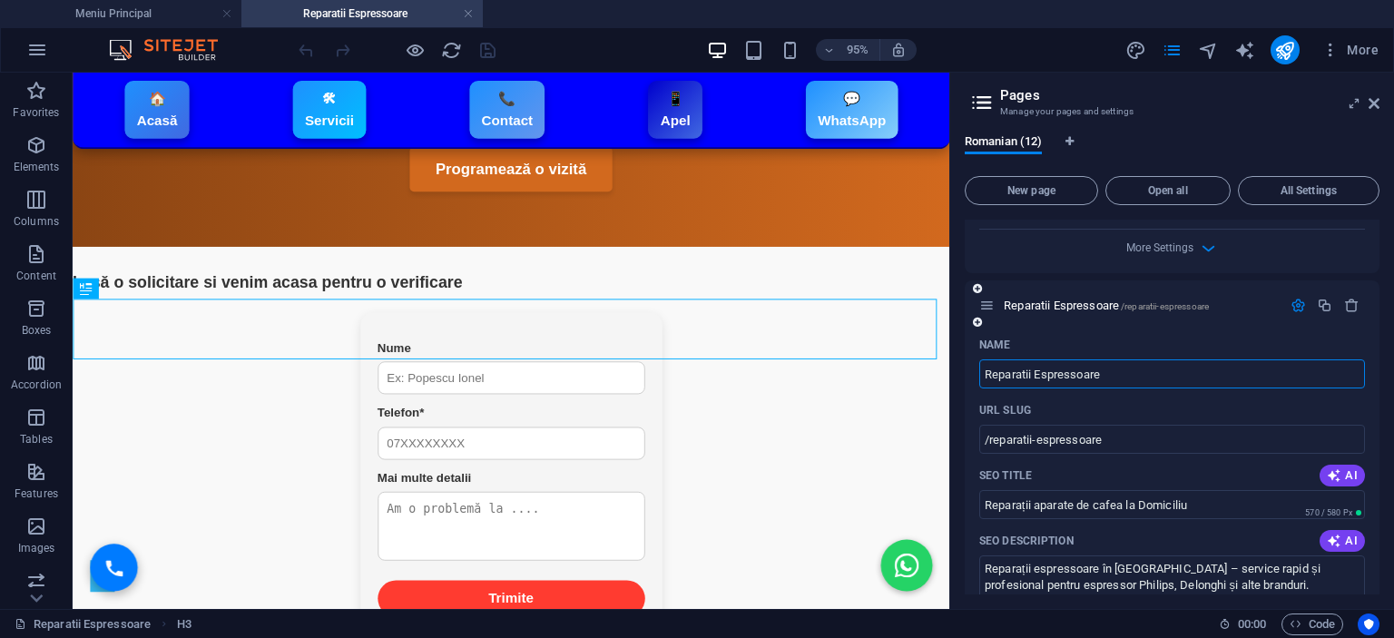
scroll to position [1100, 0]
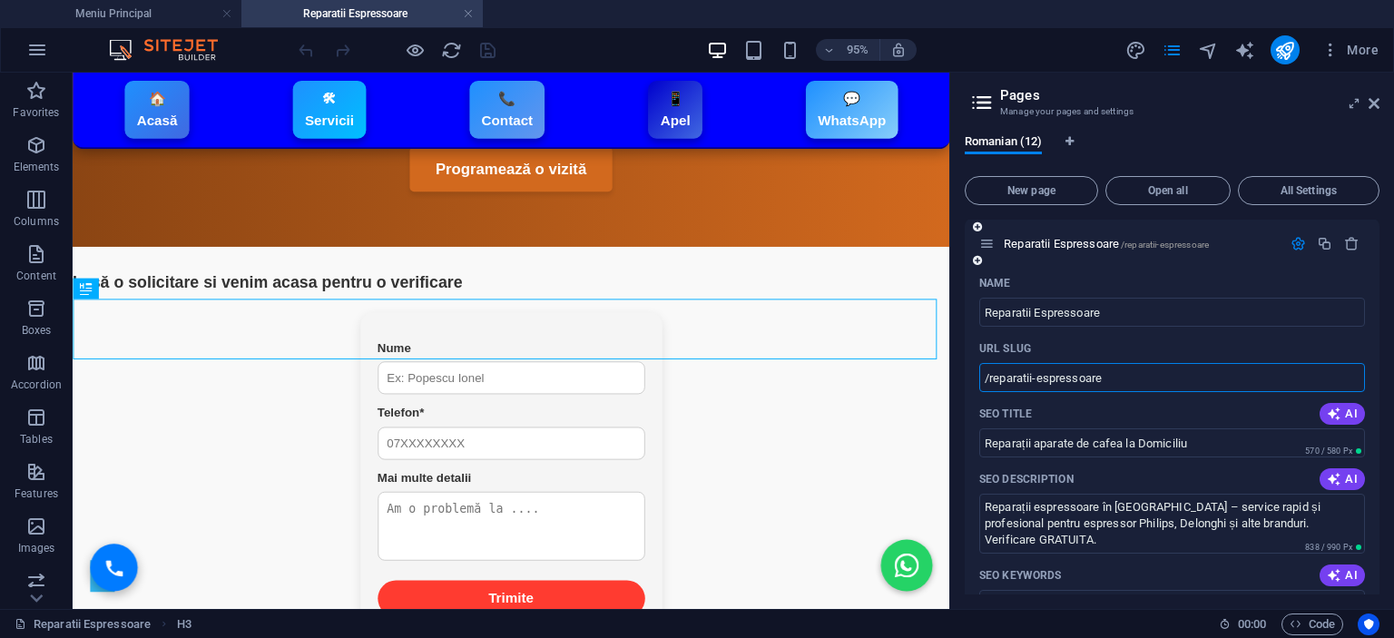
drag, startPoint x: 1118, startPoint y: 370, endPoint x: 968, endPoint y: 387, distance: 151.5
click at [160, 5] on h4 "Meniu Principal" at bounding box center [120, 14] width 241 height 20
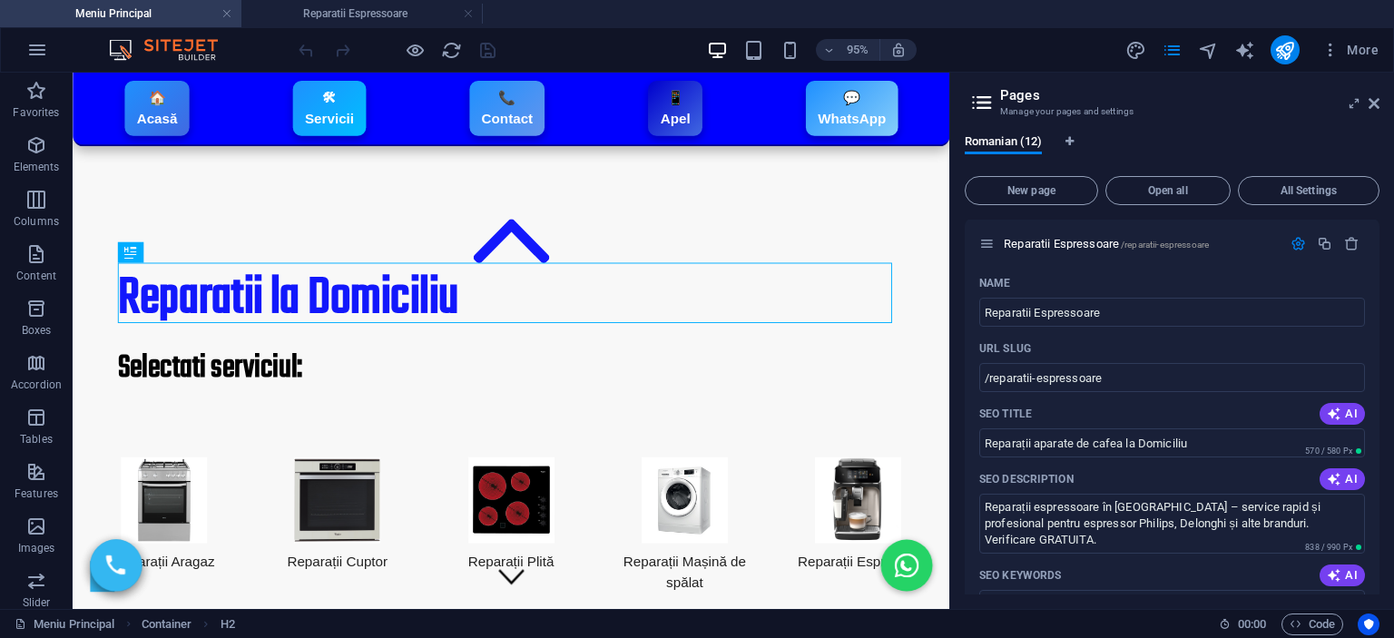
scroll to position [0, 0]
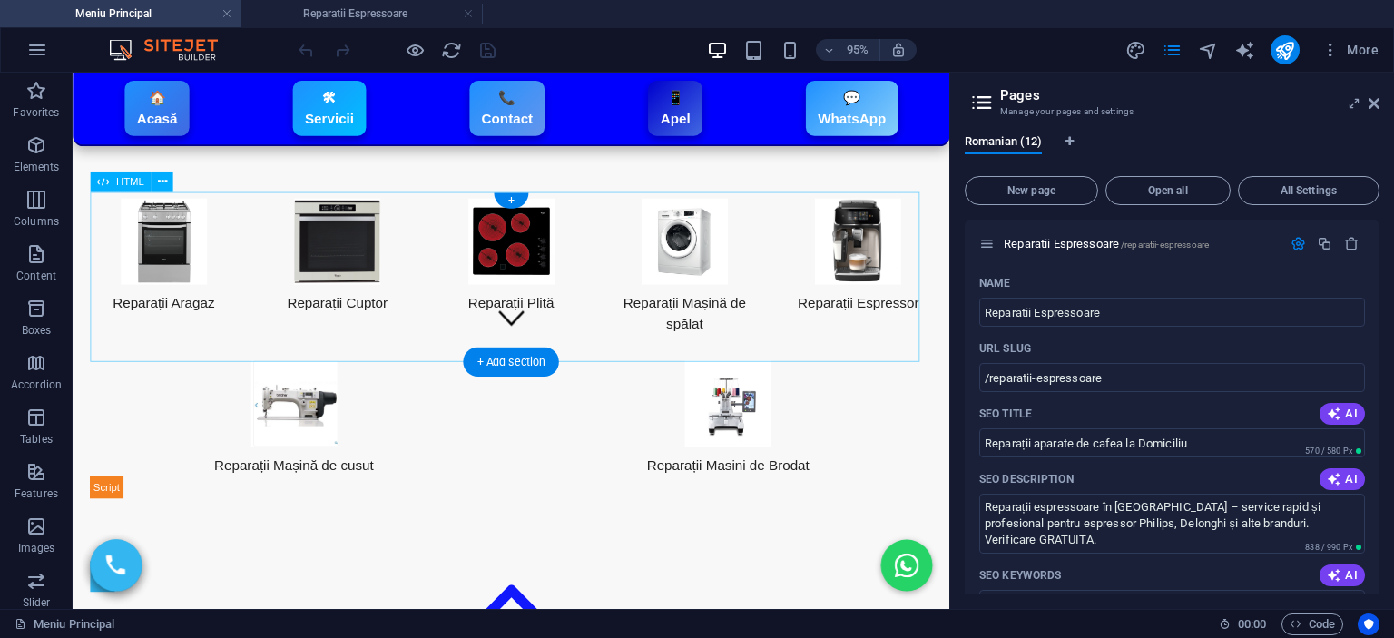
click at [426, 346] on div "Servicii Reparații Reparații Aragaz Reparații Cuptor Reparații Plită Reparații …" at bounding box center [534, 363] width 887 height 316
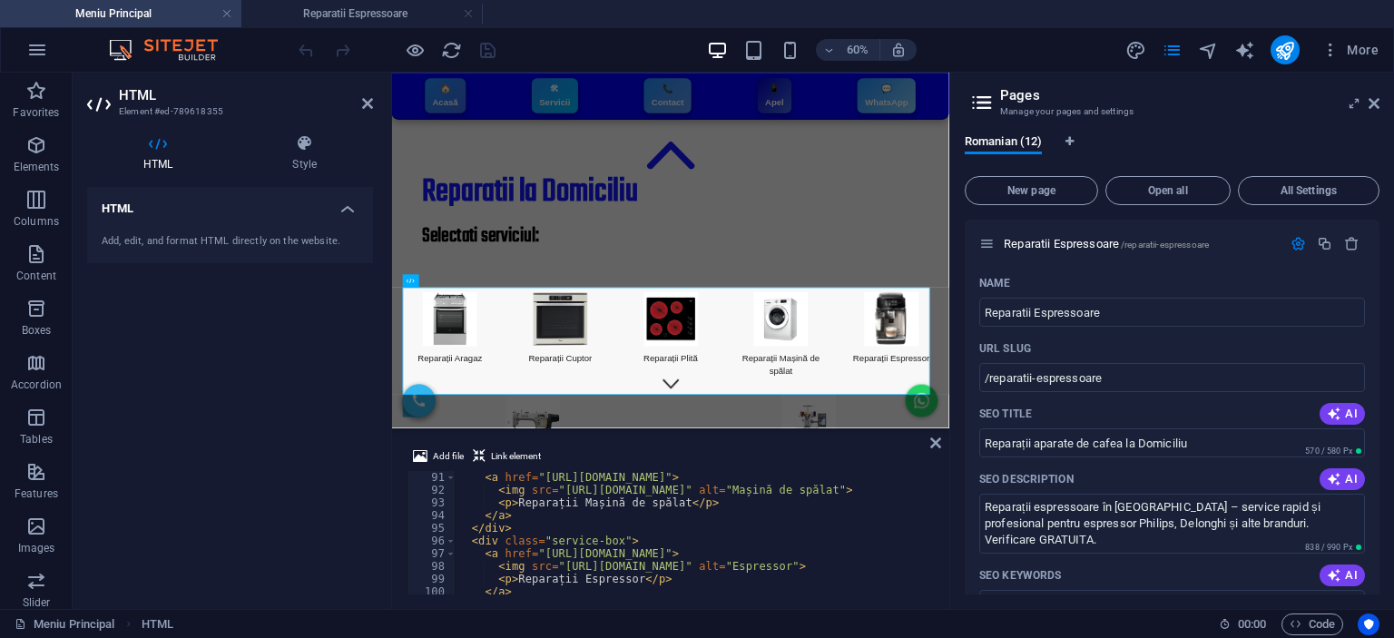
scroll to position [1198, 0]
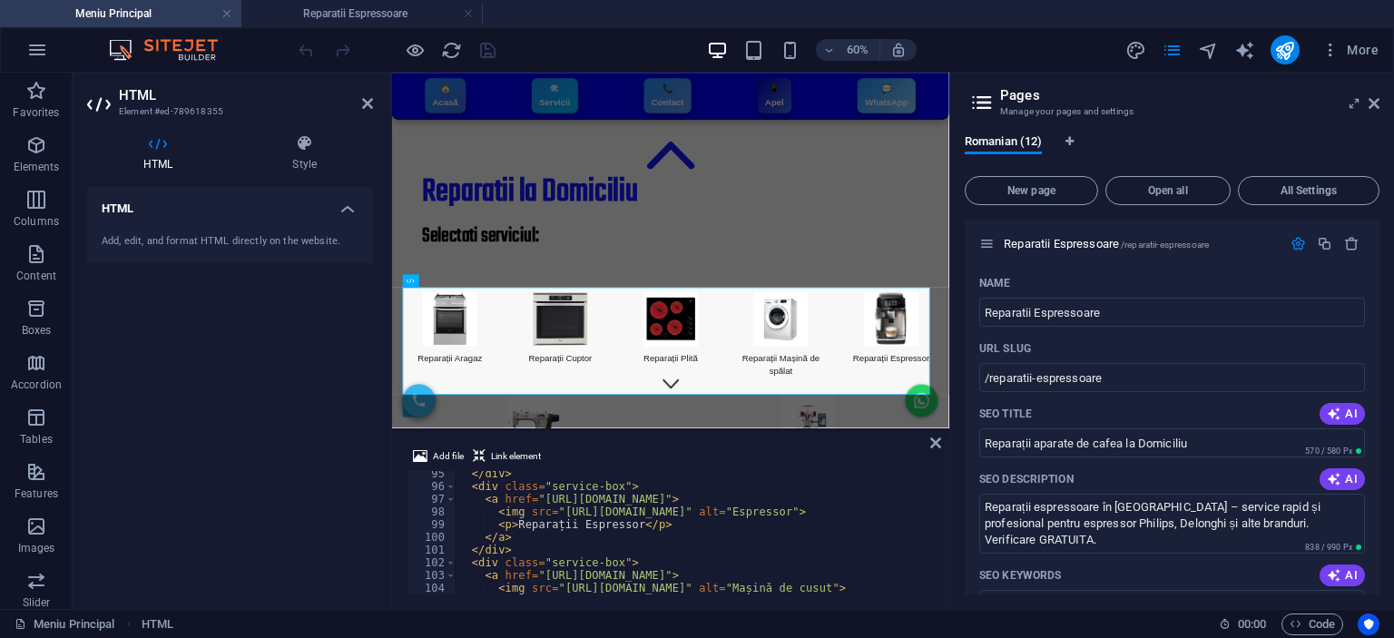
click at [861, 496] on div "</ div > < div class = "service-box" > < a href = "https://atelier-reparatii-ia…" at bounding box center [801, 539] width 693 height 145
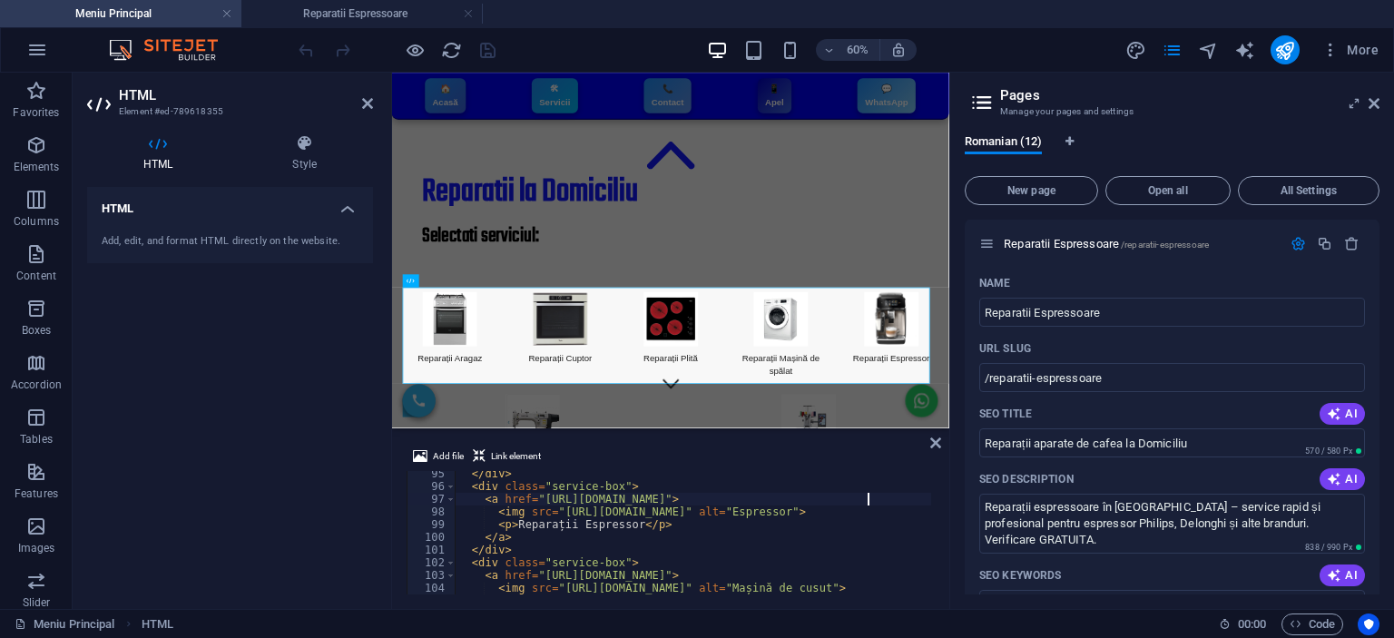
scroll to position [0, 34]
type textarea "<a href="https://atelier-reparatii-iasi.ro/reparatii-espressoare/">"
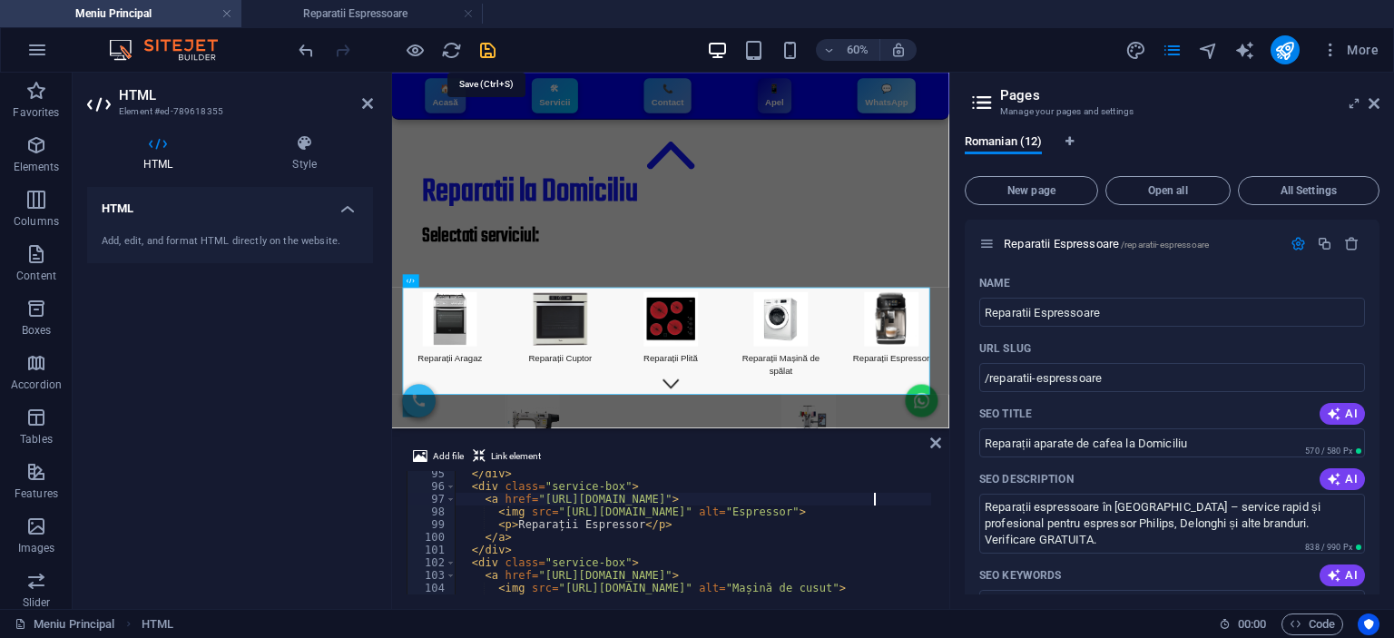
click at [480, 50] on icon "save" at bounding box center [487, 50] width 21 height 21
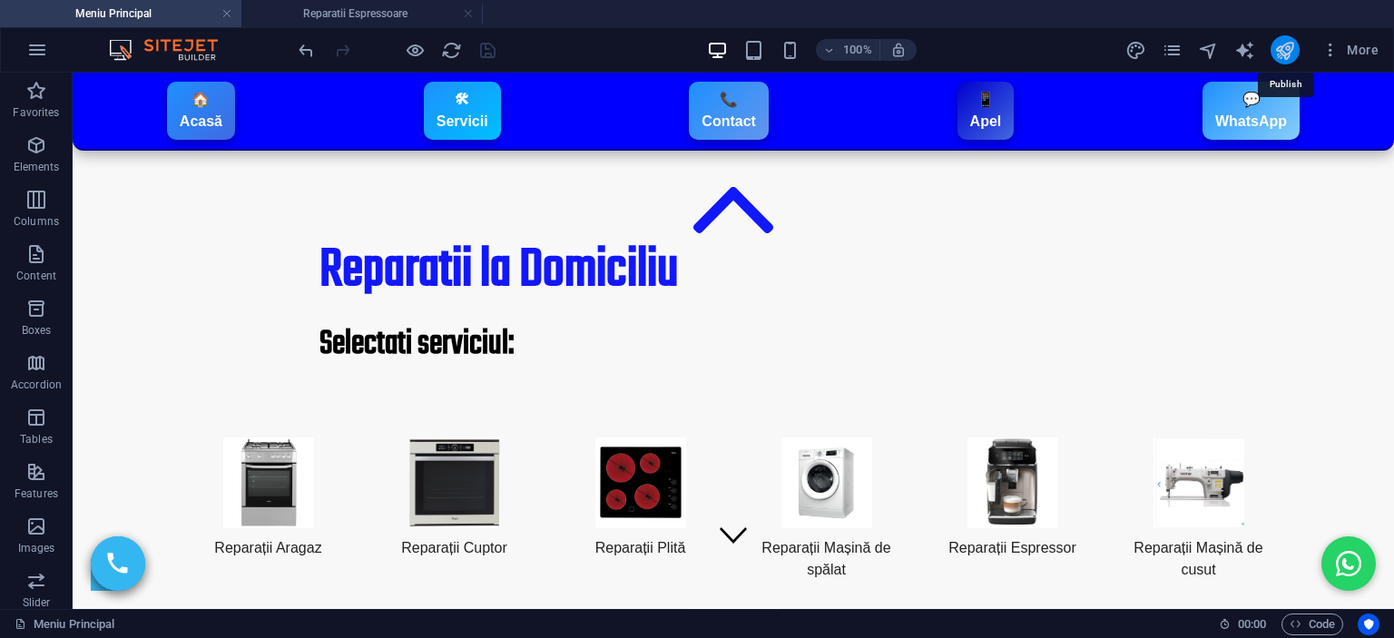
click at [1275, 40] on icon "publish" at bounding box center [1284, 50] width 21 height 21
click at [1283, 40] on icon "publish" at bounding box center [1284, 50] width 21 height 21
